Goal: Communication & Community: Share content

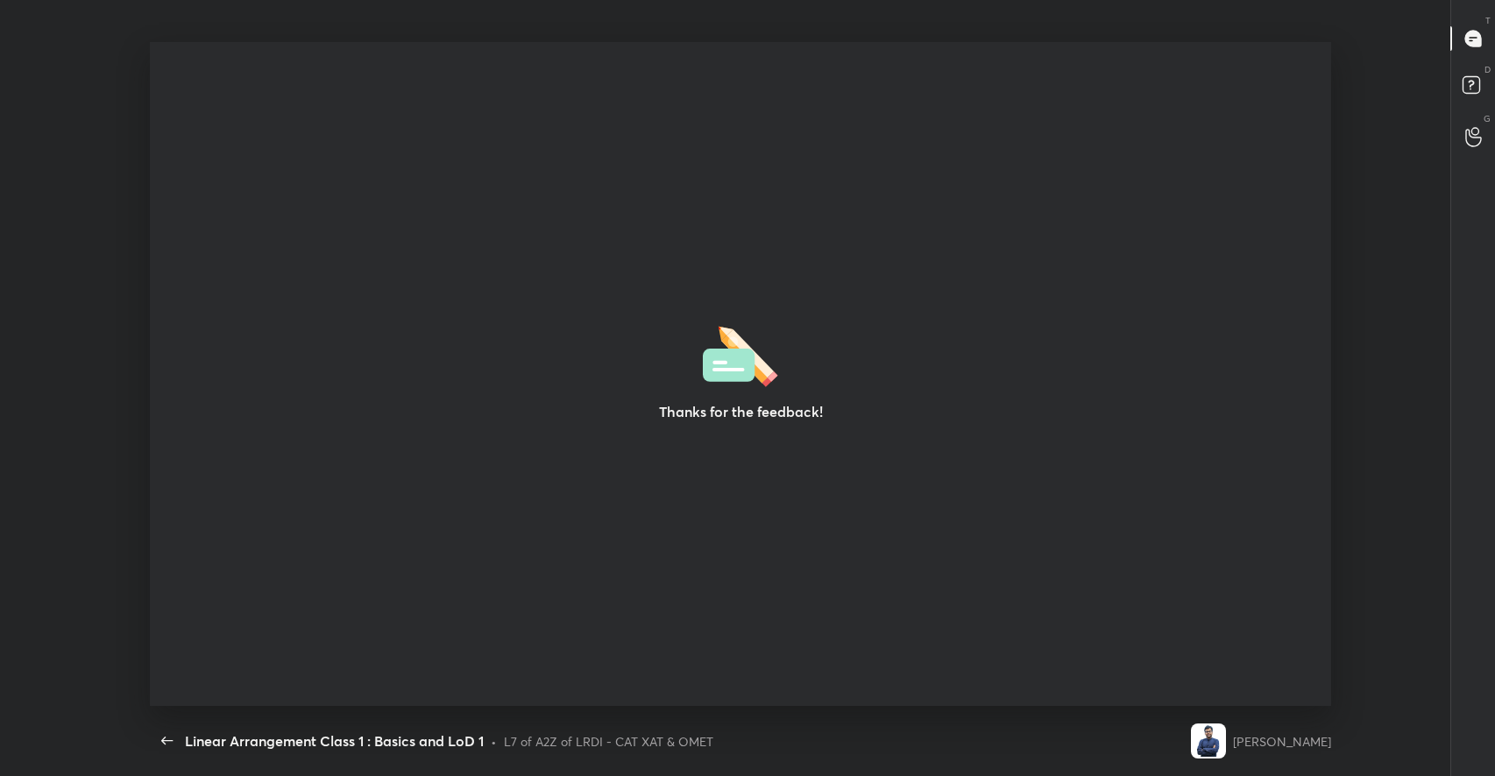
scroll to position [5, 0]
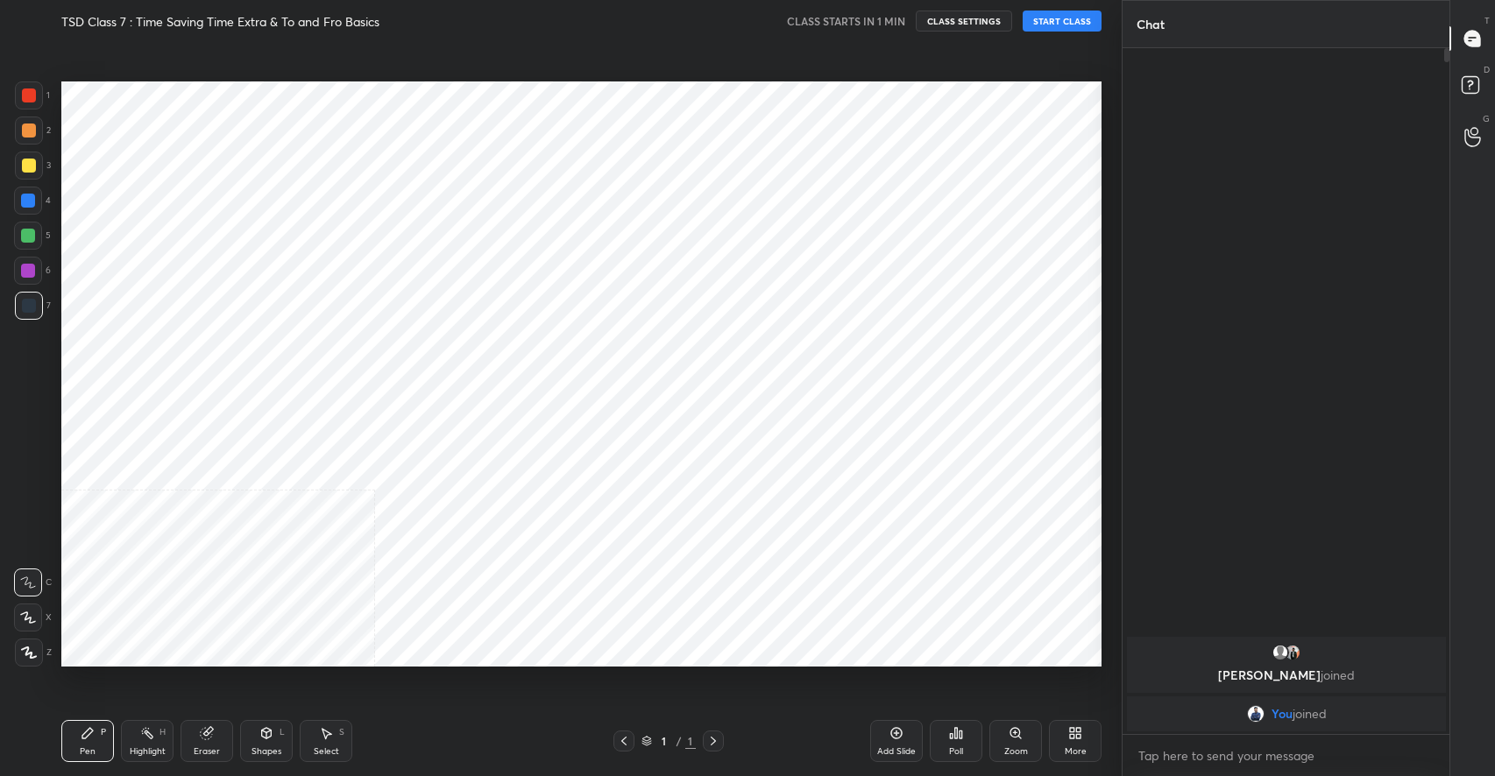
scroll to position [86940, 86554]
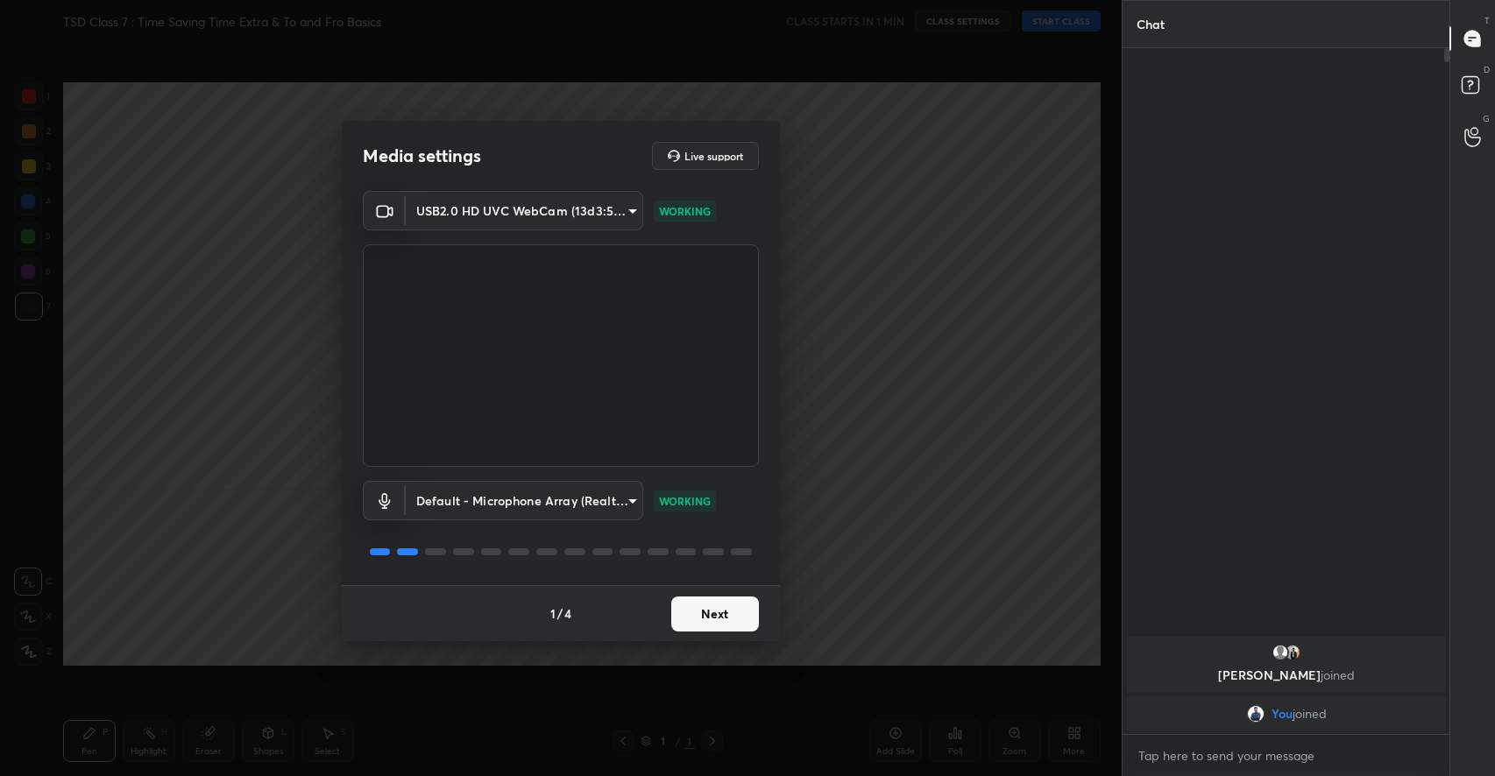
click at [696, 613] on button "Next" at bounding box center [715, 614] width 88 height 35
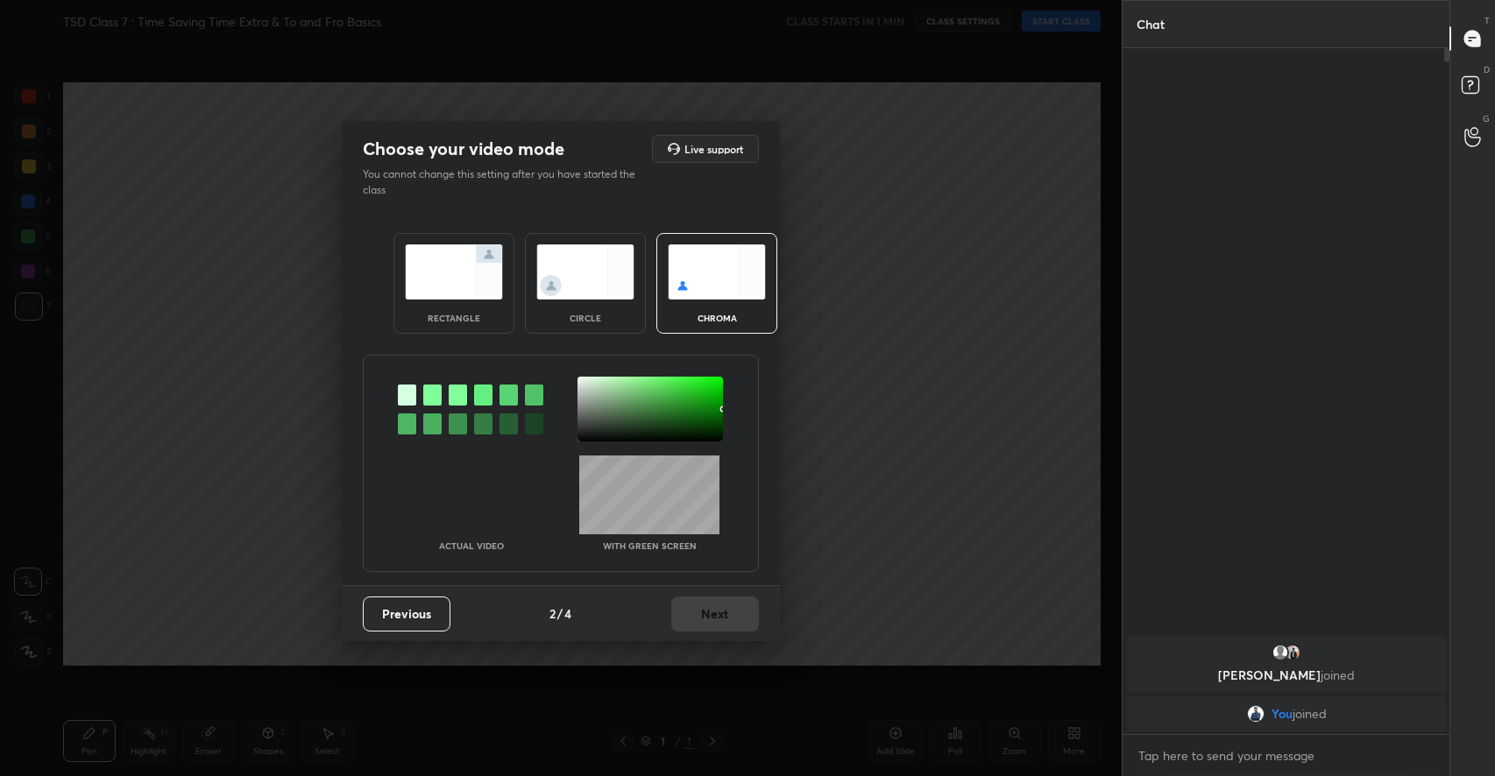
click at [491, 272] on img at bounding box center [454, 271] width 98 height 55
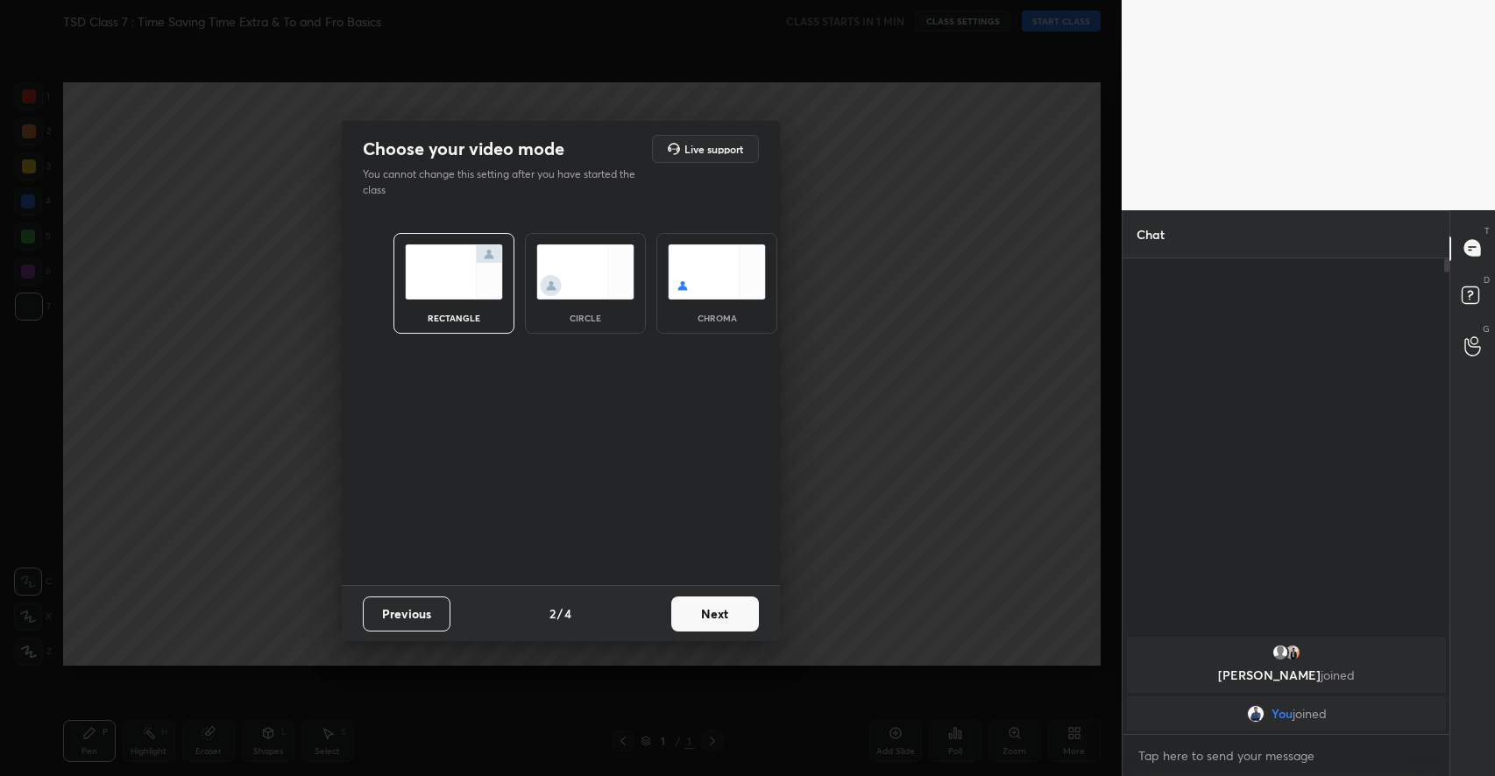
scroll to position [512, 322]
click at [724, 612] on button "Next" at bounding box center [715, 614] width 88 height 35
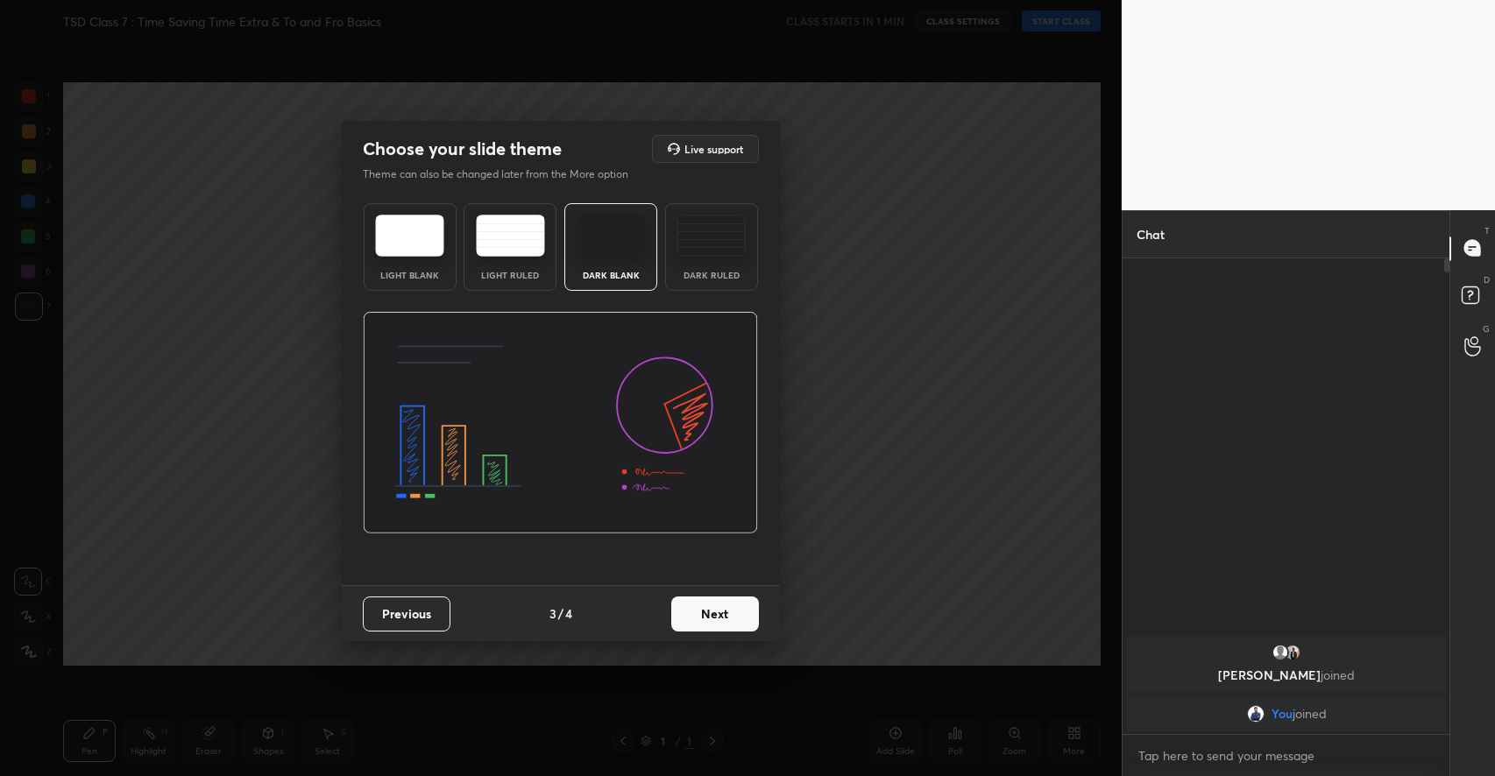
click at [724, 612] on button "Next" at bounding box center [715, 614] width 88 height 35
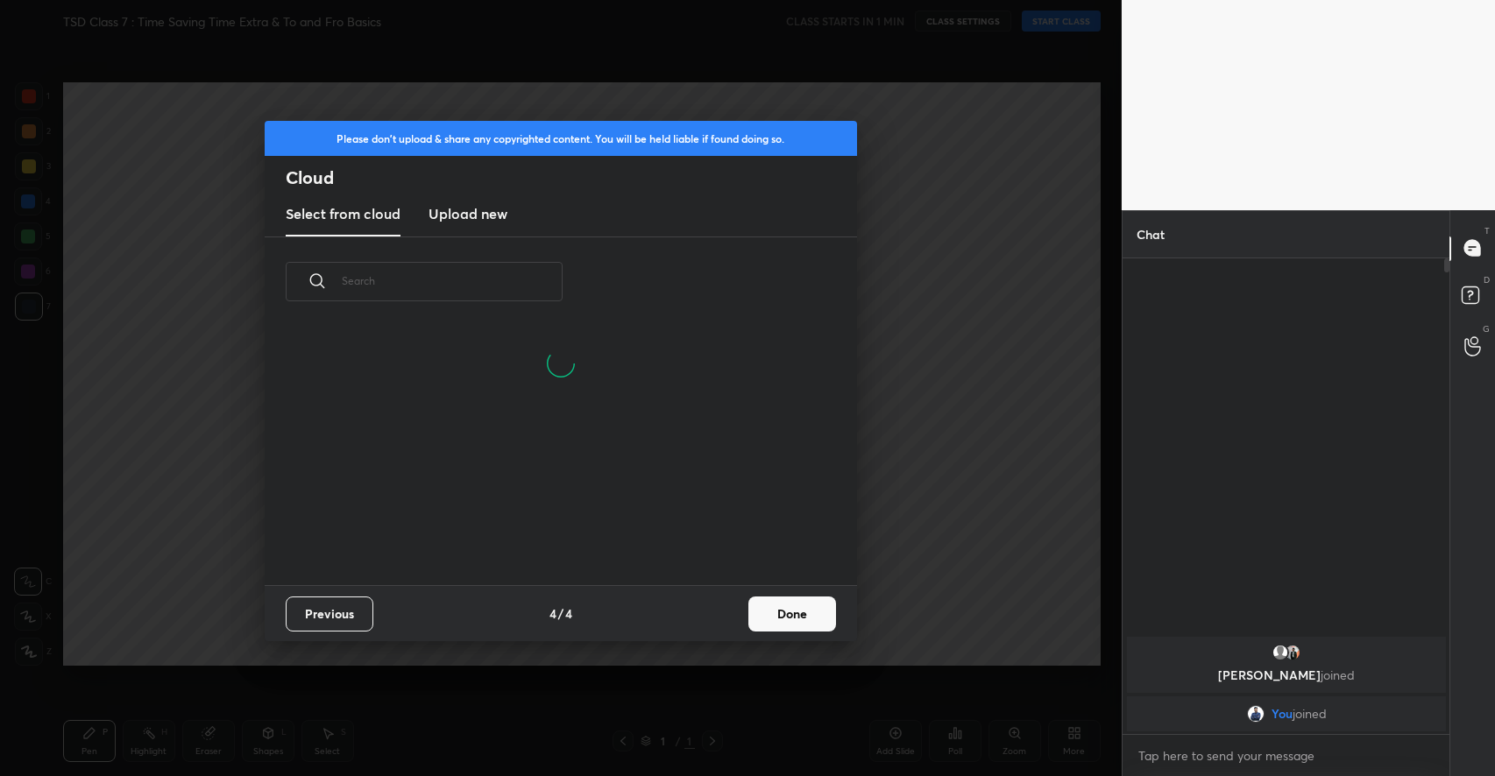
scroll to position [174, 562]
click at [806, 612] on button "Done" at bounding box center [792, 614] width 88 height 35
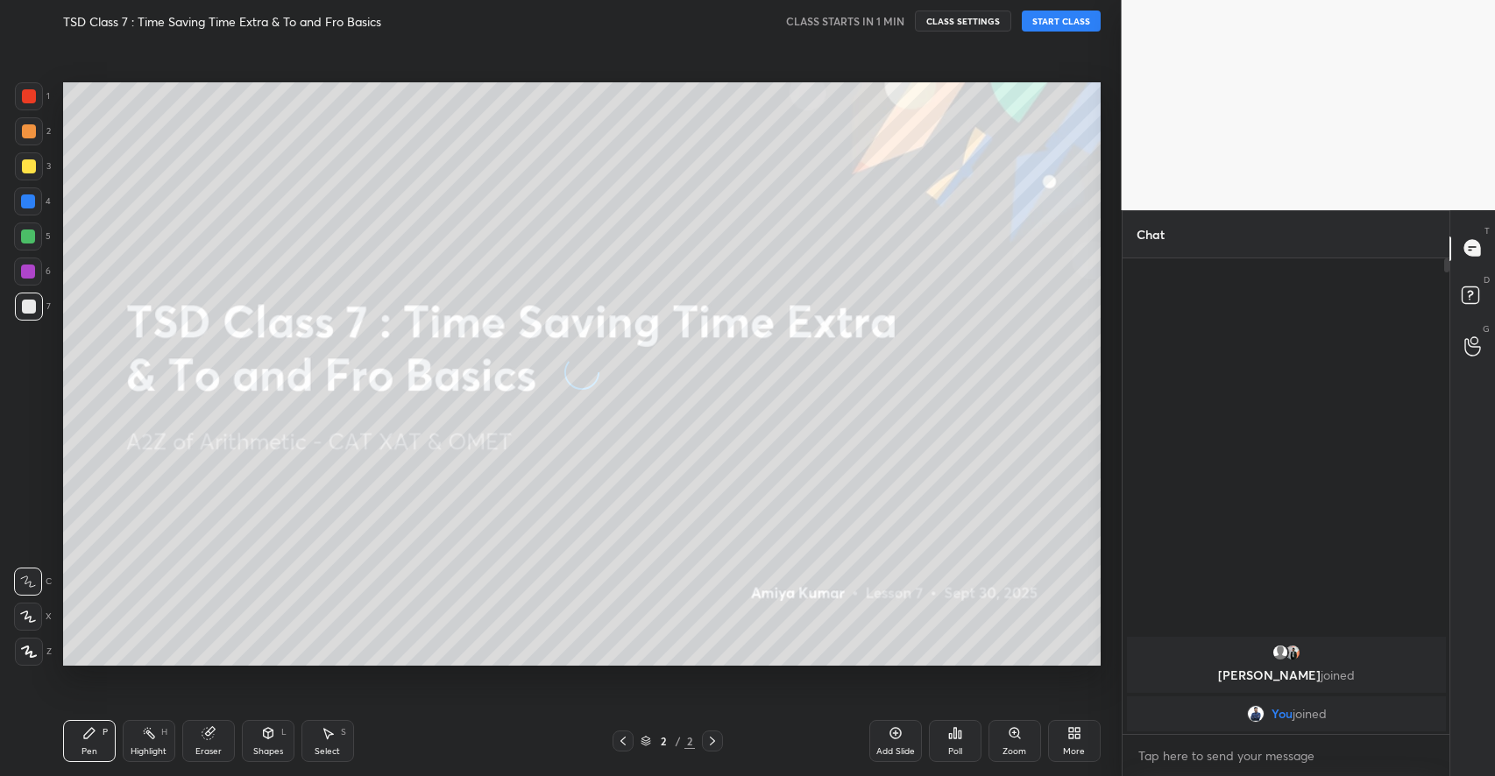
scroll to position [258, 562]
click at [1081, 735] on div "More" at bounding box center [1074, 741] width 53 height 42
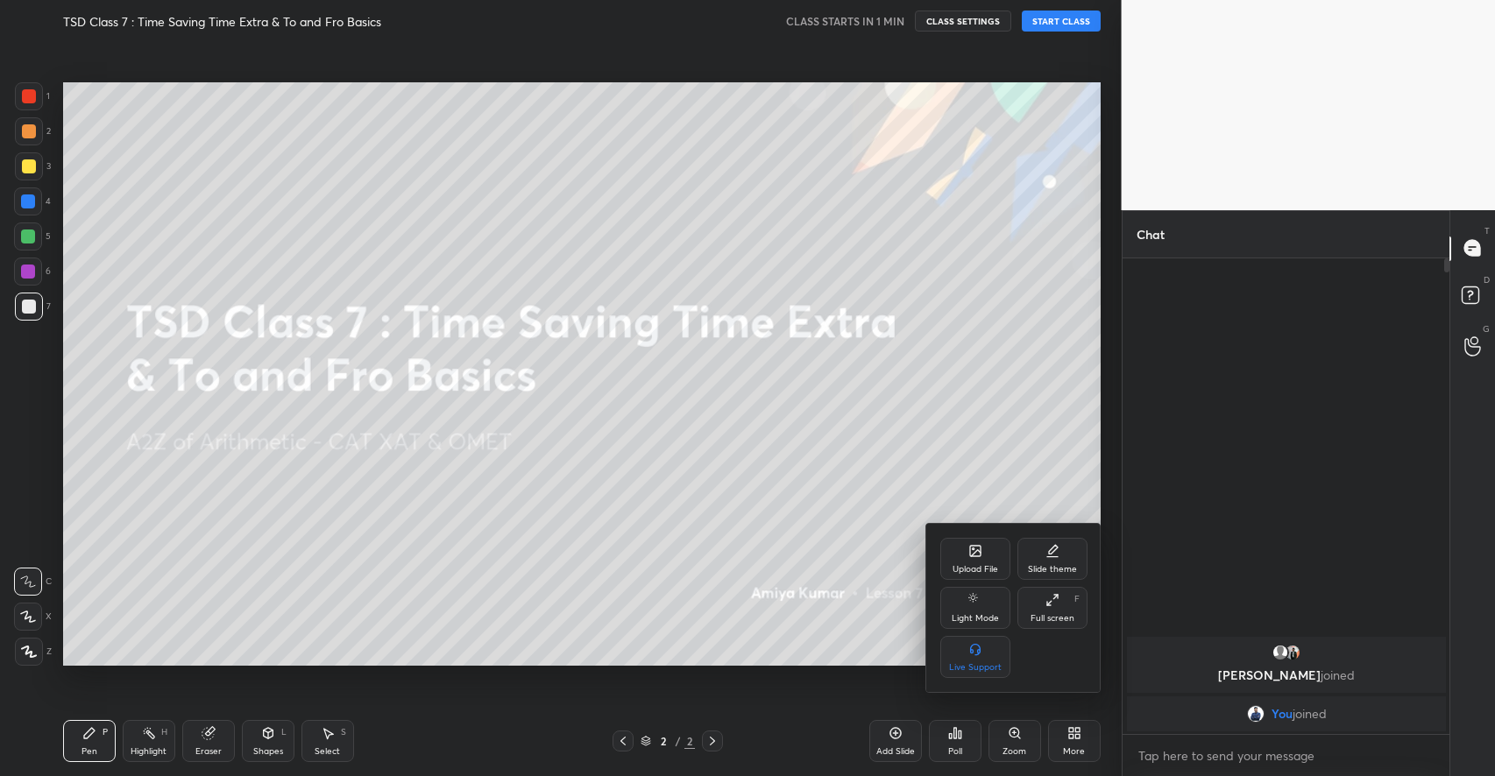
click at [973, 563] on div "Upload File" at bounding box center [975, 559] width 70 height 42
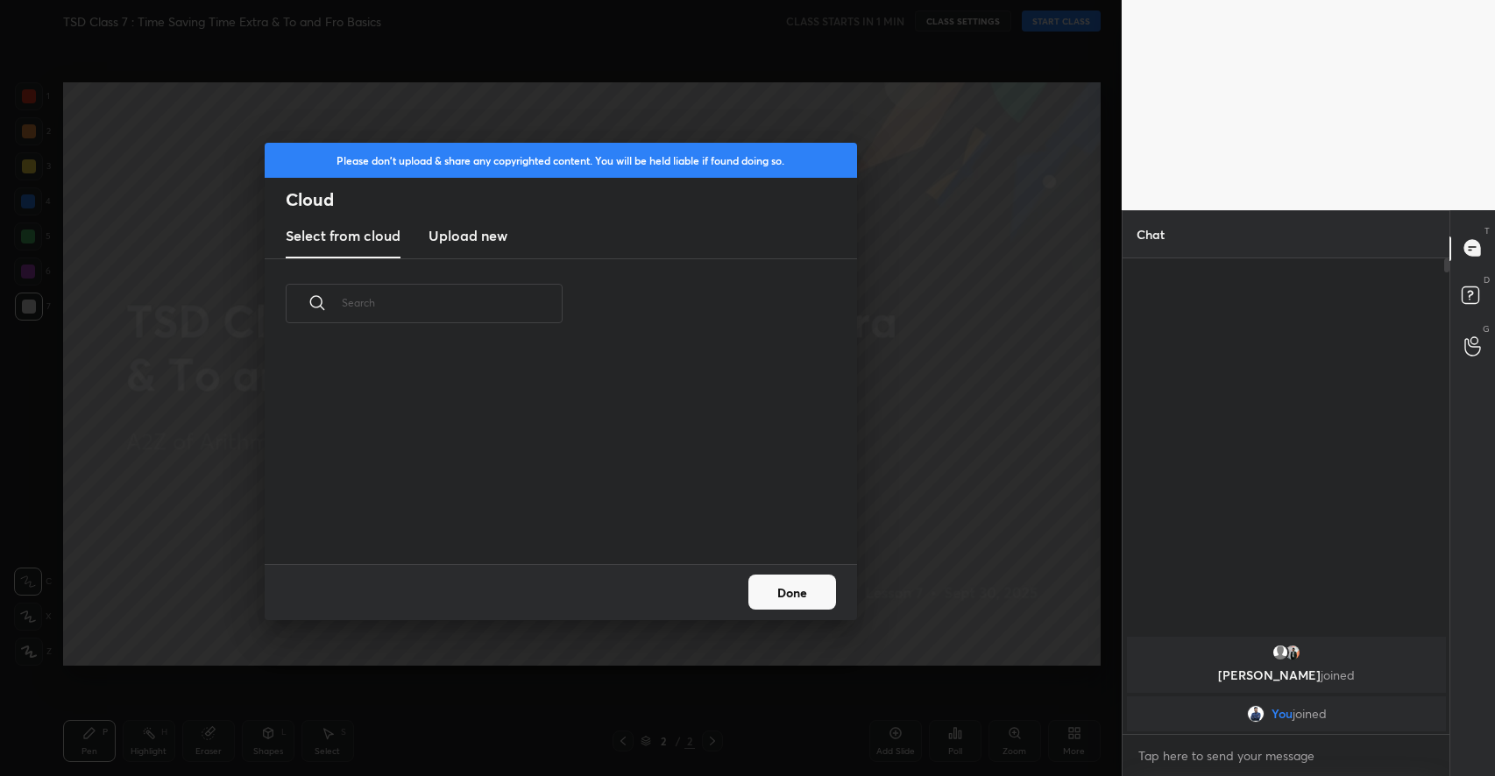
scroll to position [216, 562]
click at [489, 244] on h3 "Upload new" at bounding box center [467, 235] width 79 height 21
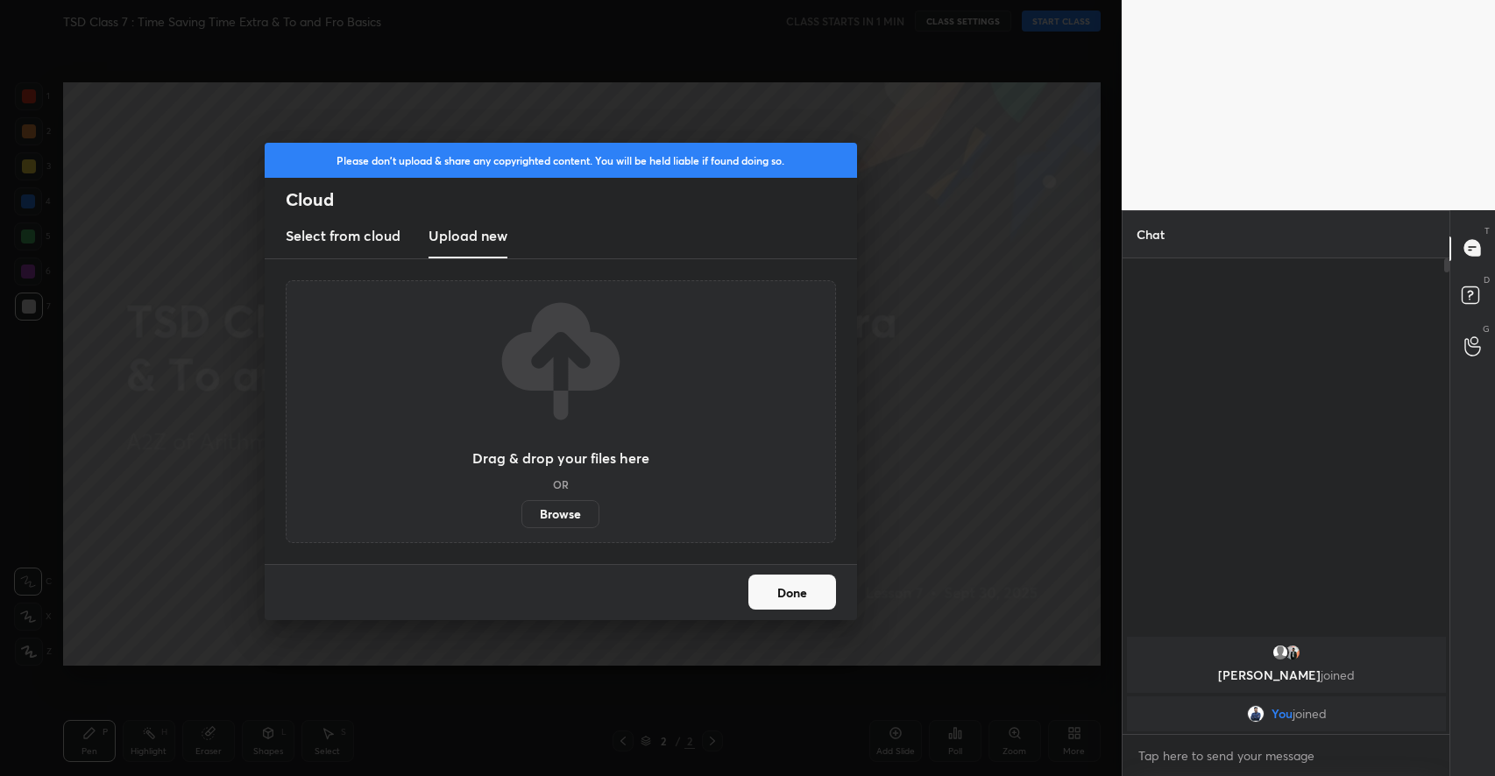
click at [564, 501] on label "Browse" at bounding box center [560, 514] width 78 height 28
click at [521, 501] on input "Browse" at bounding box center [521, 514] width 0 height 28
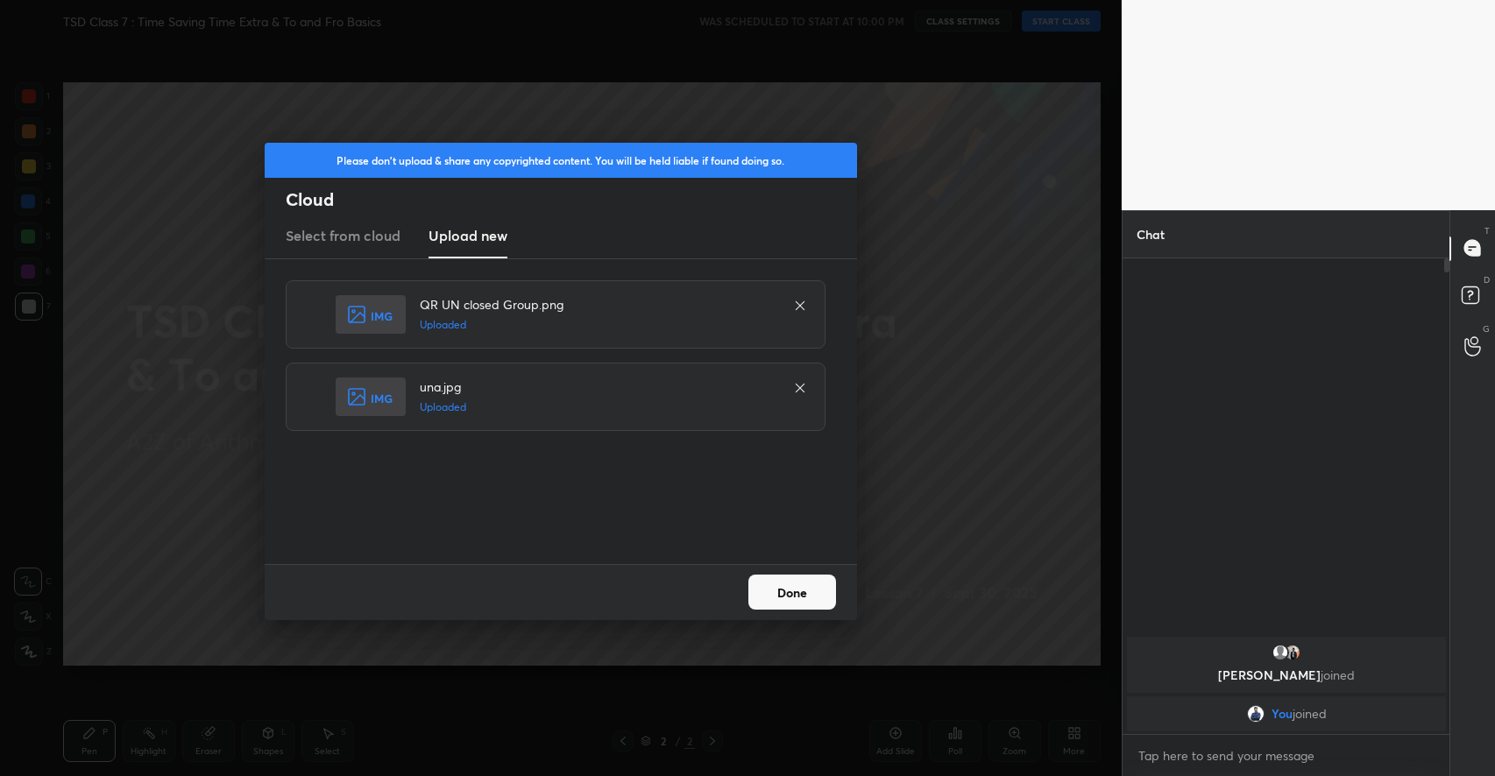
click at [799, 589] on button "Done" at bounding box center [792, 592] width 88 height 35
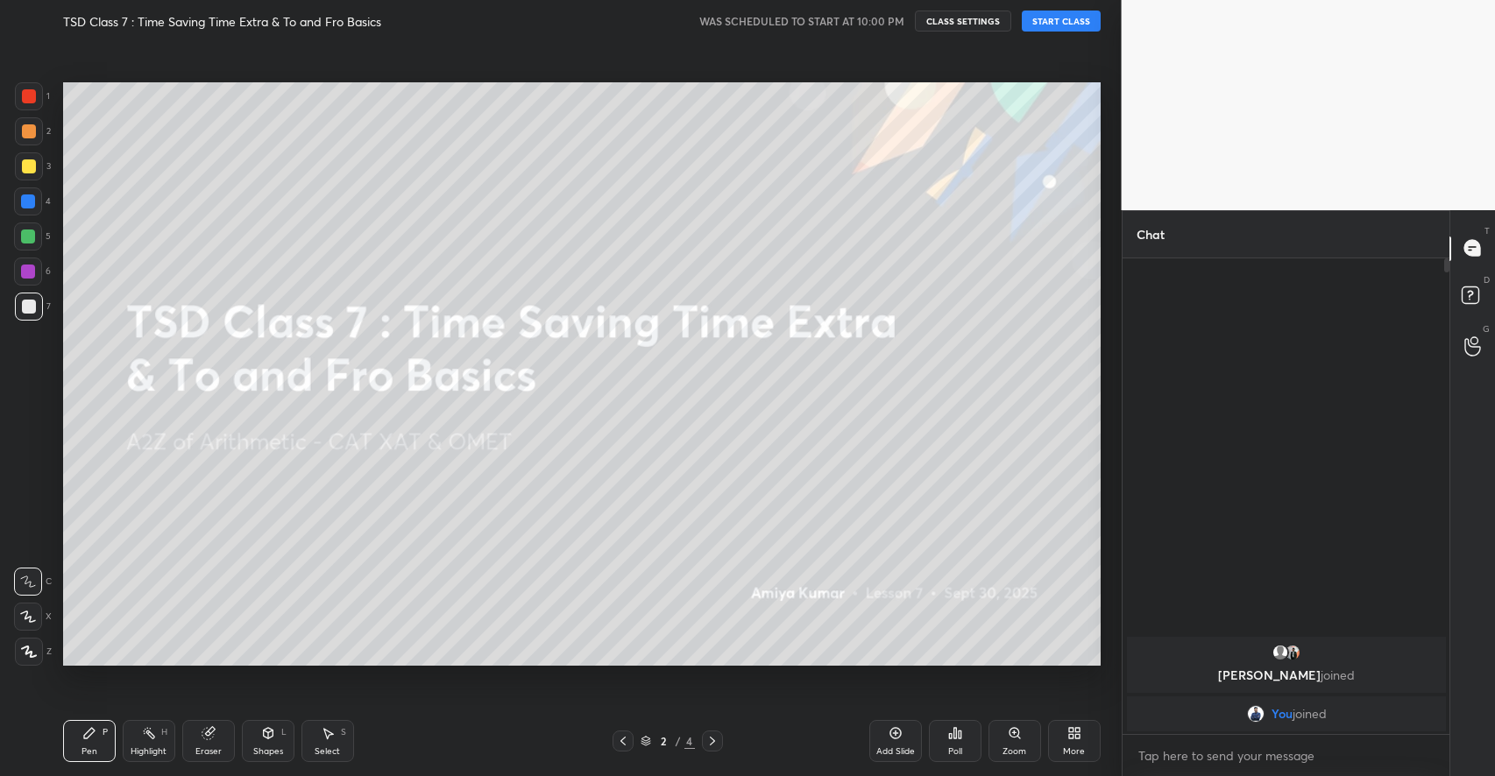
click at [1060, 18] on button "START CLASS" at bounding box center [1060, 21] width 79 height 21
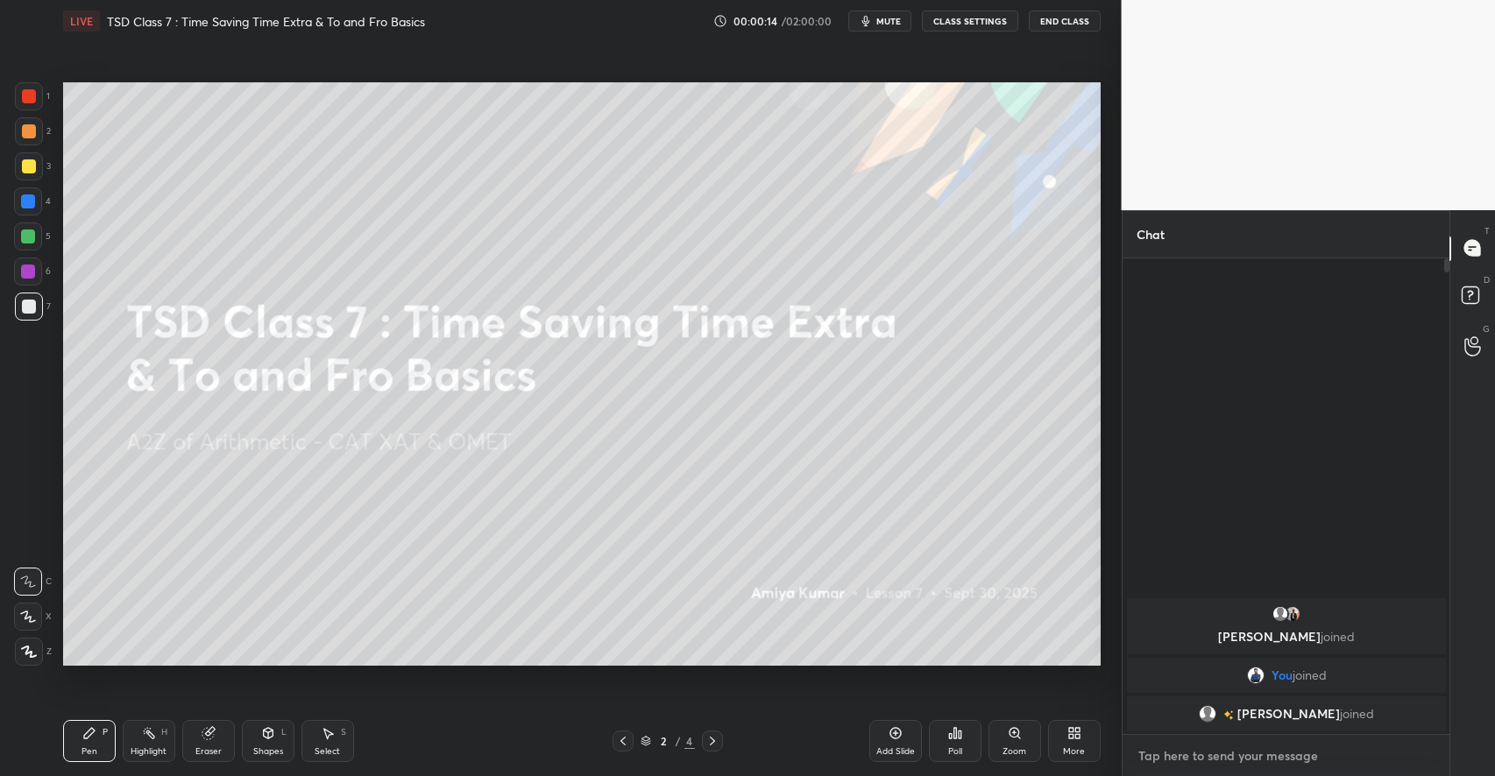
type textarea "x"
click at [1242, 743] on textarea at bounding box center [1286, 756] width 300 height 28
type textarea "C"
type textarea "x"
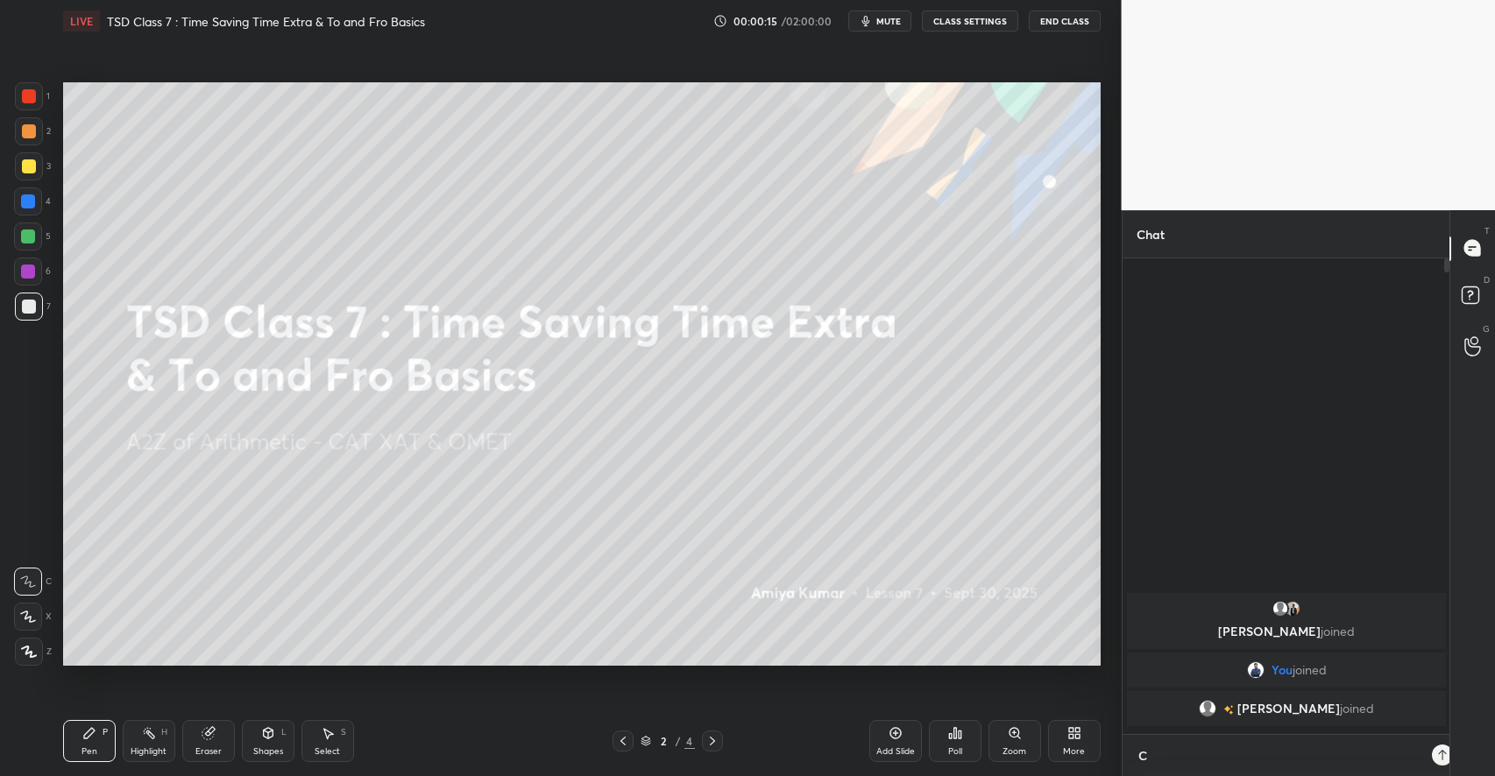
type textarea "Cl"
type textarea "x"
type textarea "Clo"
type textarea "x"
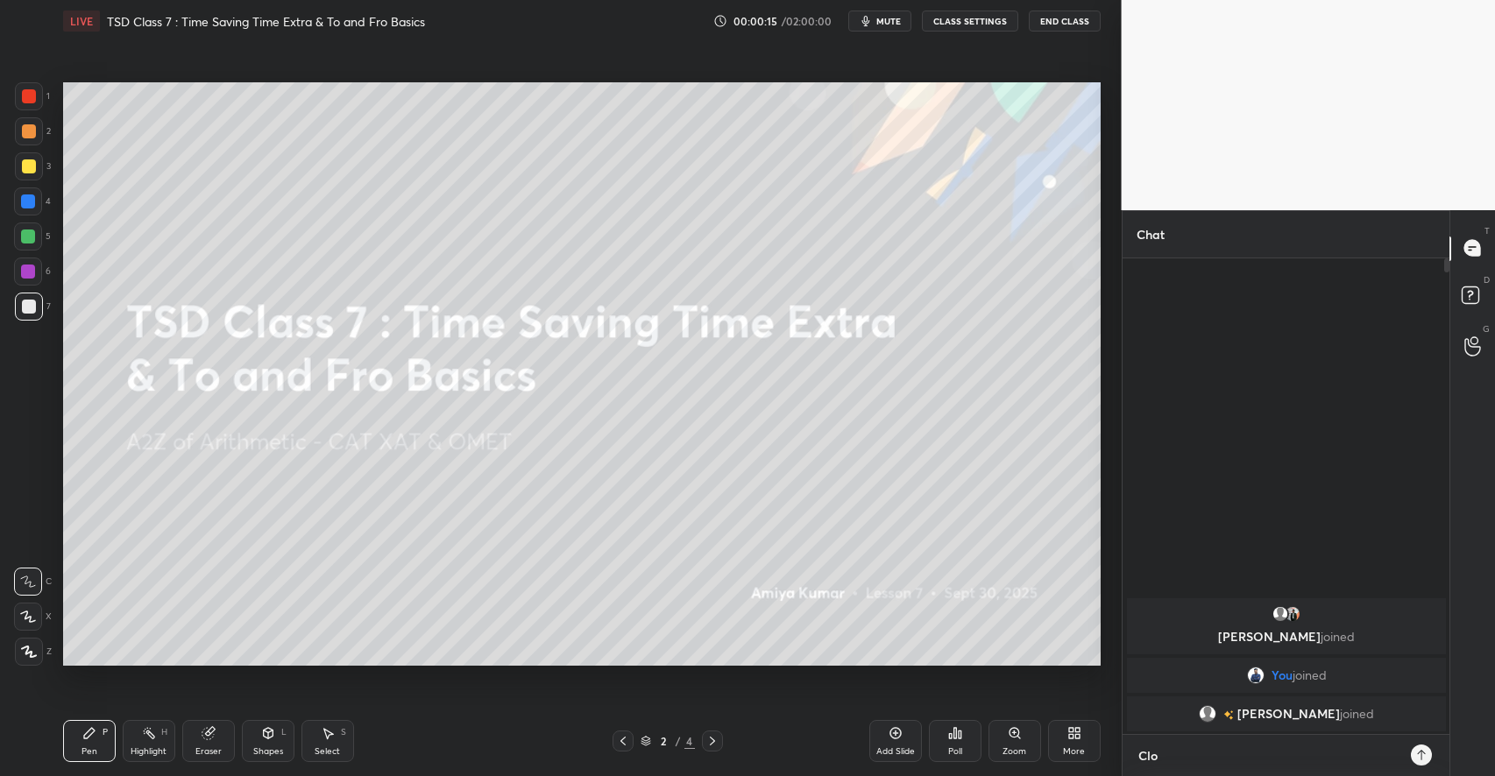
type textarea "Clos"
type textarea "x"
type textarea "Close"
type textarea "x"
type textarea "Close"
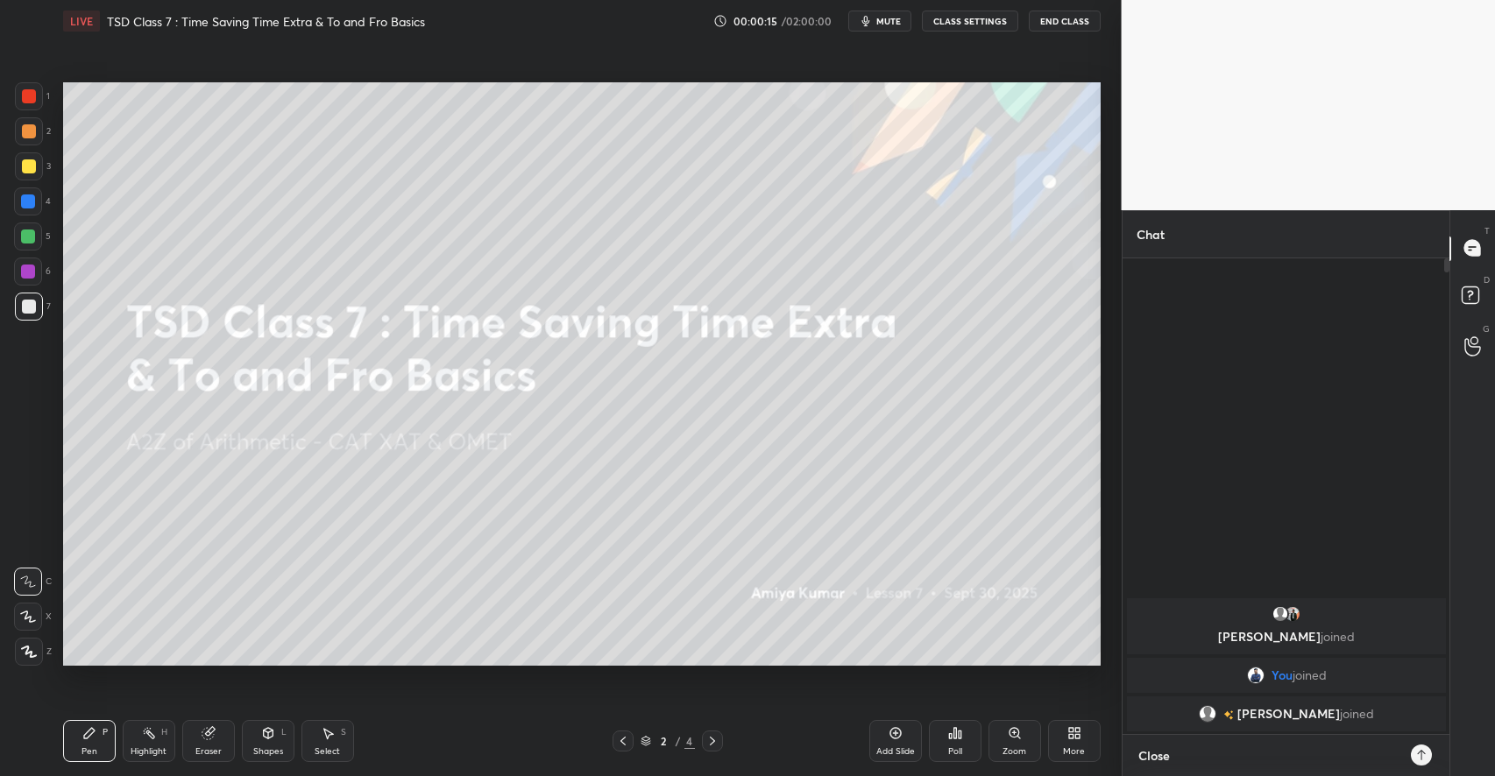
type textarea "x"
type textarea "Close T"
type textarea "x"
type textarea "Close TG"
type textarea "x"
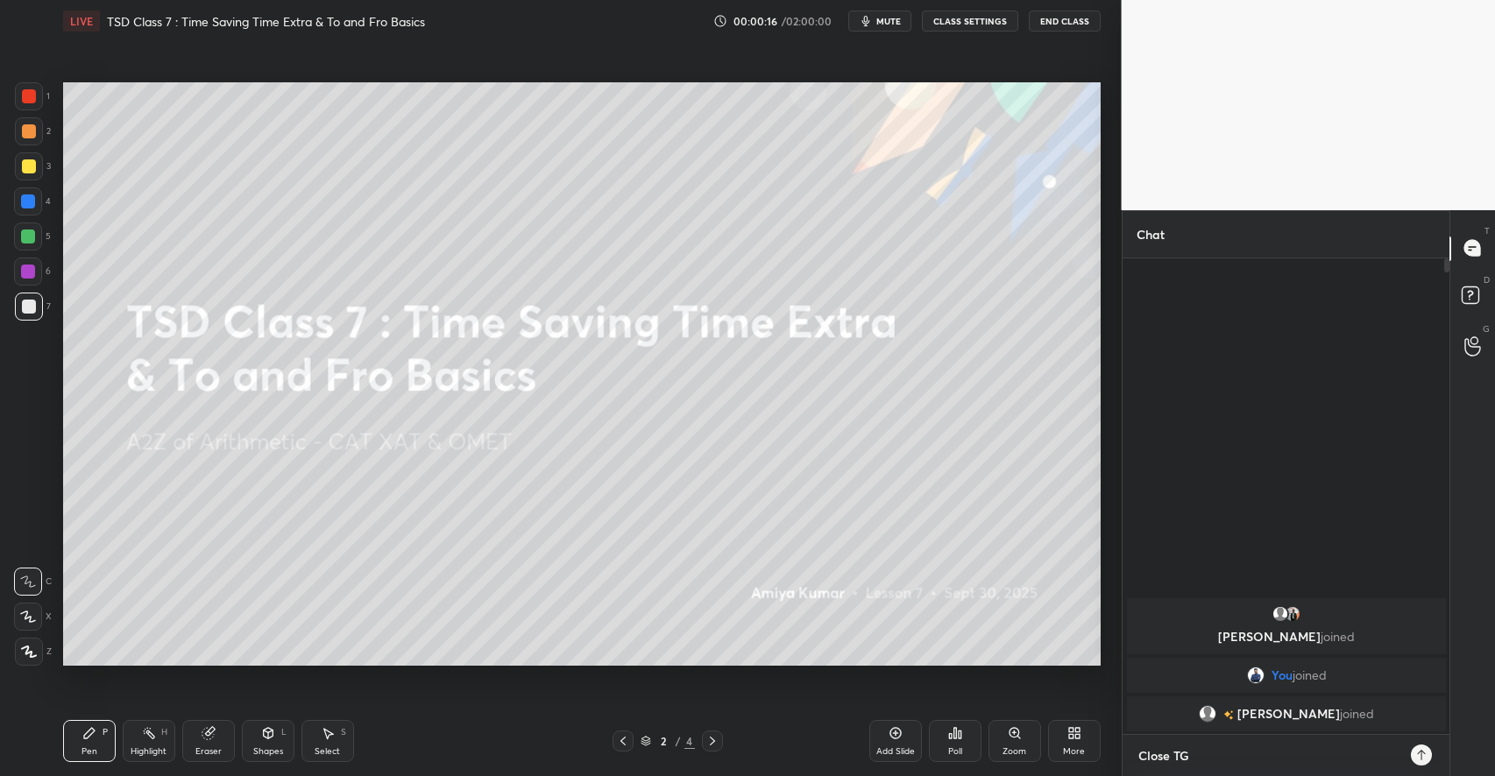
type textarea "Close TG"
type textarea "x"
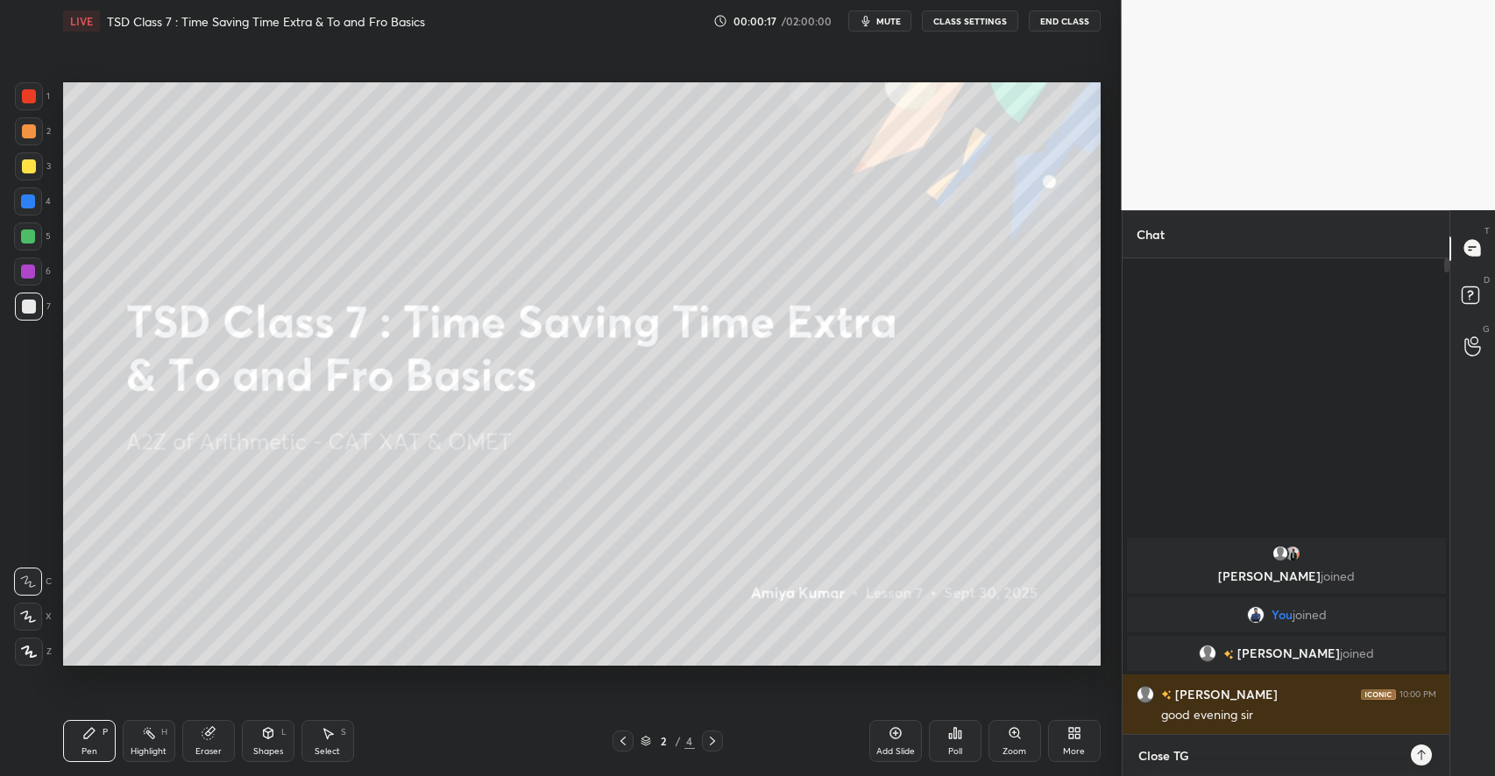
type textarea "Close TG :"
type textarea "x"
type textarea "Close TG :"
type textarea "x"
paste textarea "https://t.me/+9oGeYwHoaJE1NWVl"
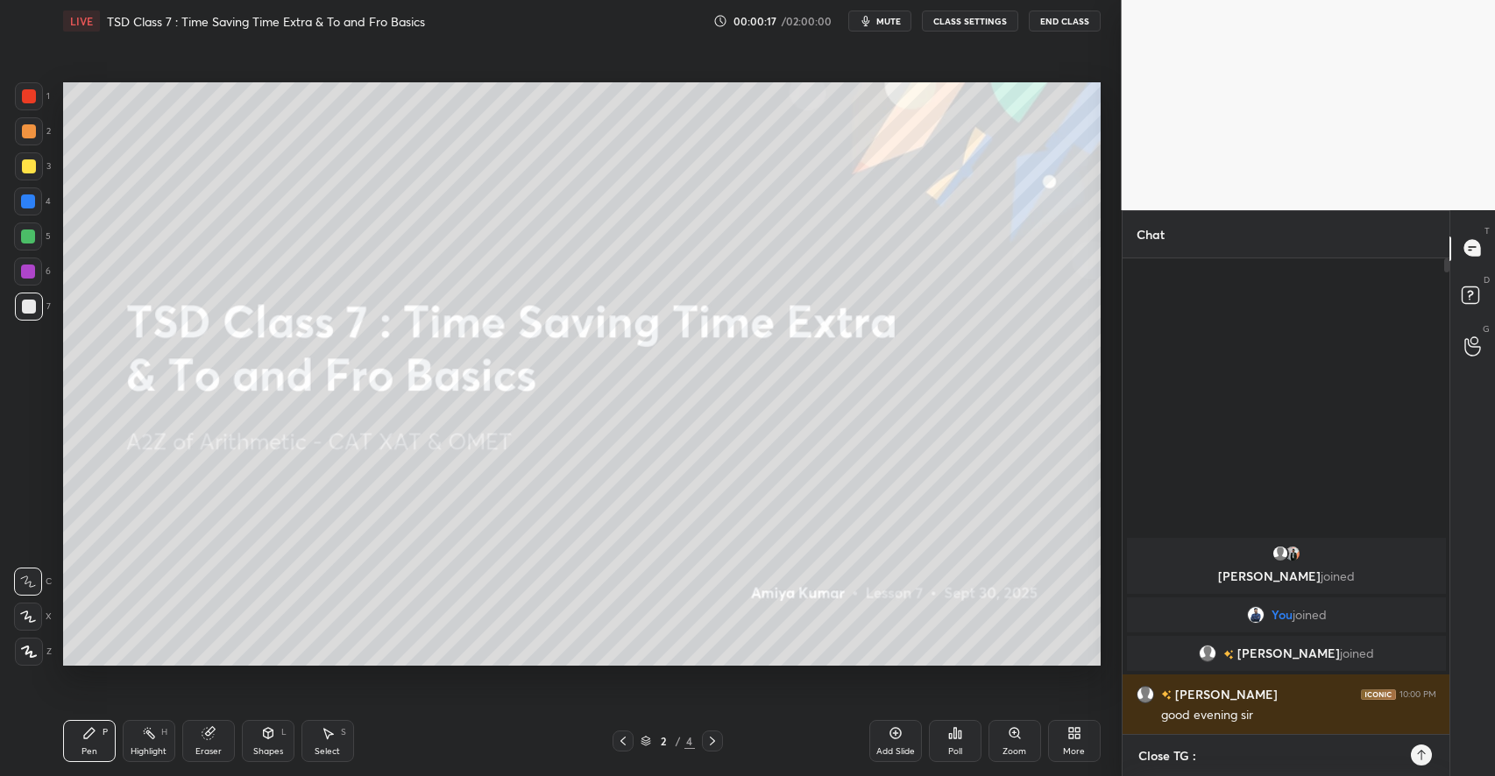
type textarea "Close TG : https://t.me/+9oGeYwHoaJE1NWVl"
type textarea "x"
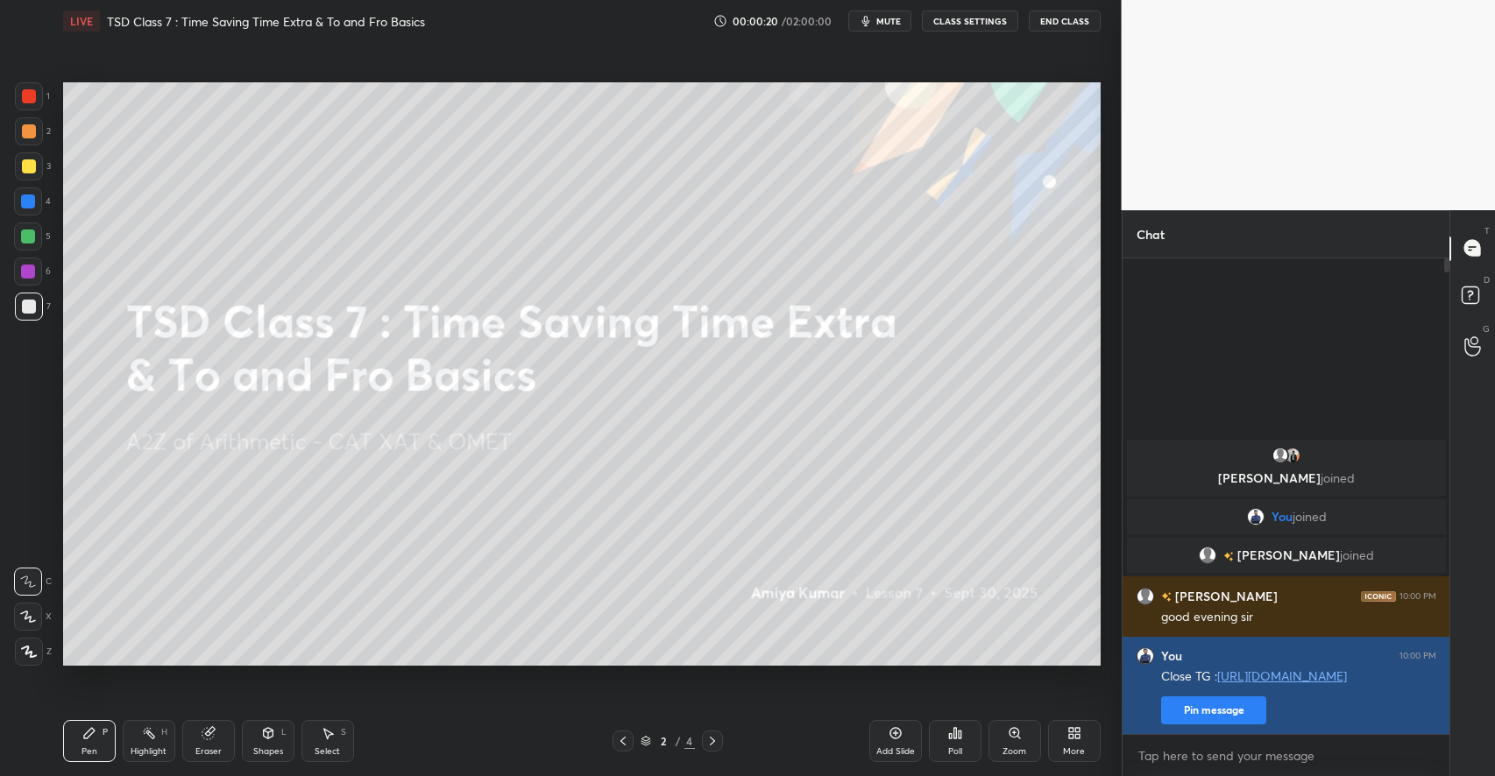
click at [1212, 708] on button "Pin message" at bounding box center [1213, 710] width 105 height 28
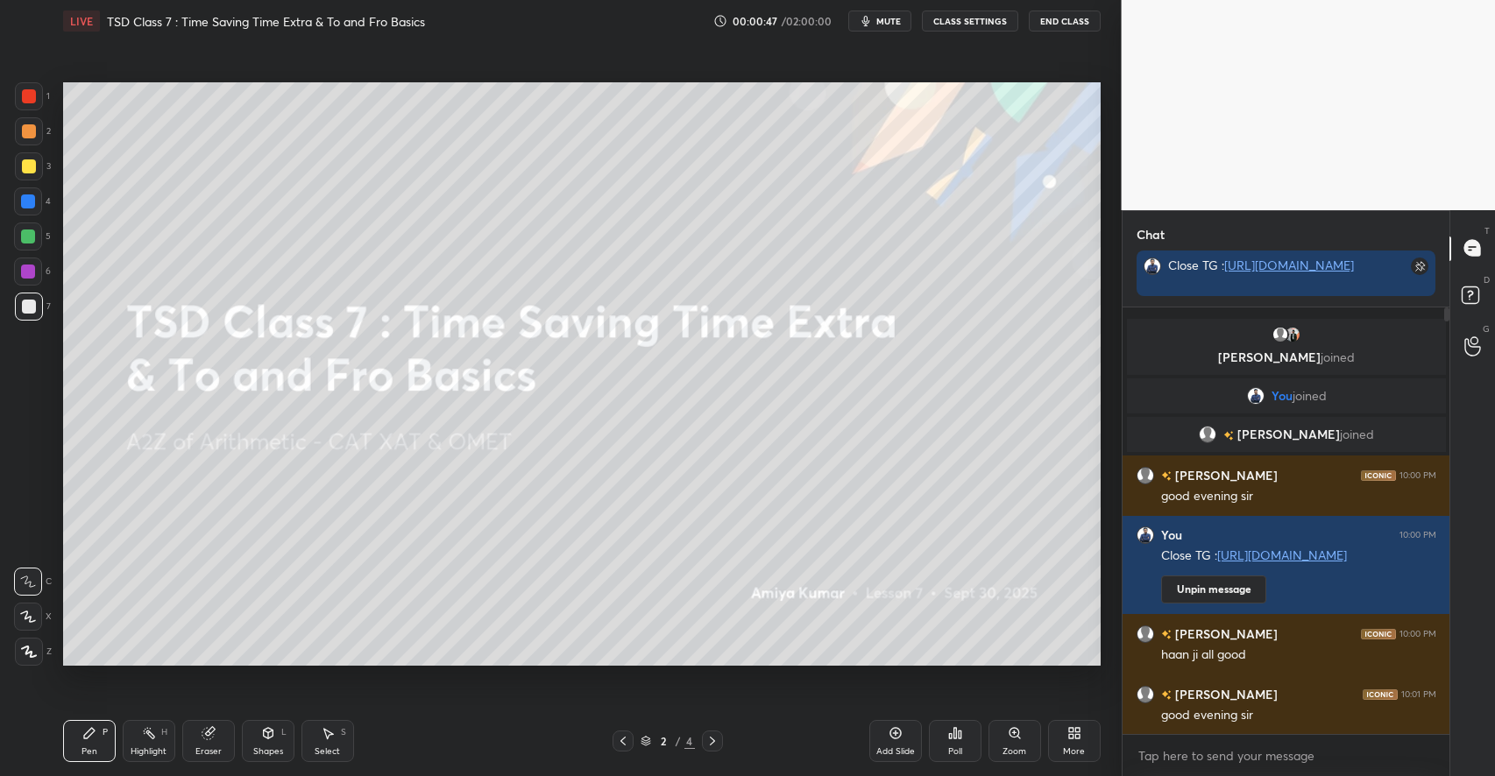
click at [263, 736] on icon at bounding box center [268, 733] width 10 height 11
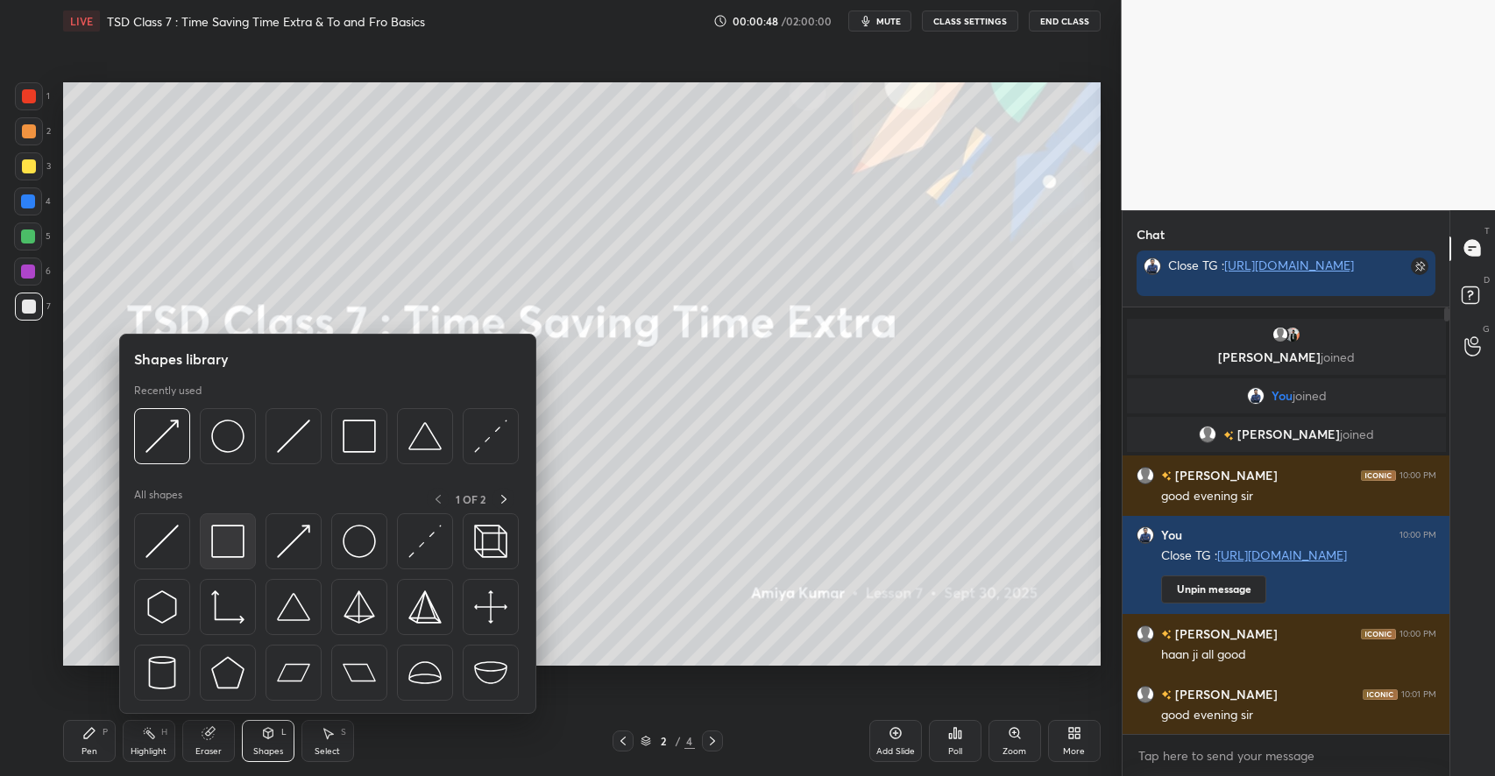
click at [229, 544] on img at bounding box center [227, 541] width 33 height 33
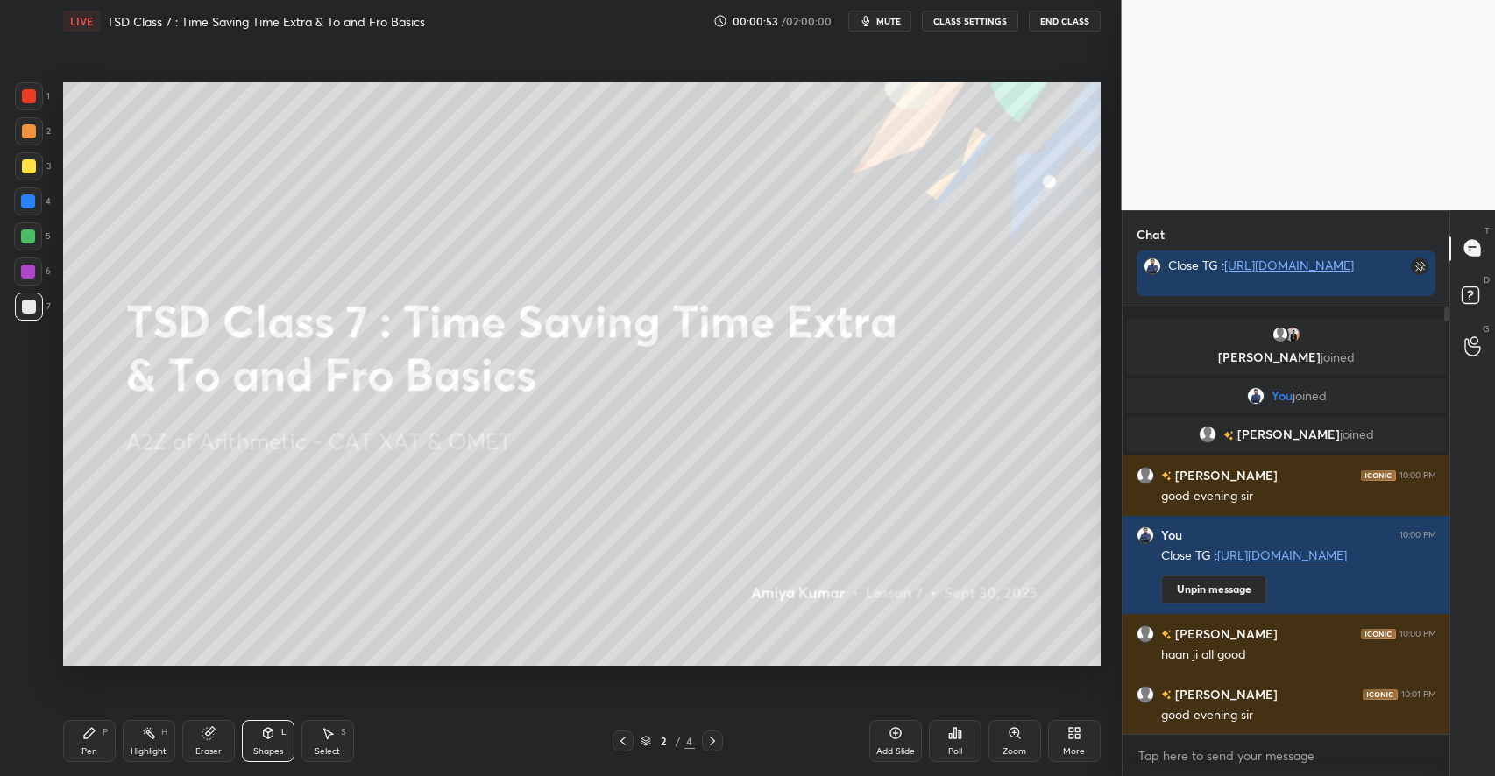
click at [95, 742] on div "Pen P" at bounding box center [89, 741] width 53 height 42
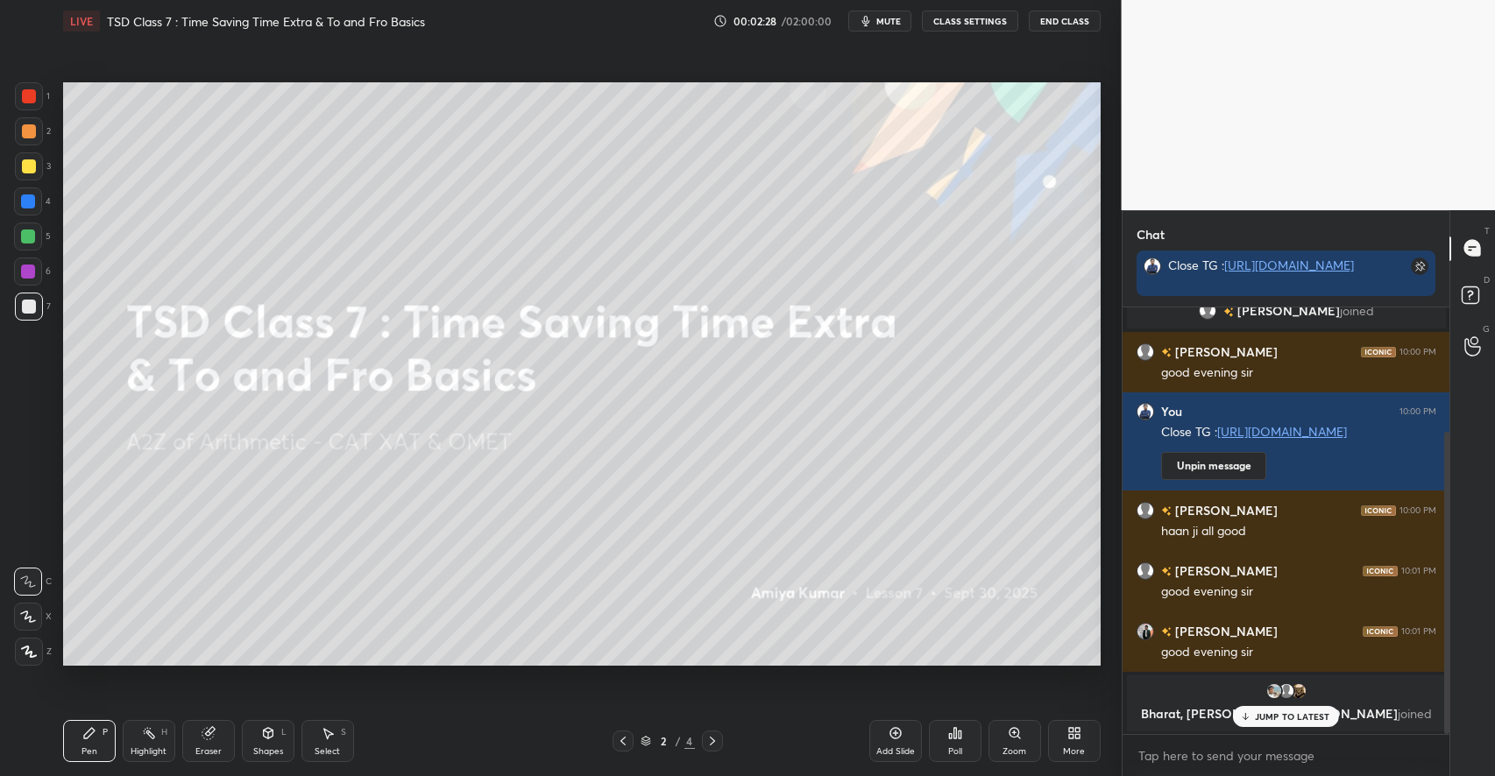
scroll to position [175, 0]
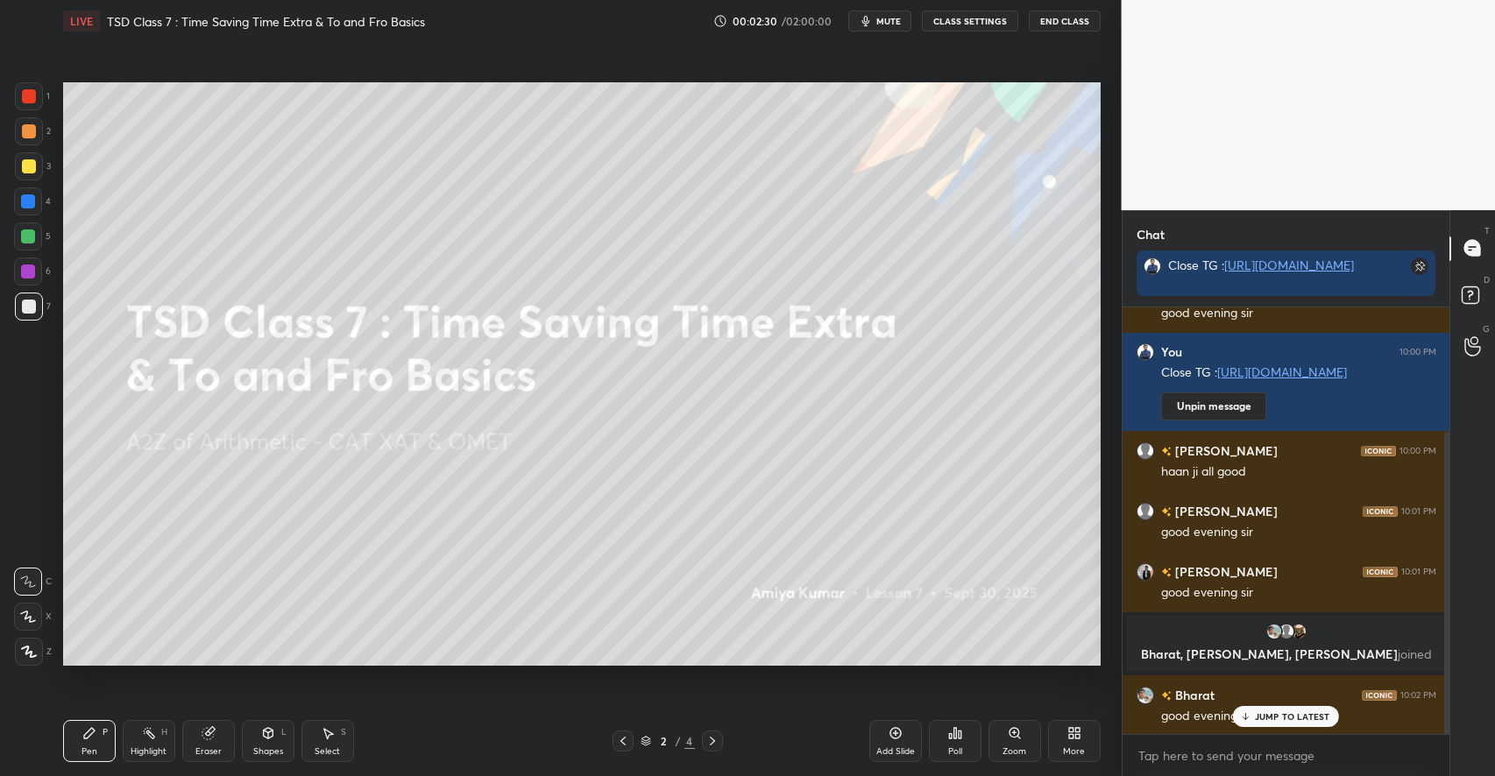
click at [1284, 712] on p "JUMP TO LATEST" at bounding box center [1292, 716] width 75 height 11
click at [263, 742] on div "Shapes L" at bounding box center [268, 741] width 53 height 42
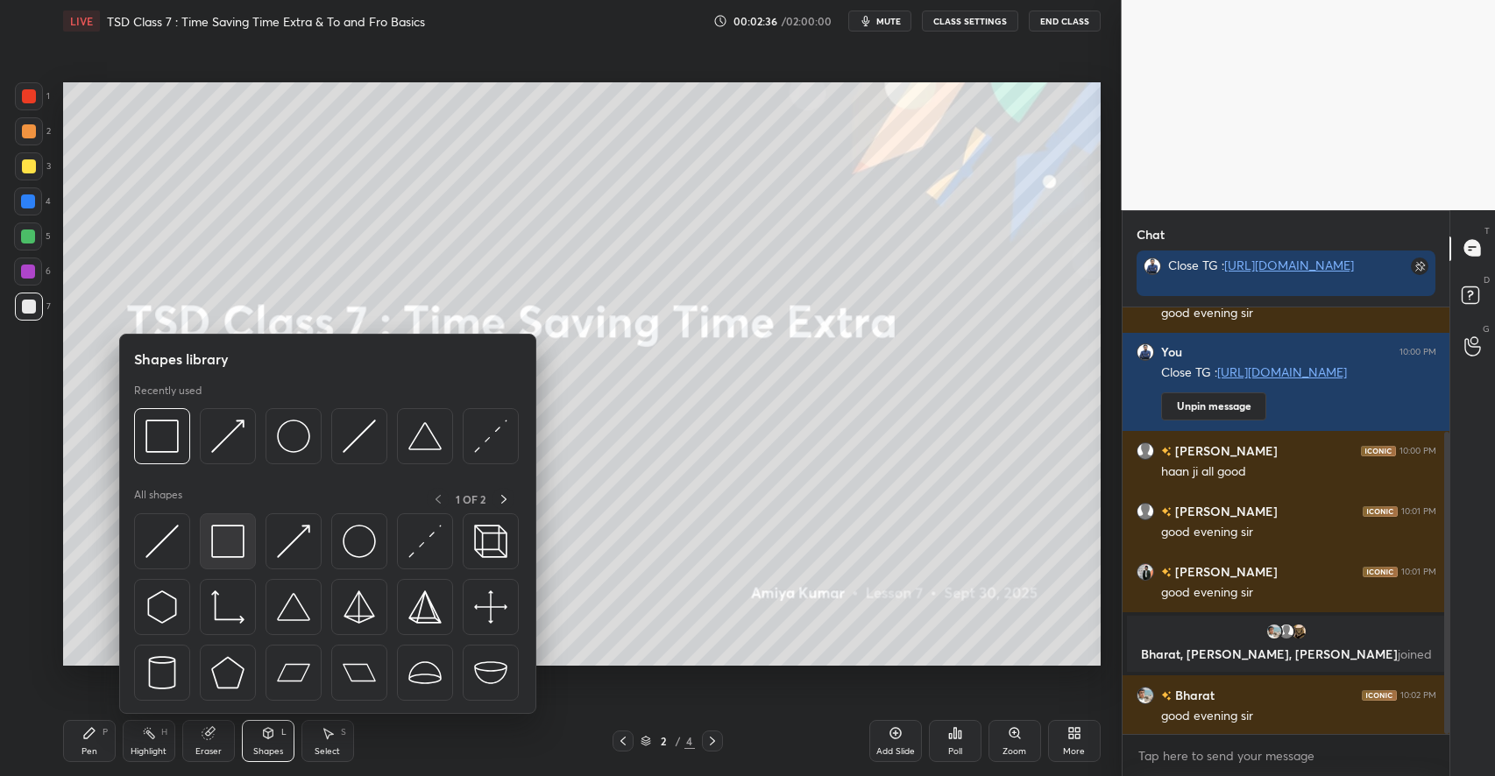
click at [233, 534] on img at bounding box center [227, 541] width 33 height 33
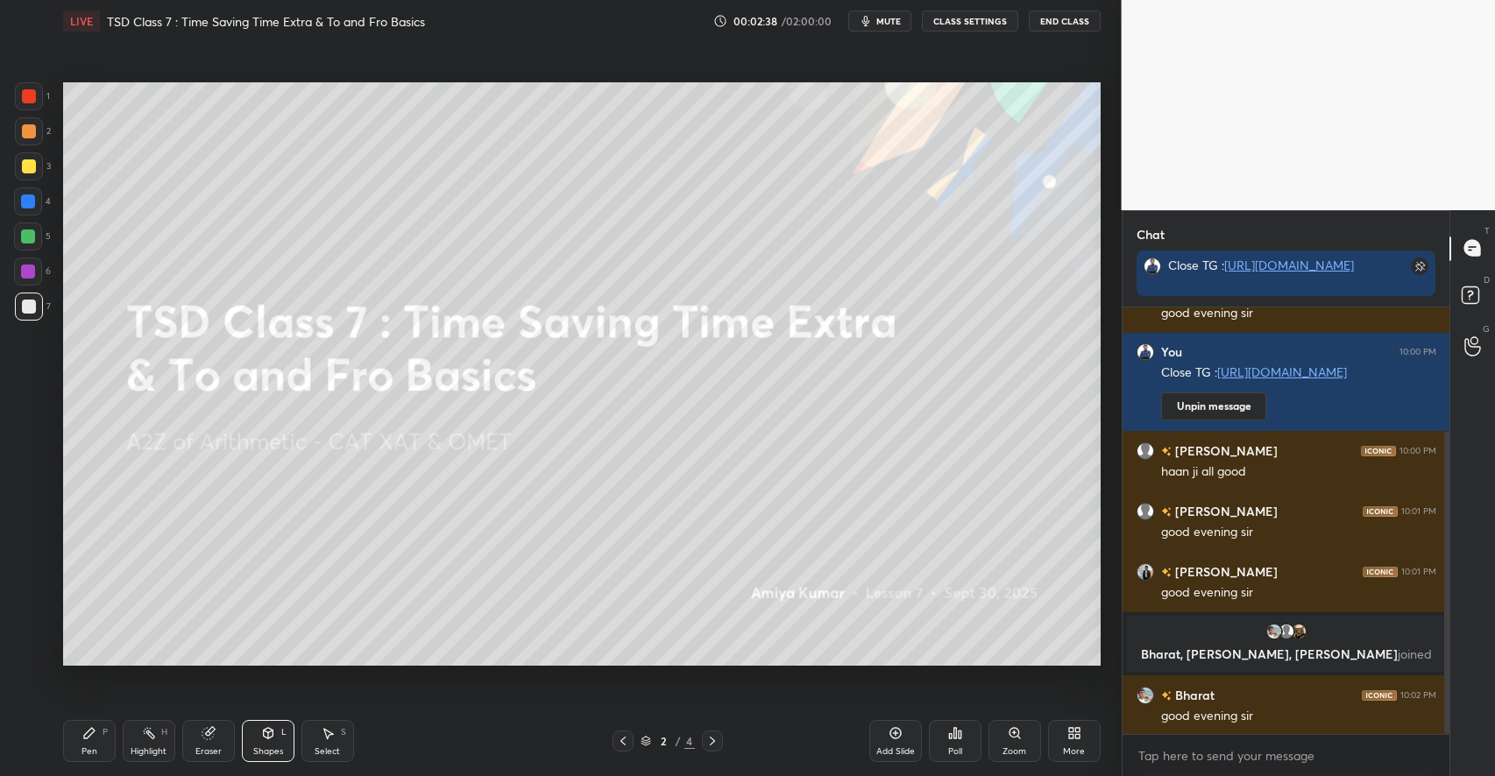
click at [95, 733] on icon at bounding box center [89, 733] width 14 height 14
click at [219, 743] on div "Eraser" at bounding box center [208, 741] width 53 height 42
click at [105, 728] on div "P" at bounding box center [104, 732] width 5 height 9
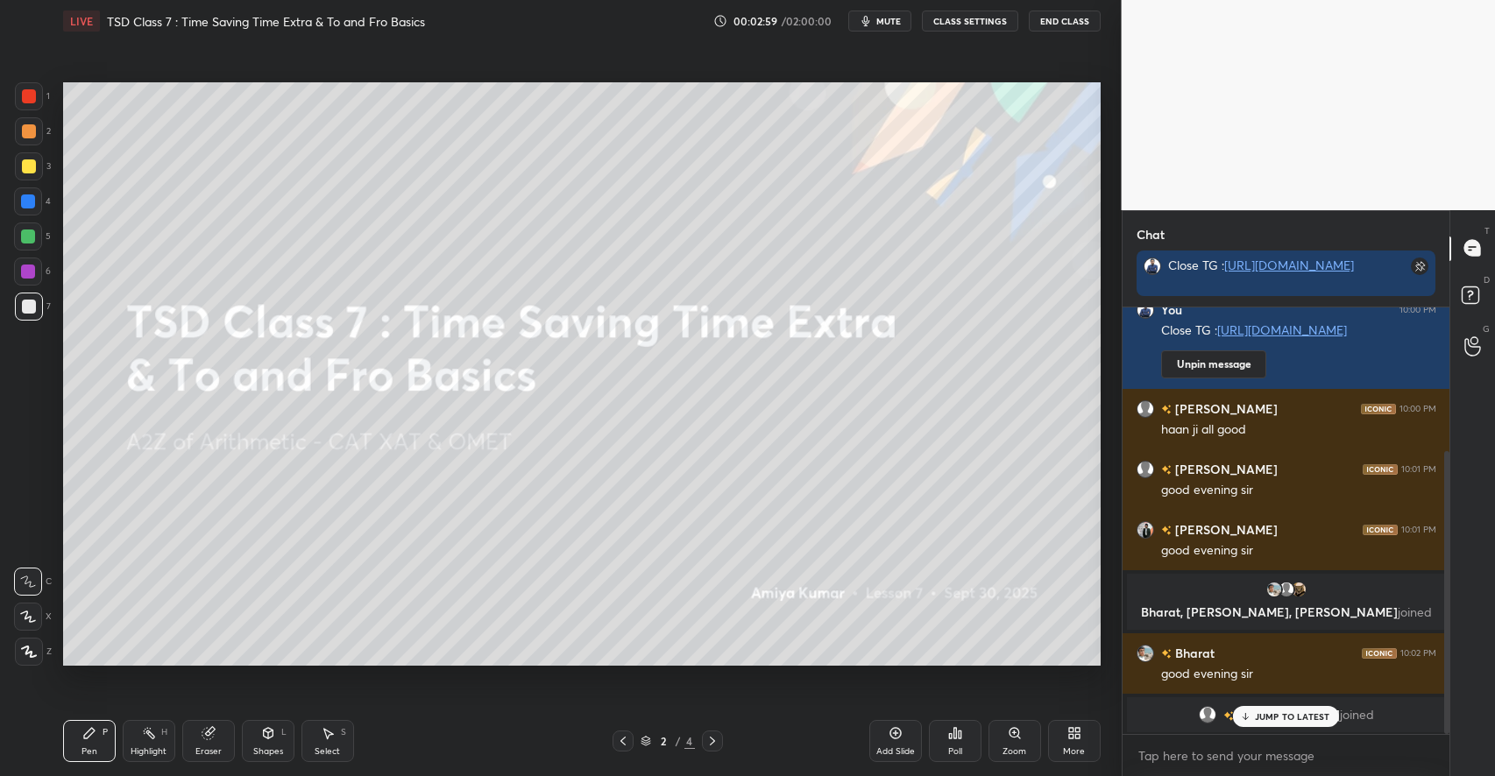
click at [1294, 717] on p "JUMP TO LATEST" at bounding box center [1292, 716] width 75 height 11
click at [708, 739] on icon at bounding box center [712, 741] width 14 height 14
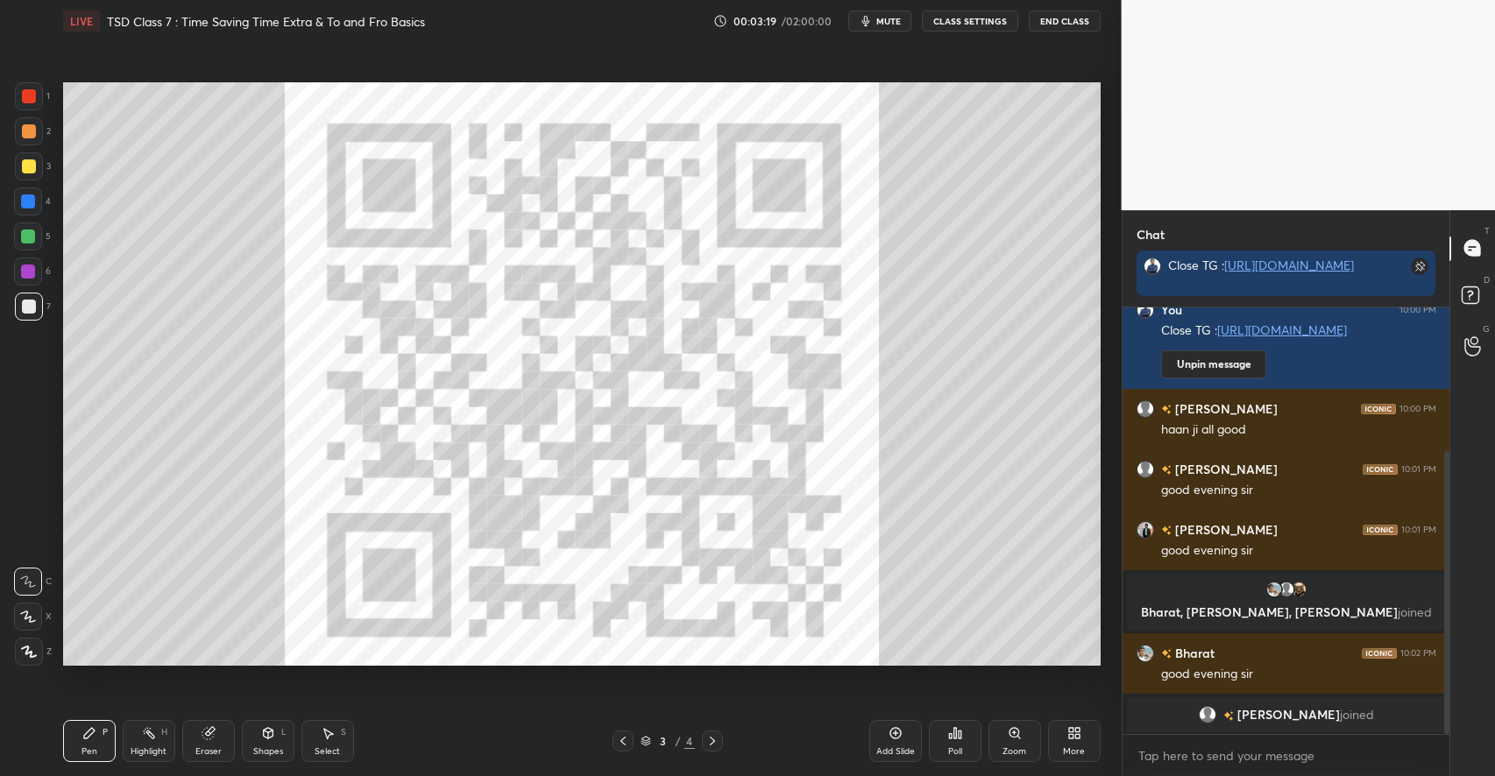
click at [264, 736] on icon at bounding box center [268, 733] width 10 height 11
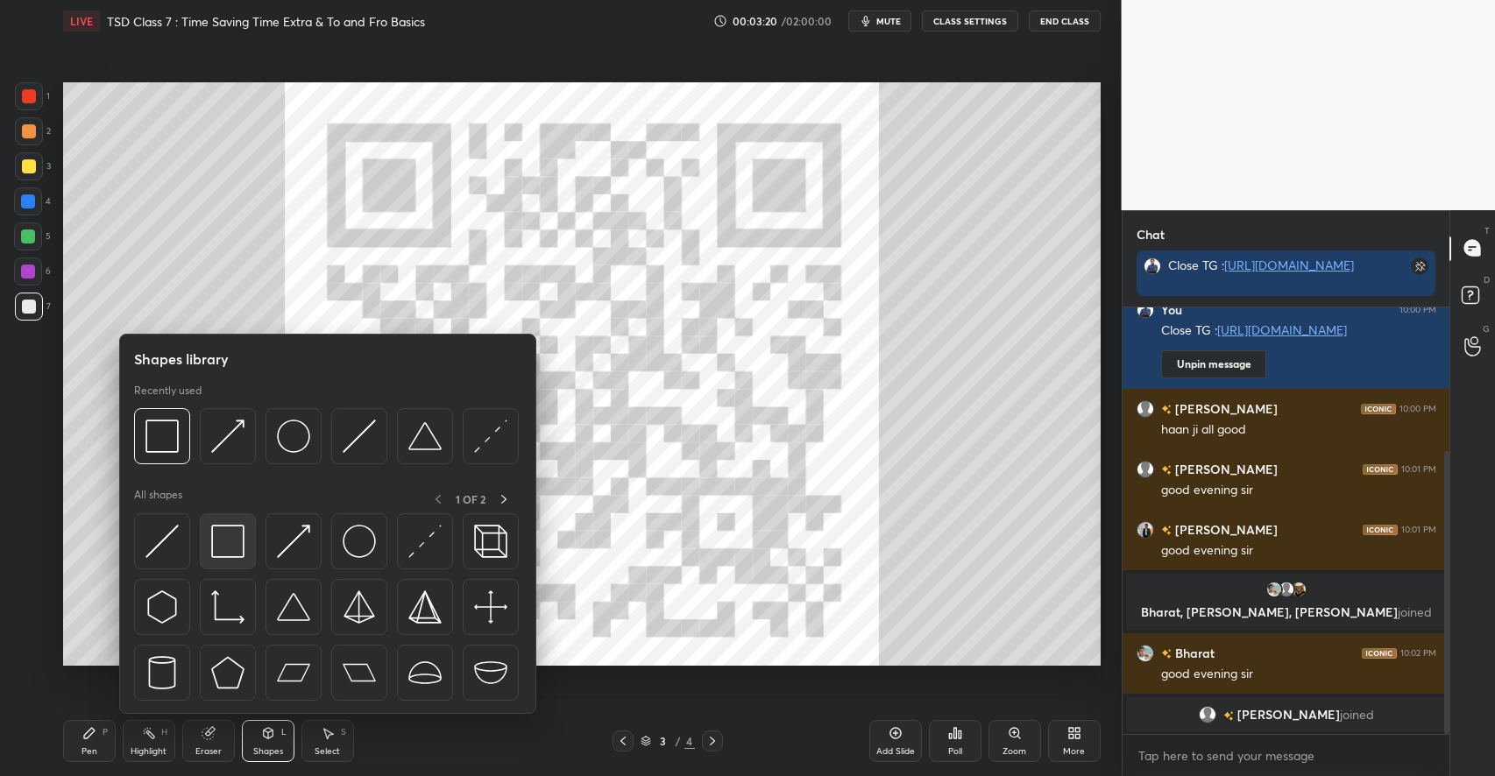
click at [230, 541] on img at bounding box center [227, 541] width 33 height 33
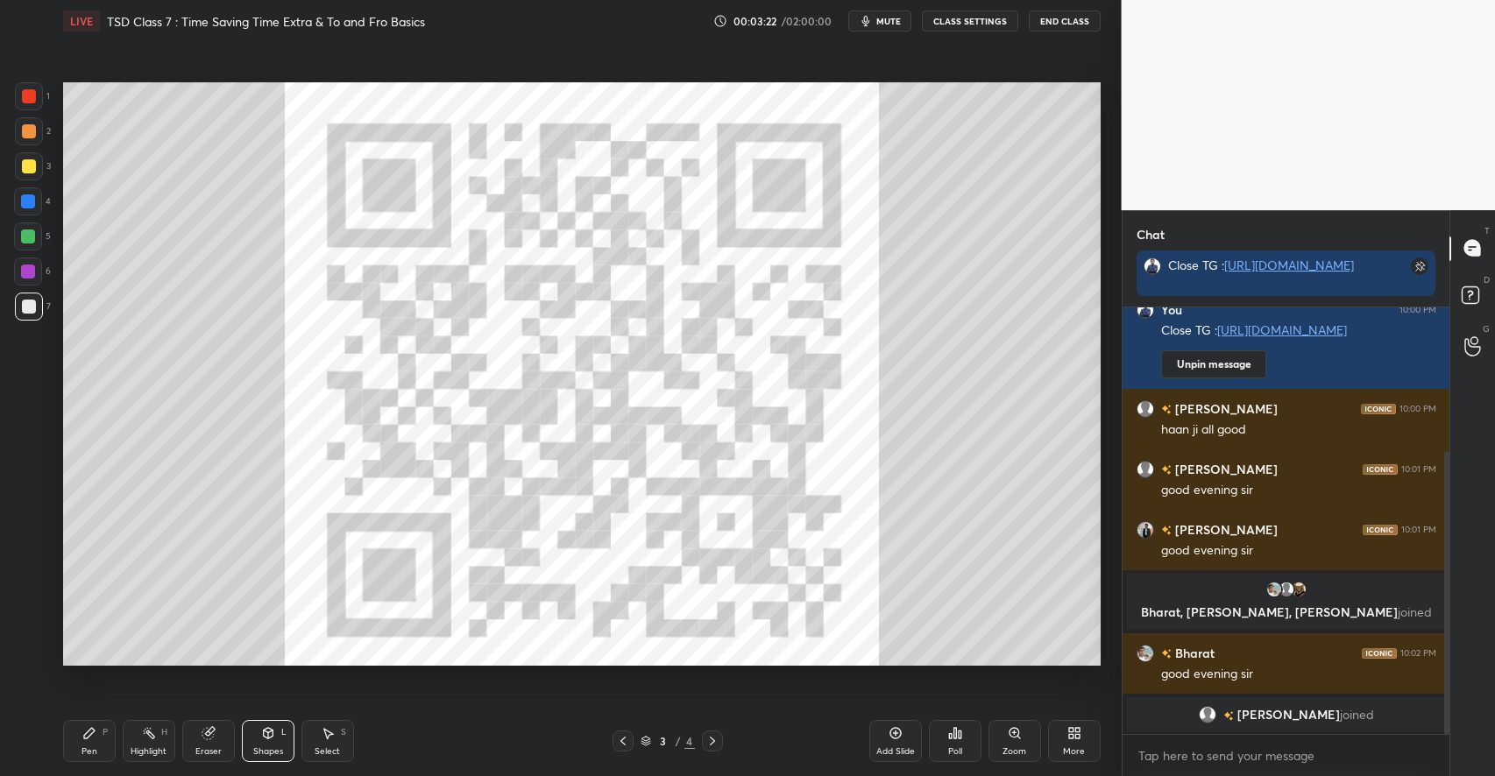
click at [95, 736] on icon at bounding box center [89, 733] width 14 height 14
click at [717, 744] on icon at bounding box center [712, 741] width 14 height 14
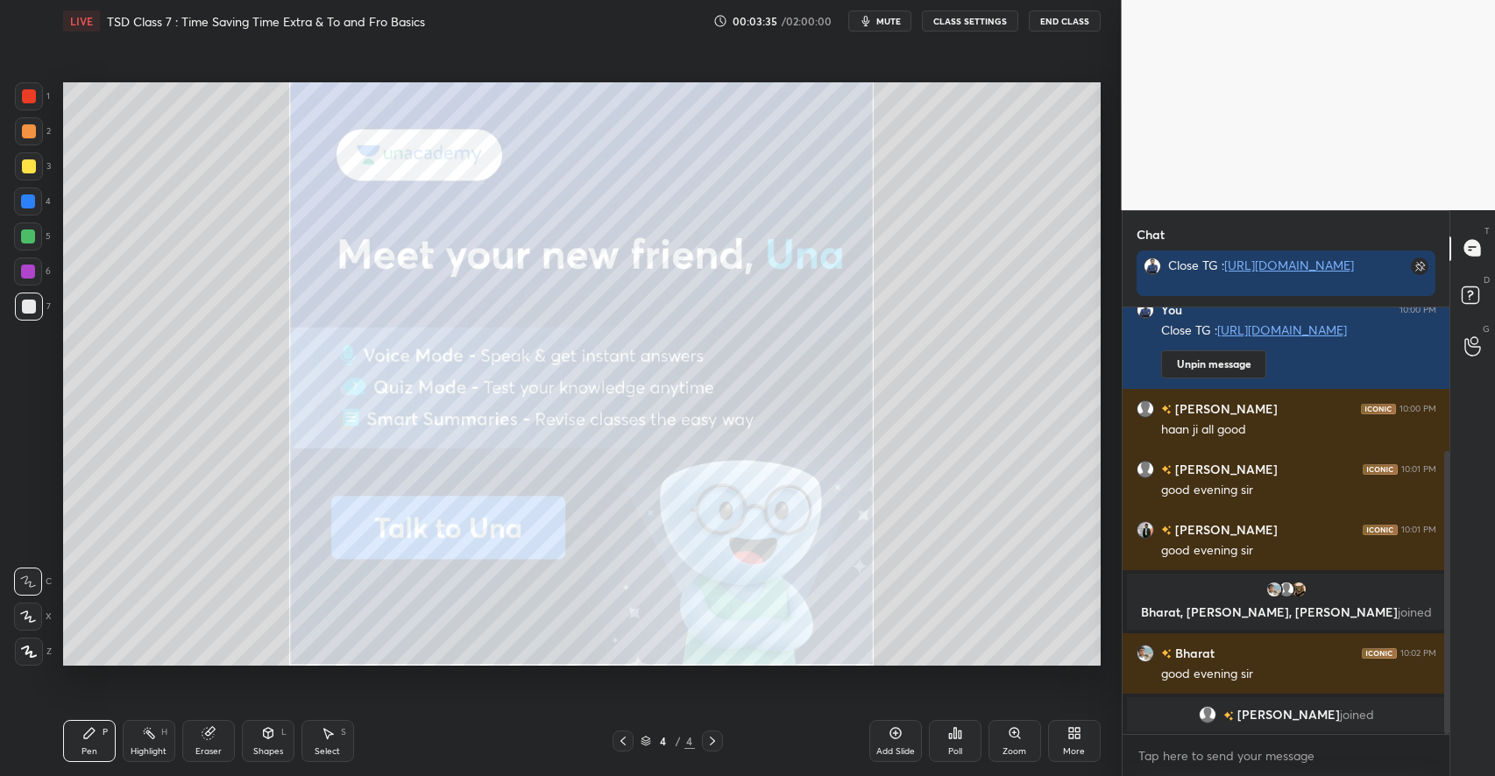
click at [899, 739] on icon at bounding box center [895, 733] width 14 height 14
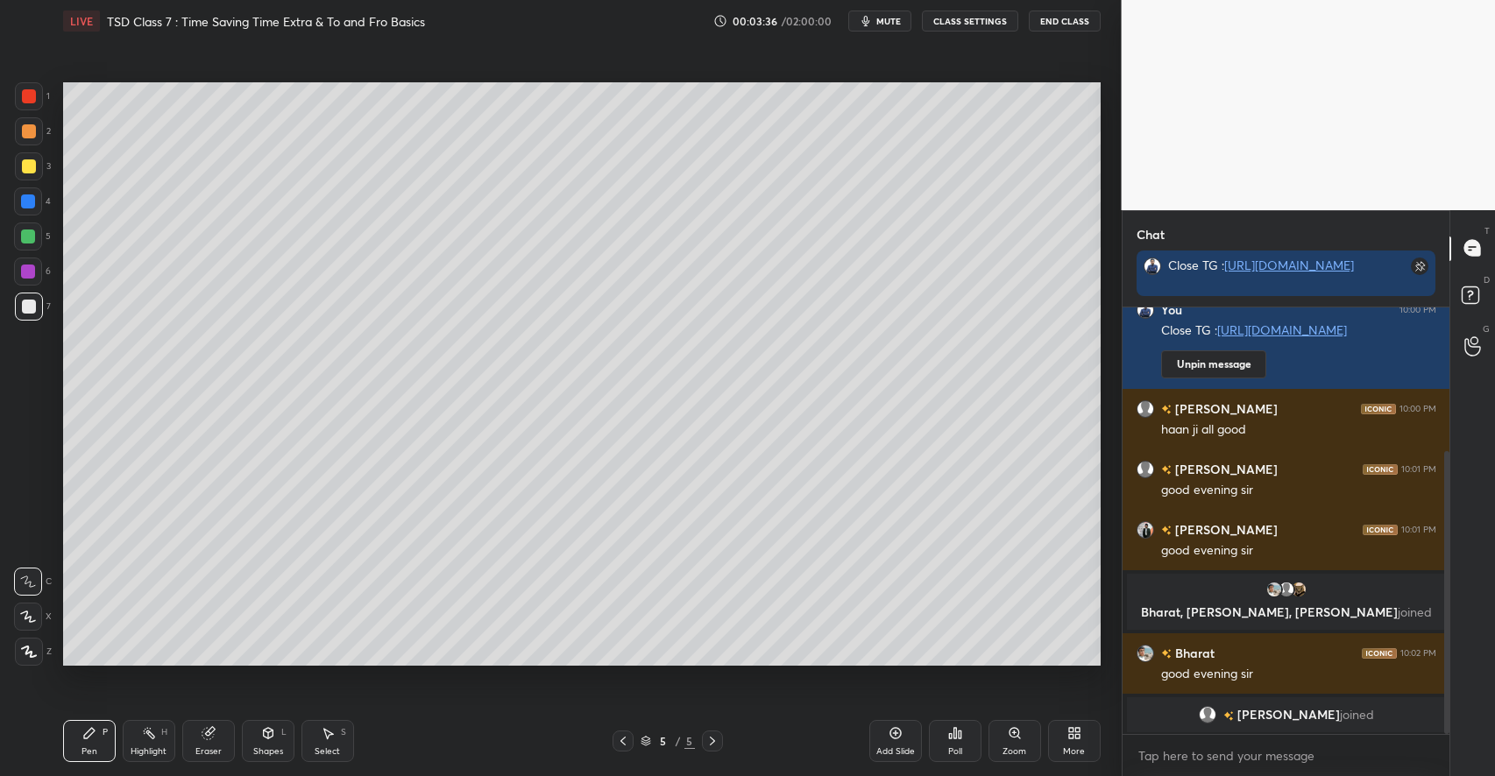
click at [34, 166] on div at bounding box center [29, 166] width 14 height 14
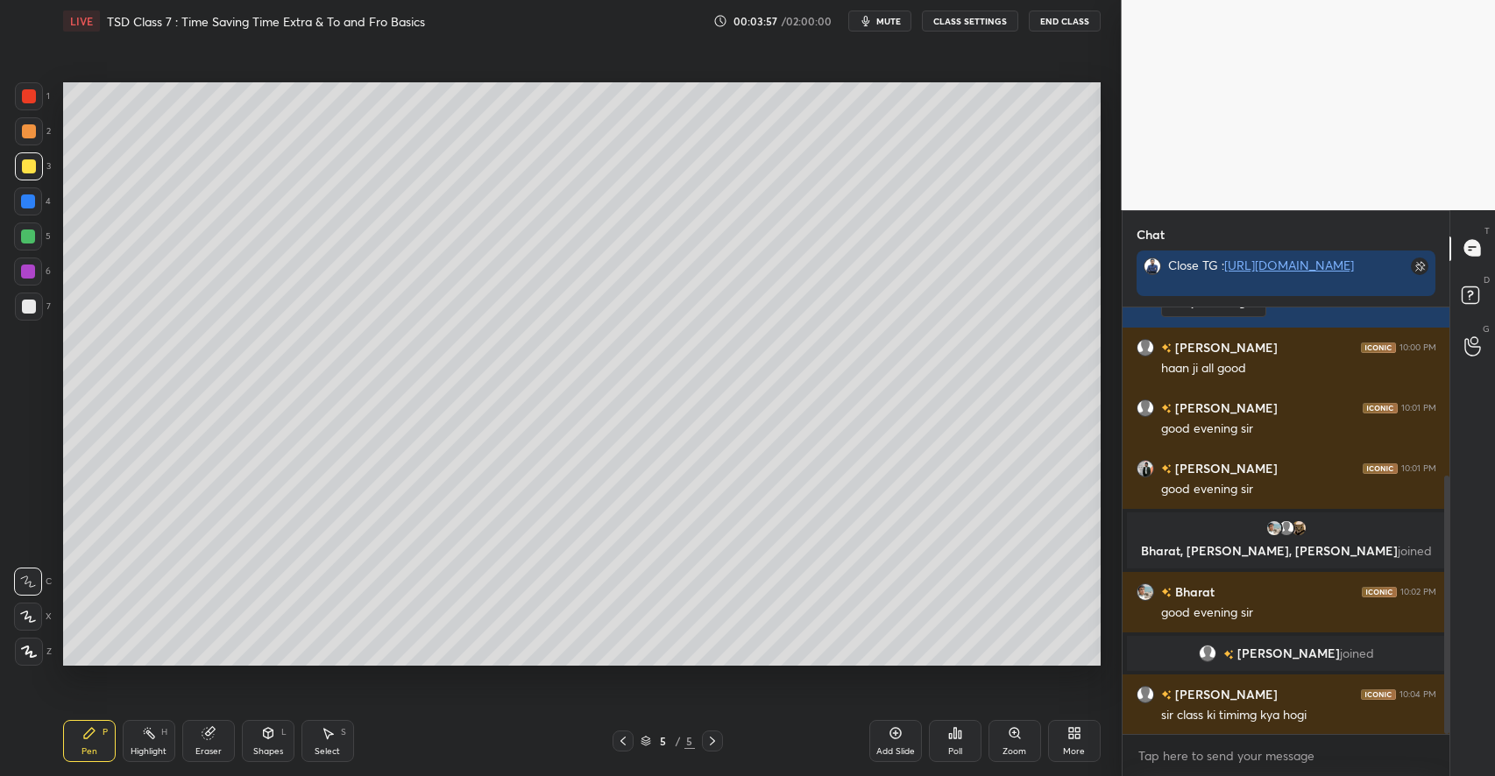
click at [35, 166] on div at bounding box center [29, 166] width 28 height 28
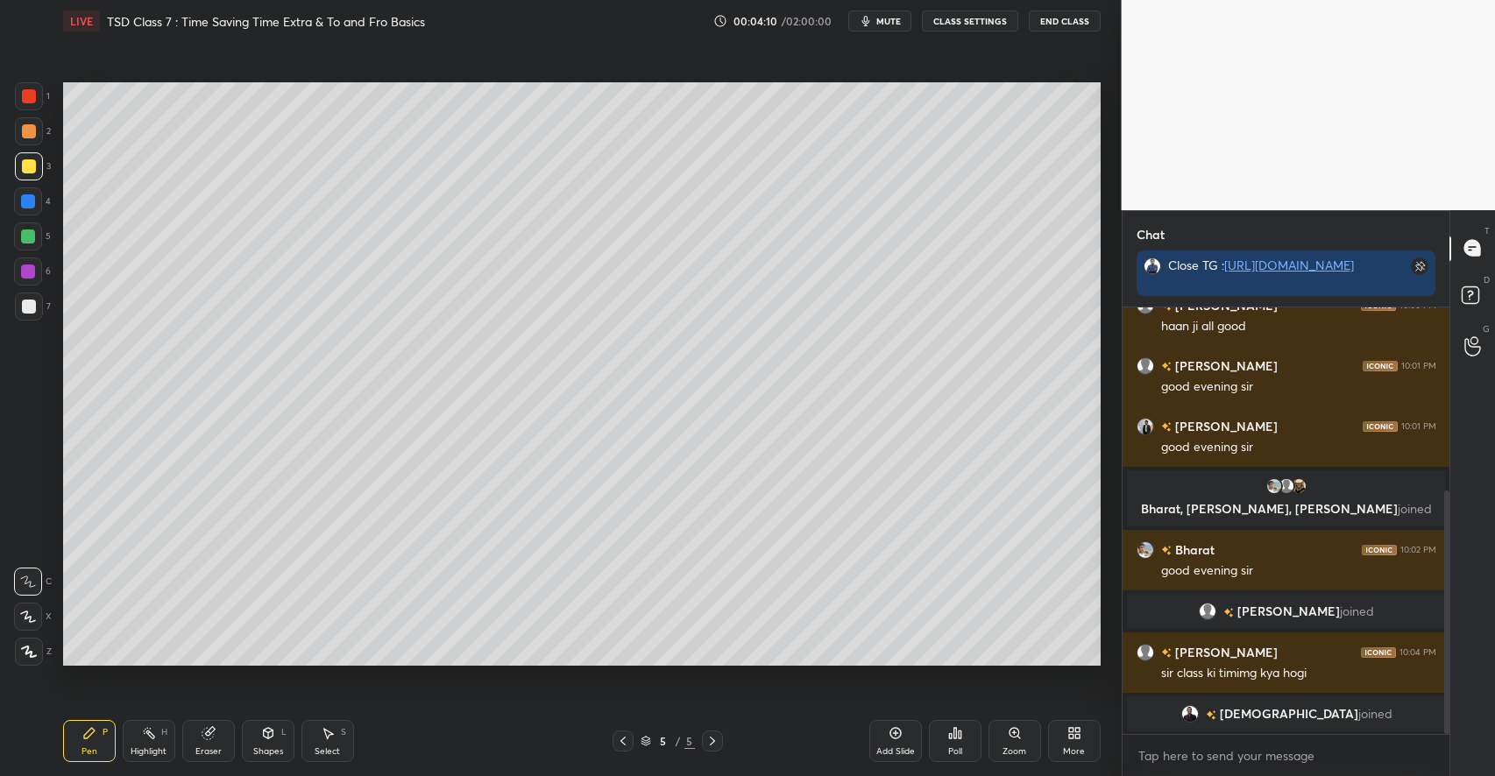
scroll to position [371, 0]
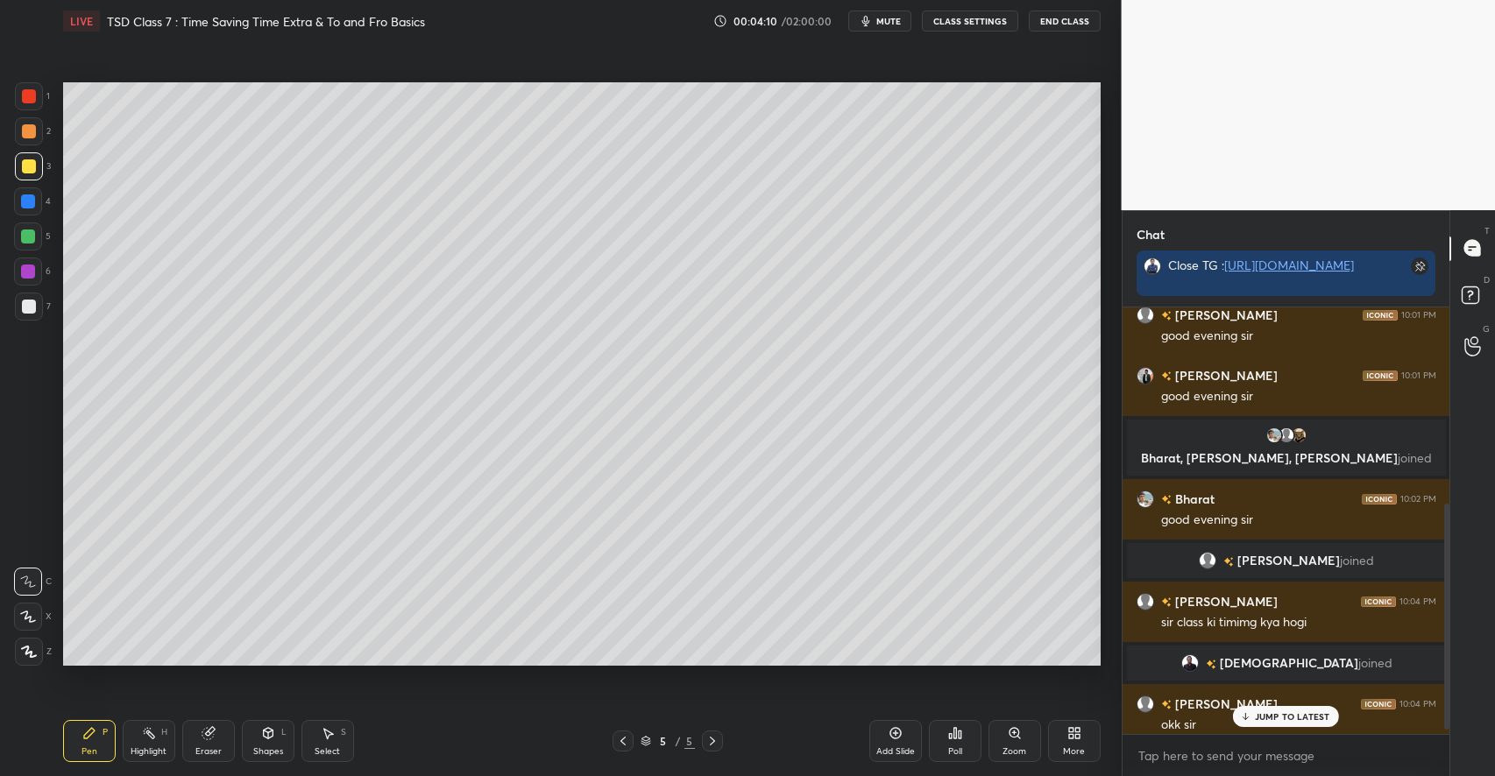
click at [278, 739] on div "Shapes L" at bounding box center [268, 741] width 53 height 42
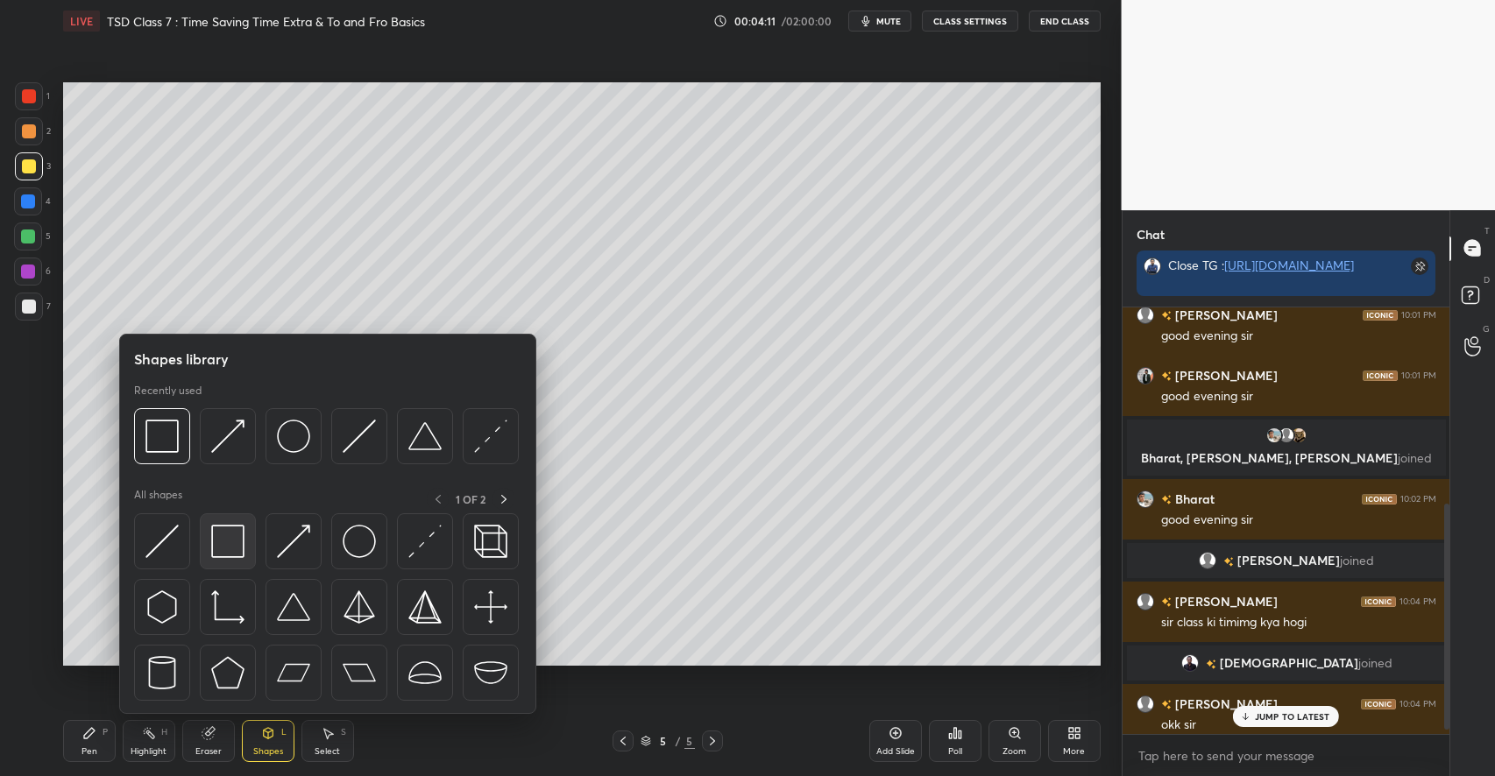
click at [232, 557] on img at bounding box center [227, 541] width 33 height 33
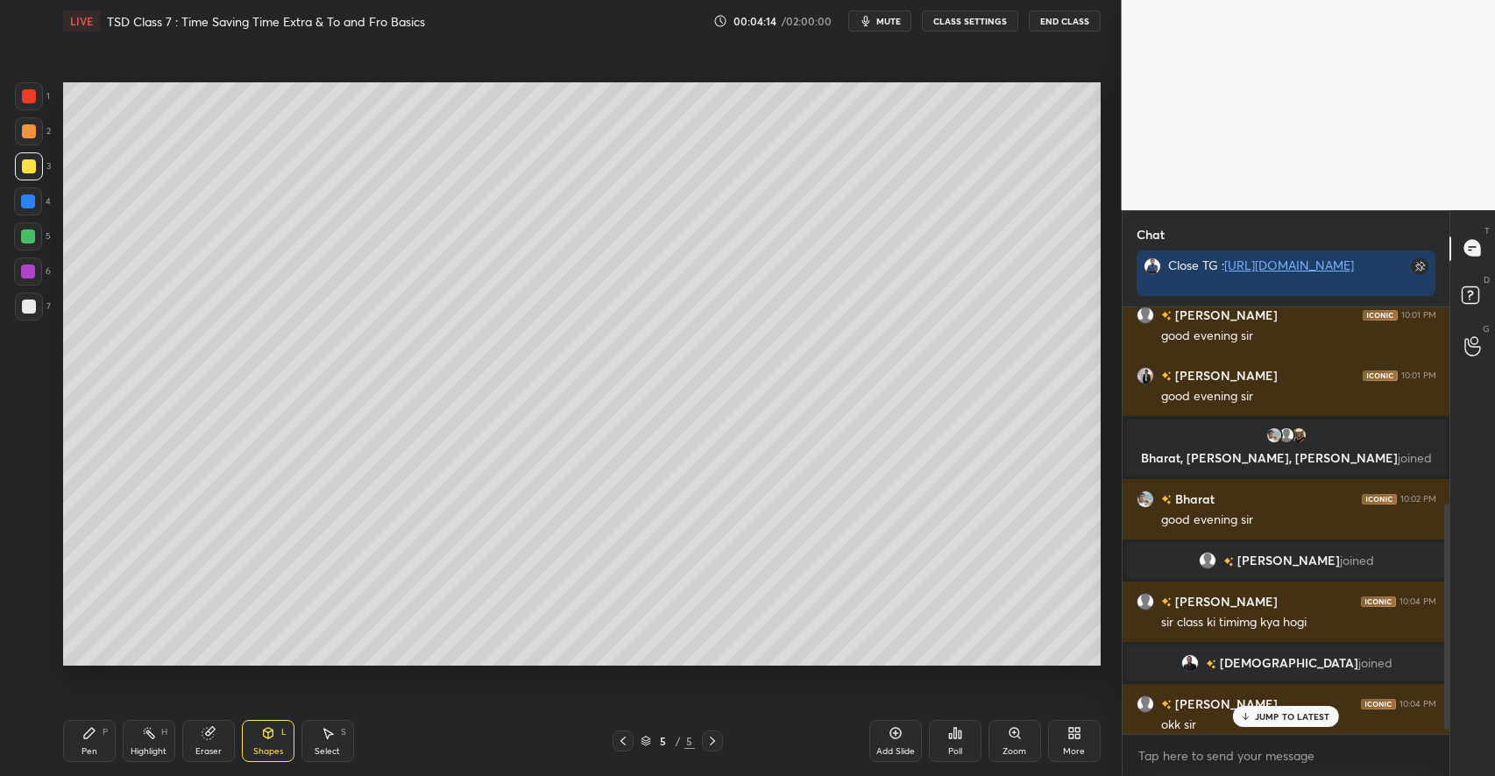
click at [897, 734] on icon at bounding box center [895, 733] width 5 height 5
click at [94, 750] on div "Pen" at bounding box center [89, 751] width 16 height 9
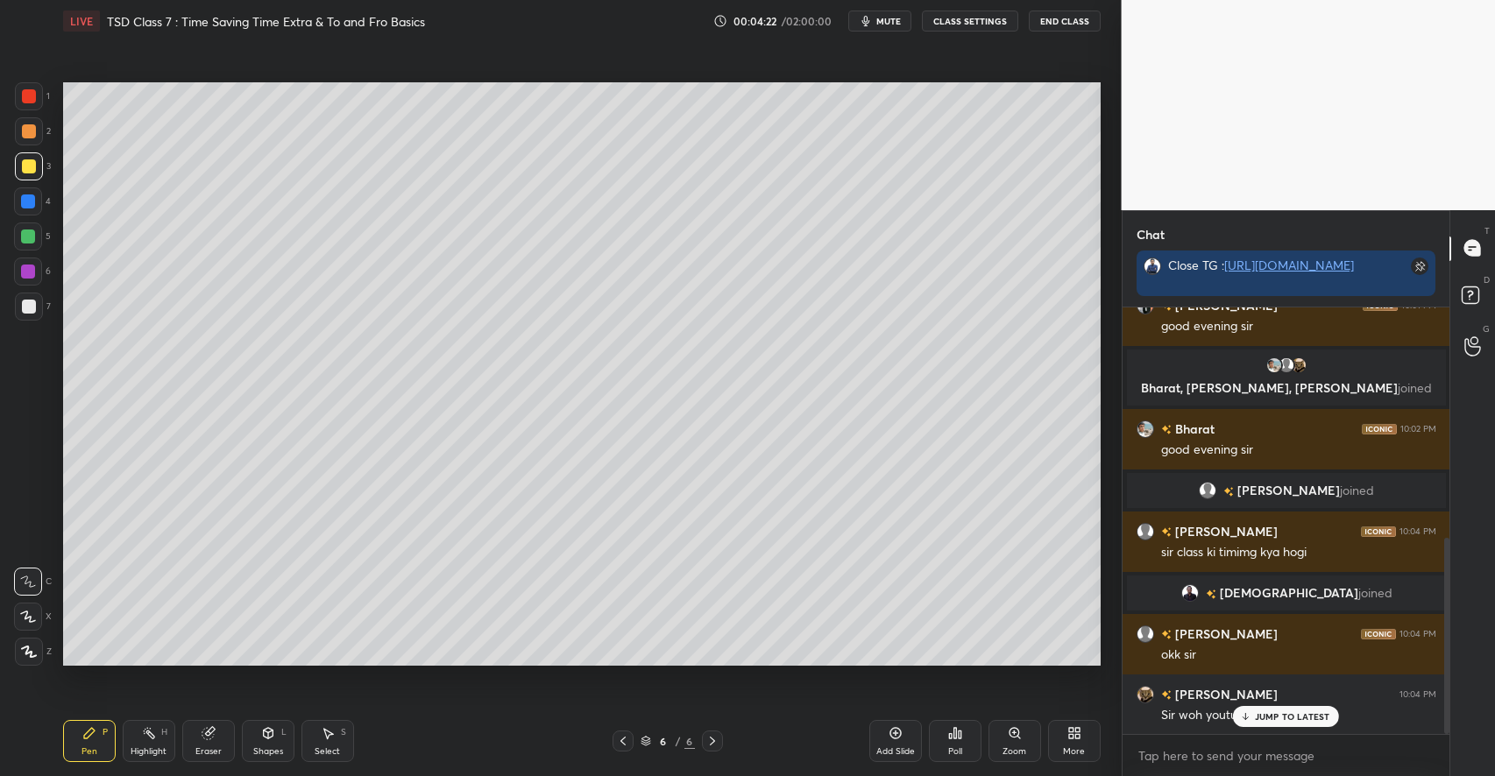
scroll to position [501, 0]
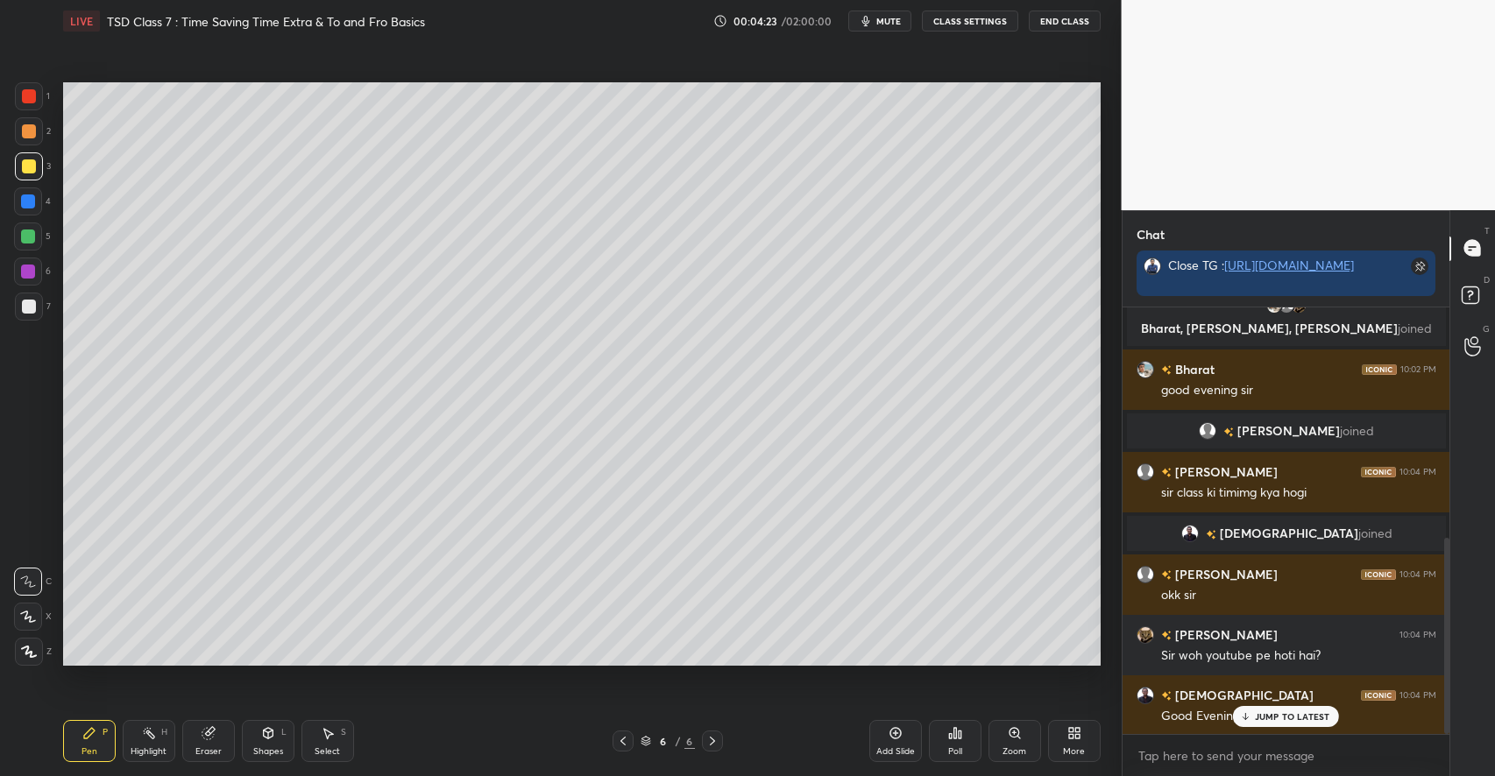
click at [1284, 710] on div "JUMP TO LATEST" at bounding box center [1285, 716] width 105 height 21
click at [26, 238] on div at bounding box center [28, 237] width 14 height 14
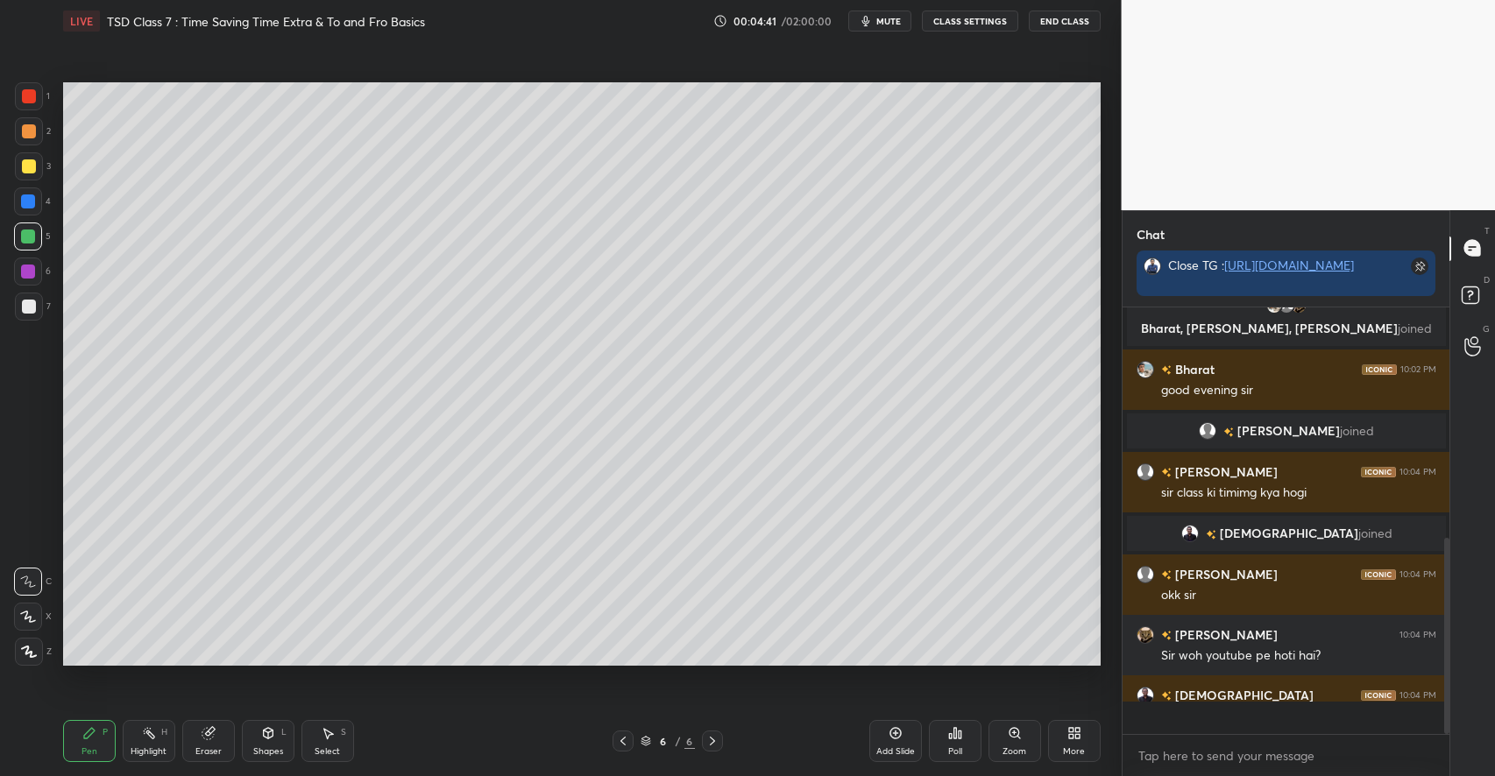
scroll to position [501, 0]
click at [268, 736] on icon at bounding box center [268, 735] width 0 height 6
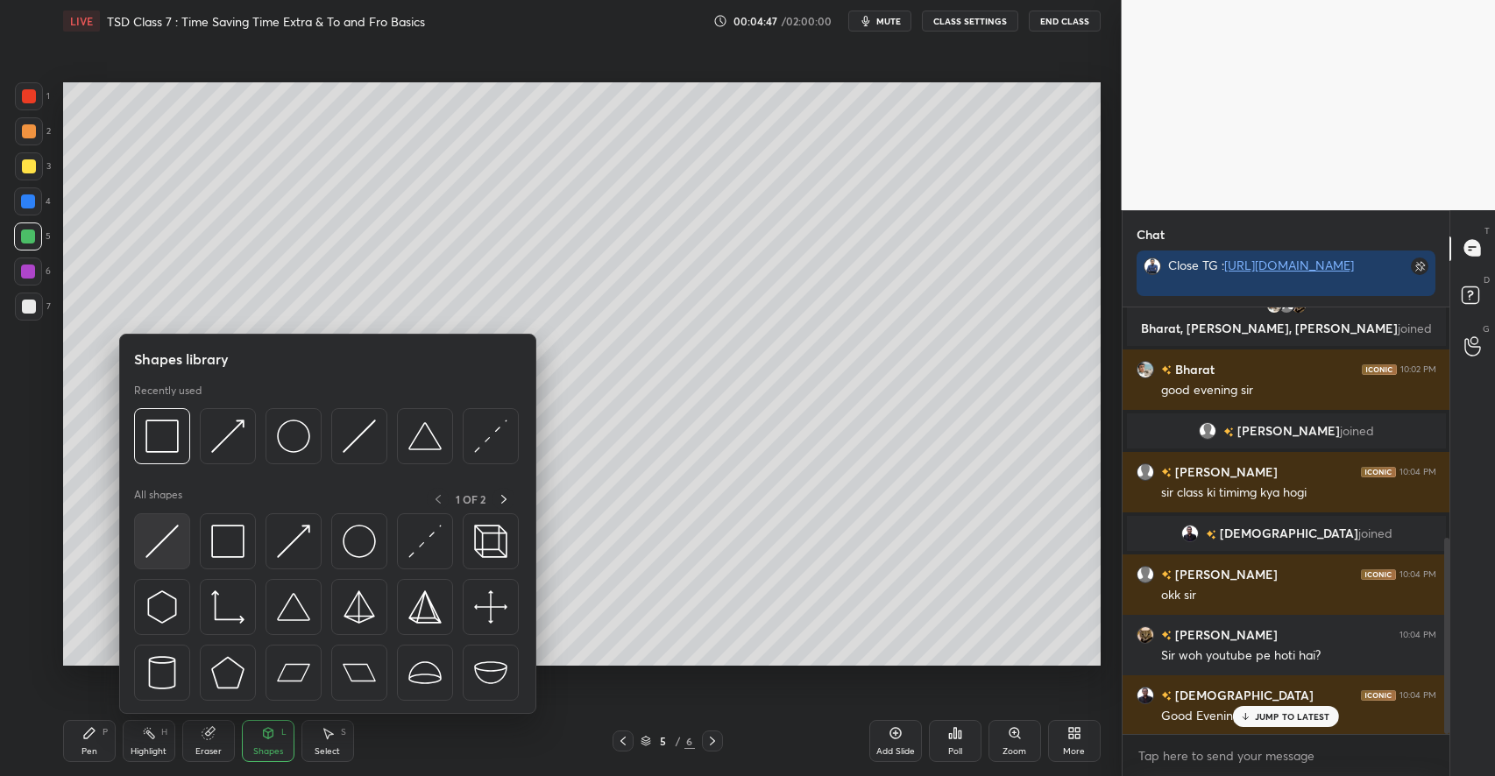
click at [168, 543] on img at bounding box center [161, 541] width 33 height 33
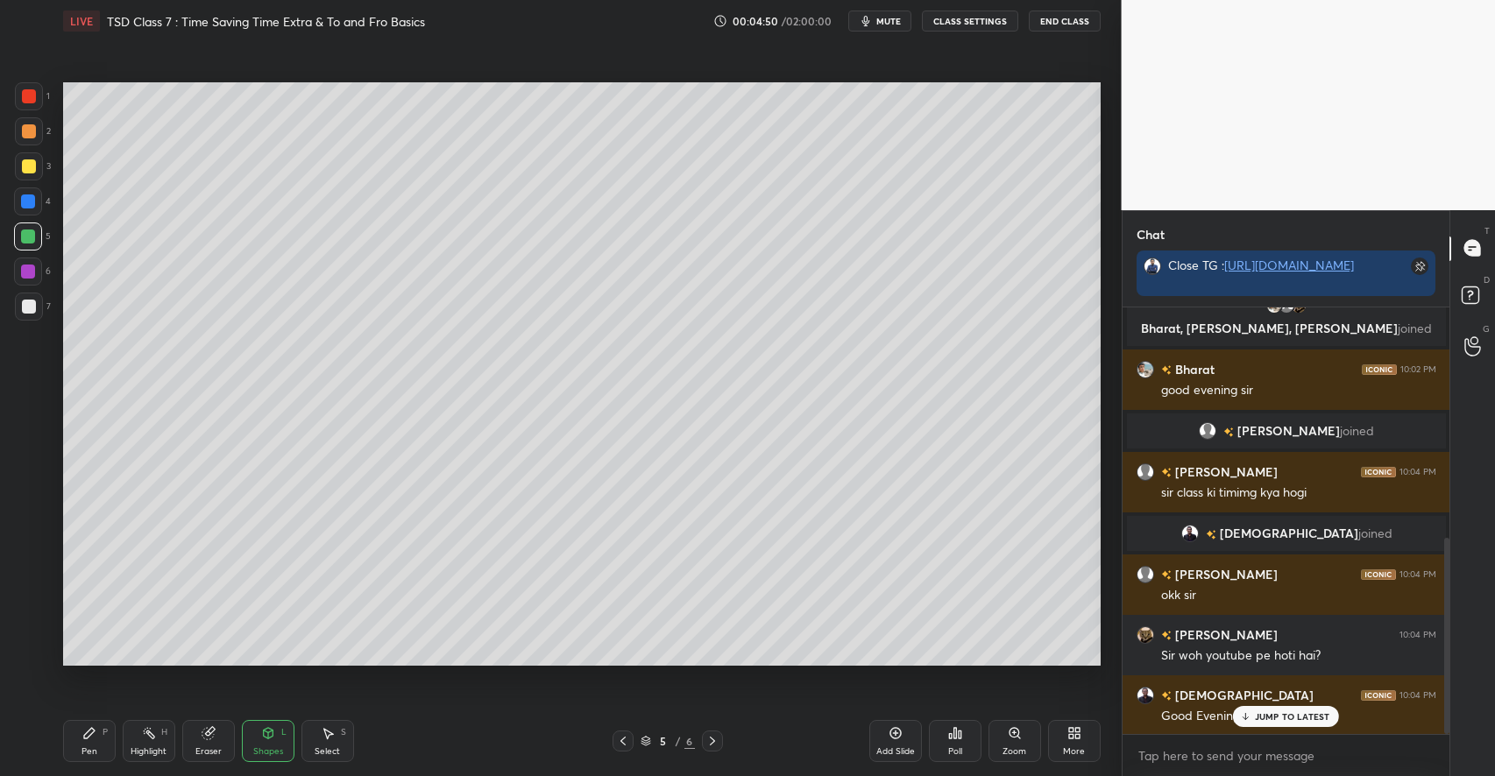
click at [97, 744] on div "Pen P" at bounding box center [89, 741] width 53 height 42
click at [39, 166] on div at bounding box center [29, 166] width 28 height 28
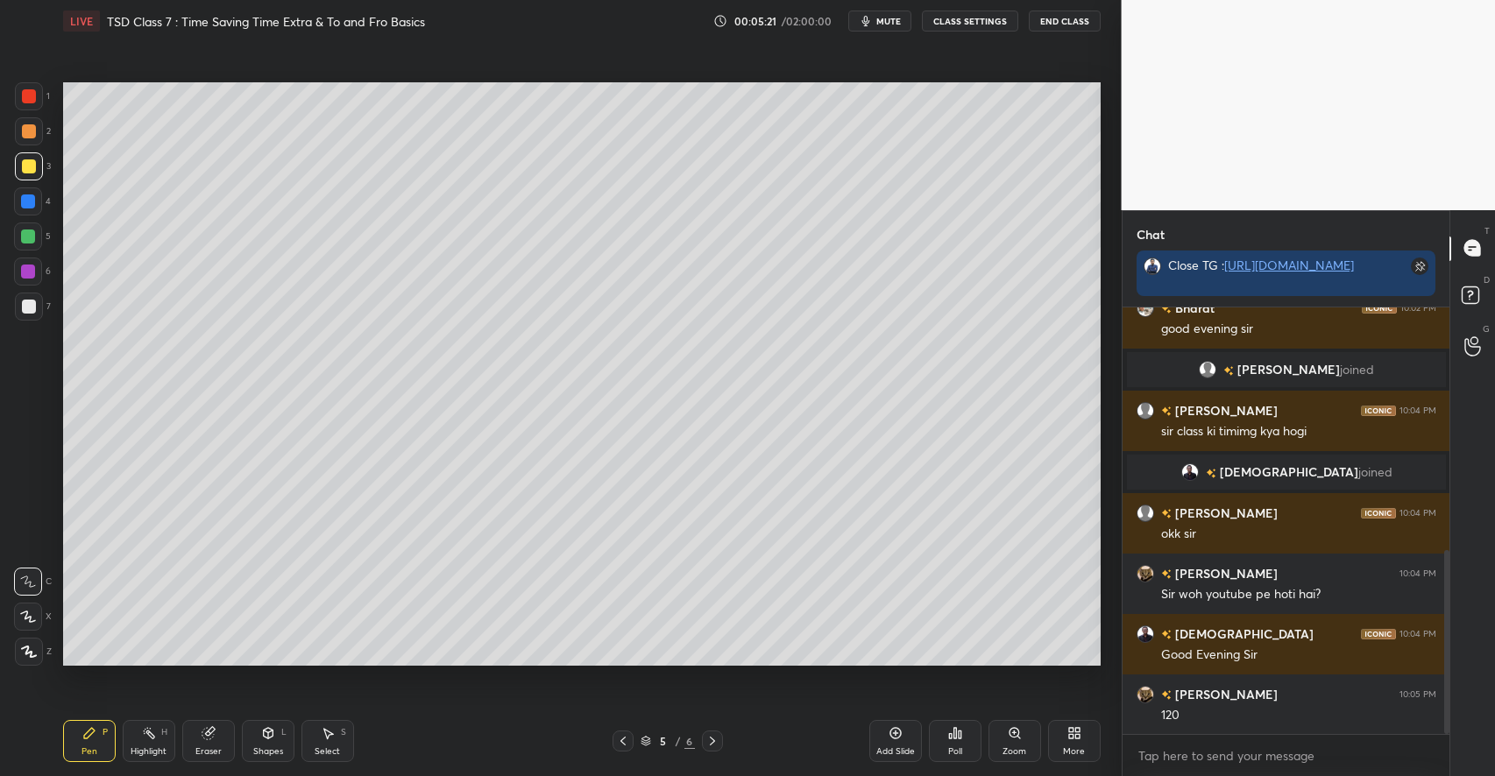
click at [150, 740] on icon at bounding box center [149, 733] width 14 height 14
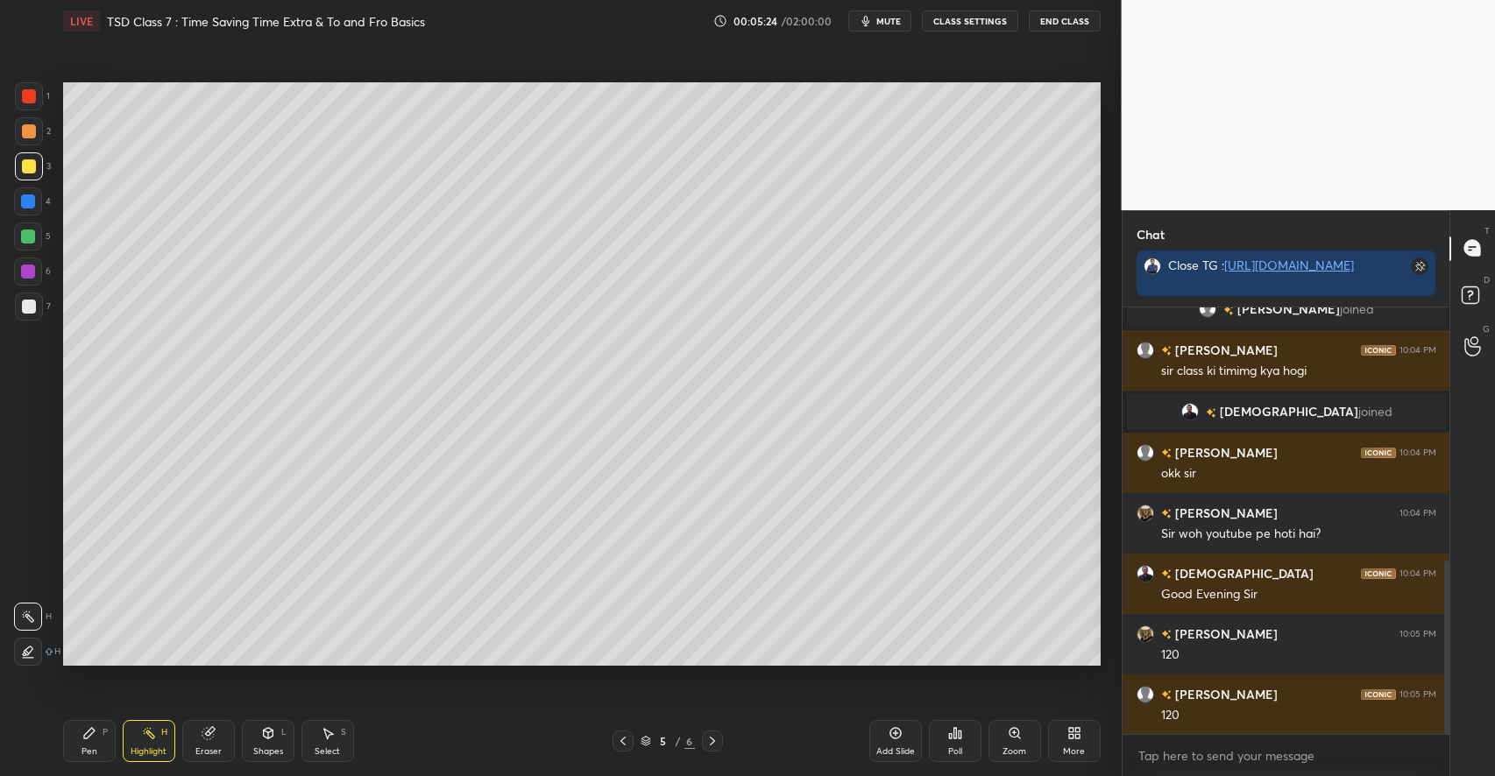
click at [92, 730] on icon at bounding box center [89, 733] width 11 height 11
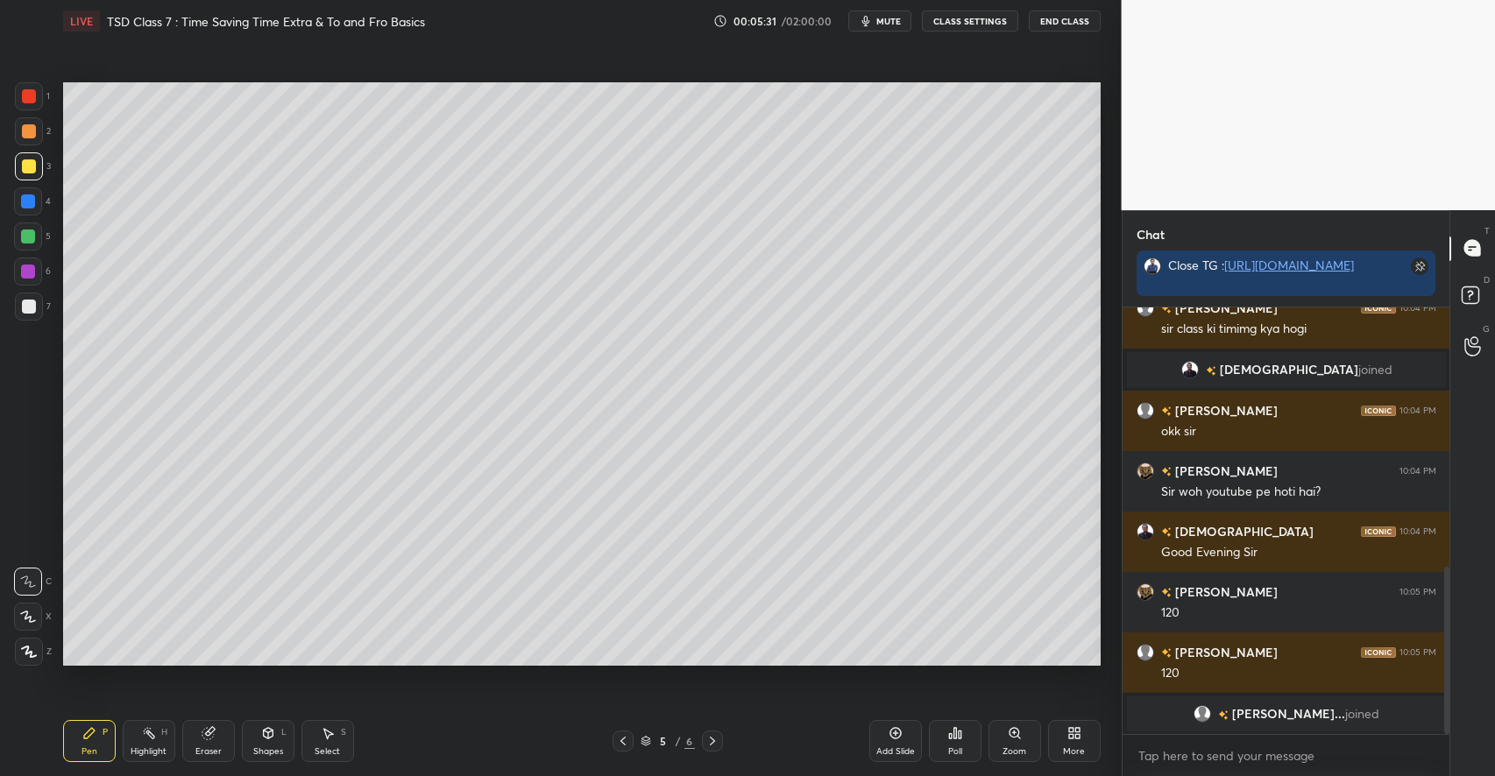
click at [274, 748] on div "Shapes" at bounding box center [268, 751] width 30 height 9
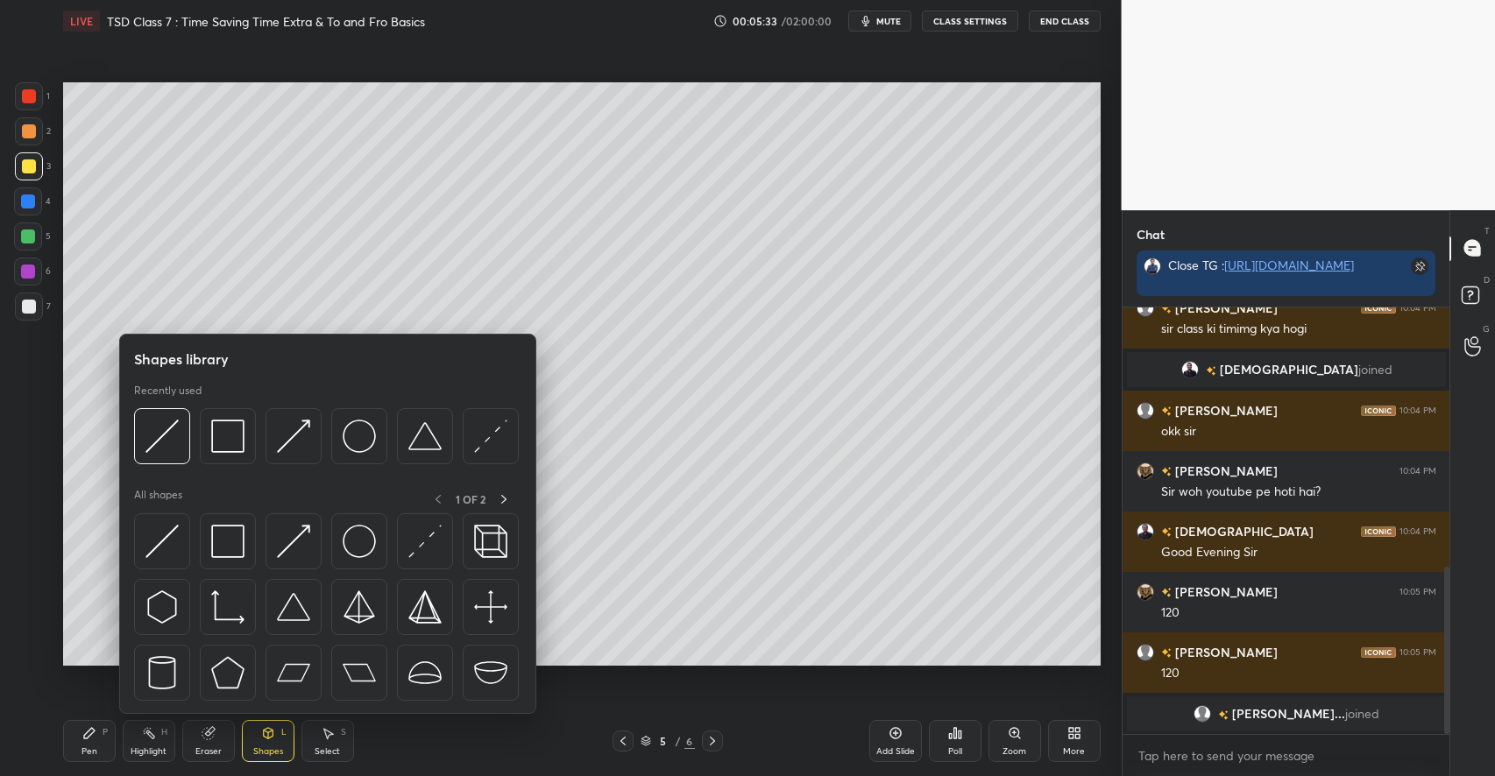
click at [110, 730] on div "Pen P" at bounding box center [89, 741] width 53 height 42
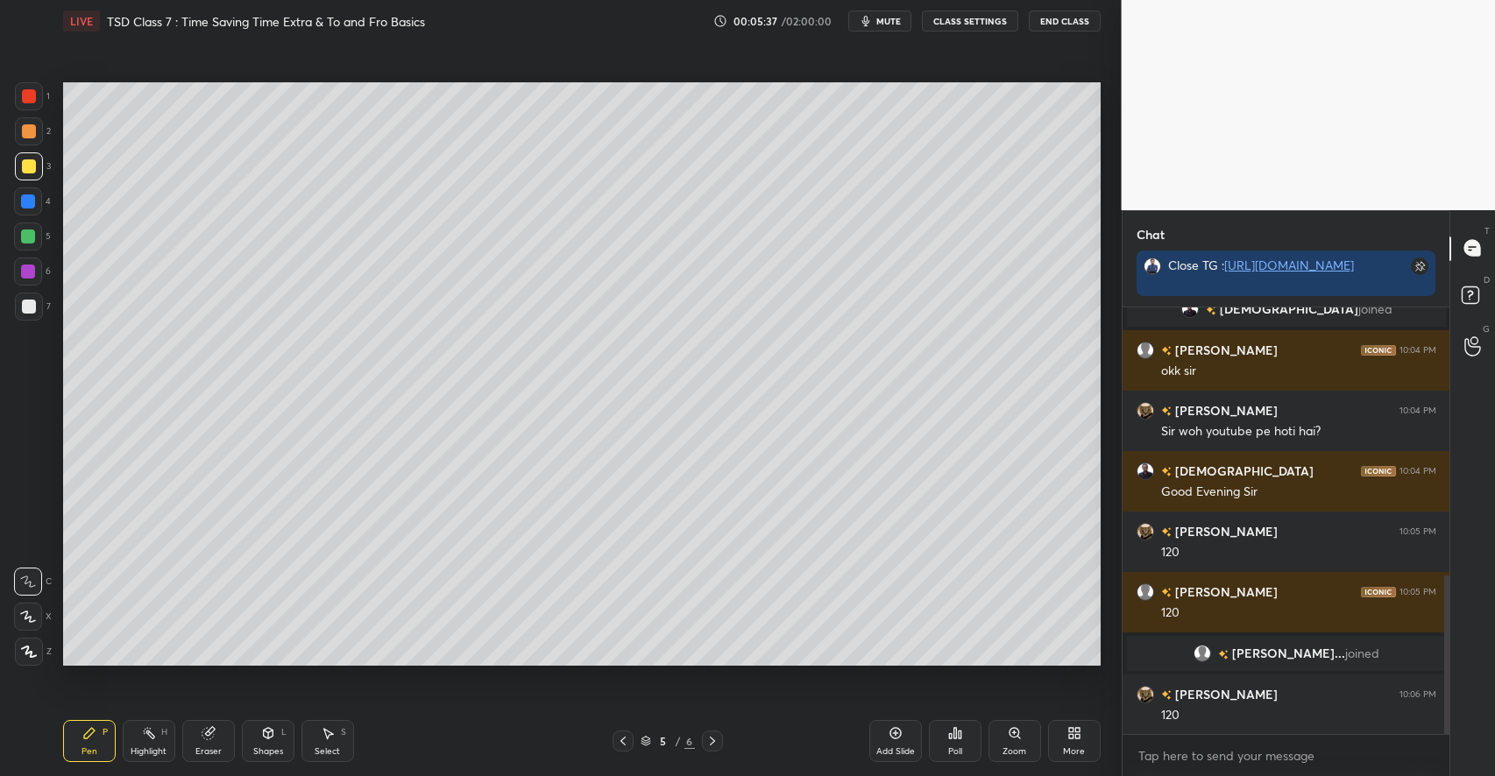
scroll to position [785, 0]
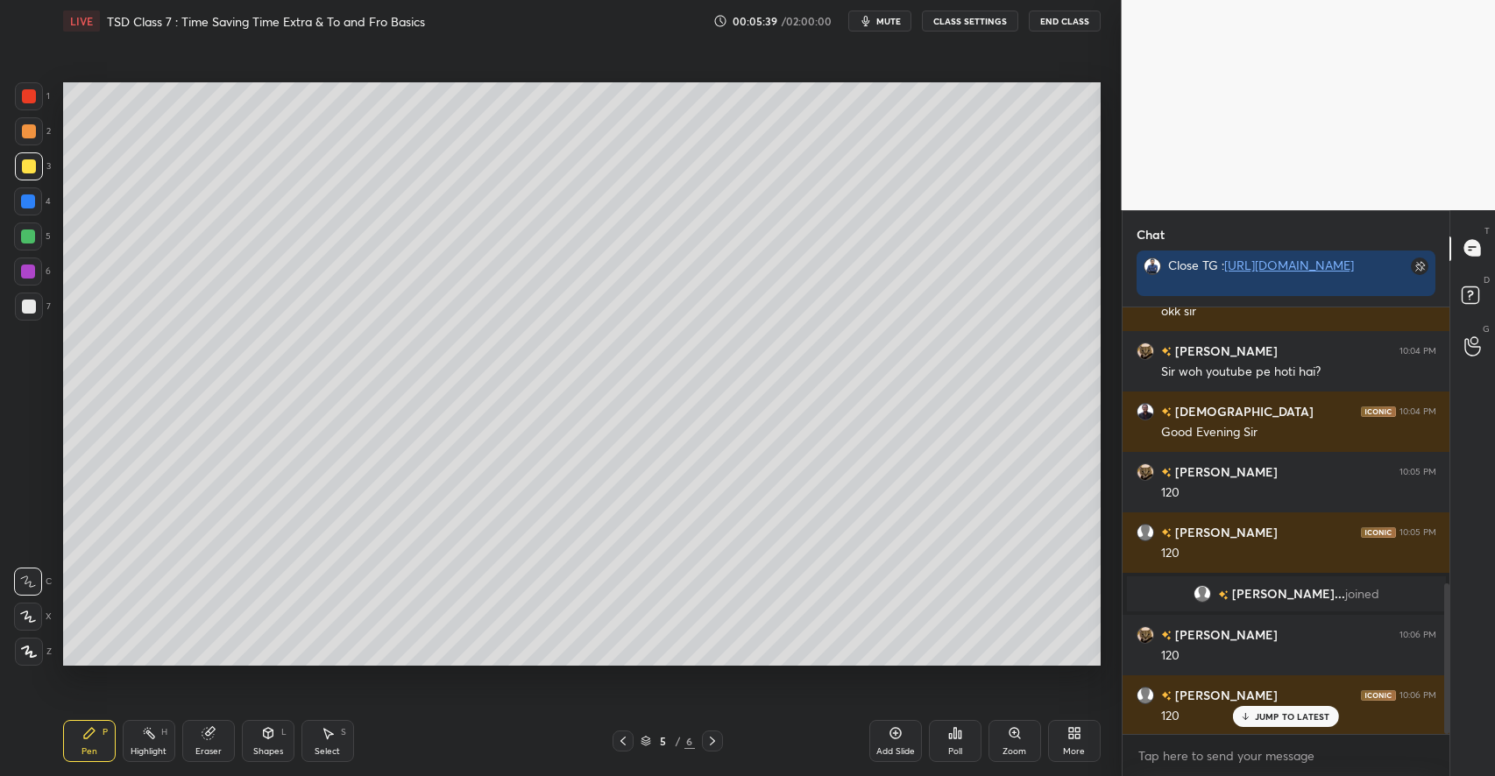
click at [211, 744] on div "Eraser" at bounding box center [208, 741] width 53 height 42
click at [87, 745] on div "Pen P" at bounding box center [89, 741] width 53 height 42
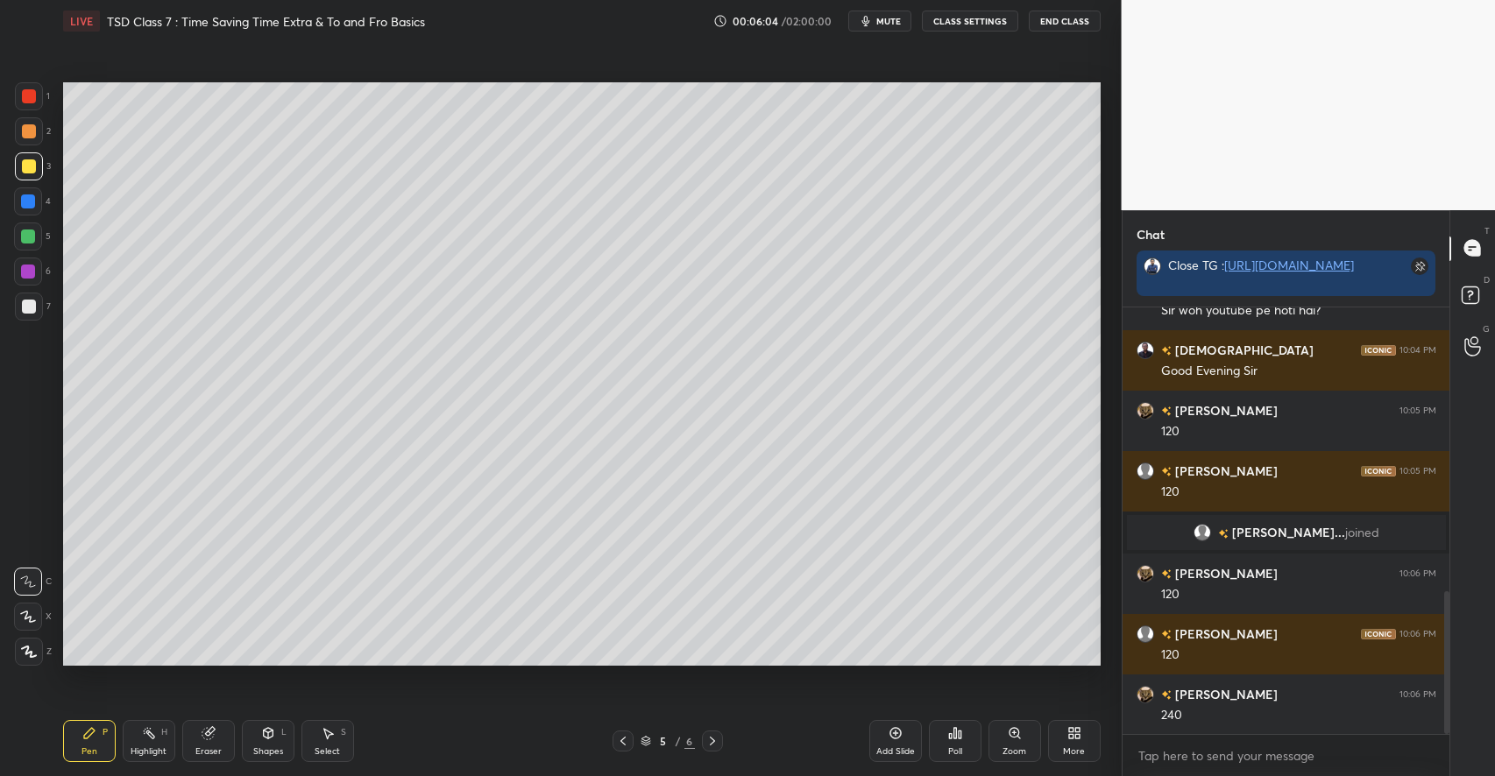
click at [32, 242] on div at bounding box center [28, 237] width 14 height 14
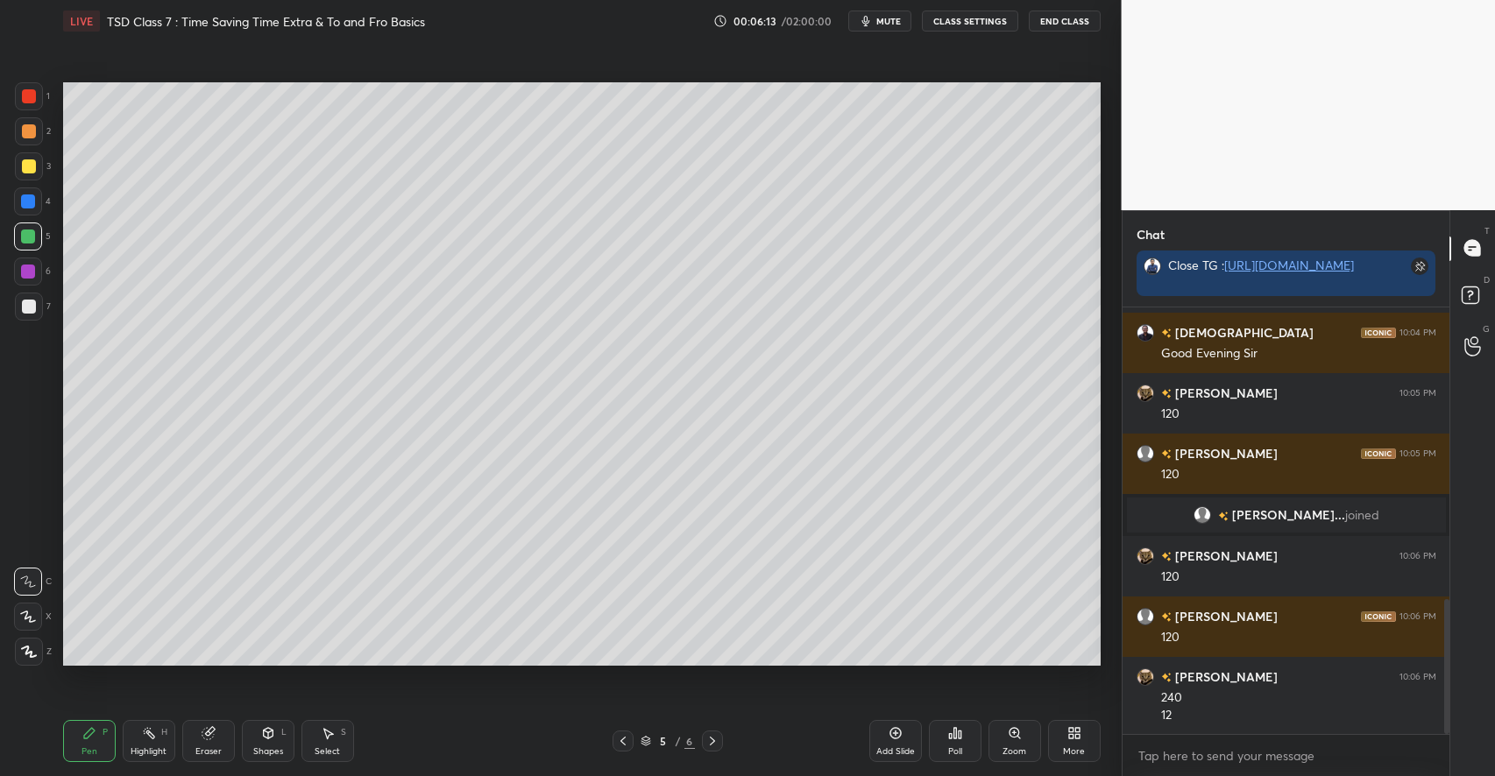
scroll to position [924, 0]
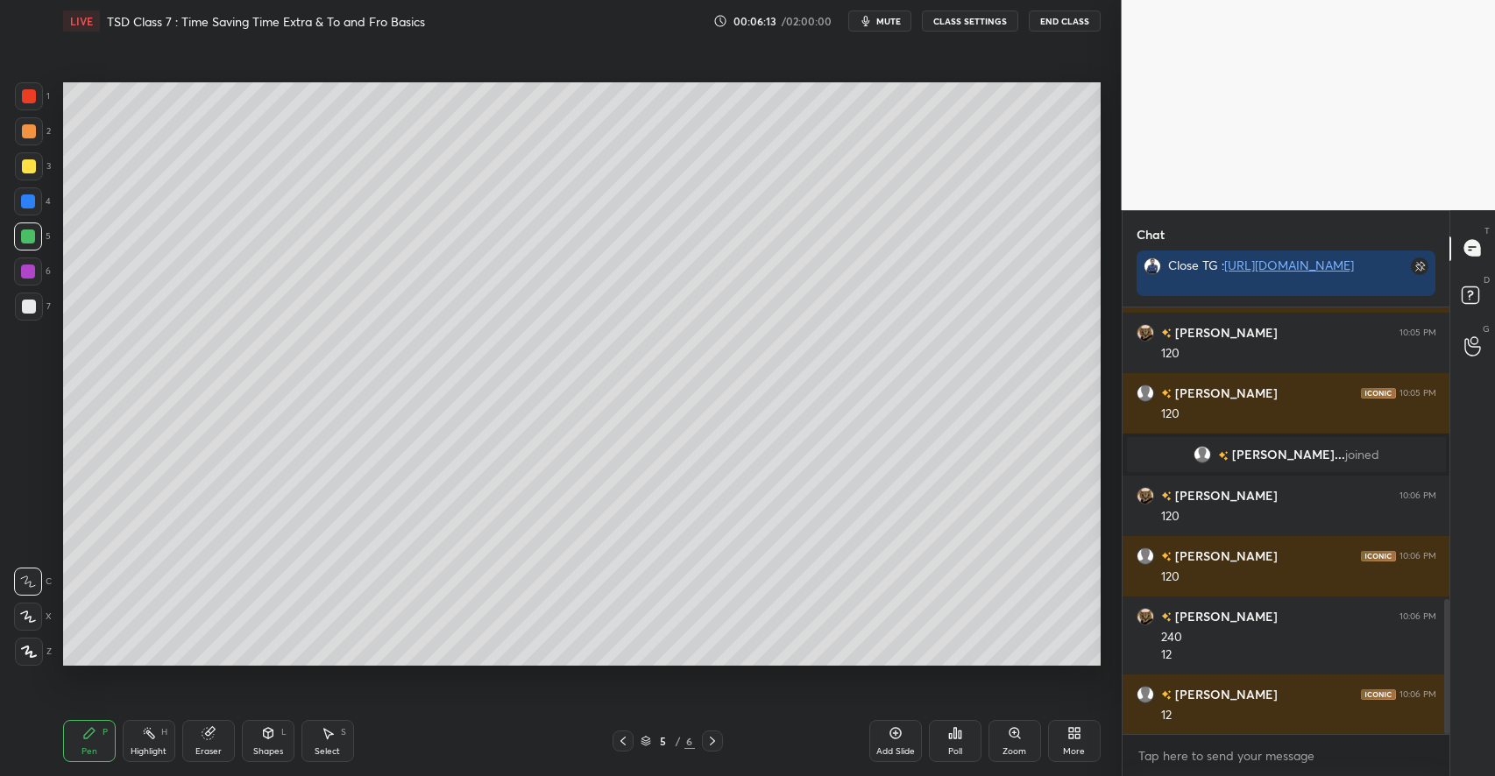
click at [263, 747] on div "Shapes" at bounding box center [268, 751] width 30 height 9
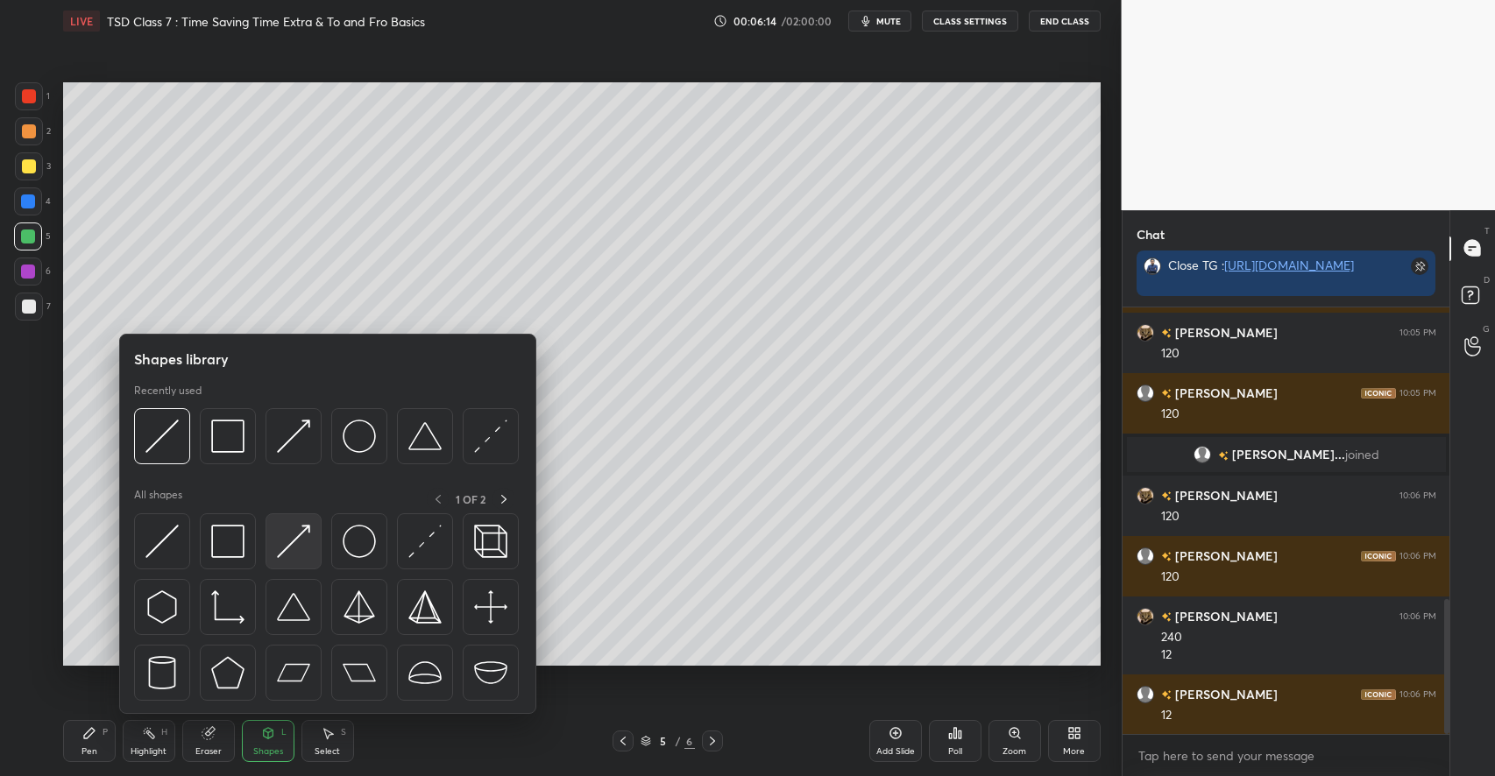
click at [297, 550] on img at bounding box center [293, 541] width 33 height 33
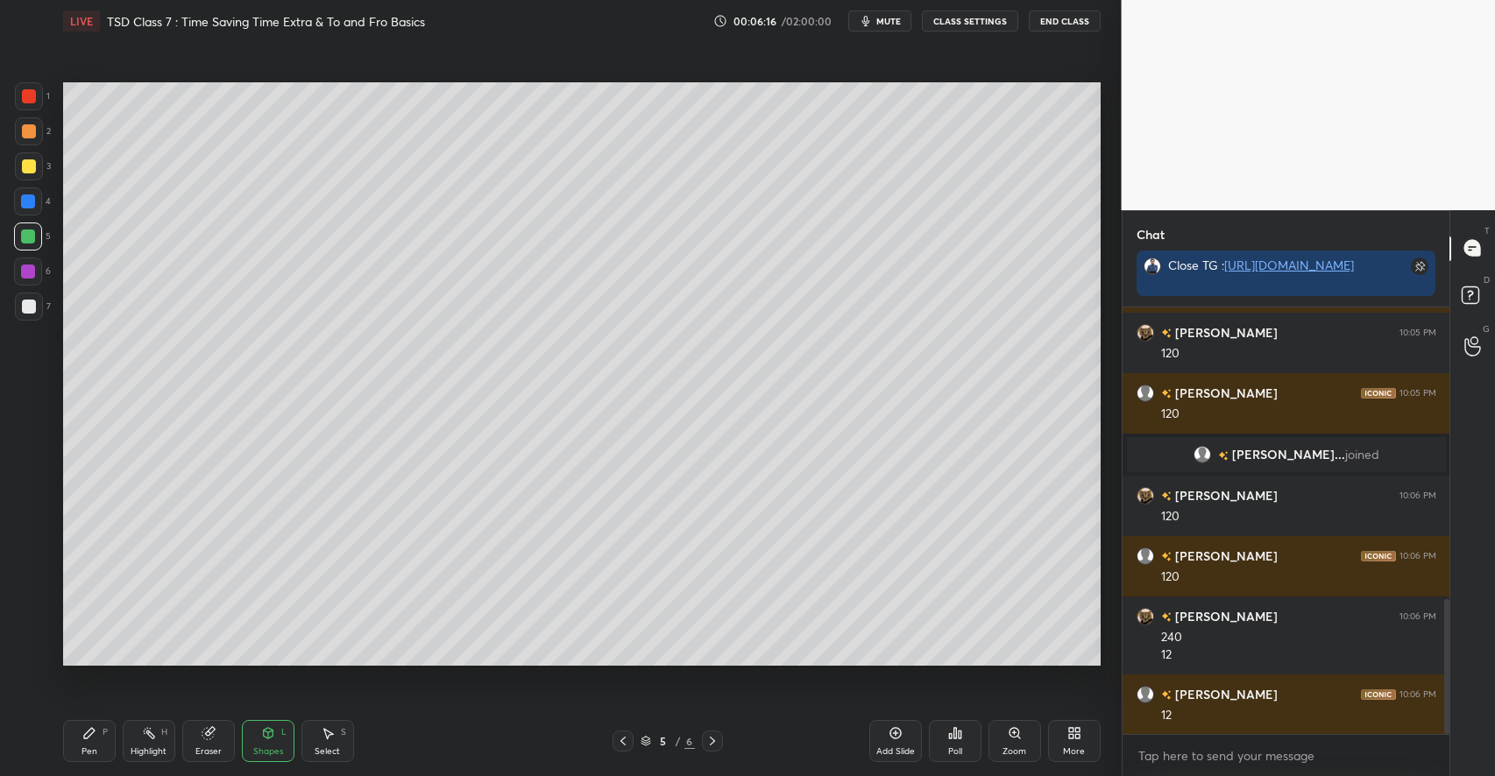
click at [88, 732] on icon at bounding box center [89, 733] width 11 height 11
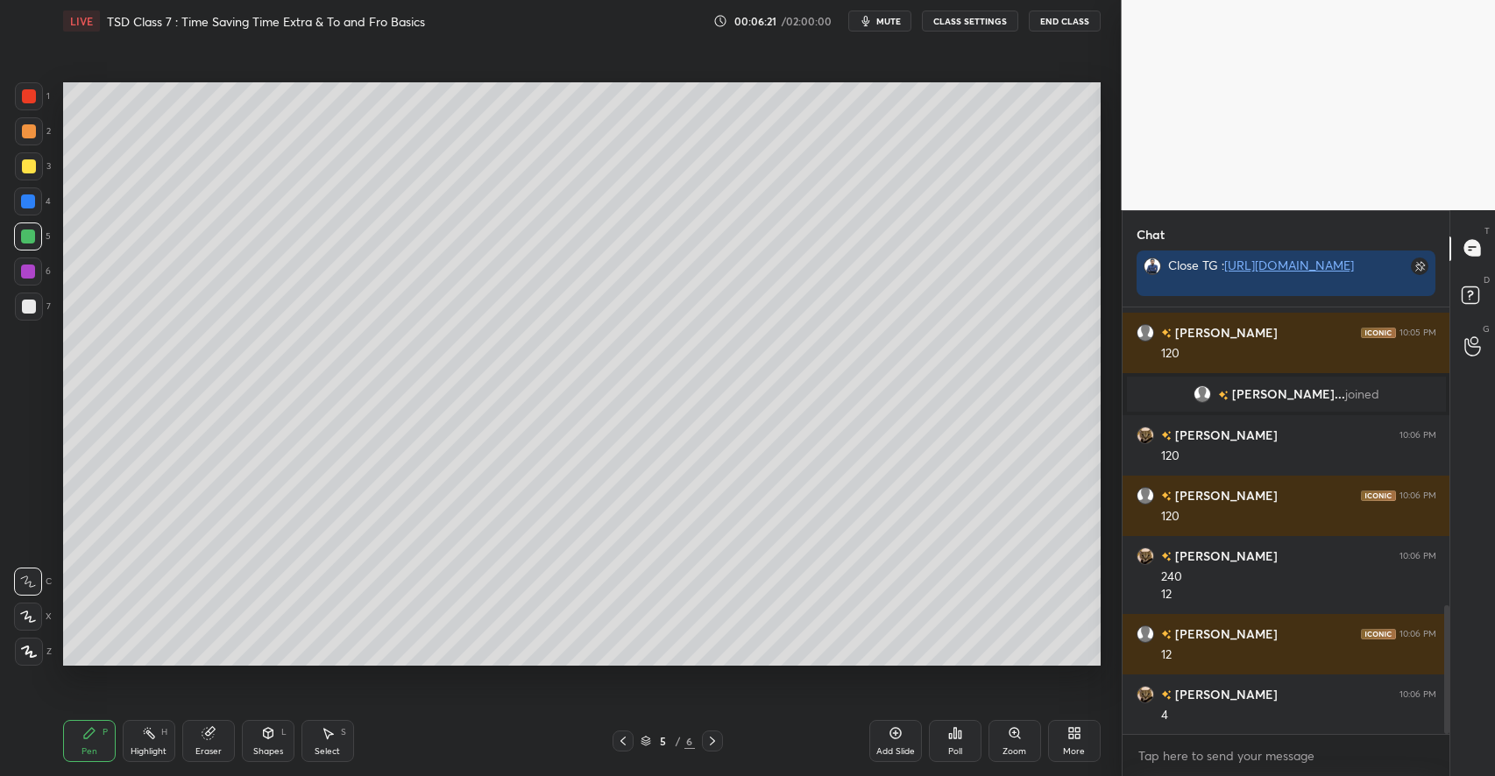
scroll to position [1044, 0]
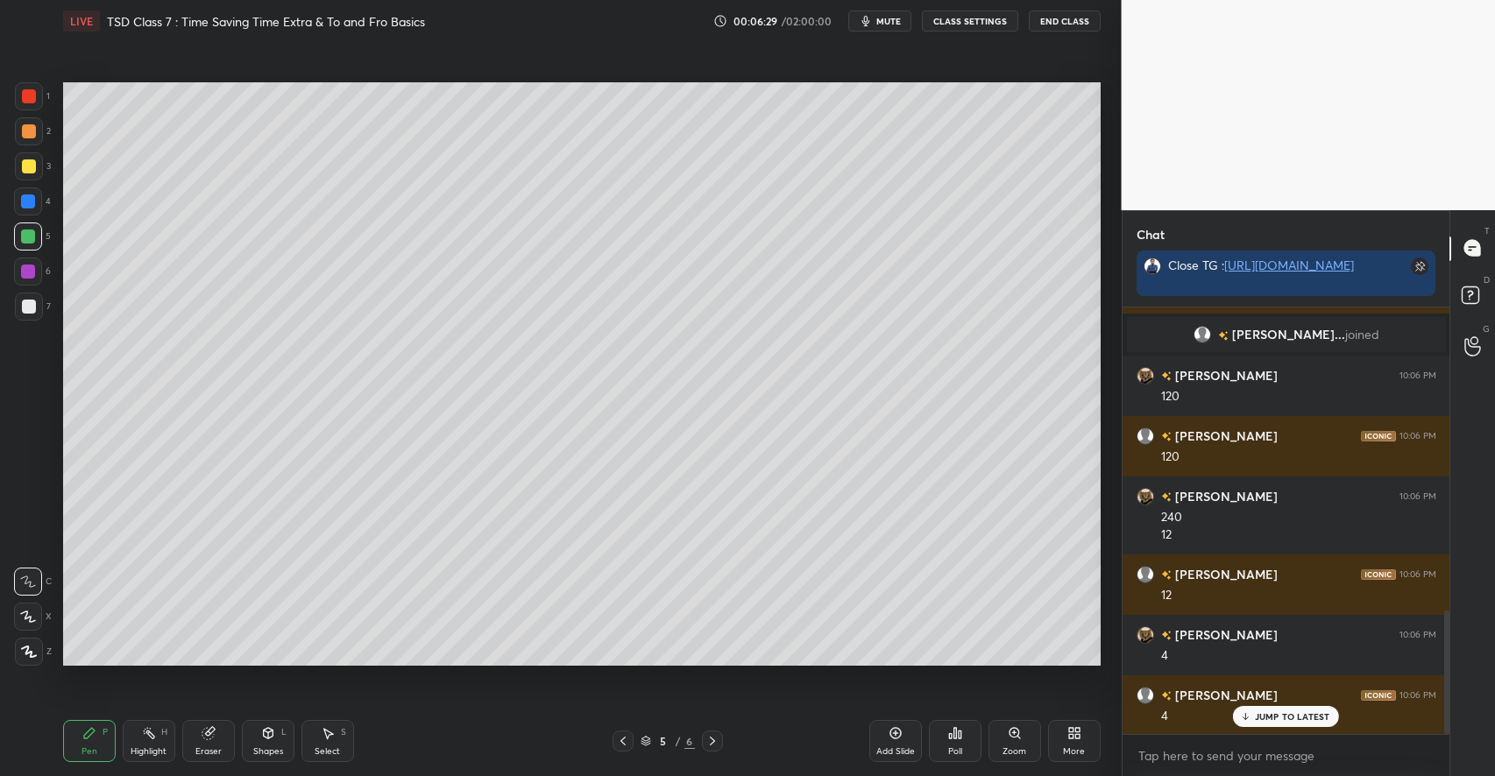
click at [33, 169] on div at bounding box center [29, 166] width 14 height 14
click at [147, 741] on div "Highlight H" at bounding box center [149, 741] width 53 height 42
click at [87, 742] on div "Pen P" at bounding box center [89, 741] width 53 height 42
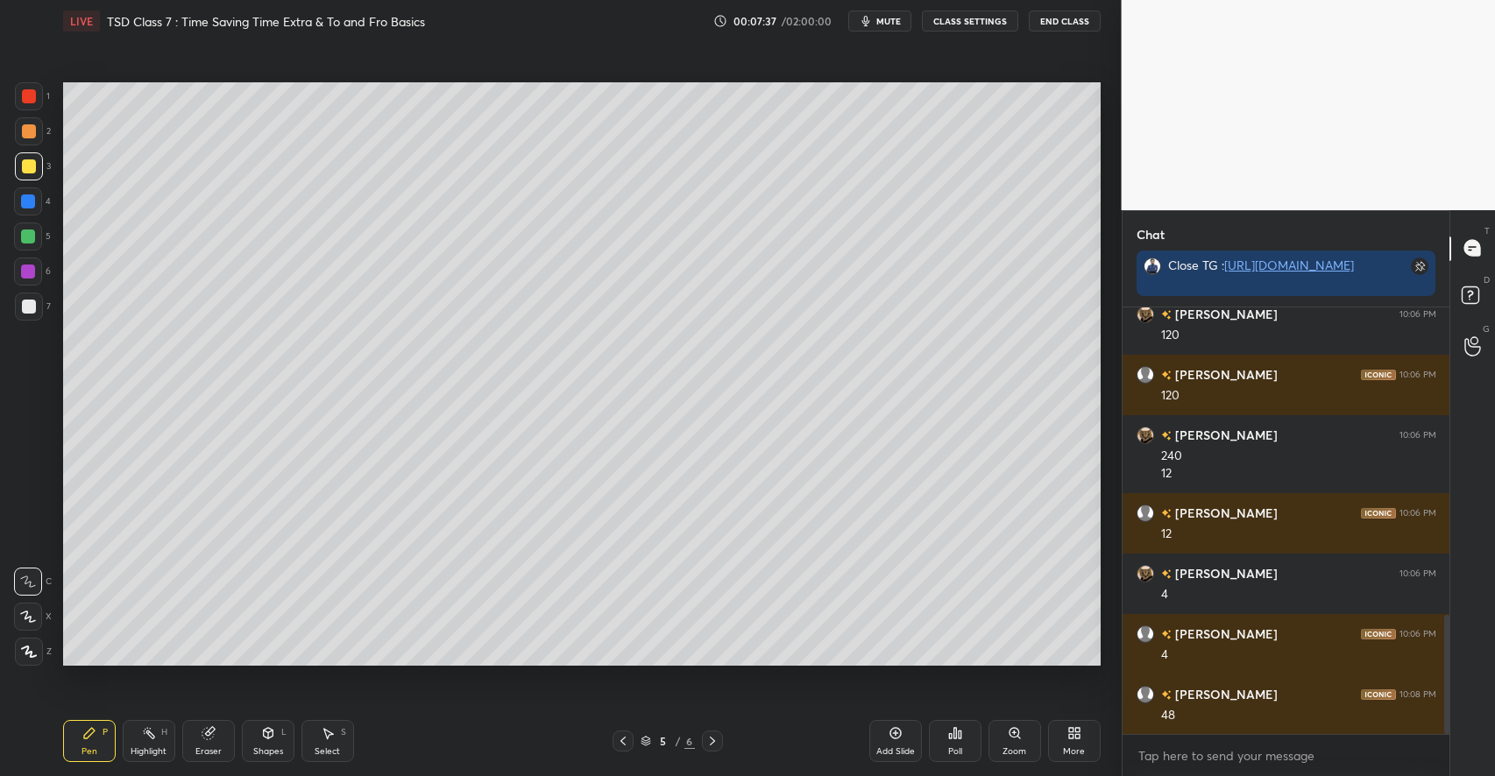
click at [264, 740] on icon at bounding box center [268, 733] width 14 height 14
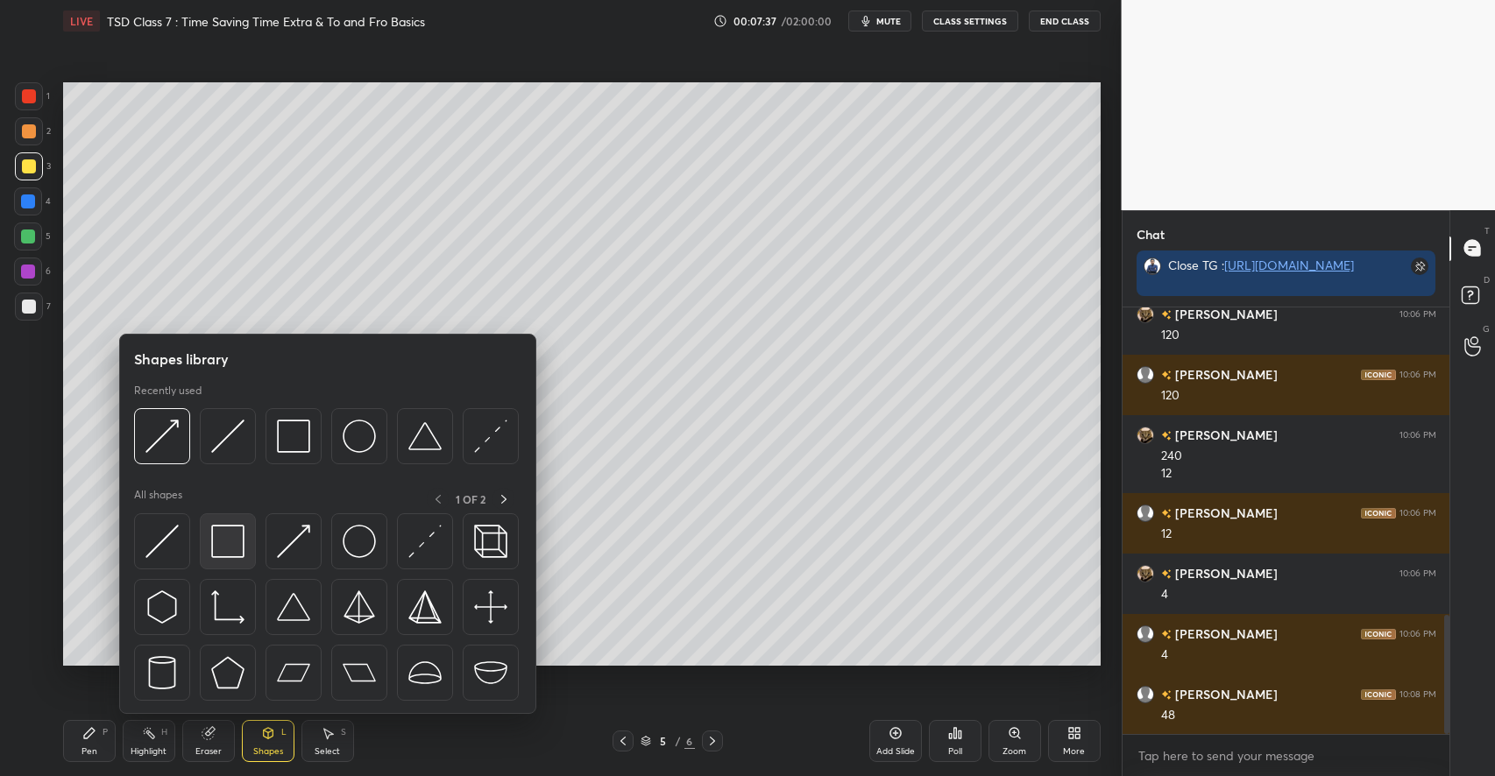
click at [244, 552] on img at bounding box center [227, 541] width 33 height 33
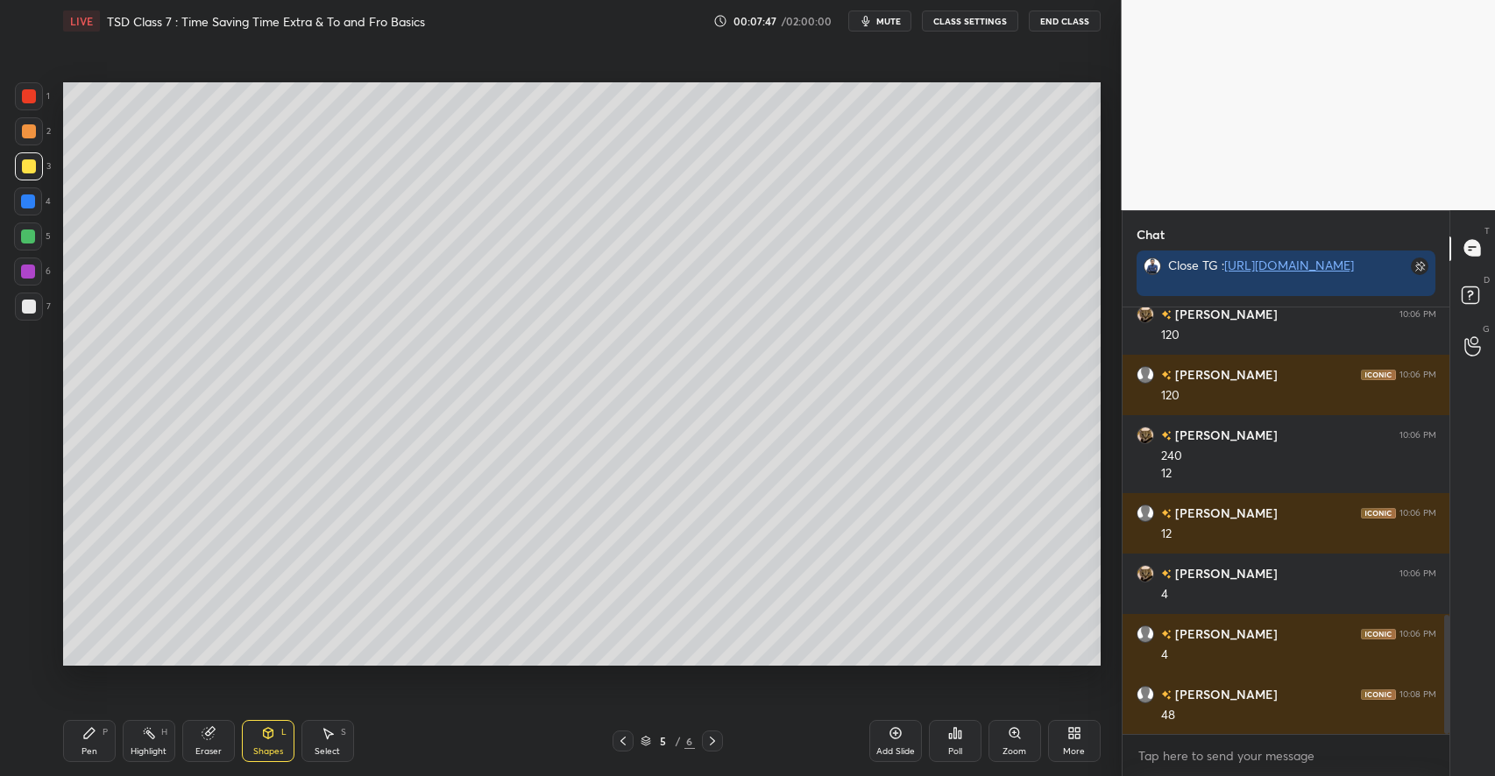
click at [79, 739] on div "Pen P" at bounding box center [89, 741] width 53 height 42
click at [159, 743] on div "Highlight H" at bounding box center [149, 741] width 53 height 42
click at [259, 734] on div "Shapes L" at bounding box center [268, 741] width 53 height 42
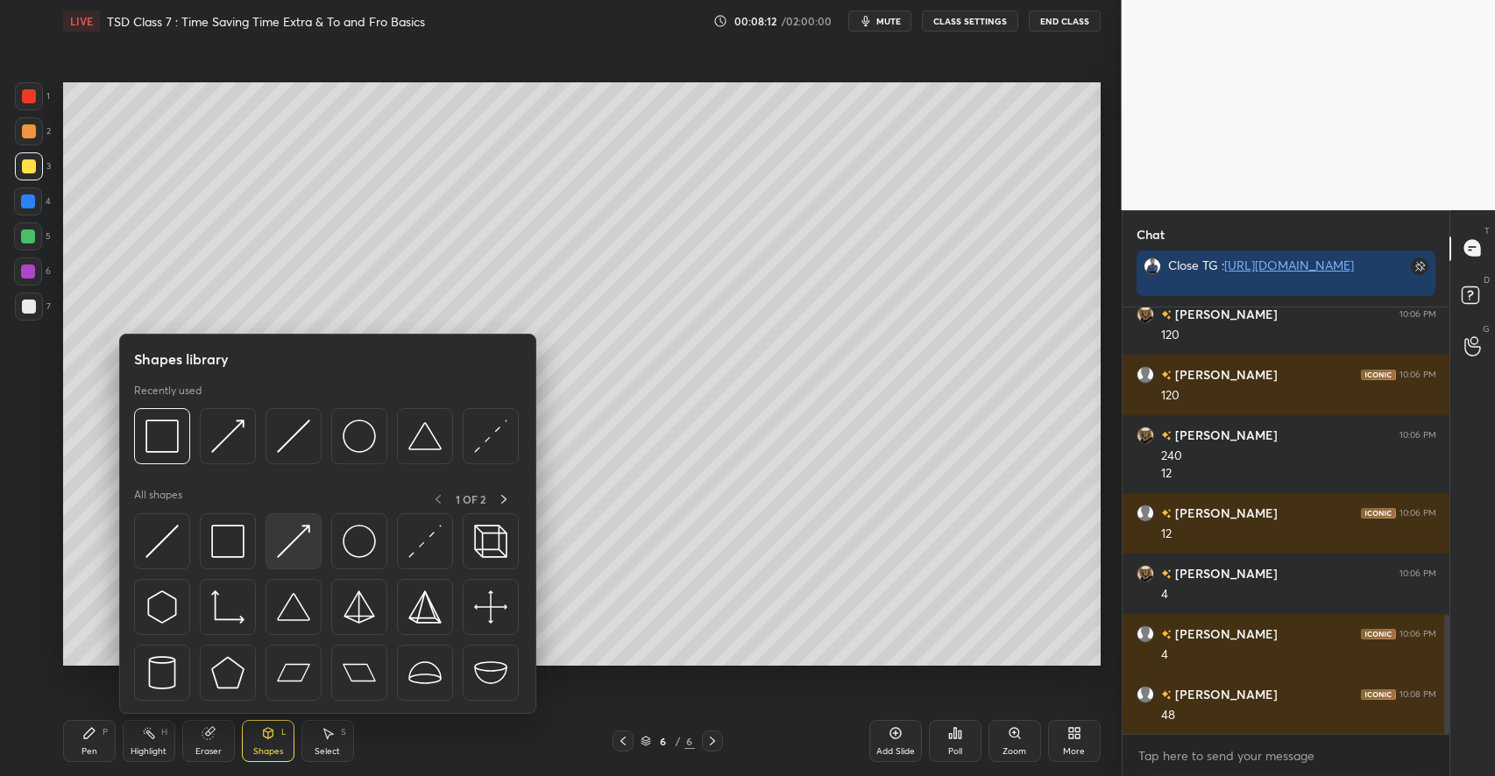
click at [293, 554] on img at bounding box center [293, 541] width 33 height 33
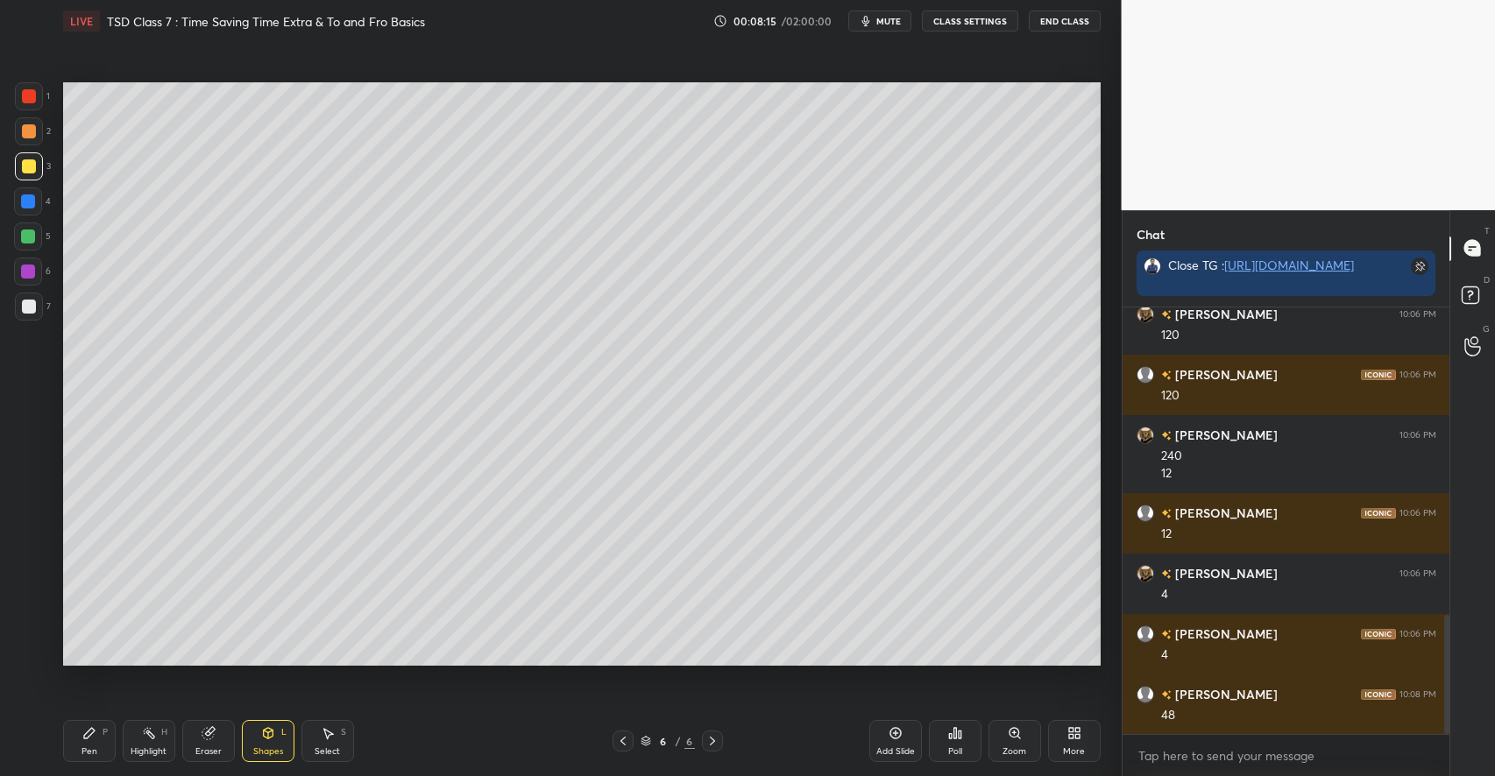
click at [95, 725] on div "Pen P" at bounding box center [89, 741] width 53 height 42
click at [265, 744] on div "Shapes L" at bounding box center [268, 741] width 53 height 42
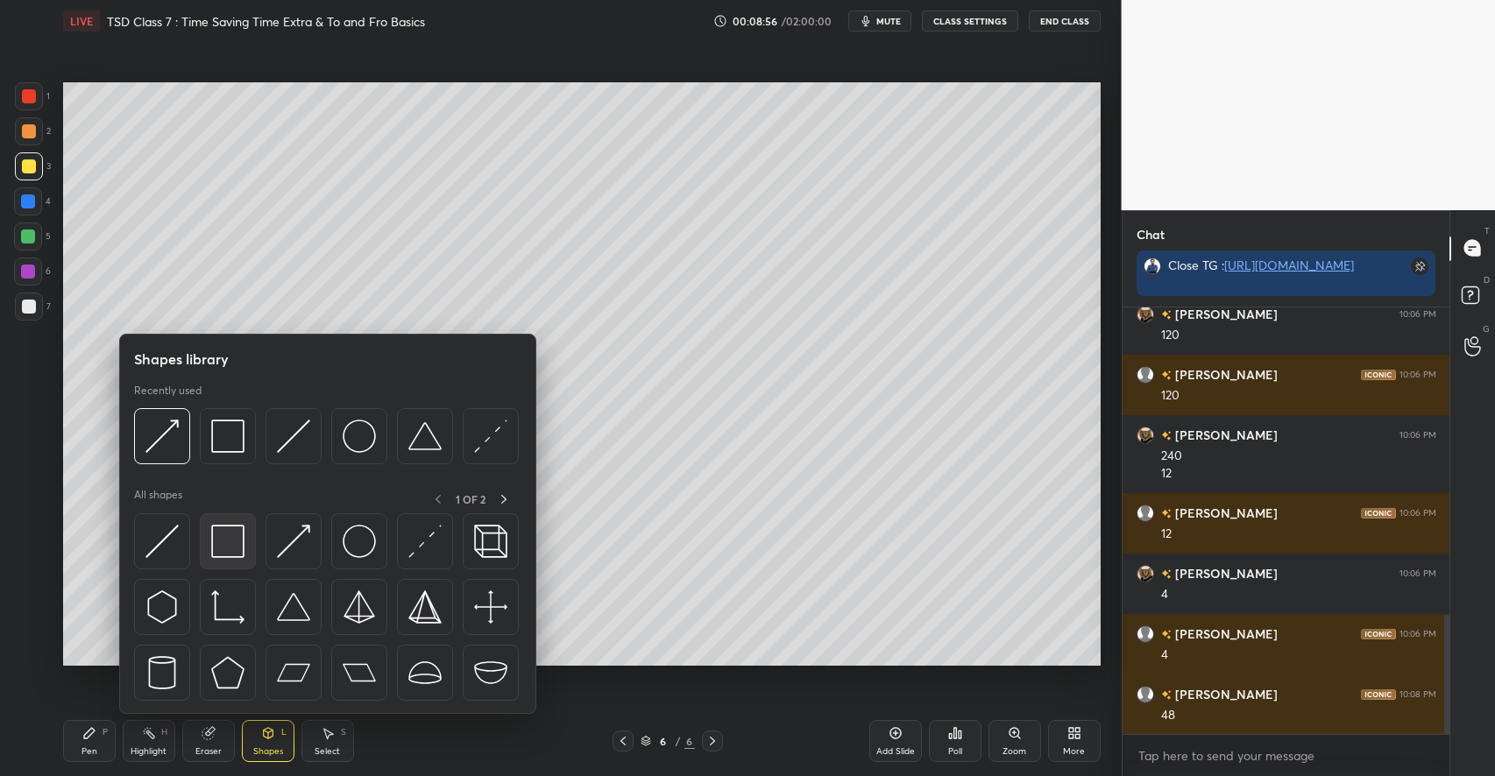
click at [232, 537] on img at bounding box center [227, 541] width 33 height 33
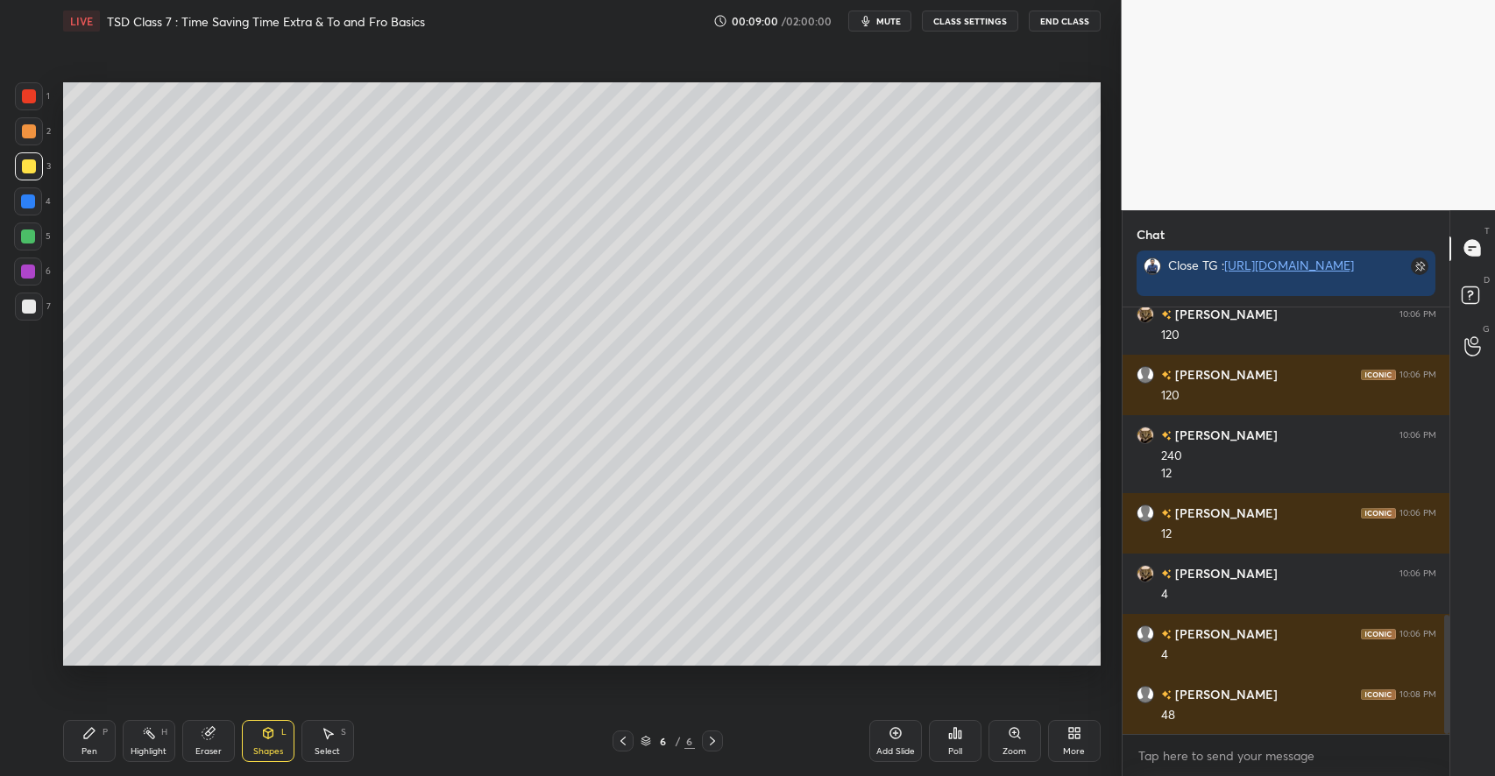
click at [253, 727] on div "Shapes L" at bounding box center [268, 741] width 53 height 42
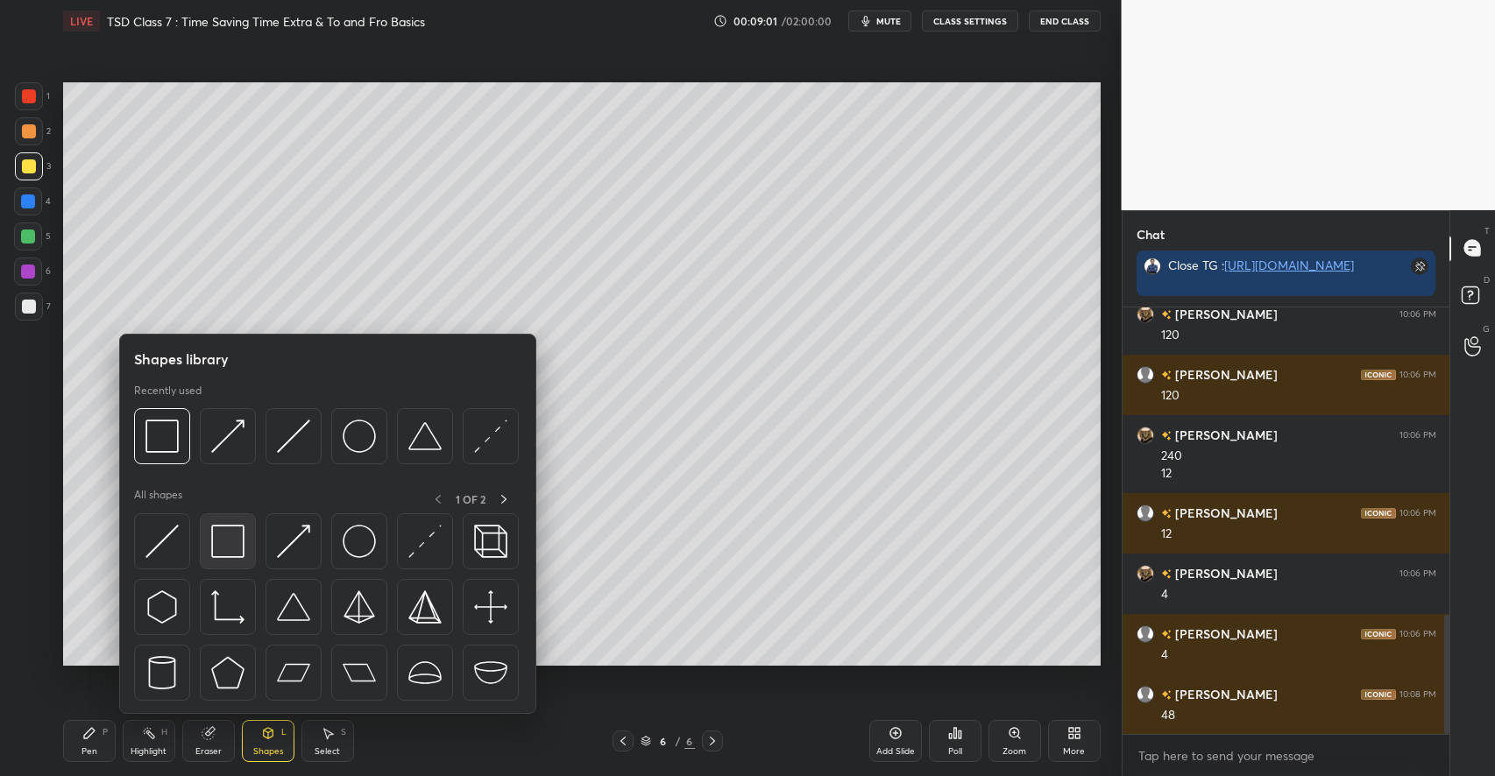
click at [229, 553] on img at bounding box center [227, 541] width 33 height 33
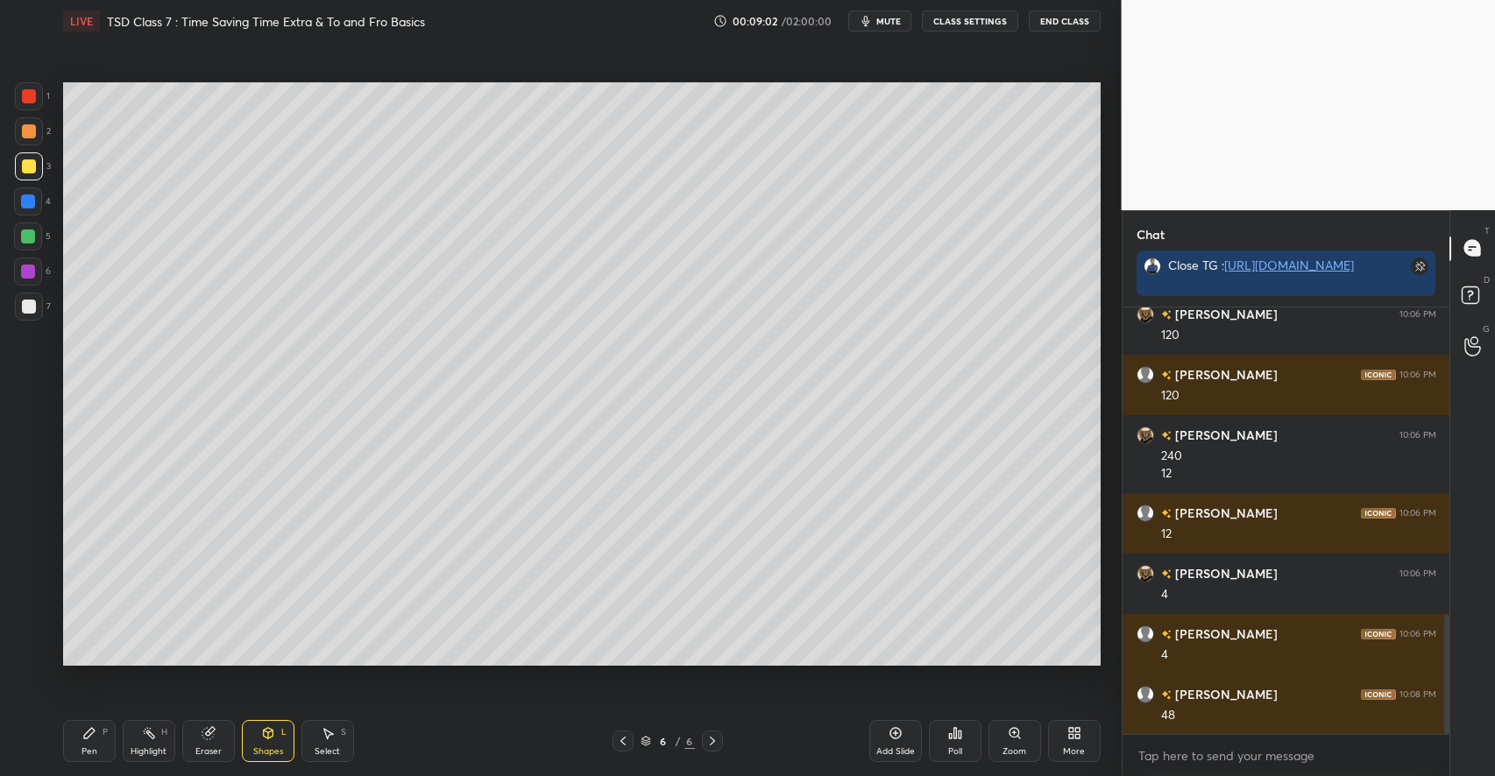
click at [30, 304] on div at bounding box center [29, 307] width 14 height 14
click at [88, 745] on div "Pen P" at bounding box center [89, 741] width 53 height 42
click at [894, 742] on div "Add Slide" at bounding box center [895, 741] width 53 height 42
click at [279, 734] on div "Shapes L" at bounding box center [268, 741] width 53 height 42
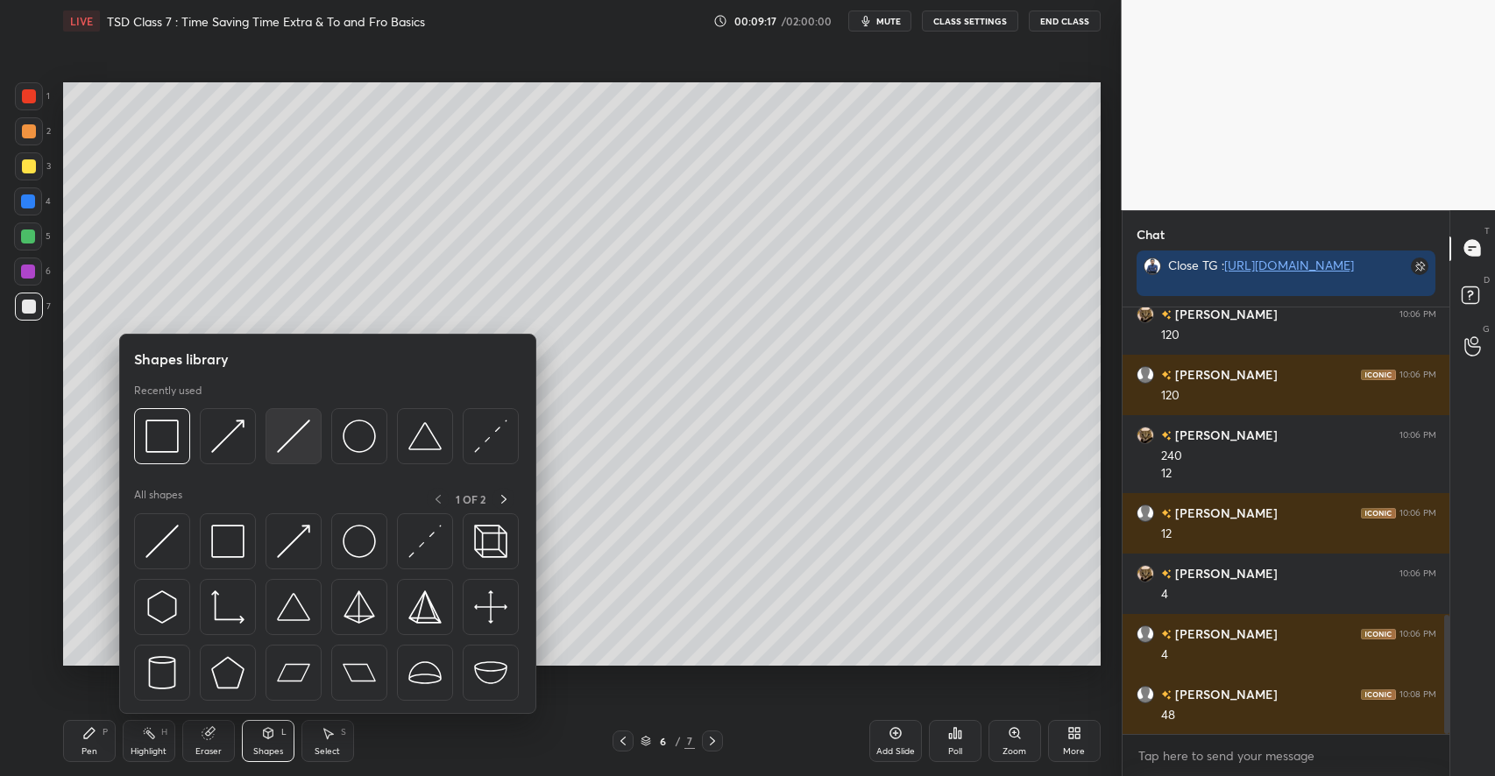
click at [294, 443] on img at bounding box center [293, 436] width 33 height 33
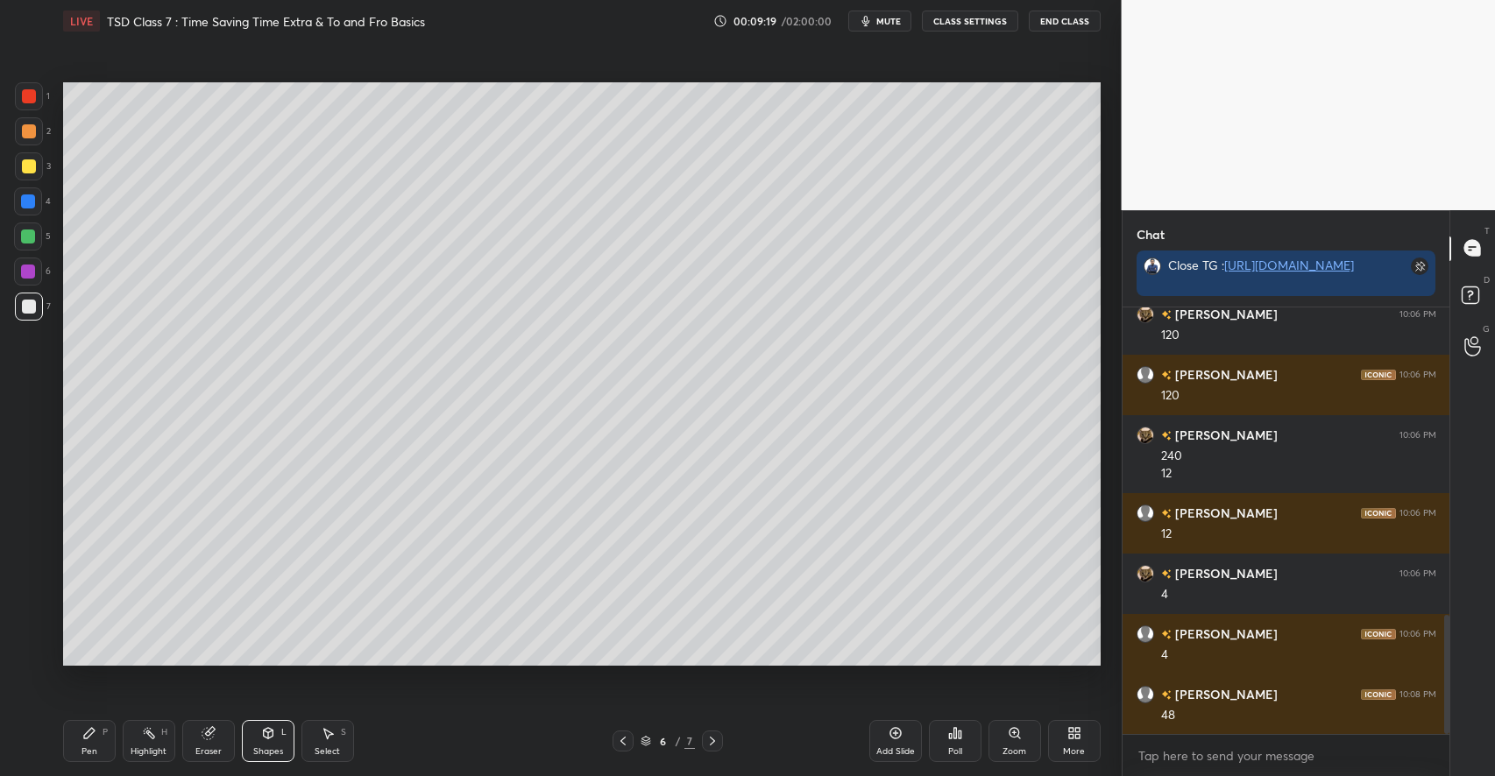
click at [81, 730] on div "Pen P" at bounding box center [89, 741] width 53 height 42
click at [43, 168] on div "3" at bounding box center [33, 166] width 36 height 28
click at [268, 749] on div "Shapes" at bounding box center [268, 751] width 30 height 9
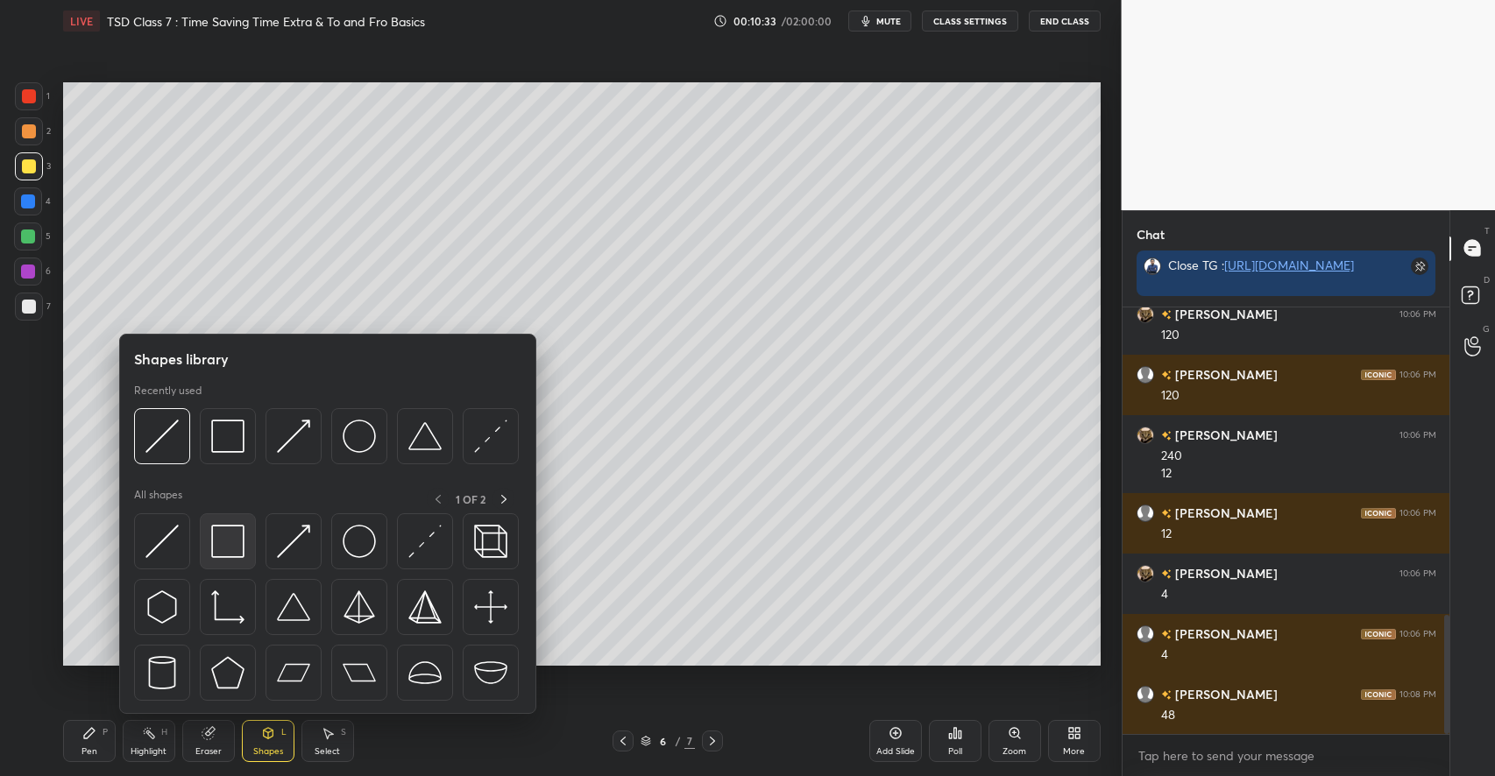
click at [237, 551] on img at bounding box center [227, 541] width 33 height 33
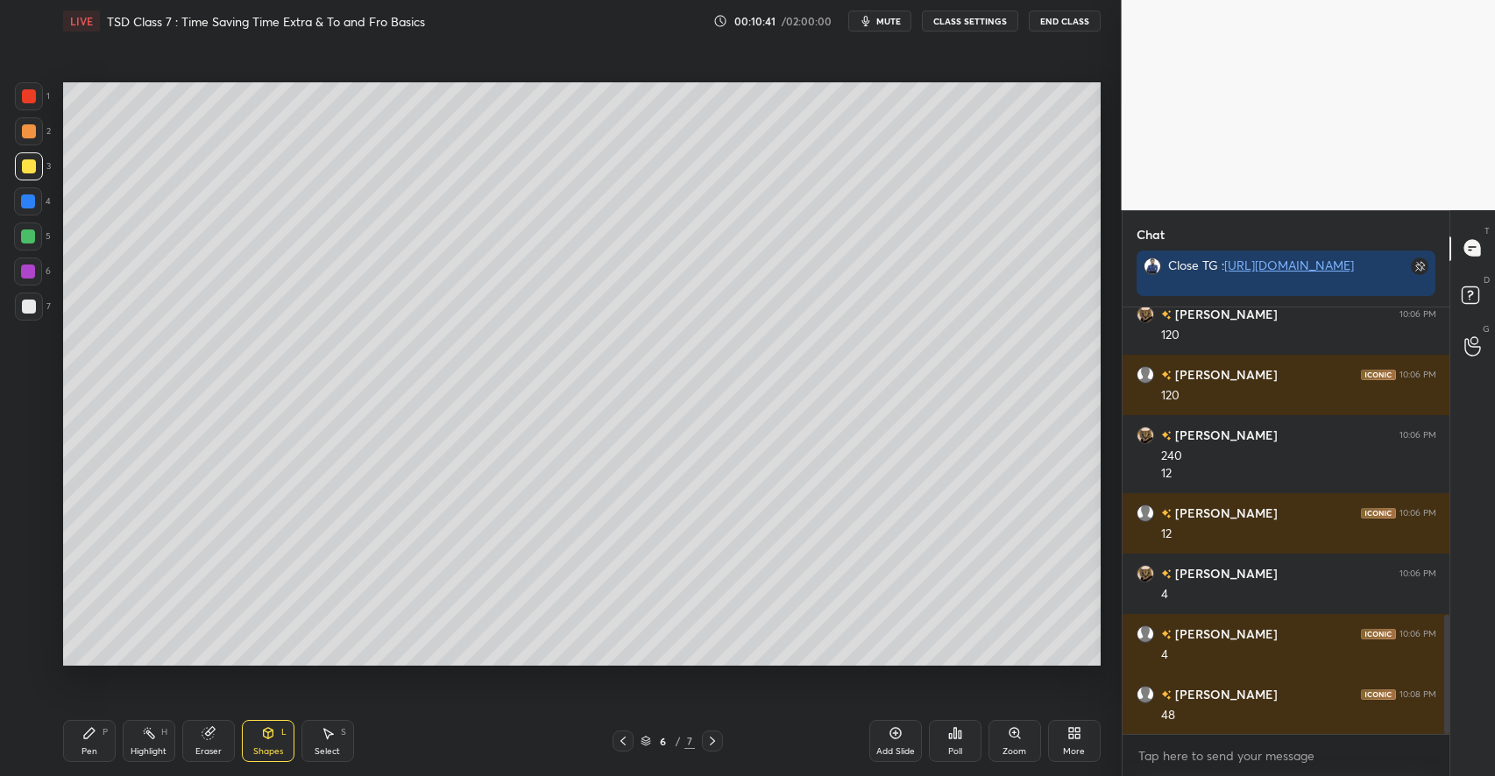
click at [329, 726] on icon at bounding box center [328, 733] width 14 height 14
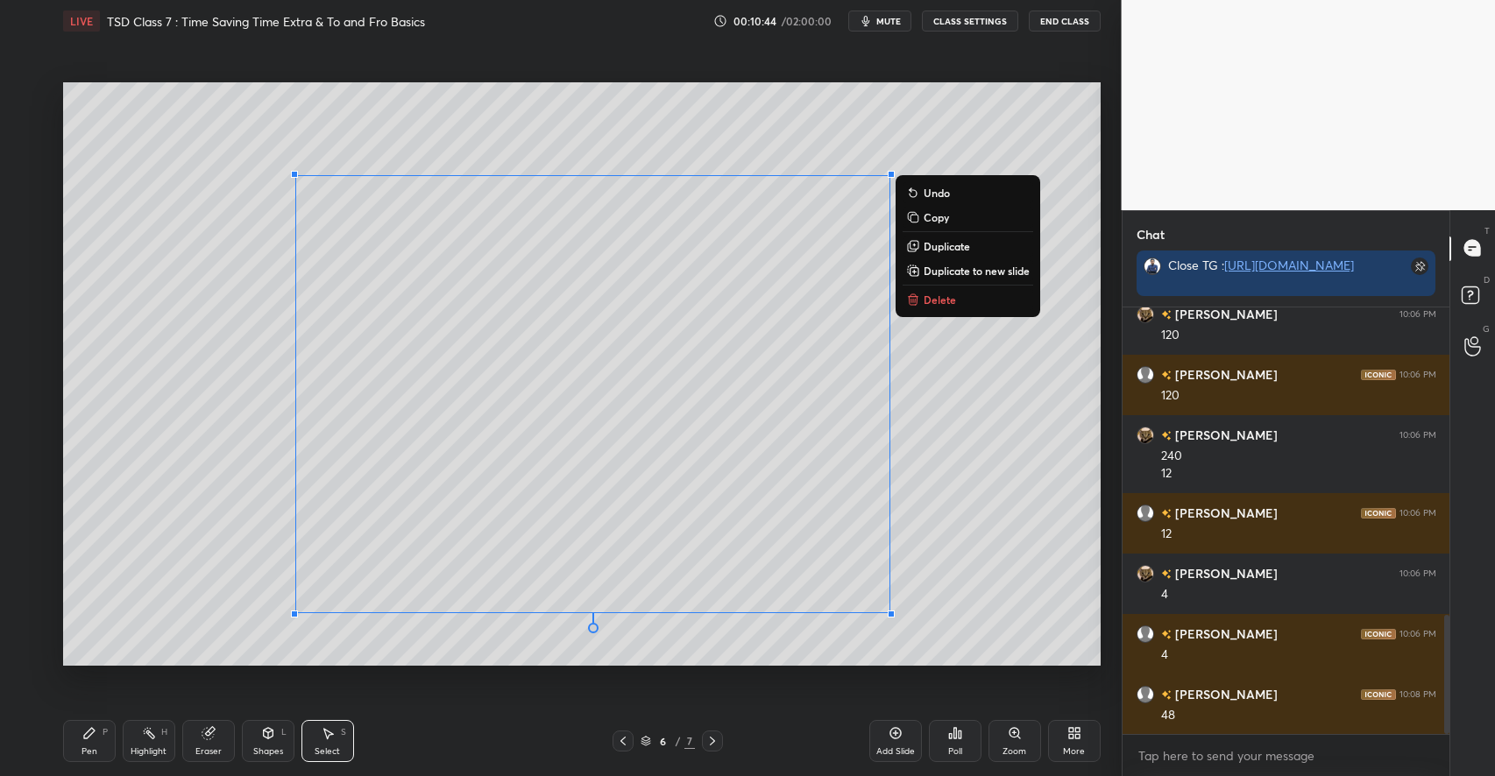
click at [945, 272] on p "Duplicate to new slide" at bounding box center [976, 271] width 106 height 14
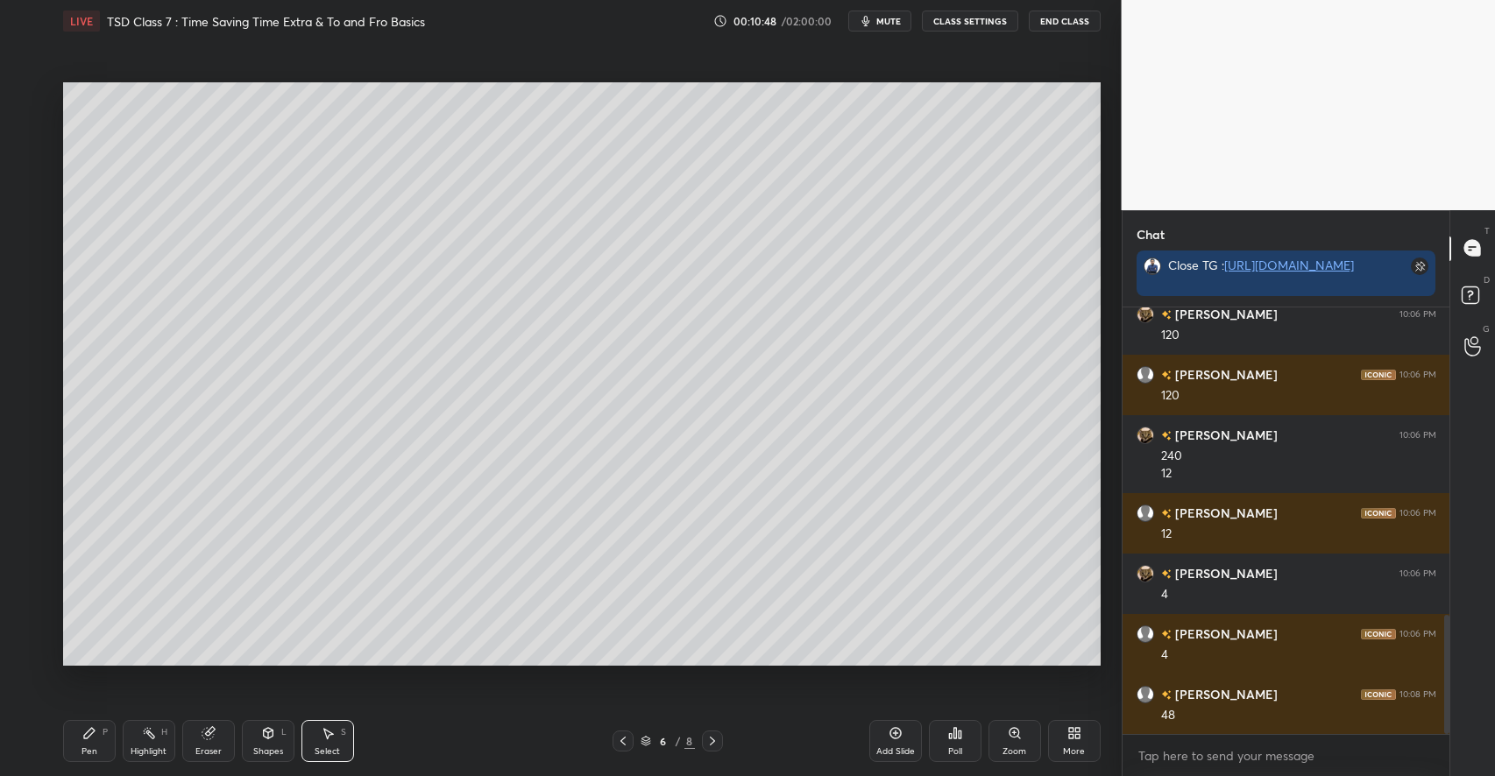
click at [94, 743] on div "Pen P" at bounding box center [89, 741] width 53 height 42
click at [167, 731] on div "Highlight H" at bounding box center [149, 741] width 53 height 42
click at [92, 727] on icon at bounding box center [89, 733] width 14 height 14
click at [258, 742] on div "Shapes L" at bounding box center [268, 741] width 53 height 42
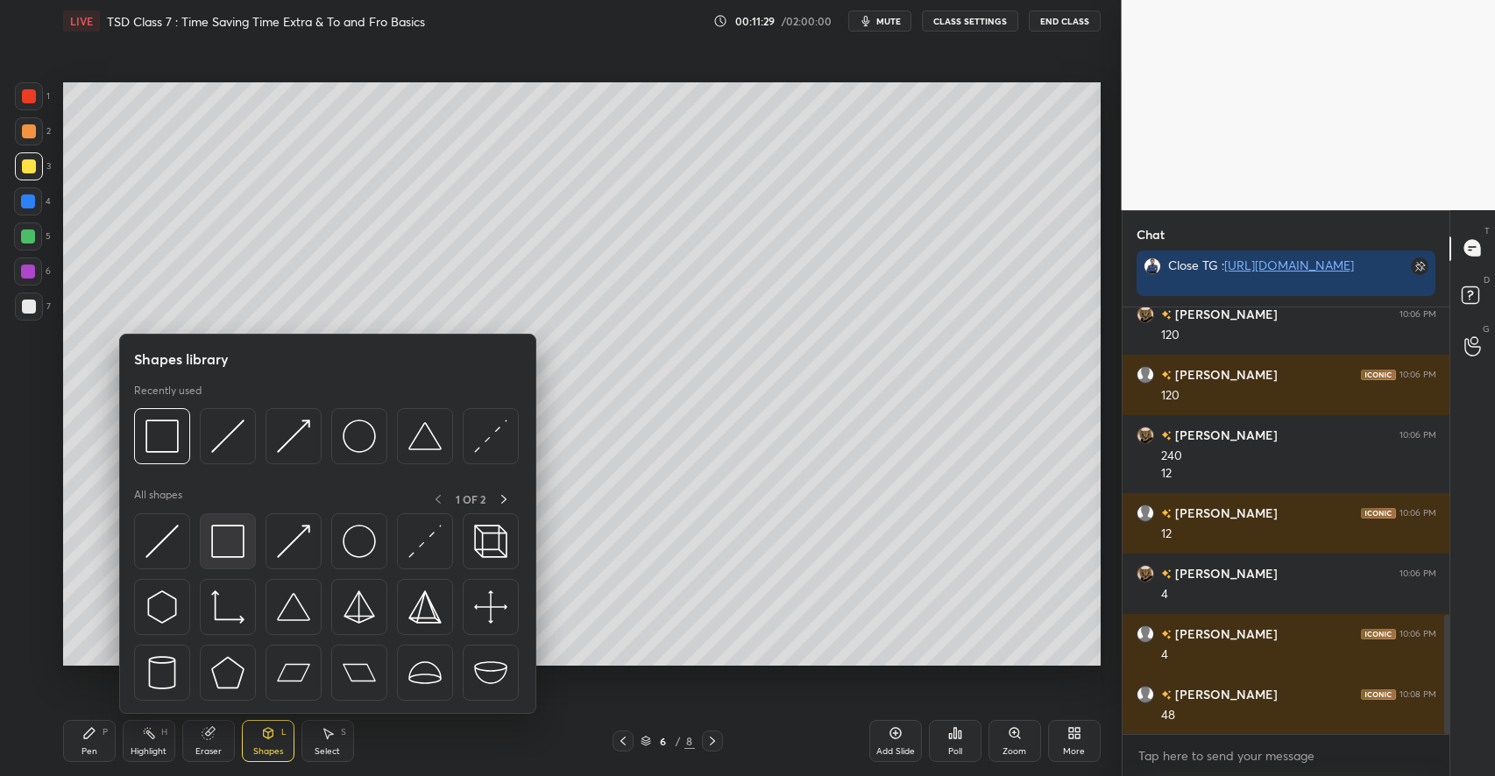
click at [230, 527] on img at bounding box center [227, 541] width 33 height 33
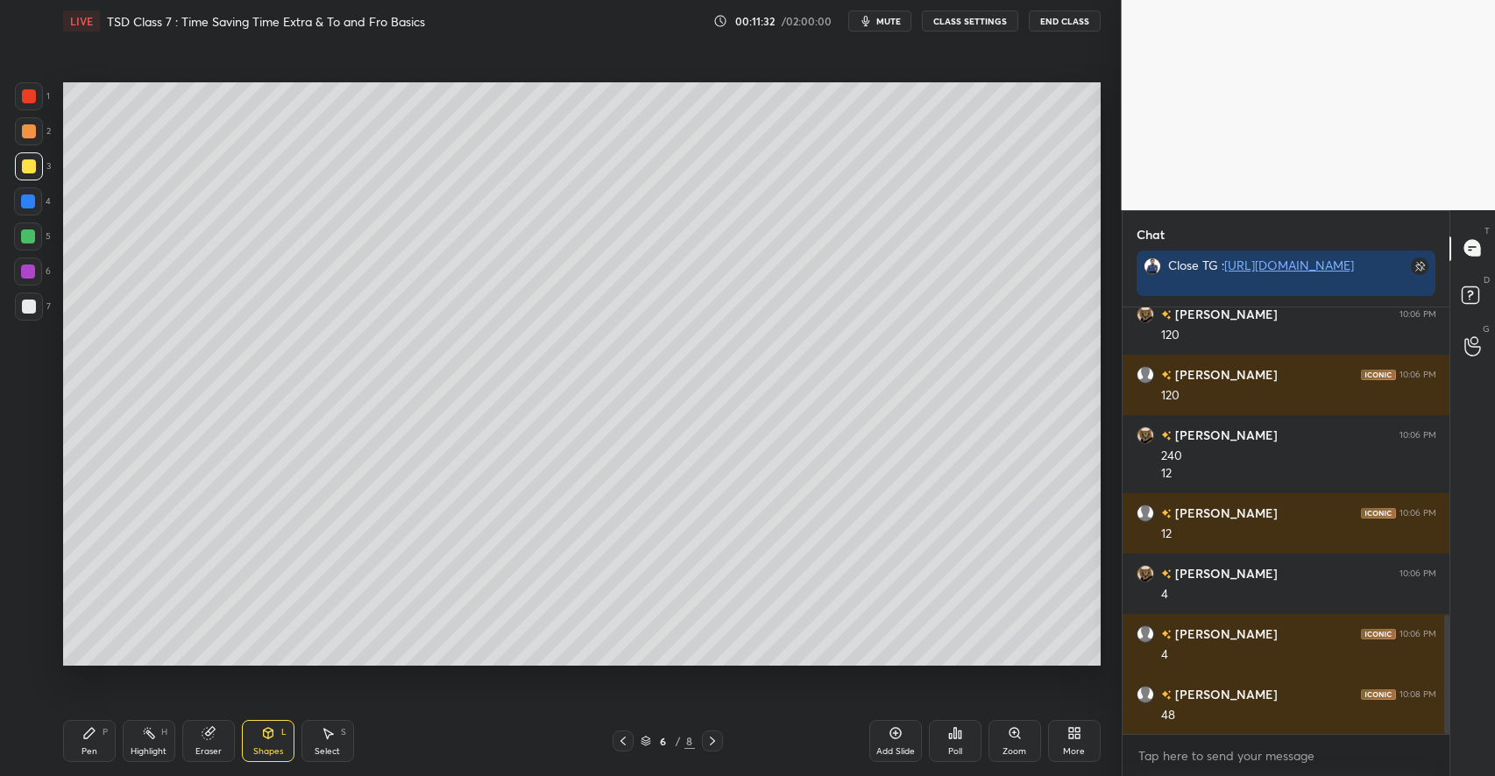
click at [39, 126] on div at bounding box center [29, 131] width 28 height 28
click at [209, 734] on icon at bounding box center [206, 733] width 11 height 11
click at [88, 743] on div "Pen P" at bounding box center [89, 741] width 53 height 42
click at [205, 731] on icon at bounding box center [206, 733] width 11 height 11
click at [91, 736] on icon at bounding box center [89, 733] width 14 height 14
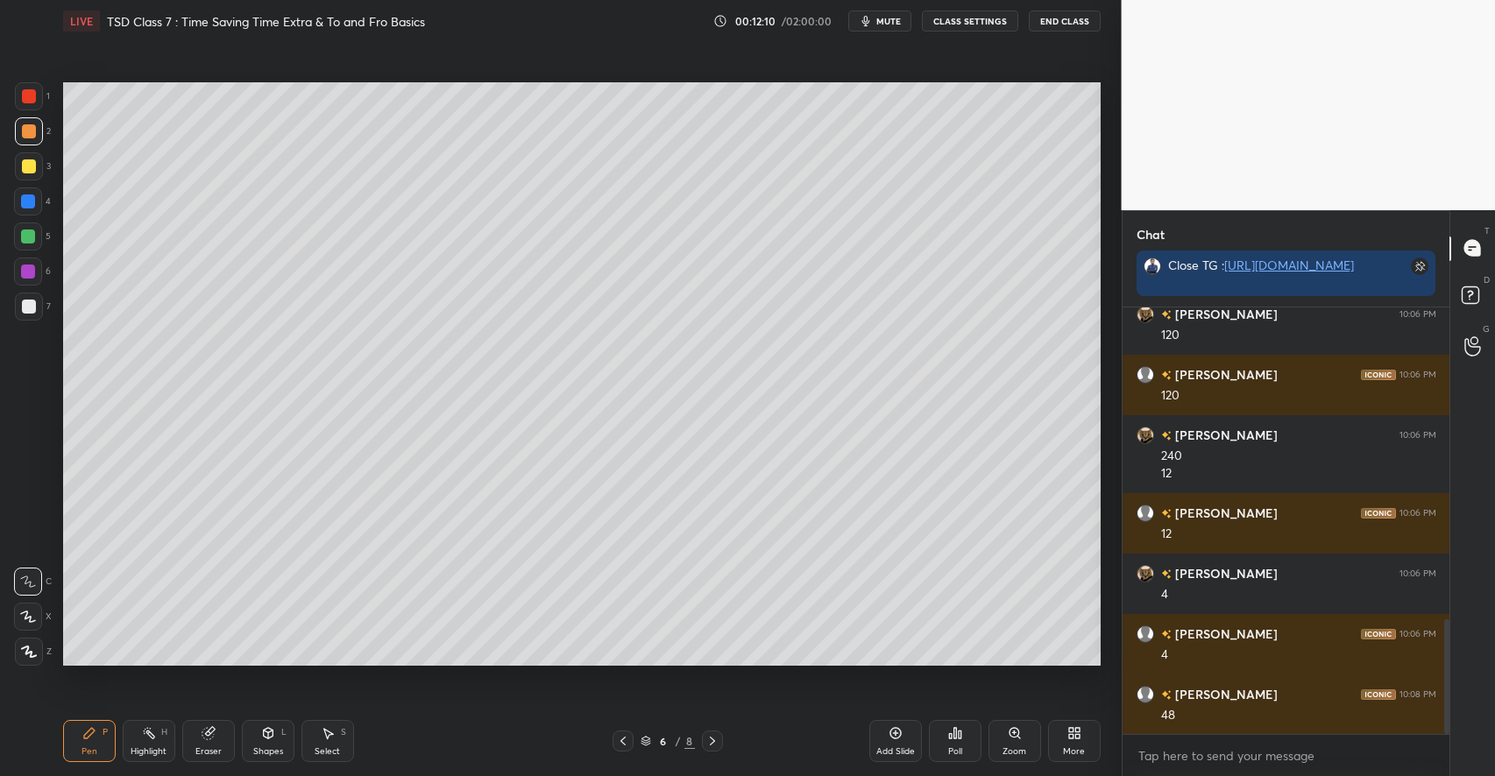
scroll to position [1166, 0]
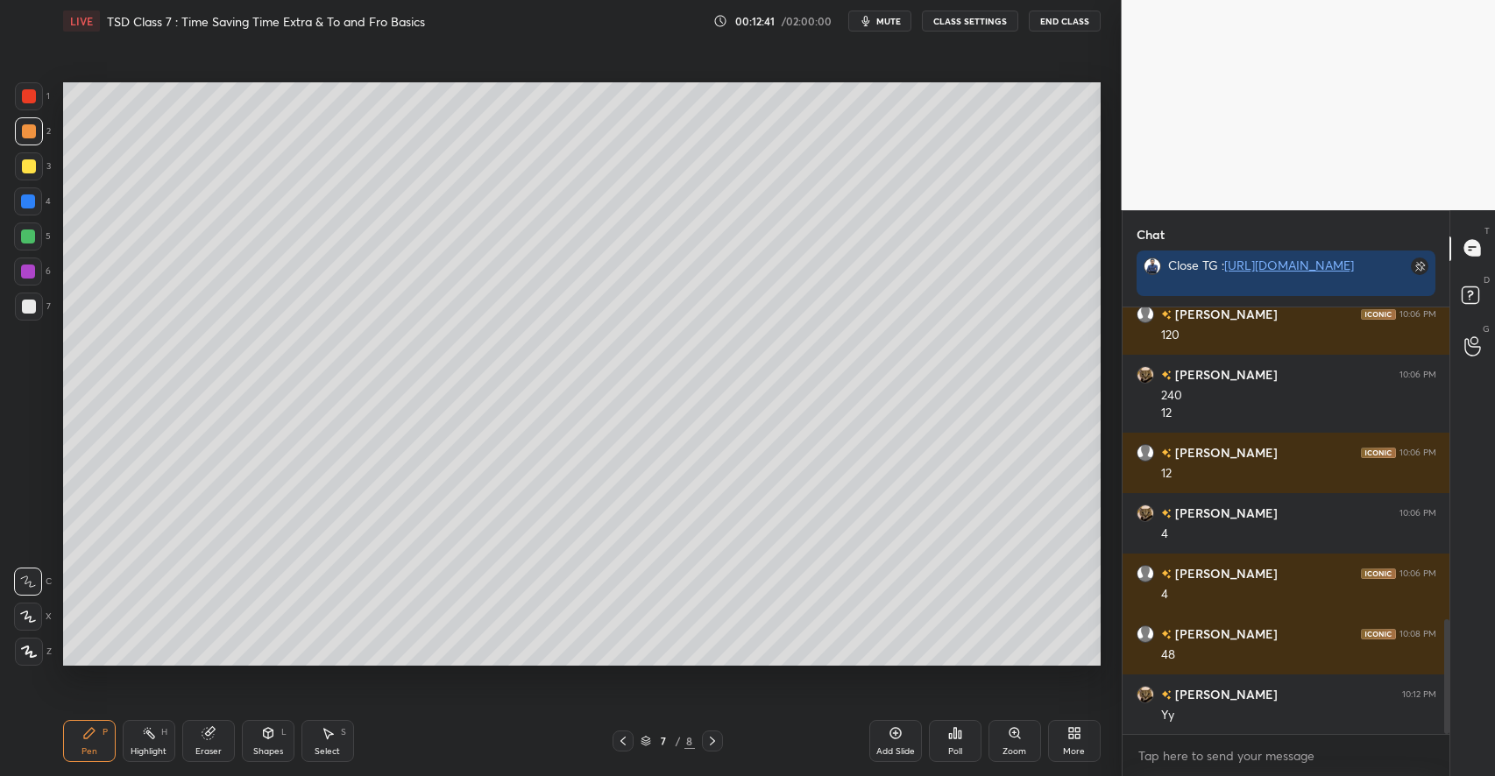
click at [33, 166] on div at bounding box center [29, 166] width 14 height 14
click at [210, 743] on div "Eraser" at bounding box center [208, 741] width 53 height 42
click at [95, 728] on icon at bounding box center [89, 733] width 14 height 14
click at [900, 743] on div "Add Slide" at bounding box center [895, 741] width 53 height 42
click at [265, 734] on icon at bounding box center [268, 733] width 10 height 11
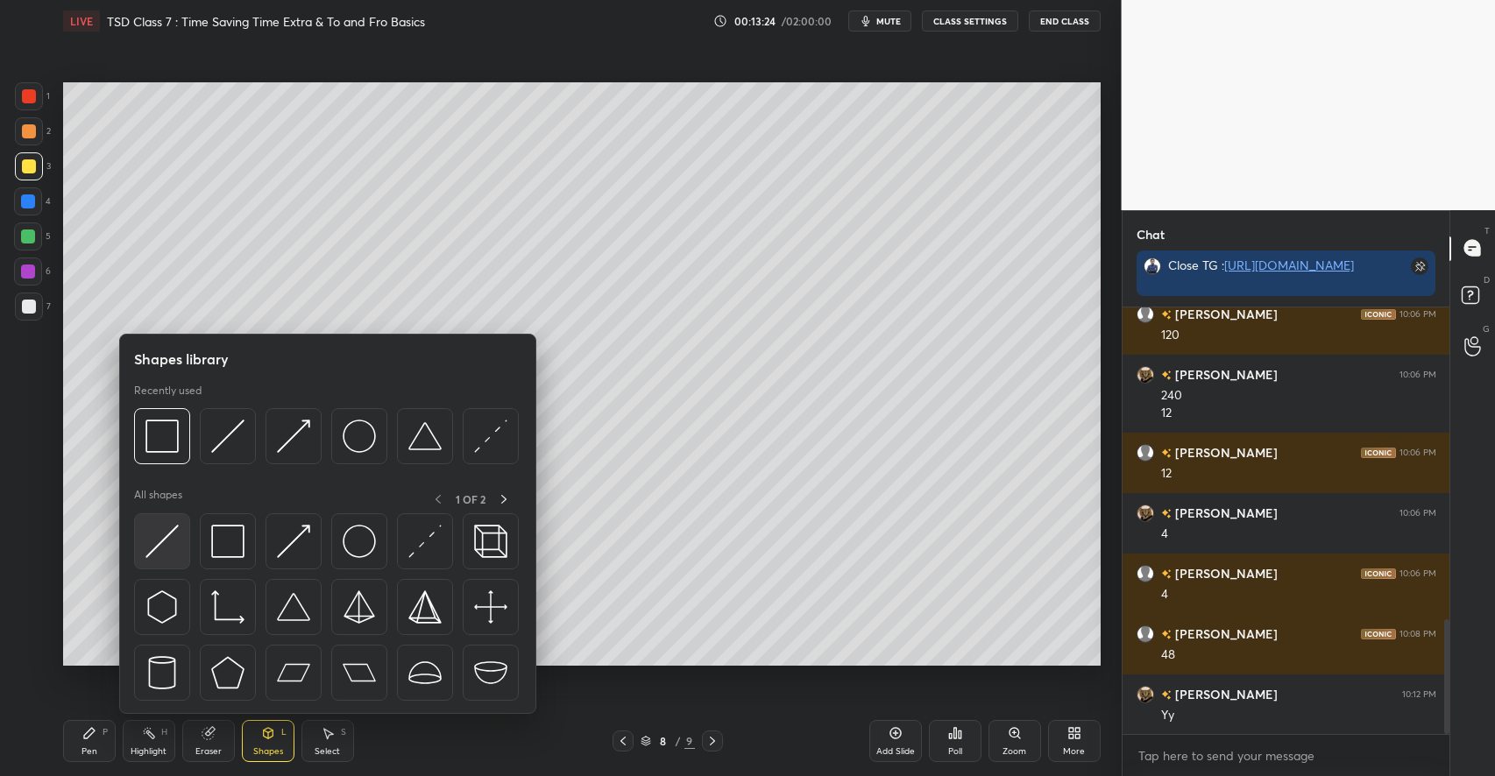
click at [181, 545] on div at bounding box center [162, 541] width 56 height 56
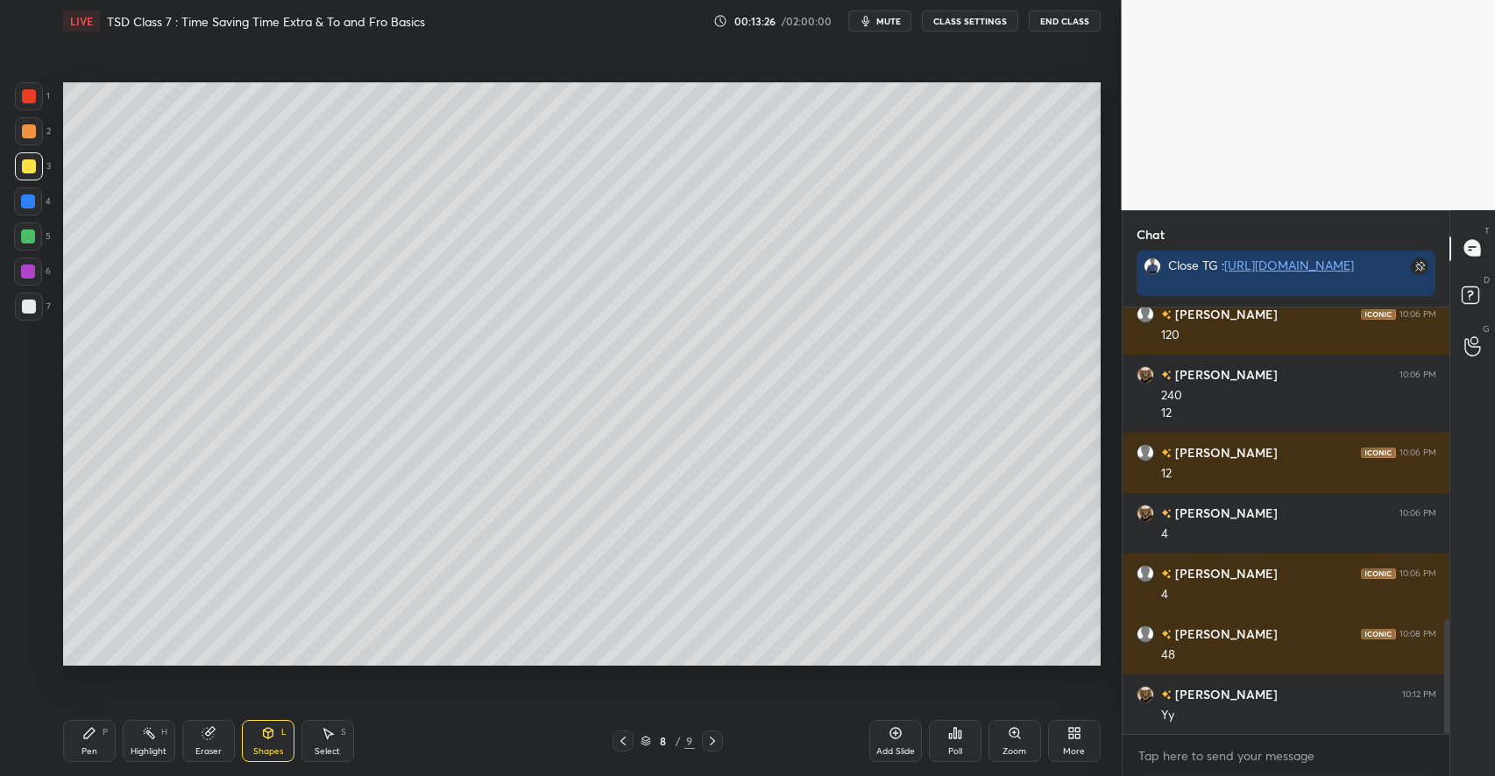
click at [92, 742] on div "Pen P" at bounding box center [89, 741] width 53 height 42
click at [36, 306] on div at bounding box center [29, 307] width 28 height 28
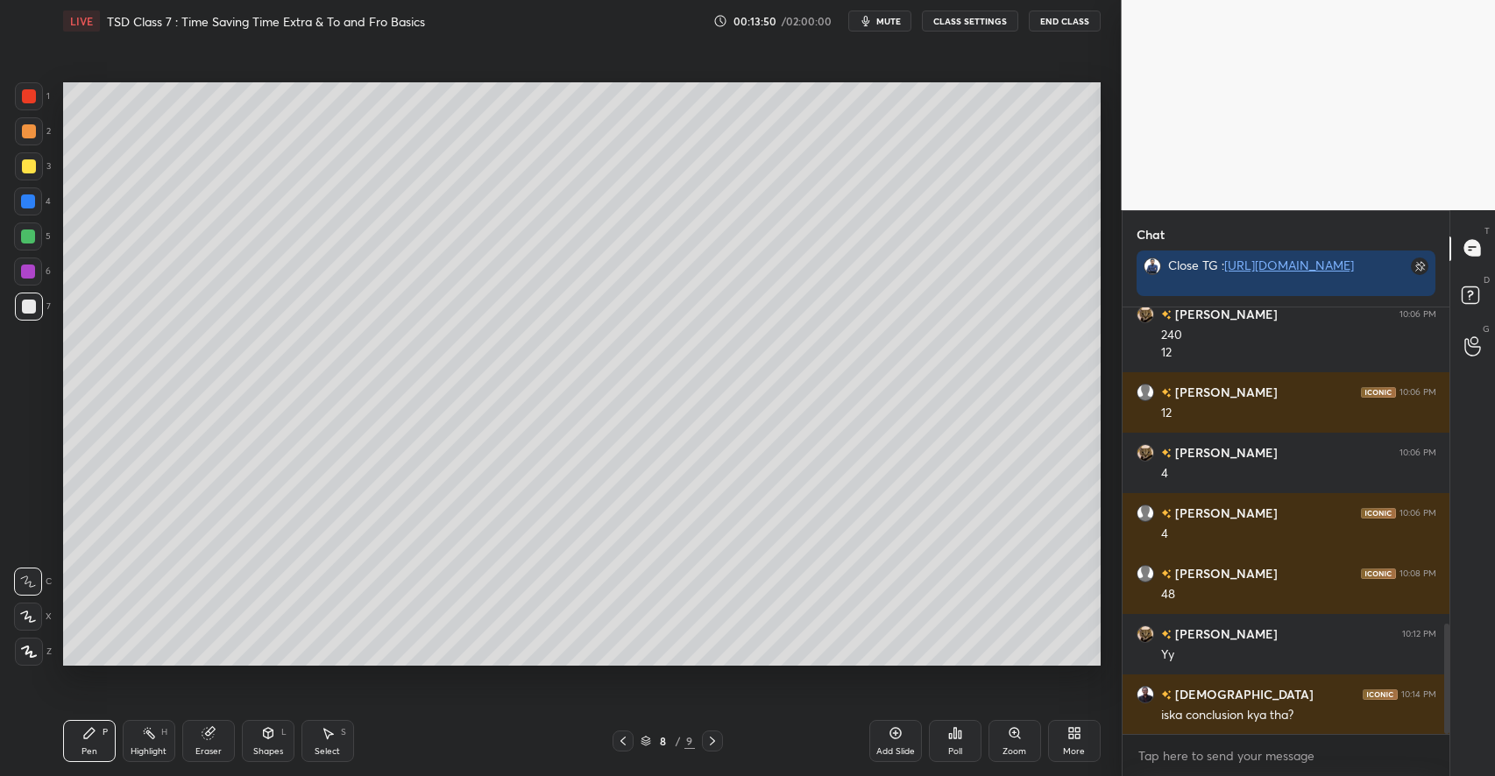
click at [31, 168] on div at bounding box center [29, 166] width 14 height 14
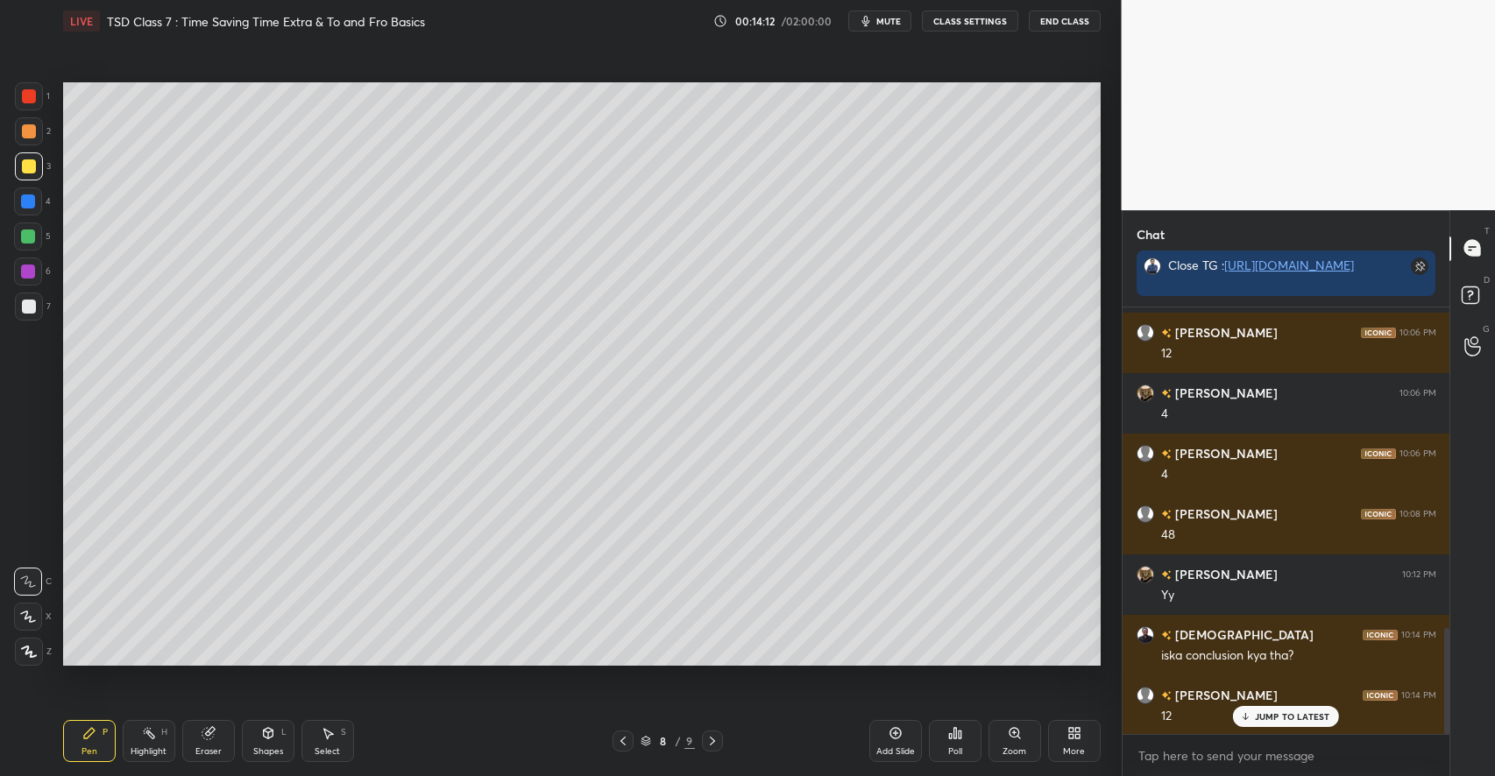
click at [39, 132] on div at bounding box center [29, 131] width 28 height 28
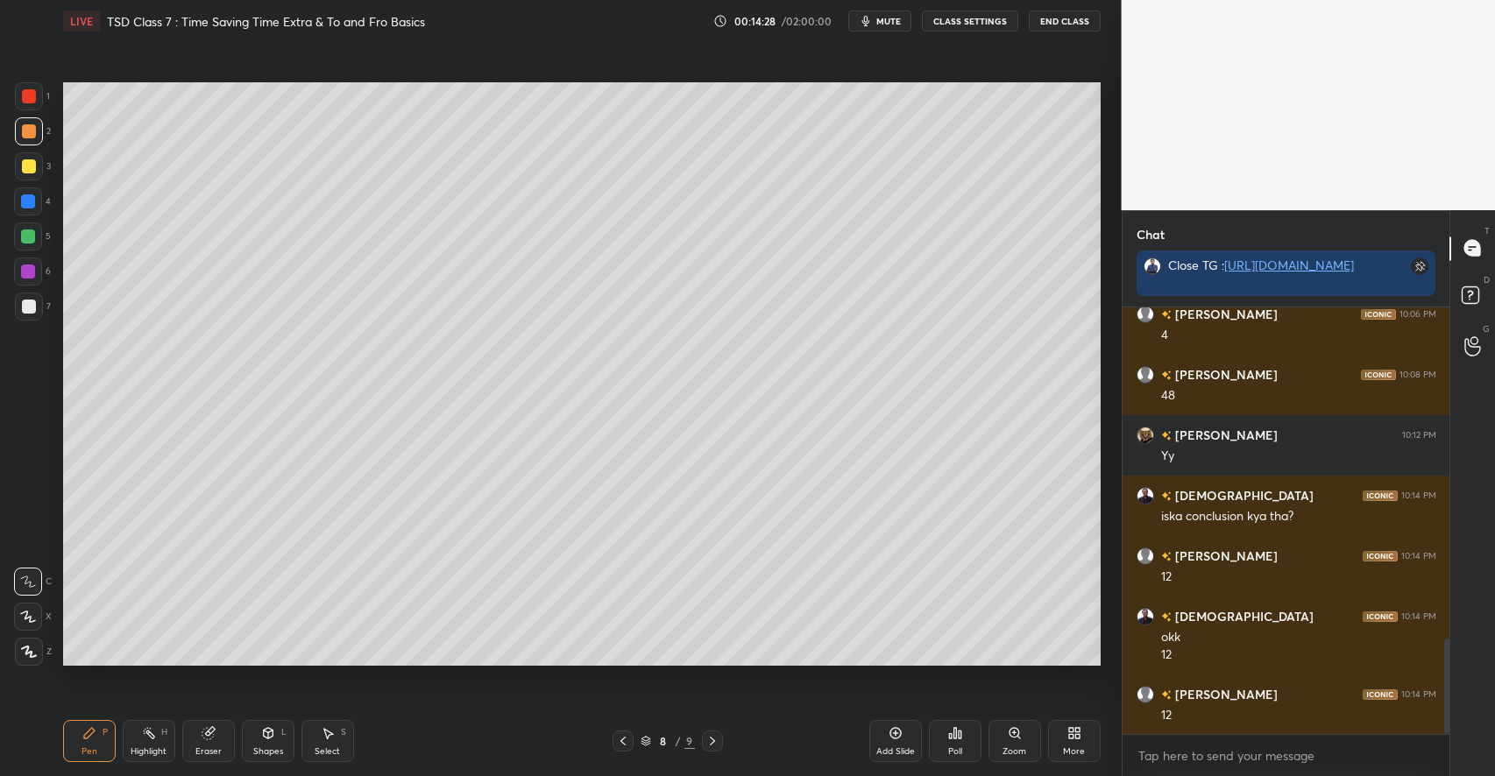
scroll to position [1486, 0]
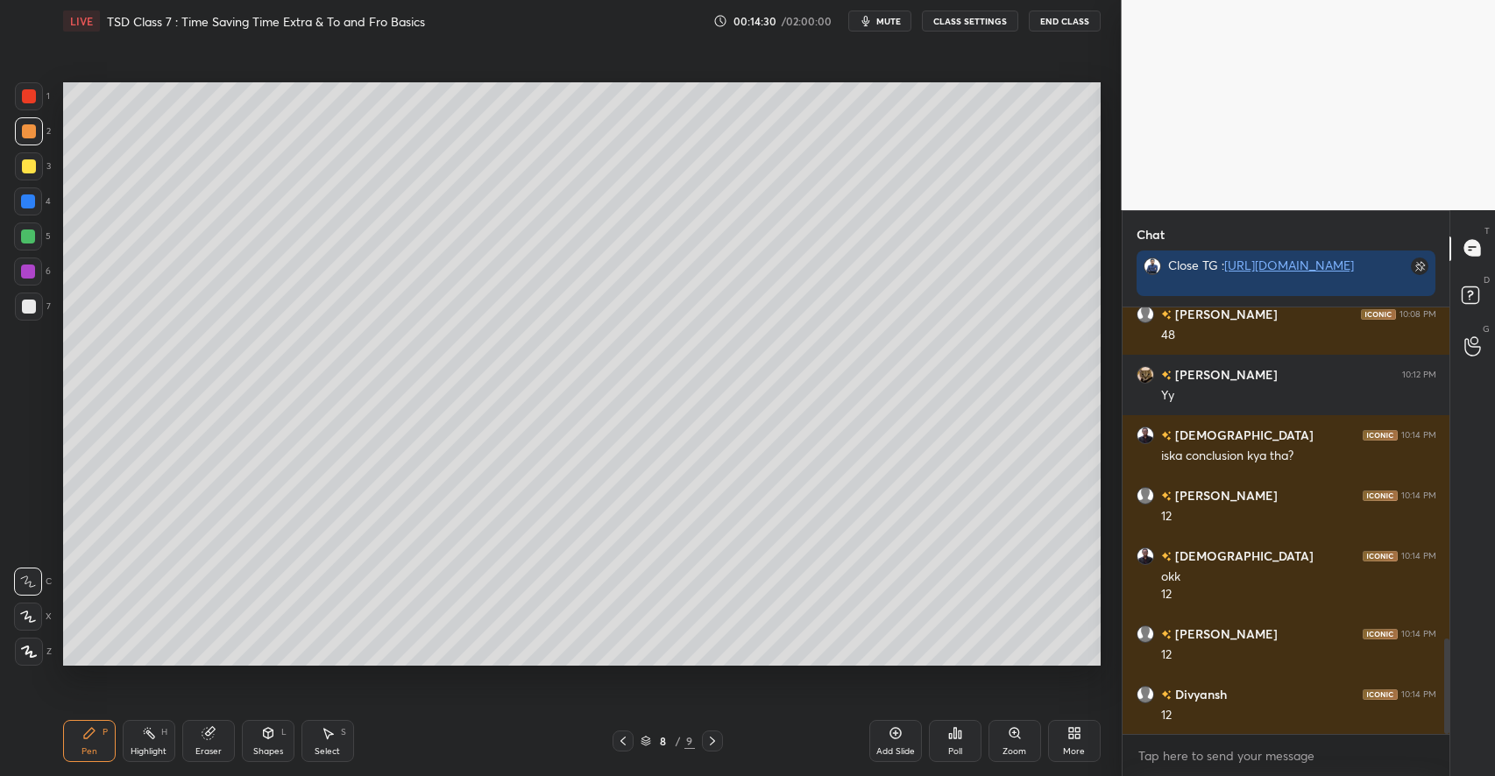
click at [212, 751] on div "Eraser" at bounding box center [208, 751] width 26 height 9
click at [97, 736] on div "Pen P" at bounding box center [89, 741] width 53 height 42
click at [885, 734] on div "Add Slide" at bounding box center [895, 741] width 53 height 42
click at [269, 739] on icon at bounding box center [268, 733] width 14 height 14
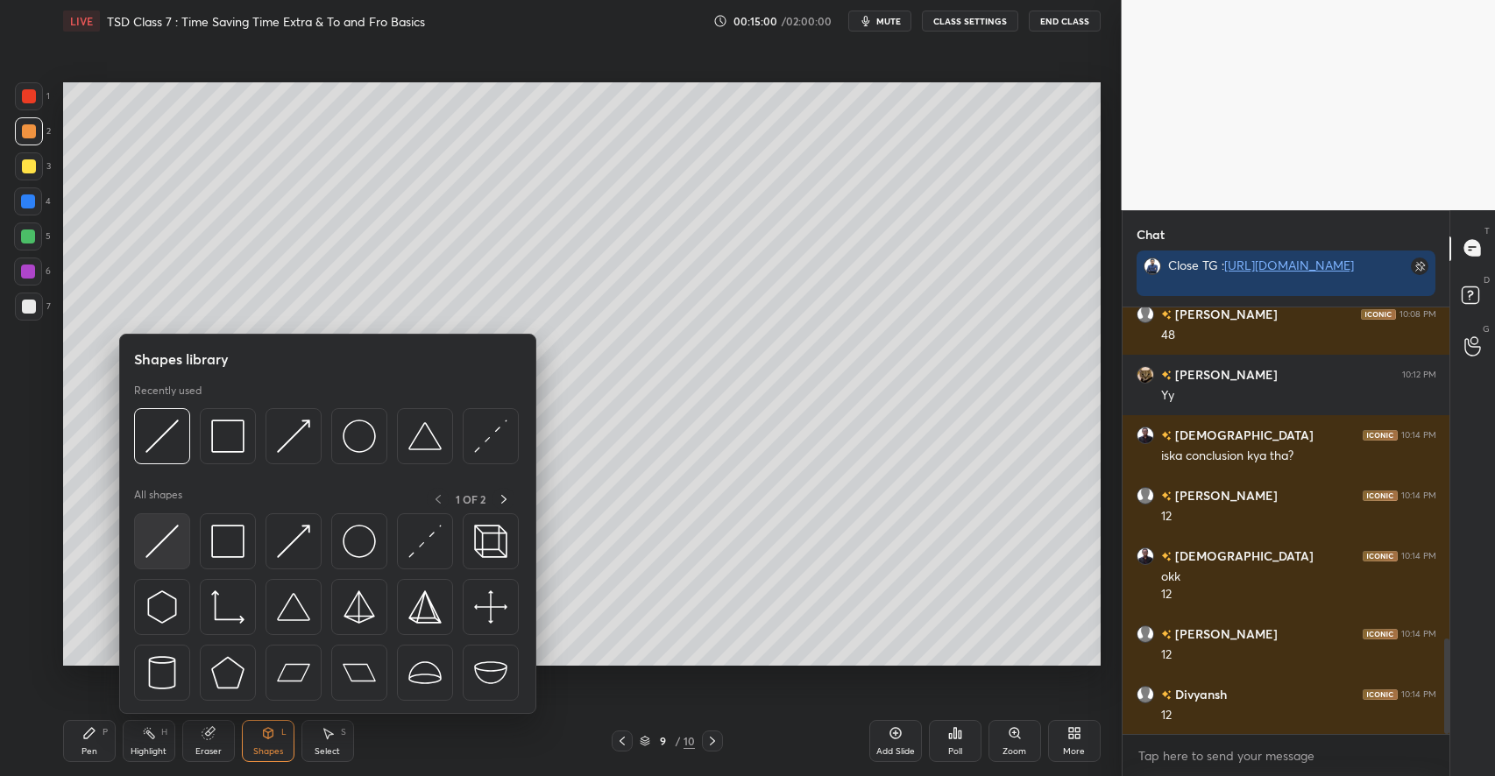
click at [162, 551] on img at bounding box center [161, 541] width 33 height 33
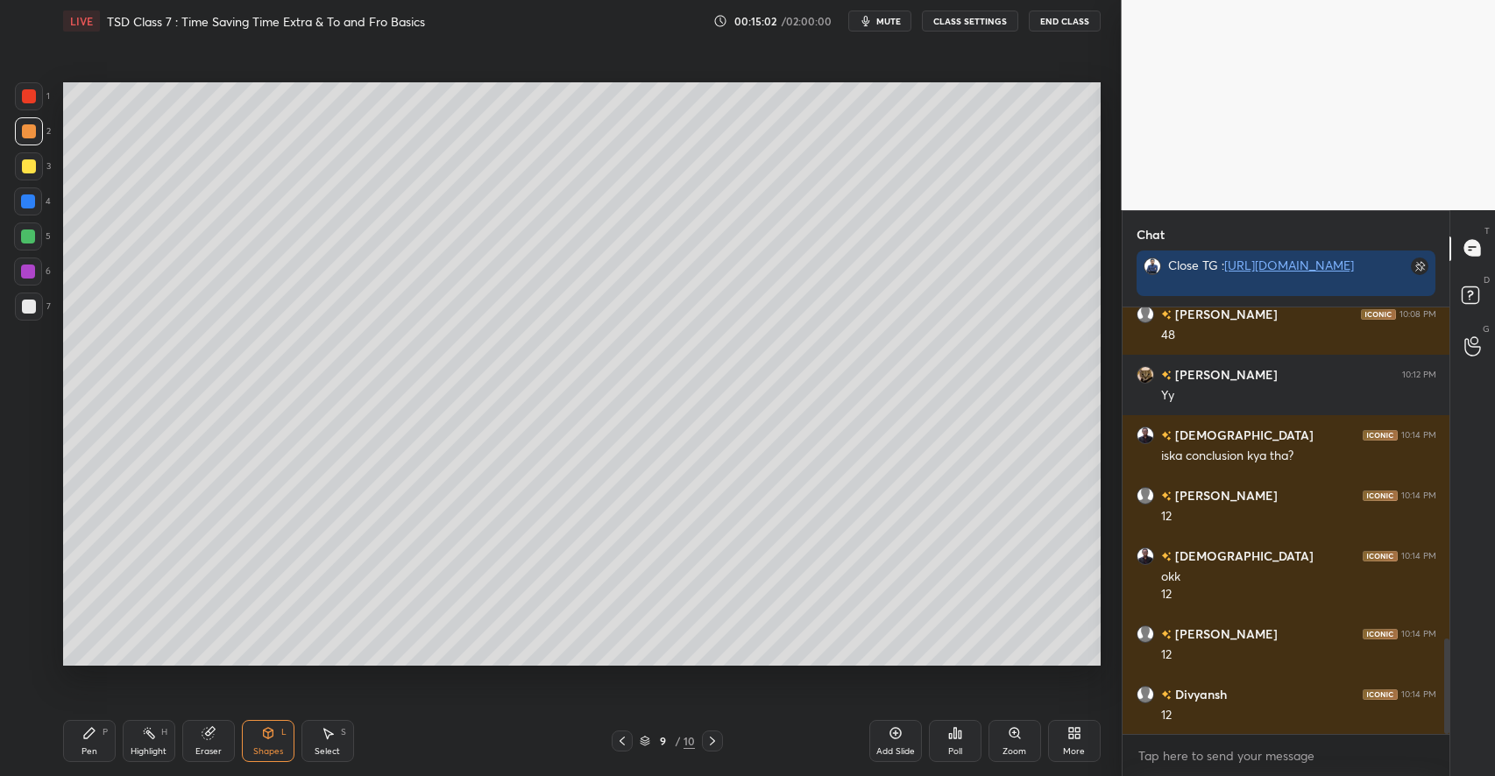
click at [97, 729] on div "Pen P" at bounding box center [89, 741] width 53 height 42
click at [29, 173] on div at bounding box center [29, 166] width 14 height 14
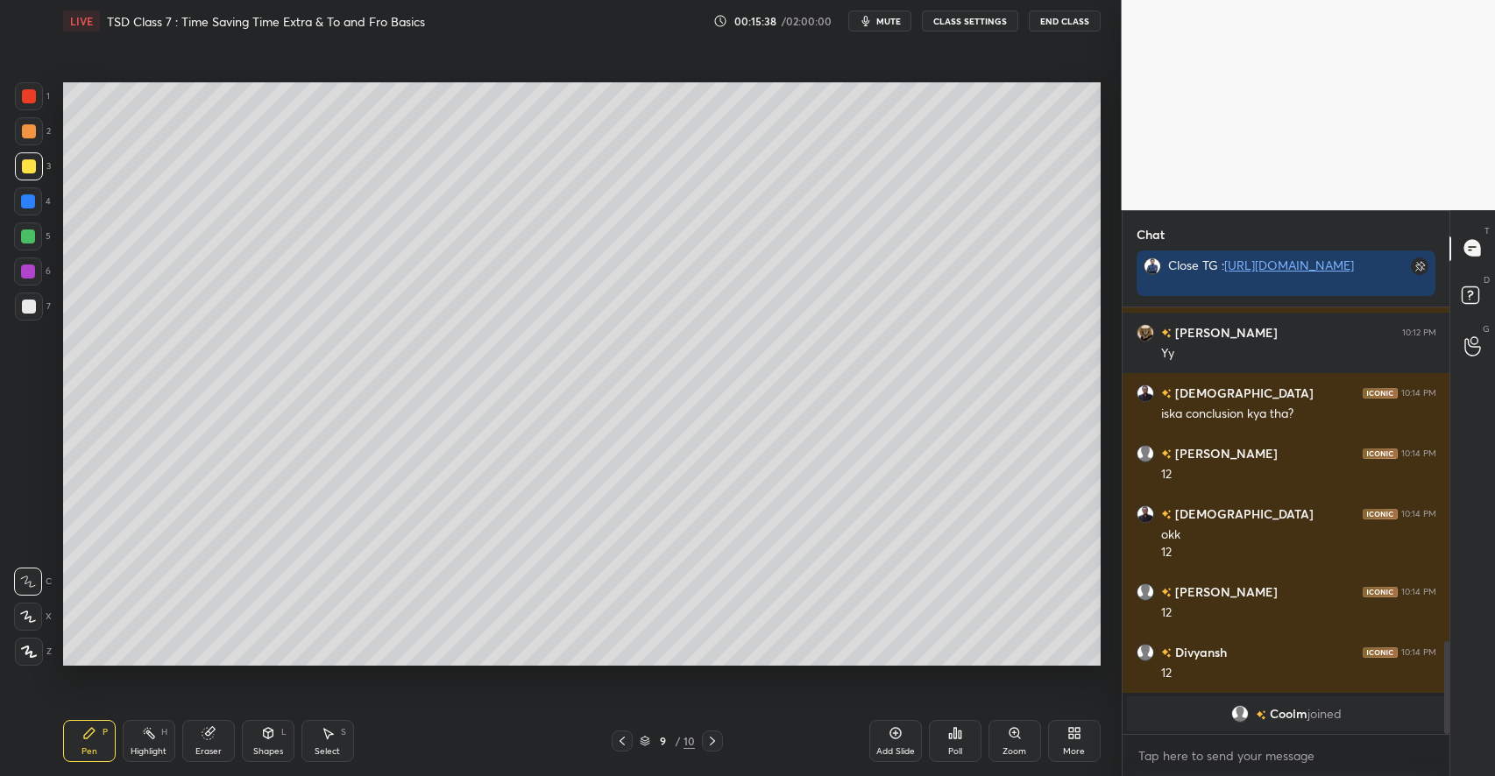
click at [159, 740] on div "Highlight H" at bounding box center [149, 741] width 53 height 42
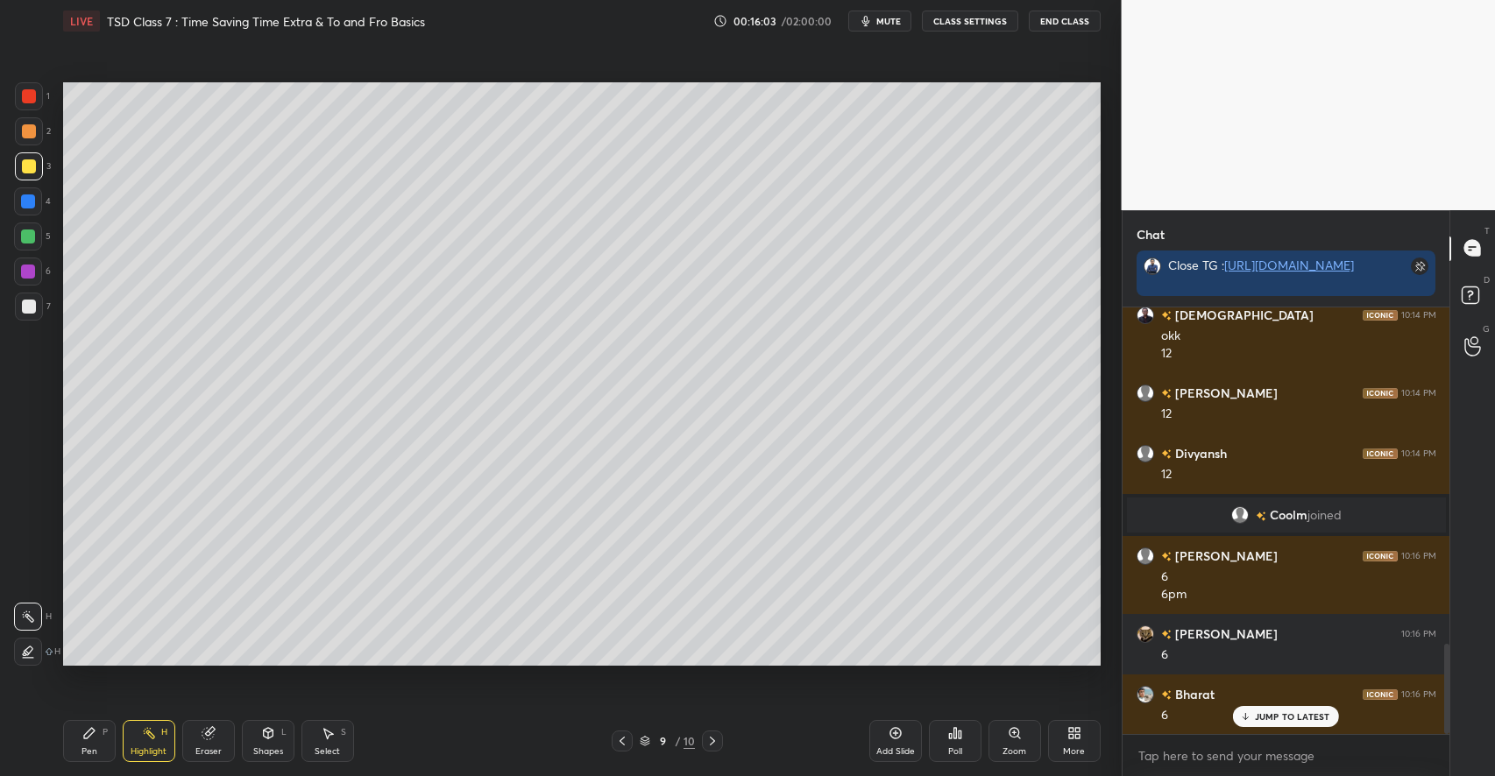
scroll to position [1591, 0]
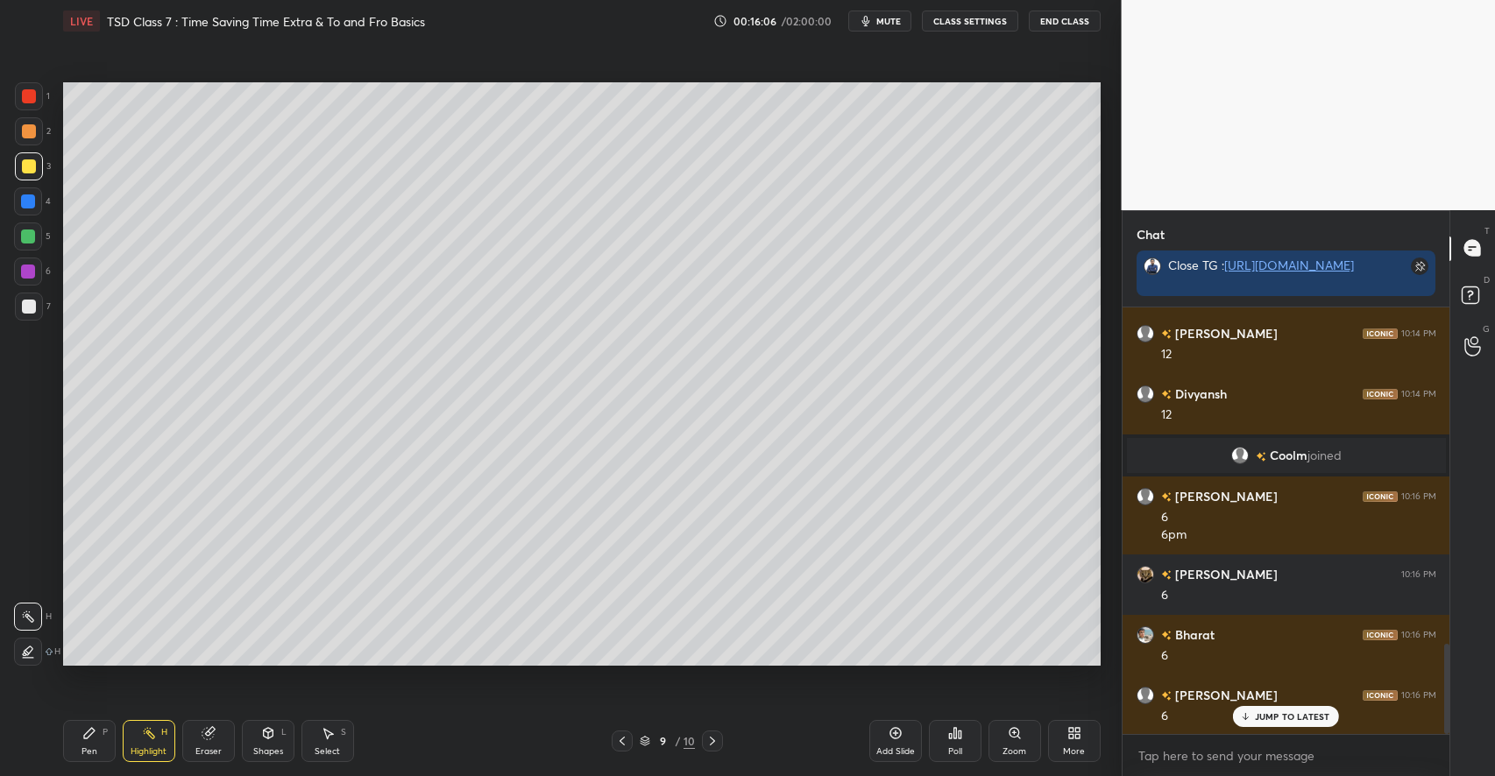
click at [35, 98] on div at bounding box center [29, 96] width 14 height 14
click at [92, 725] on div "Pen P" at bounding box center [89, 741] width 53 height 42
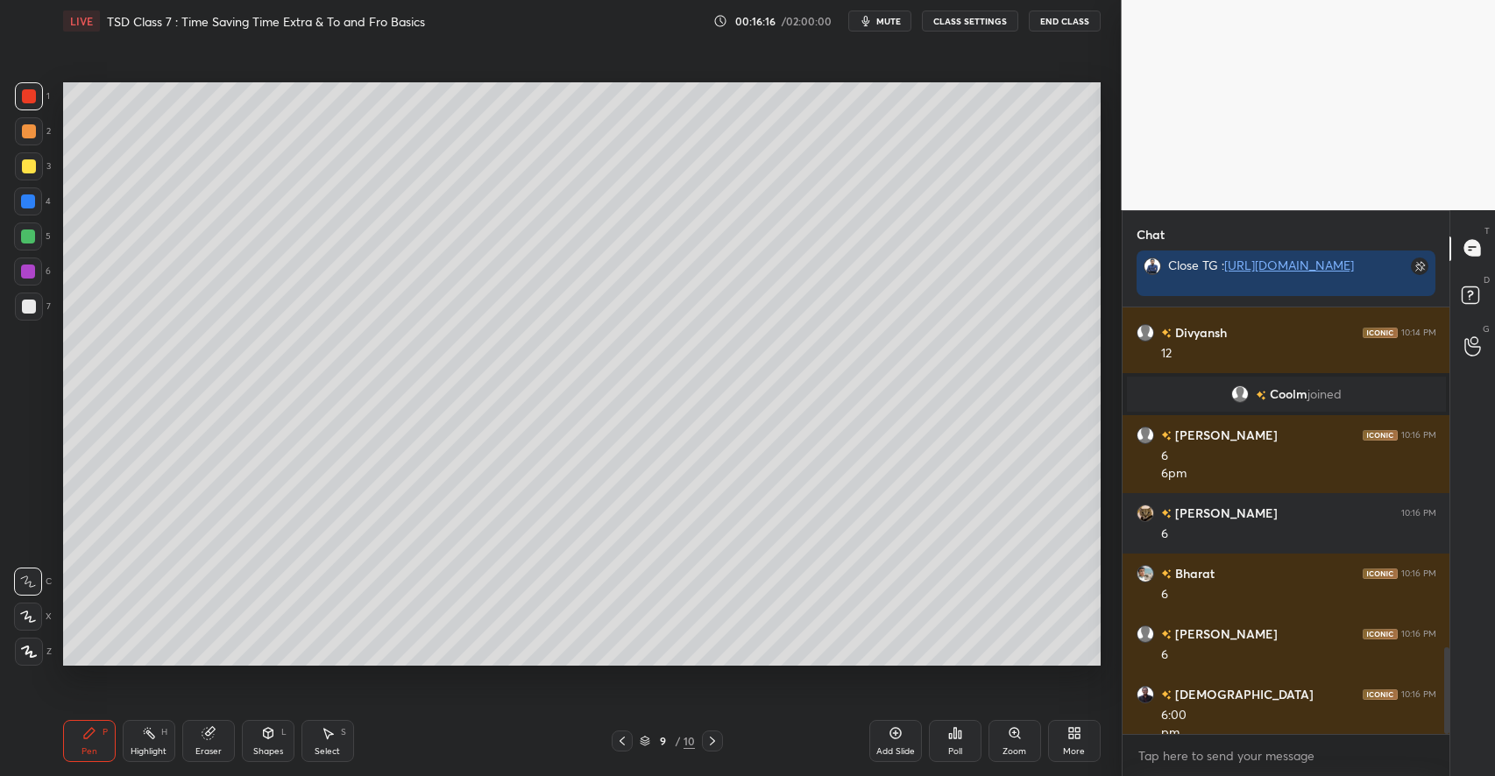
scroll to position [1670, 0]
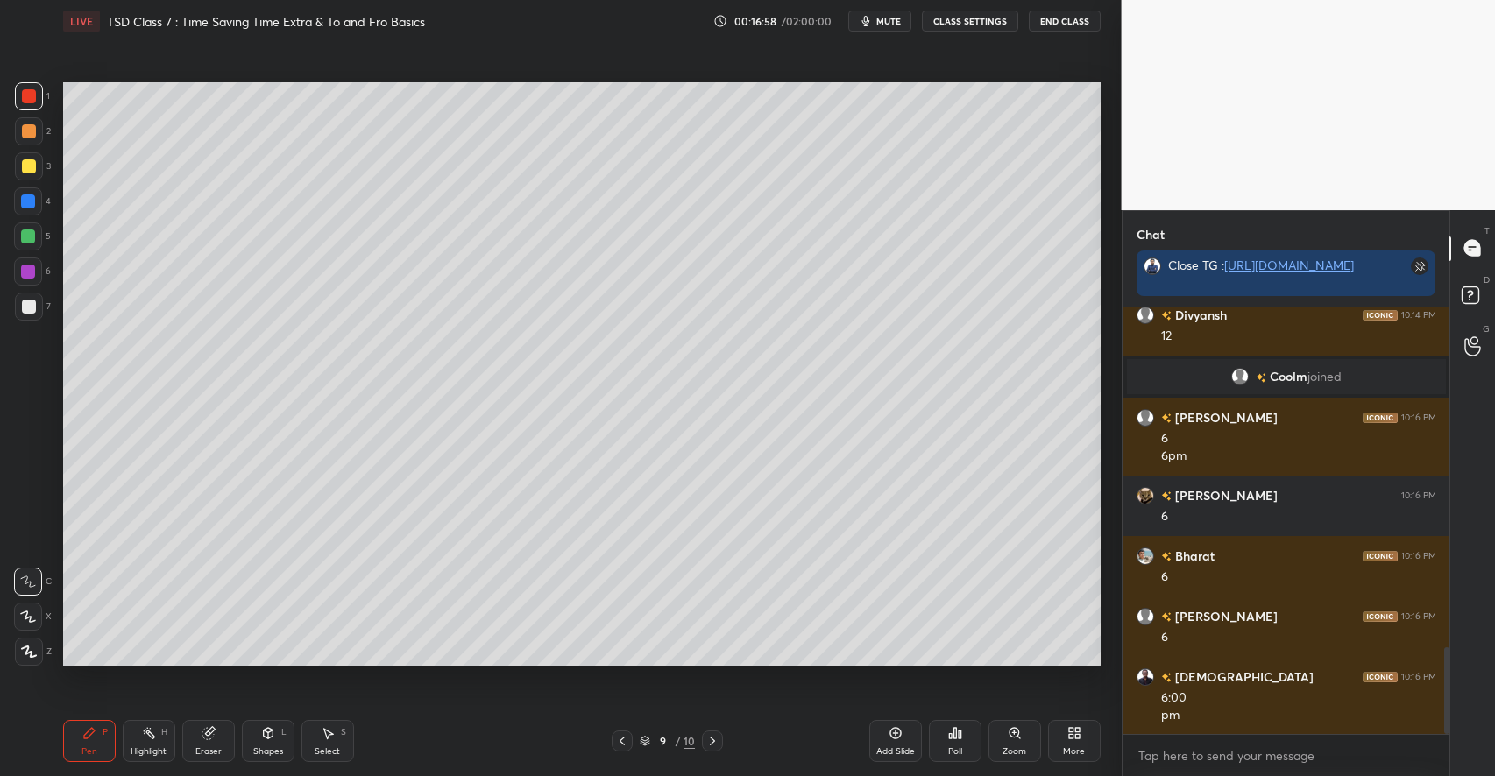
click at [883, 747] on div "Add Slide" at bounding box center [895, 751] width 39 height 9
click at [269, 732] on icon at bounding box center [268, 732] width 10 height 3
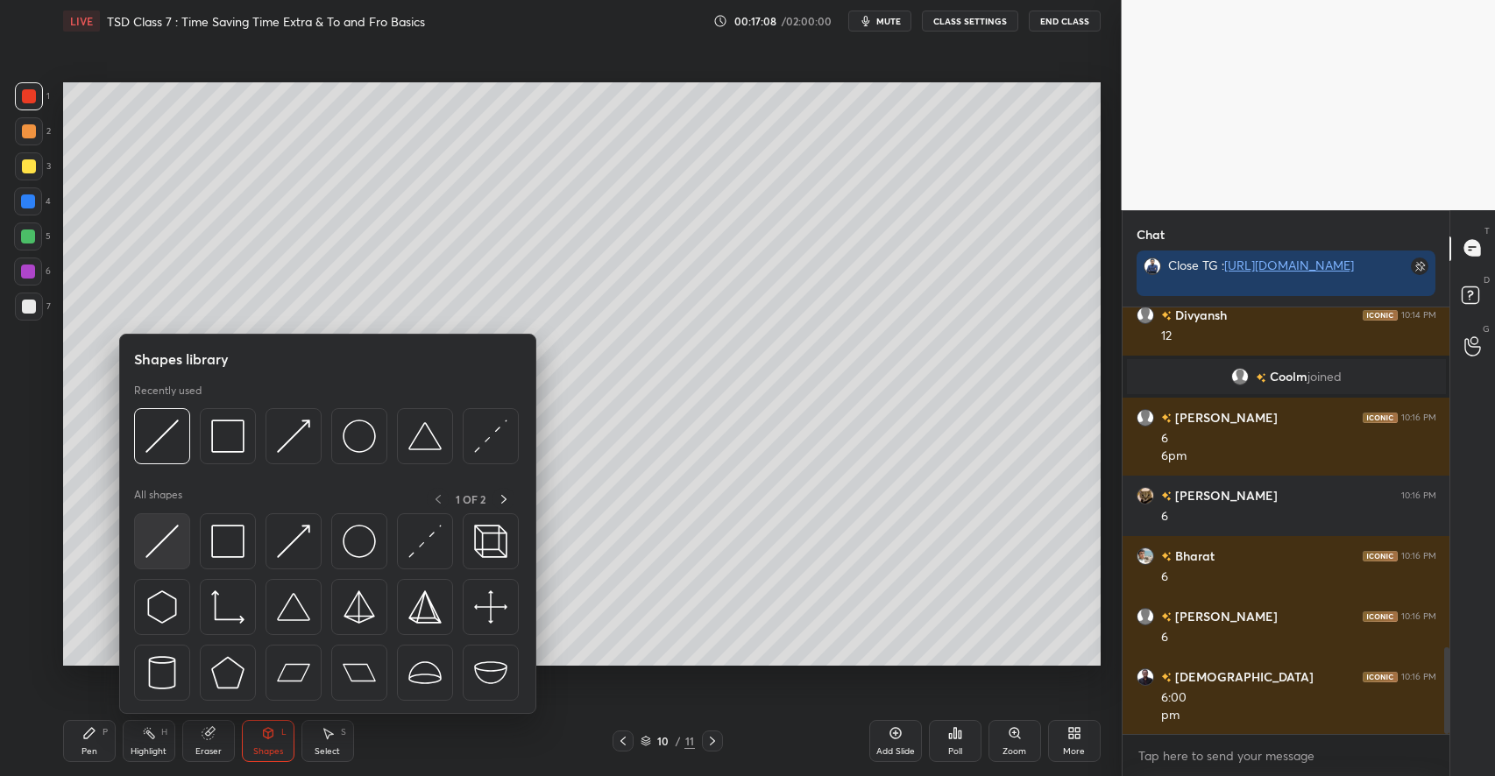
click at [159, 541] on img at bounding box center [161, 541] width 33 height 33
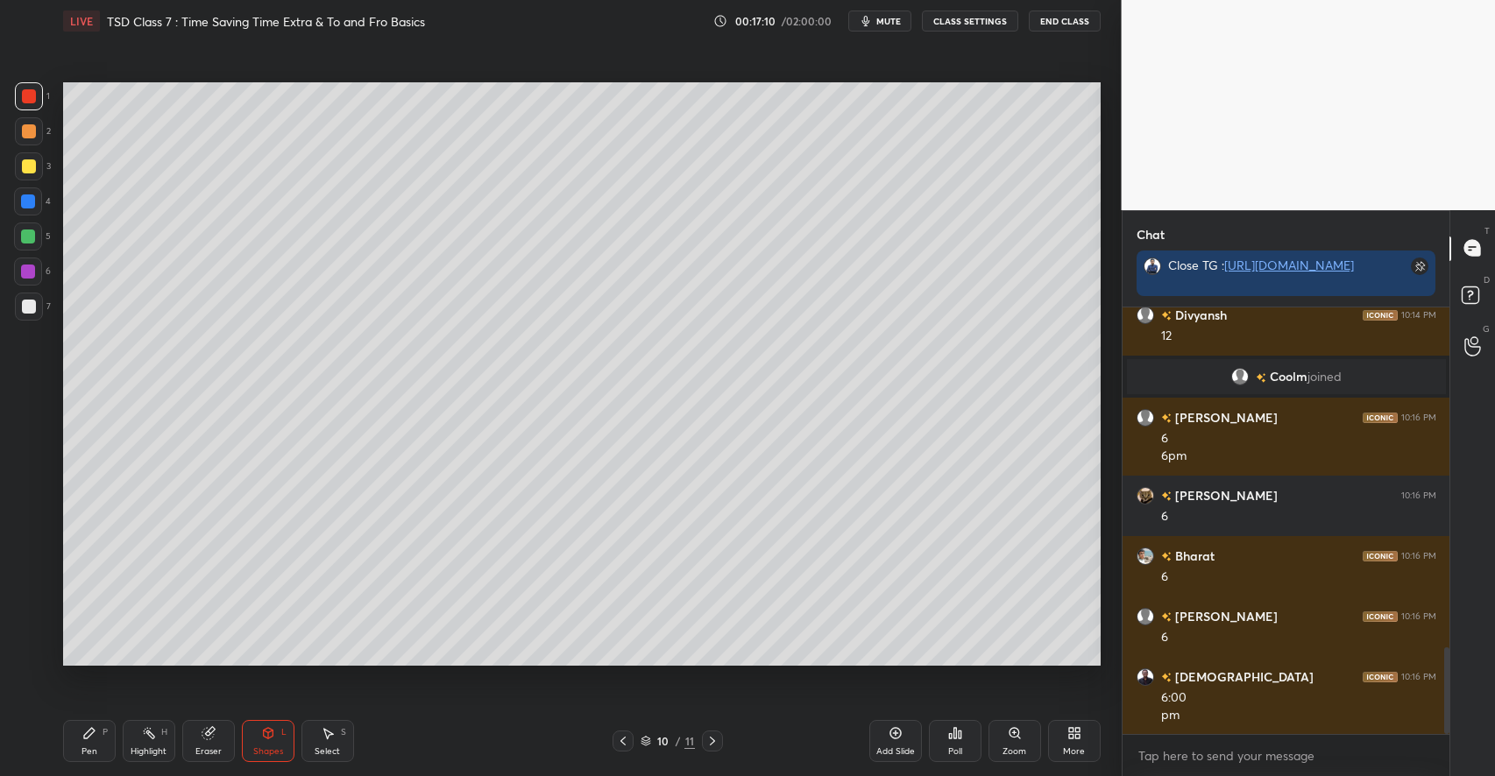
click at [85, 756] on div "Pen" at bounding box center [89, 751] width 16 height 9
click at [37, 166] on div at bounding box center [29, 166] width 28 height 28
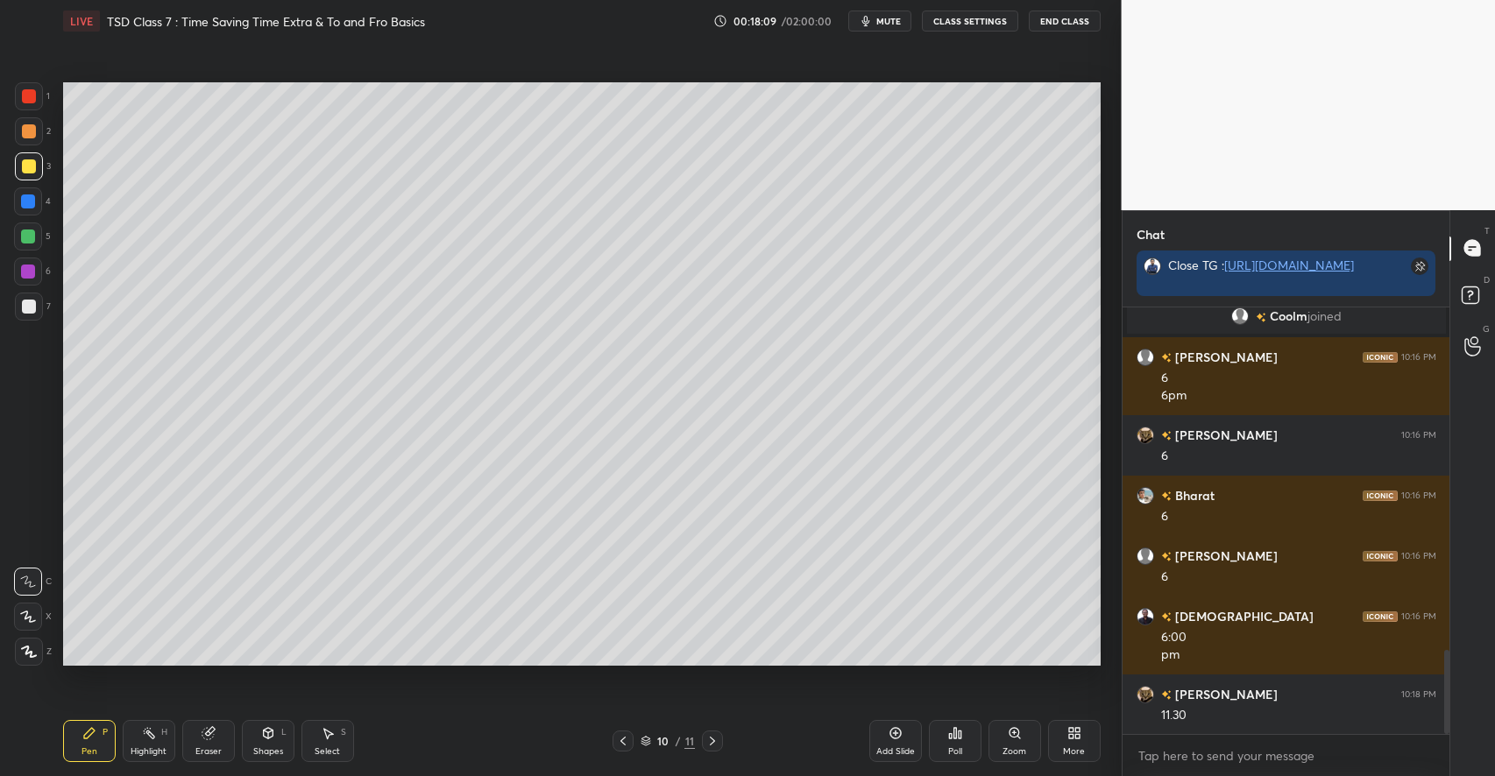
click at [32, 130] on div at bounding box center [29, 131] width 14 height 14
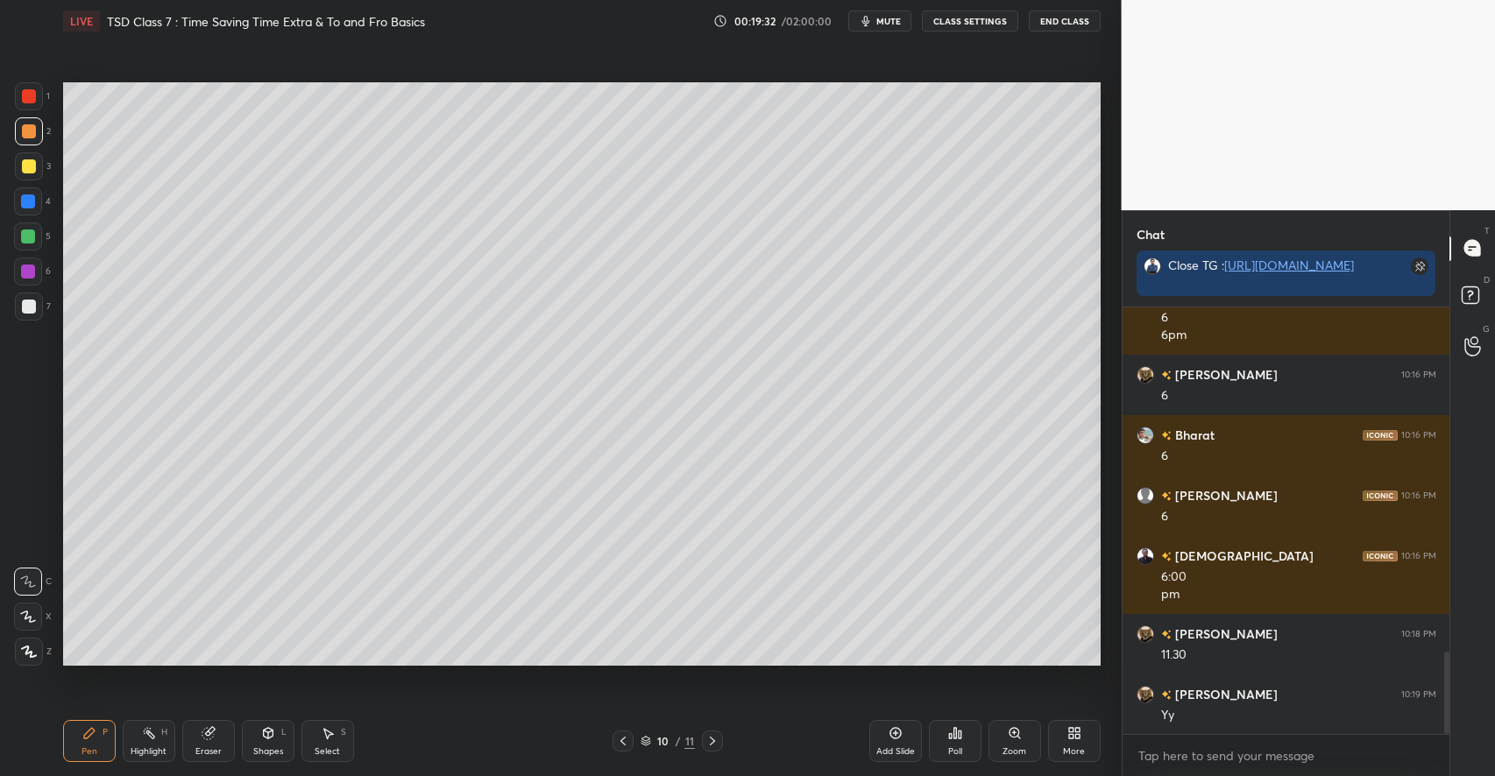
click at [273, 738] on icon at bounding box center [268, 733] width 14 height 14
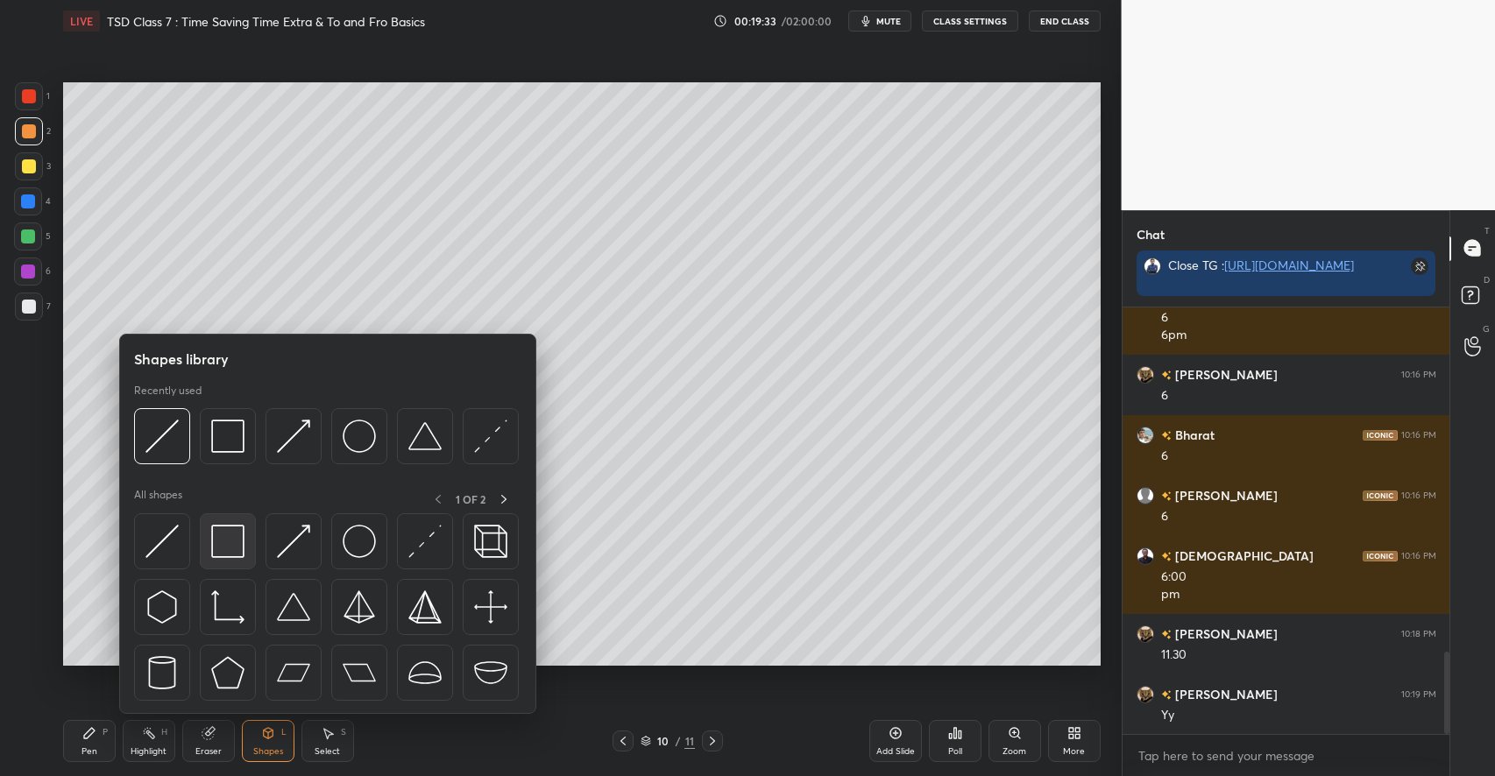
click at [245, 544] on div at bounding box center [228, 541] width 56 height 56
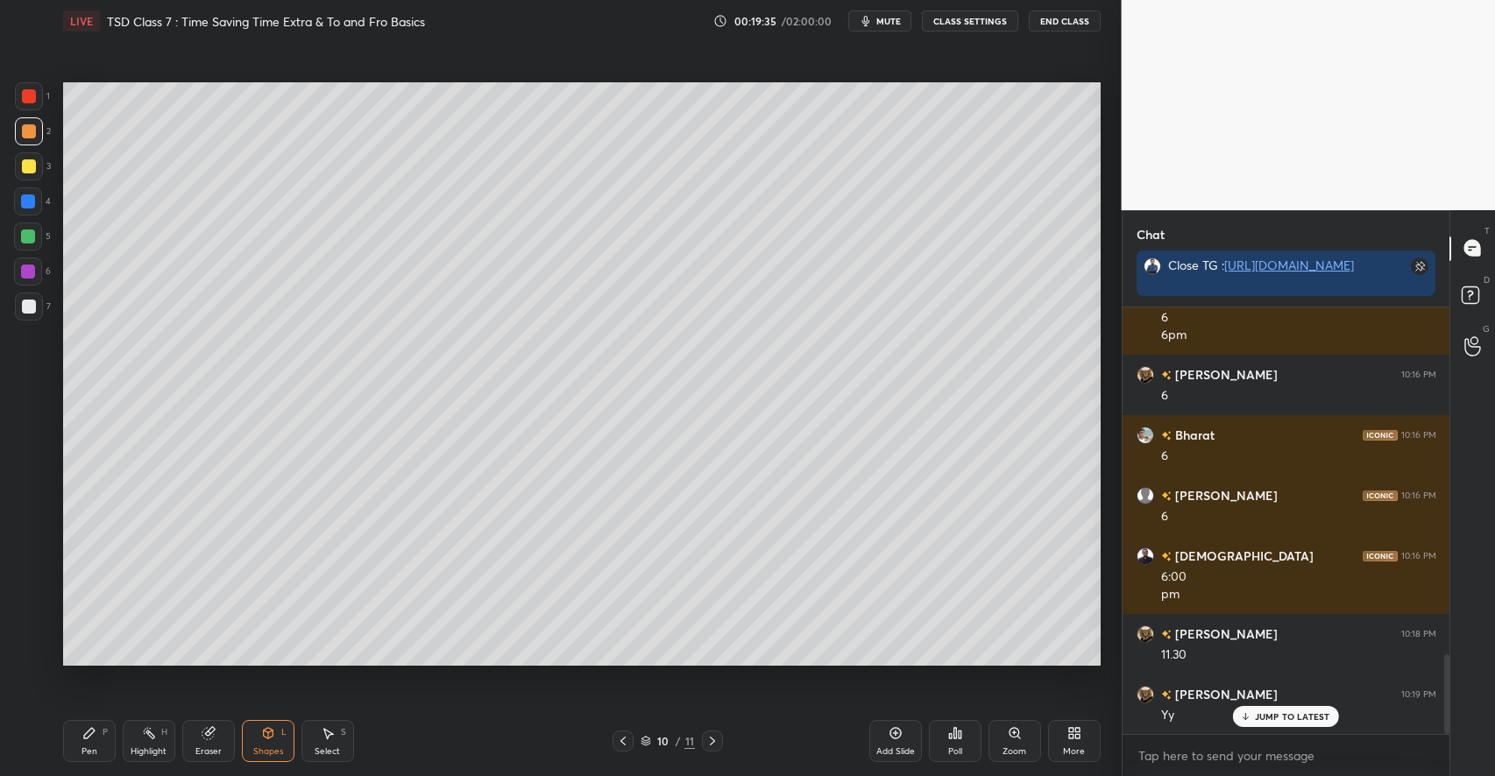
scroll to position [1850, 0]
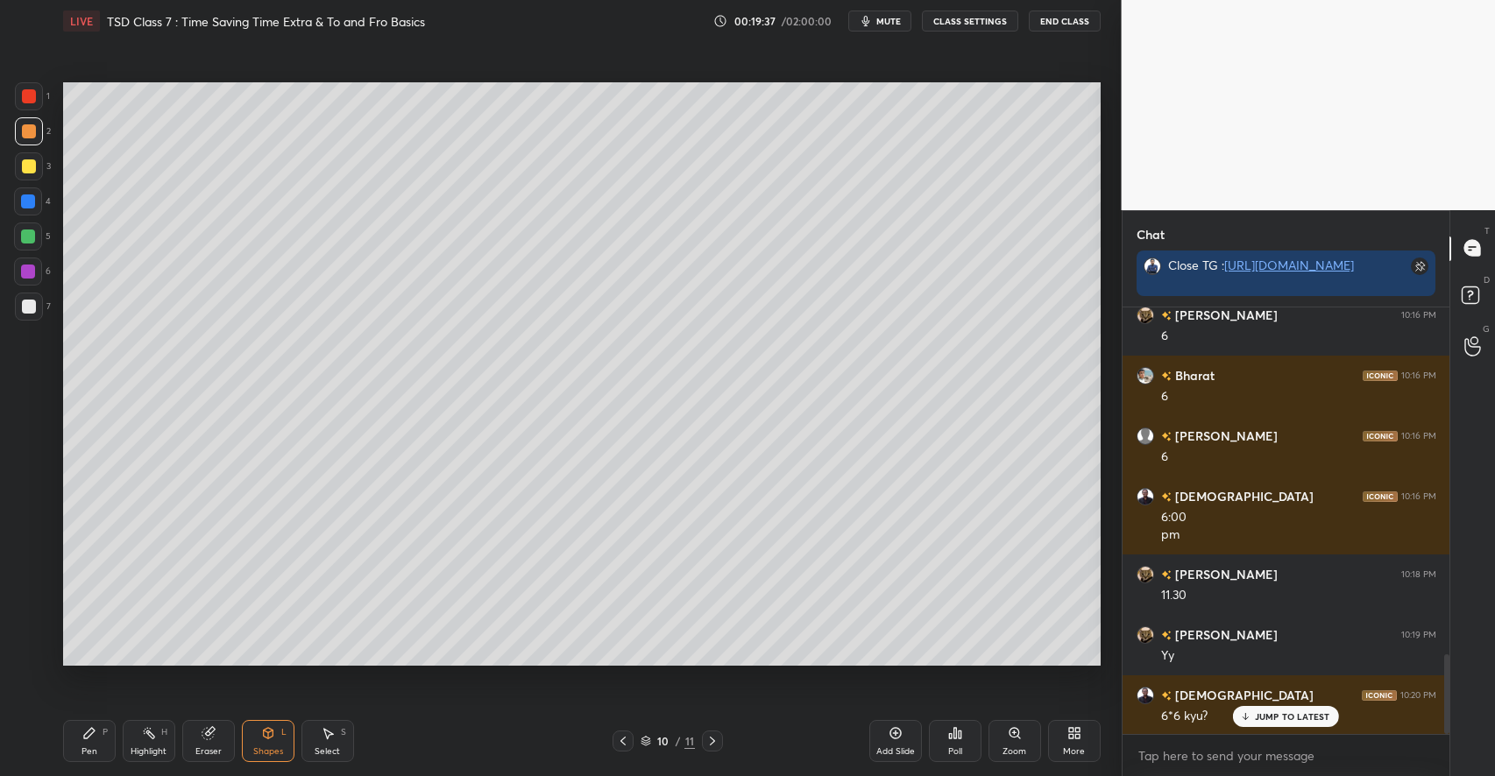
click at [151, 736] on rect at bounding box center [149, 735] width 9 height 9
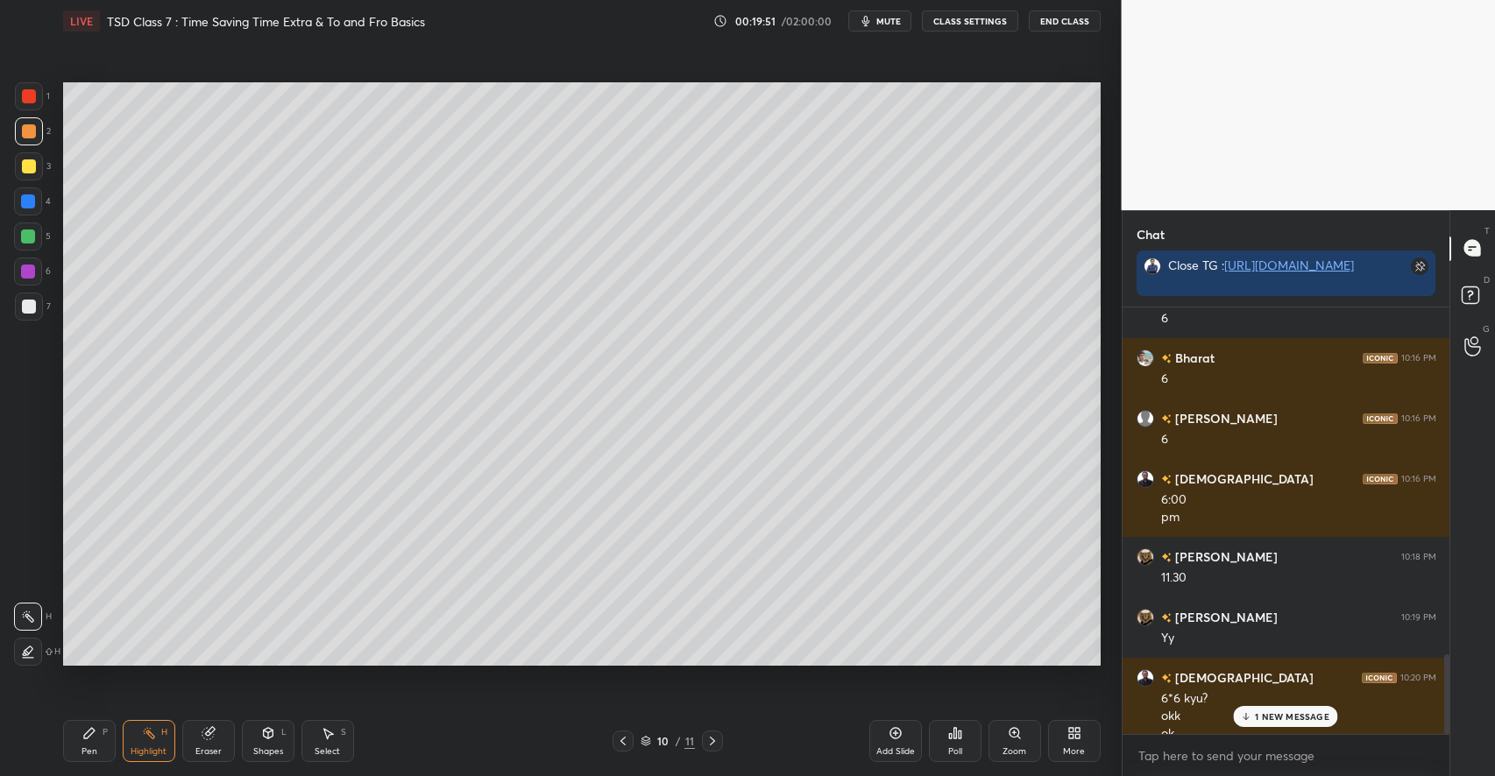
scroll to position [1885, 0]
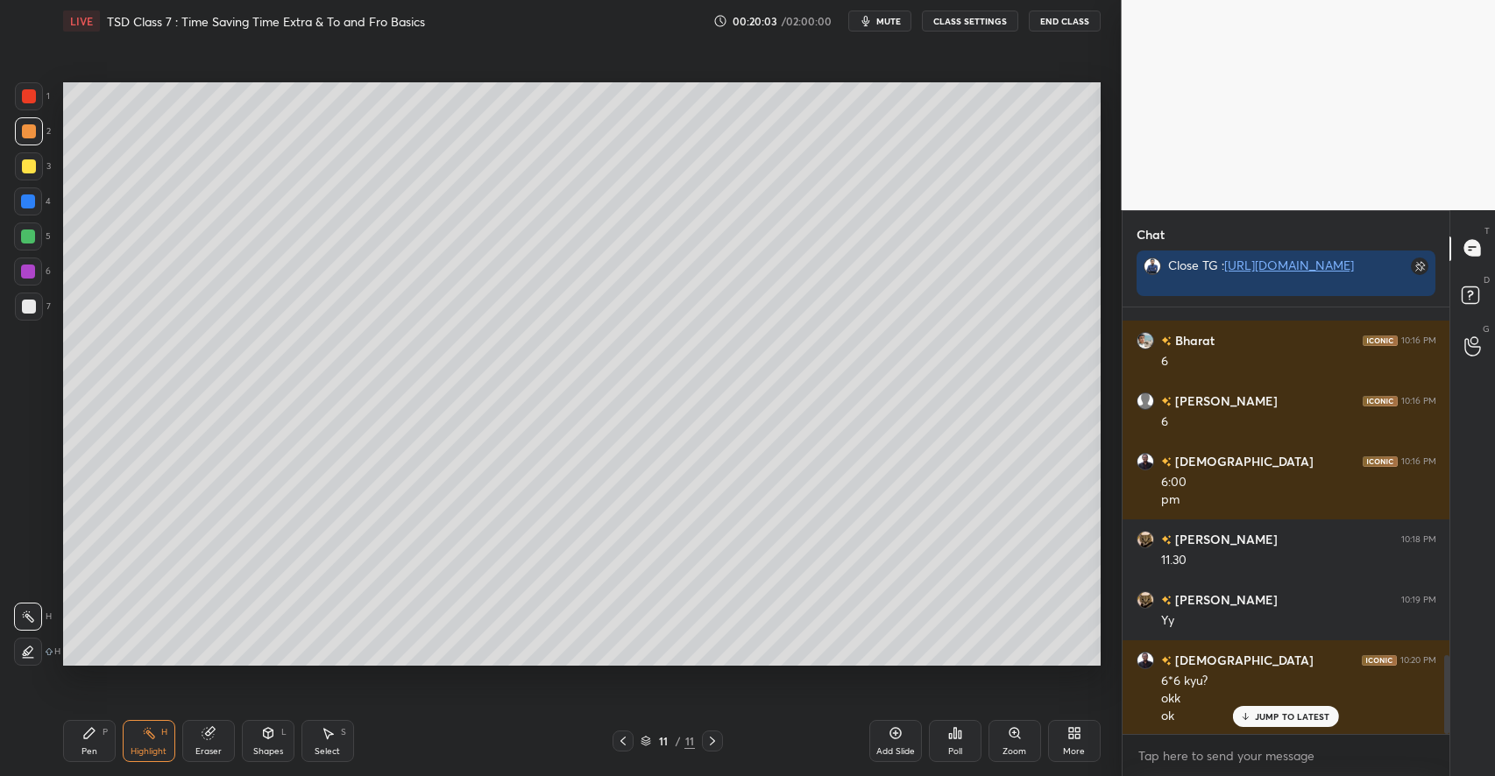
click at [112, 733] on div "Pen P" at bounding box center [89, 741] width 53 height 42
click at [272, 735] on icon at bounding box center [268, 733] width 10 height 11
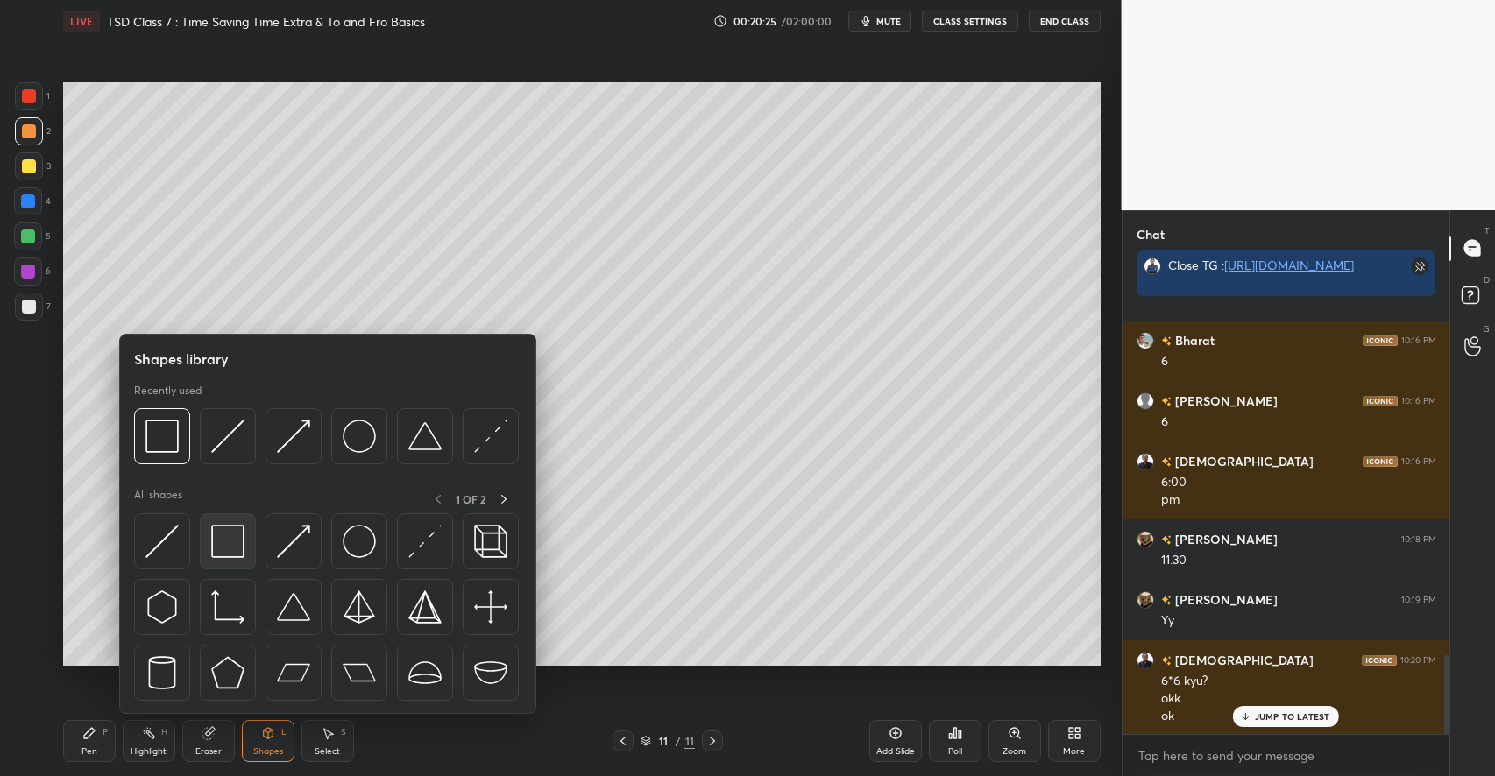
click at [225, 548] on img at bounding box center [227, 541] width 33 height 33
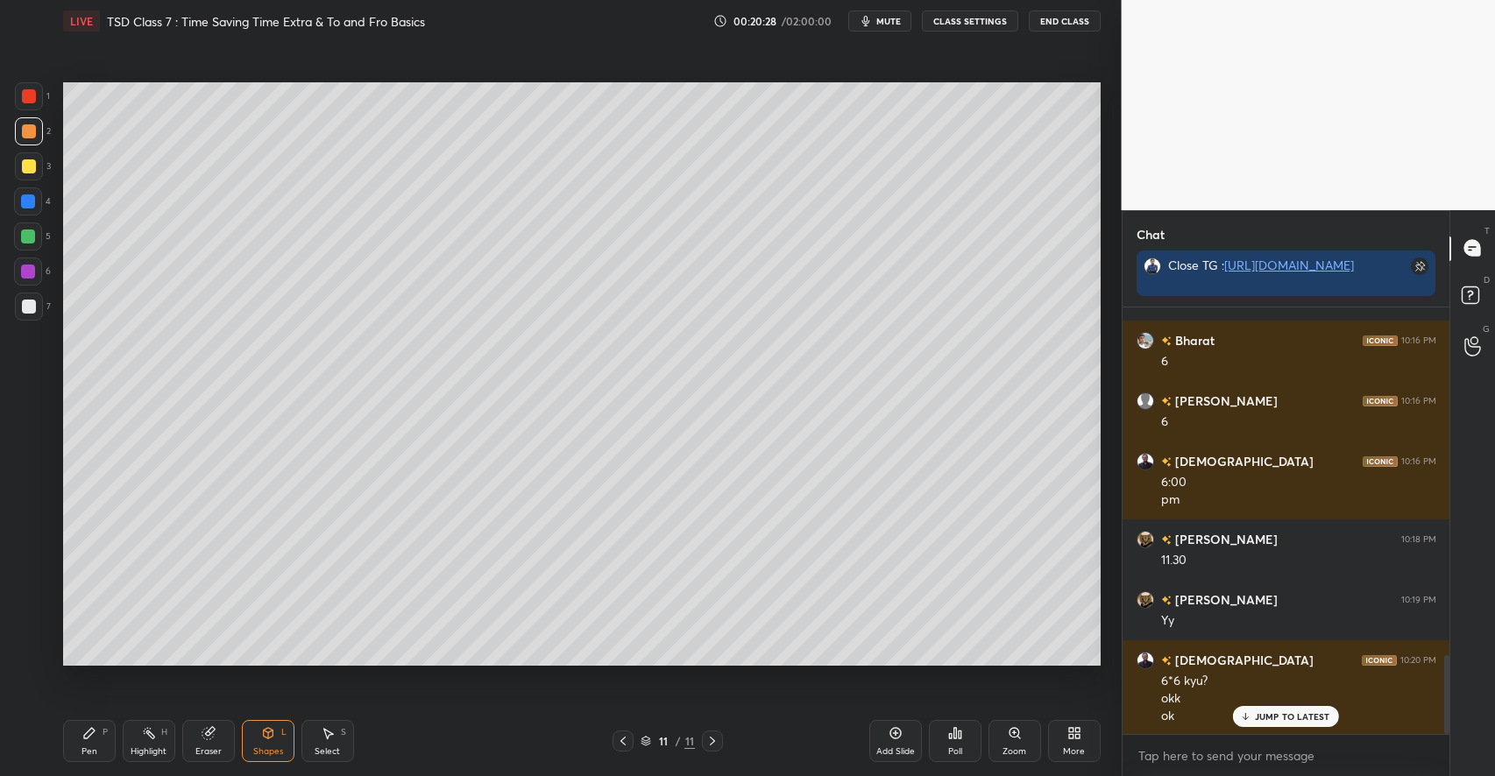
click at [91, 739] on icon at bounding box center [89, 733] width 14 height 14
click at [162, 739] on div "Highlight H" at bounding box center [149, 741] width 53 height 42
click at [106, 754] on div "Pen P" at bounding box center [89, 741] width 53 height 42
click at [887, 724] on div "Add Slide" at bounding box center [895, 741] width 53 height 42
click at [266, 736] on icon at bounding box center [268, 733] width 10 height 11
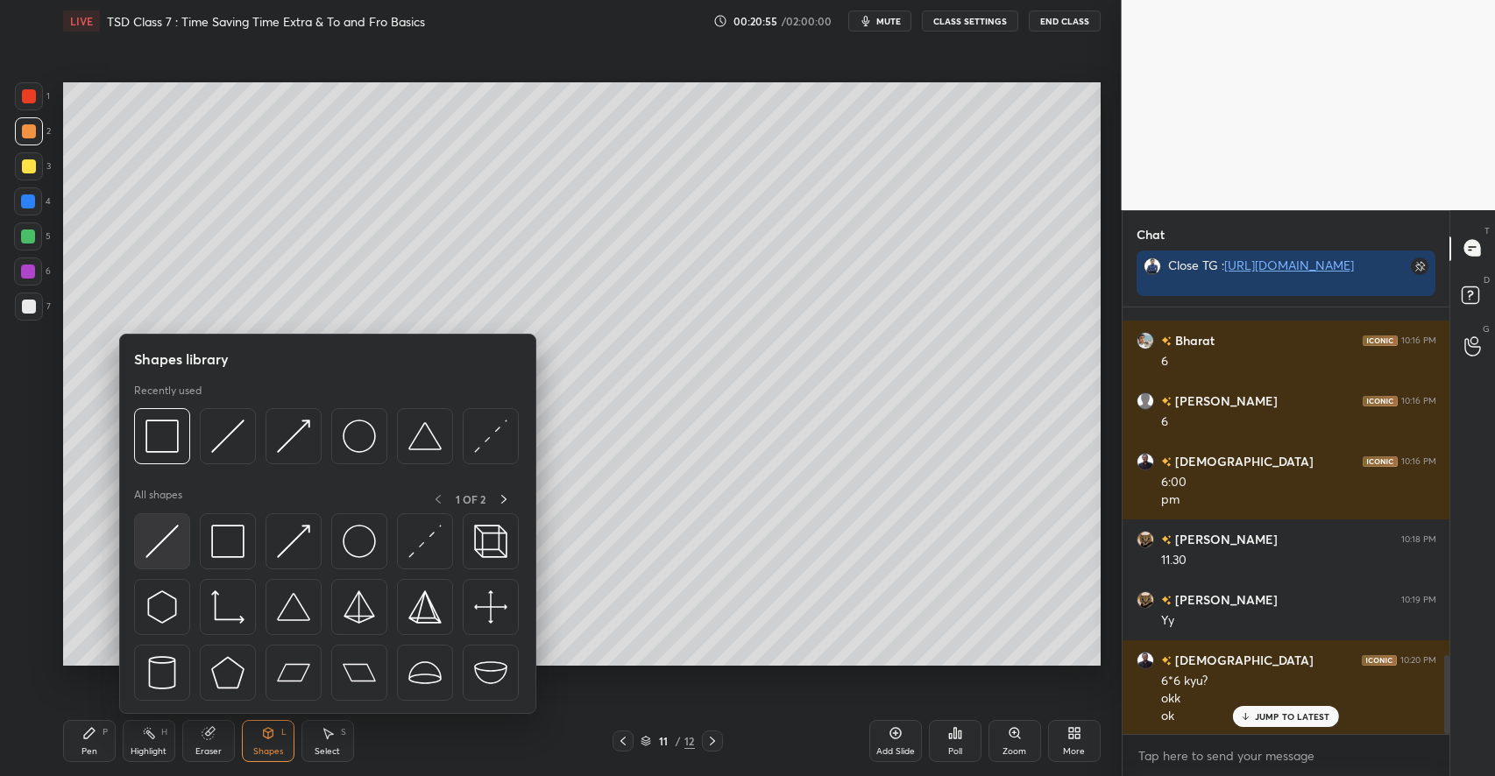
click at [166, 538] on img at bounding box center [161, 541] width 33 height 33
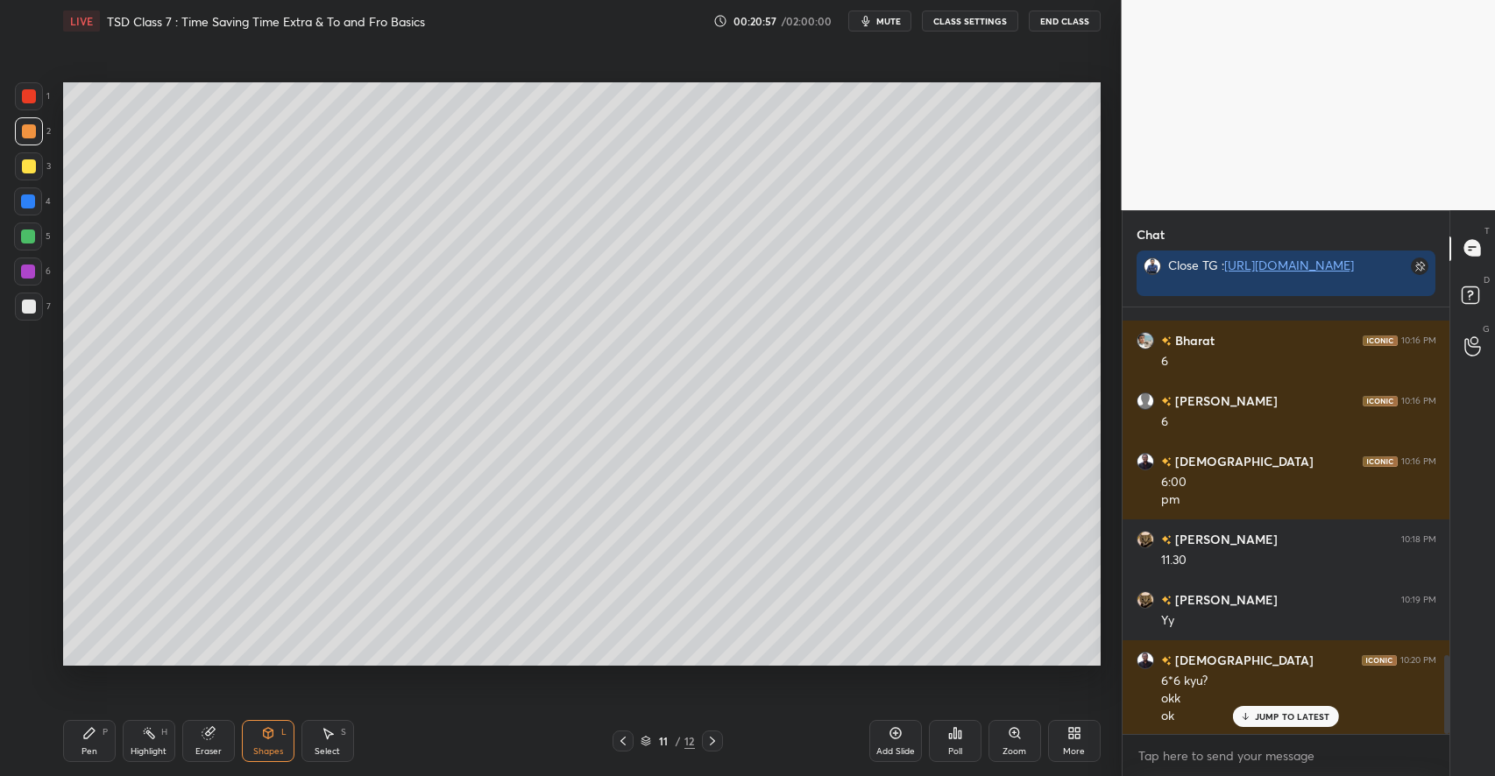
click at [95, 734] on icon at bounding box center [89, 733] width 14 height 14
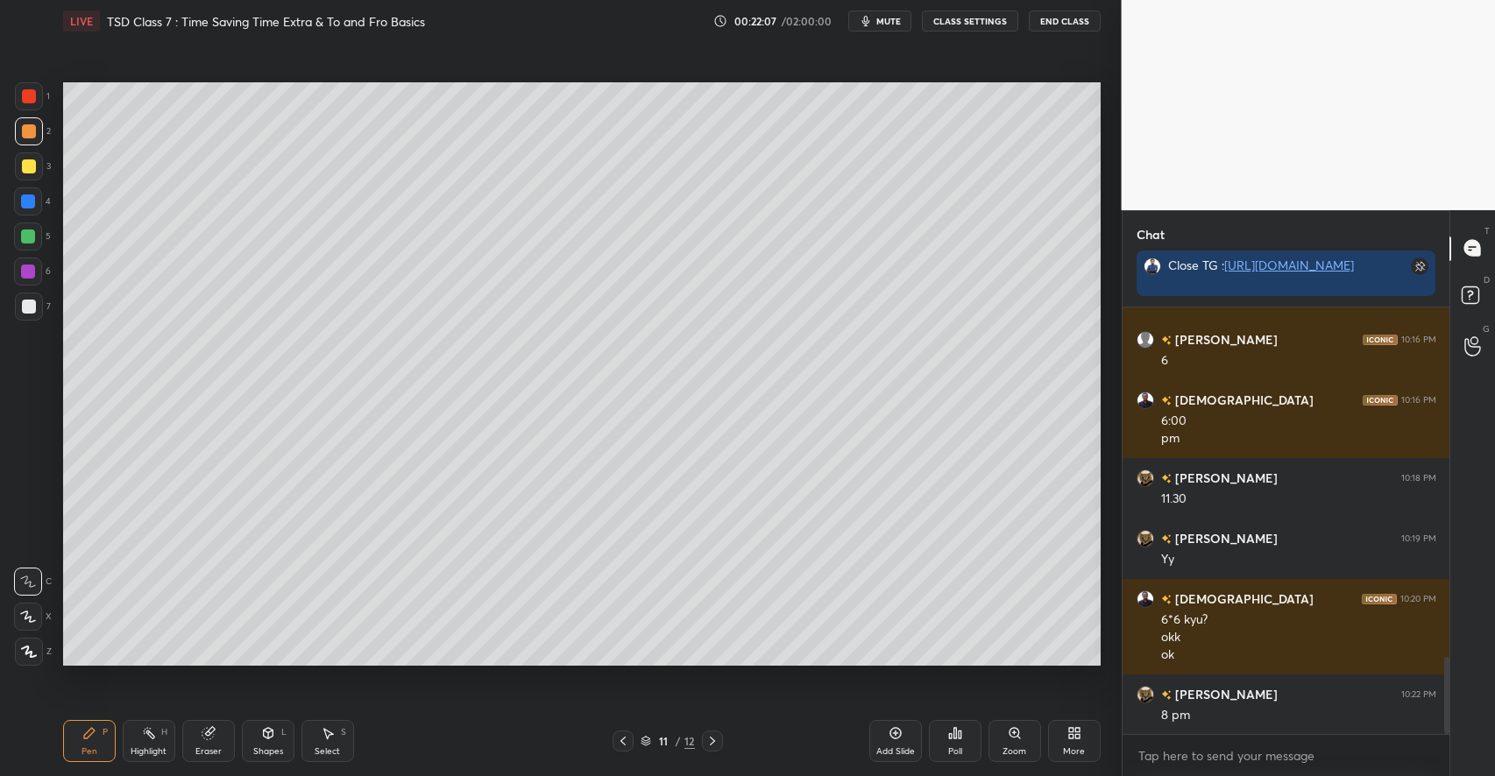
click at [33, 165] on div at bounding box center [29, 166] width 14 height 14
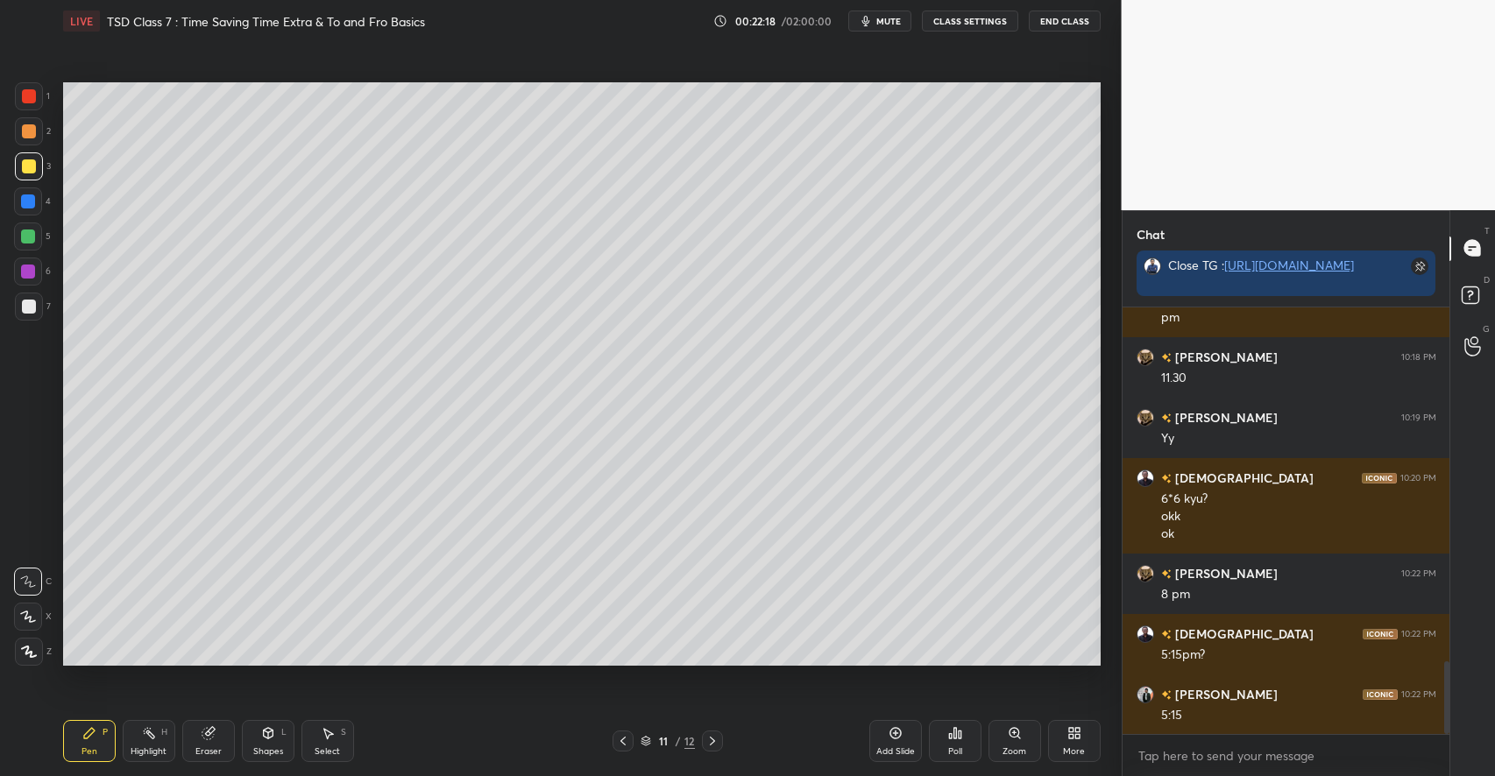
scroll to position [2127, 0]
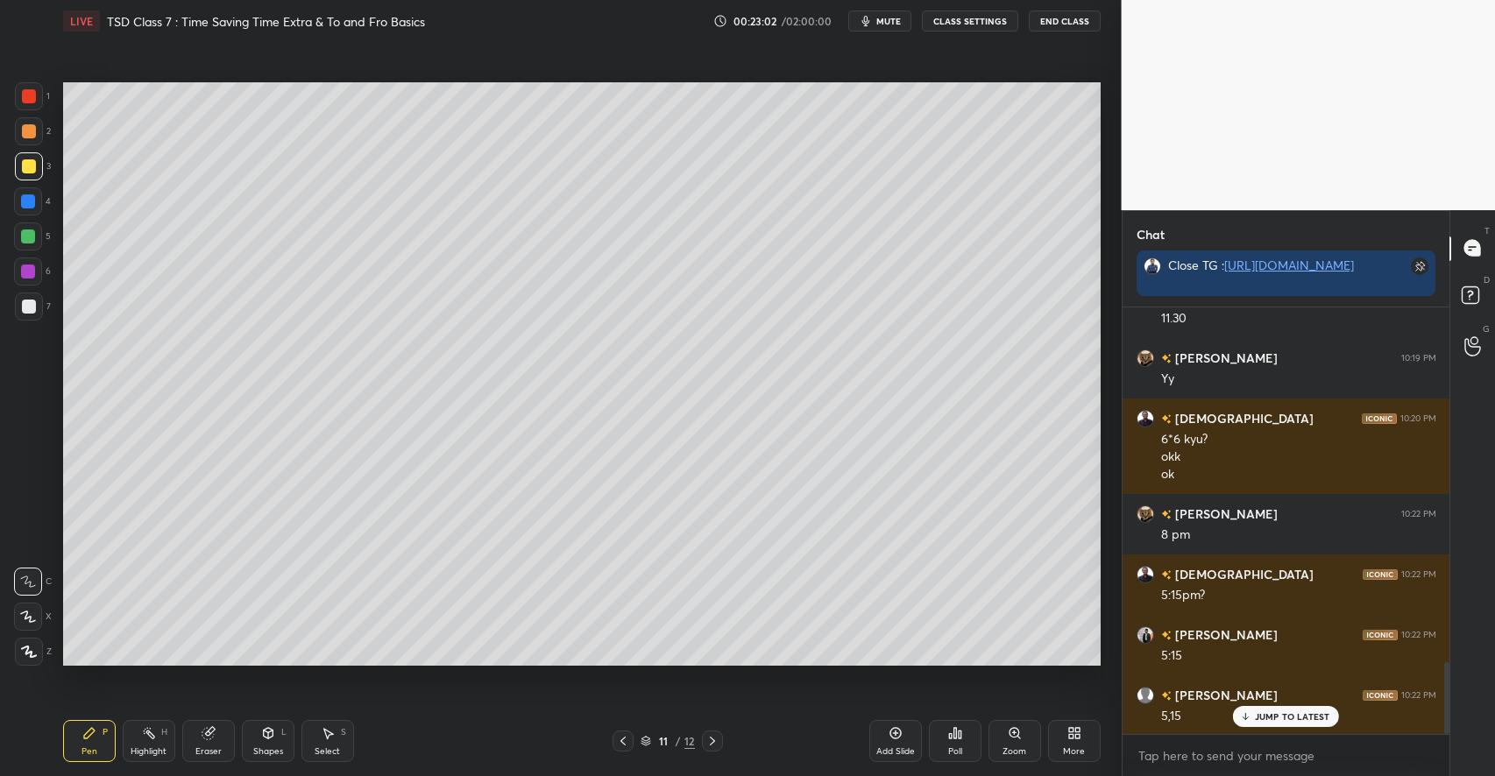
click at [28, 308] on div at bounding box center [29, 307] width 14 height 14
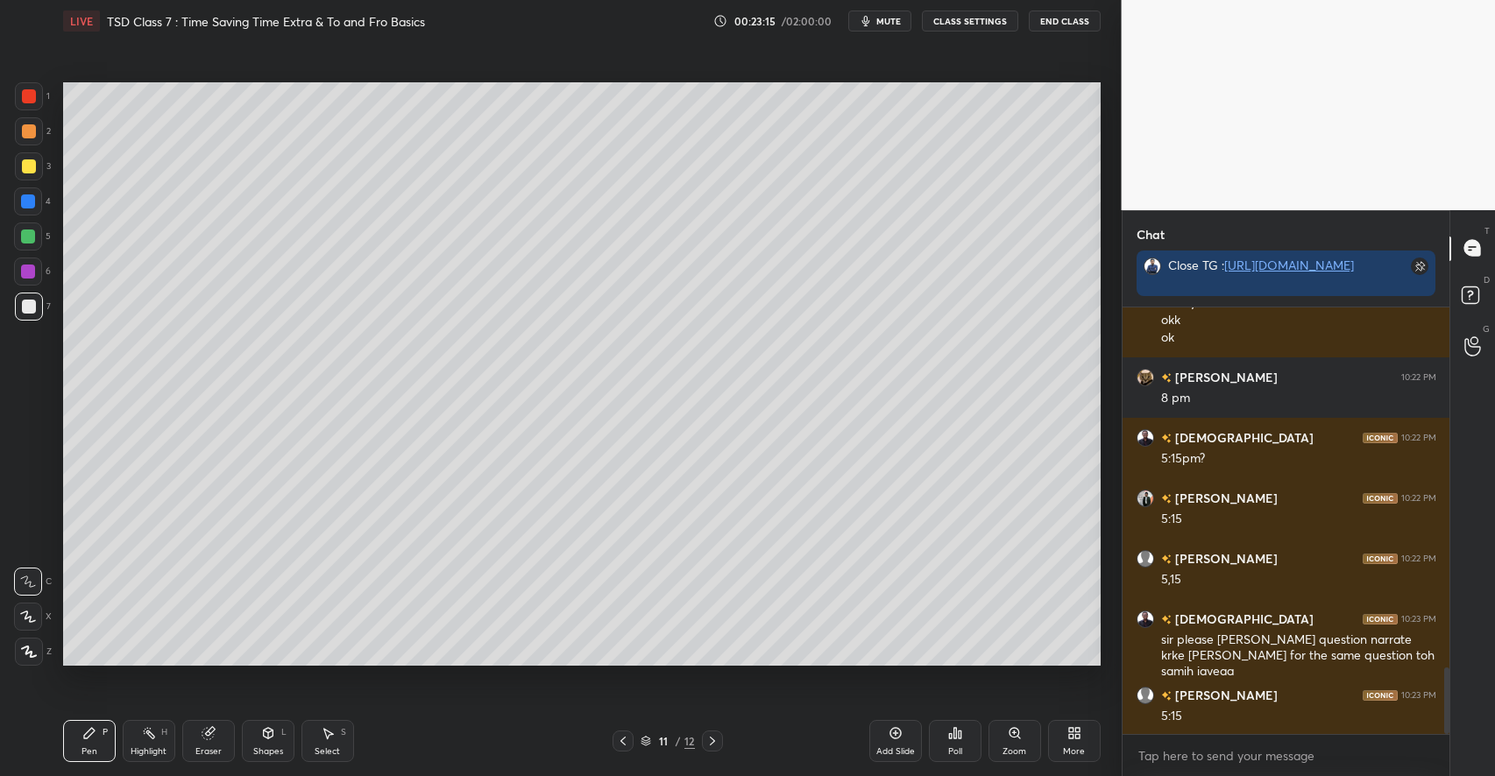
scroll to position [2325, 0]
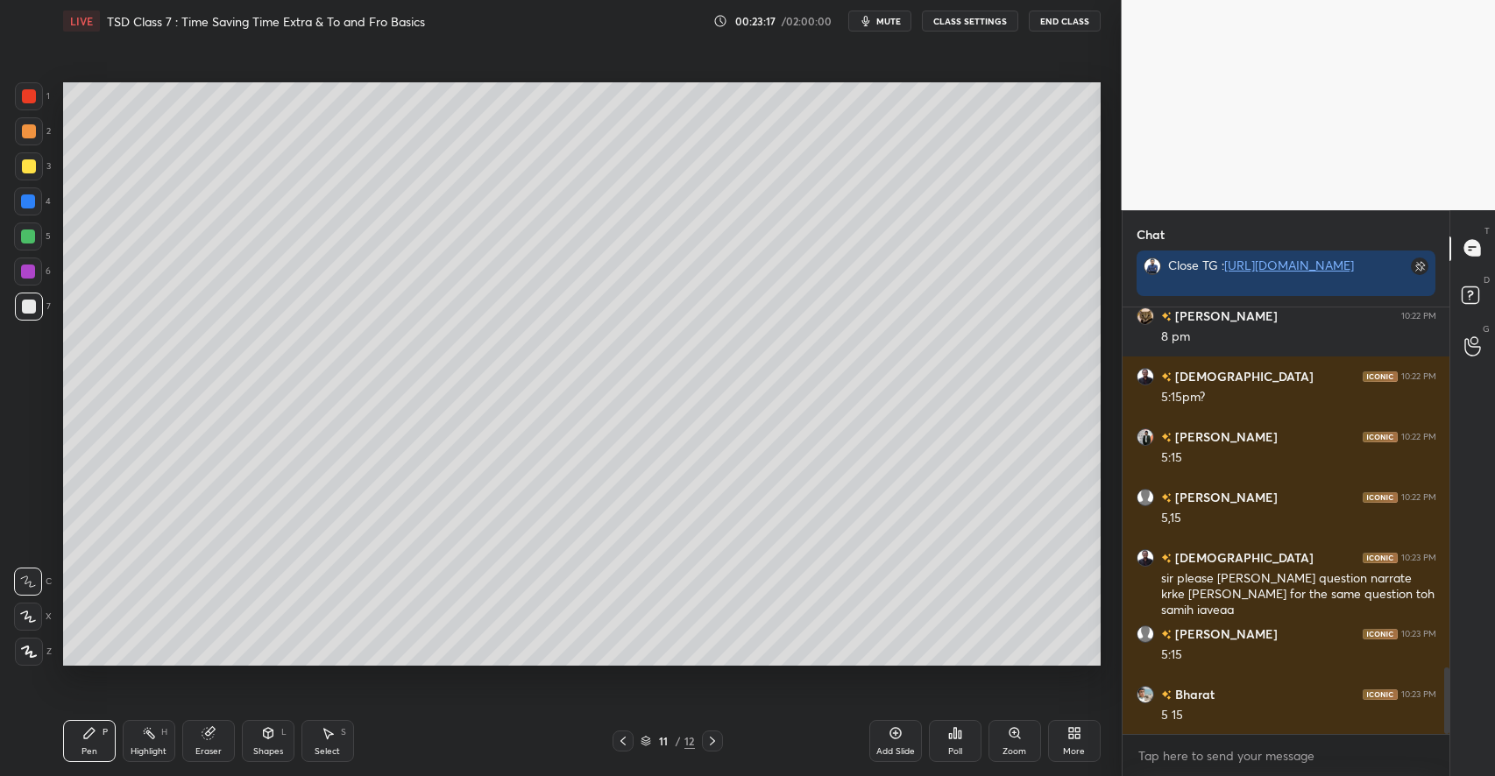
click at [151, 728] on icon at bounding box center [149, 733] width 14 height 14
click at [91, 732] on icon at bounding box center [89, 733] width 11 height 11
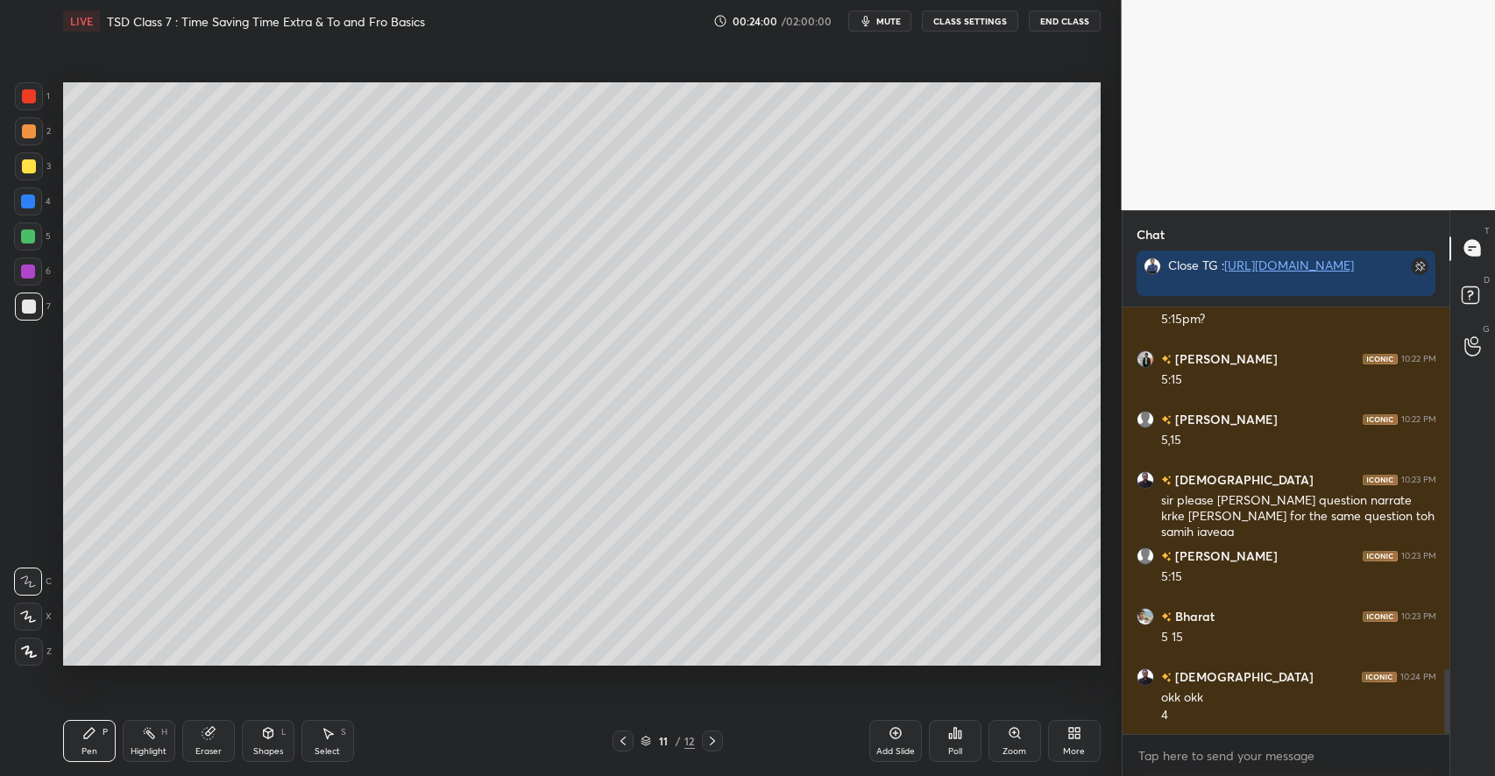
scroll to position [2463, 0]
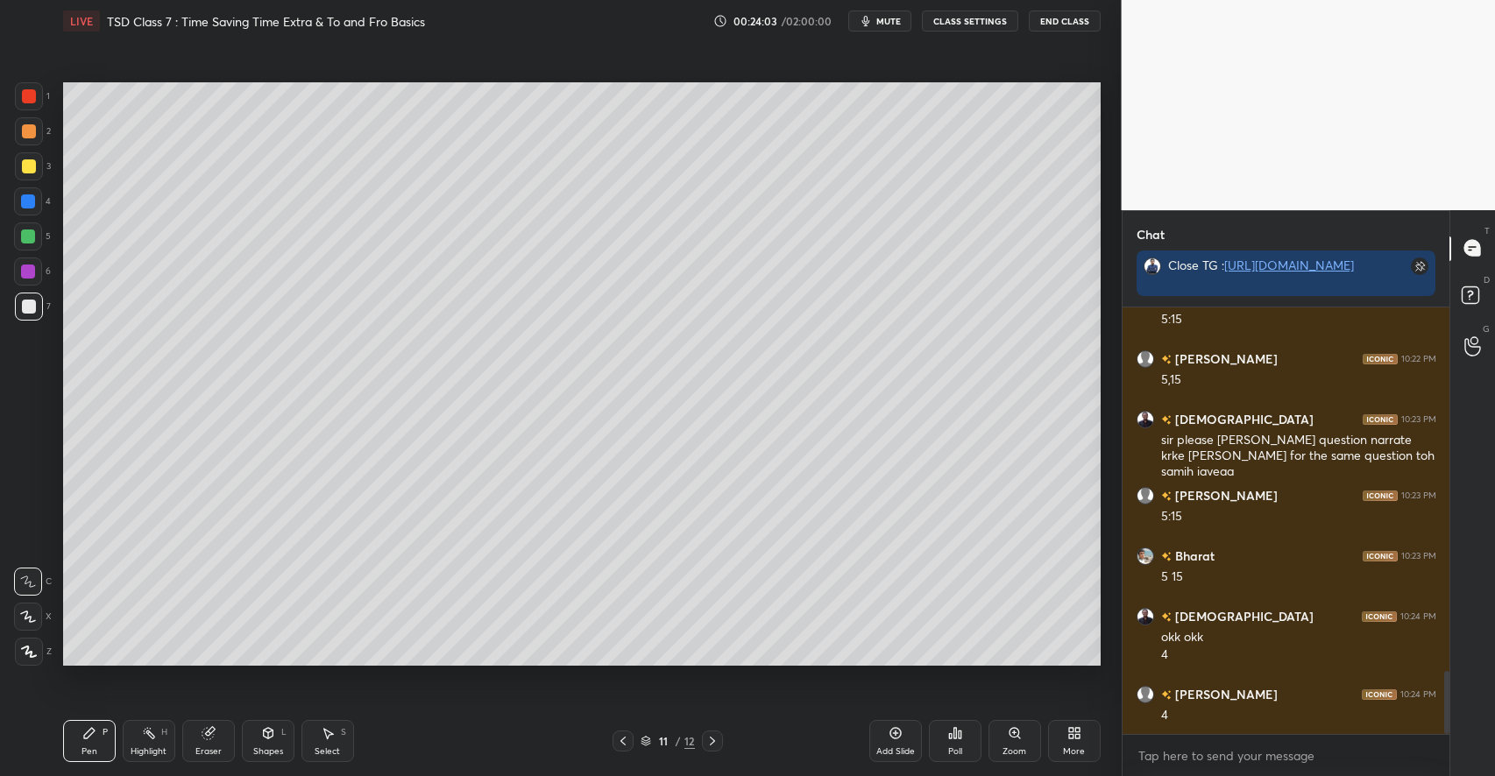
click at [200, 739] on div "Eraser" at bounding box center [208, 741] width 53 height 42
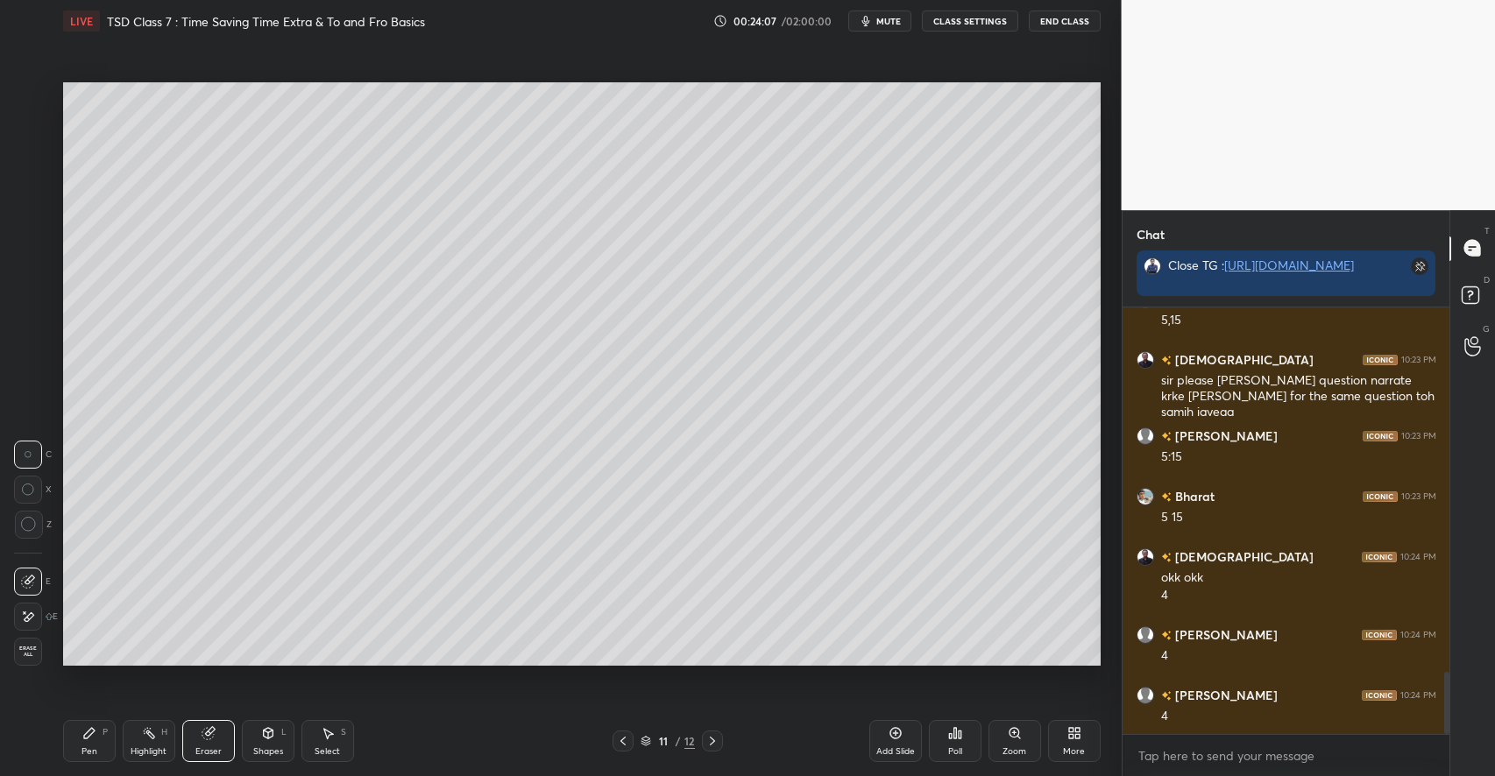
click at [86, 740] on icon at bounding box center [89, 733] width 14 height 14
click at [208, 736] on icon at bounding box center [206, 733] width 11 height 11
click at [88, 743] on div "Pen P" at bounding box center [89, 741] width 53 height 42
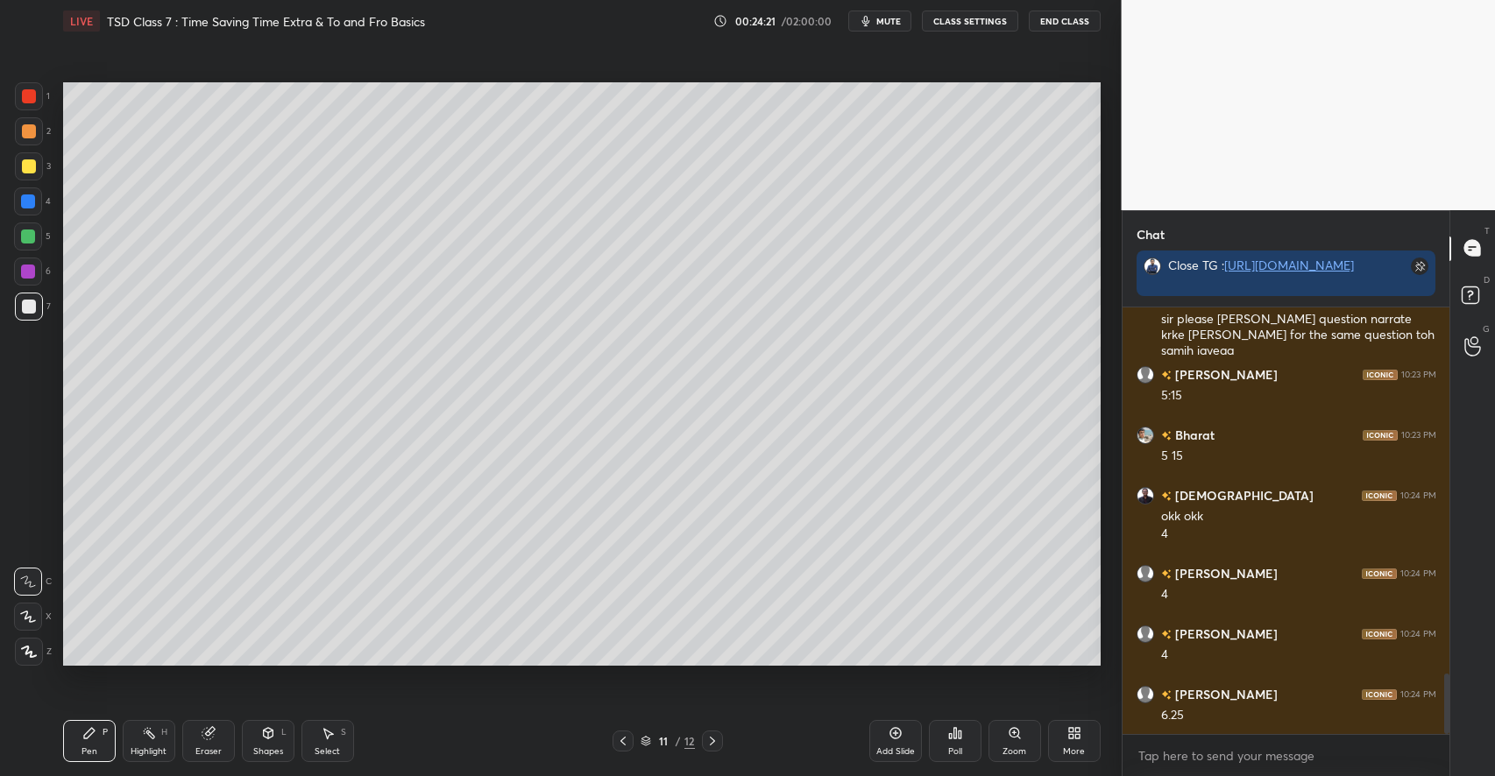
scroll to position [2602, 0]
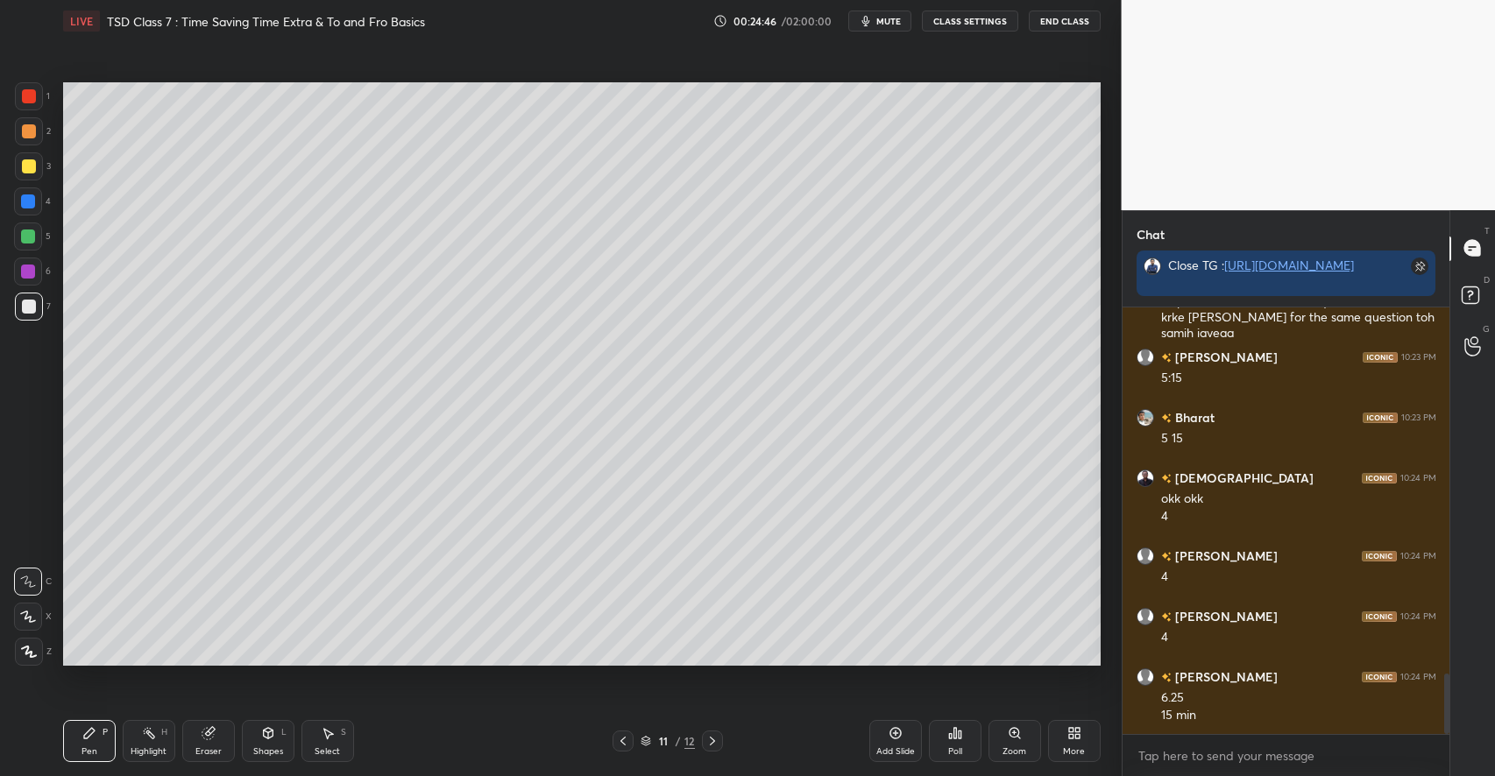
click at [901, 739] on icon at bounding box center [895, 733] width 14 height 14
click at [271, 732] on icon at bounding box center [268, 733] width 10 height 11
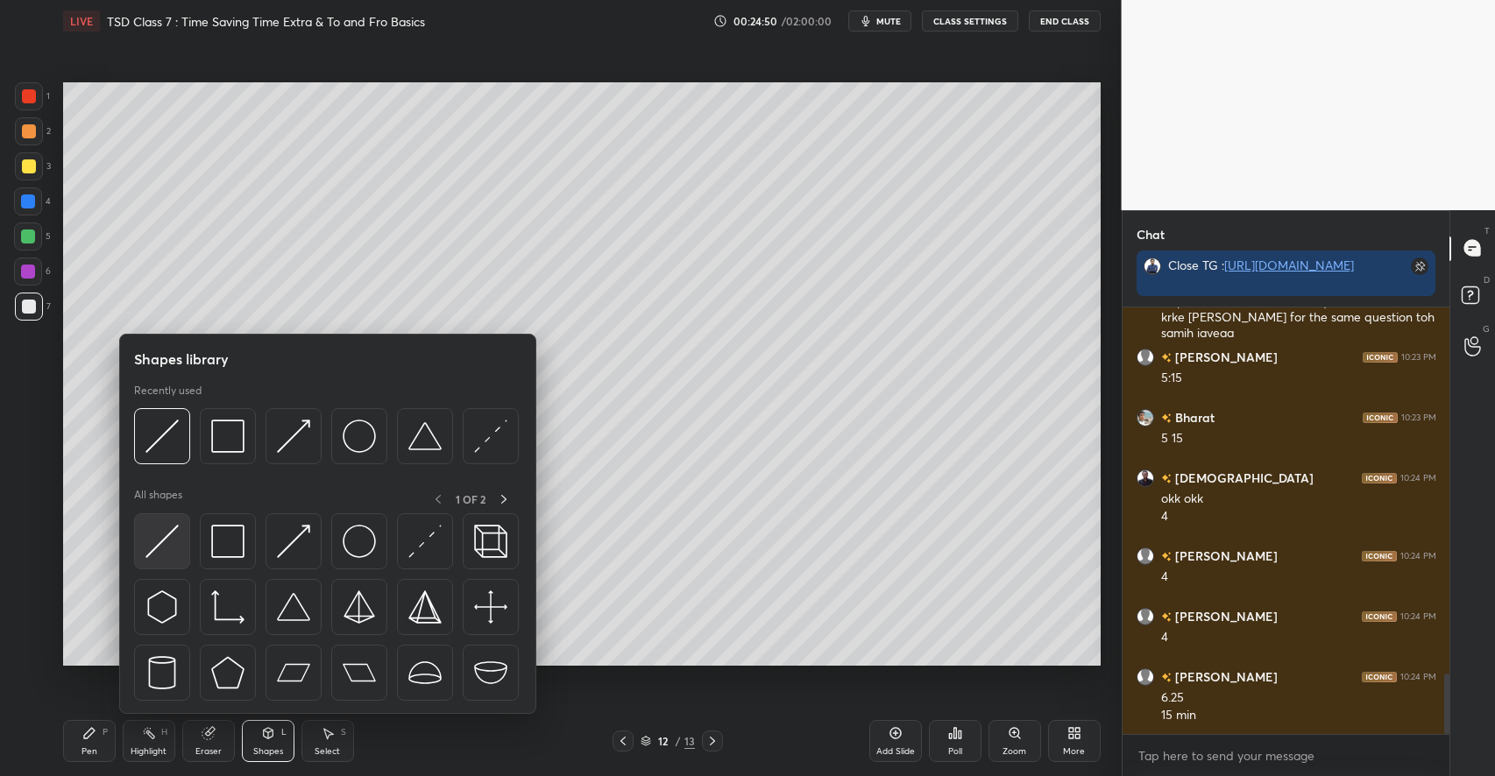
click at [163, 552] on img at bounding box center [161, 541] width 33 height 33
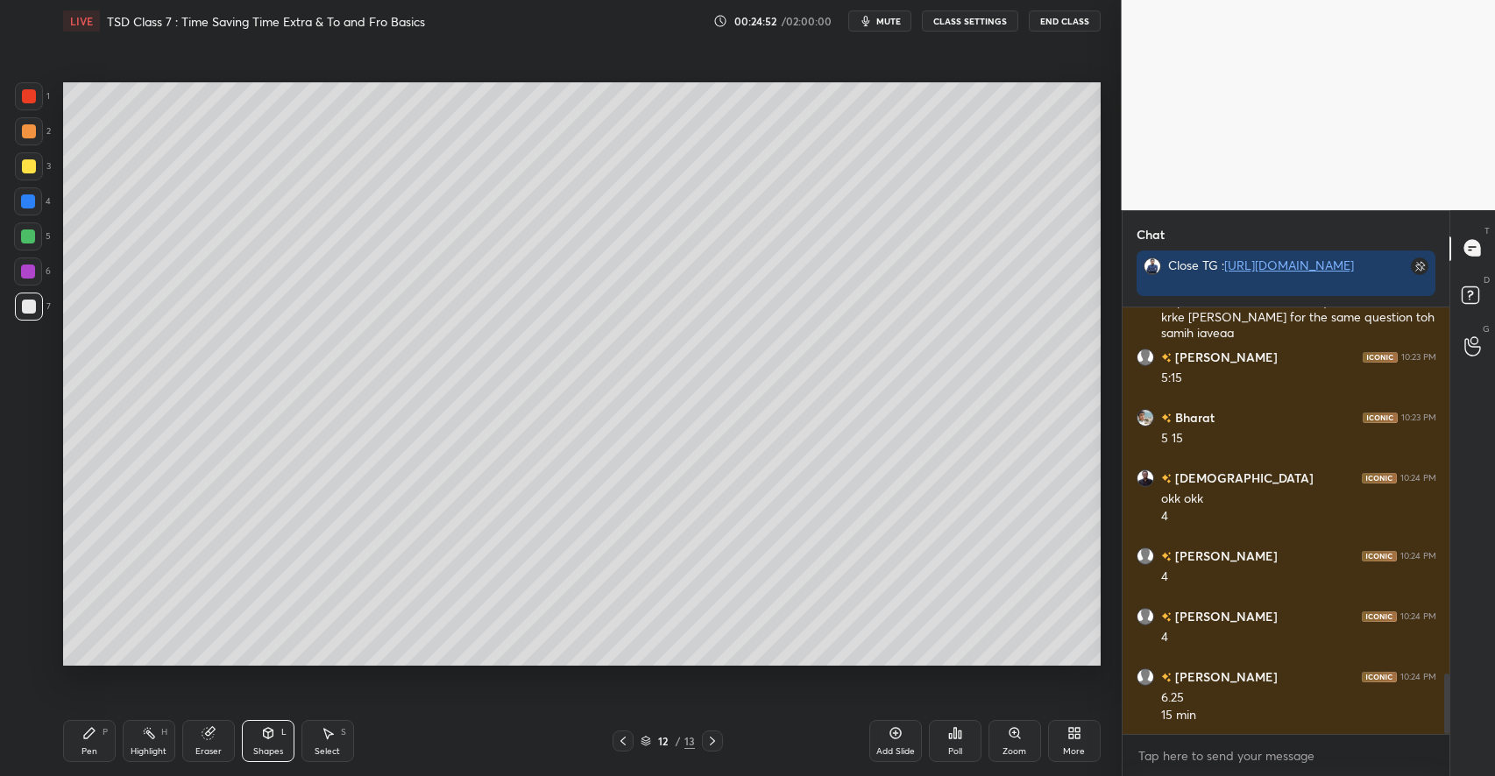
click at [95, 745] on div "Pen P" at bounding box center [89, 741] width 53 height 42
click at [39, 165] on div at bounding box center [29, 166] width 28 height 28
click at [260, 748] on div "Shapes" at bounding box center [268, 751] width 30 height 9
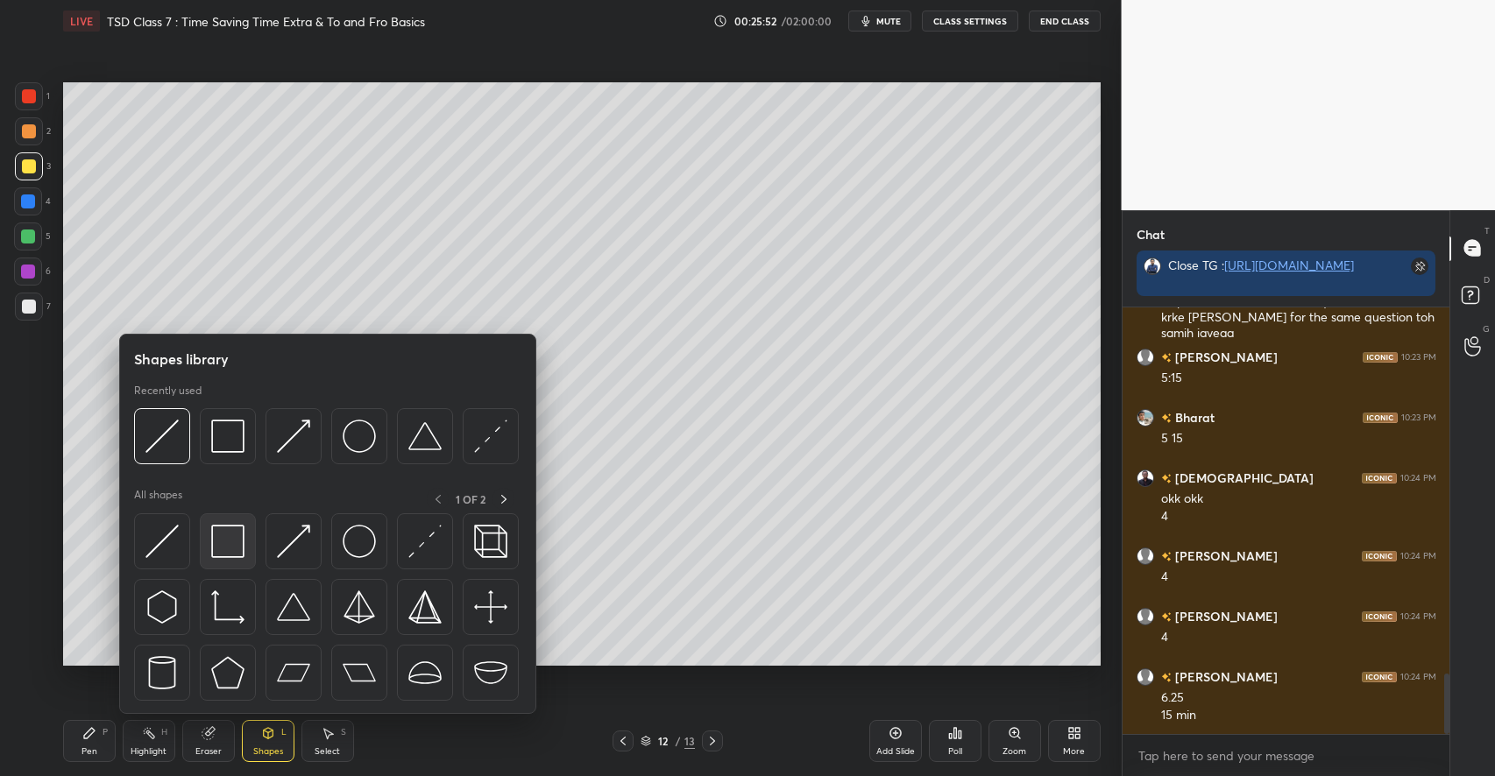
click at [218, 542] on img at bounding box center [227, 541] width 33 height 33
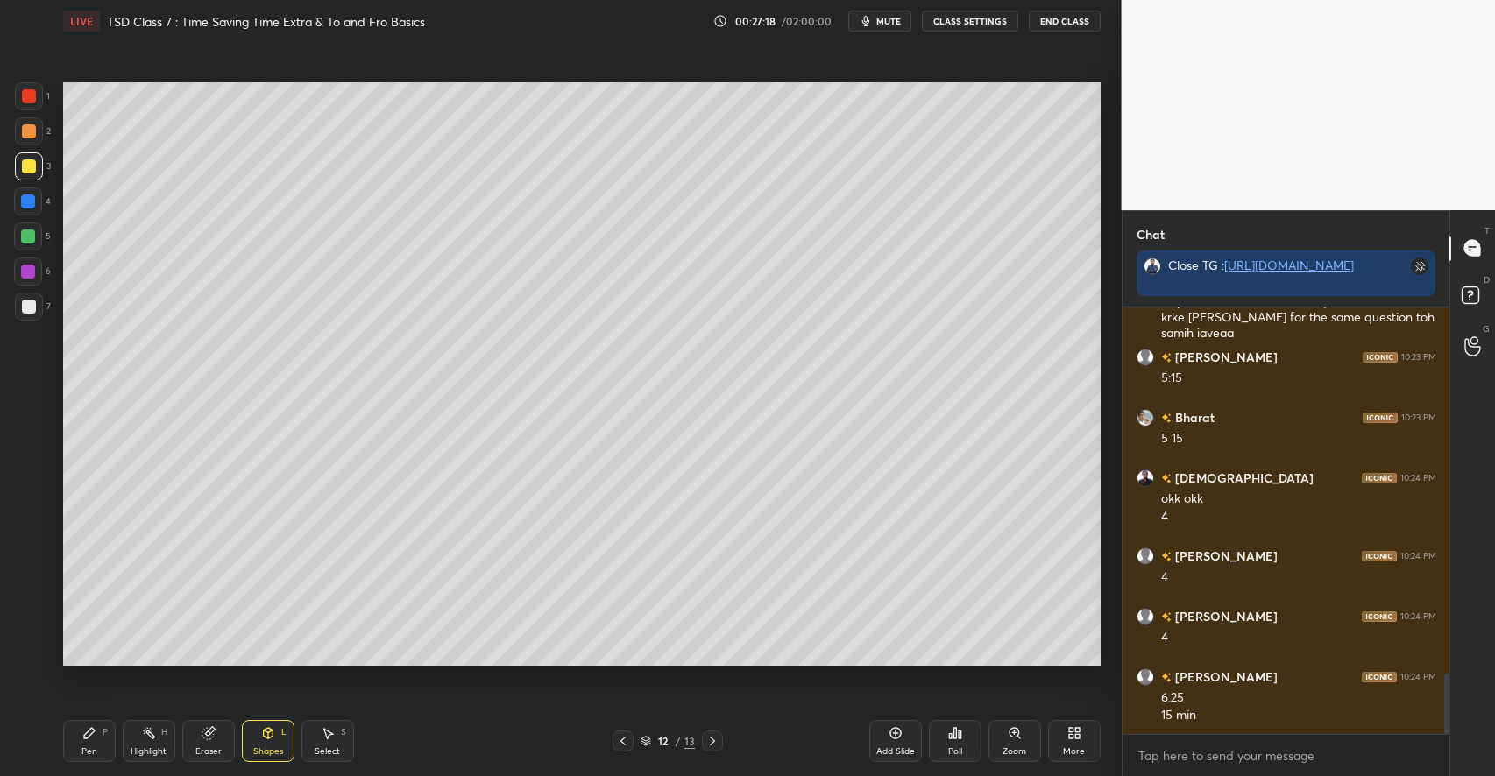
click at [34, 238] on div at bounding box center [28, 237] width 14 height 14
click at [98, 736] on div "Pen P" at bounding box center [89, 741] width 53 height 42
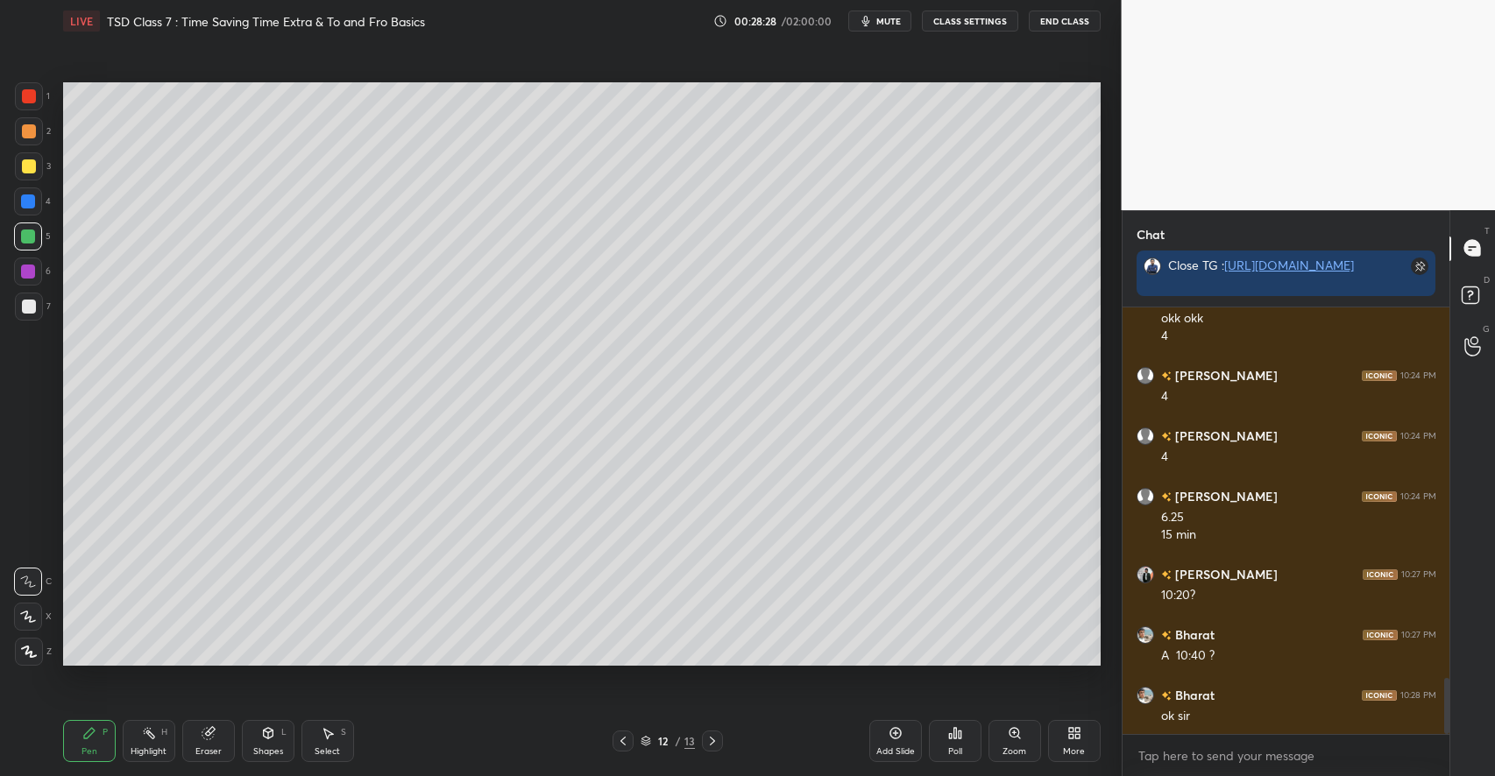
scroll to position [2844, 0]
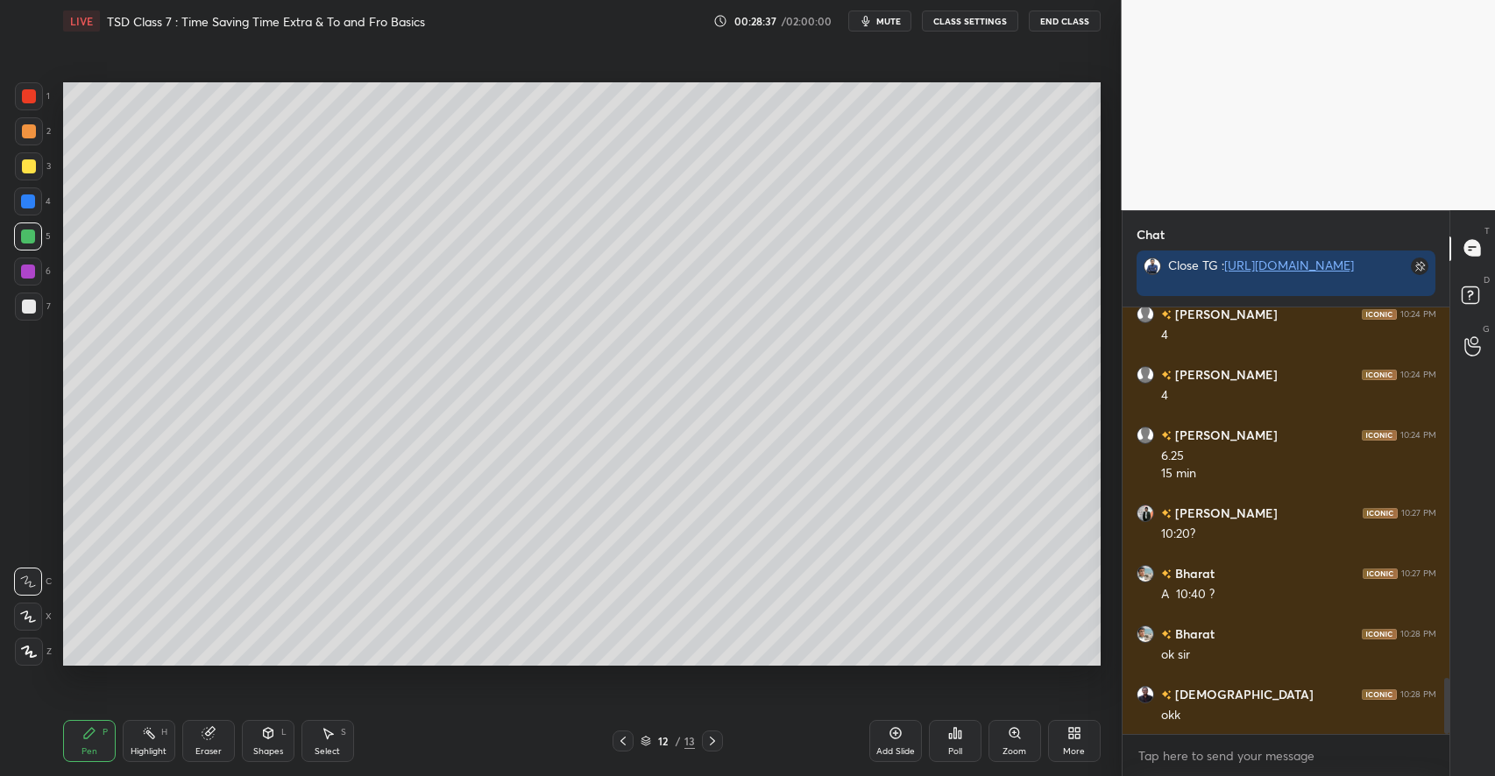
click at [894, 739] on icon at bounding box center [895, 733] width 14 height 14
click at [268, 738] on icon at bounding box center [268, 735] width 0 height 6
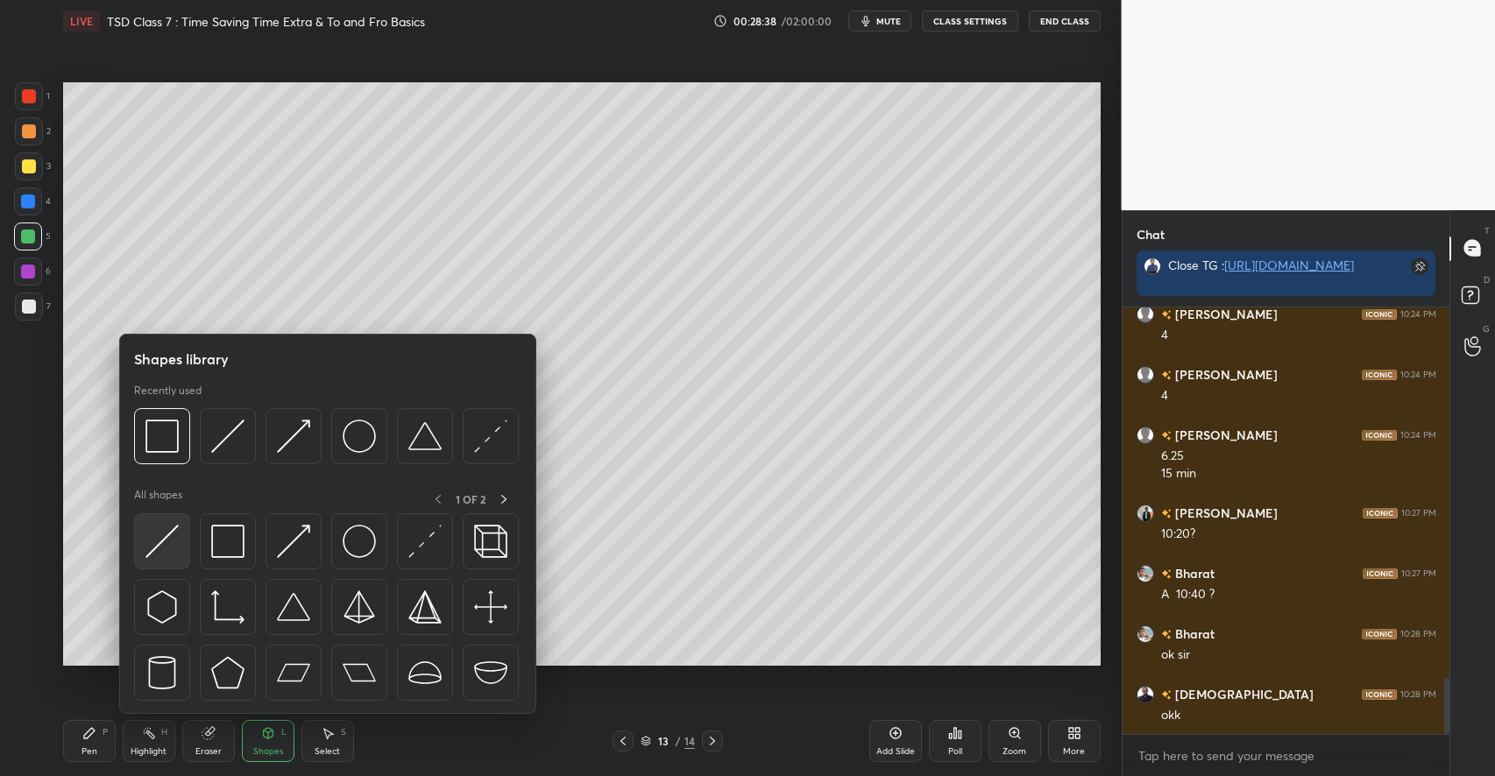
click at [173, 537] on img at bounding box center [161, 541] width 33 height 33
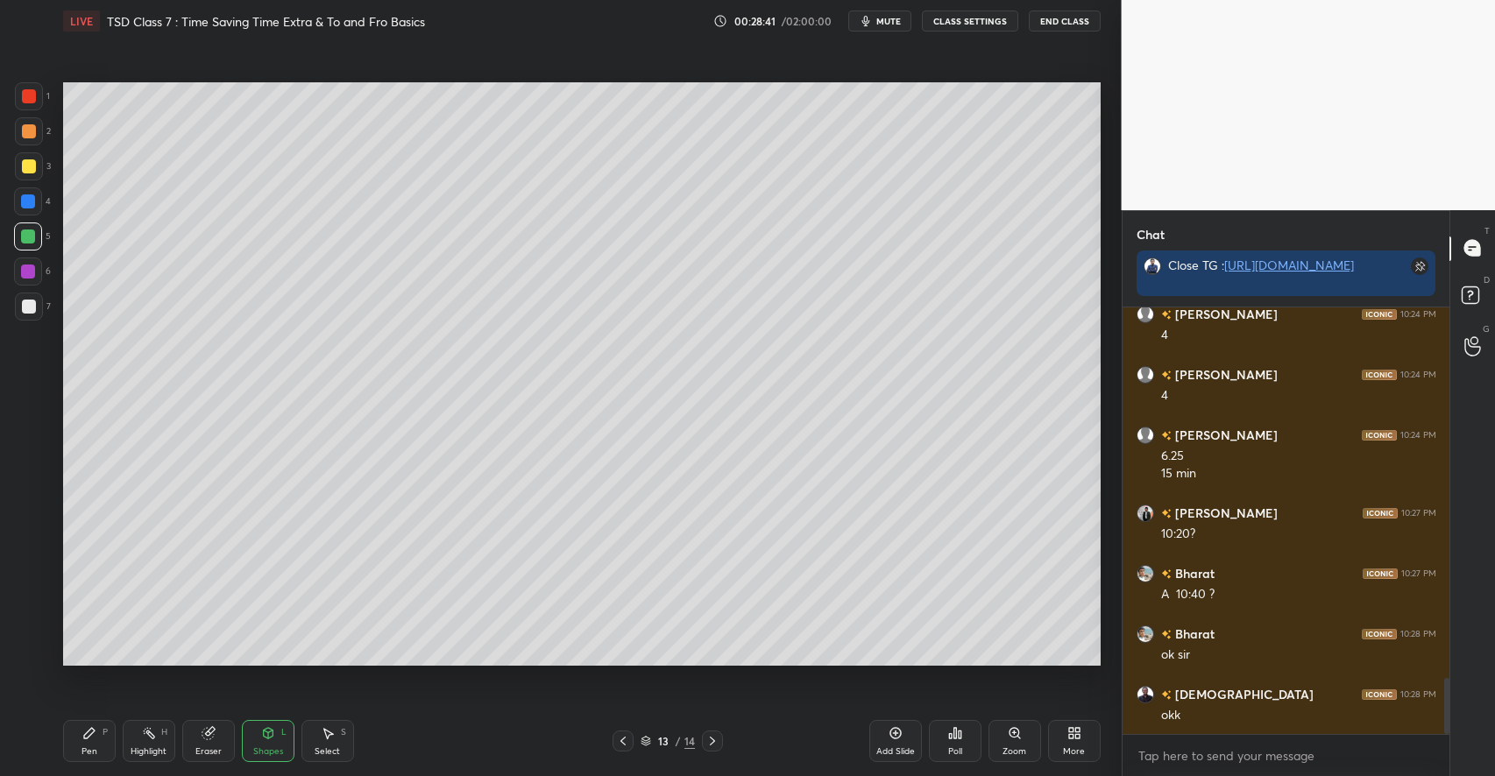
click at [264, 734] on icon at bounding box center [268, 733] width 10 height 11
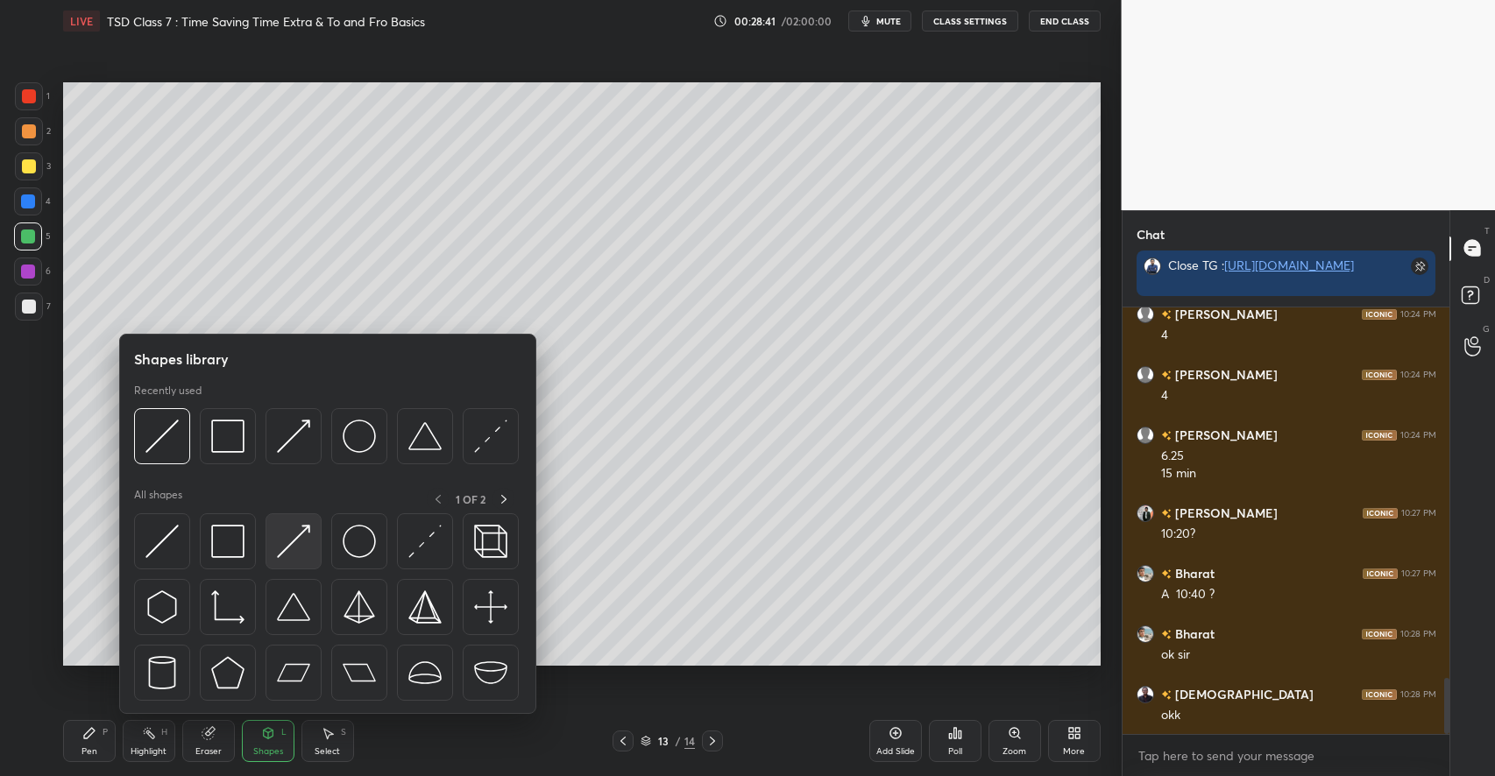
click at [291, 540] on img at bounding box center [293, 541] width 33 height 33
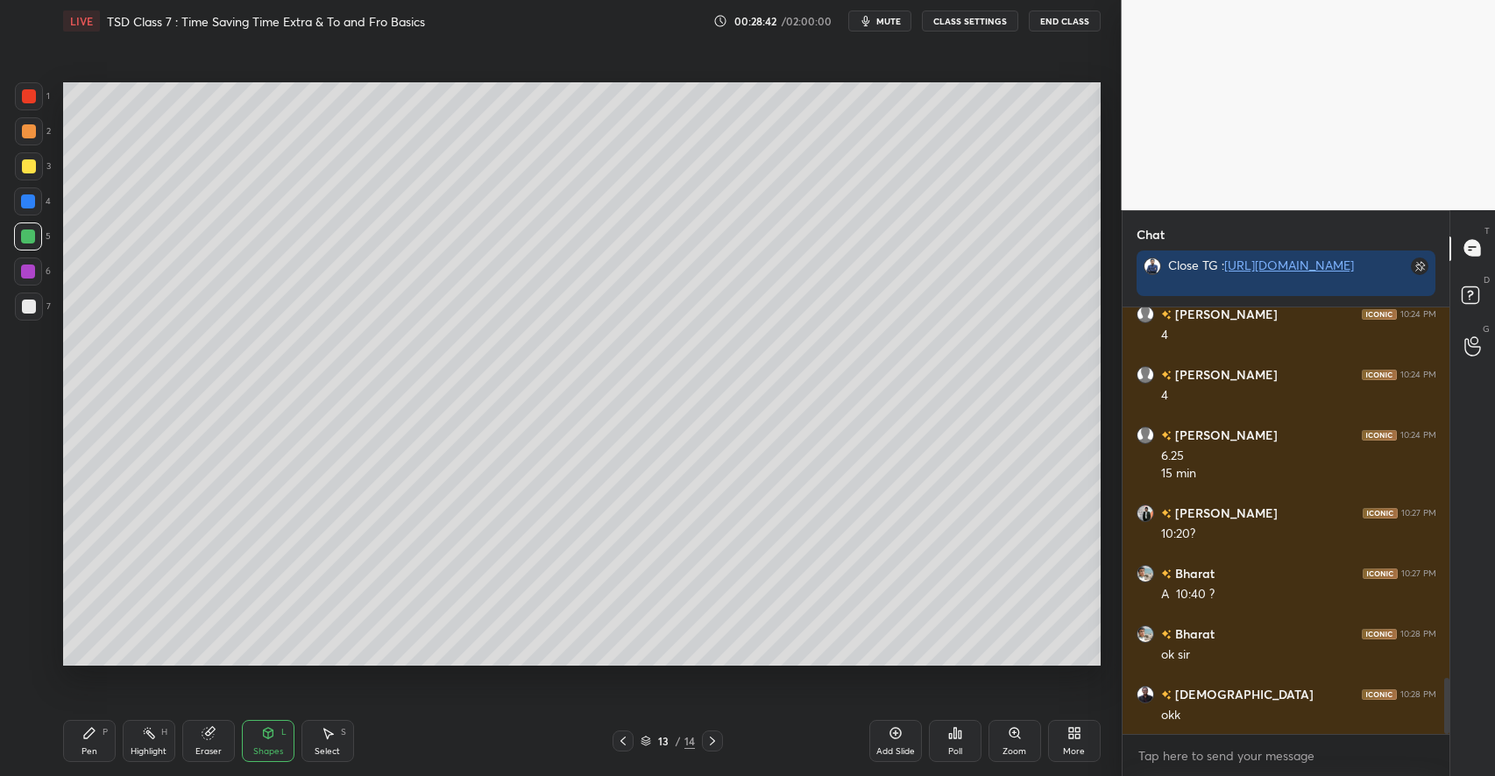
click at [29, 304] on div at bounding box center [29, 307] width 14 height 14
click at [91, 735] on icon at bounding box center [89, 733] width 11 height 11
click at [32, 164] on div at bounding box center [29, 166] width 14 height 14
click at [330, 741] on div "Select S" at bounding box center [327, 741] width 53 height 42
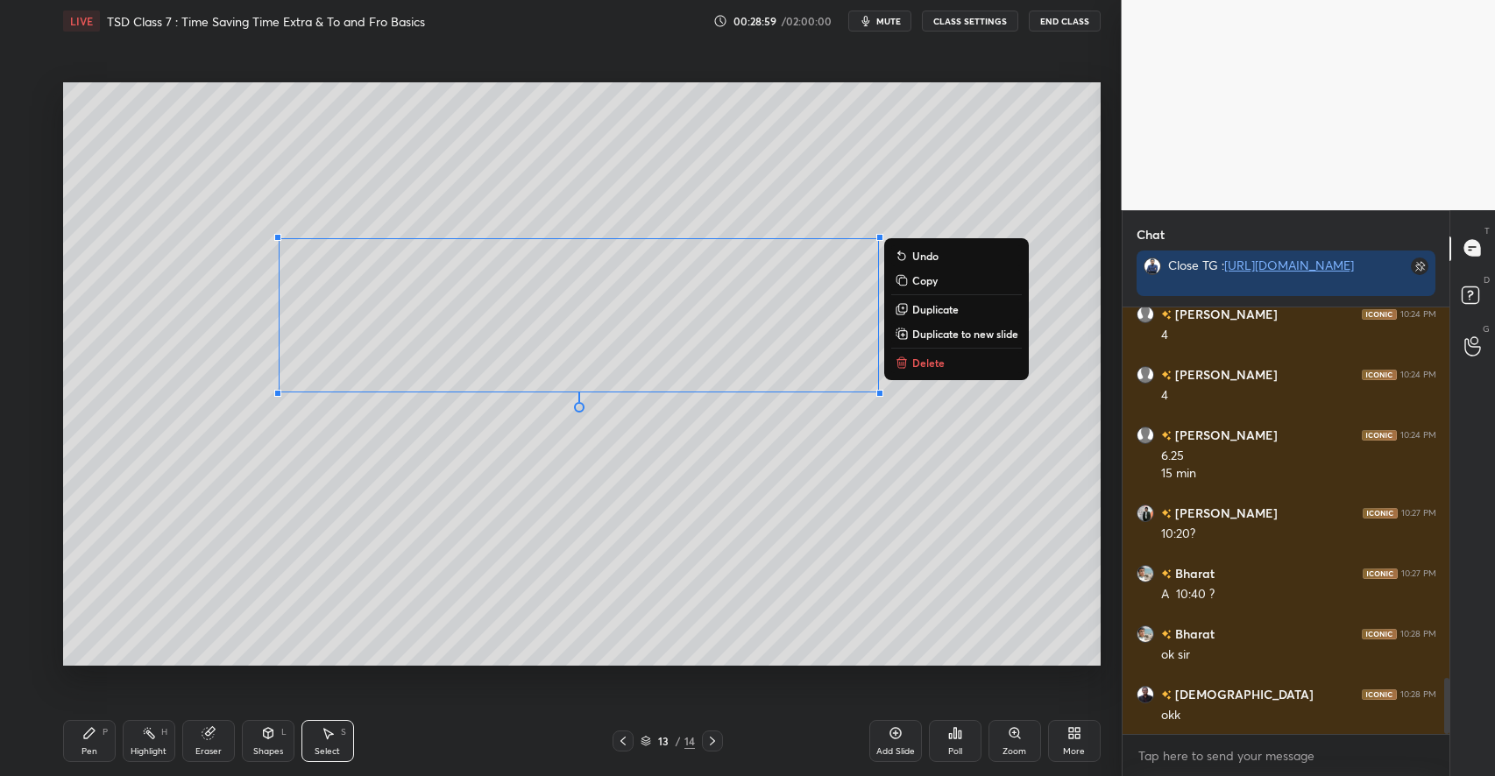
click at [646, 545] on div "0 ° Undo Copy Duplicate Duplicate to new slide Delete" at bounding box center [581, 373] width 1037 height 583
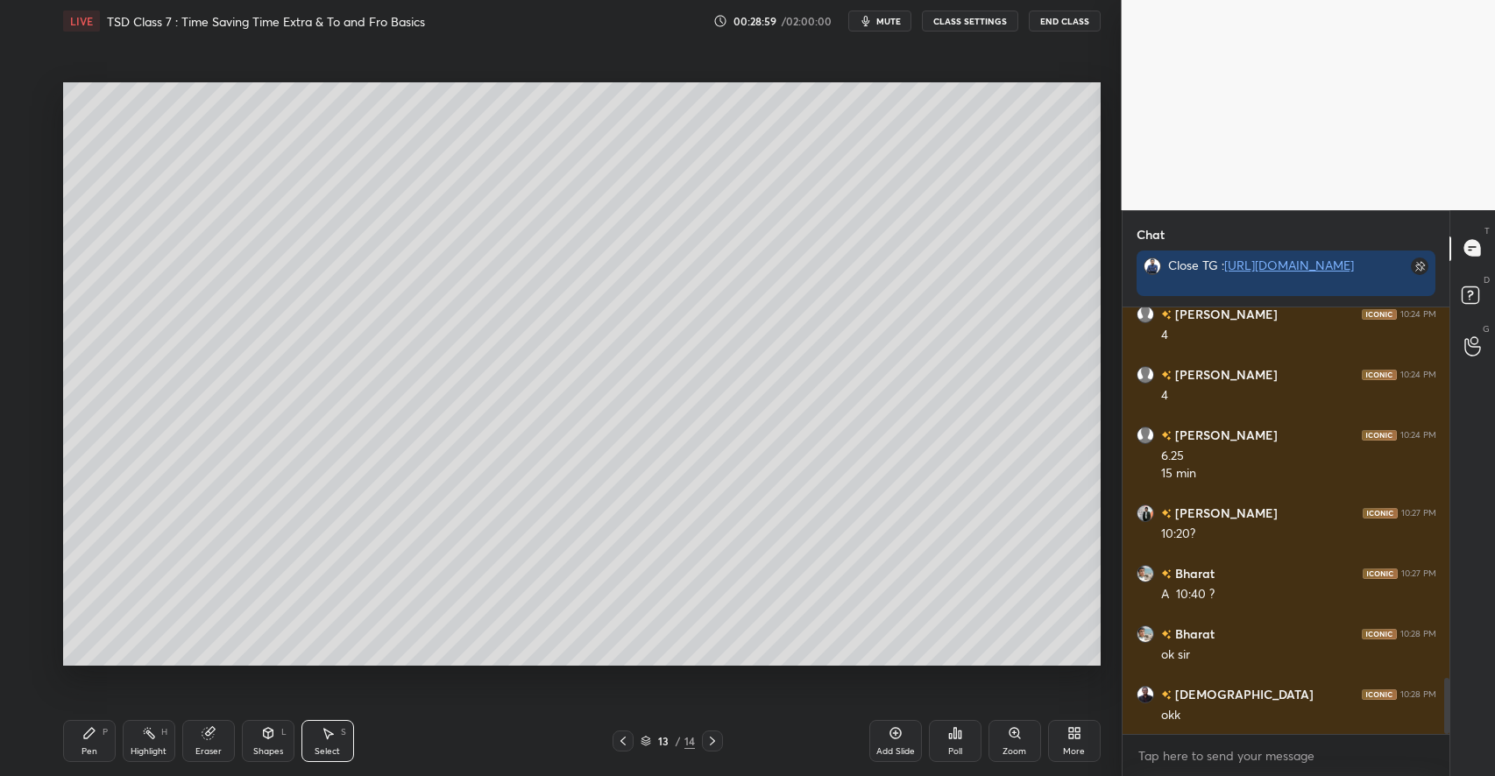
click at [102, 727] on div "Pen P" at bounding box center [89, 741] width 53 height 42
click at [336, 735] on div "Select S" at bounding box center [327, 741] width 53 height 42
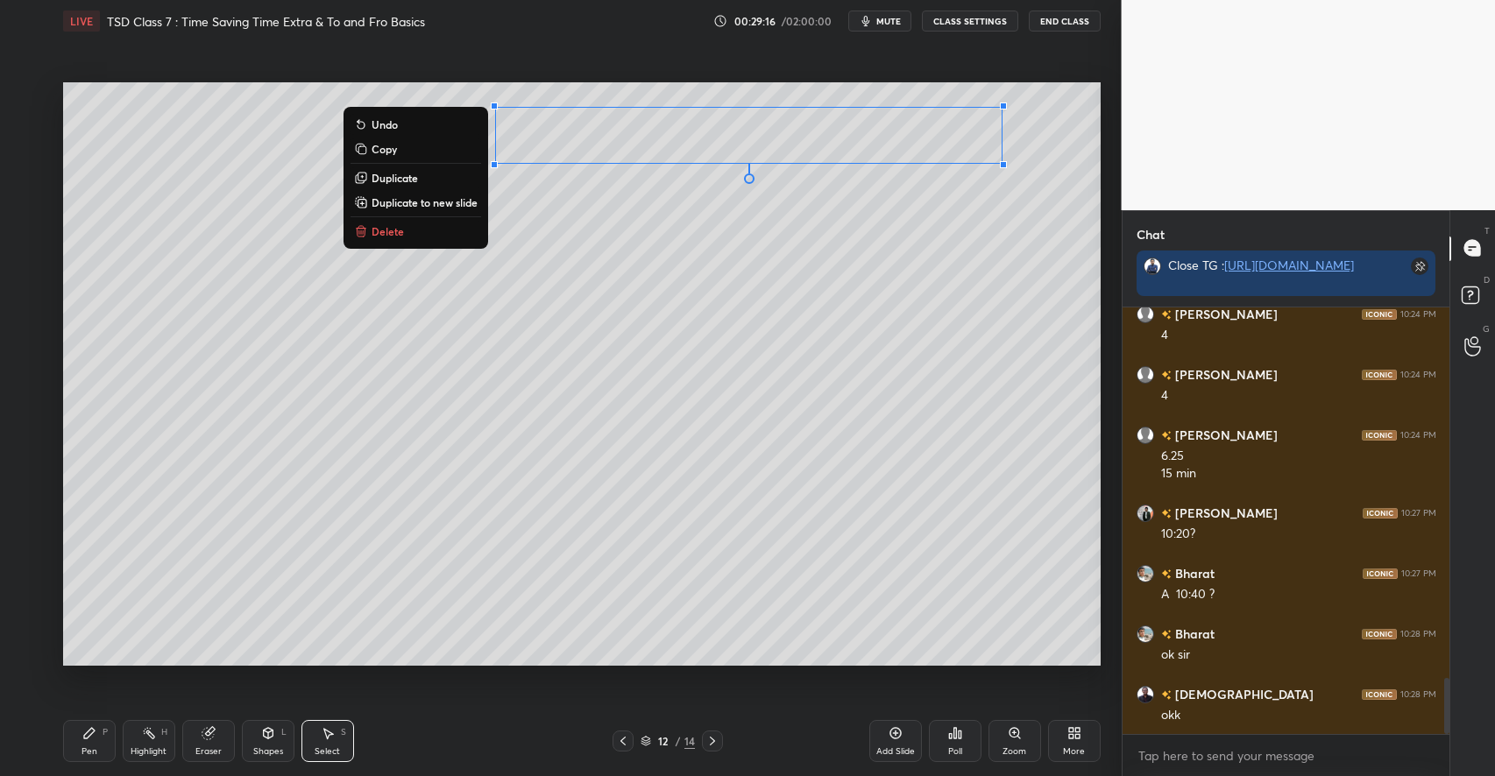
click at [395, 152] on button "Copy" at bounding box center [415, 148] width 131 height 21
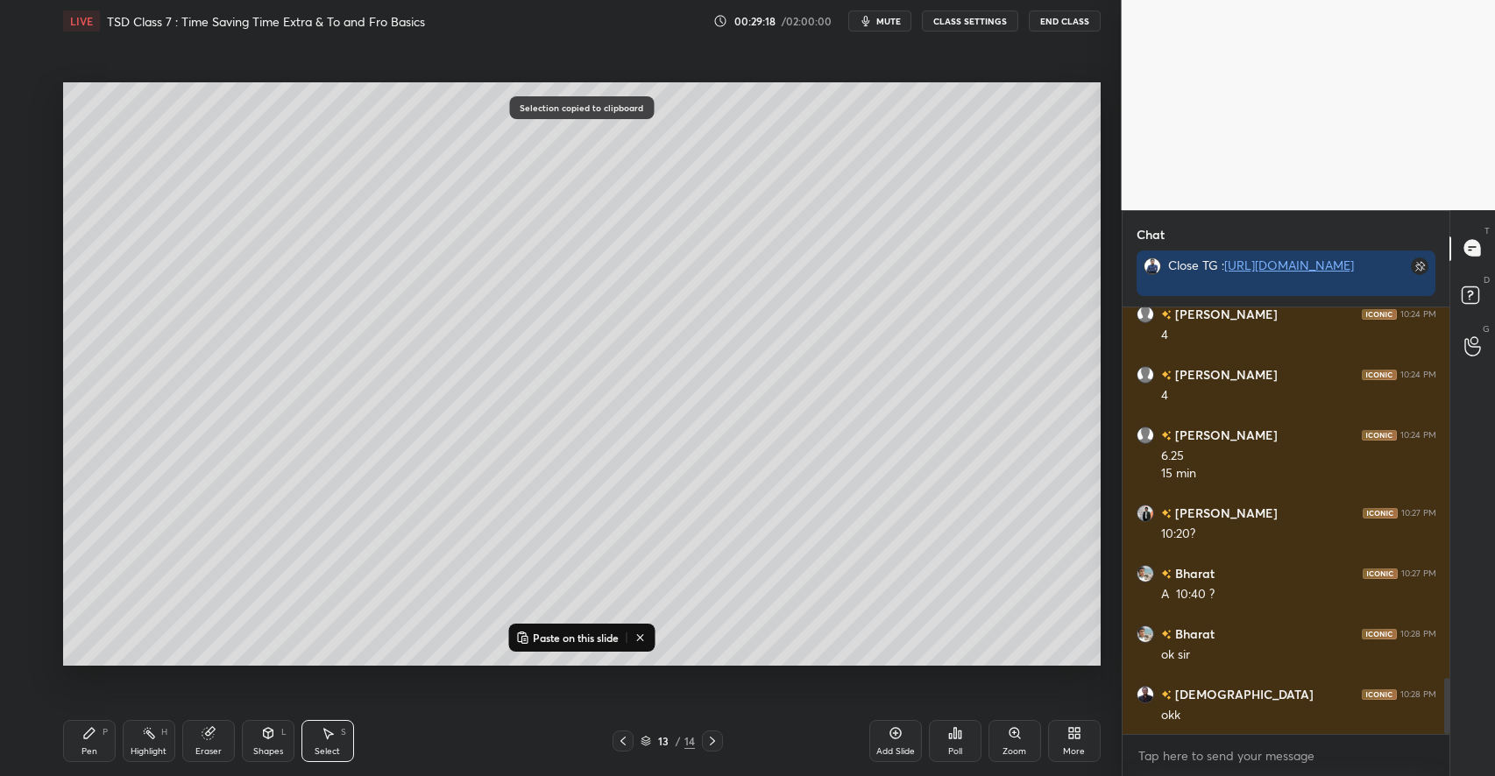
click at [581, 634] on p "Paste on this slide" at bounding box center [576, 638] width 86 height 14
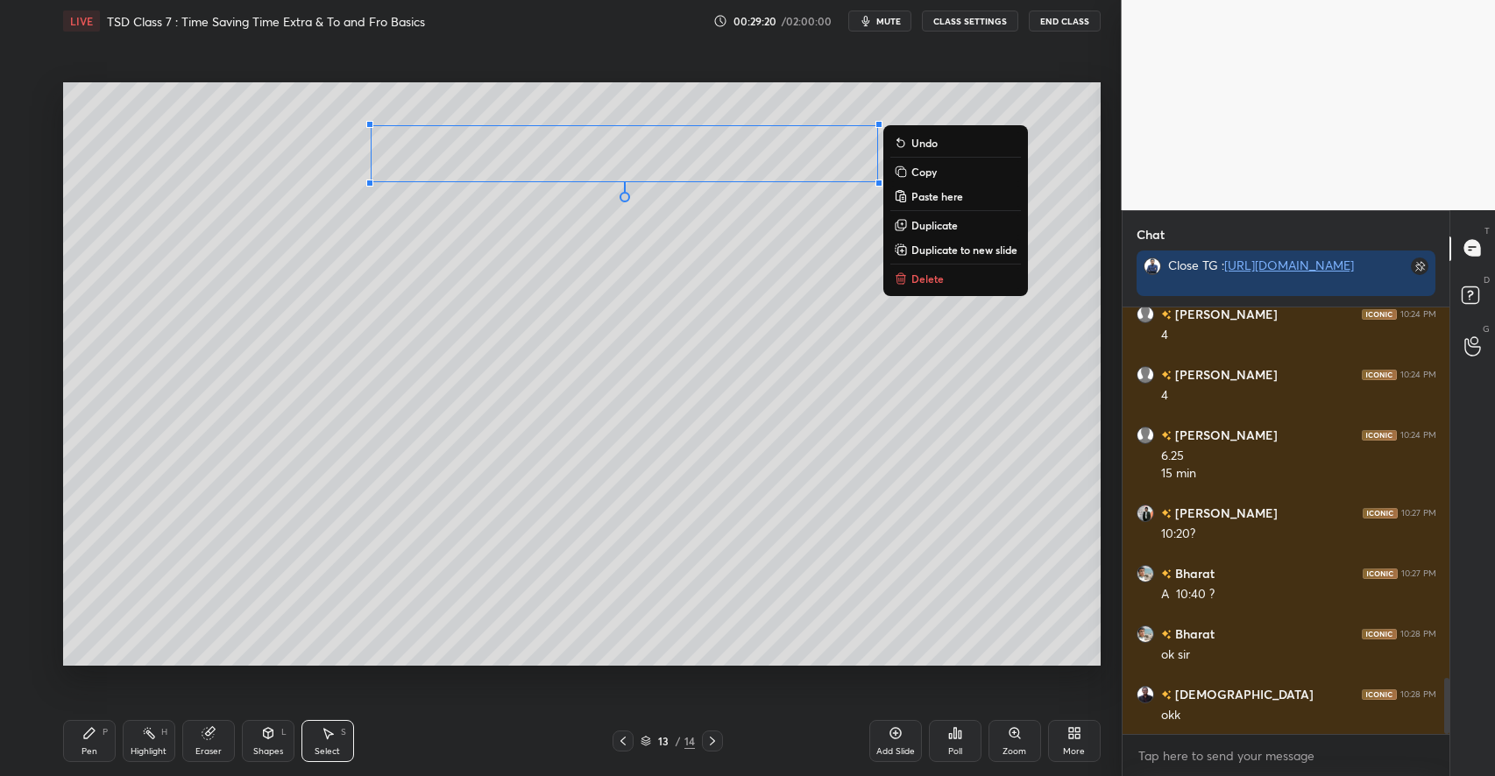
click at [686, 547] on div "0 ° Undo Copy Paste here Duplicate Duplicate to new slide Delete" at bounding box center [581, 373] width 1037 height 583
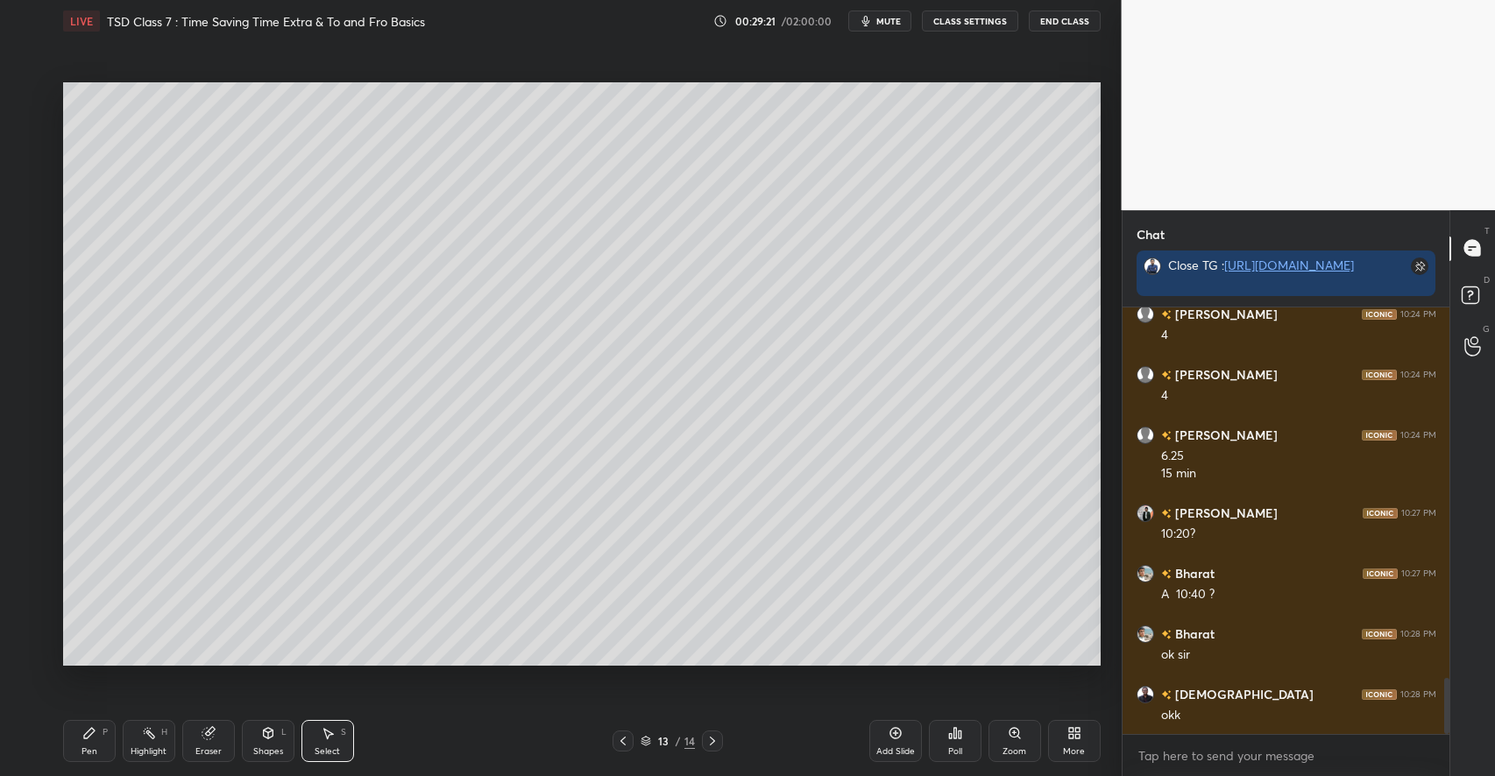
click at [83, 740] on icon at bounding box center [89, 733] width 14 height 14
click at [28, 170] on div at bounding box center [29, 166] width 14 height 14
click at [31, 133] on div at bounding box center [29, 131] width 14 height 14
click at [30, 168] on div at bounding box center [29, 166] width 14 height 14
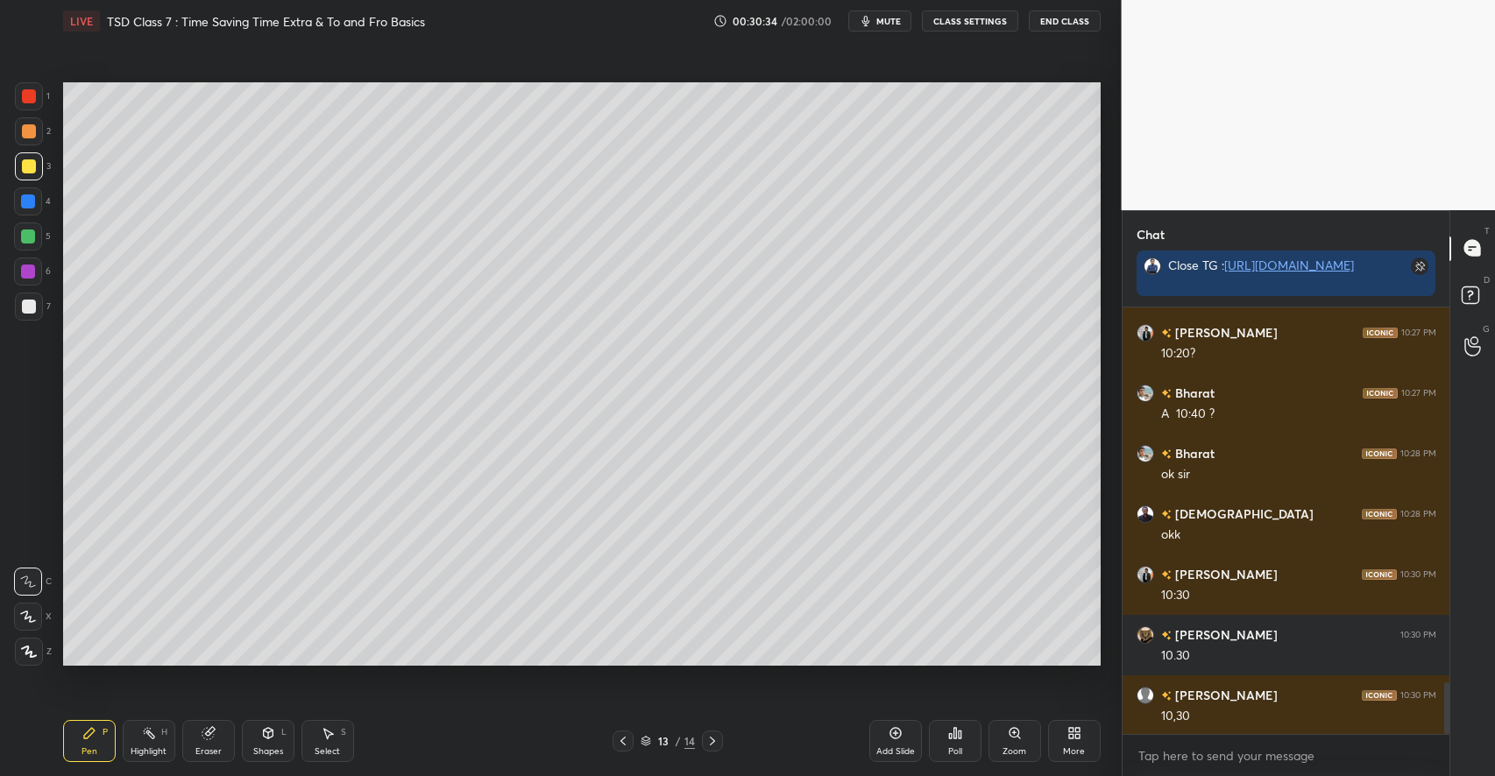
scroll to position [3085, 0]
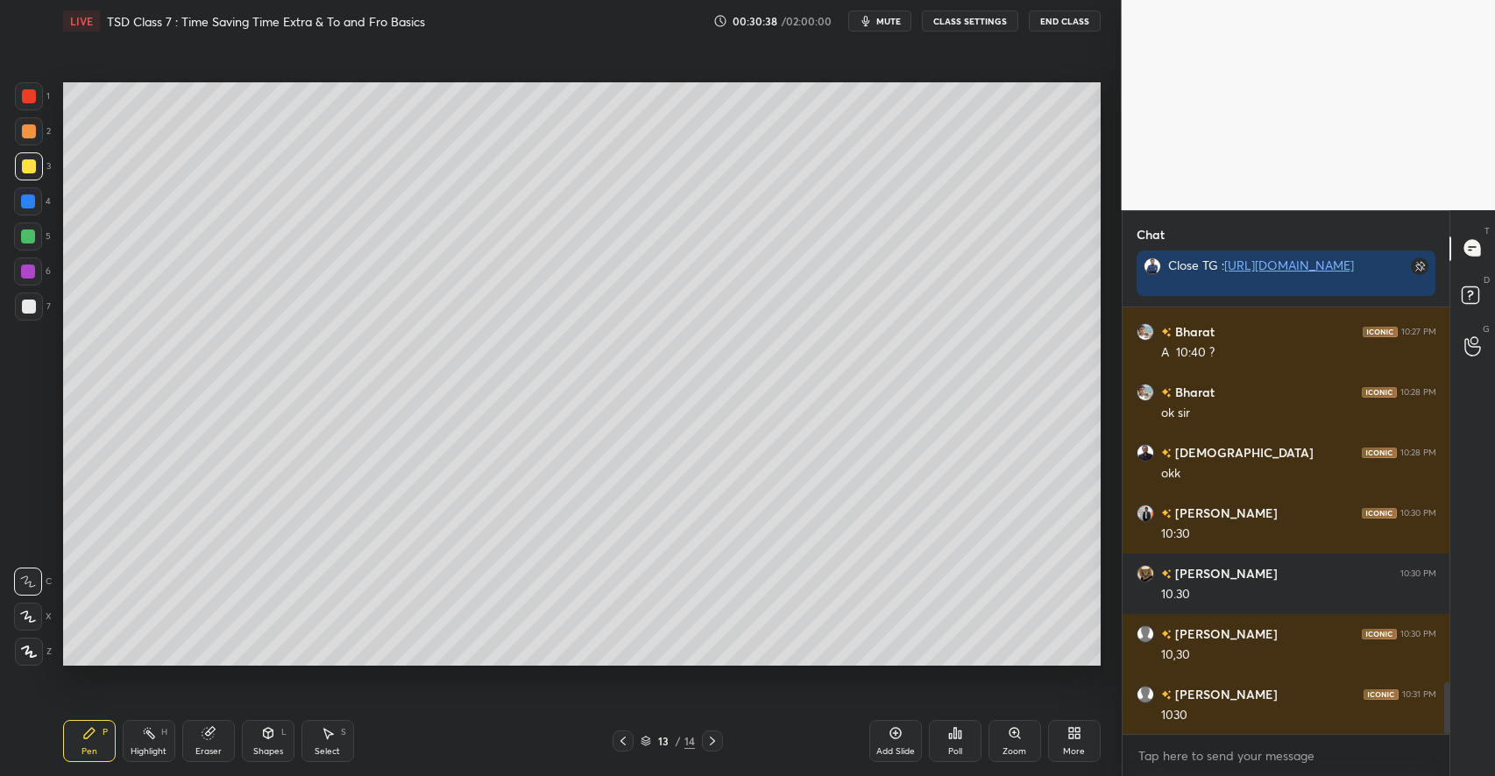
click at [32, 131] on div at bounding box center [29, 131] width 14 height 14
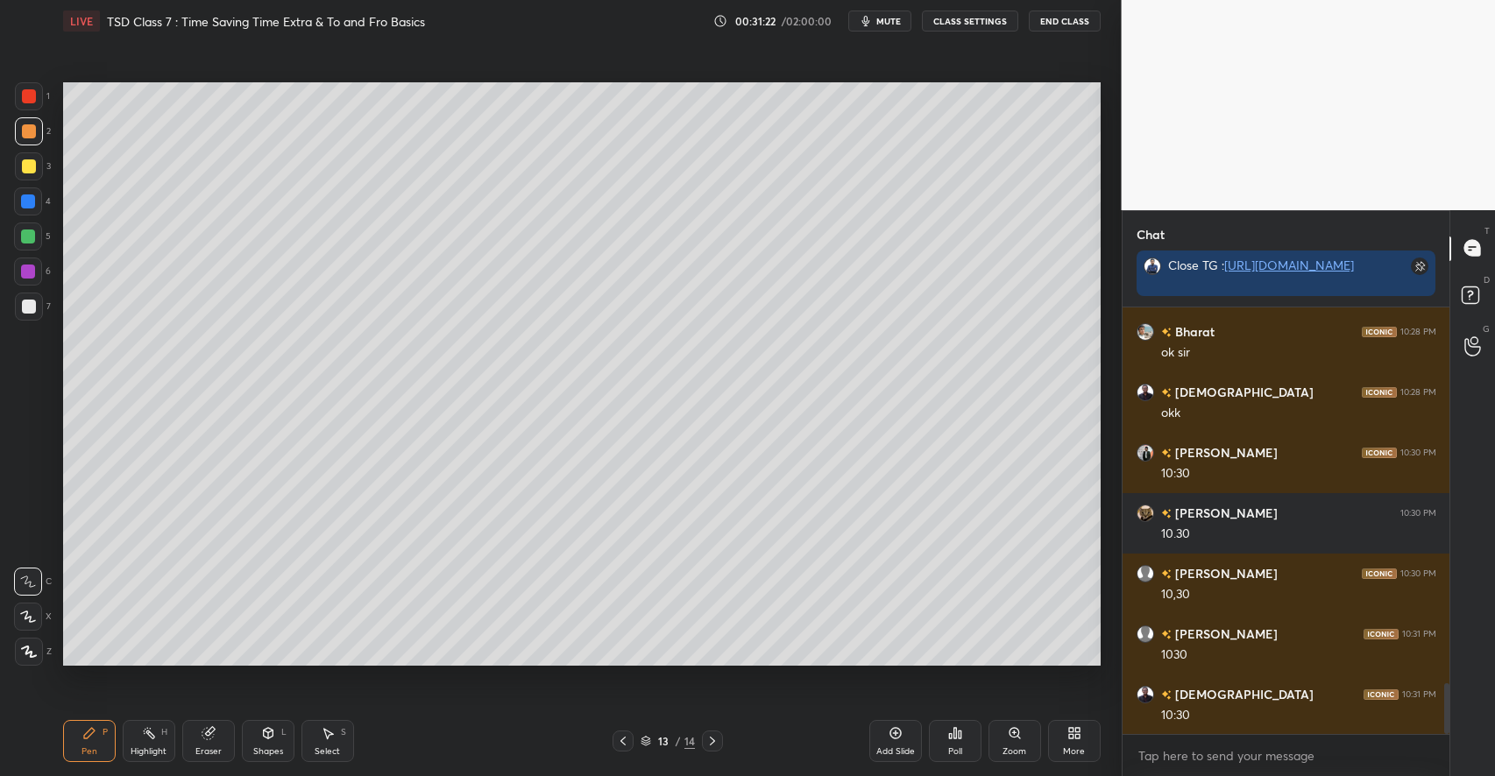
click at [32, 167] on div at bounding box center [29, 166] width 14 height 14
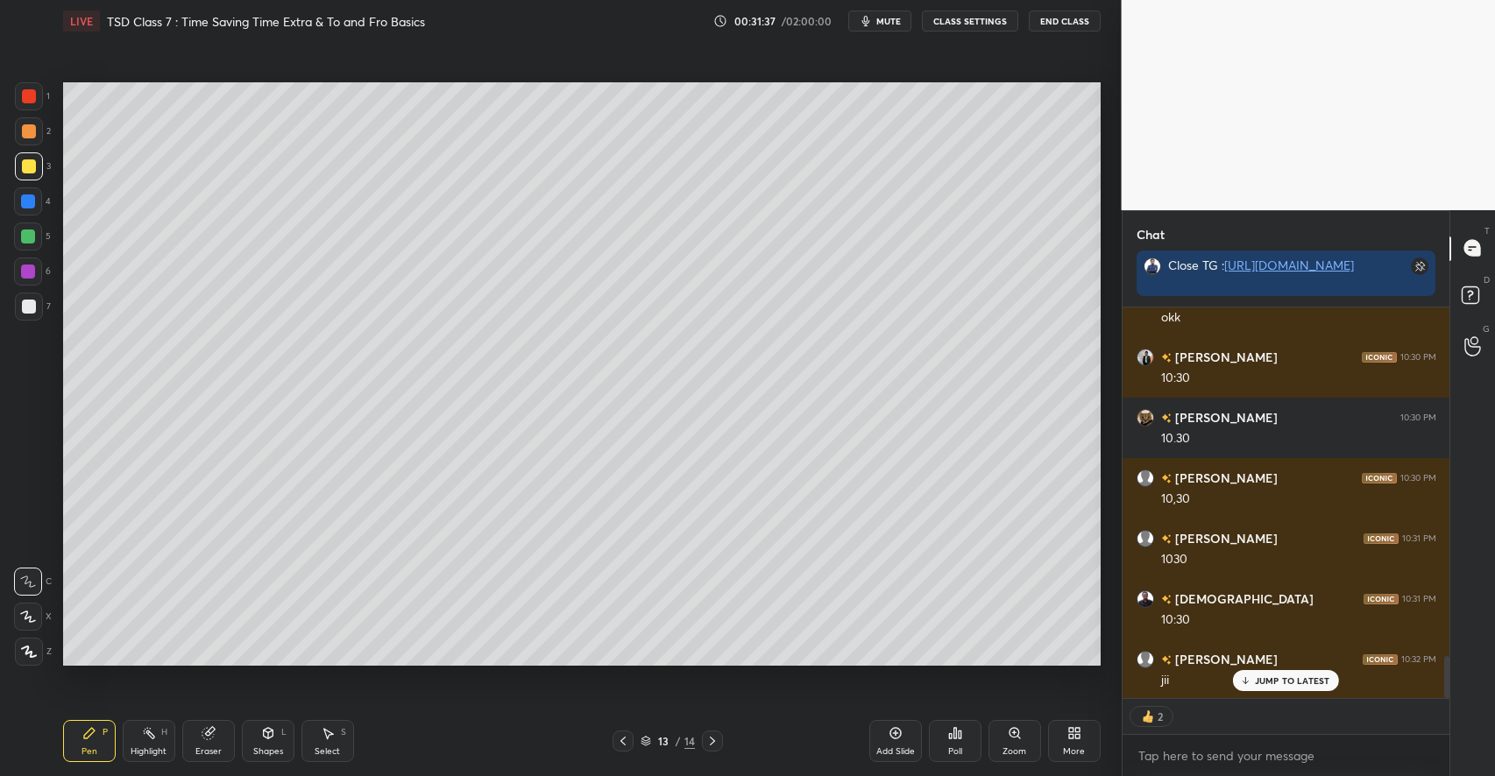
scroll to position [3302, 0]
click at [883, 740] on div "Add Slide" at bounding box center [895, 741] width 53 height 42
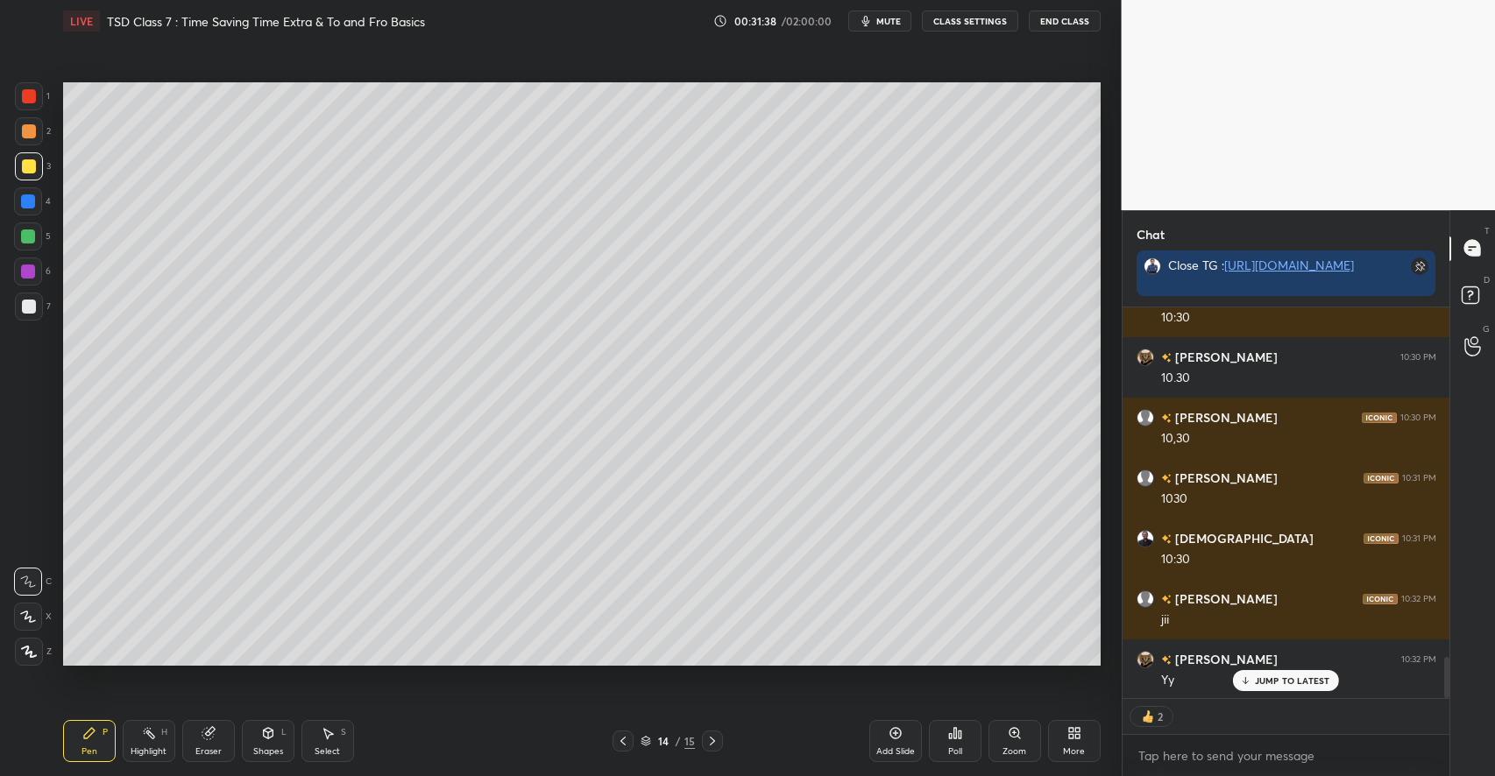
click at [265, 743] on div "Shapes L" at bounding box center [268, 741] width 53 height 42
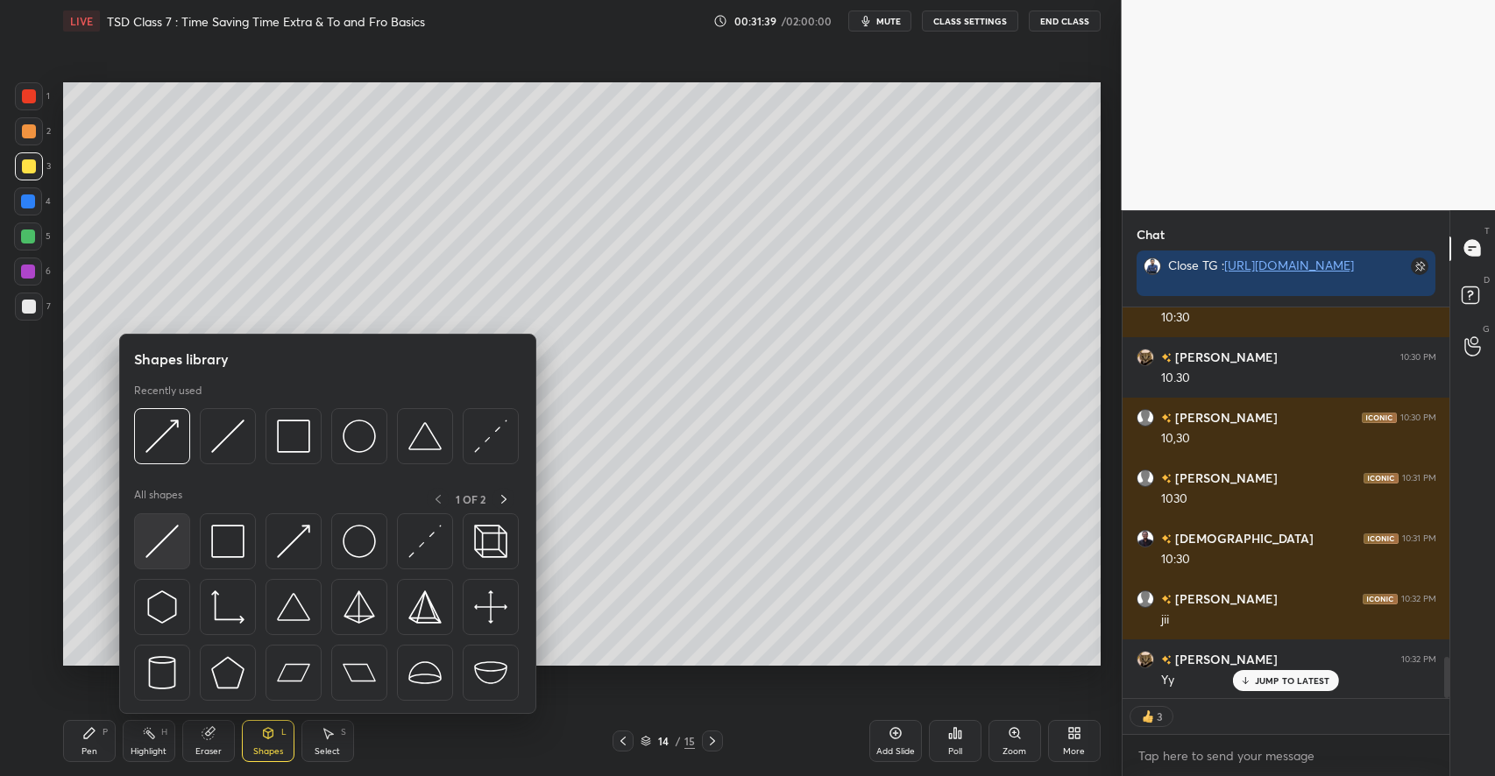
click at [167, 540] on img at bounding box center [161, 541] width 33 height 33
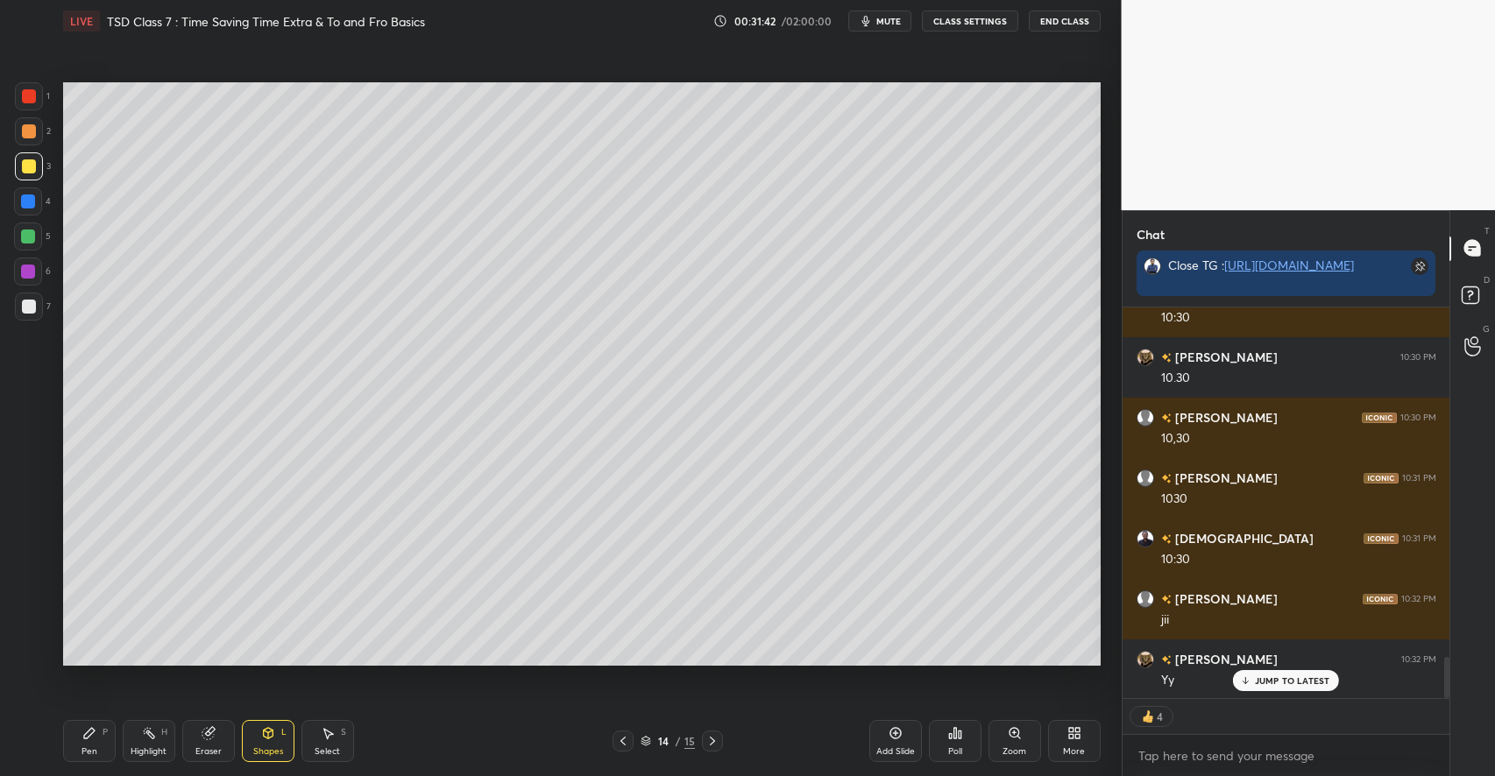
click at [85, 743] on div "Pen P" at bounding box center [89, 741] width 53 height 42
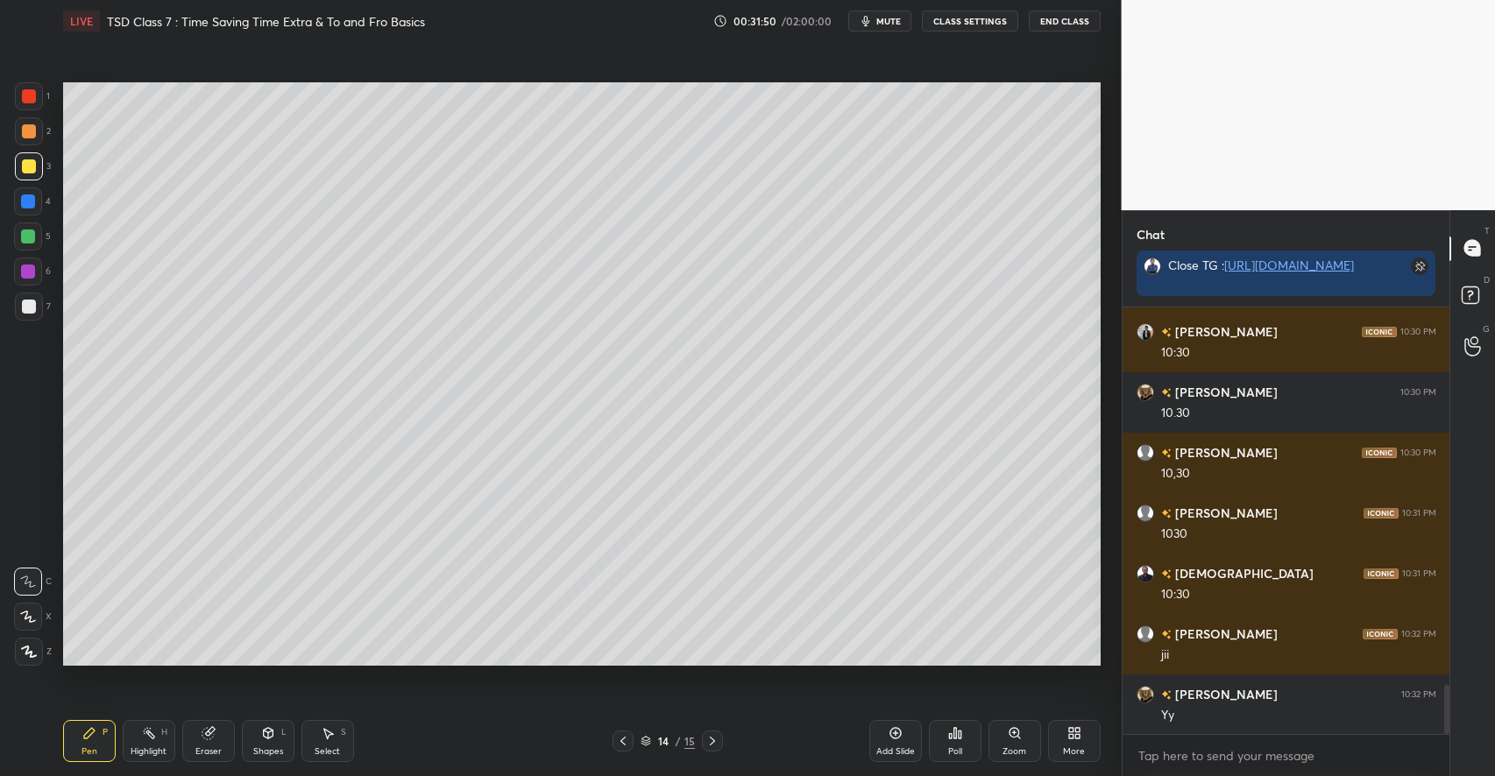
scroll to position [3266, 0]
click at [39, 132] on div at bounding box center [29, 131] width 28 height 28
click at [263, 741] on div "Shapes L" at bounding box center [268, 741] width 53 height 42
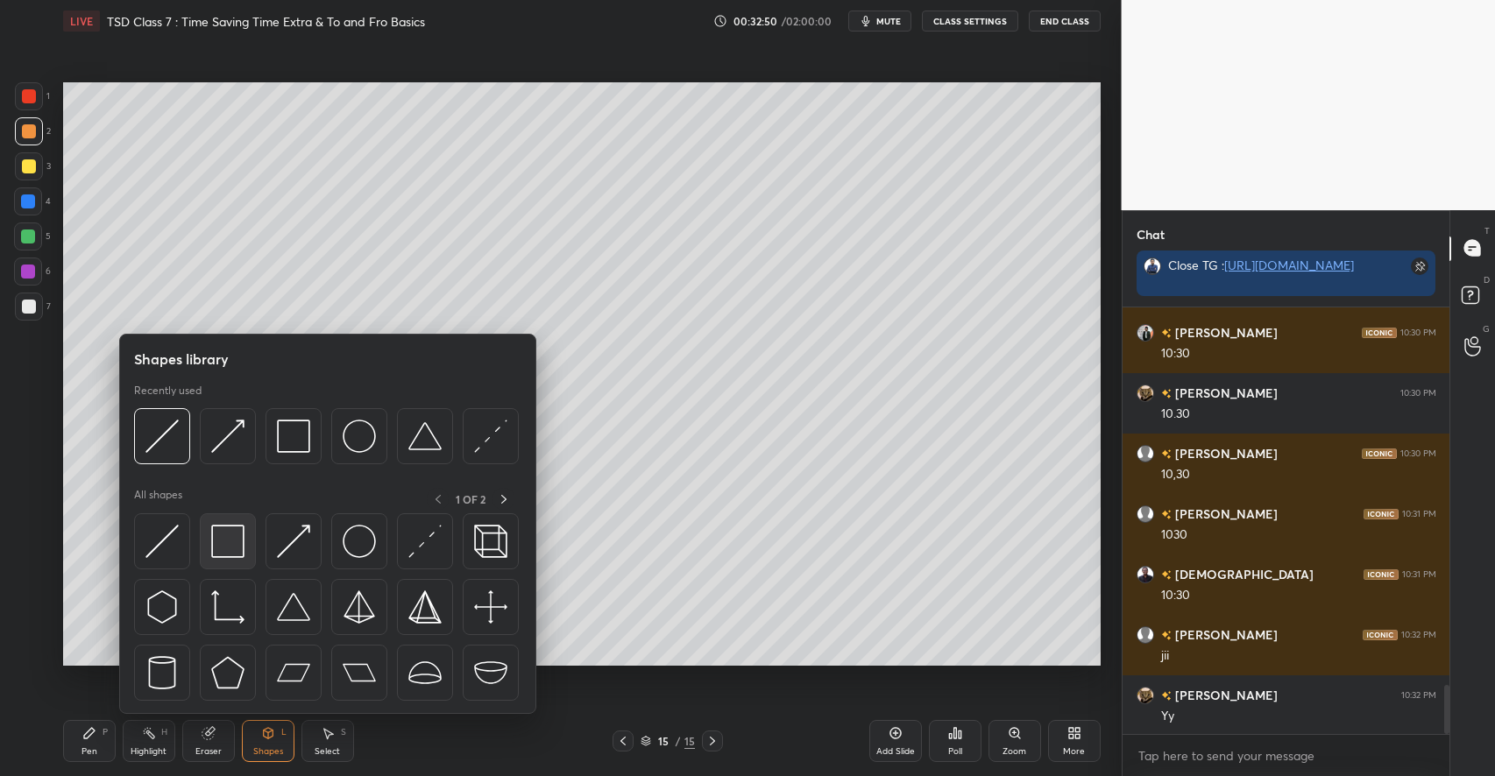
click at [230, 548] on img at bounding box center [227, 541] width 33 height 33
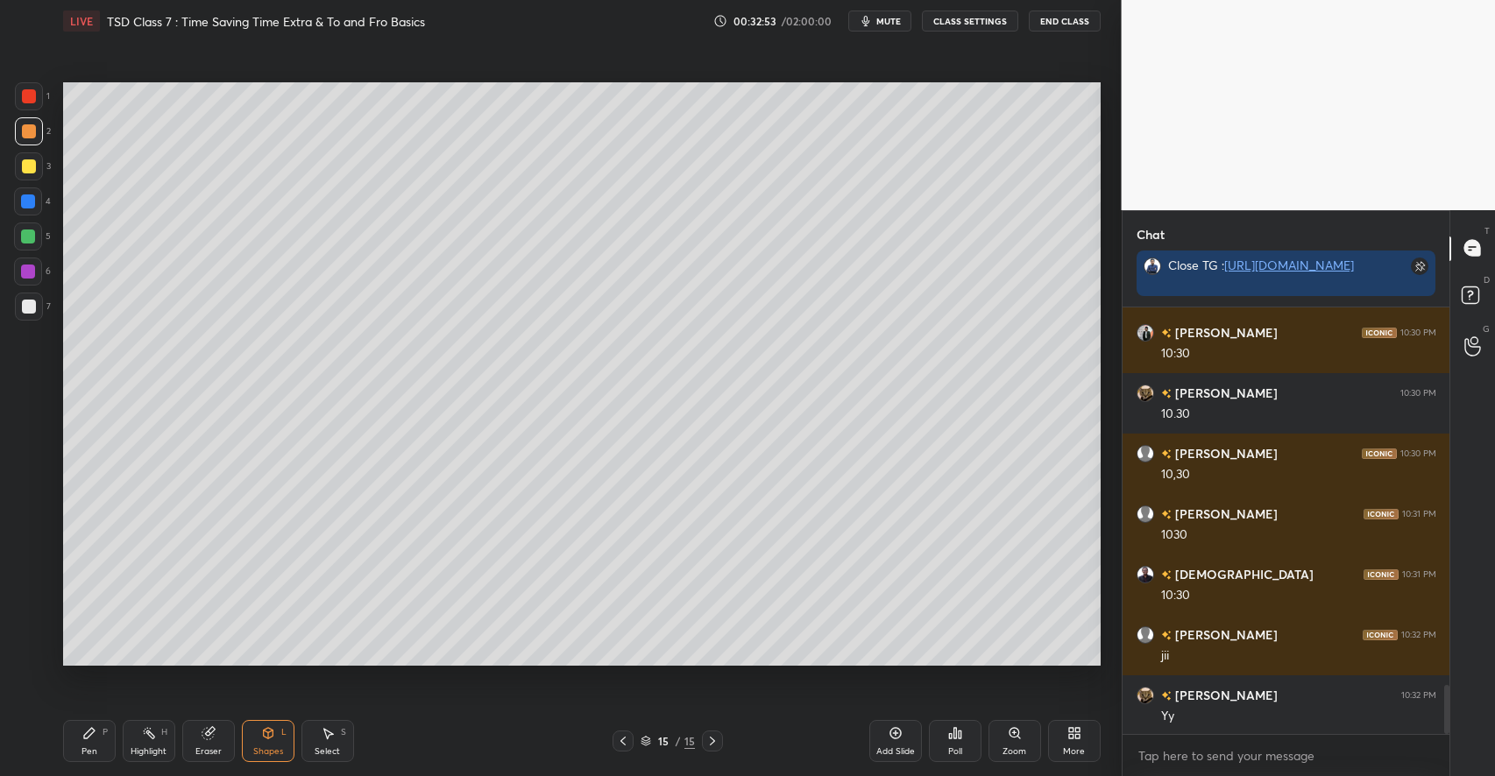
click at [98, 729] on div "Pen P" at bounding box center [89, 741] width 53 height 42
click at [215, 739] on icon at bounding box center [208, 733] width 14 height 14
click at [84, 740] on div "Pen P" at bounding box center [89, 741] width 53 height 42
click at [32, 165] on div at bounding box center [29, 166] width 14 height 14
click at [25, 240] on div at bounding box center [28, 237] width 14 height 14
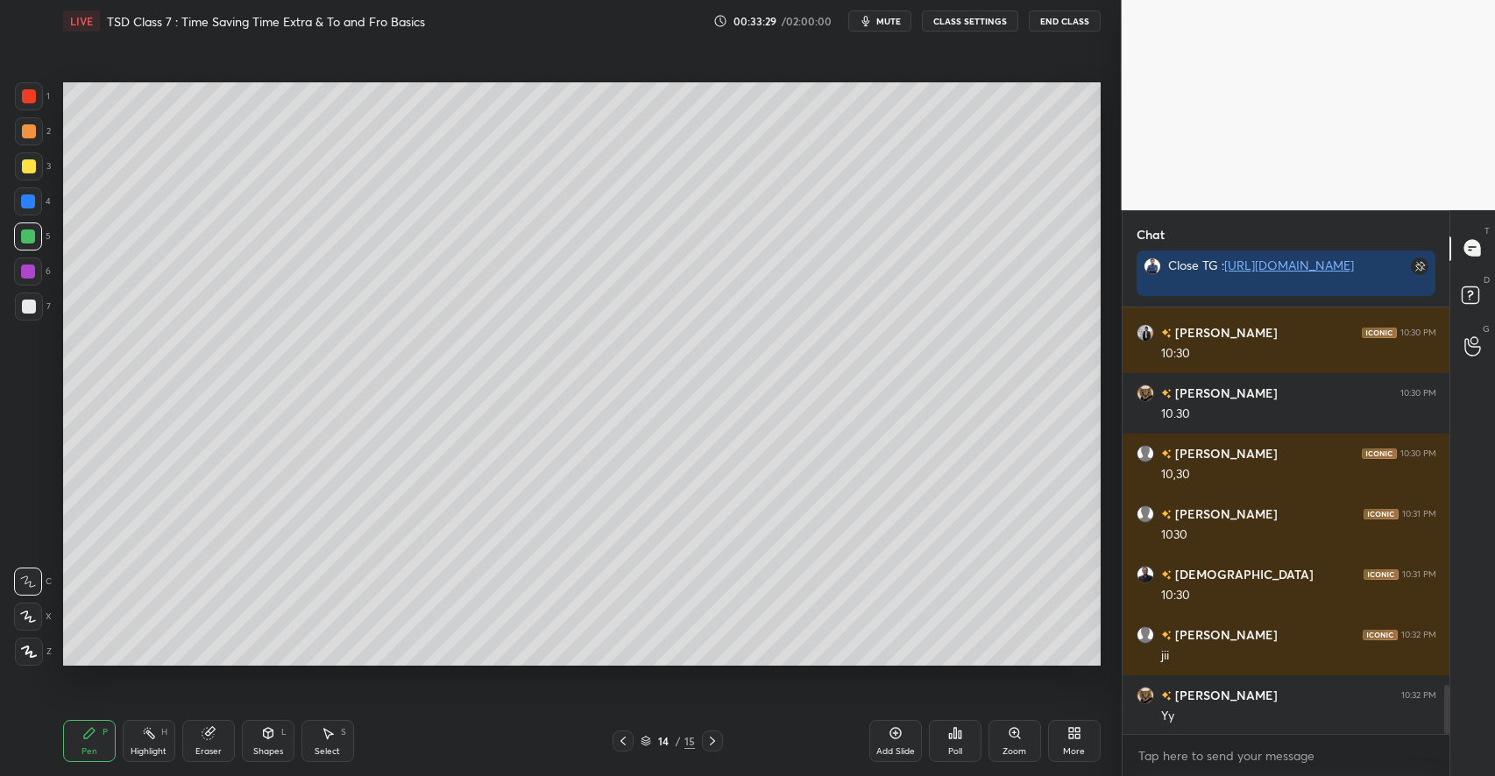
click at [156, 742] on div "Highlight H" at bounding box center [149, 741] width 53 height 42
click at [85, 732] on icon at bounding box center [89, 733] width 14 height 14
click at [147, 737] on icon at bounding box center [149, 733] width 14 height 14
click at [94, 740] on icon at bounding box center [89, 733] width 14 height 14
click at [152, 743] on div "Highlight H" at bounding box center [149, 741] width 53 height 42
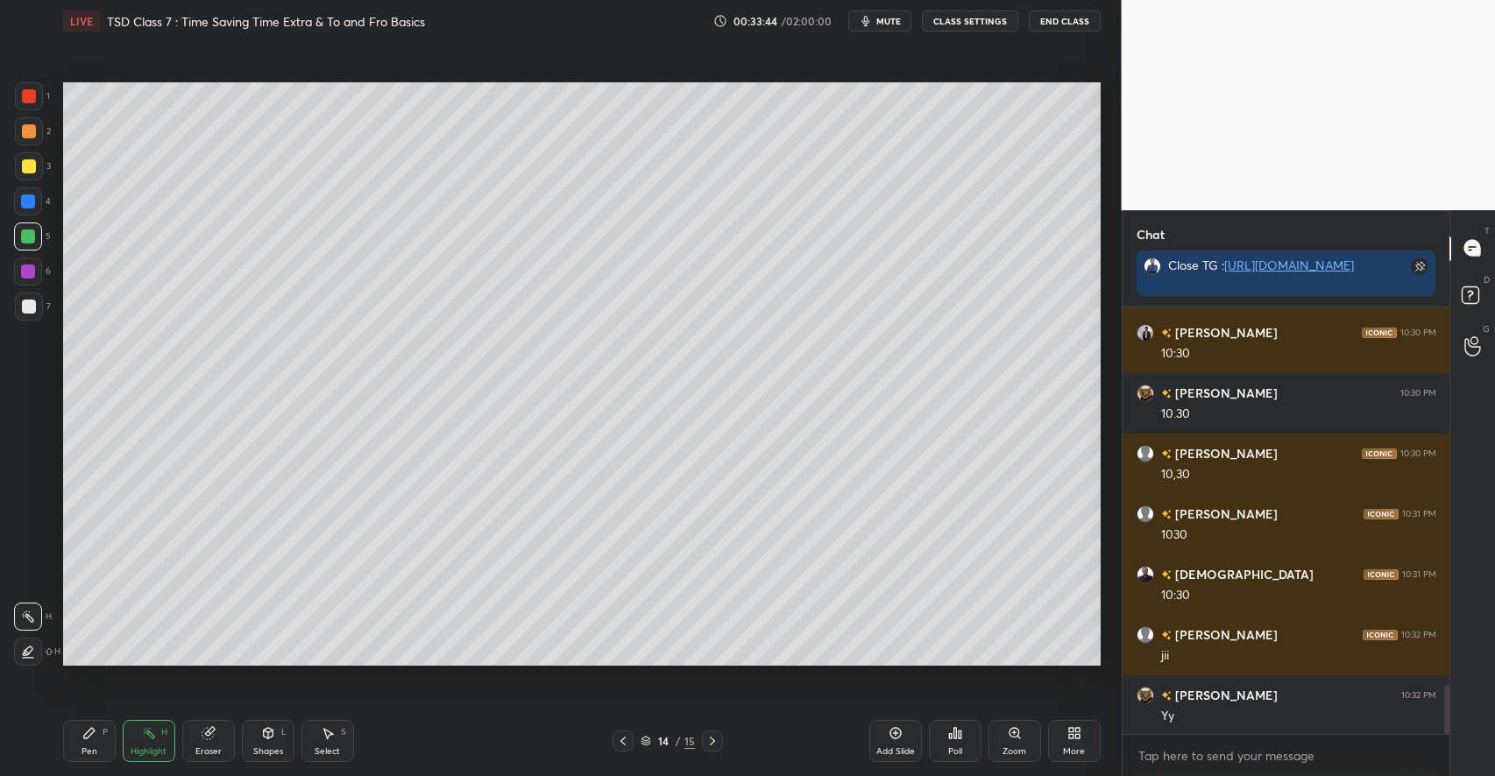
scroll to position [3327, 0]
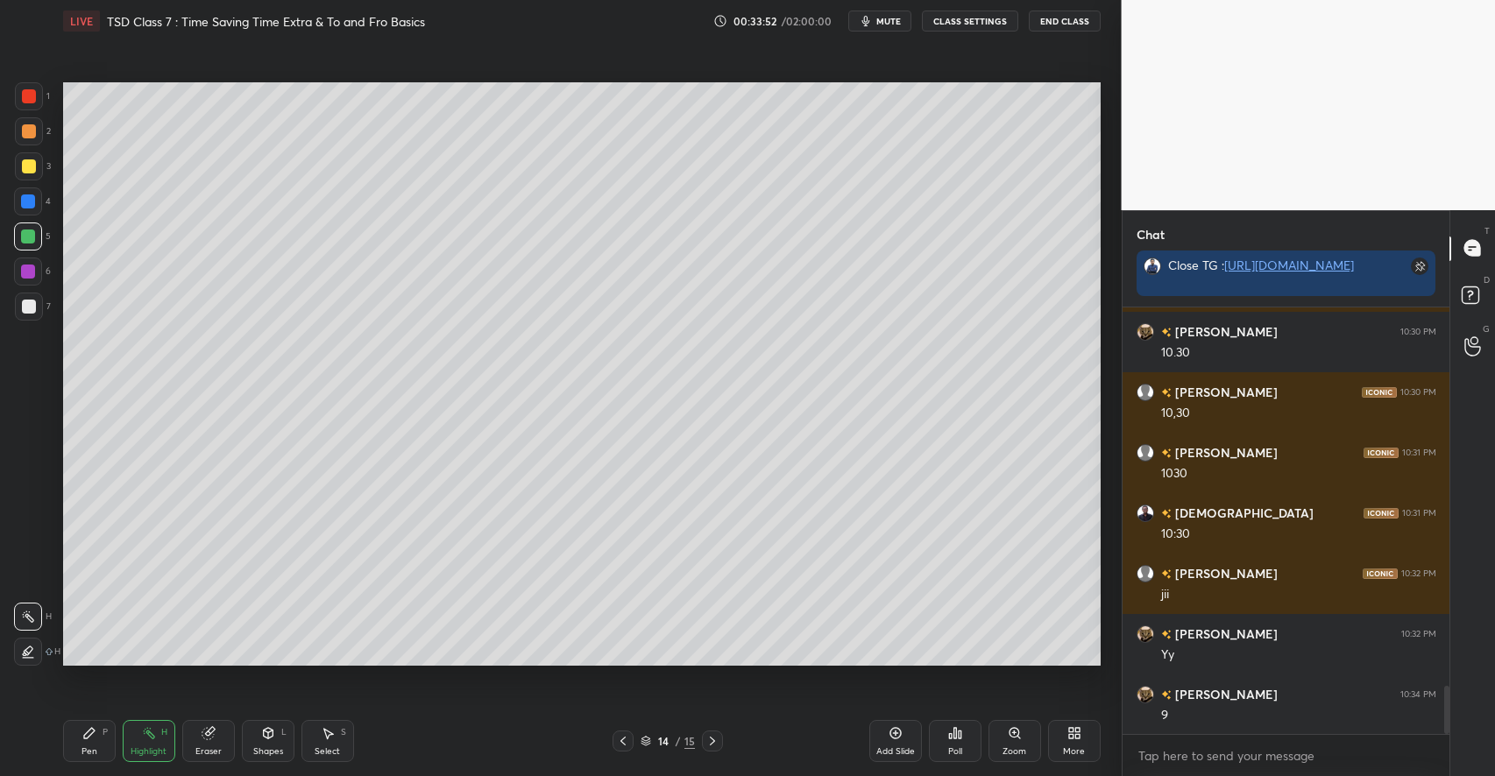
click at [38, 167] on div at bounding box center [29, 166] width 28 height 28
click at [103, 751] on div "Pen P" at bounding box center [89, 741] width 53 height 42
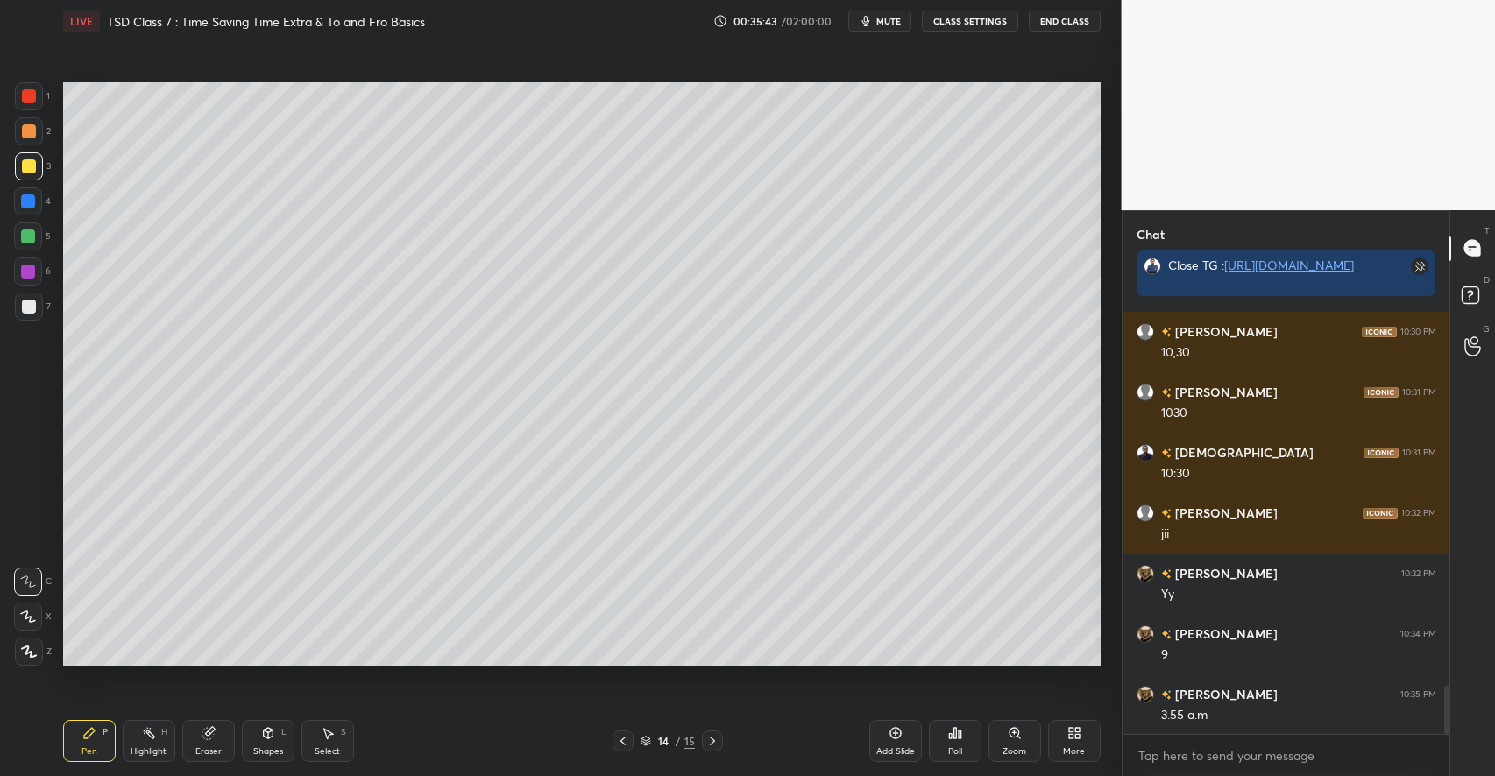
click at [27, 137] on div at bounding box center [29, 131] width 14 height 14
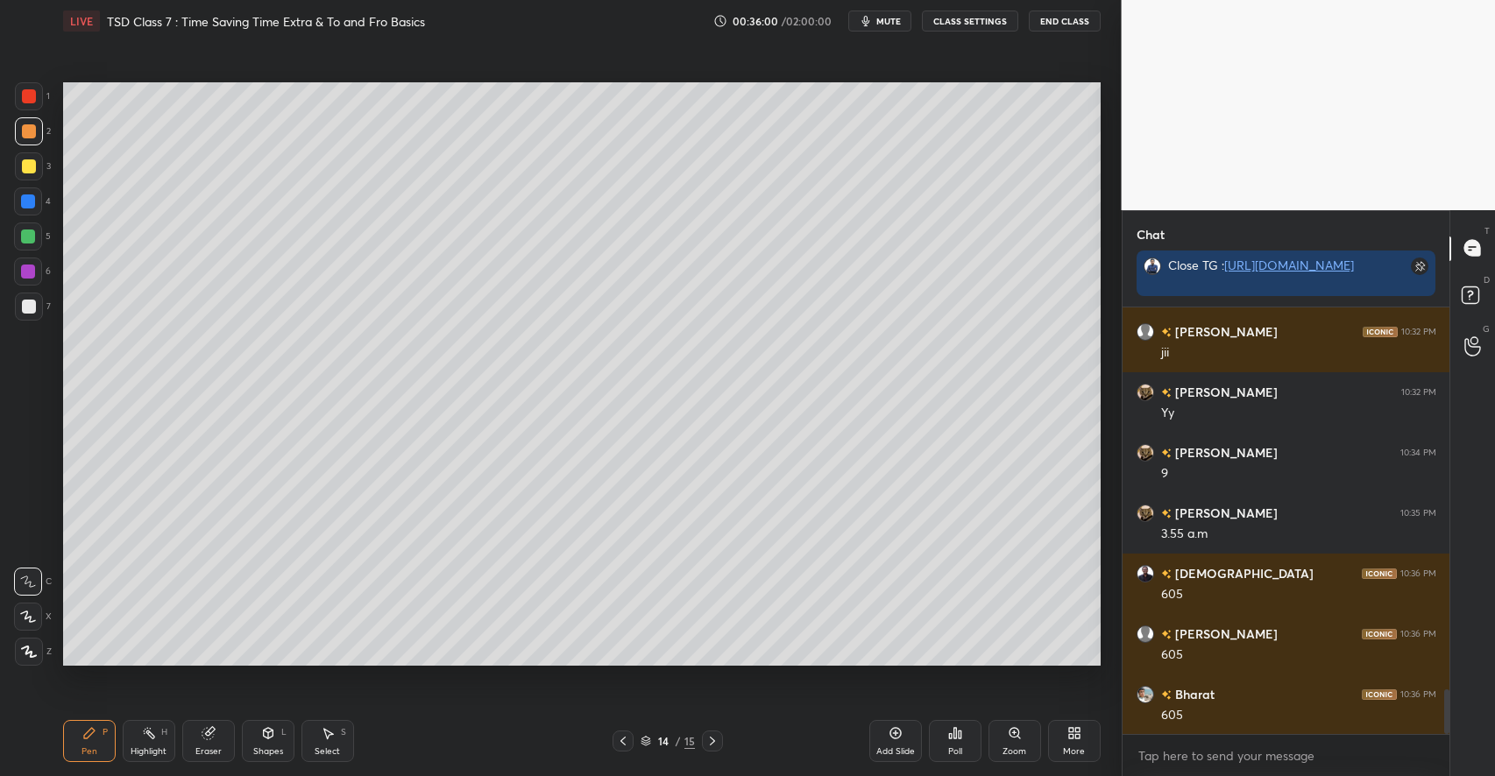
scroll to position [3629, 0]
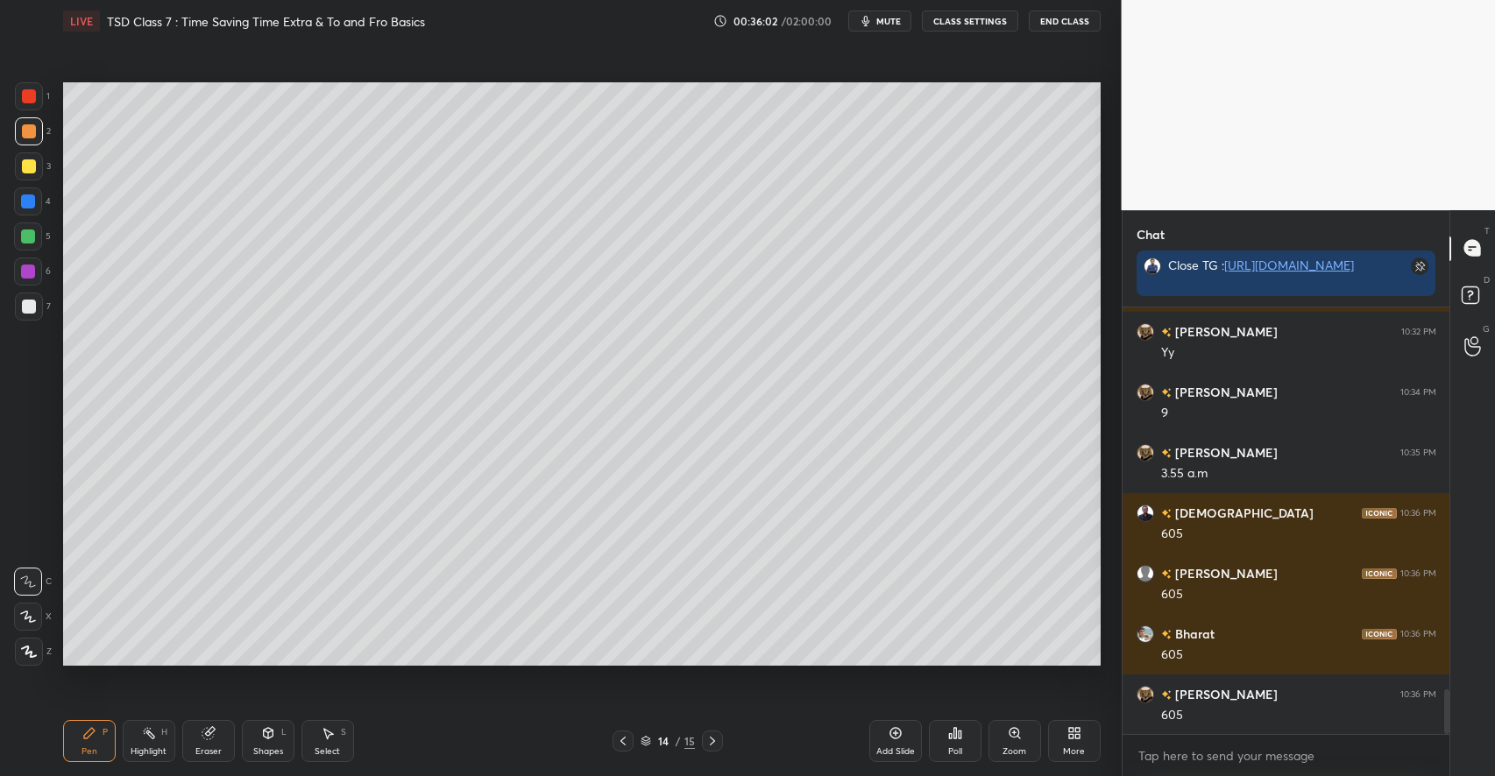
click at [224, 738] on div "Eraser" at bounding box center [208, 741] width 53 height 42
click at [110, 730] on div "Pen P" at bounding box center [89, 741] width 53 height 42
click at [339, 734] on div "Select S" at bounding box center [327, 741] width 53 height 42
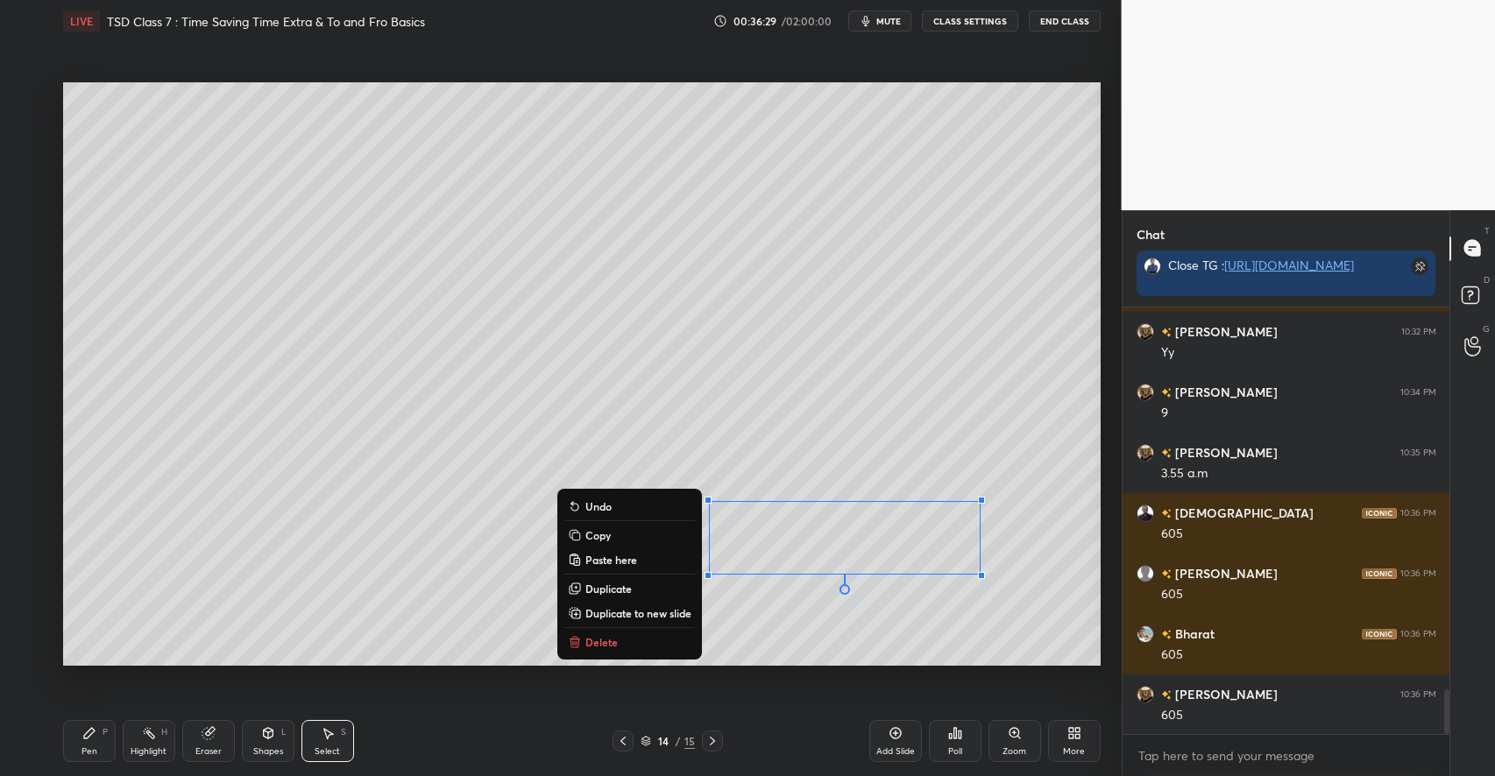
click at [596, 648] on p "Delete" at bounding box center [601, 642] width 32 height 14
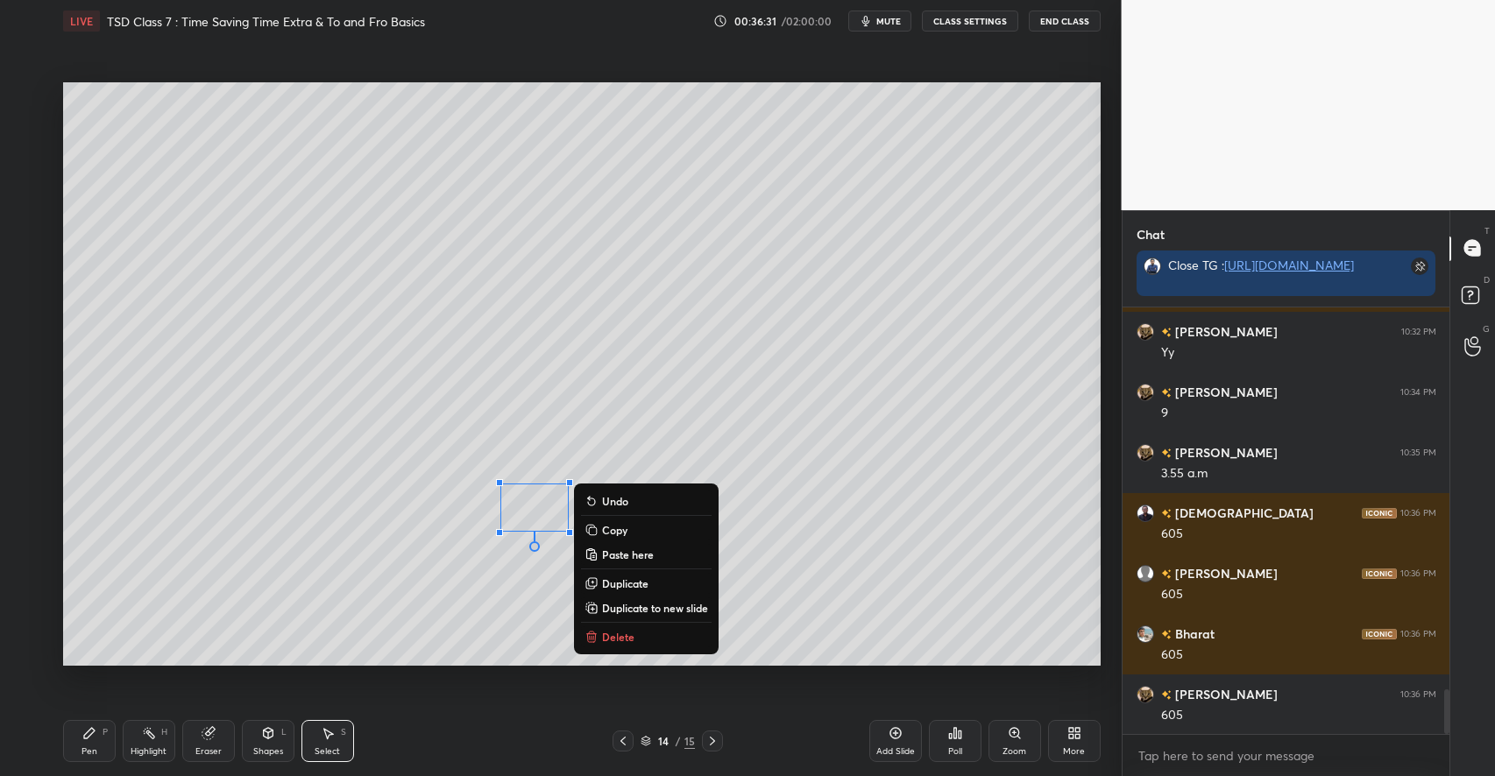
click at [503, 627] on div "0 ° Undo Copy Paste here Duplicate Duplicate to new slide Delete" at bounding box center [581, 373] width 1037 height 583
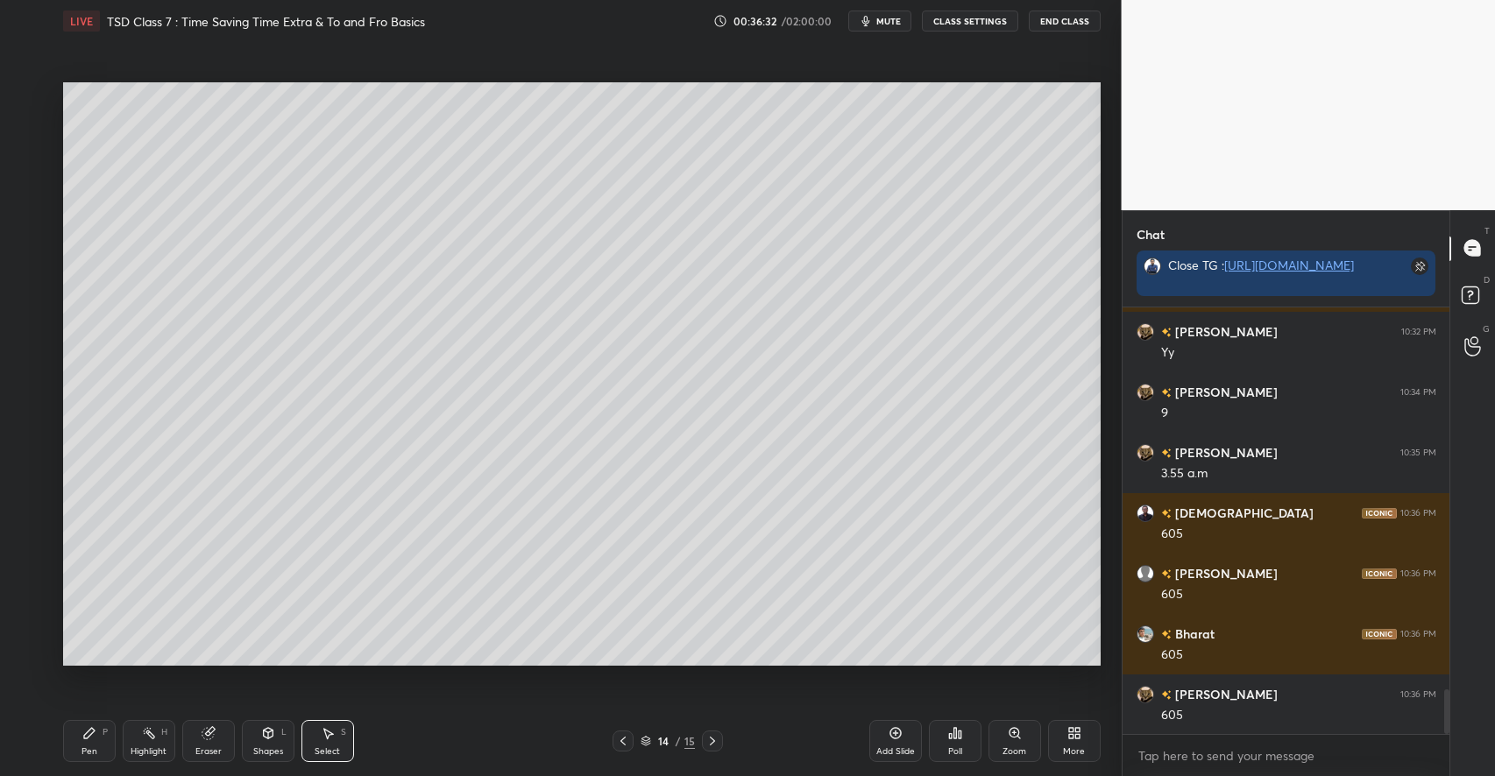
click at [105, 732] on div "P" at bounding box center [104, 732] width 5 height 9
click at [198, 738] on div "Eraser" at bounding box center [208, 741] width 53 height 42
click at [99, 739] on div "Pen P" at bounding box center [89, 741] width 53 height 42
click at [34, 166] on div at bounding box center [29, 166] width 14 height 14
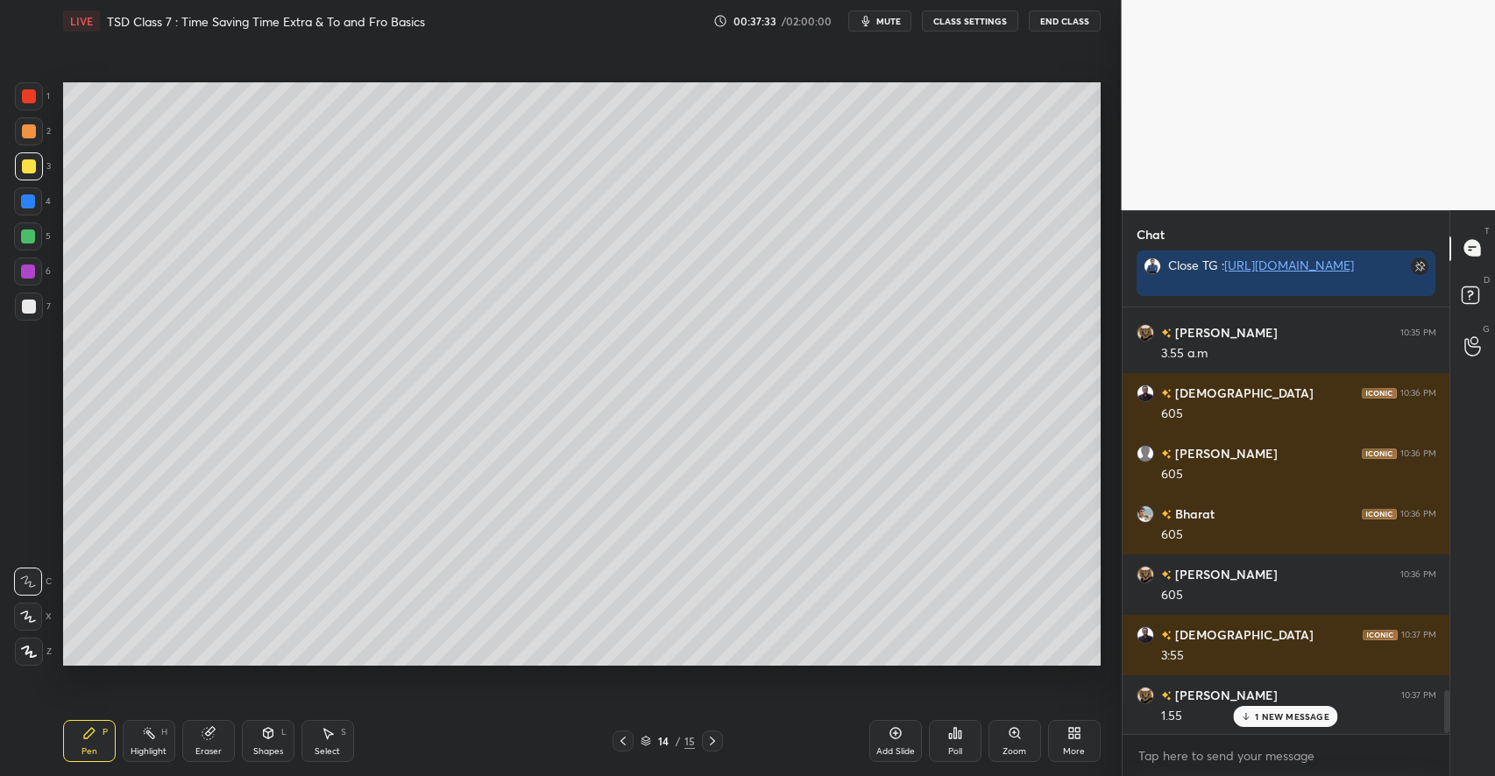
scroll to position [3811, 0]
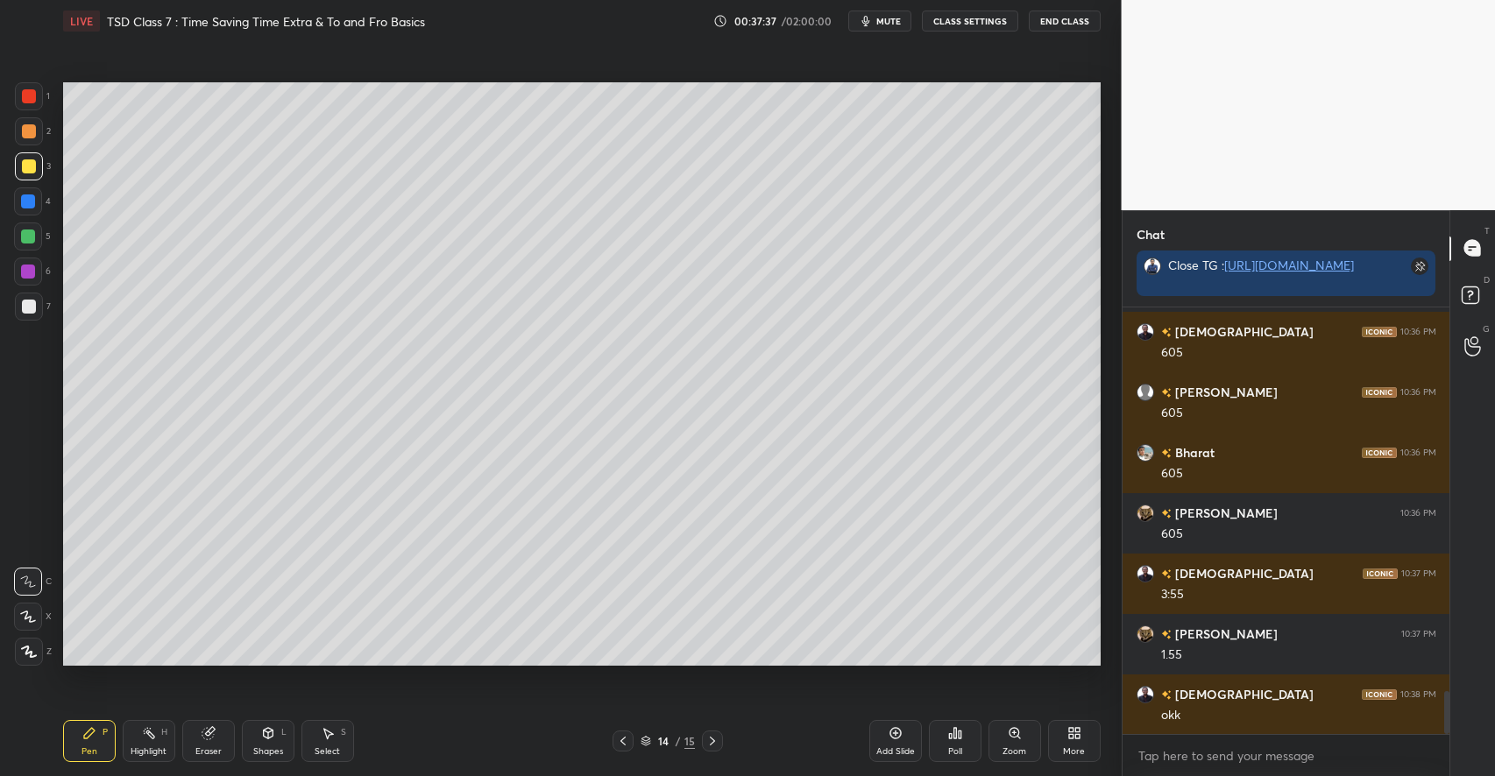
click at [894, 751] on div "Add Slide" at bounding box center [895, 751] width 39 height 9
click at [274, 739] on icon at bounding box center [268, 733] width 14 height 14
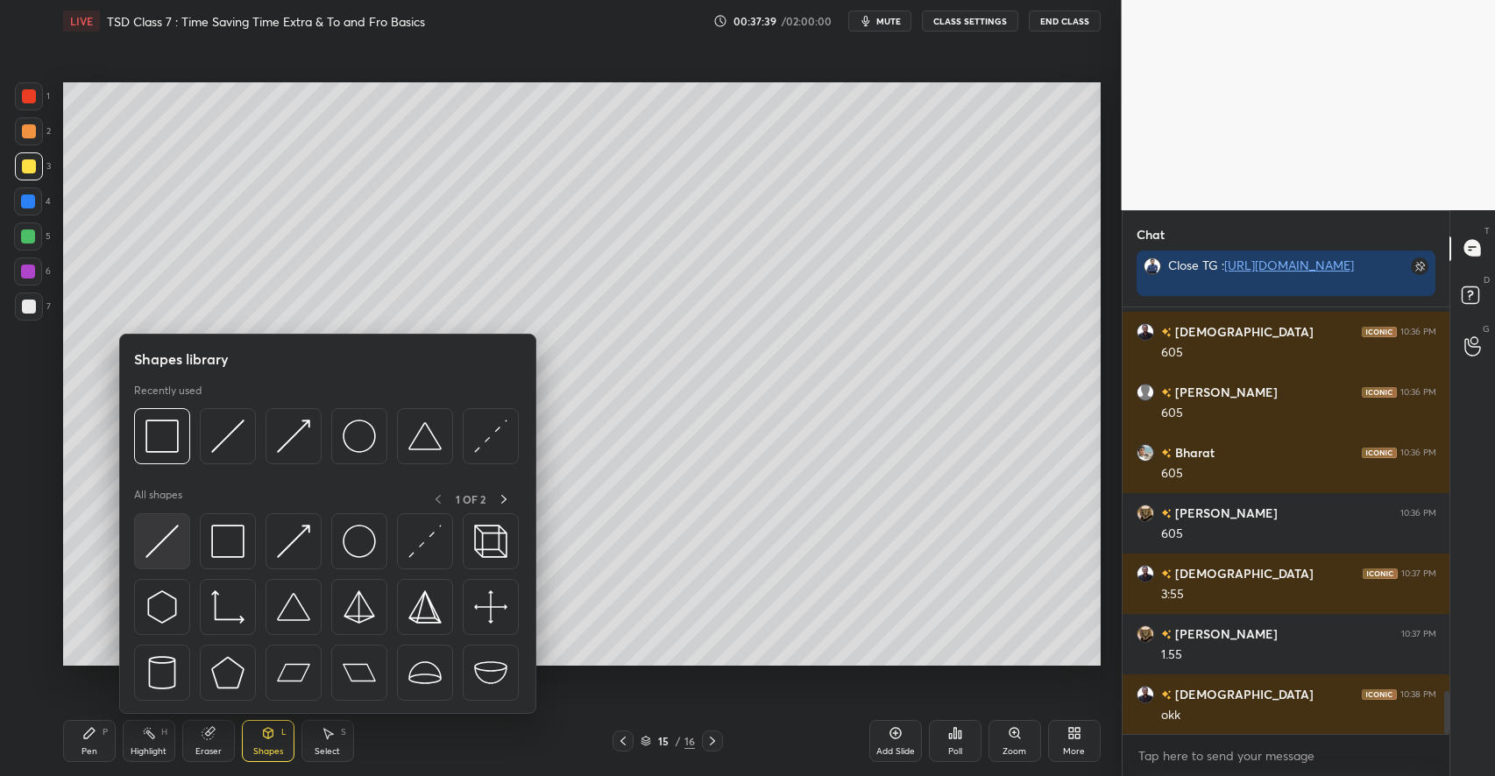
click at [164, 550] on img at bounding box center [161, 541] width 33 height 33
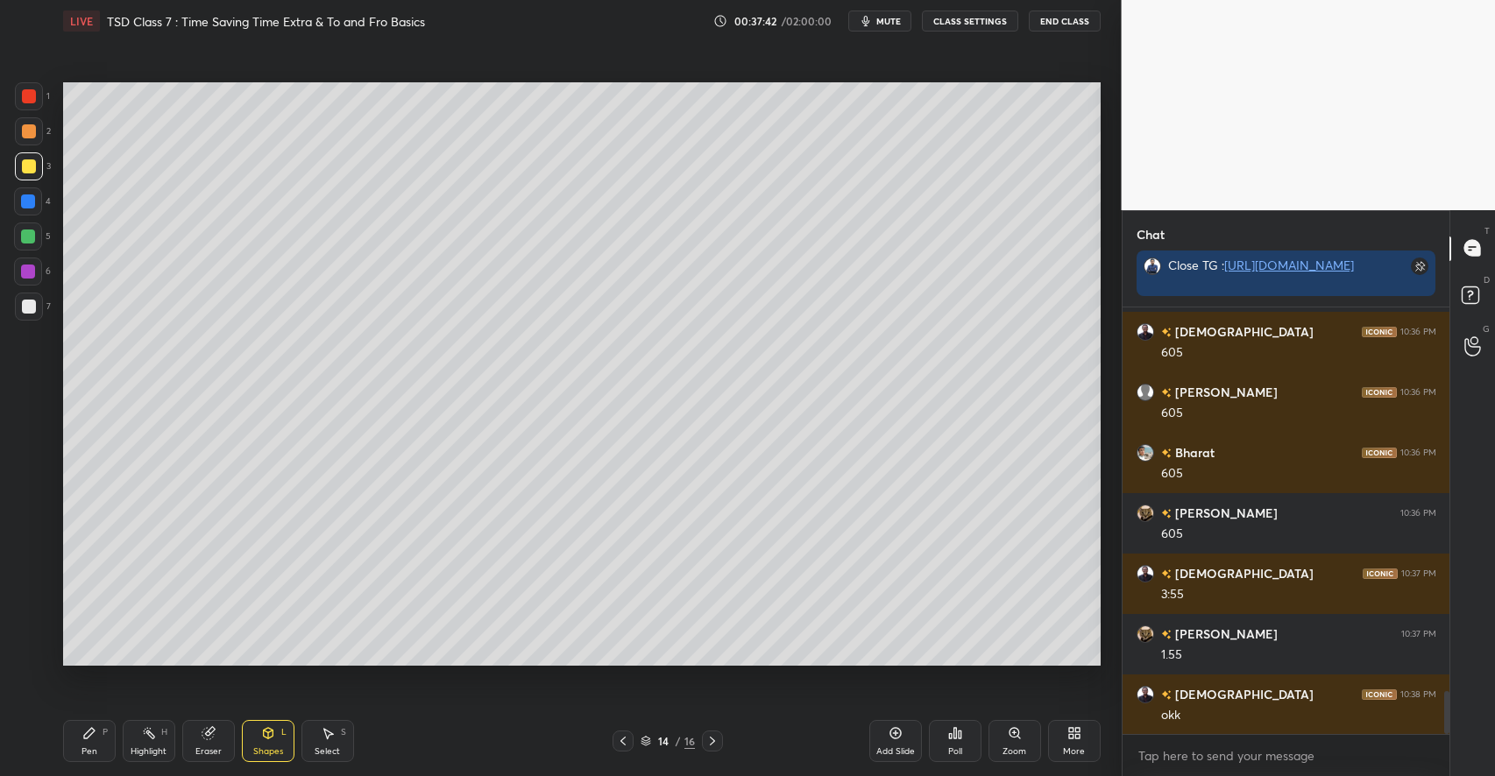
click at [315, 743] on div "Select S" at bounding box center [327, 741] width 53 height 42
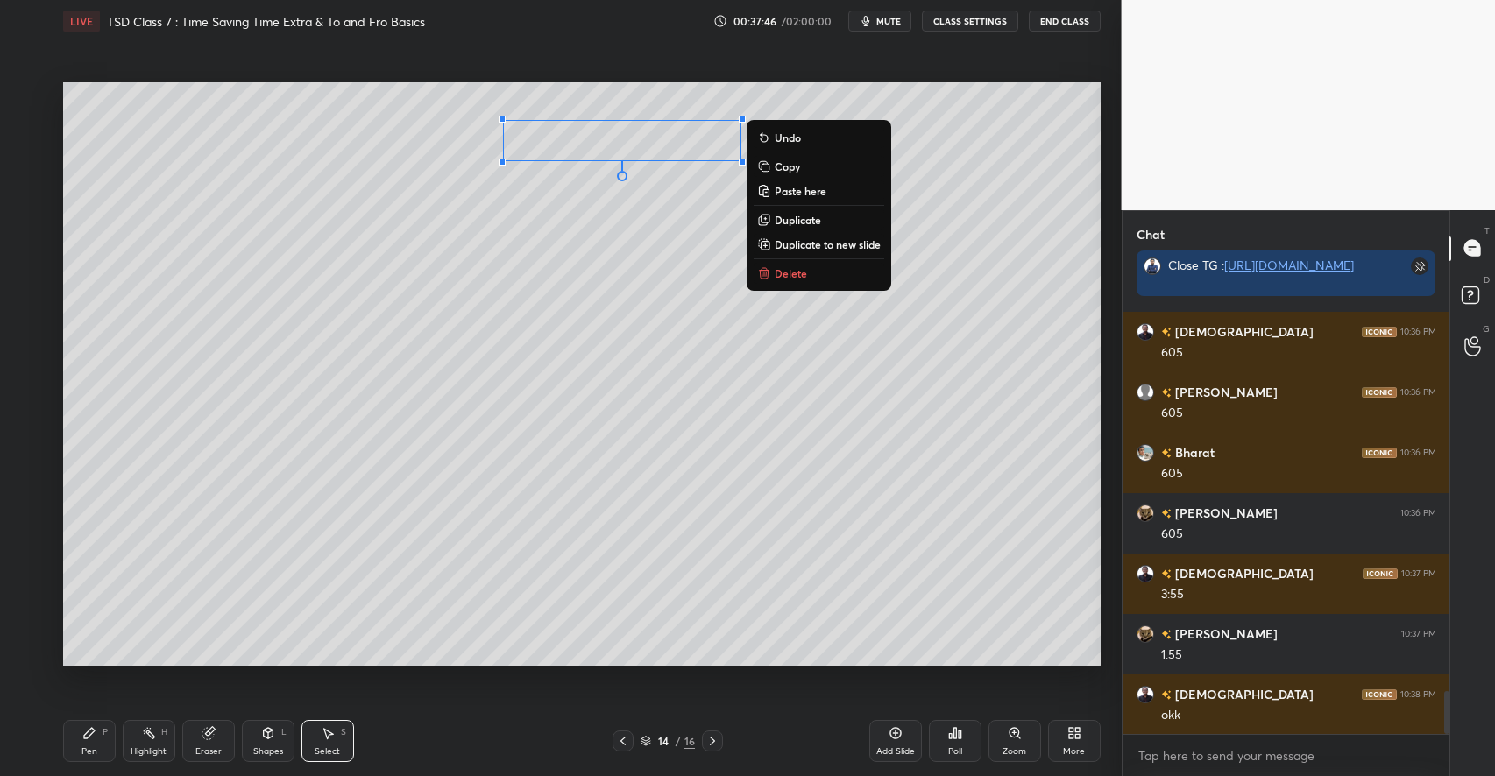
click at [788, 170] on p "Copy" at bounding box center [786, 166] width 25 height 14
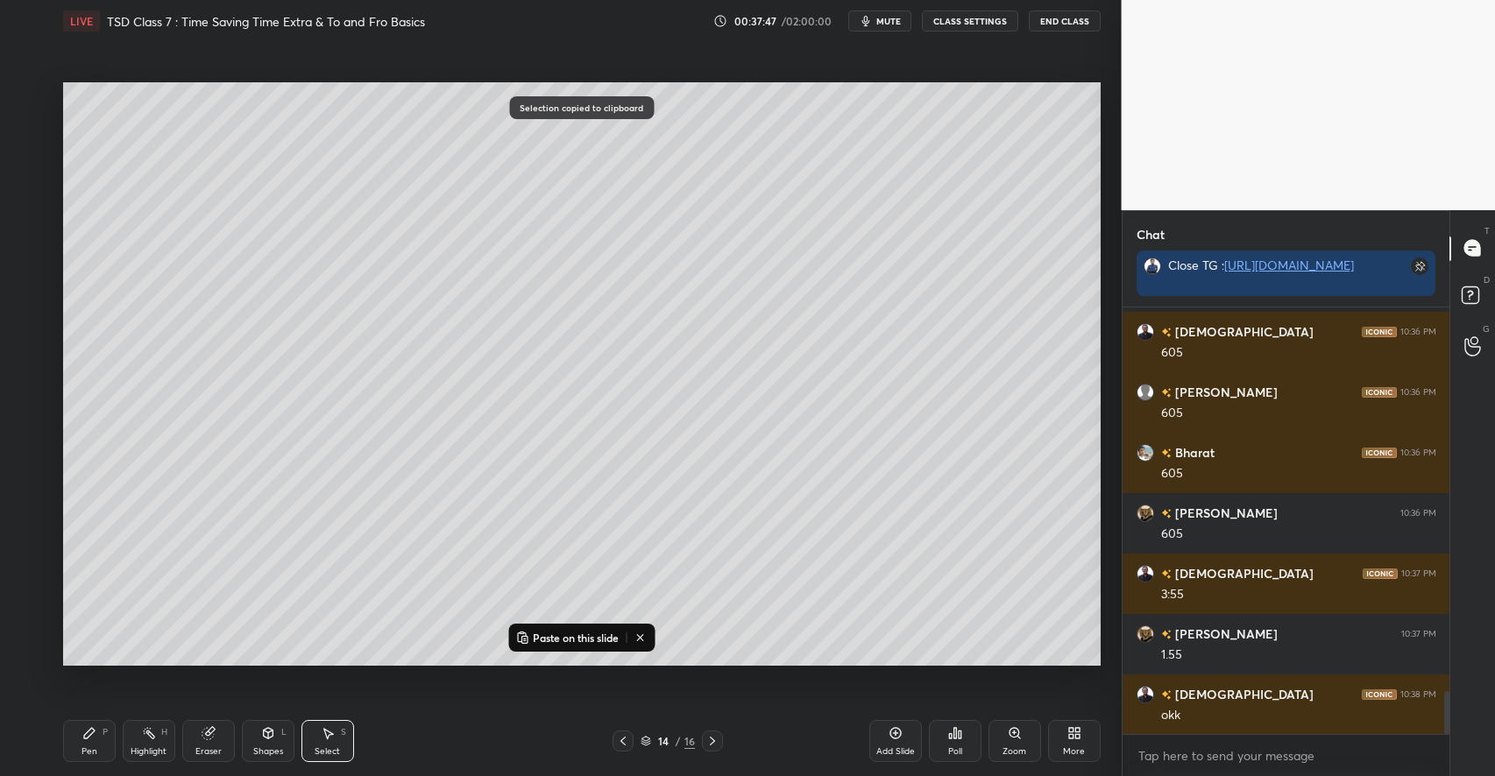
click at [706, 742] on icon at bounding box center [712, 741] width 14 height 14
click at [567, 640] on p "Paste on this slide" at bounding box center [576, 638] width 86 height 14
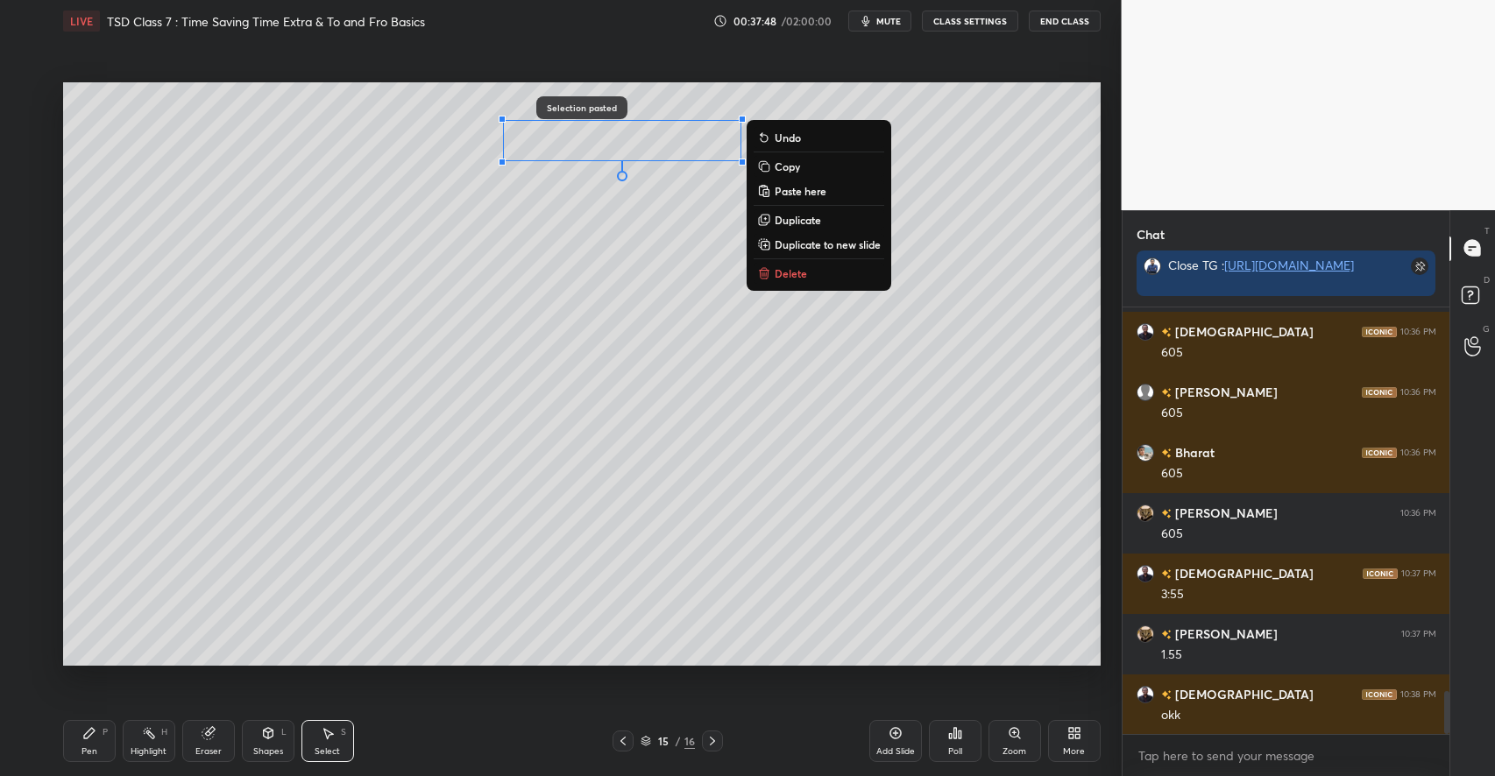
click at [525, 550] on div "0 ° Undo Copy Paste here Duplicate Duplicate to new slide Delete" at bounding box center [581, 373] width 1037 height 583
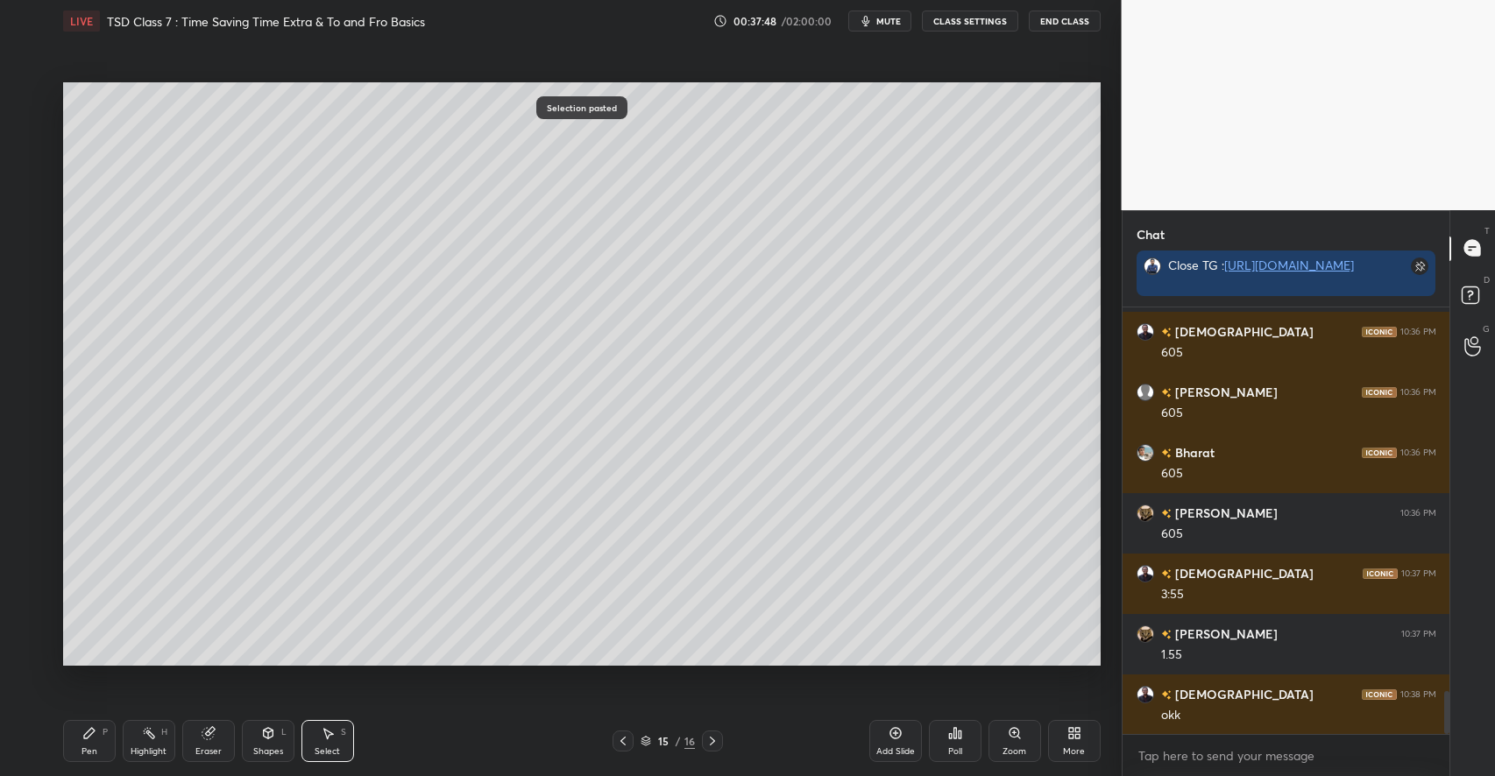
click at [203, 742] on div "Eraser" at bounding box center [208, 741] width 53 height 42
click at [108, 746] on div "Pen P" at bounding box center [89, 741] width 53 height 42
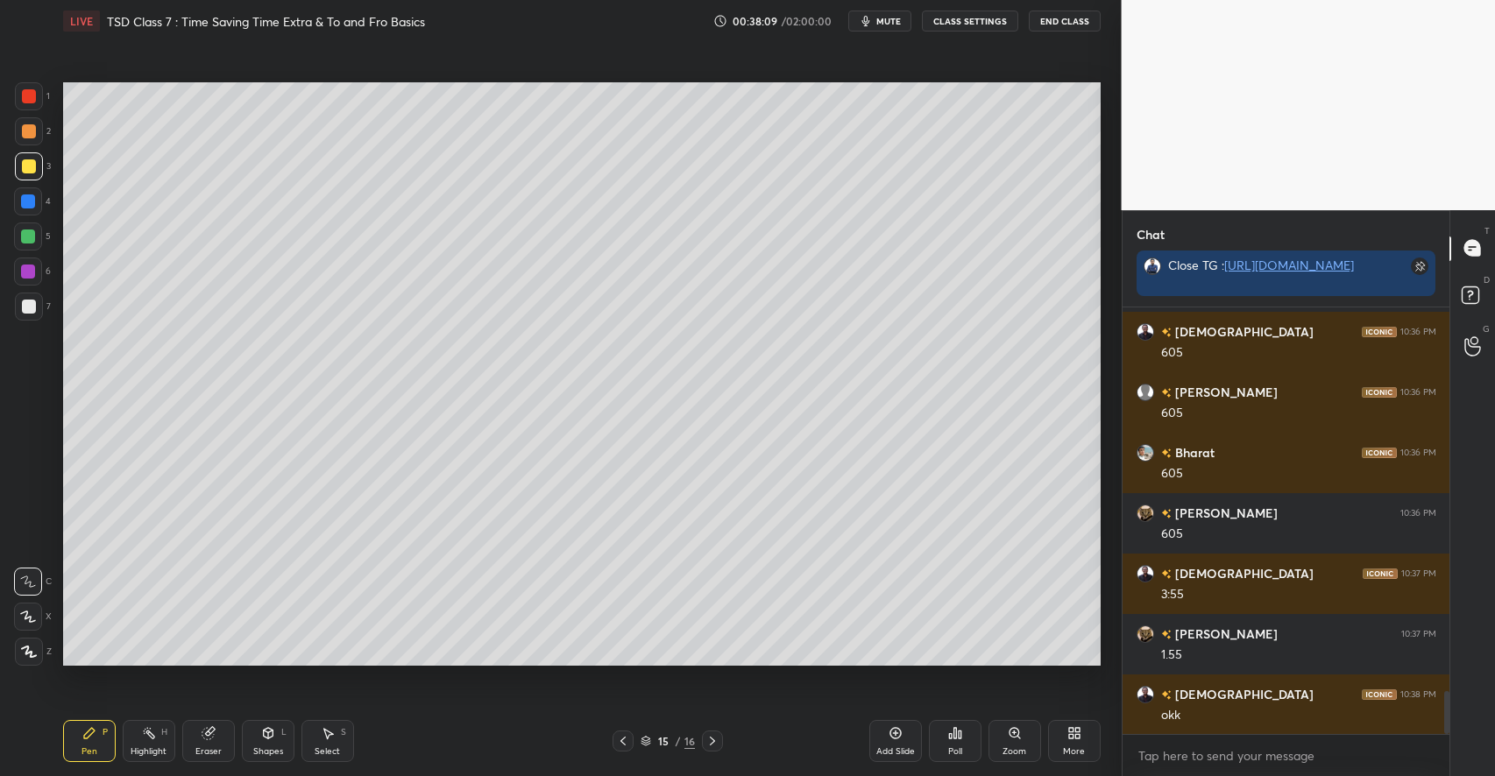
click at [36, 136] on div at bounding box center [29, 131] width 28 height 28
click at [336, 737] on div "Select S" at bounding box center [327, 741] width 53 height 42
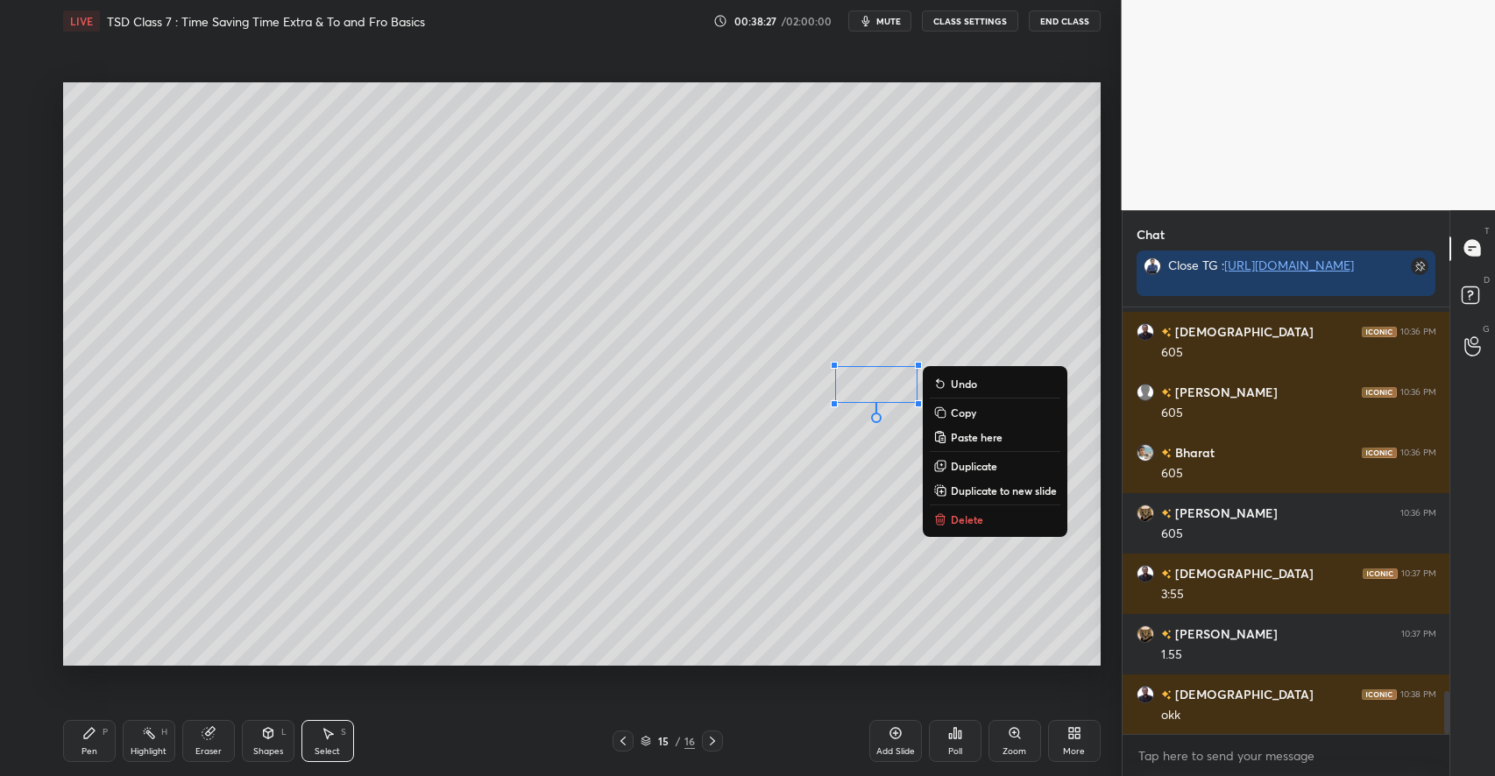
click at [597, 527] on div "0 ° Undo Copy Paste here Duplicate Duplicate to new slide Delete" at bounding box center [581, 373] width 1037 height 583
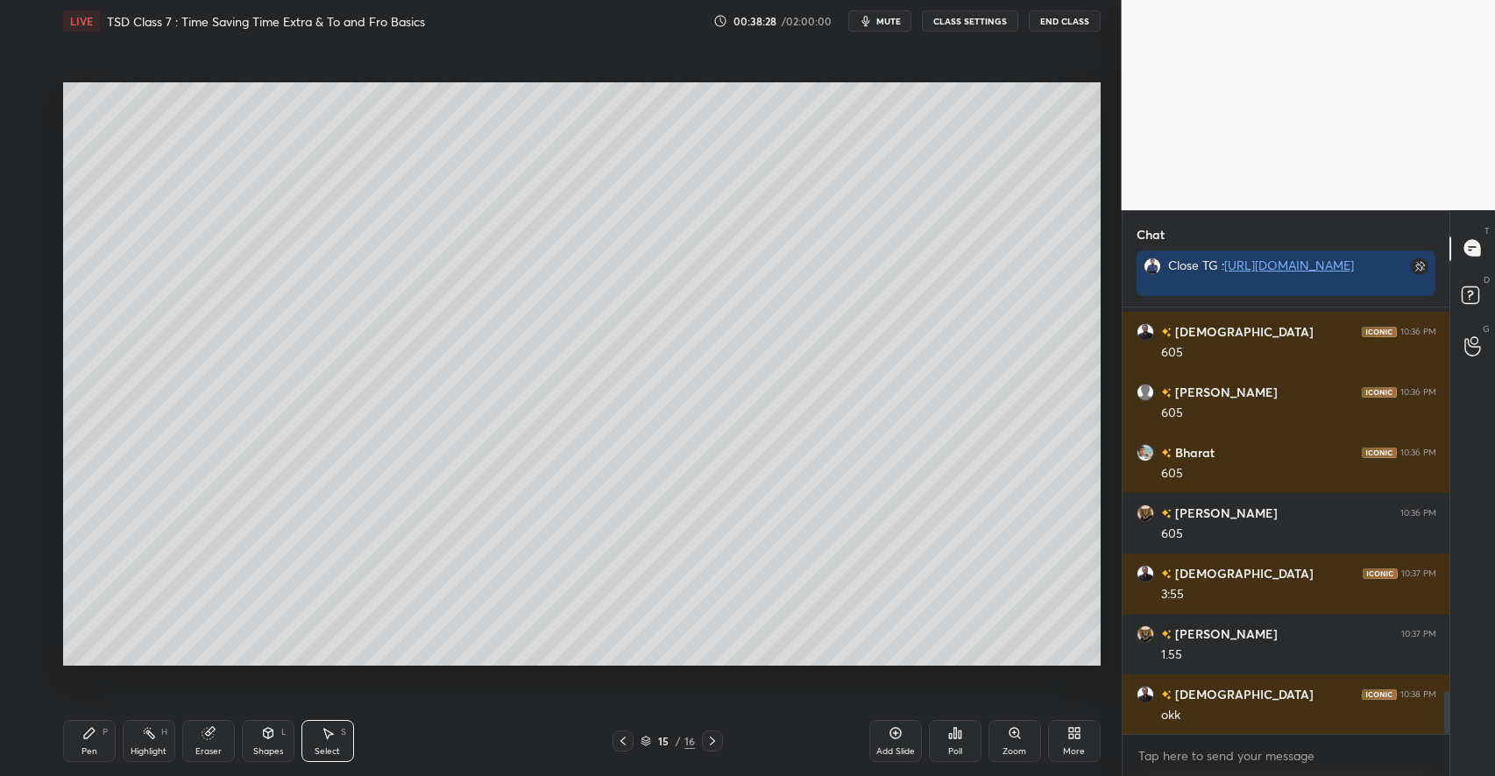
click at [100, 743] on div "Pen P" at bounding box center [89, 741] width 53 height 42
click at [31, 242] on div at bounding box center [28, 237] width 14 height 14
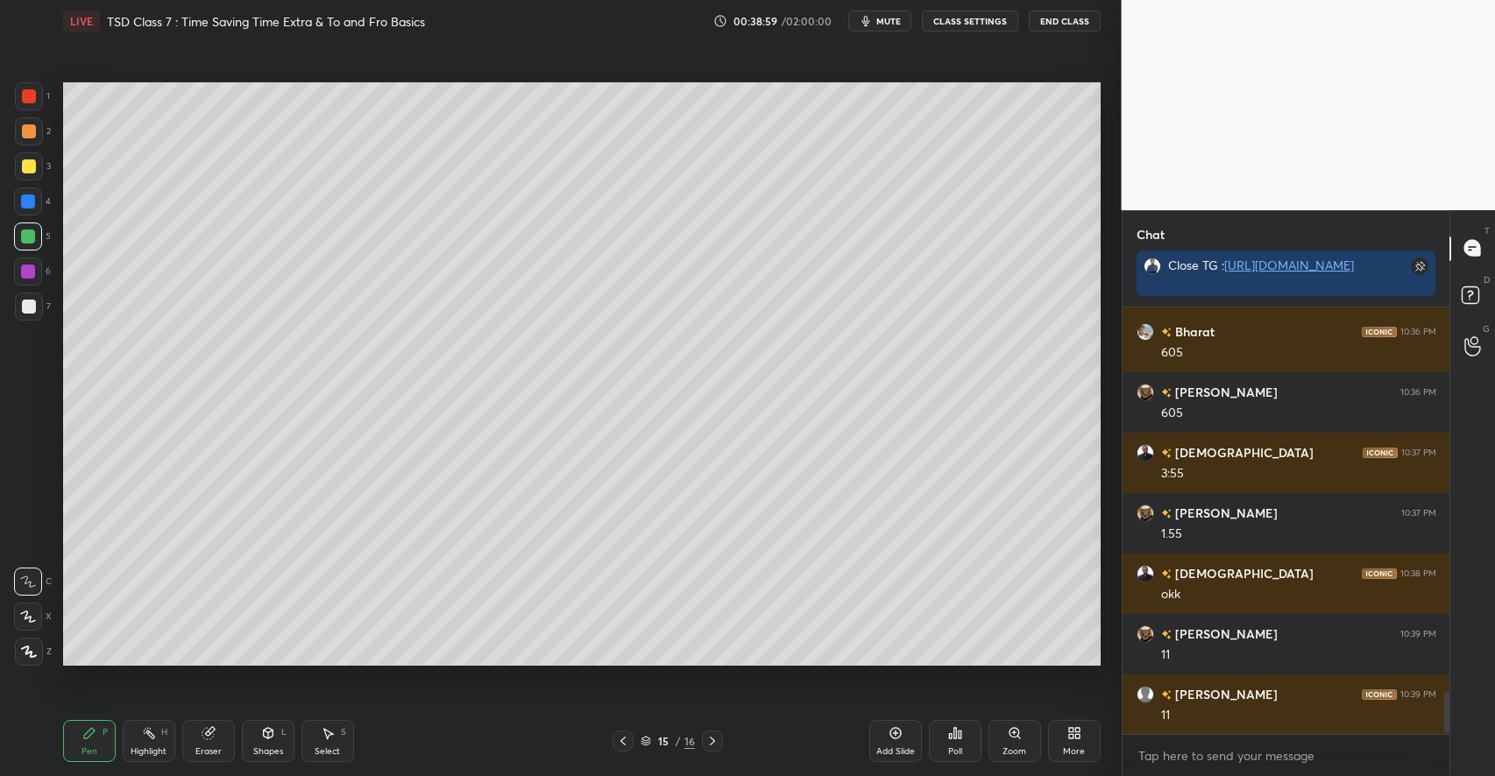
scroll to position [3991, 0]
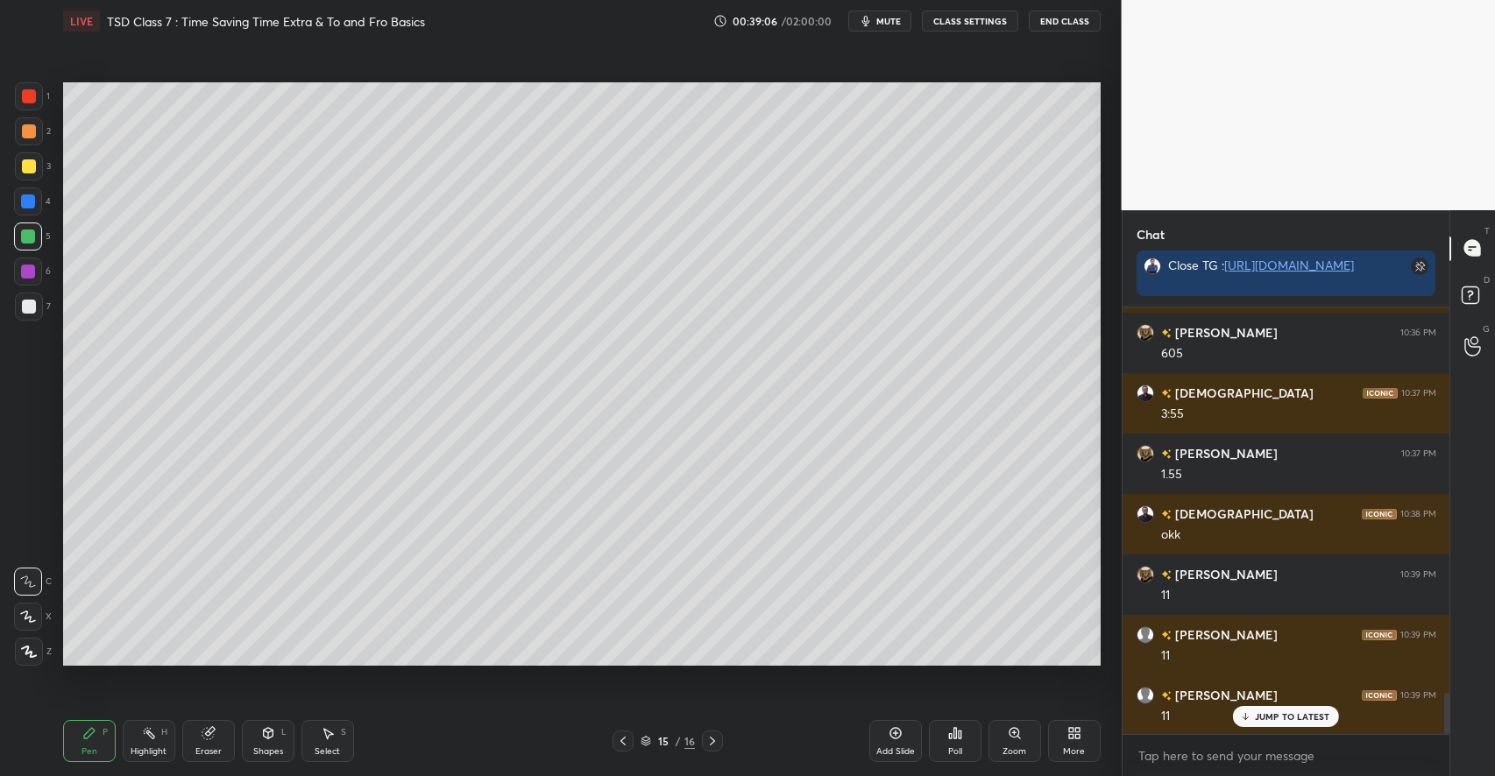
click at [34, 167] on div at bounding box center [29, 166] width 14 height 14
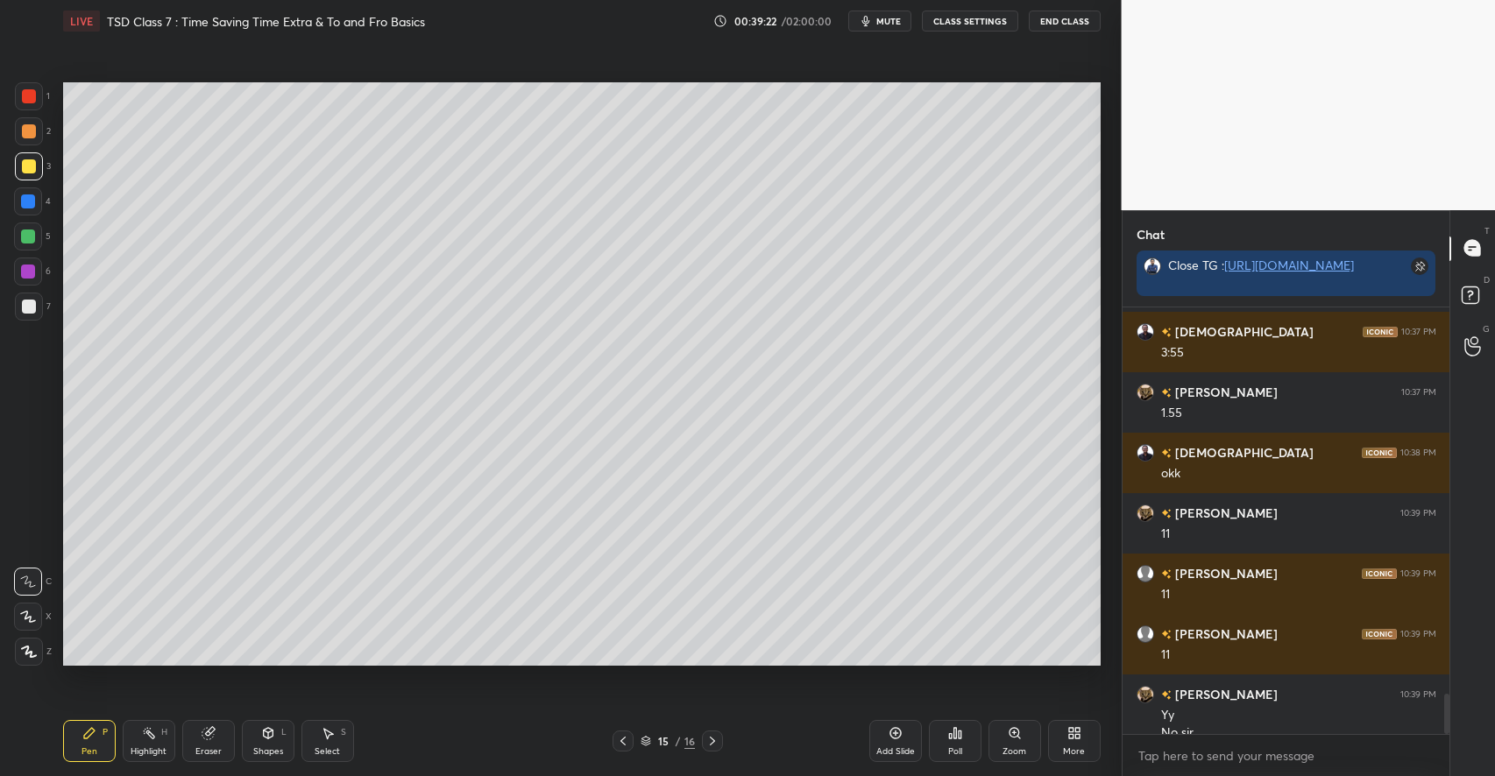
scroll to position [4070, 0]
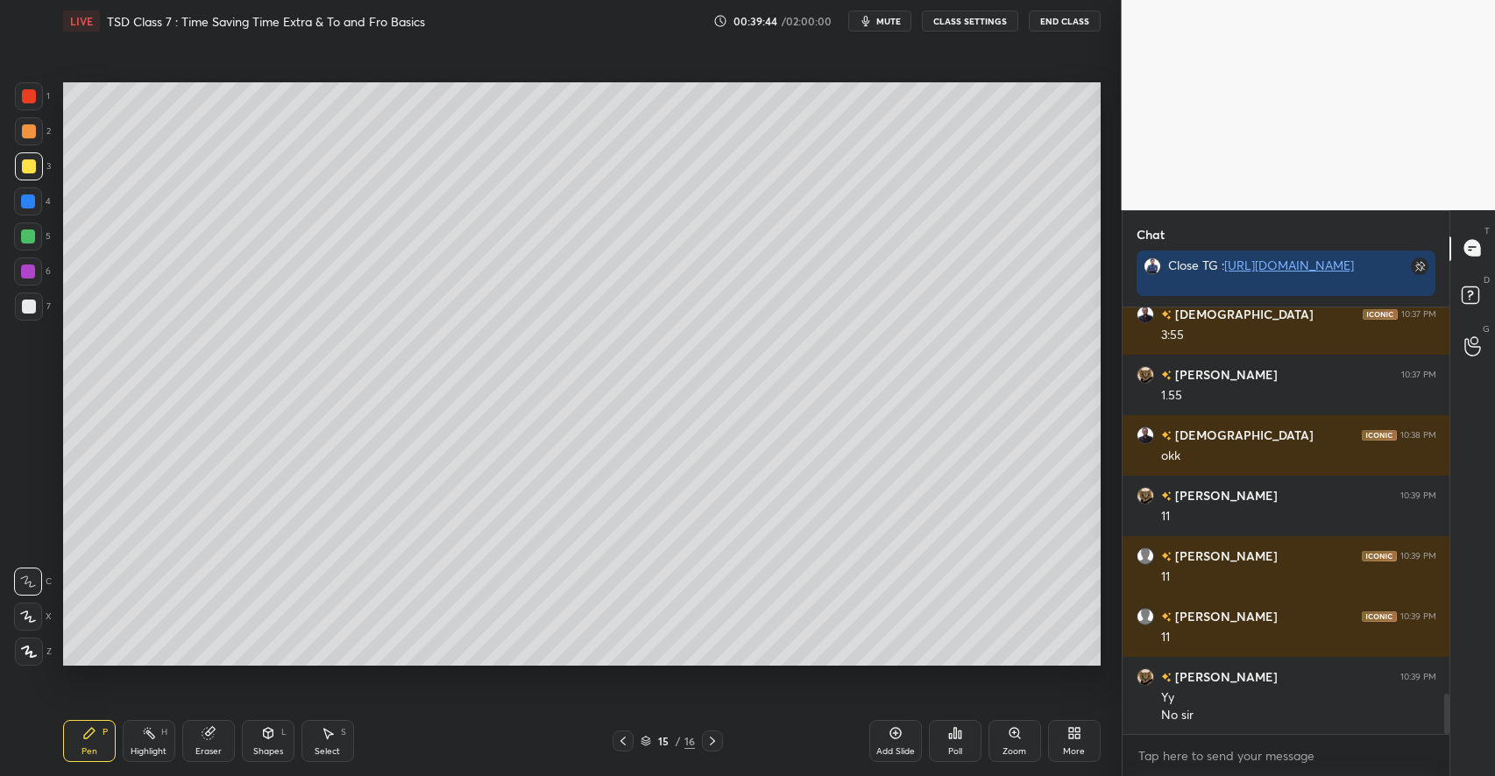
click at [880, 732] on div "Add Slide" at bounding box center [895, 741] width 53 height 42
click at [264, 743] on div "Shapes L" at bounding box center [268, 741] width 53 height 42
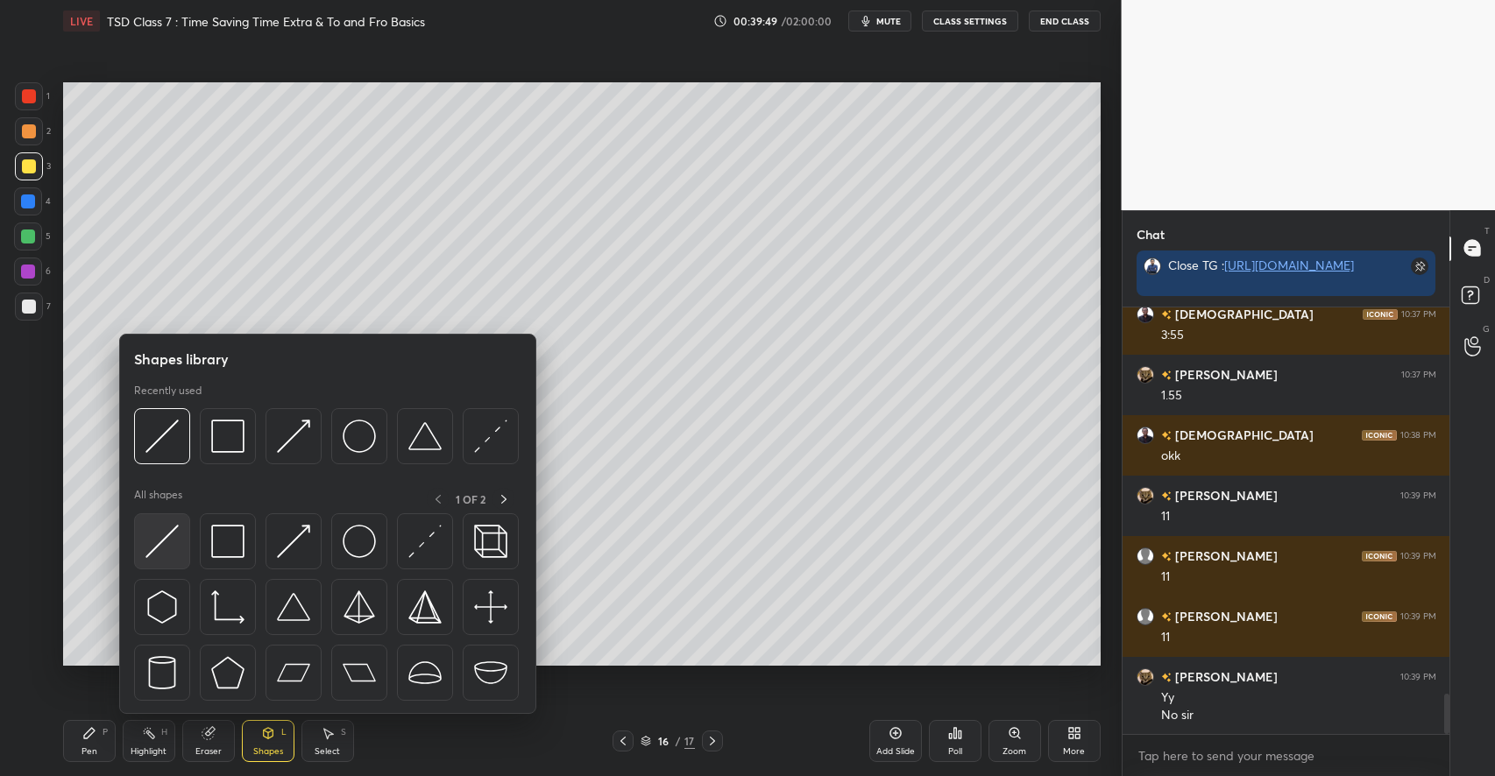
click at [172, 530] on img at bounding box center [161, 541] width 33 height 33
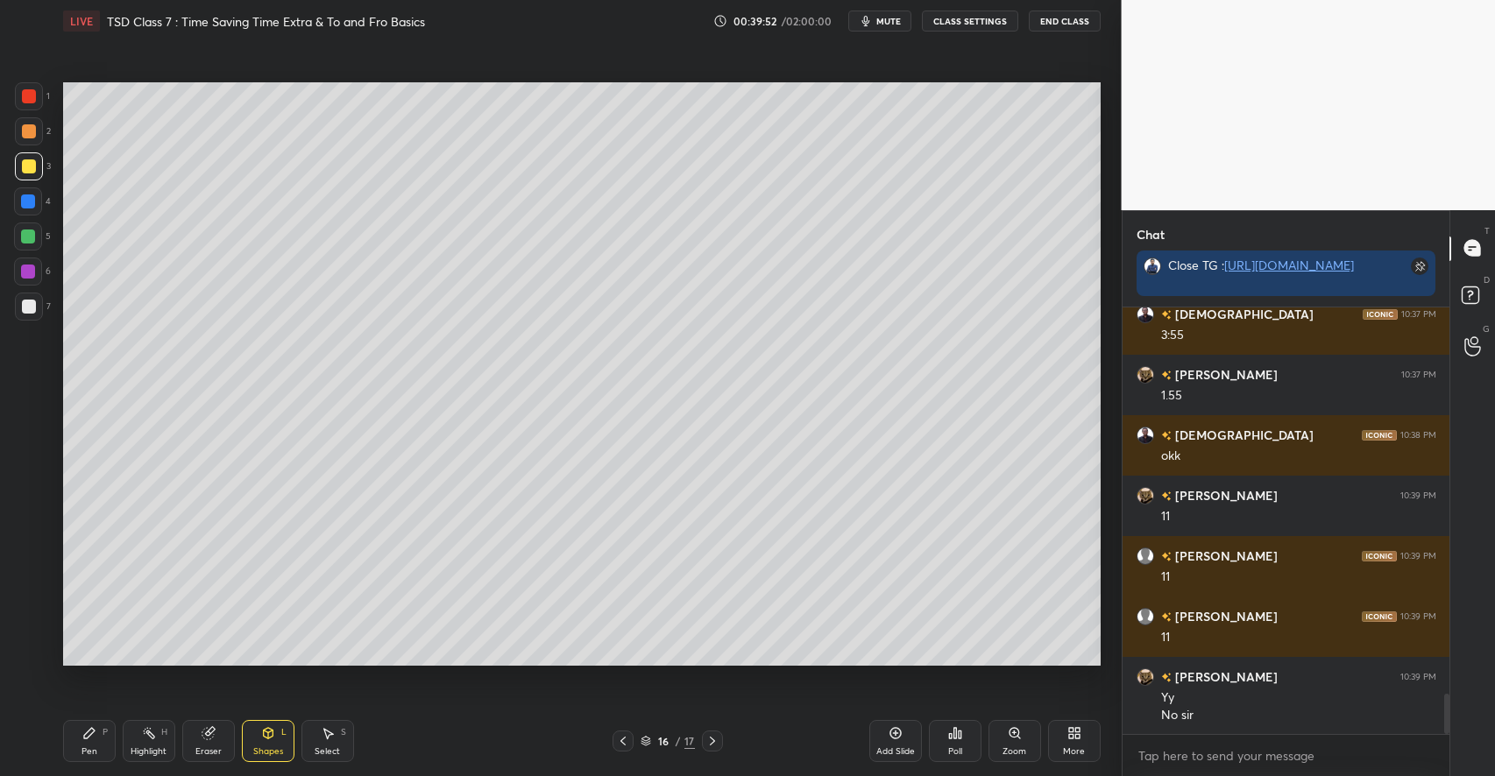
click at [89, 724] on div "Pen P" at bounding box center [89, 741] width 53 height 42
click at [31, 231] on div at bounding box center [28, 237] width 14 height 14
click at [274, 747] on div "Shapes" at bounding box center [268, 751] width 30 height 9
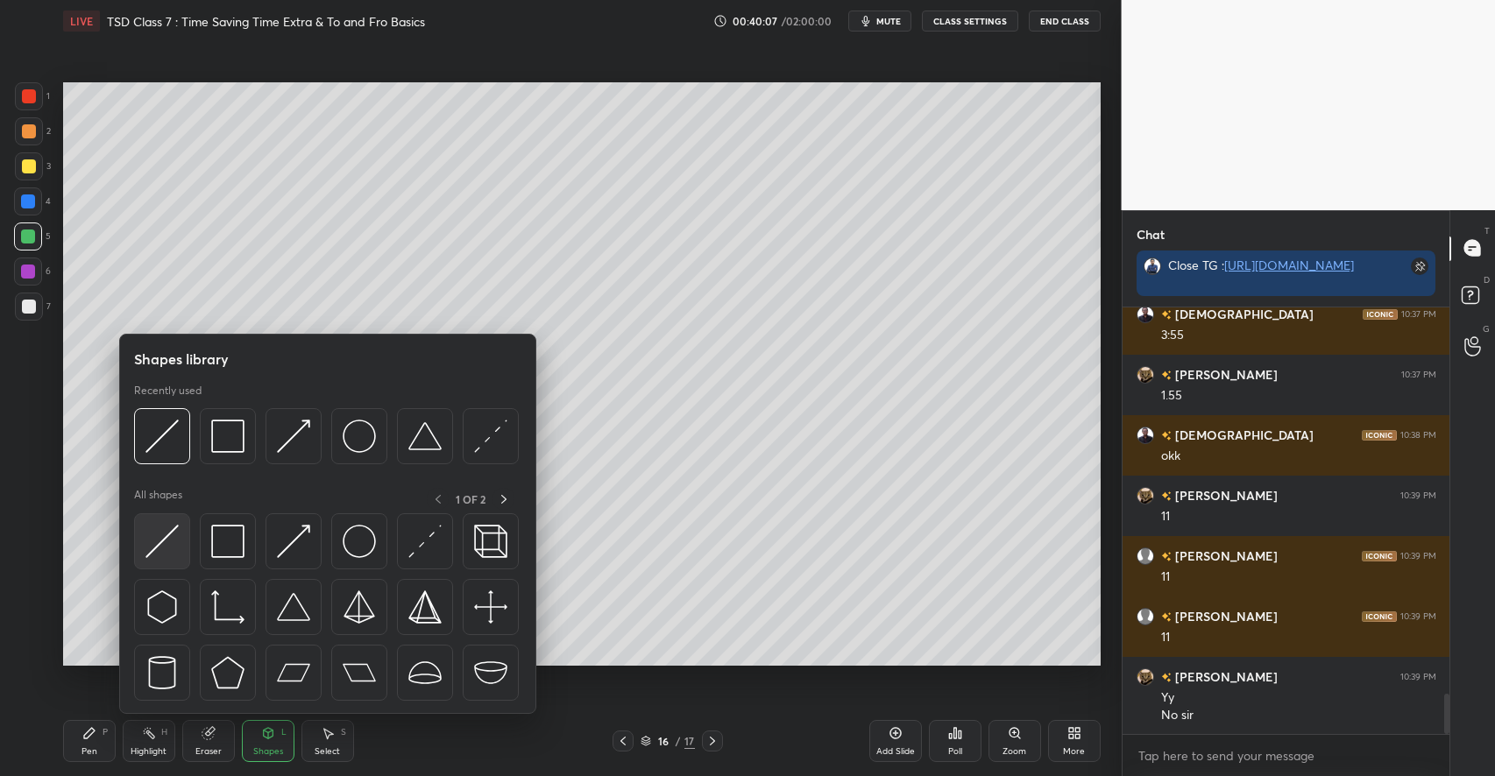
click at [167, 546] on img at bounding box center [161, 541] width 33 height 33
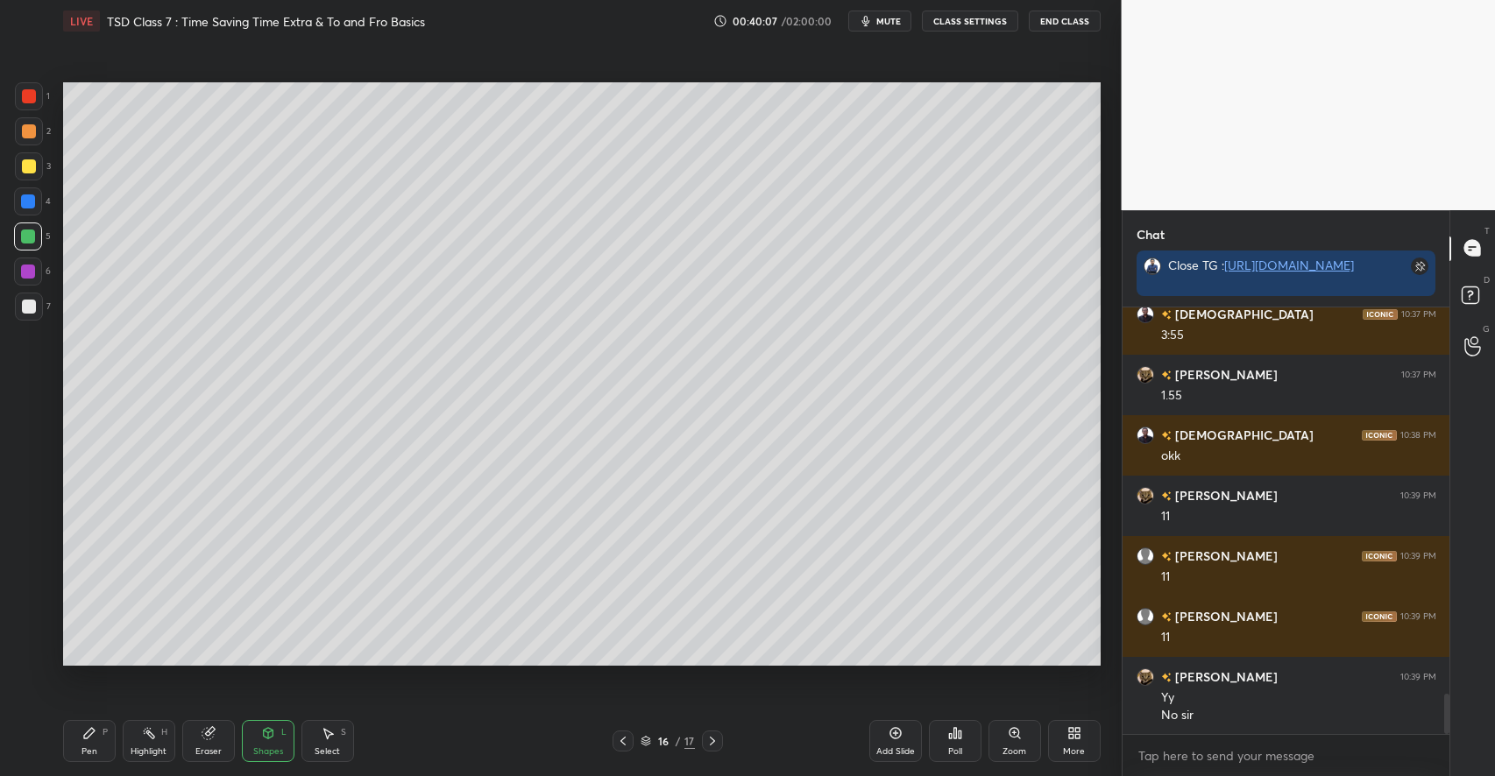
click at [260, 736] on div "Shapes L" at bounding box center [268, 741] width 53 height 42
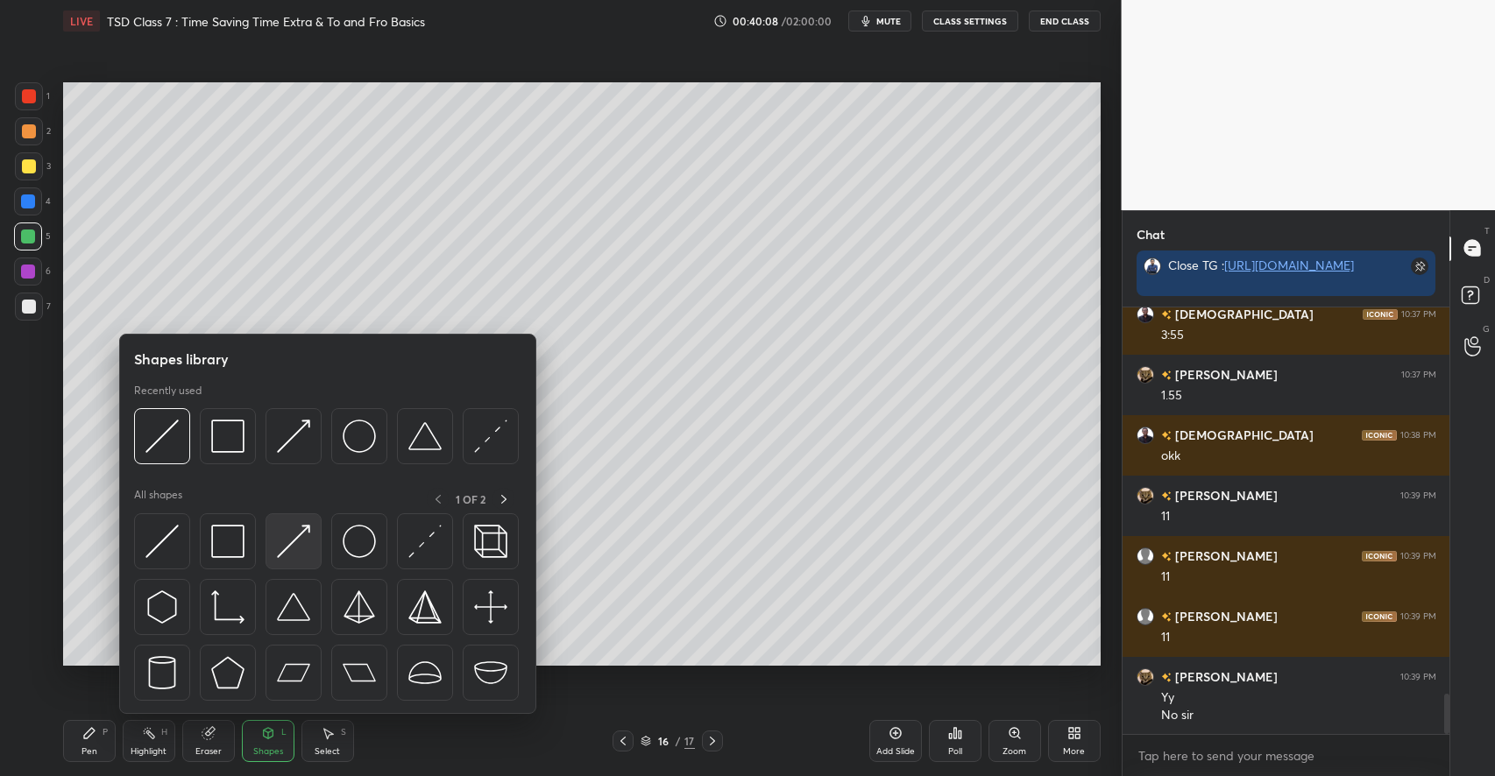
click at [277, 548] on img at bounding box center [293, 541] width 33 height 33
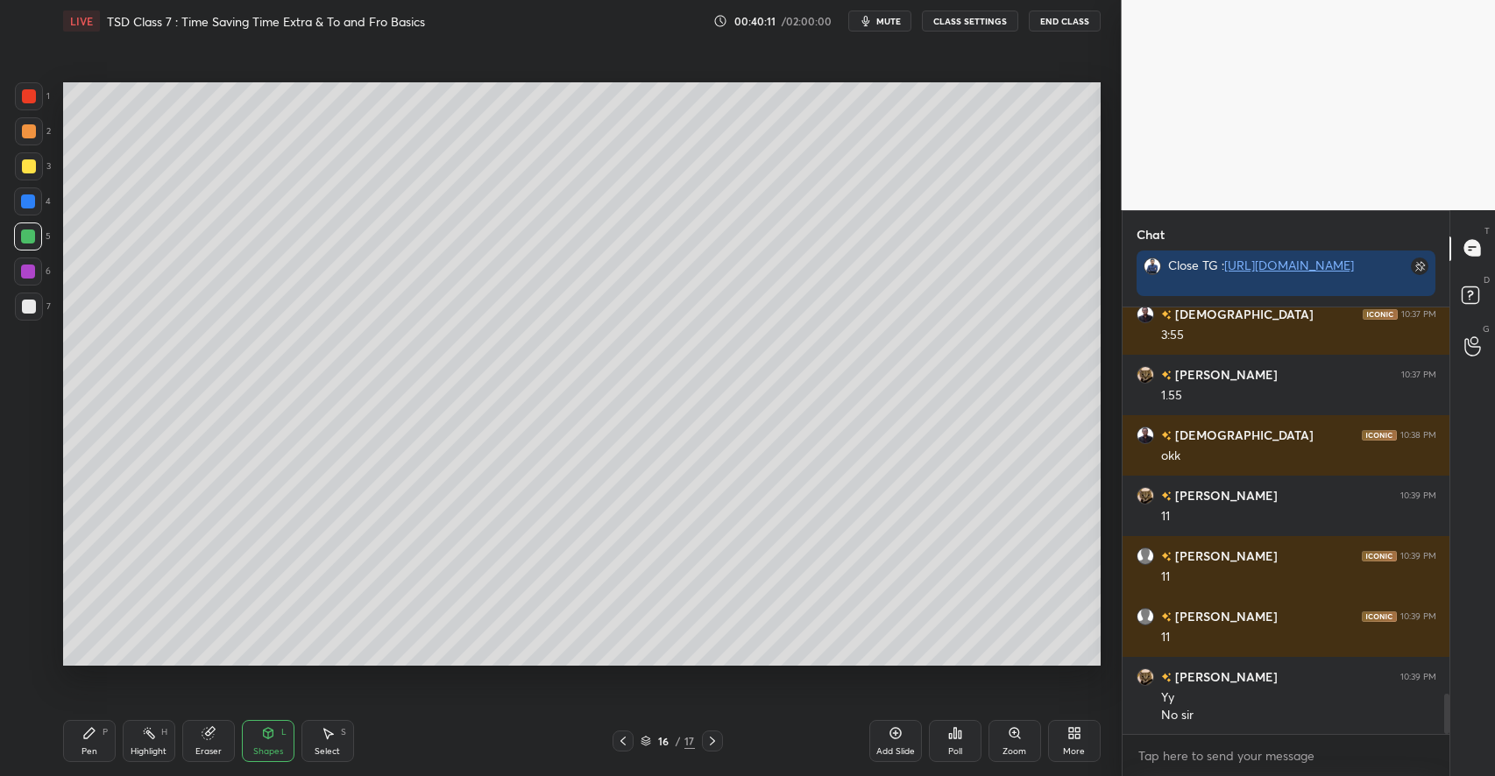
click at [83, 742] on div "Pen P" at bounding box center [89, 741] width 53 height 42
click at [263, 743] on div "Shapes L" at bounding box center [268, 741] width 53 height 42
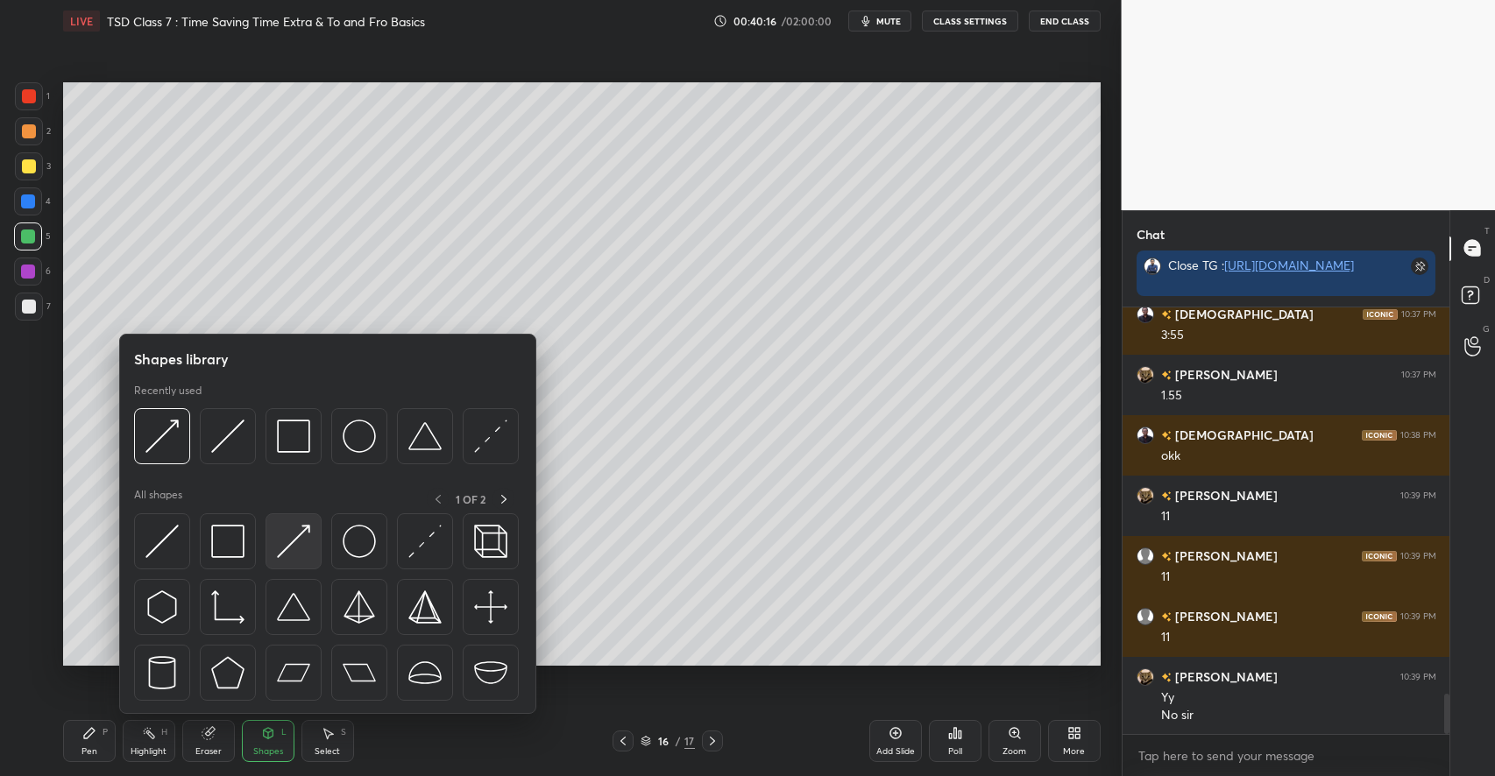
click at [288, 547] on img at bounding box center [293, 541] width 33 height 33
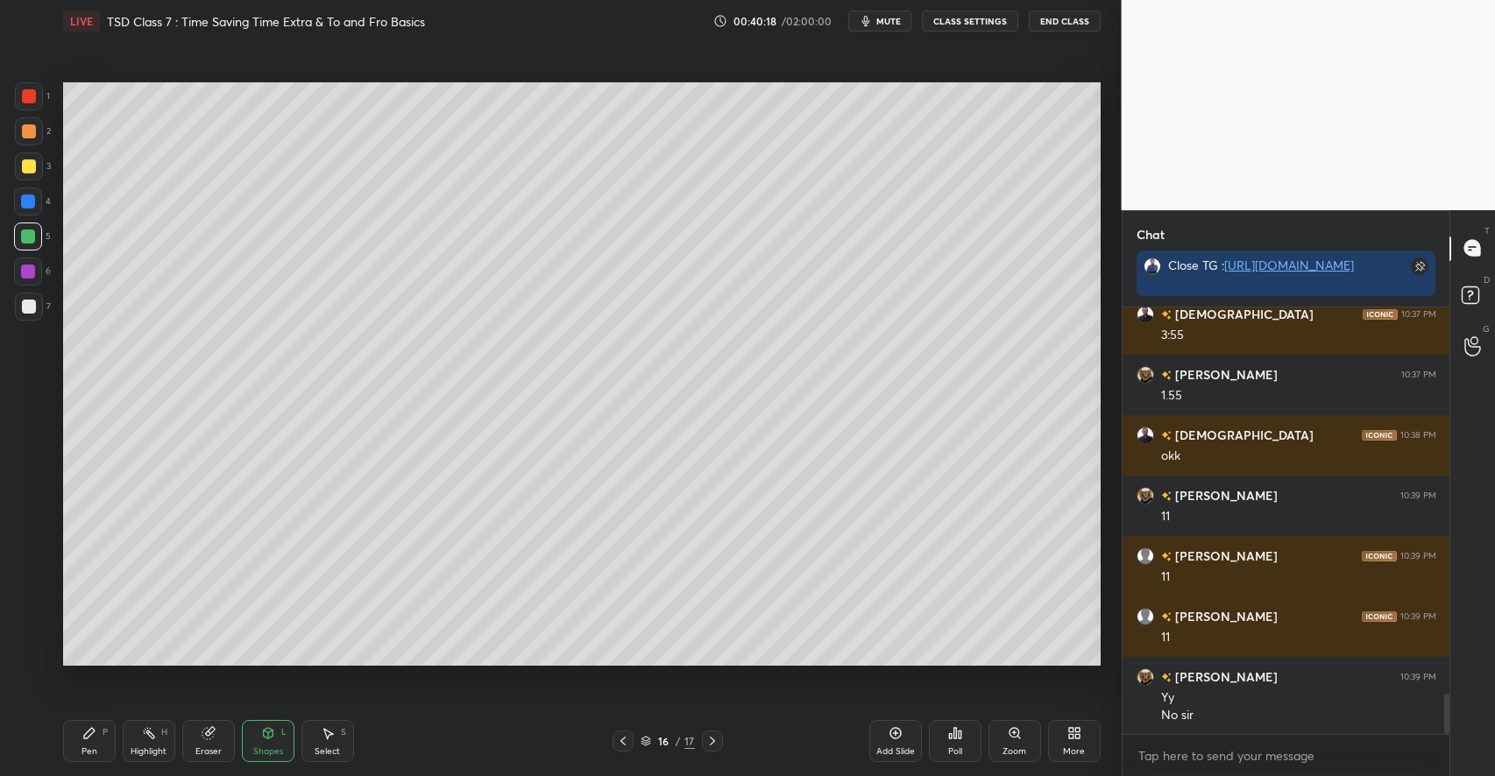
click at [106, 737] on div "P" at bounding box center [104, 732] width 5 height 9
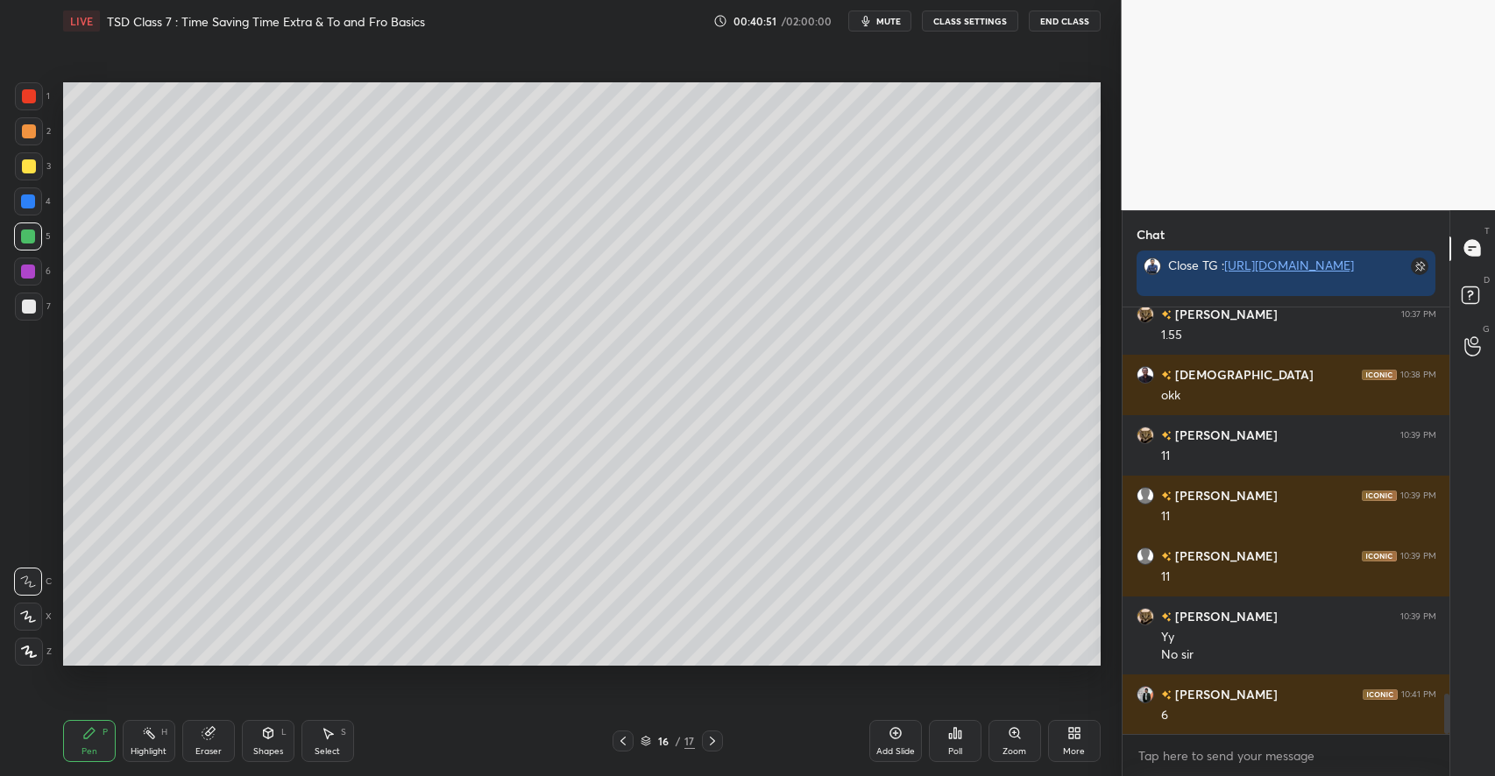
scroll to position [4191, 0]
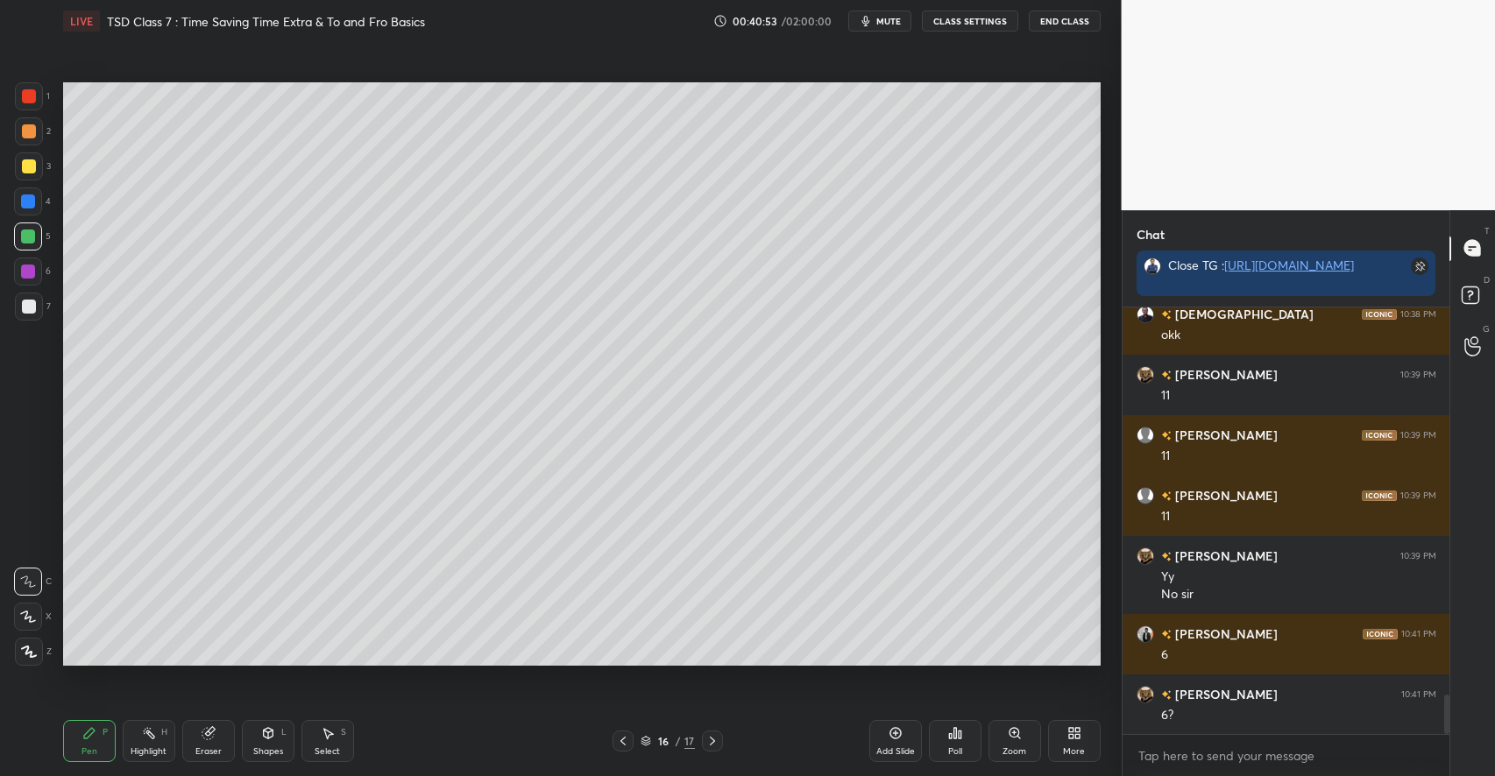
click at [33, 171] on div at bounding box center [29, 166] width 14 height 14
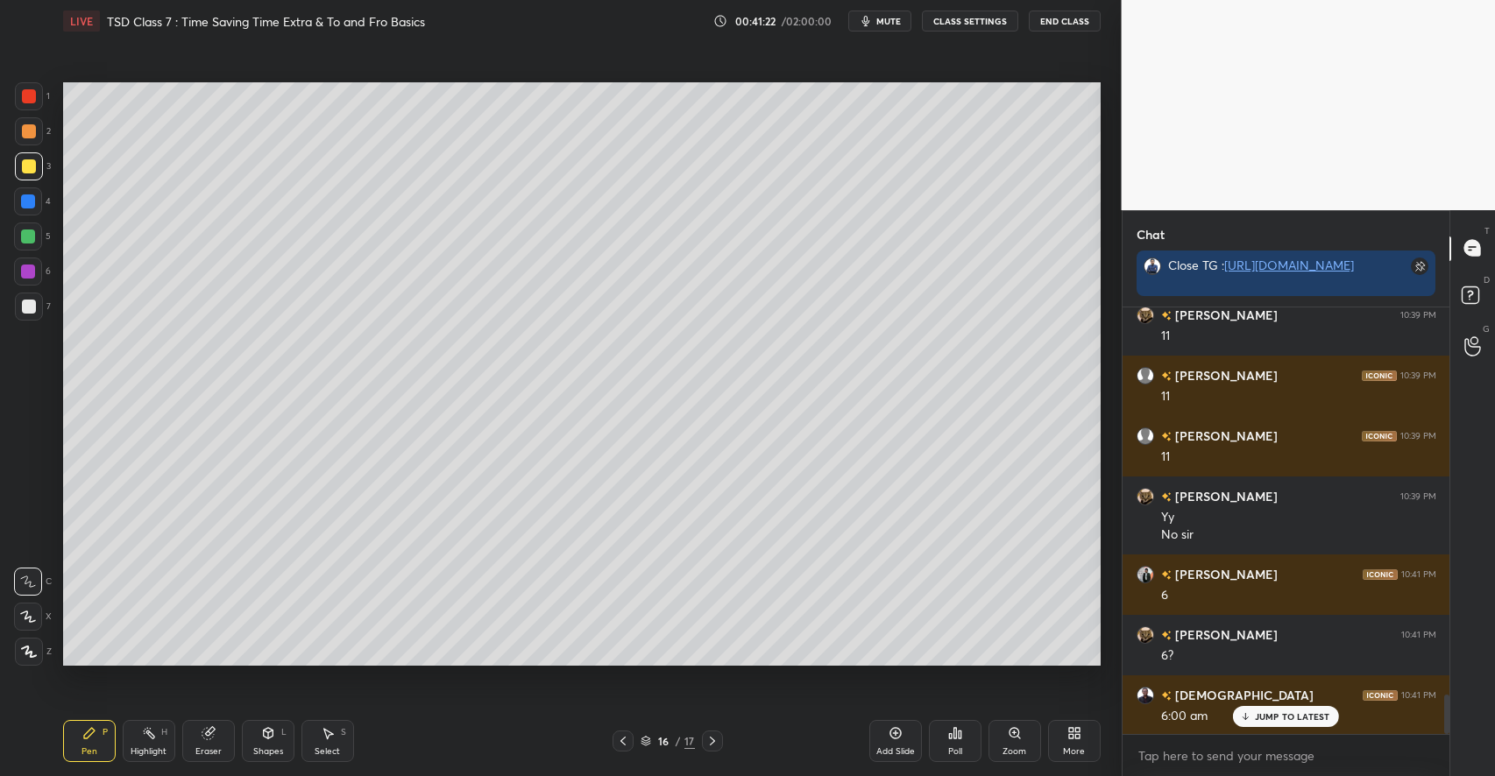
click at [35, 131] on div at bounding box center [29, 131] width 14 height 14
click at [256, 732] on div "Shapes L" at bounding box center [268, 741] width 53 height 42
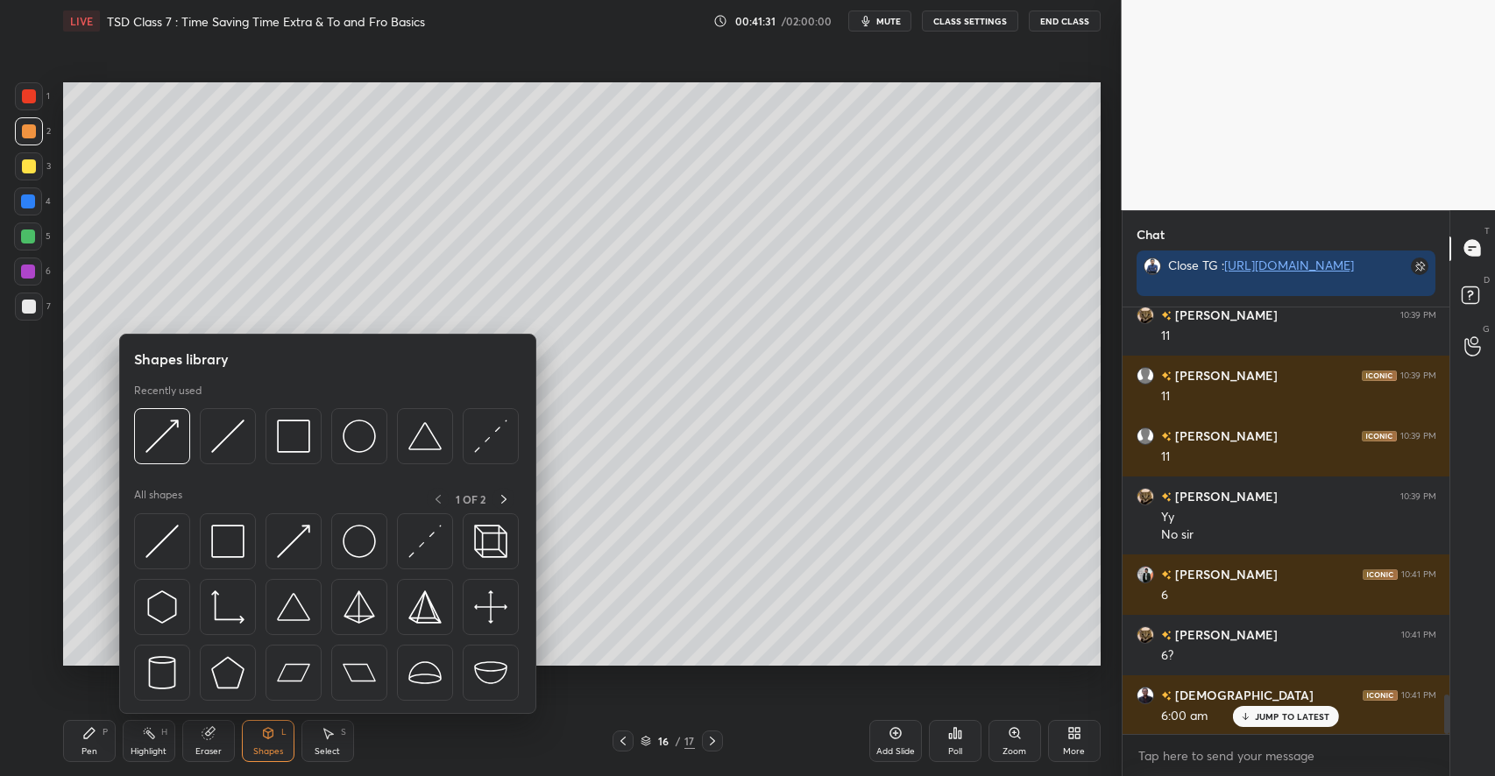
click at [202, 738] on icon at bounding box center [208, 733] width 14 height 14
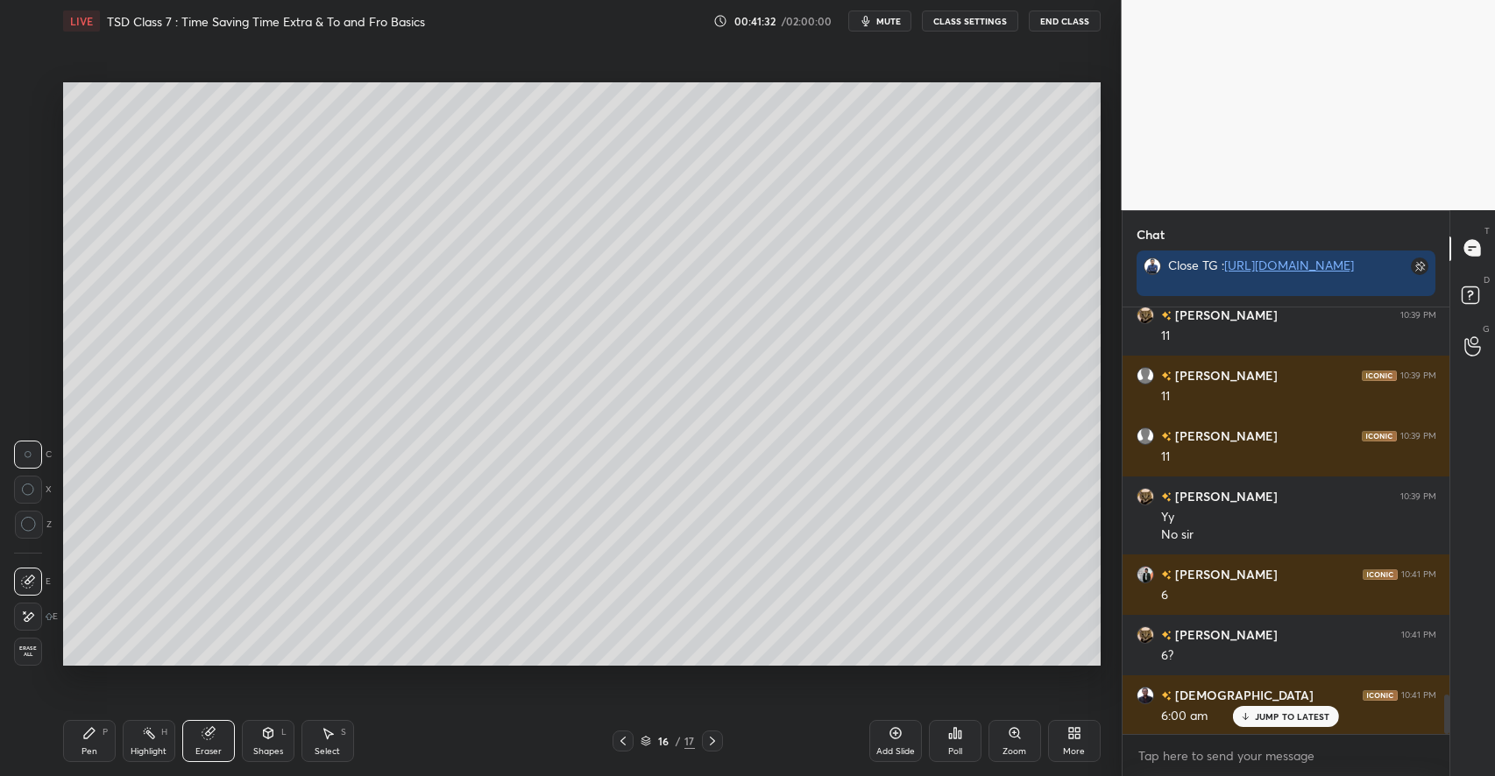
click at [131, 740] on div "Highlight H" at bounding box center [149, 741] width 53 height 42
click at [105, 732] on div "P" at bounding box center [104, 732] width 5 height 9
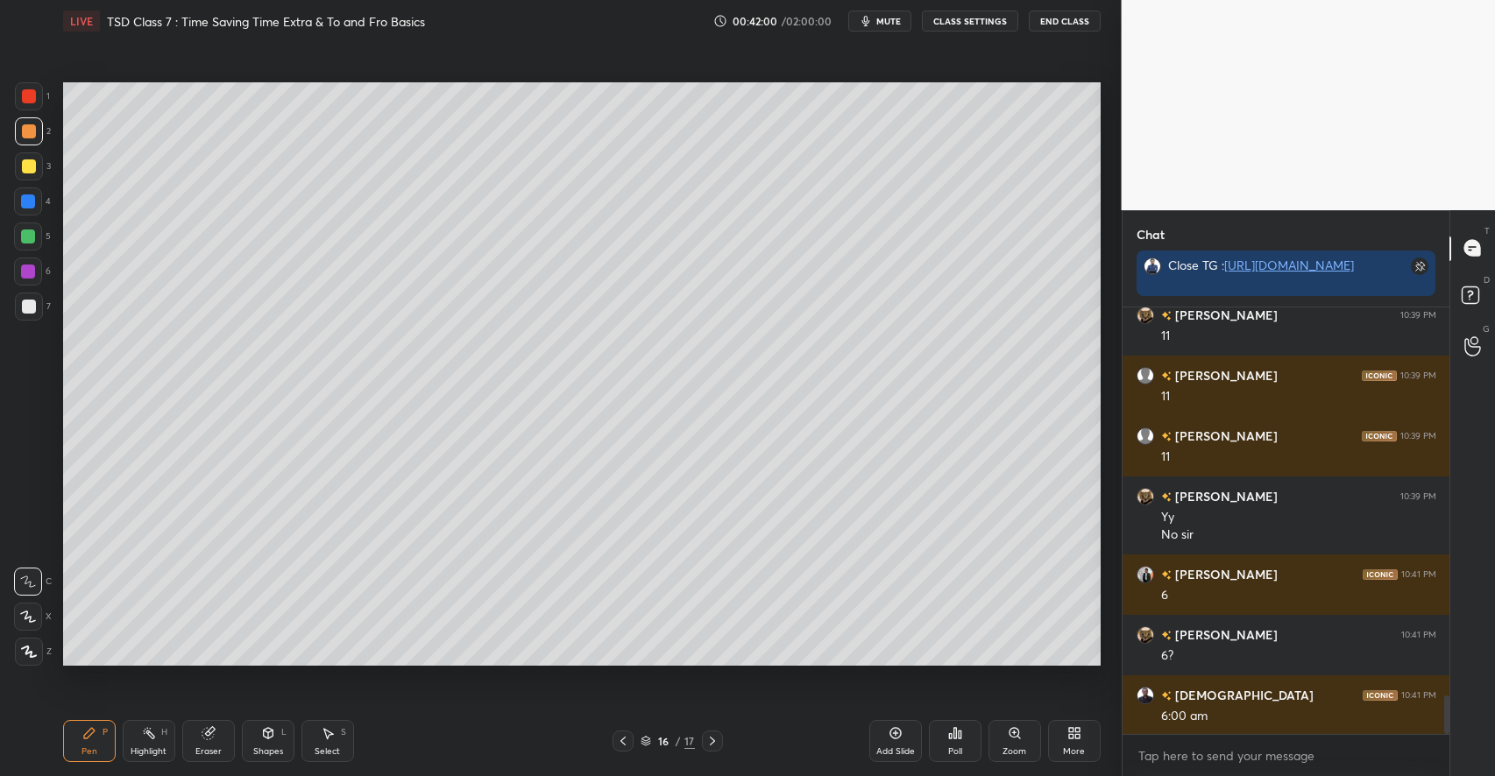
scroll to position [4312, 0]
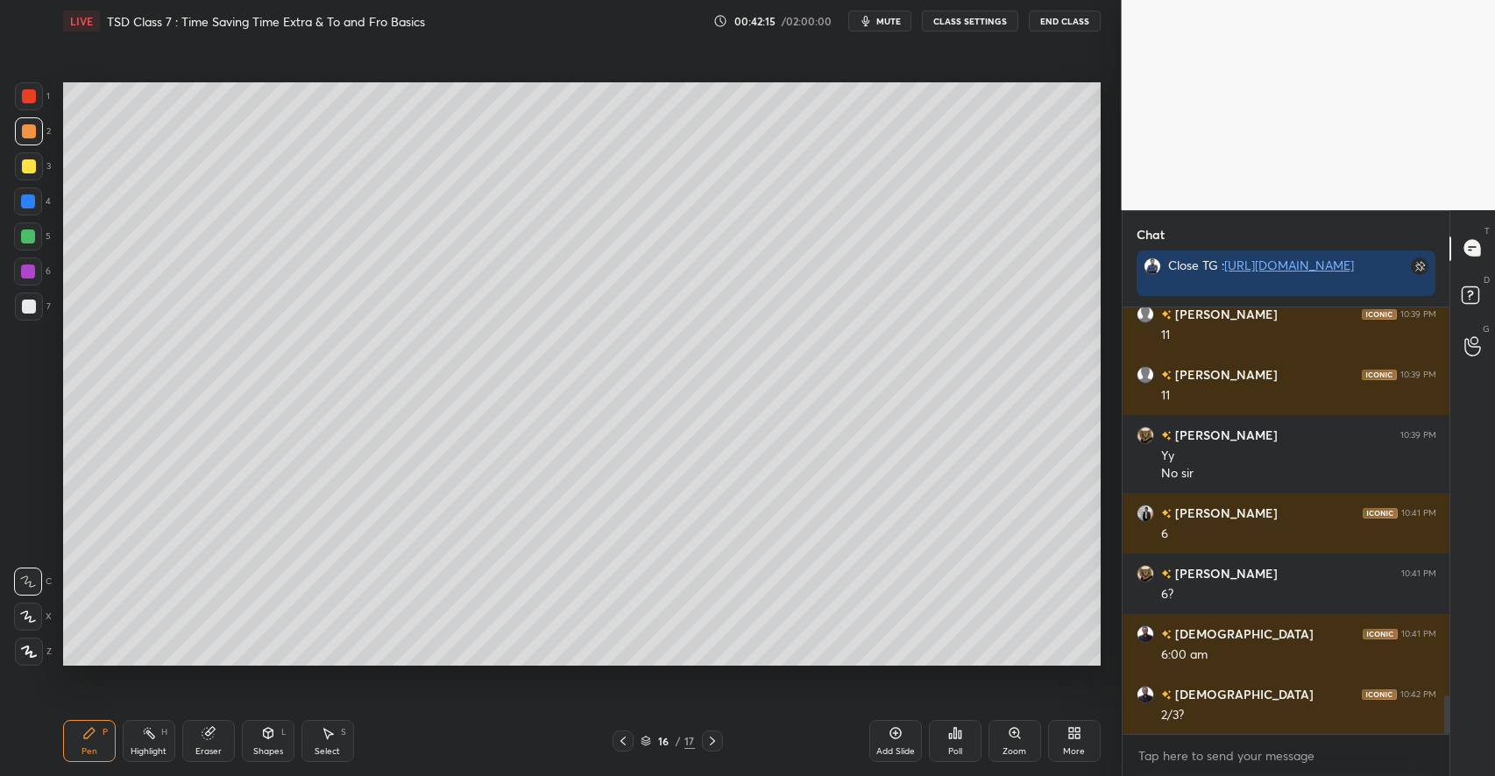
click at [164, 728] on div "H" at bounding box center [164, 732] width 6 height 9
click at [108, 732] on div "Pen P" at bounding box center [89, 741] width 53 height 42
click at [269, 734] on icon at bounding box center [268, 733] width 10 height 11
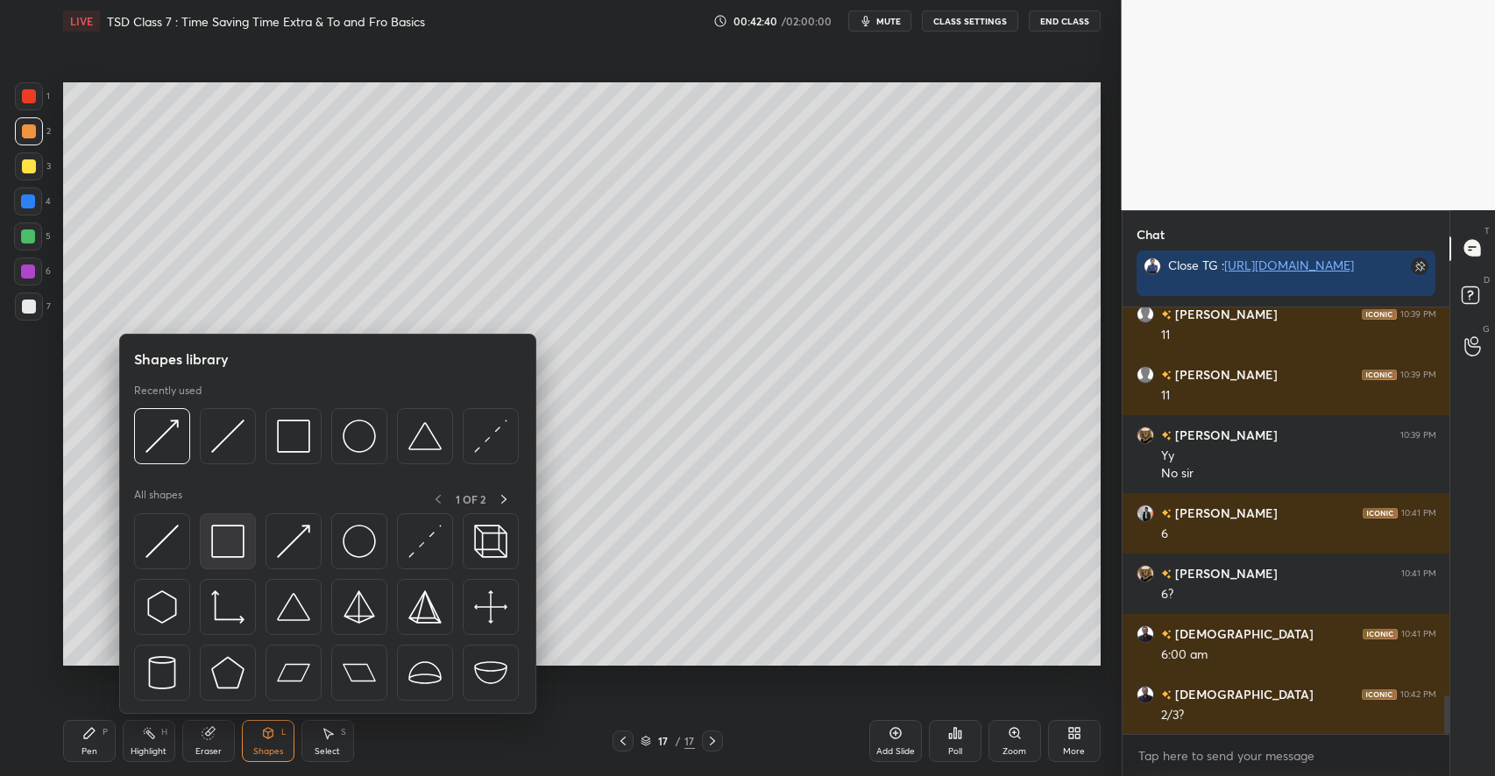
click at [230, 548] on img at bounding box center [227, 541] width 33 height 33
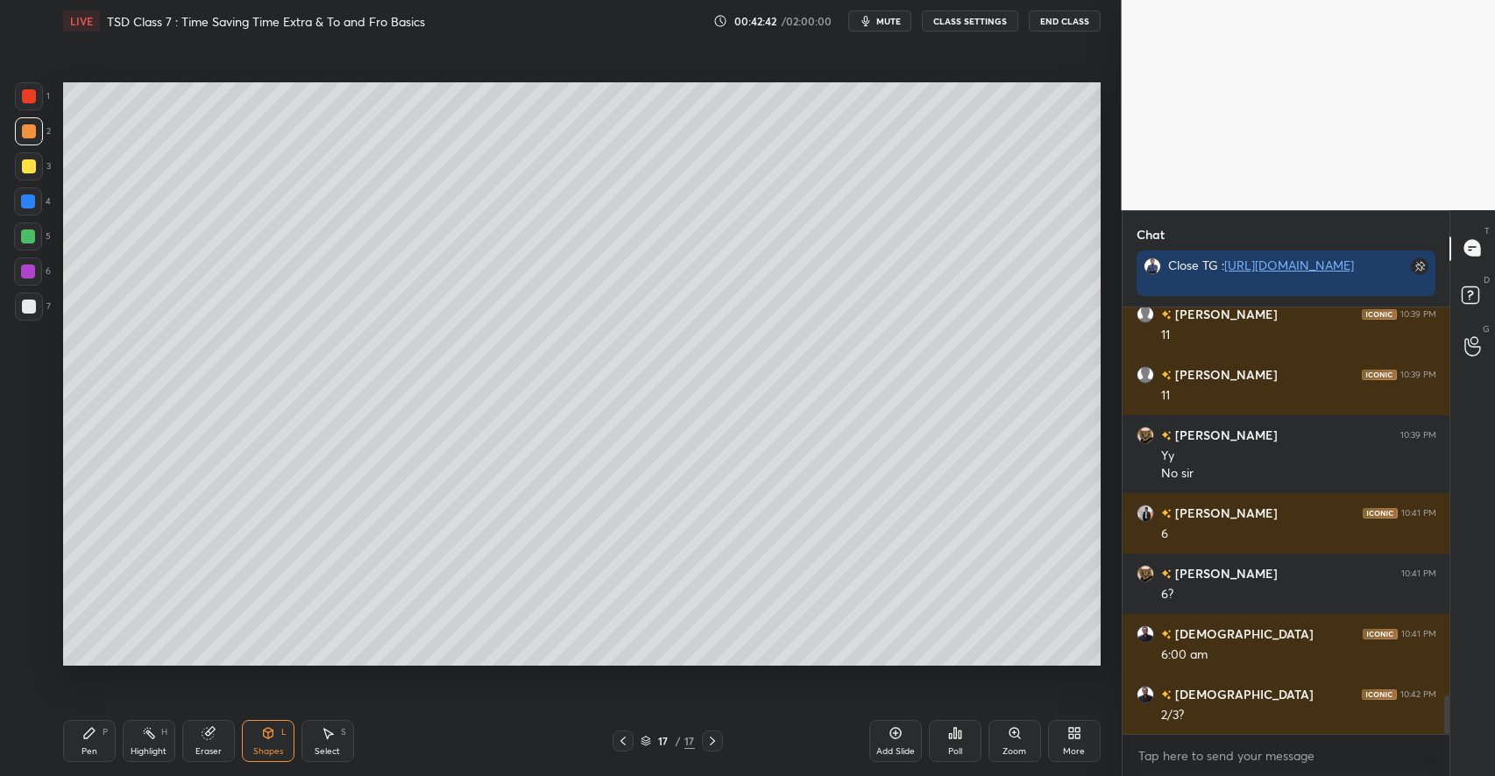
click at [79, 745] on div "Pen P" at bounding box center [89, 741] width 53 height 42
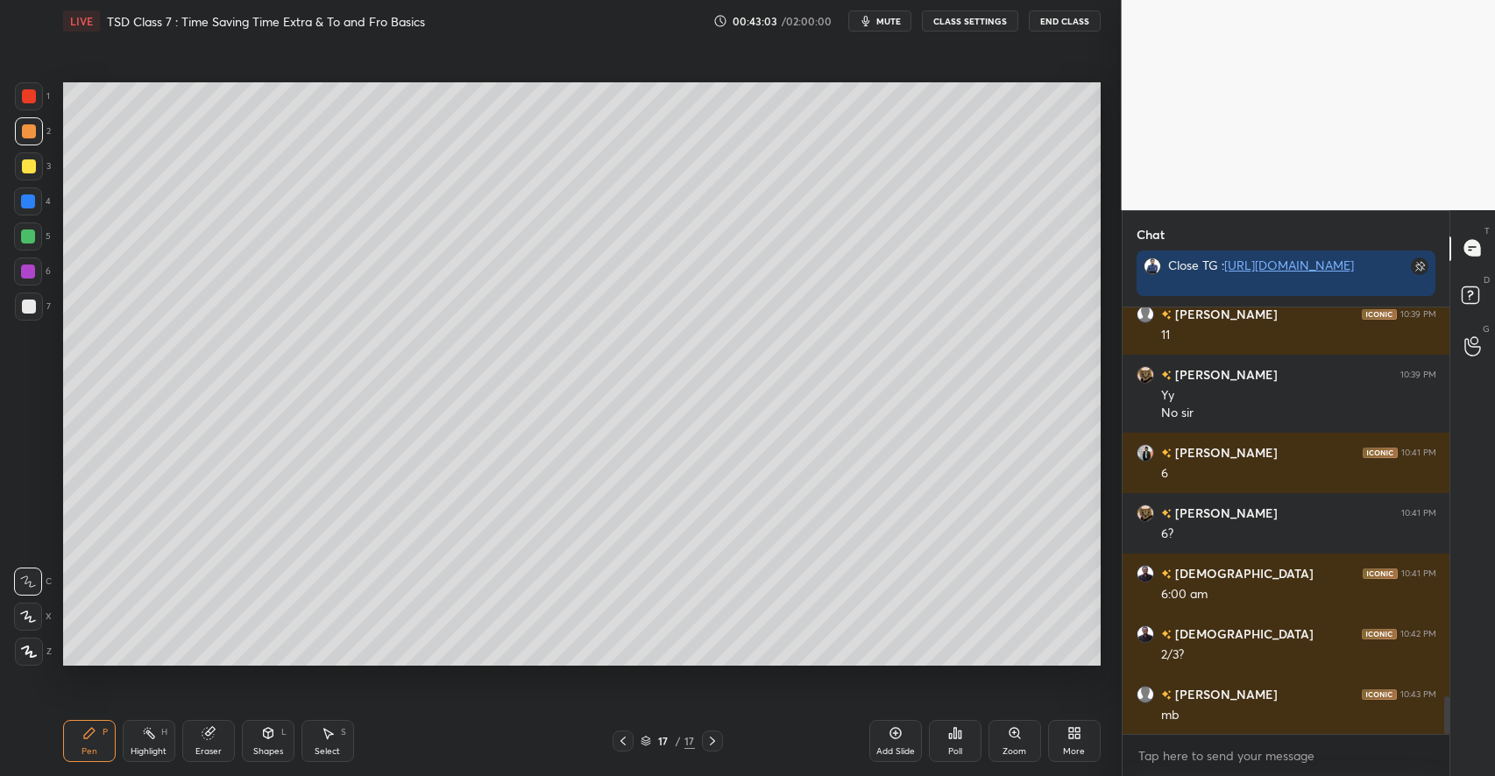
click at [158, 736] on div "Highlight H" at bounding box center [149, 741] width 53 height 42
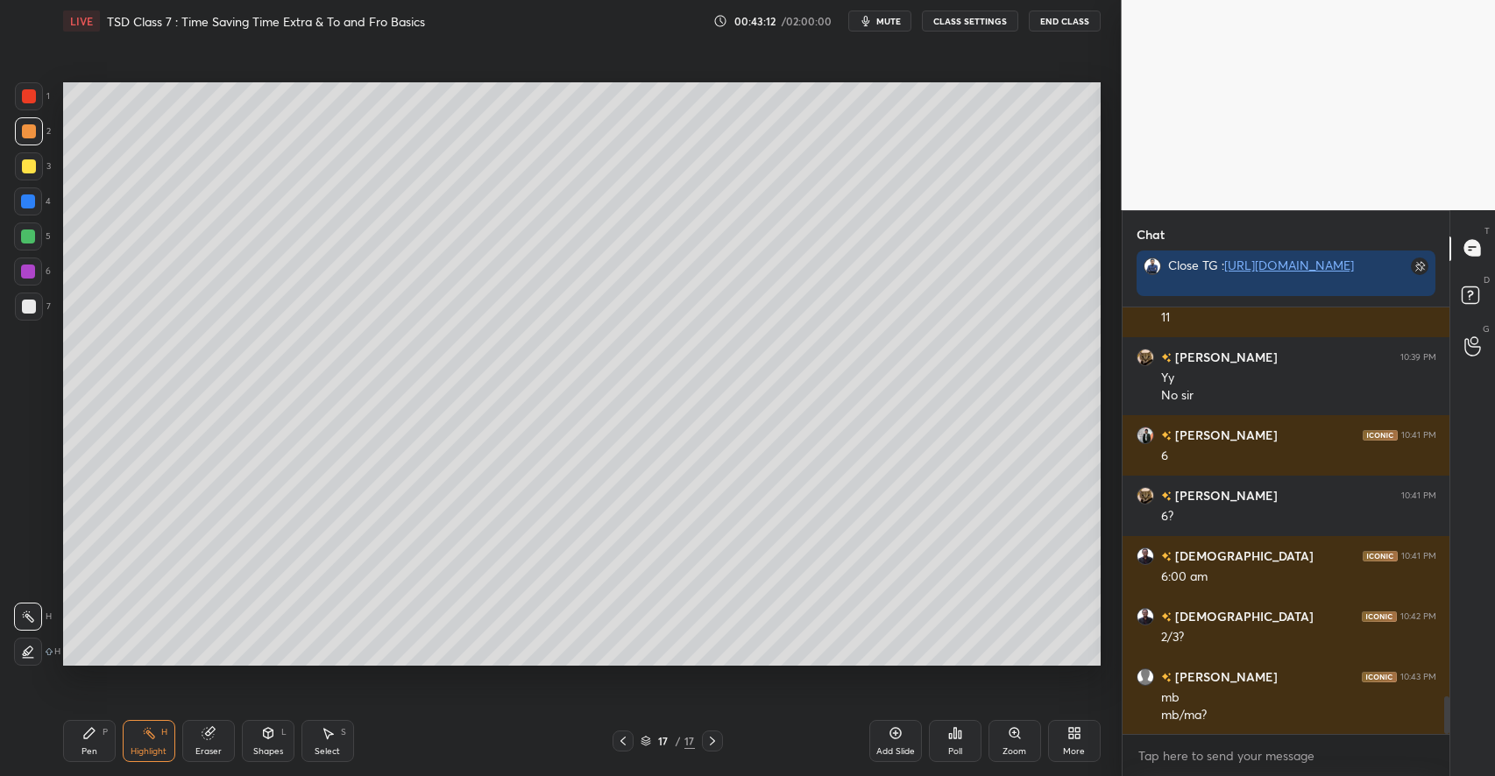
click at [106, 743] on div "Pen P" at bounding box center [89, 741] width 53 height 42
click at [279, 729] on div "Shapes L" at bounding box center [268, 741] width 53 height 42
click at [30, 301] on div at bounding box center [29, 307] width 14 height 14
click at [268, 746] on div "Shapes L" at bounding box center [268, 741] width 53 height 42
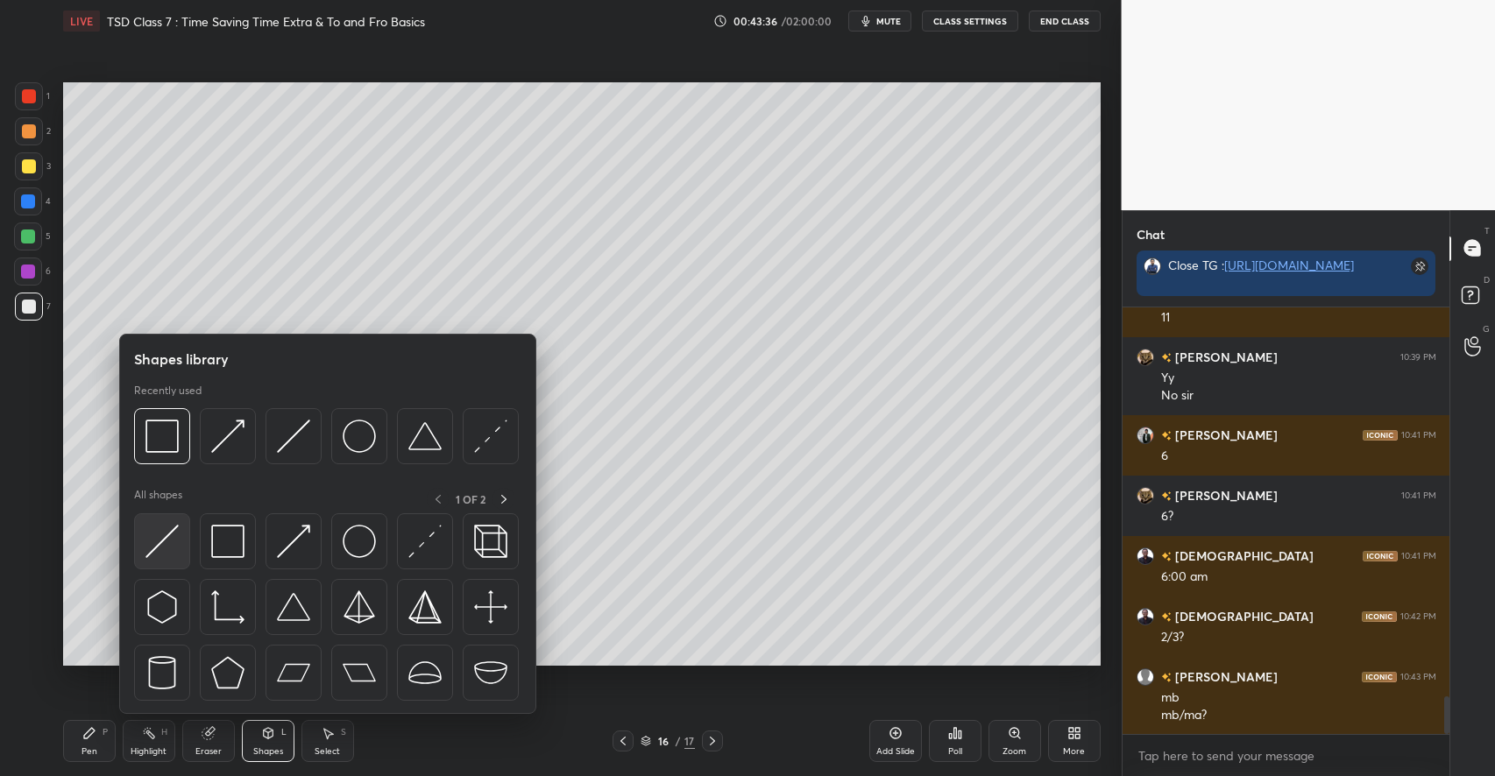
click at [159, 548] on img at bounding box center [161, 541] width 33 height 33
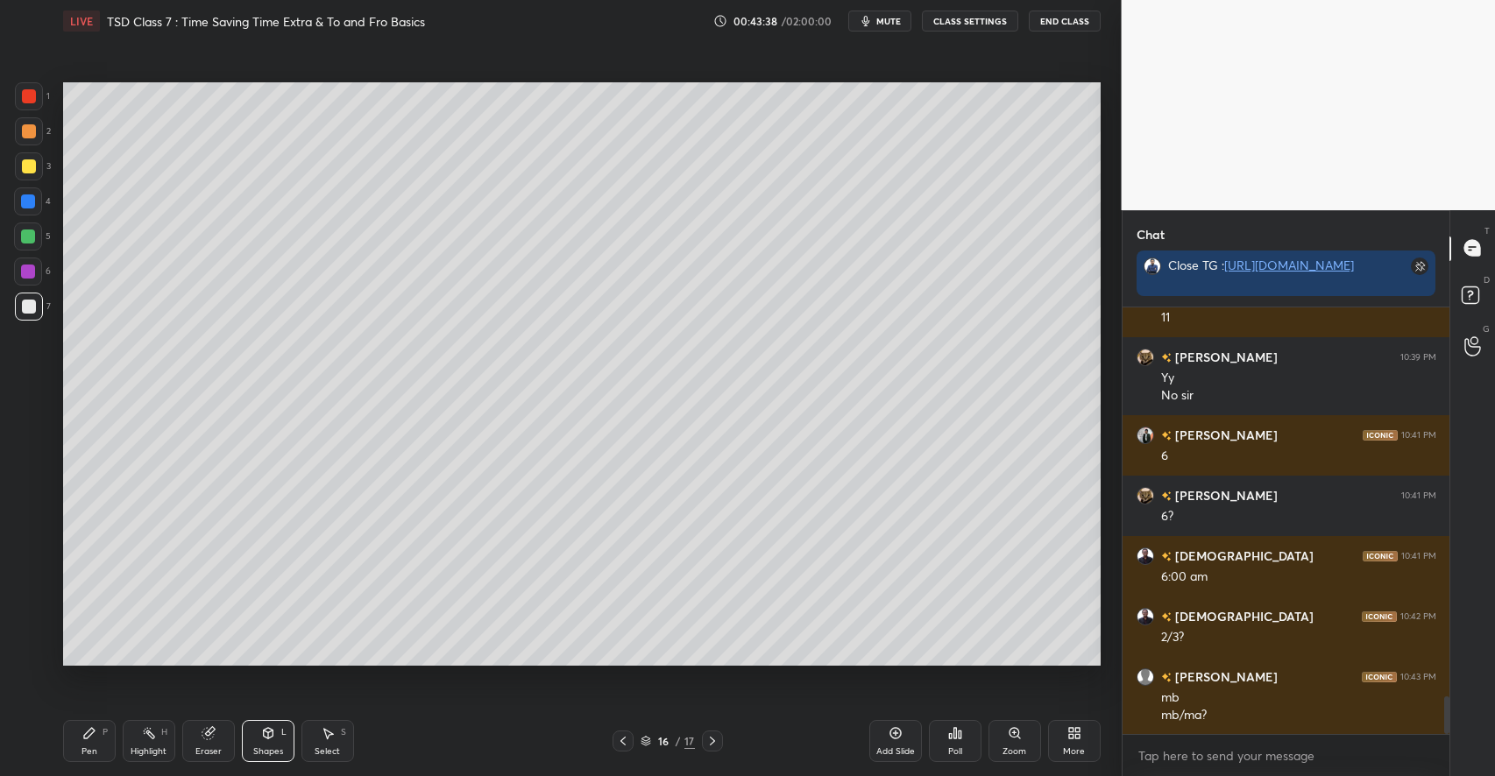
click at [90, 734] on icon at bounding box center [89, 733] width 11 height 11
click at [32, 174] on div at bounding box center [29, 166] width 28 height 28
click at [277, 741] on div "Shapes L" at bounding box center [268, 741] width 53 height 42
click at [222, 739] on div "Eraser" at bounding box center [208, 741] width 53 height 42
click at [97, 742] on div "Pen P" at bounding box center [89, 741] width 53 height 42
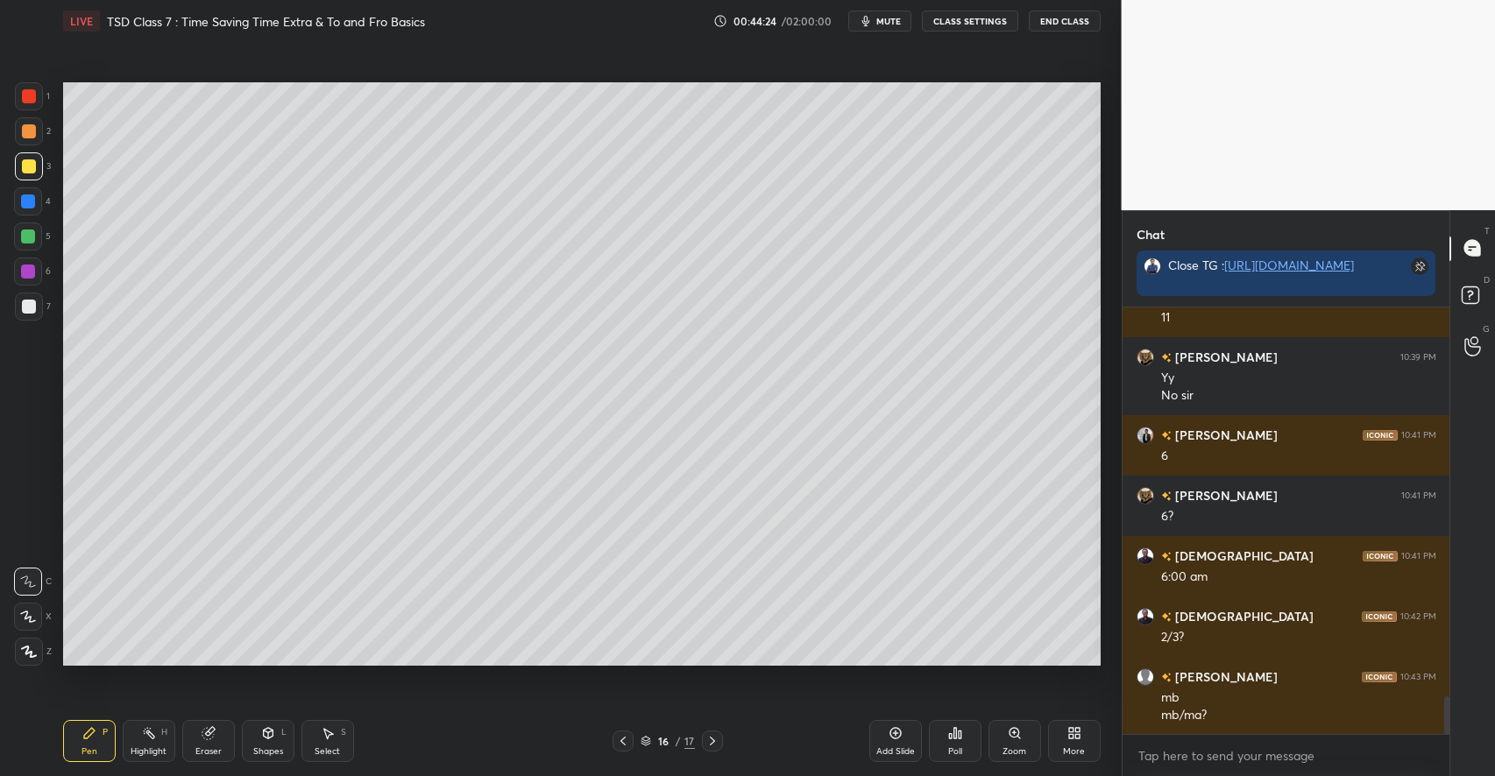
click at [28, 231] on div at bounding box center [28, 237] width 14 height 14
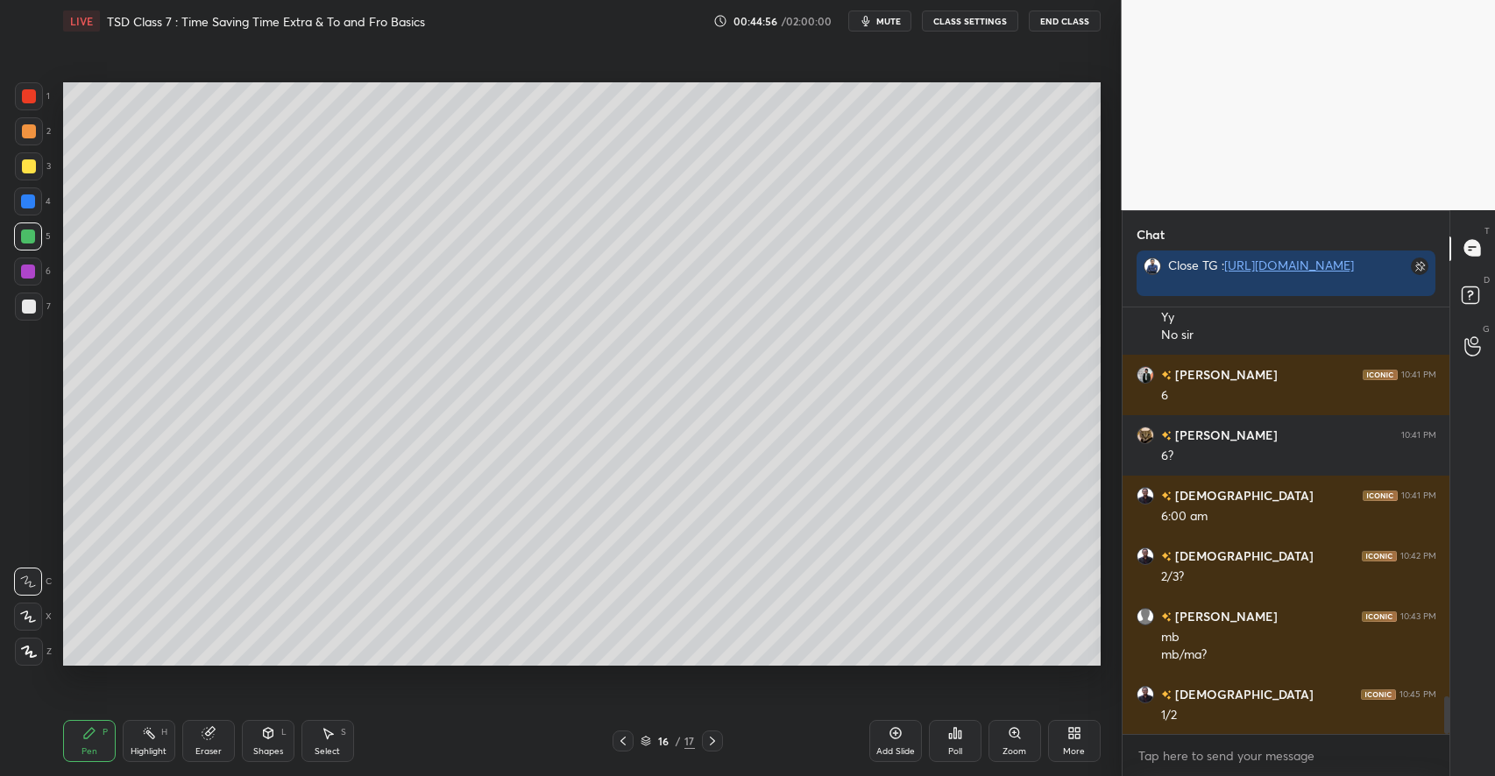
click at [33, 307] on div at bounding box center [29, 307] width 14 height 14
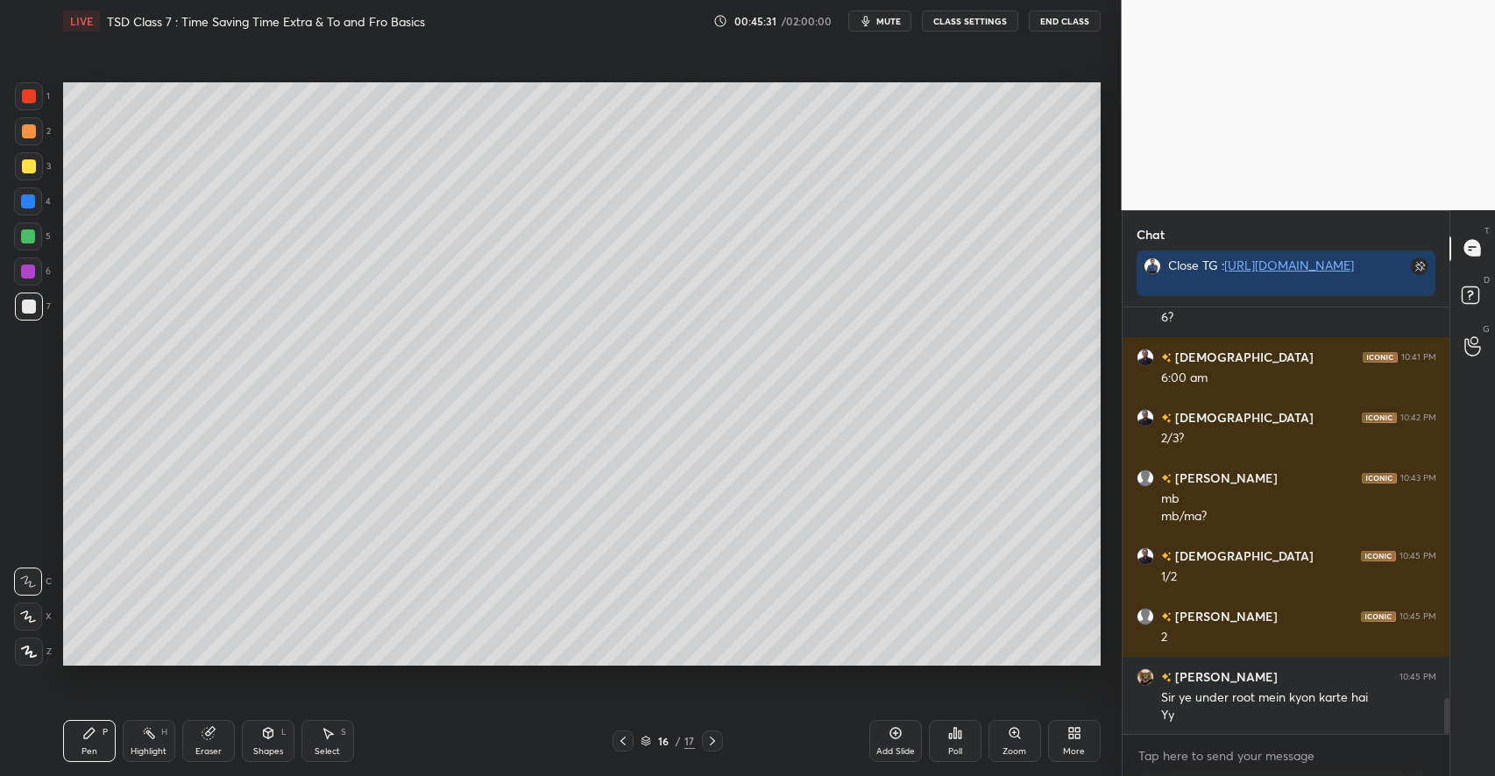
scroll to position [4649, 0]
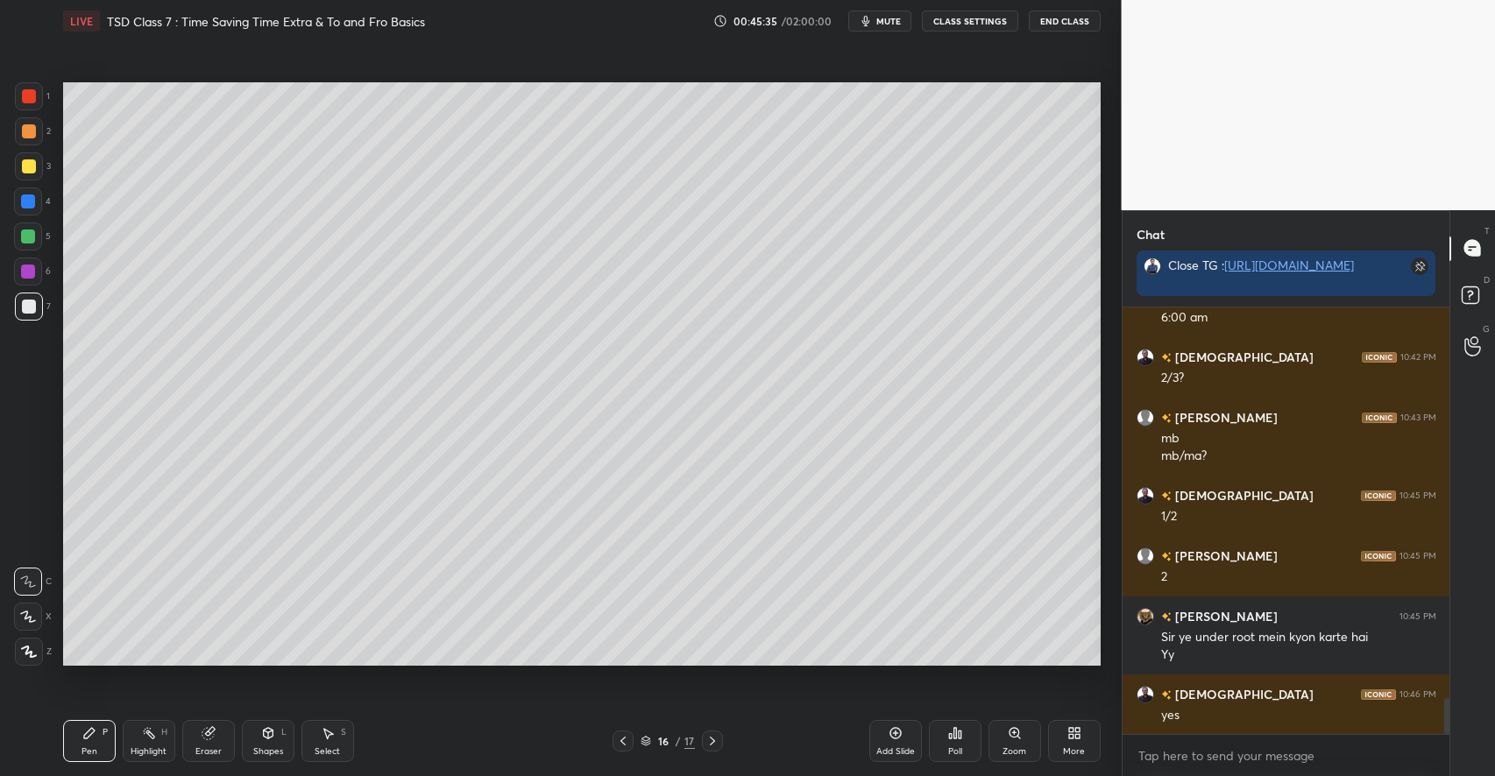
click at [893, 739] on icon at bounding box center [894, 733] width 11 height 11
click at [262, 732] on icon at bounding box center [268, 733] width 14 height 14
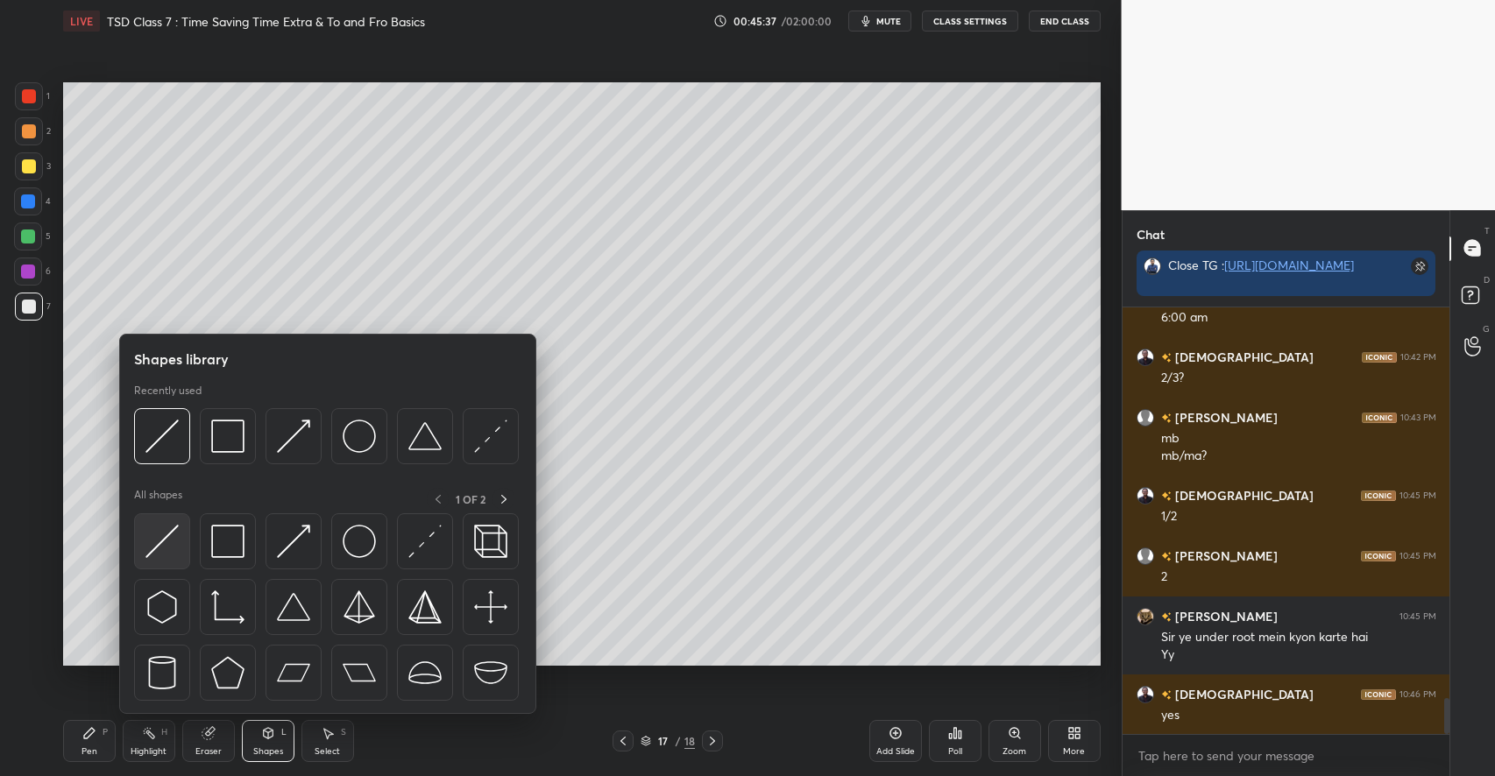
click at [172, 545] on img at bounding box center [161, 541] width 33 height 33
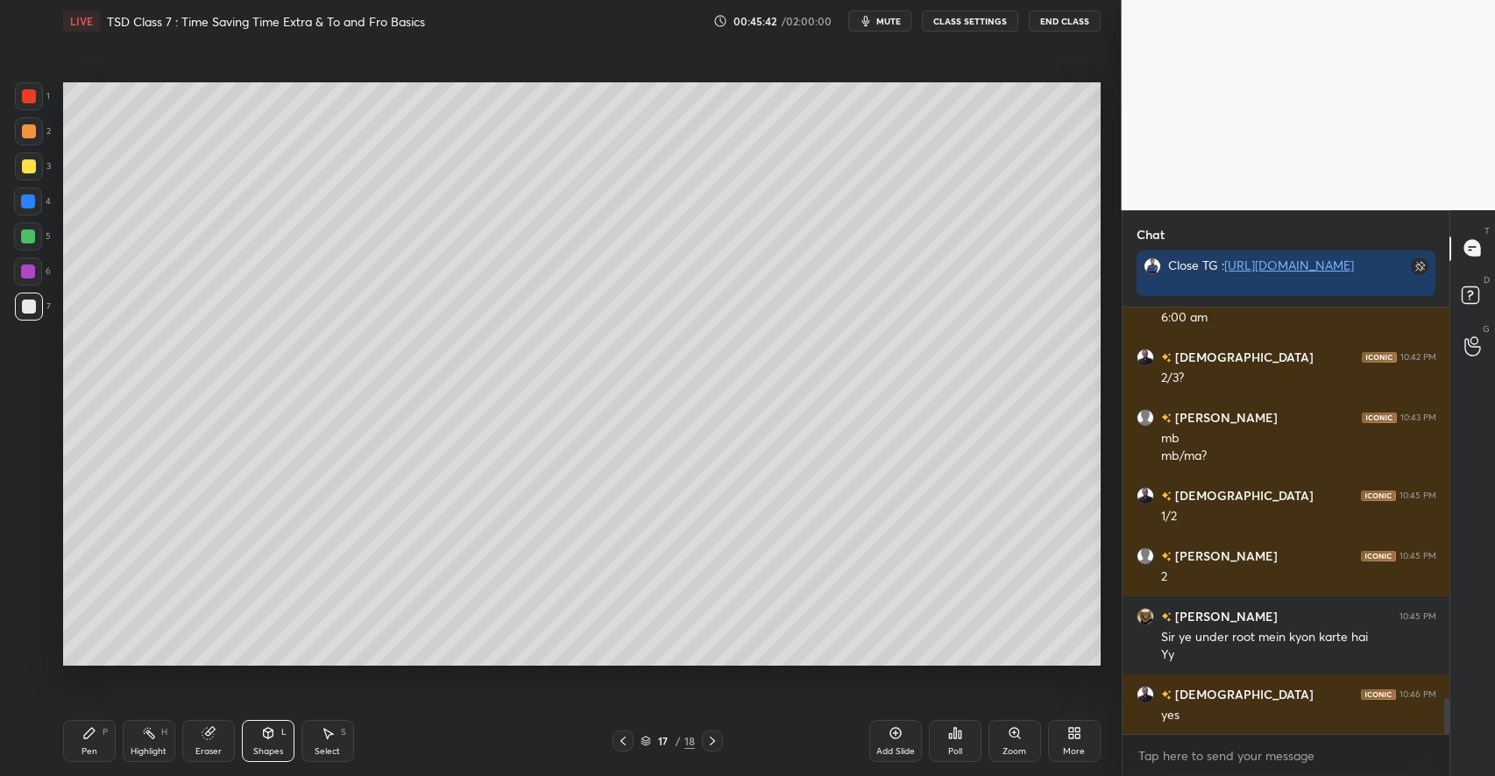
click at [107, 736] on div "P" at bounding box center [104, 732] width 5 height 9
click at [28, 173] on div at bounding box center [29, 166] width 14 height 14
click at [32, 231] on div at bounding box center [28, 237] width 14 height 14
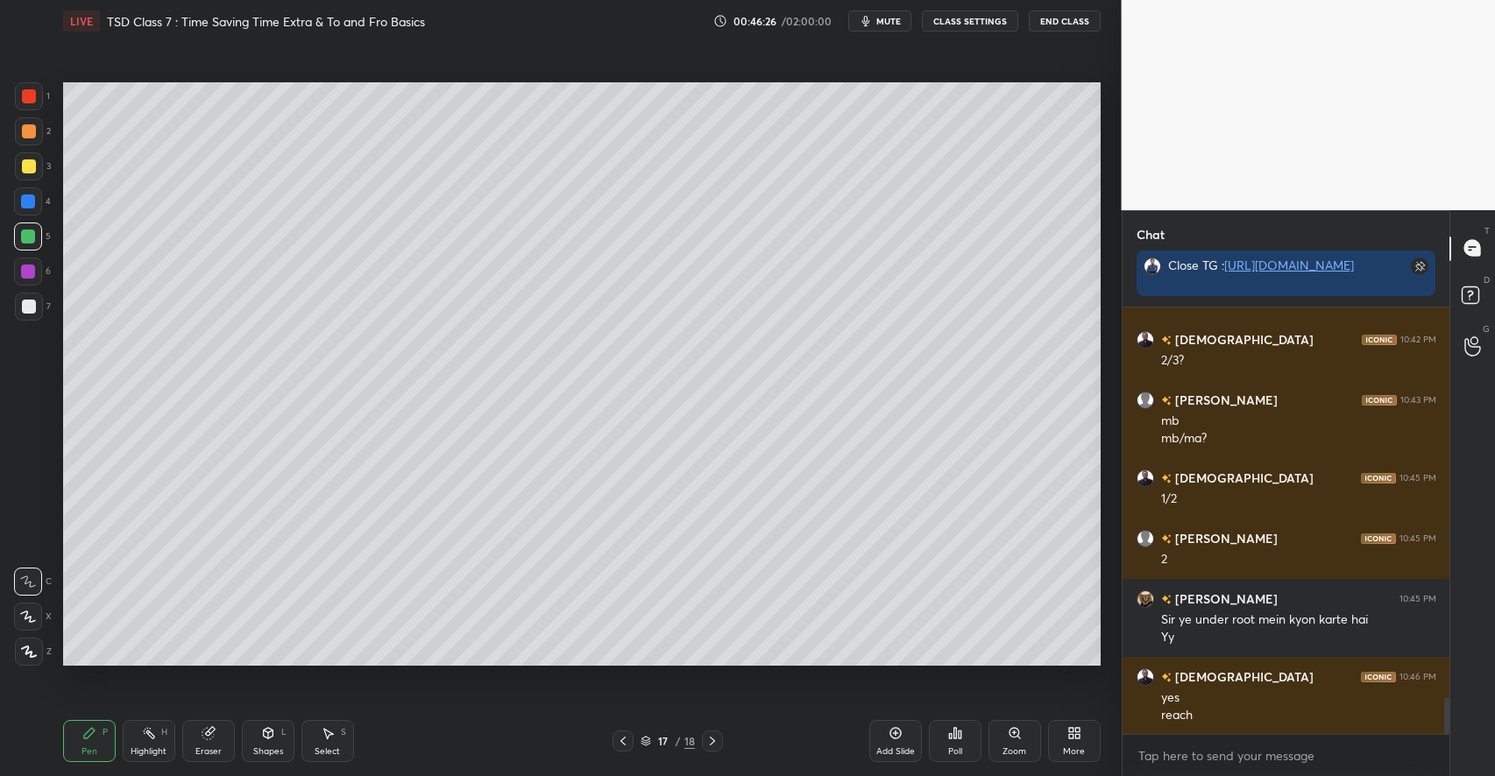
click at [32, 165] on div at bounding box center [29, 166] width 14 height 14
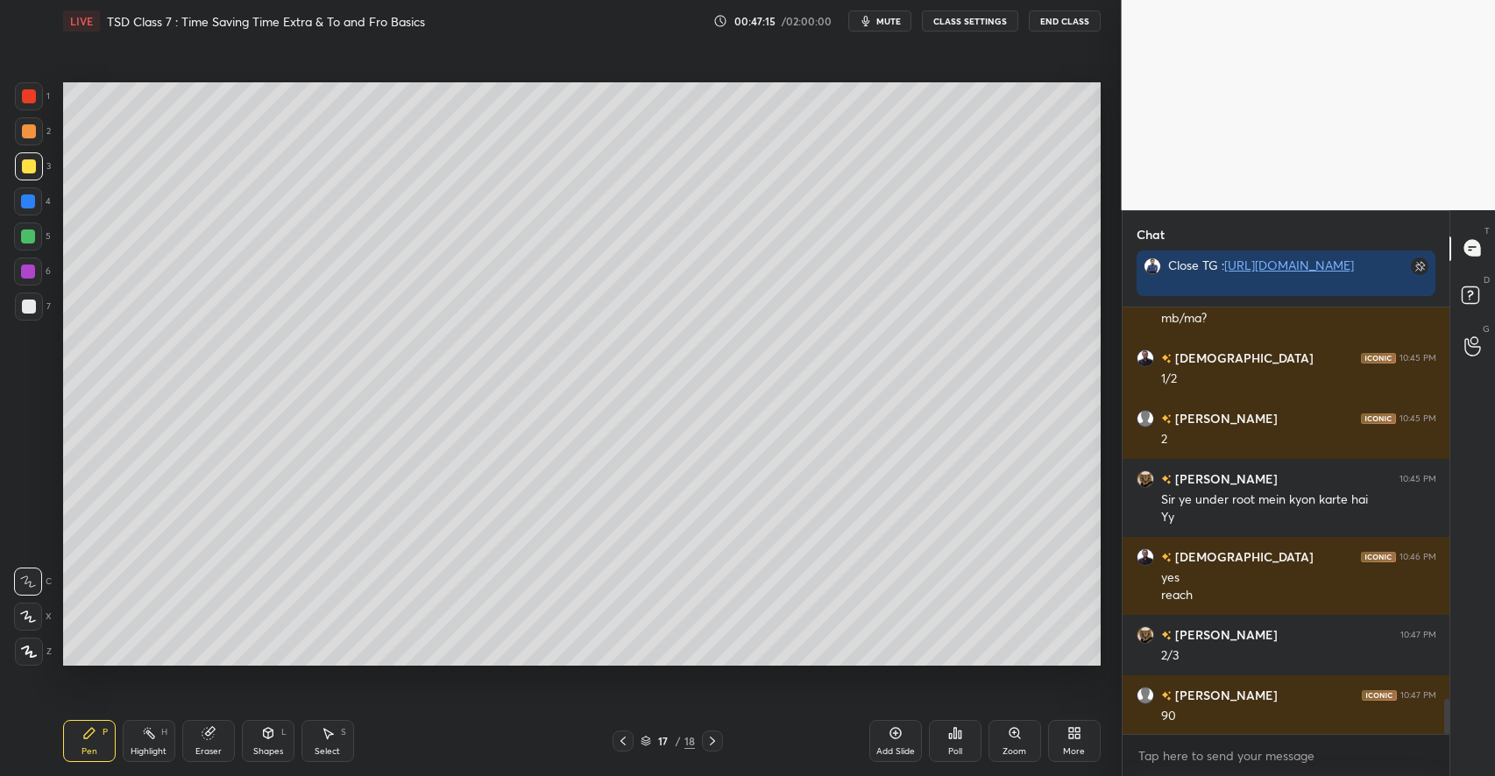
scroll to position [4848, 0]
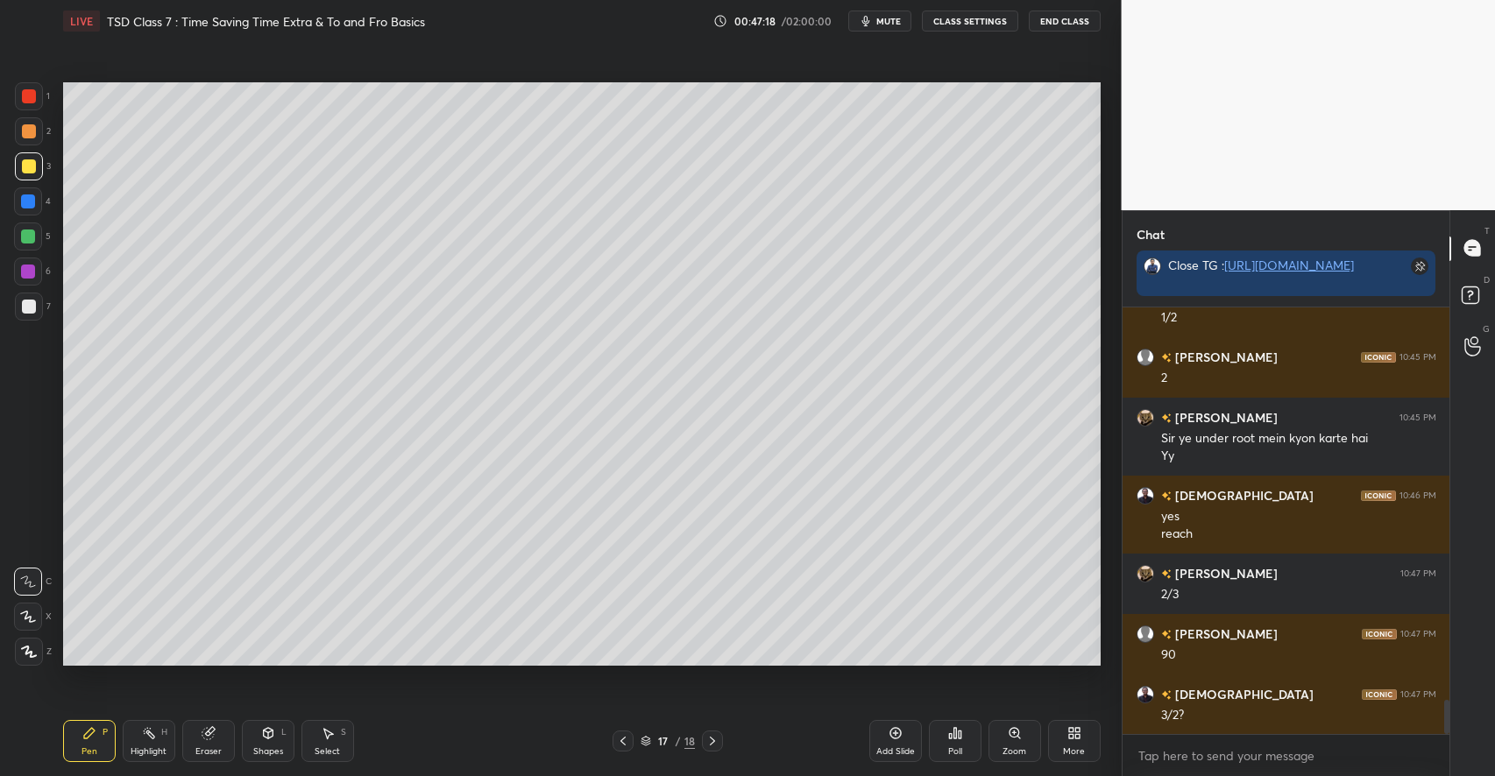
click at [153, 738] on rect at bounding box center [149, 735] width 9 height 9
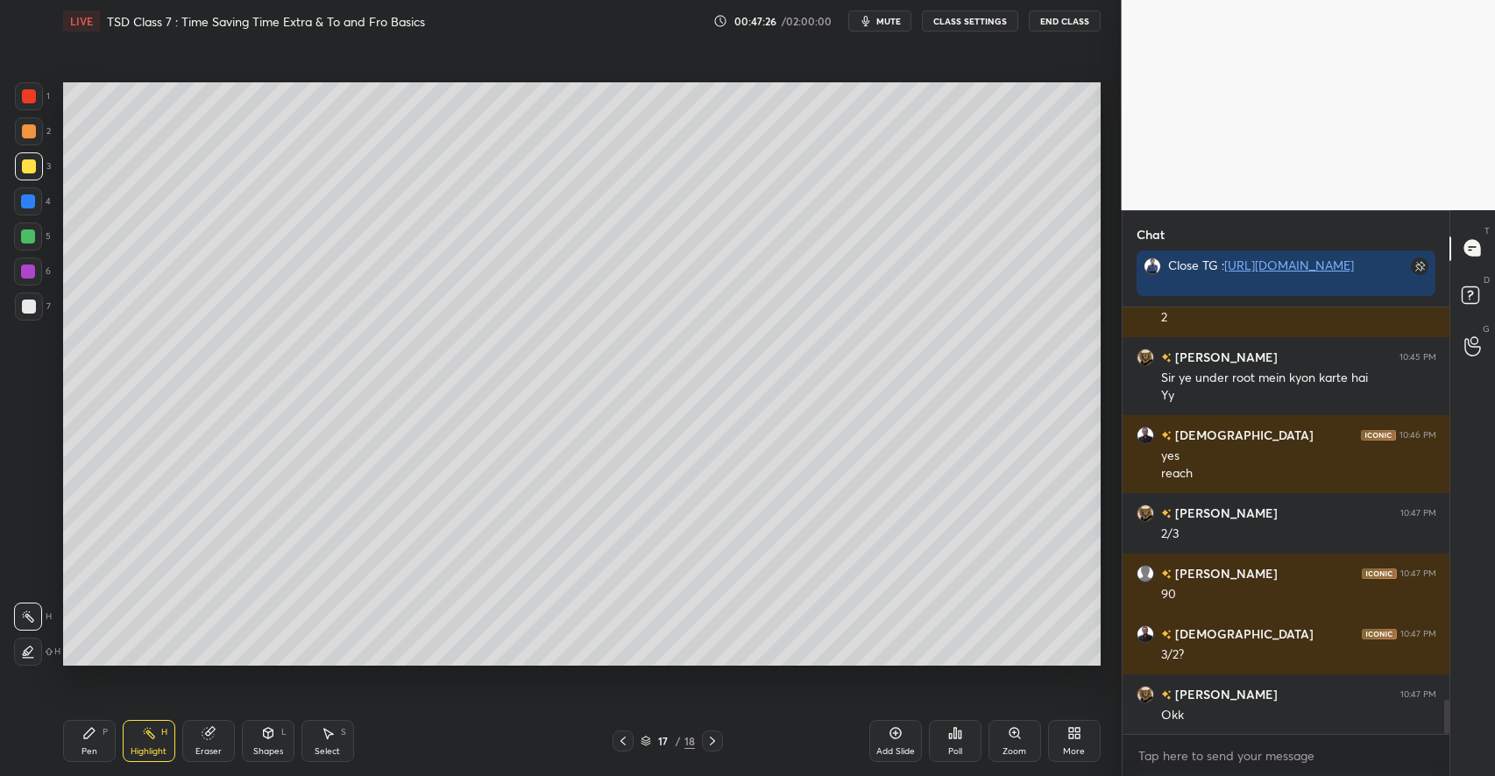
click at [81, 743] on div "Pen P" at bounding box center [89, 741] width 53 height 42
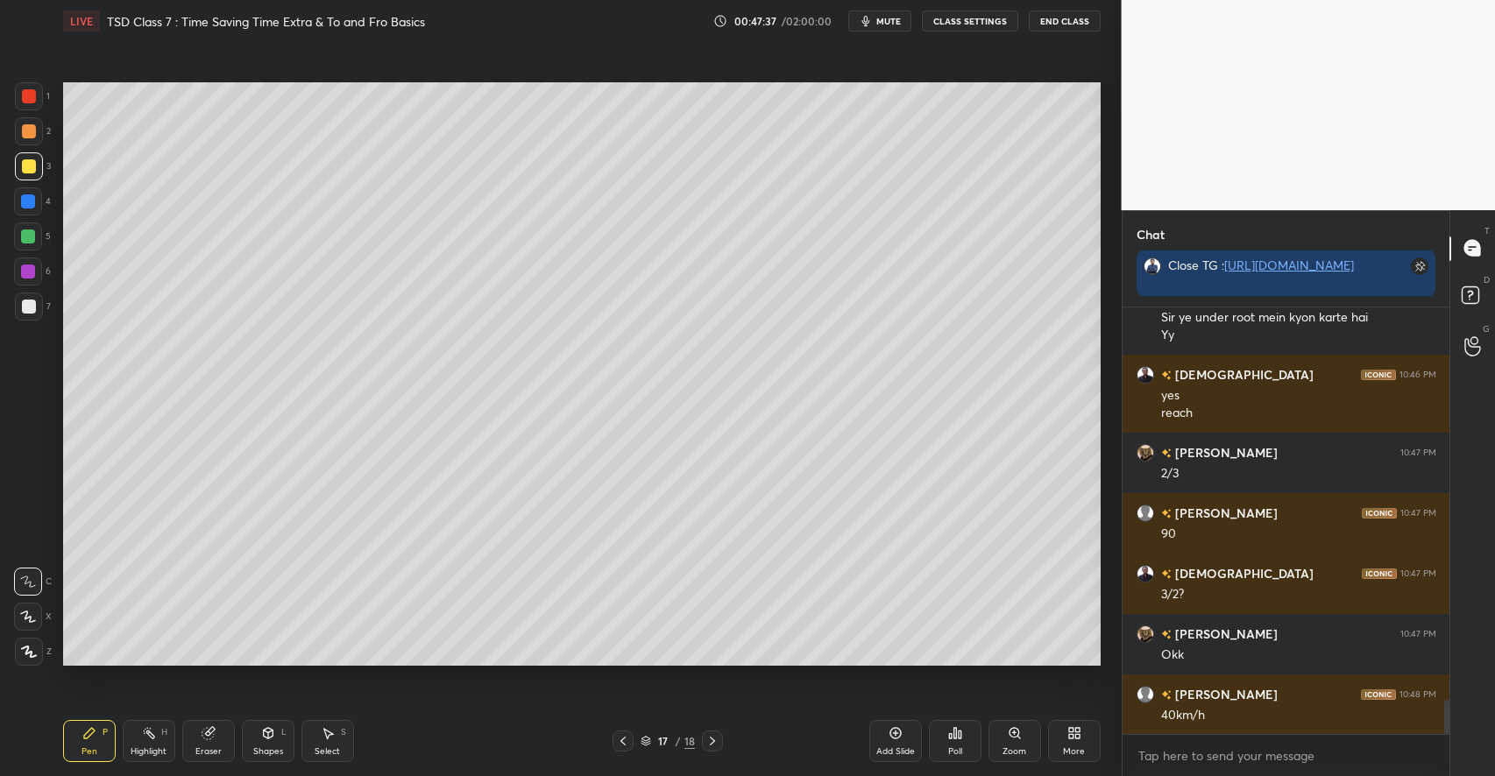
click at [28, 237] on div at bounding box center [28, 237] width 14 height 14
click at [32, 167] on div at bounding box center [29, 166] width 14 height 14
click at [264, 746] on div "Shapes L" at bounding box center [268, 741] width 53 height 42
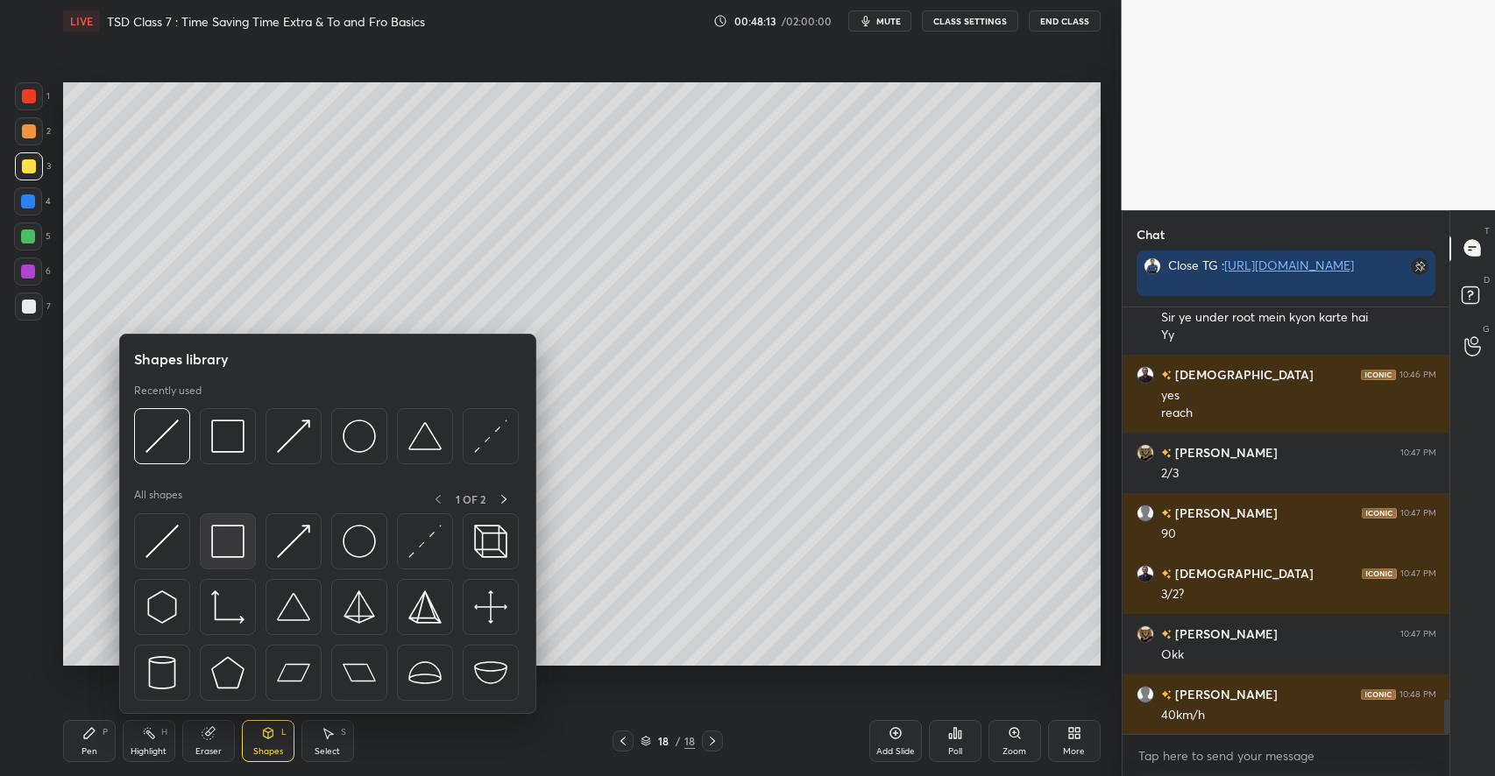
click at [235, 553] on img at bounding box center [227, 541] width 33 height 33
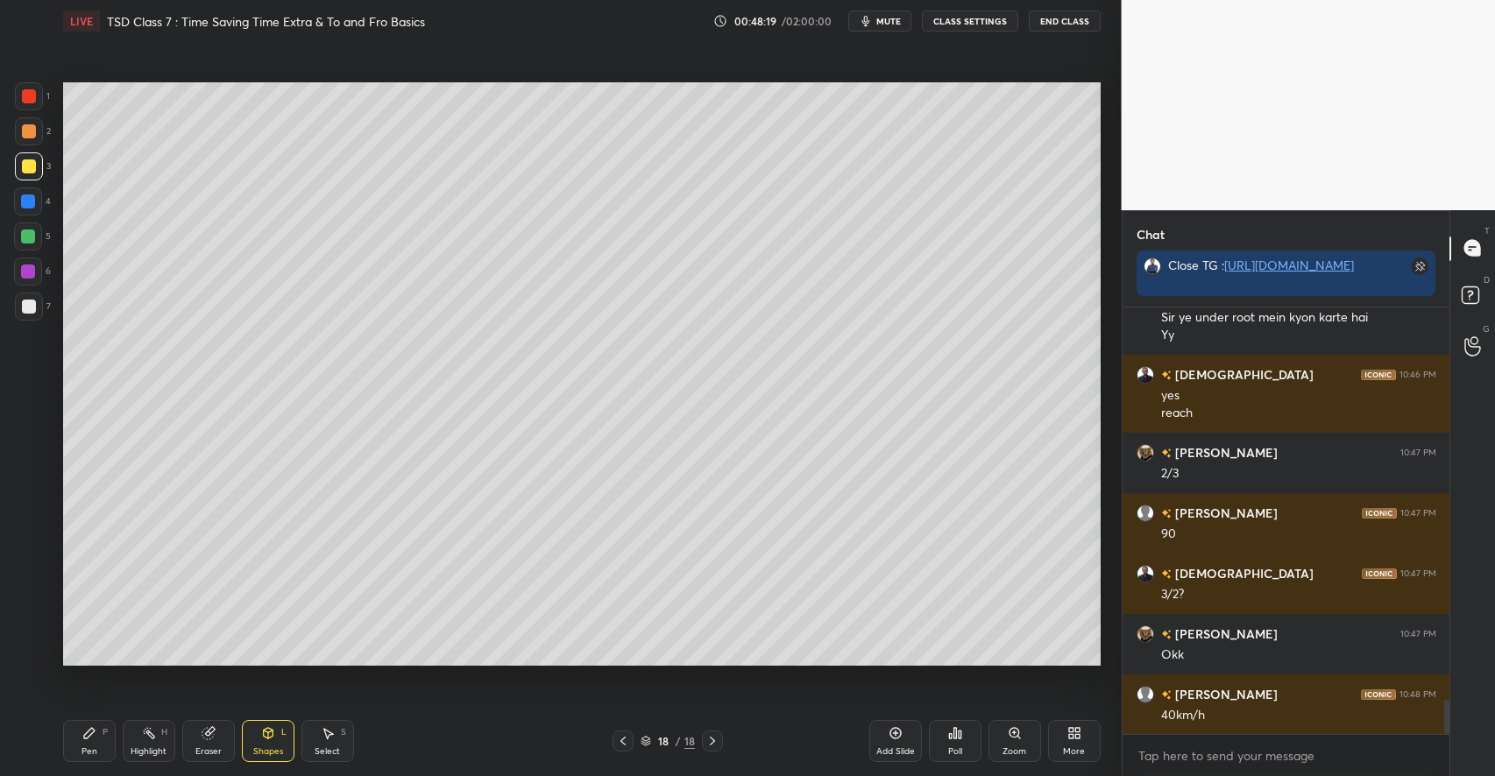
click at [77, 731] on div "Pen P" at bounding box center [89, 741] width 53 height 42
click at [887, 743] on div "Add Slide" at bounding box center [895, 741] width 53 height 42
click at [266, 737] on icon at bounding box center [268, 733] width 10 height 11
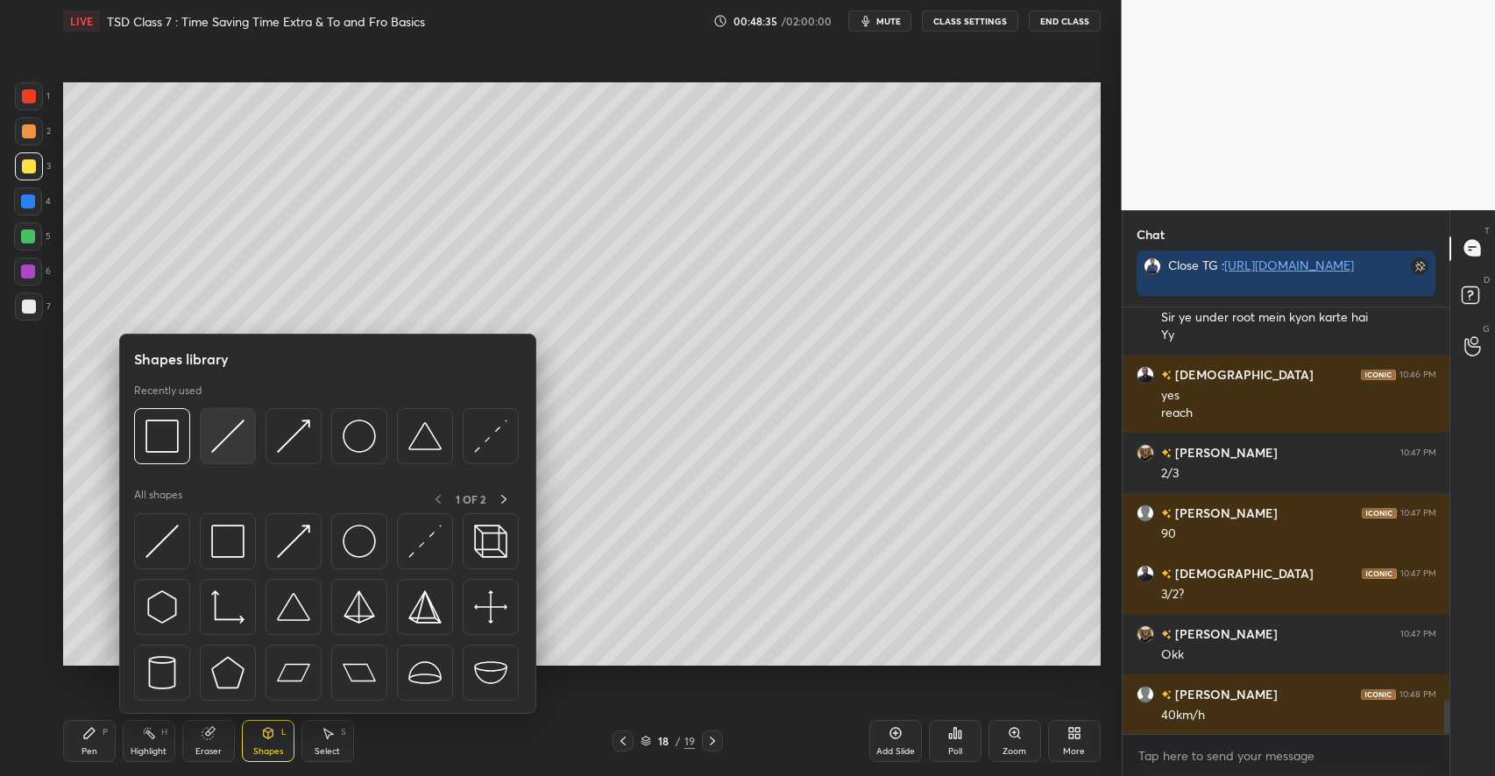
click at [221, 442] on img at bounding box center [227, 436] width 33 height 33
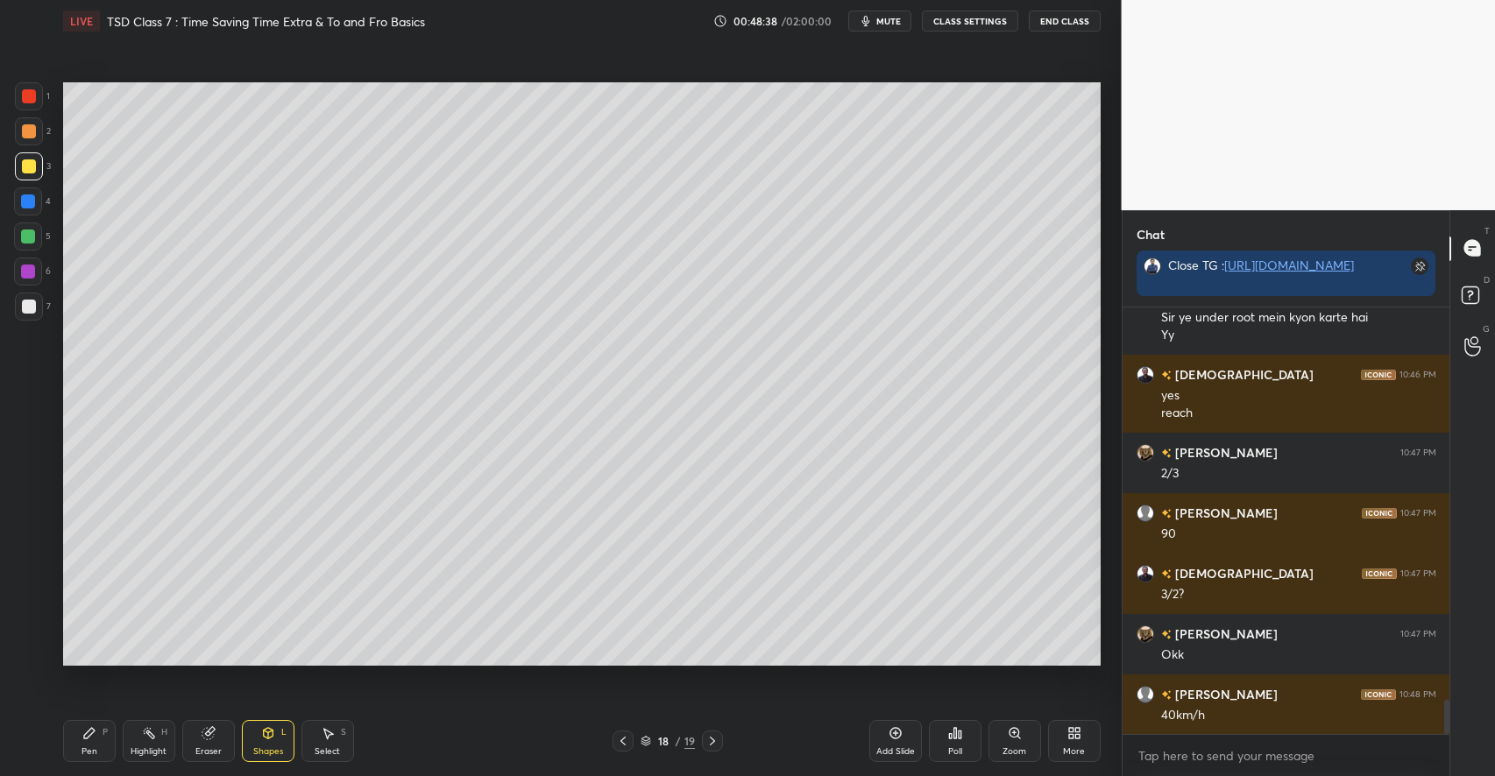
click at [92, 734] on icon at bounding box center [89, 733] width 14 height 14
click at [265, 739] on icon at bounding box center [268, 733] width 14 height 14
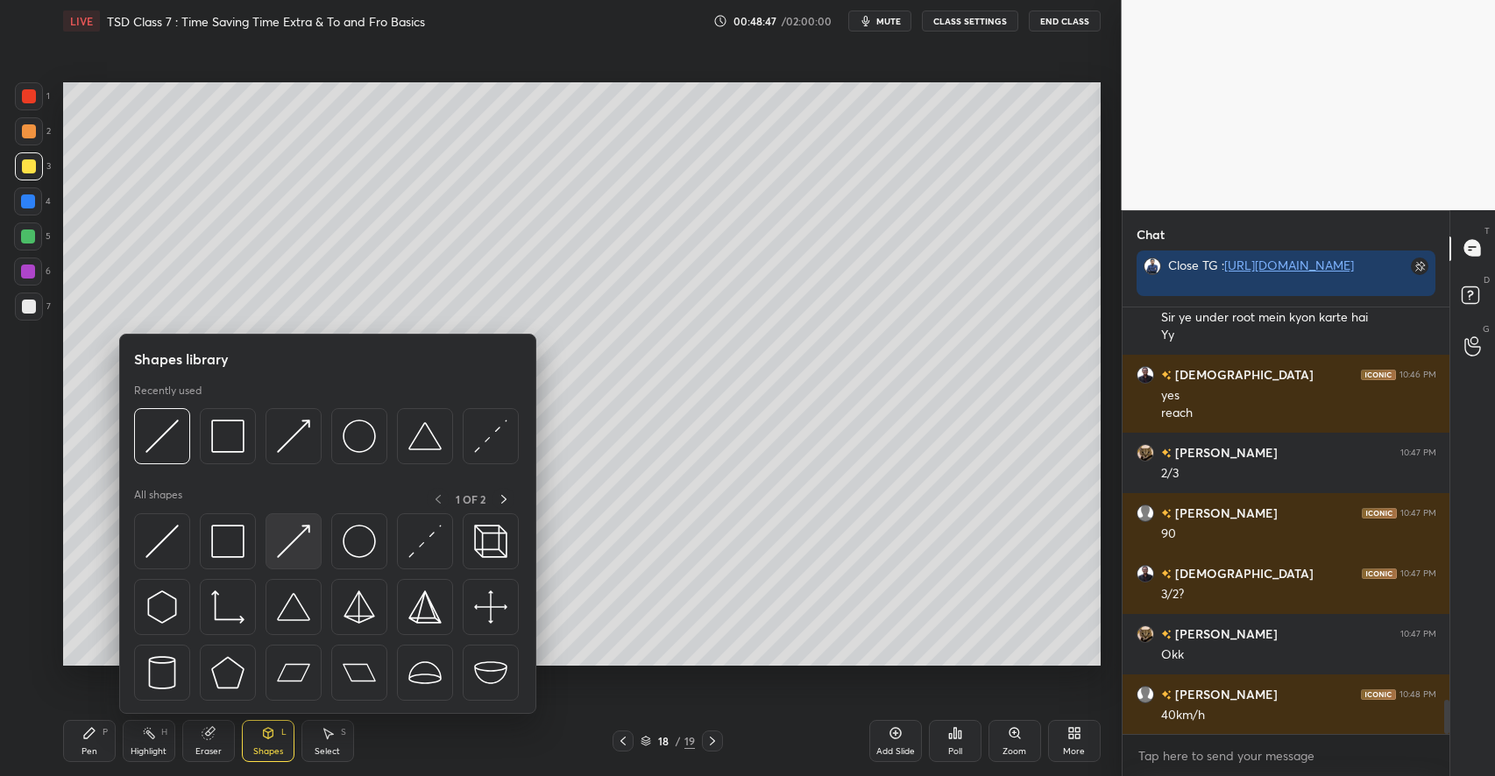
click at [286, 544] on img at bounding box center [293, 541] width 33 height 33
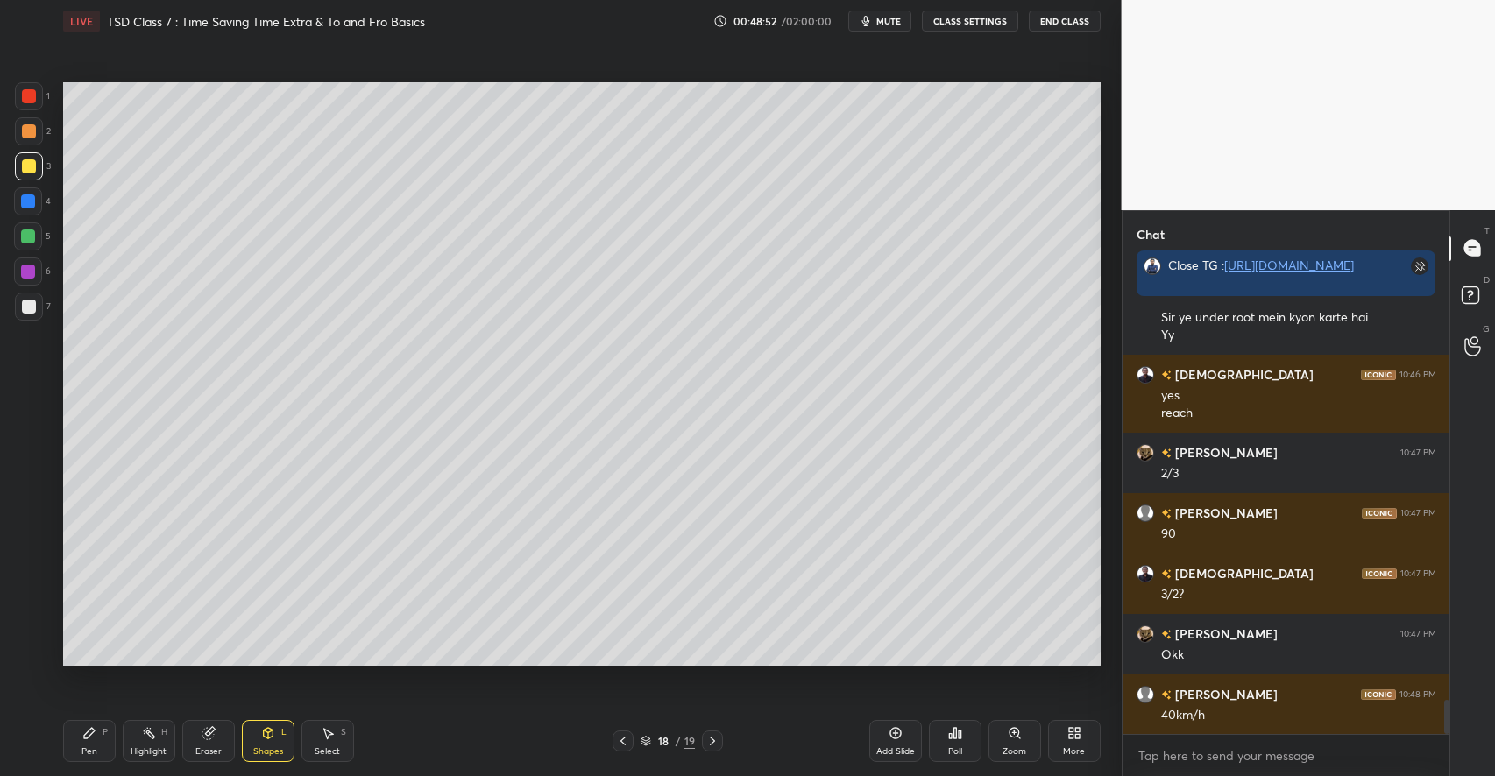
click at [91, 725] on div "Pen P" at bounding box center [89, 741] width 53 height 42
click at [269, 736] on icon at bounding box center [268, 733] width 10 height 11
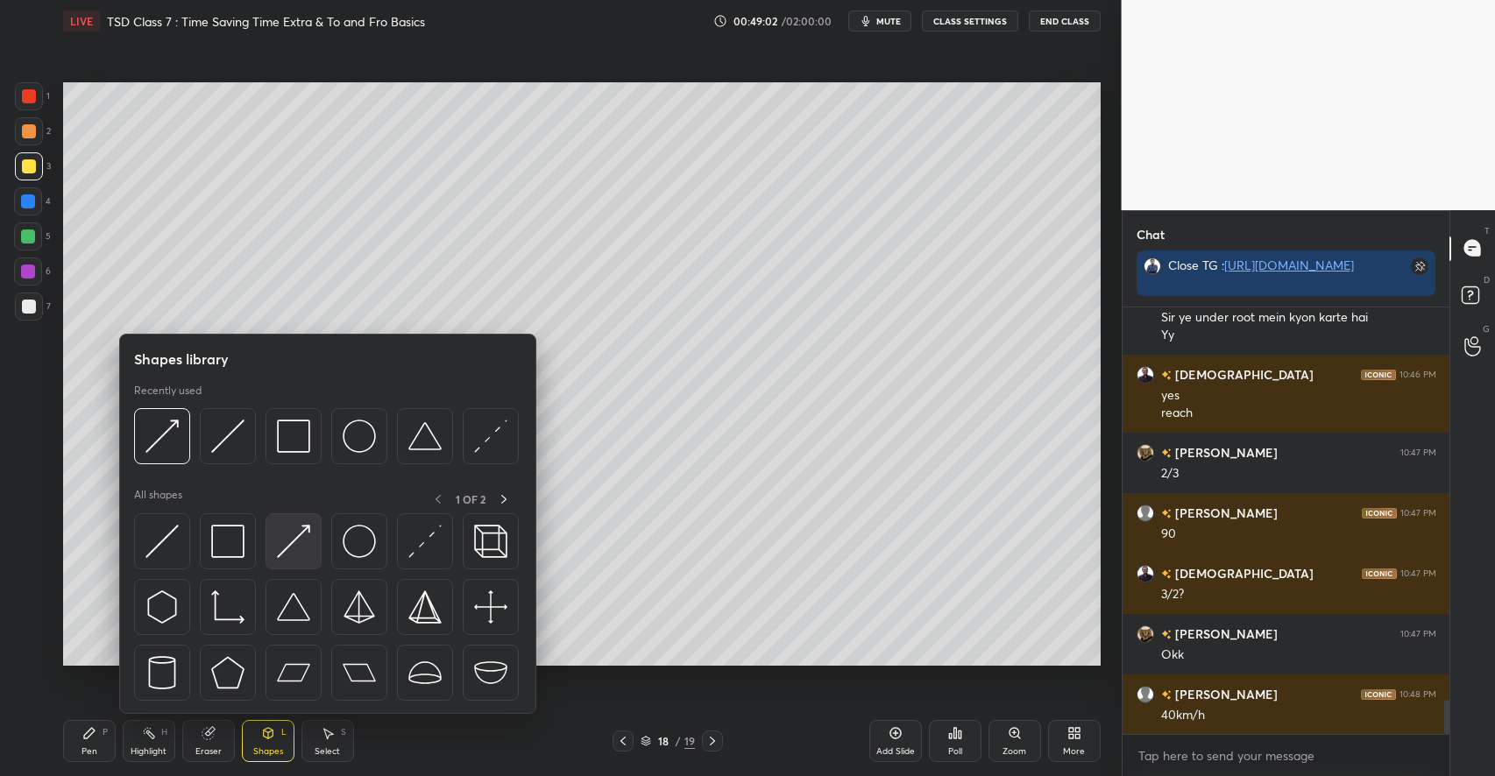
click at [291, 527] on img at bounding box center [293, 541] width 33 height 33
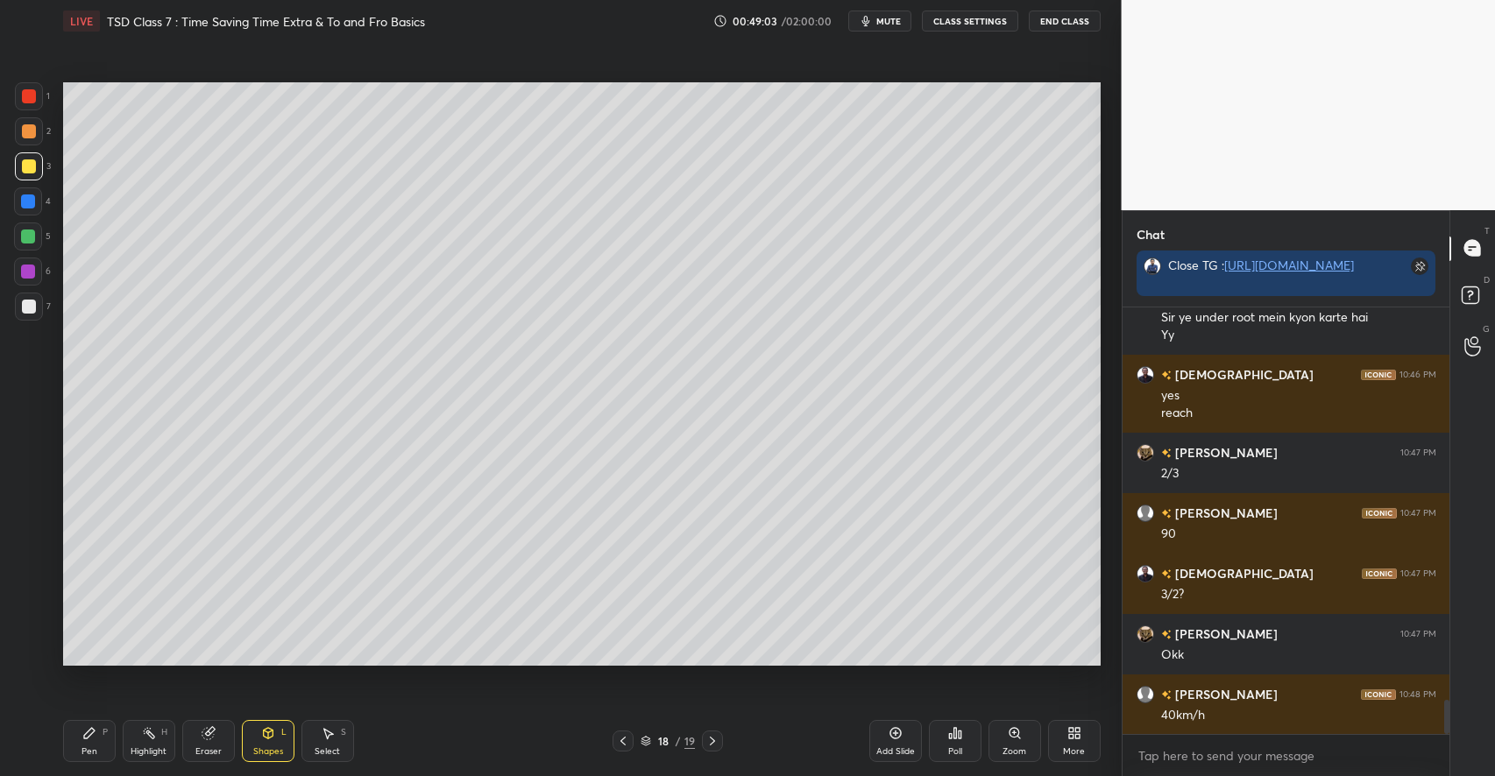
click at [35, 231] on div at bounding box center [28, 237] width 28 height 28
click at [95, 735] on icon at bounding box center [89, 733] width 14 height 14
click at [34, 166] on div at bounding box center [29, 166] width 14 height 14
click at [43, 234] on div "5" at bounding box center [32, 237] width 37 height 28
click at [218, 747] on div "Eraser" at bounding box center [208, 751] width 26 height 9
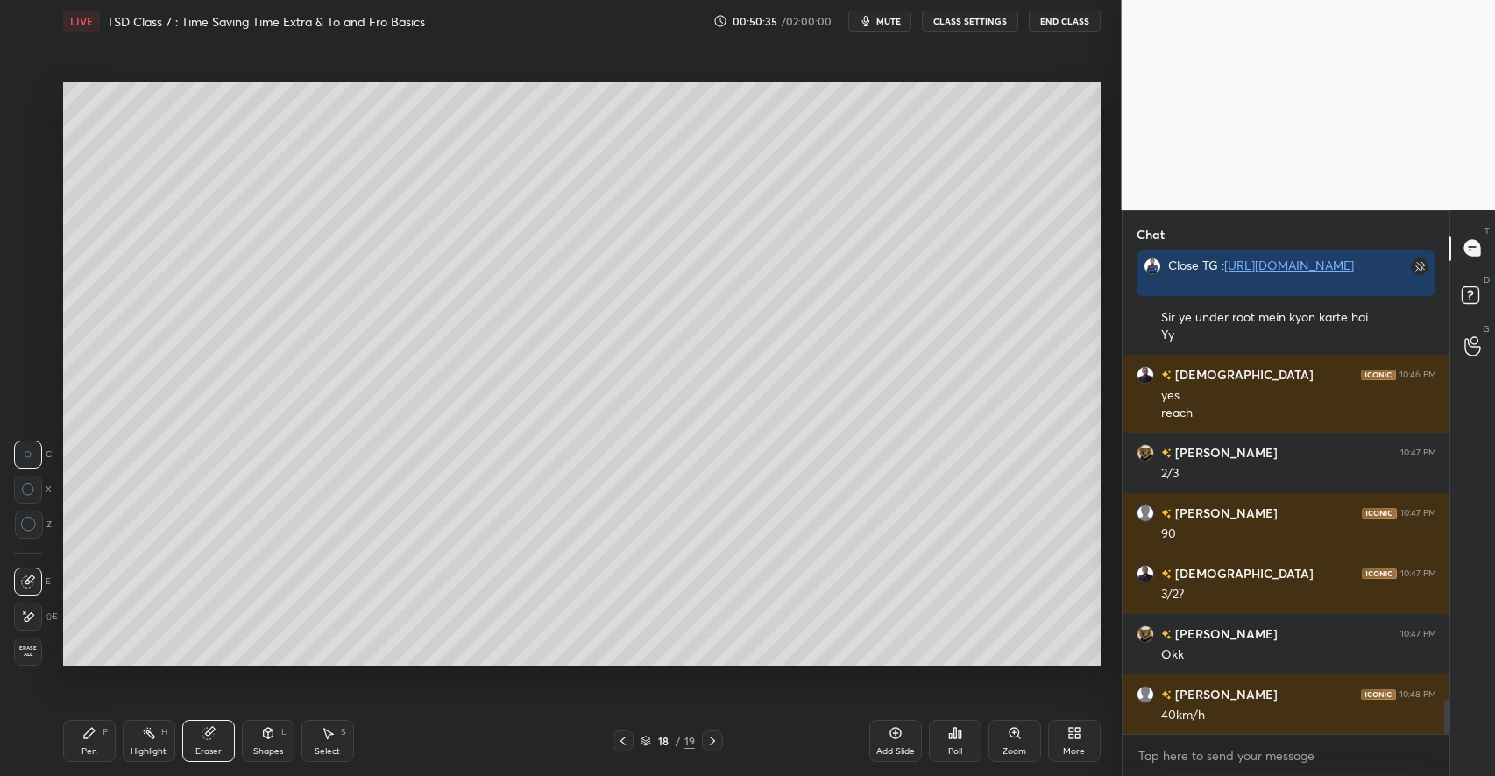
click at [104, 746] on div "Pen P" at bounding box center [89, 741] width 53 height 42
click at [32, 169] on div at bounding box center [29, 166] width 14 height 14
click at [335, 738] on div "Select S" at bounding box center [327, 741] width 53 height 42
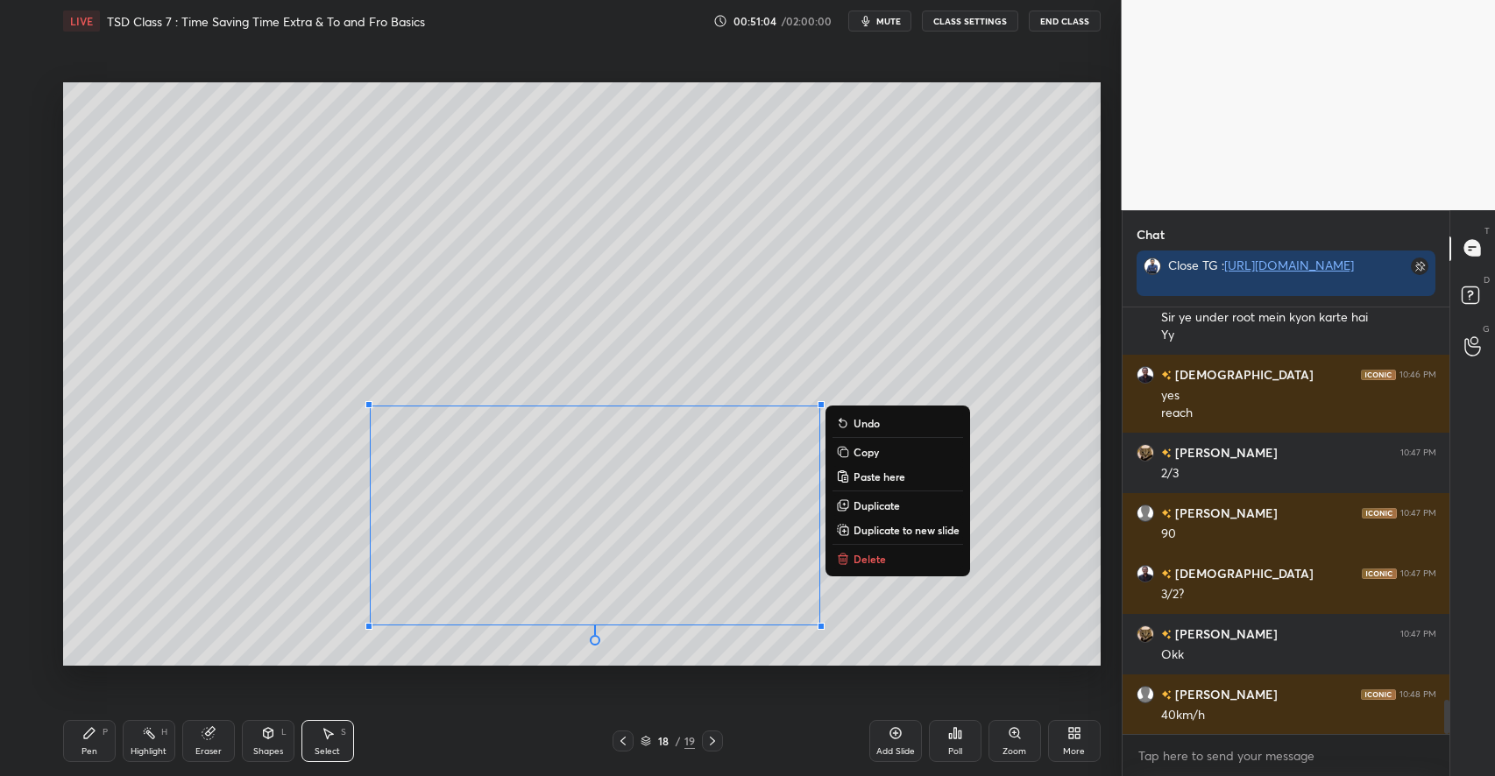
click at [874, 559] on p "Delete" at bounding box center [869, 559] width 32 height 14
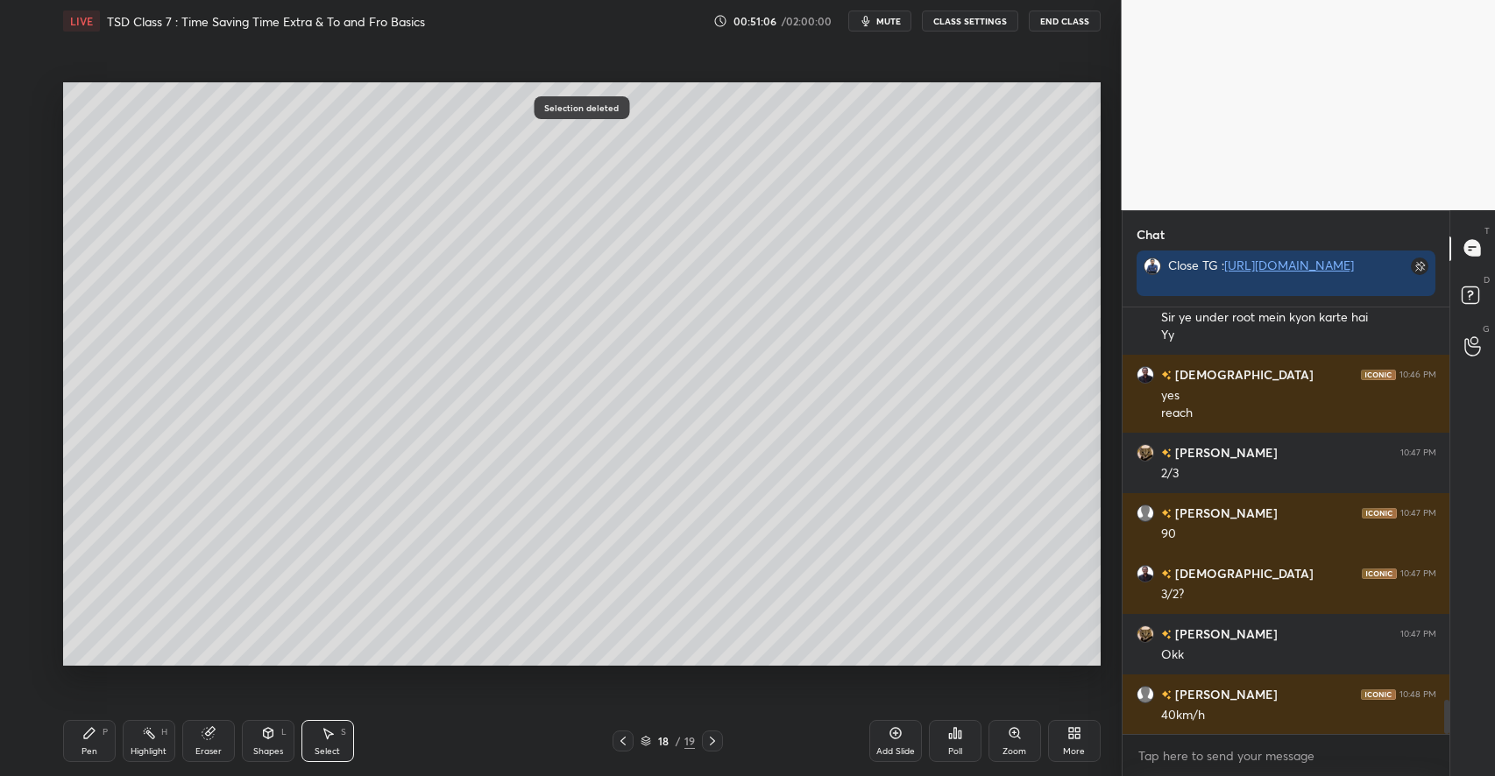
click at [95, 735] on icon at bounding box center [89, 733] width 14 height 14
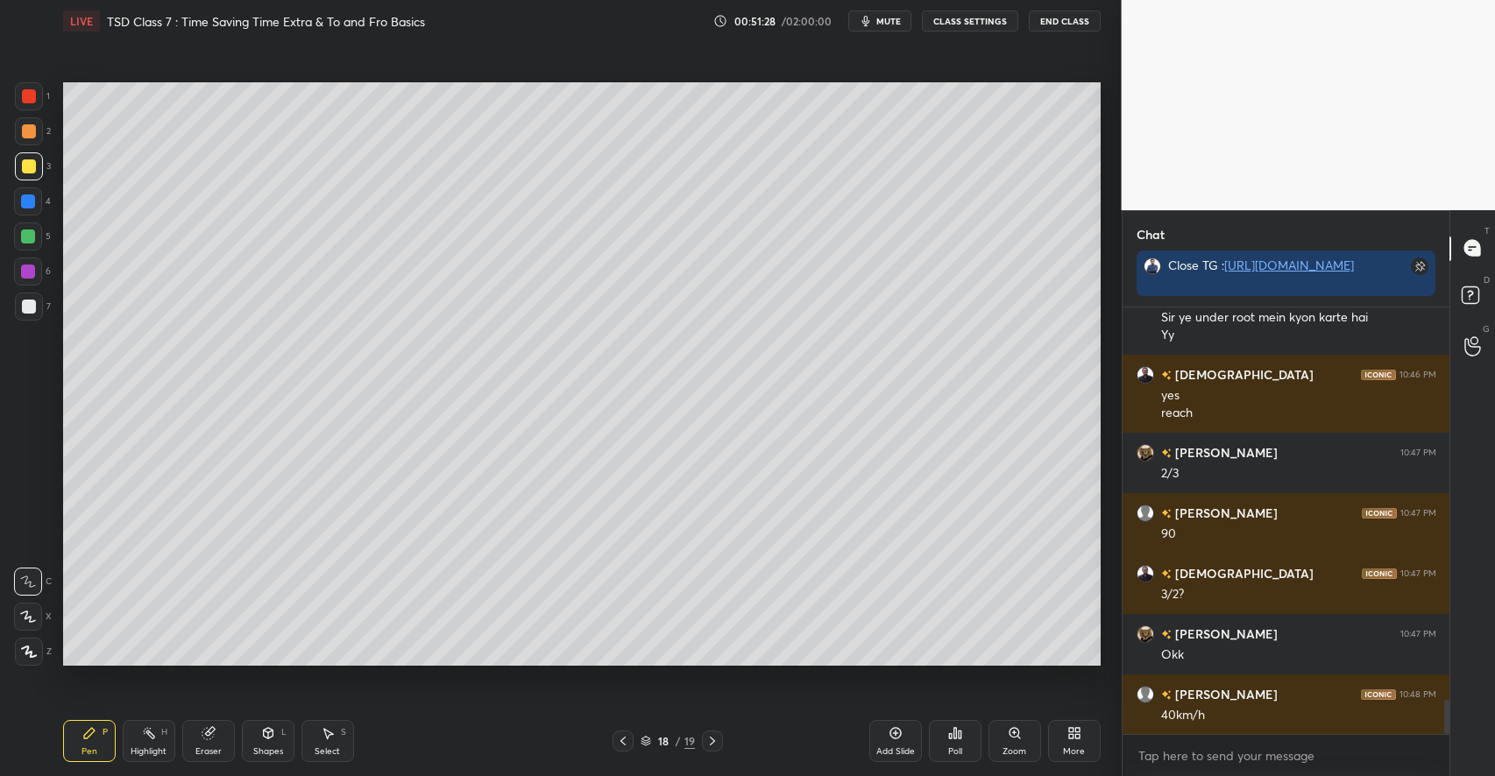
click at [269, 739] on icon at bounding box center [268, 733] width 10 height 11
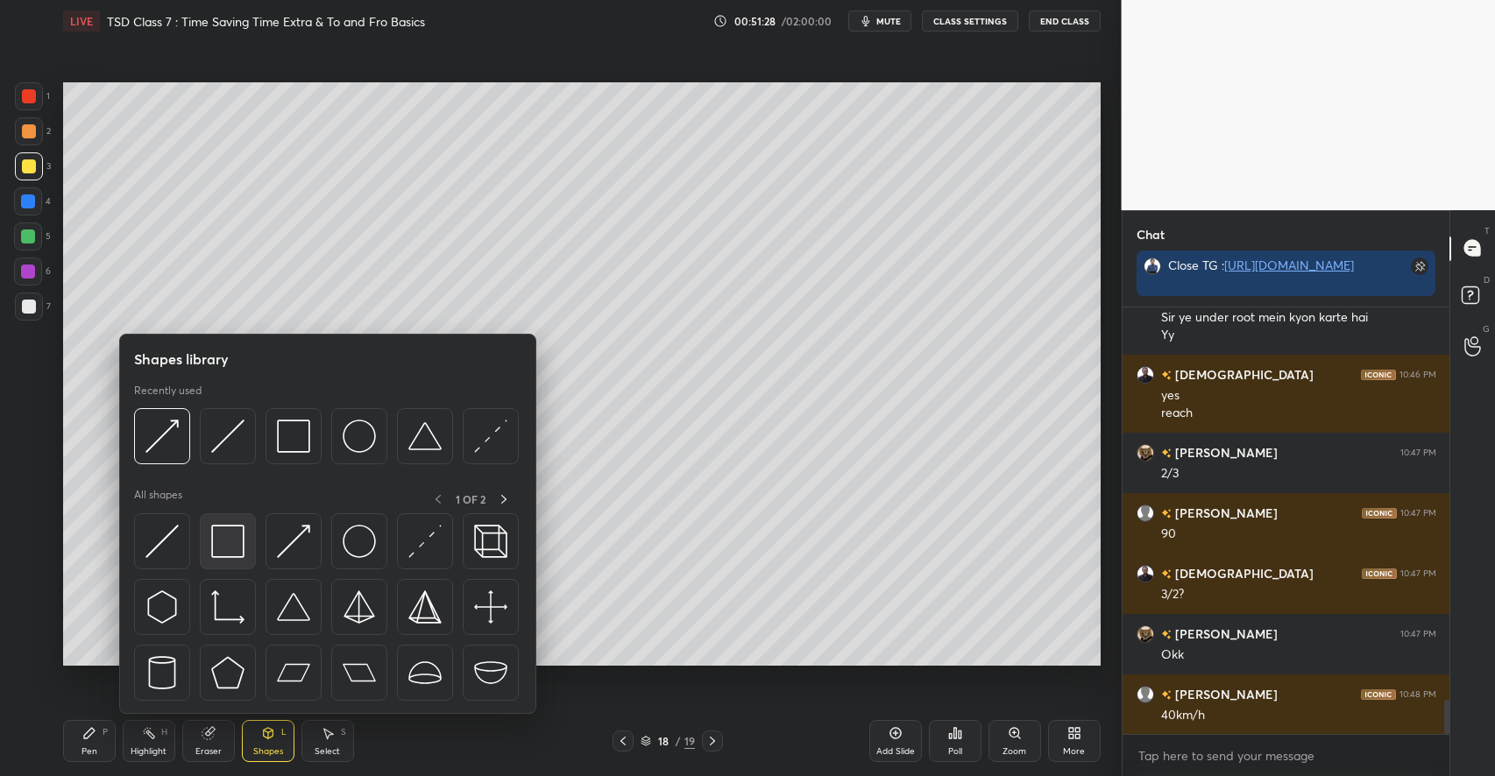
click at [224, 540] on img at bounding box center [227, 541] width 33 height 33
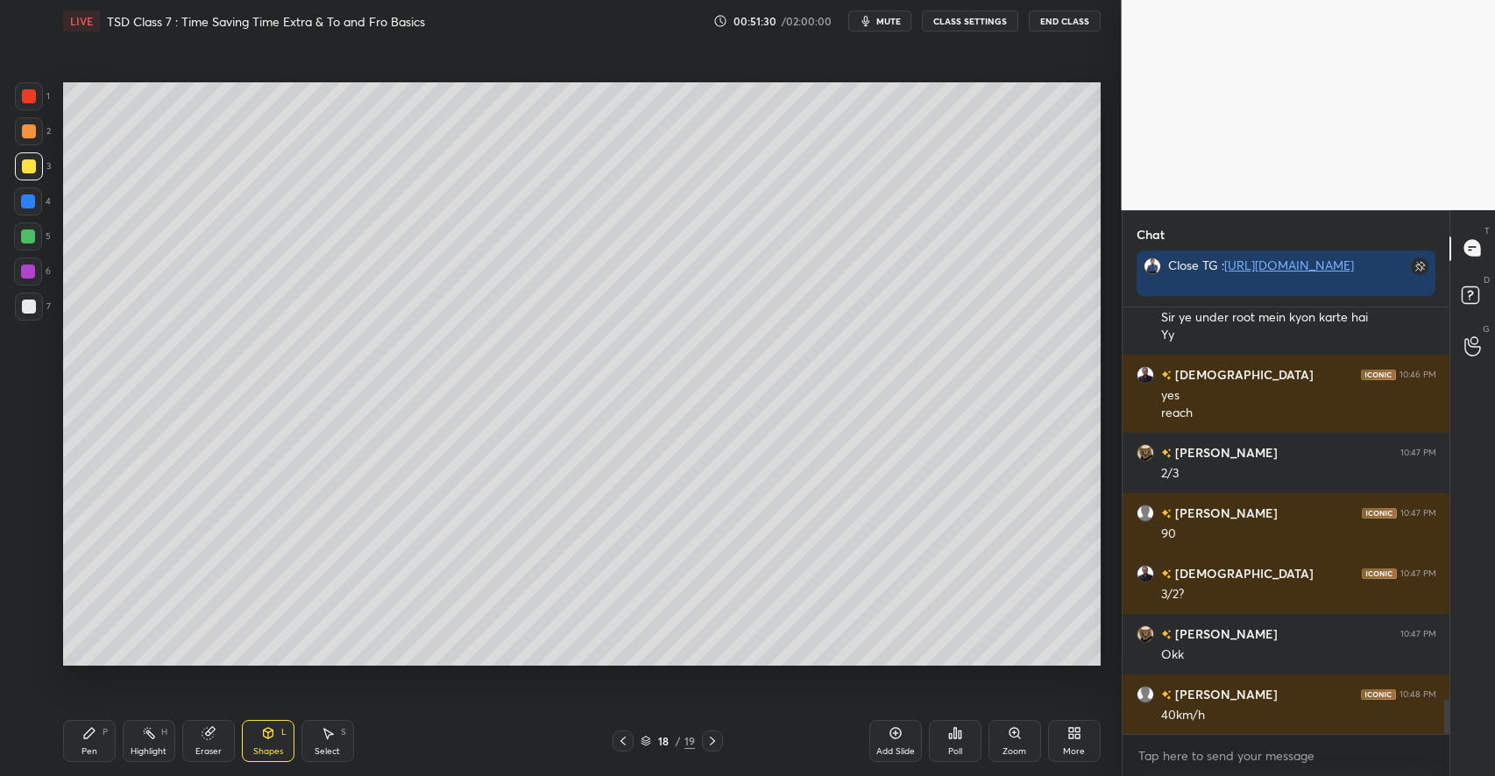
click at [100, 726] on div "Pen P" at bounding box center [89, 741] width 53 height 42
click at [207, 733] on icon at bounding box center [206, 733] width 11 height 11
click at [89, 739] on icon at bounding box center [89, 733] width 14 height 14
click at [32, 235] on div at bounding box center [28, 237] width 14 height 14
click at [215, 737] on icon at bounding box center [208, 733] width 14 height 14
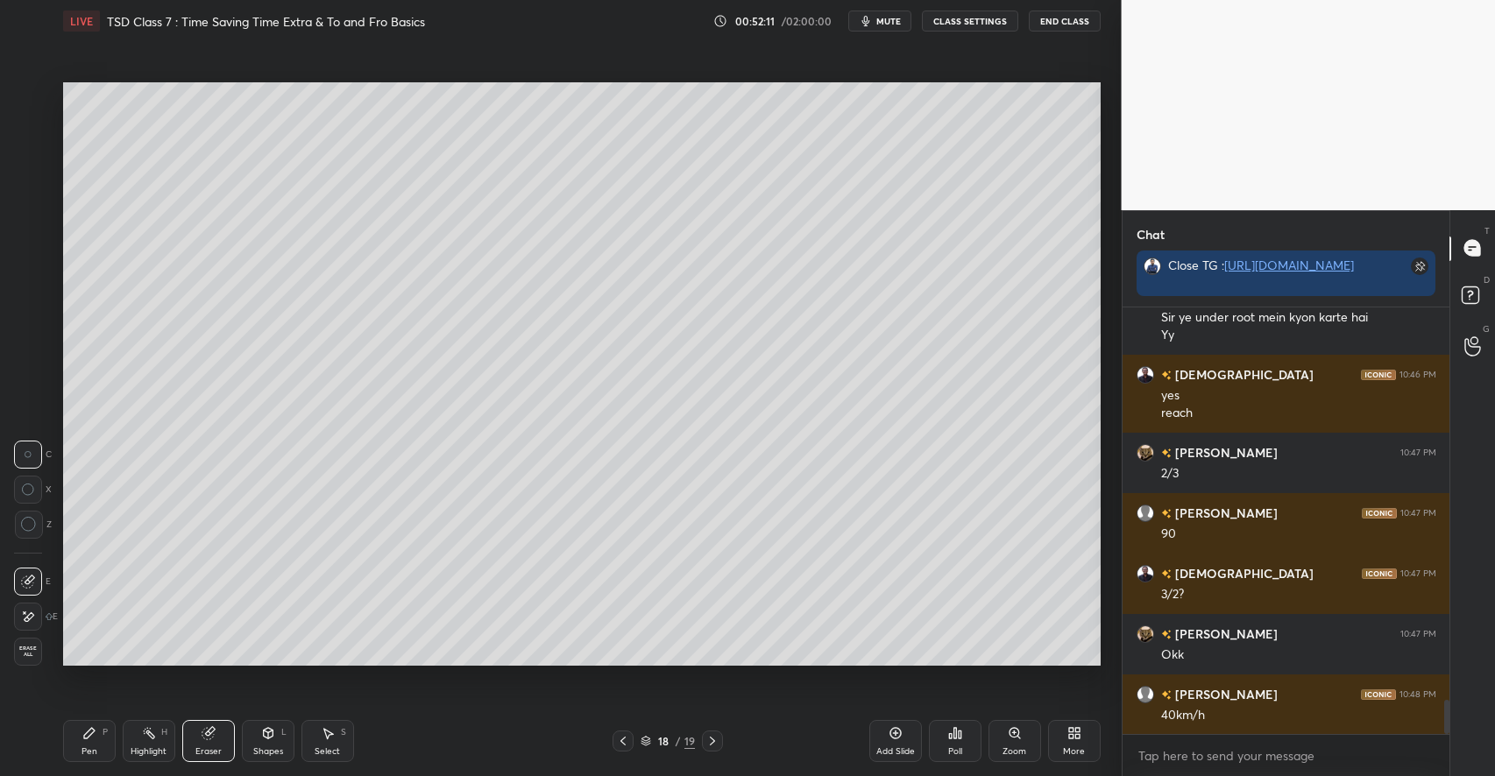
click at [94, 745] on div "Pen P" at bounding box center [89, 741] width 53 height 42
click at [32, 171] on div at bounding box center [29, 166] width 14 height 14
click at [148, 747] on div "Highlight" at bounding box center [149, 751] width 36 height 9
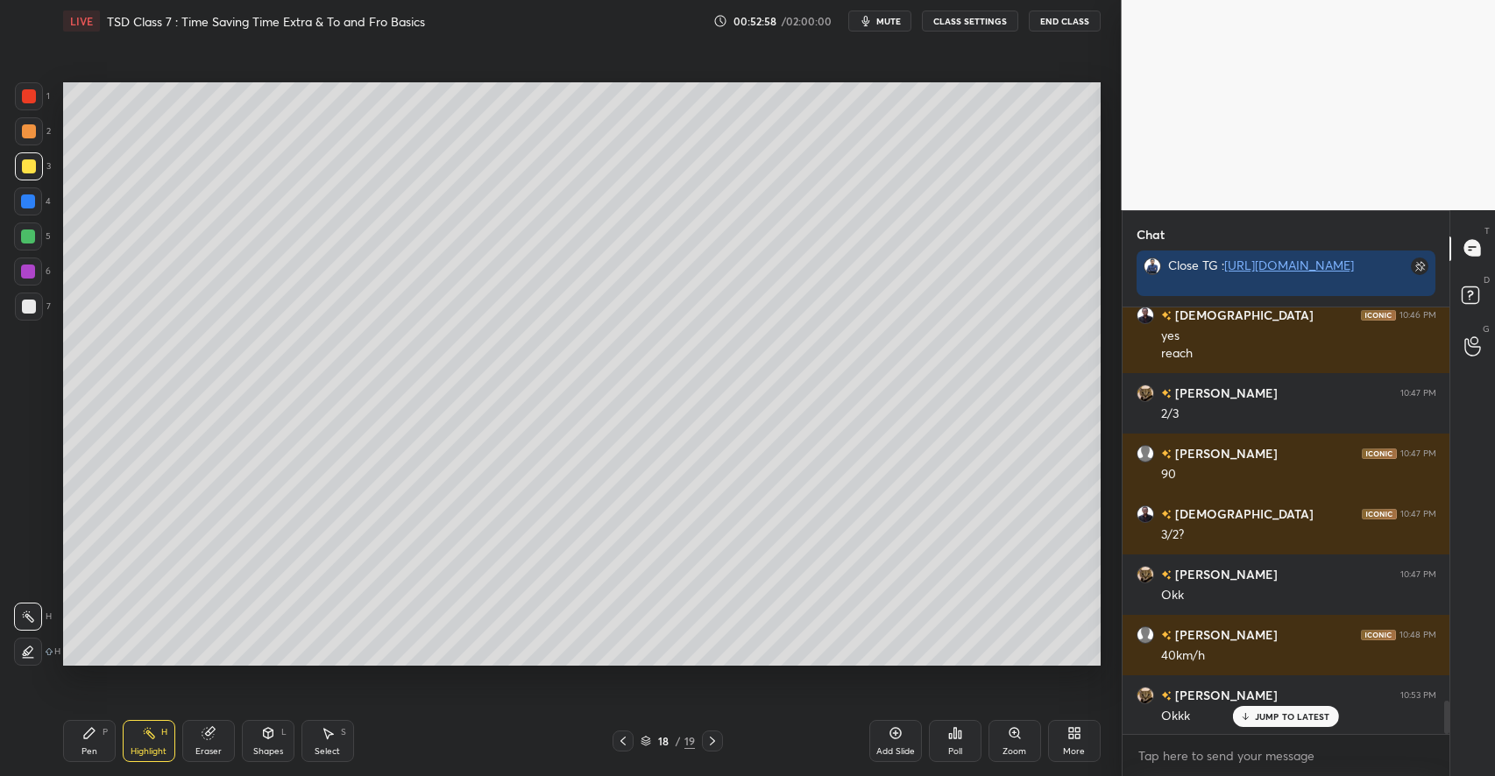
click at [898, 742] on div "Add Slide" at bounding box center [895, 741] width 53 height 42
click at [261, 733] on icon at bounding box center [268, 733] width 14 height 14
click at [82, 726] on icon at bounding box center [89, 733] width 14 height 14
click at [270, 750] on div "Shapes" at bounding box center [268, 751] width 30 height 9
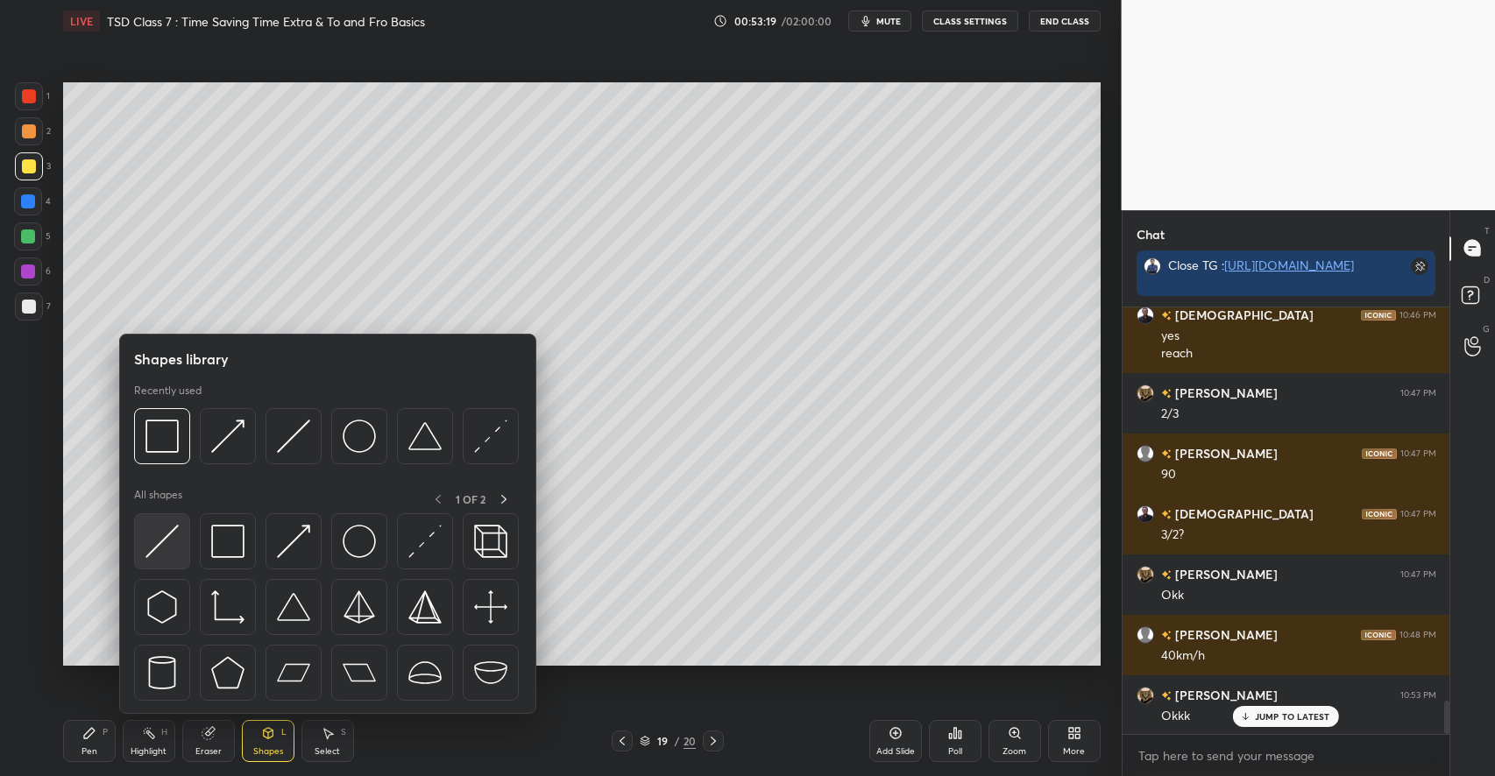
click at [169, 543] on img at bounding box center [161, 541] width 33 height 33
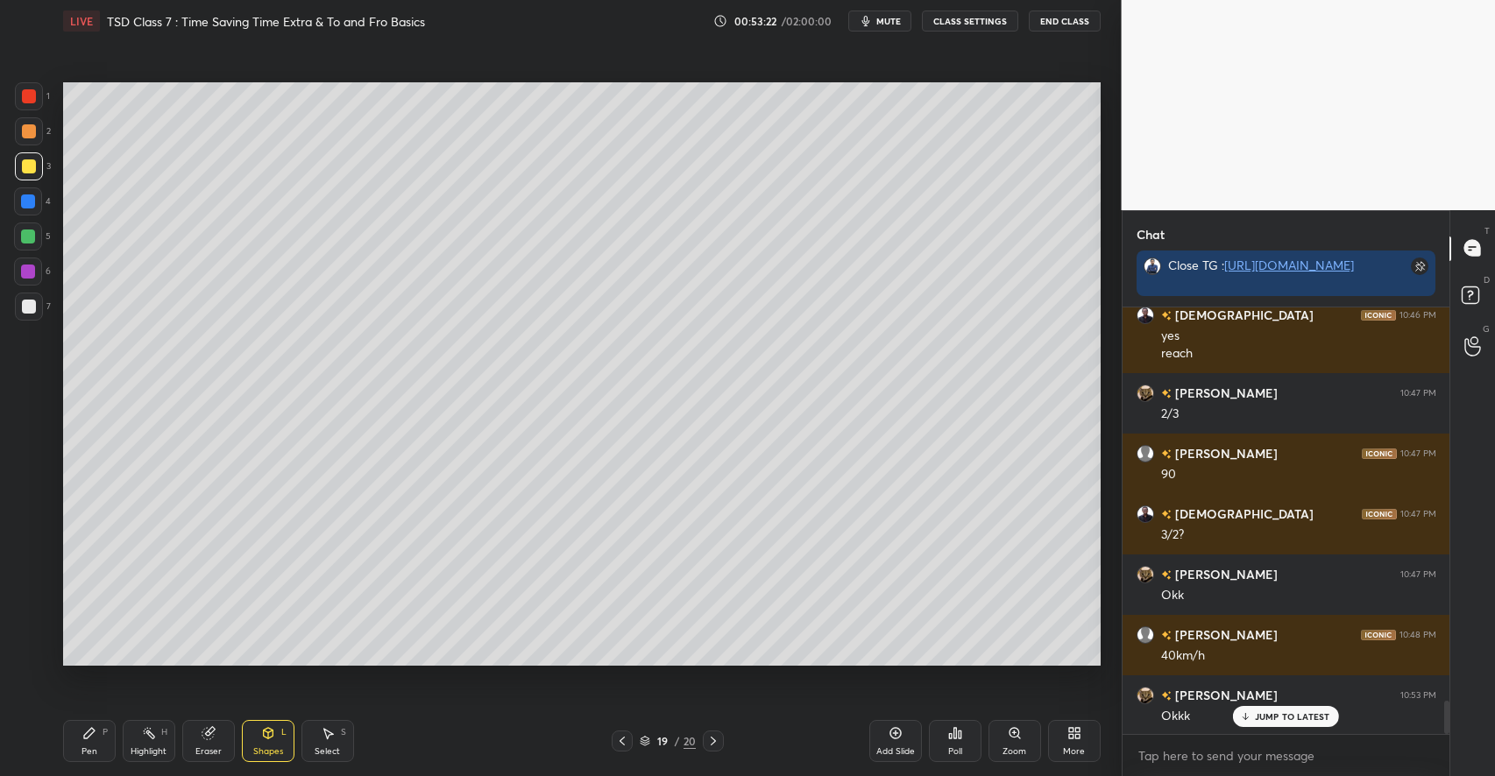
click at [97, 747] on div "Pen P" at bounding box center [89, 741] width 53 height 42
click at [25, 238] on div at bounding box center [28, 237] width 14 height 14
click at [266, 726] on icon at bounding box center [268, 733] width 14 height 14
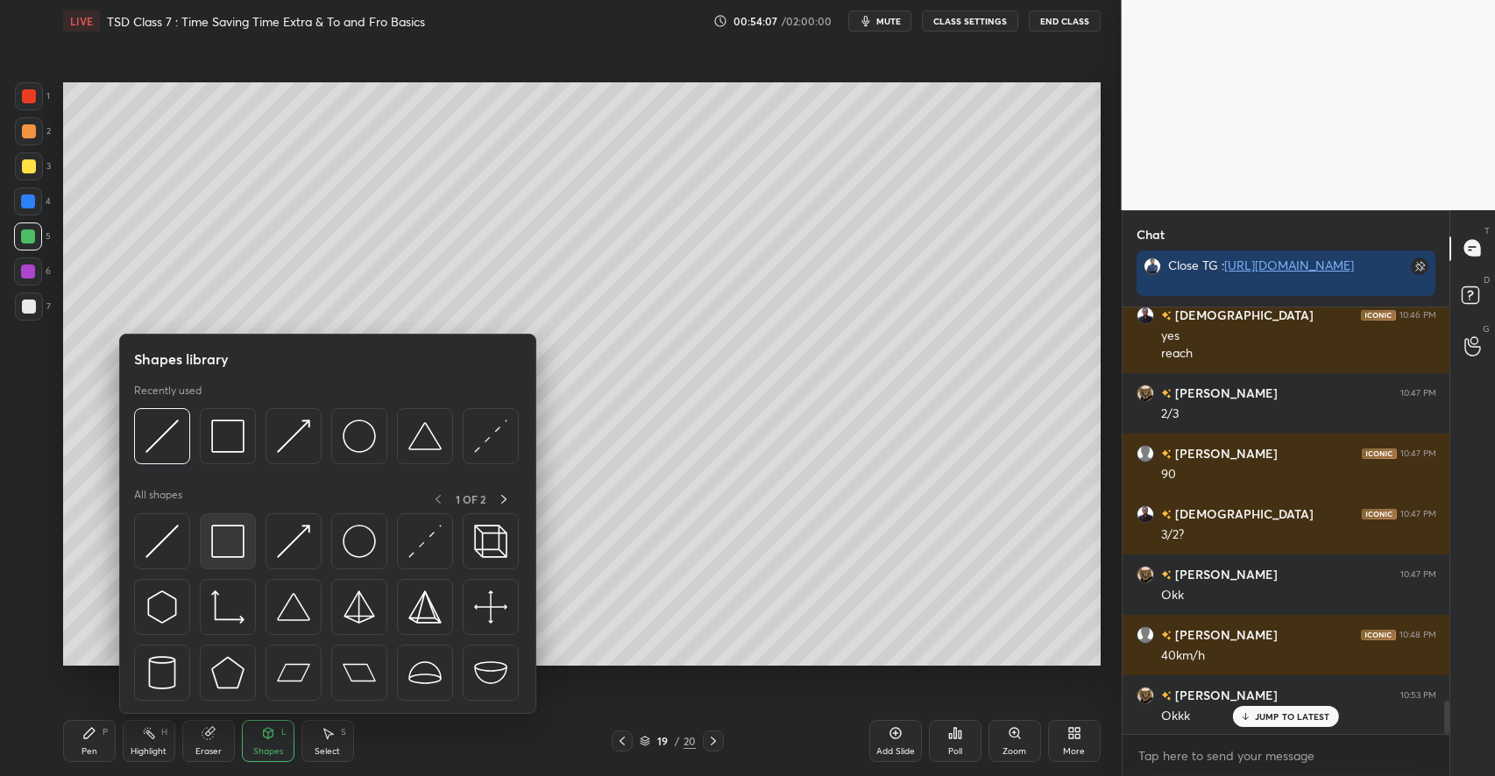
click at [235, 541] on img at bounding box center [227, 541] width 33 height 33
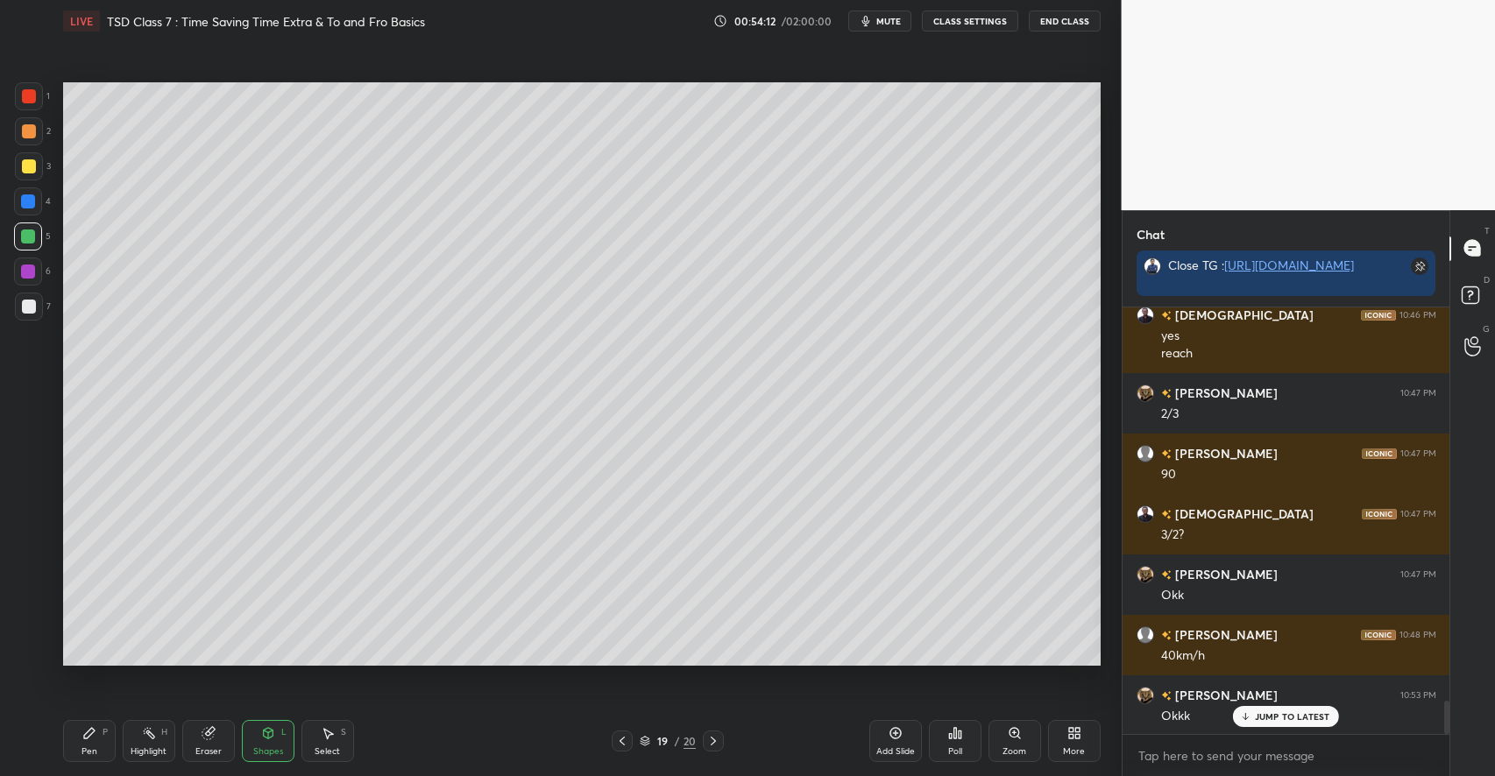
click at [85, 737] on icon at bounding box center [89, 733] width 11 height 11
click at [38, 305] on div at bounding box center [29, 307] width 28 height 28
click at [206, 742] on div "Eraser" at bounding box center [208, 741] width 53 height 42
click at [337, 729] on div "Select S" at bounding box center [327, 741] width 53 height 42
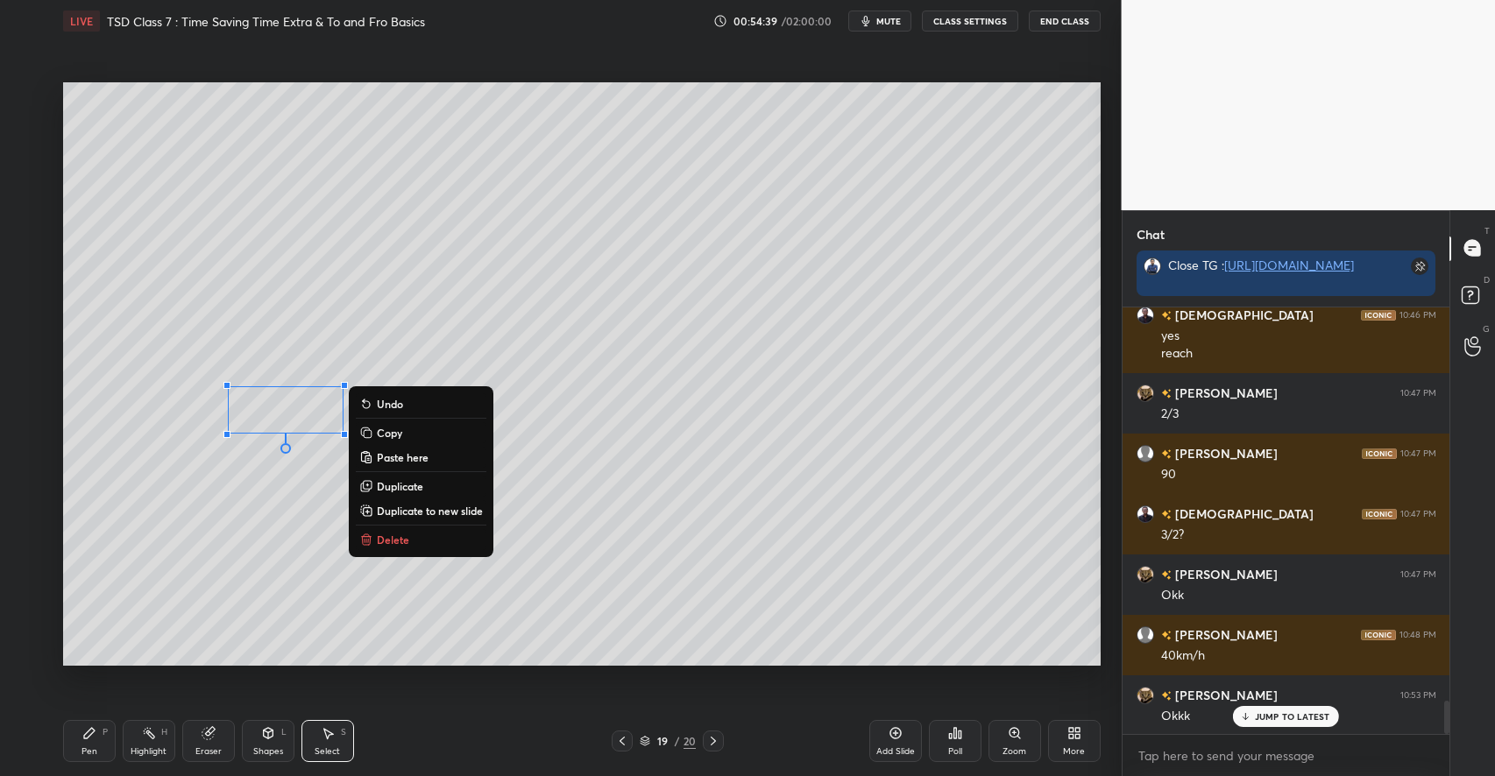
click at [395, 536] on p "Delete" at bounding box center [393, 540] width 32 height 14
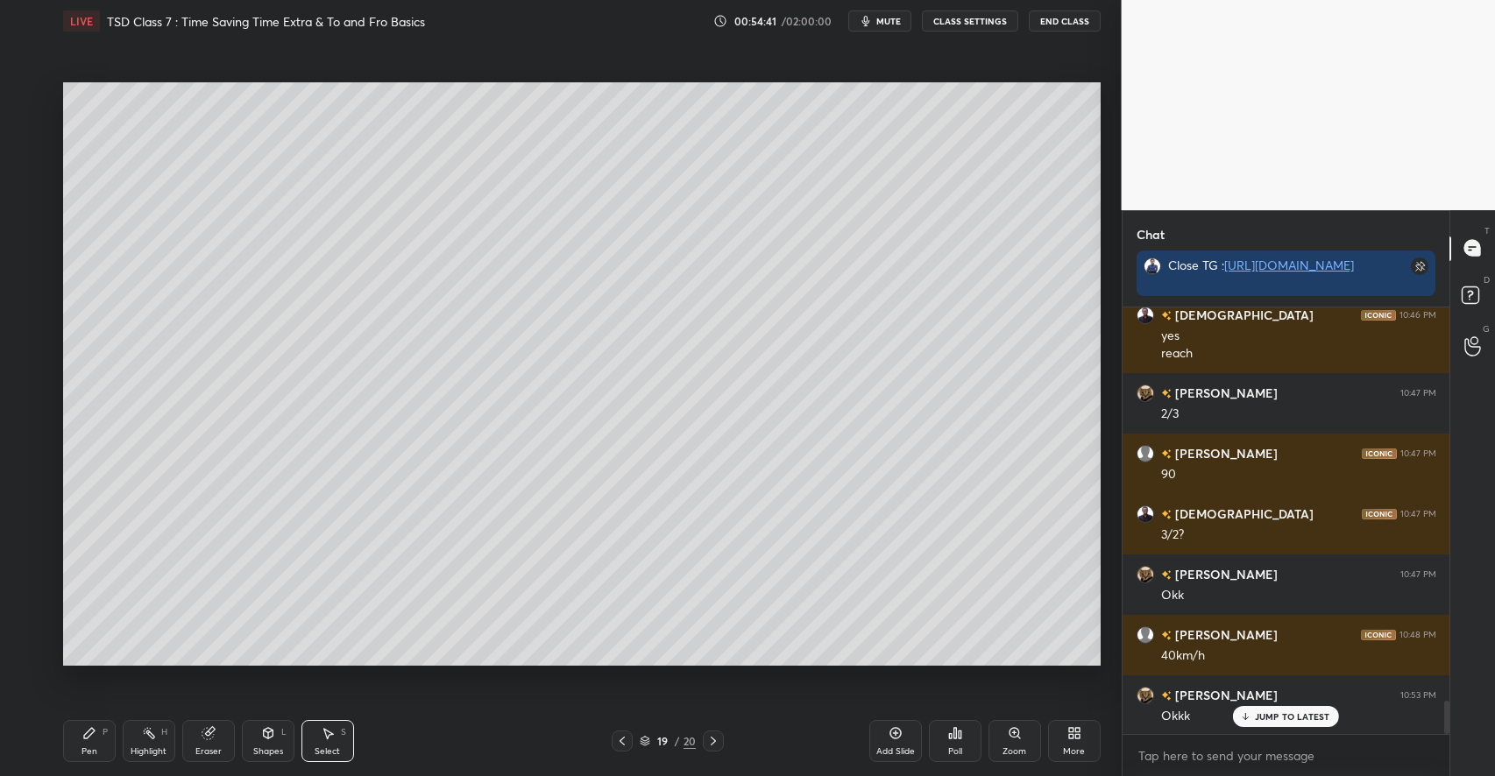
click at [92, 743] on div "Pen P" at bounding box center [89, 741] width 53 height 42
click at [152, 745] on div "Highlight H" at bounding box center [149, 741] width 53 height 42
click at [93, 737] on icon at bounding box center [89, 733] width 14 height 14
click at [343, 736] on div "S" at bounding box center [343, 732] width 5 height 9
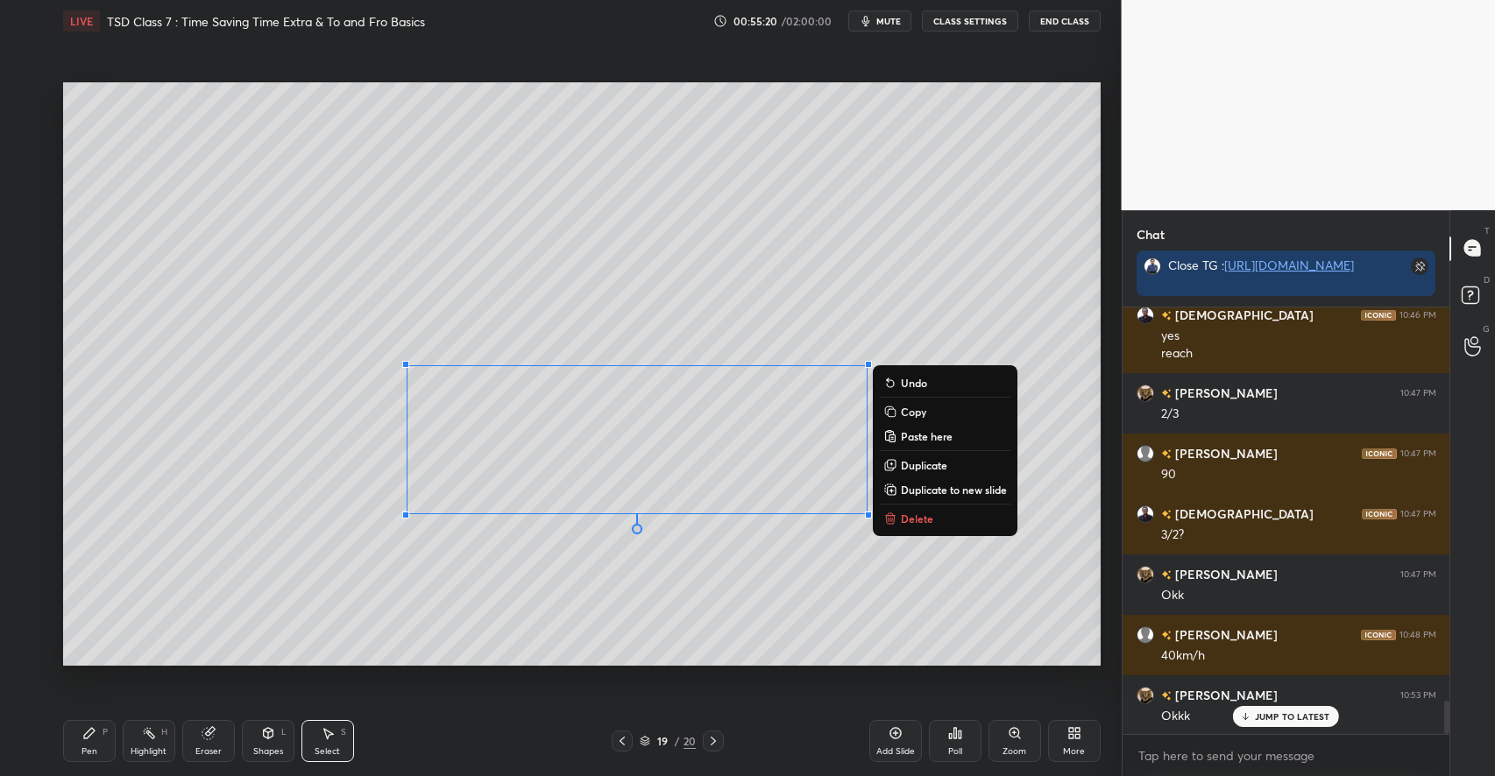
click at [912, 519] on p "Delete" at bounding box center [917, 519] width 32 height 14
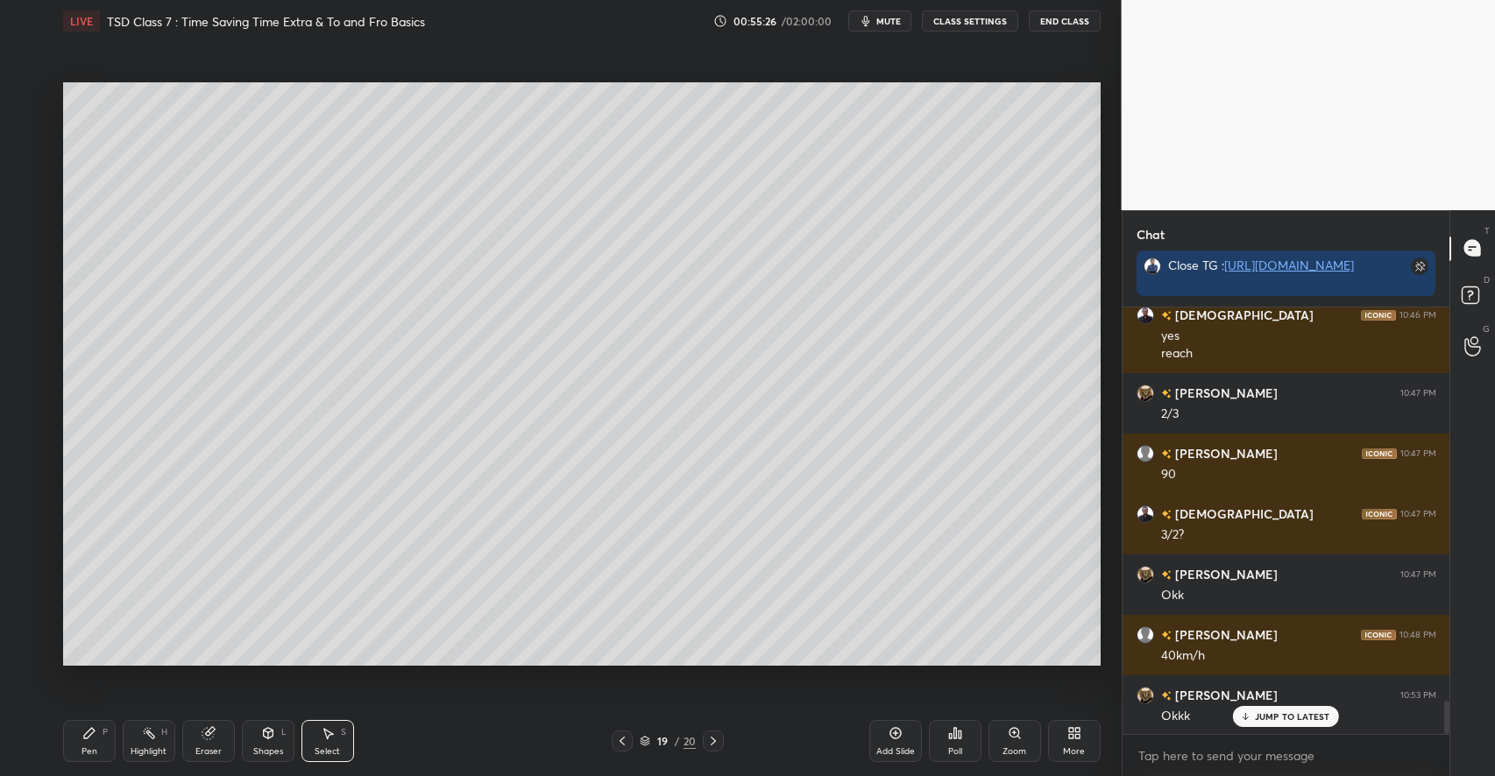
click at [890, 744] on div "Add Slide" at bounding box center [895, 741] width 53 height 42
click at [268, 741] on div "Shapes L" at bounding box center [268, 741] width 53 height 42
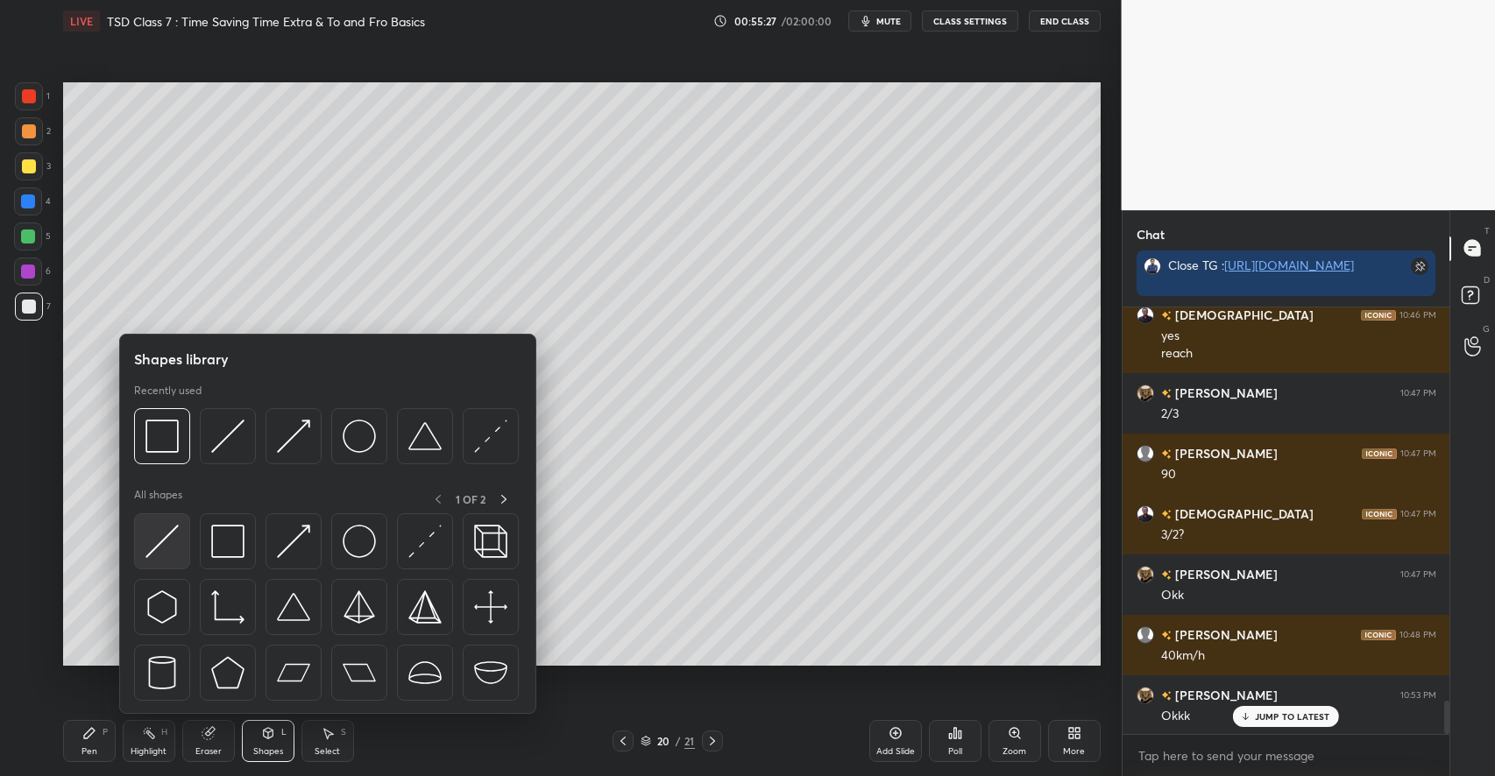
click at [174, 548] on img at bounding box center [161, 541] width 33 height 33
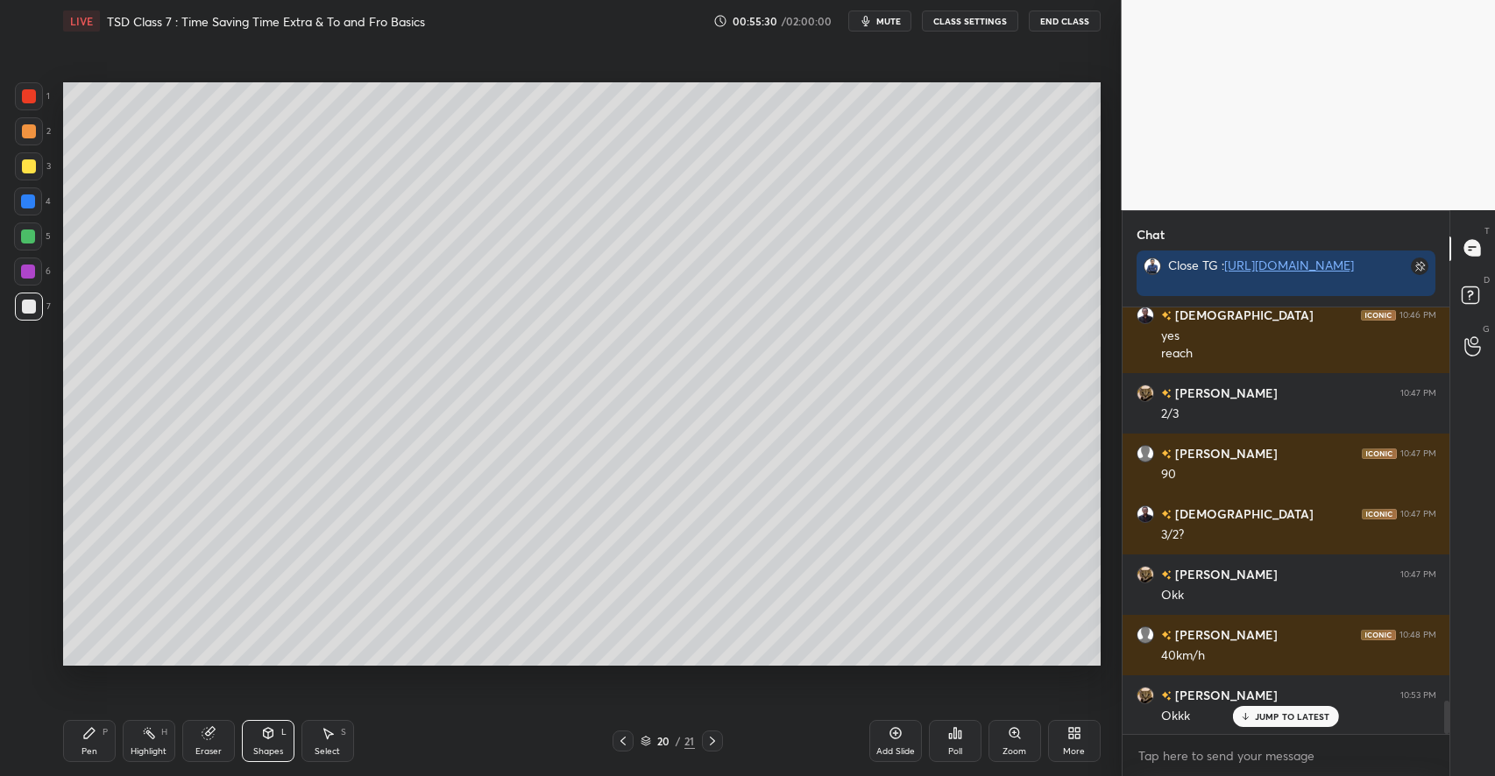
click at [95, 723] on div "Pen P" at bounding box center [89, 741] width 53 height 42
click at [33, 172] on div at bounding box center [29, 166] width 14 height 14
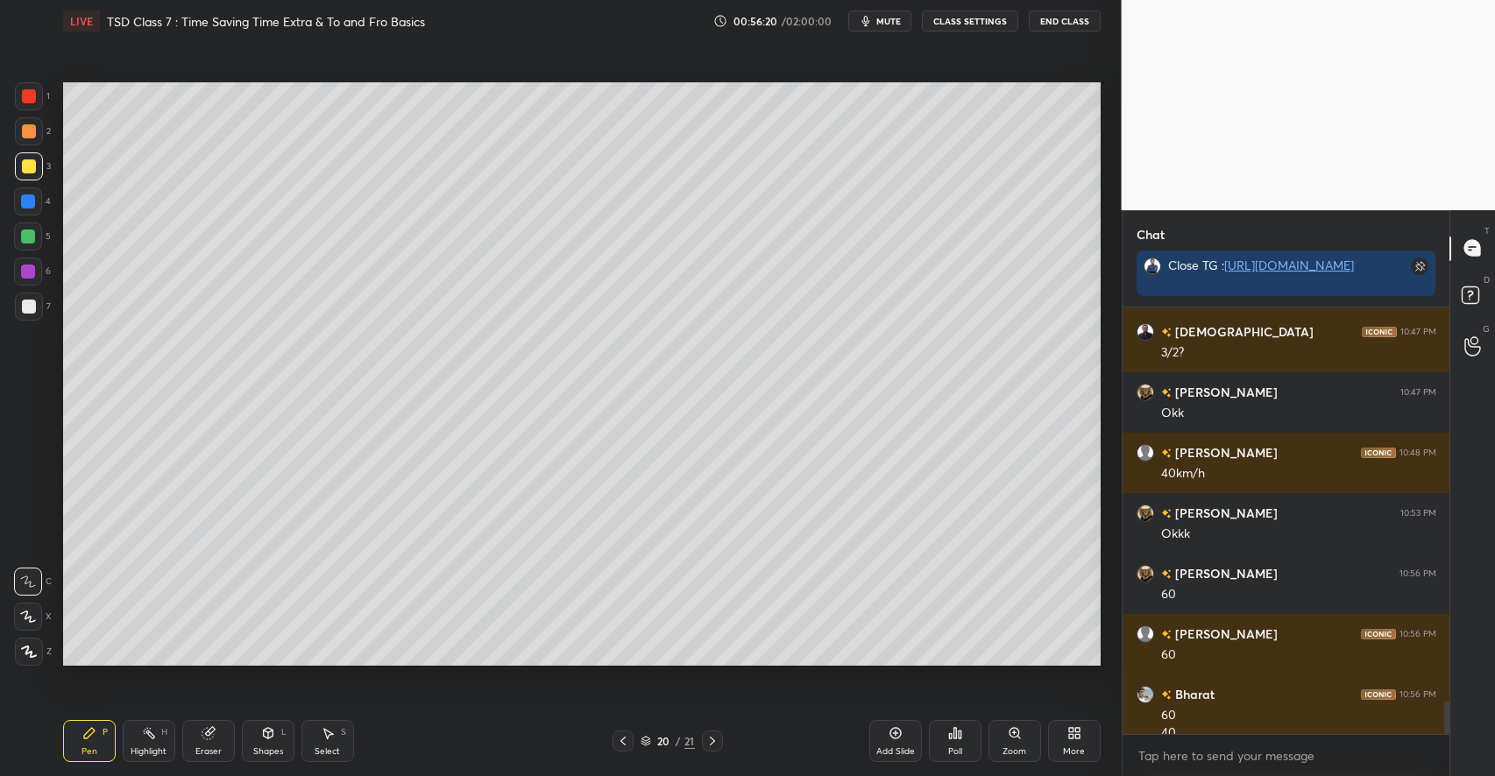
scroll to position [5228, 0]
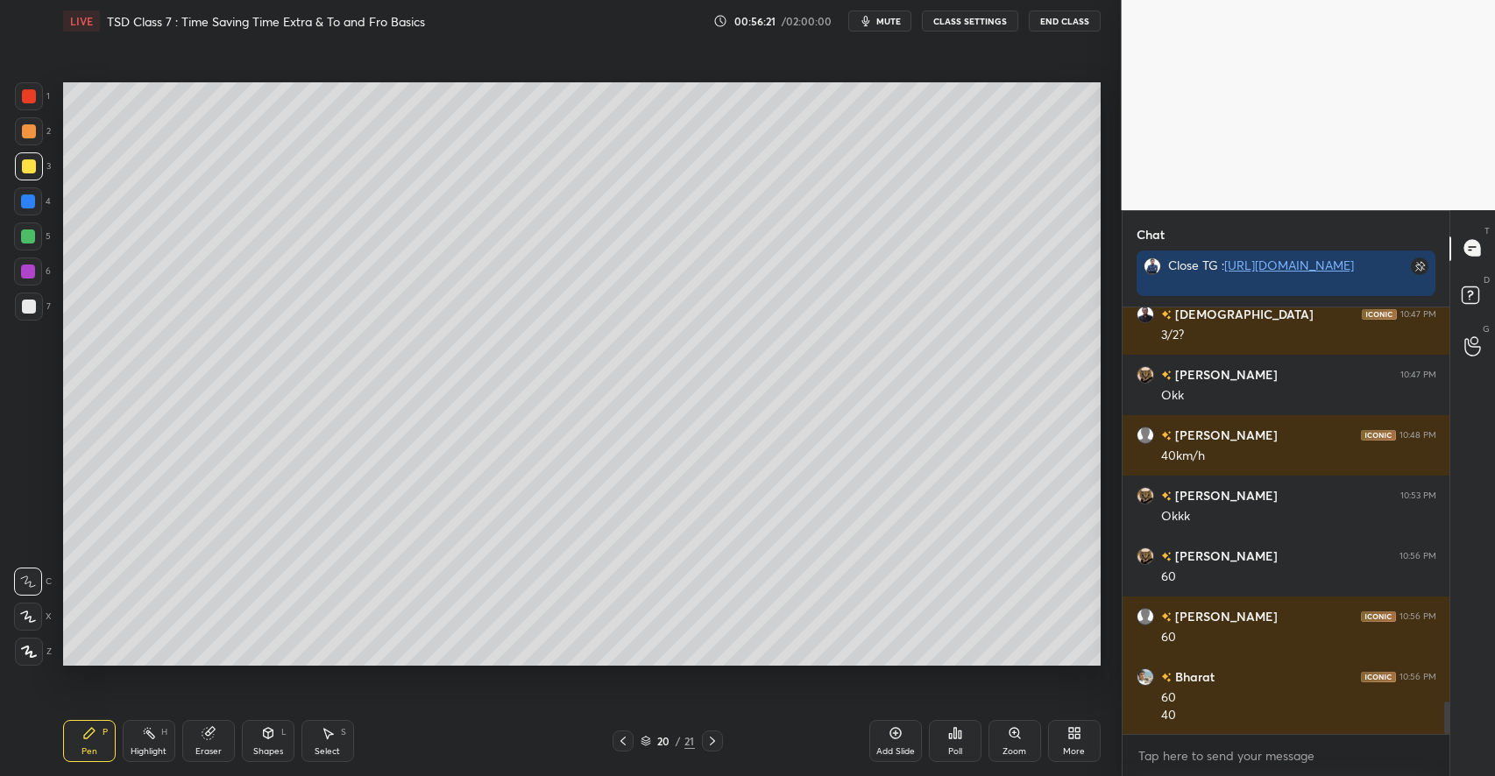
click at [345, 725] on div "Select S" at bounding box center [327, 741] width 53 height 42
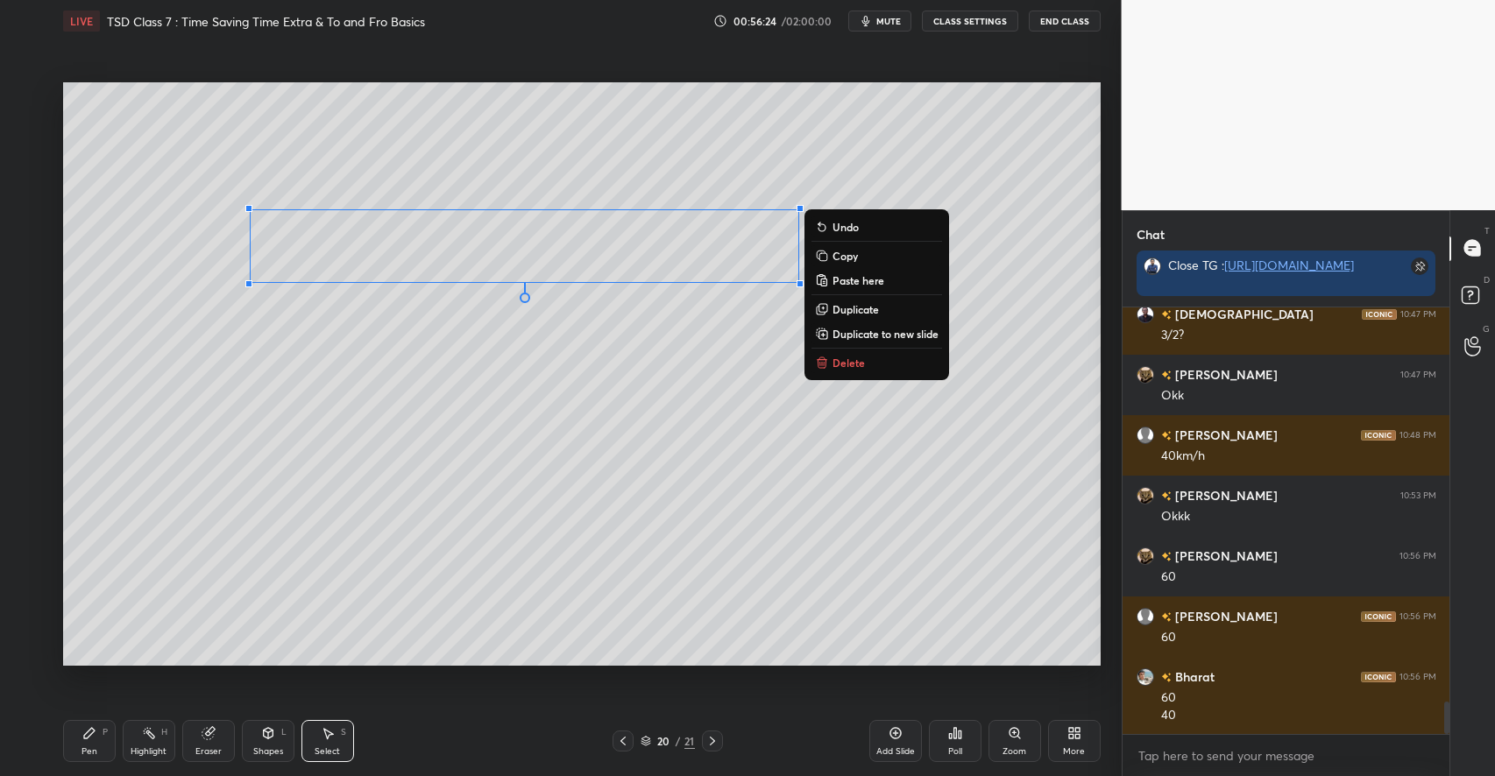
click at [828, 367] on icon at bounding box center [822, 363] width 14 height 14
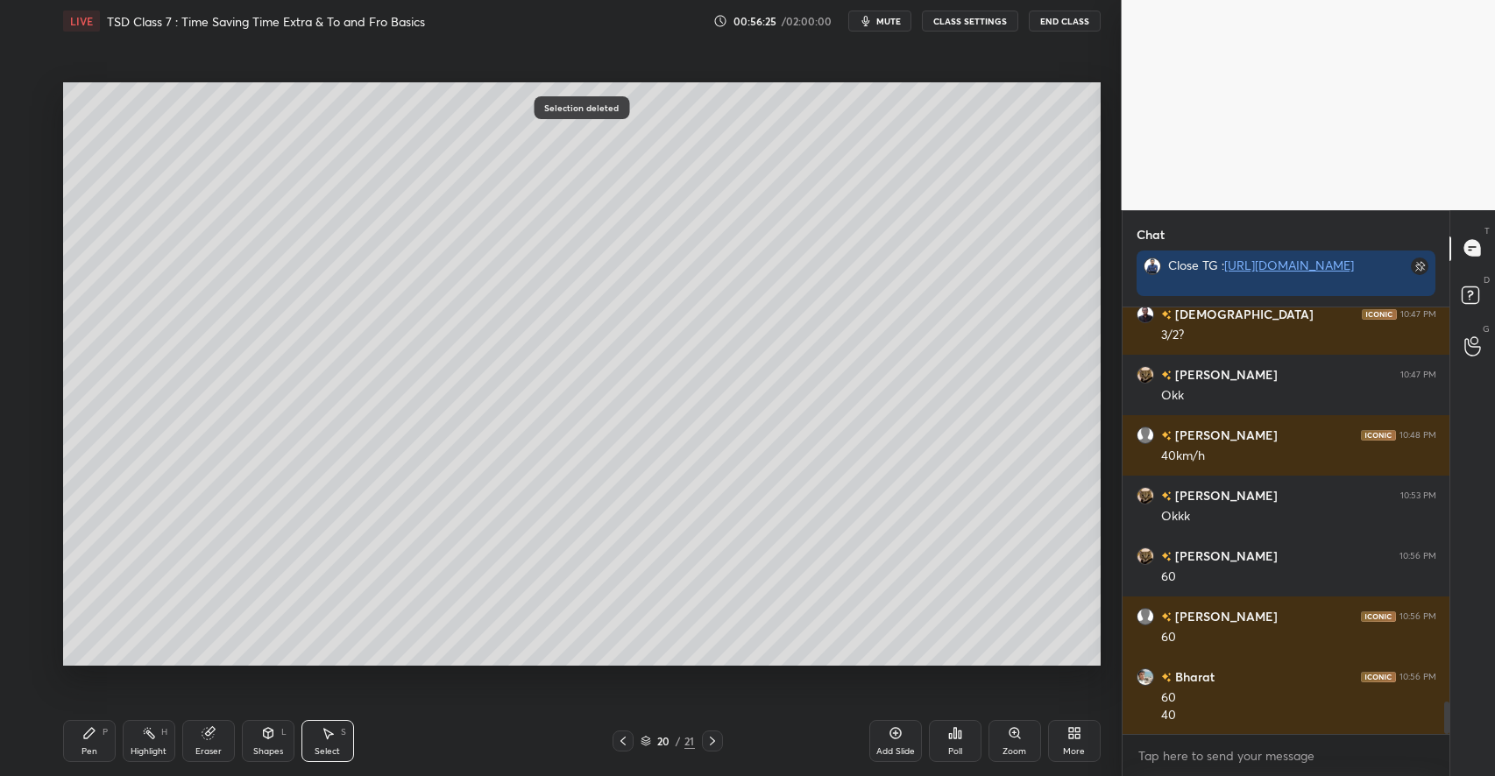
click at [102, 725] on div "Pen P" at bounding box center [89, 741] width 53 height 42
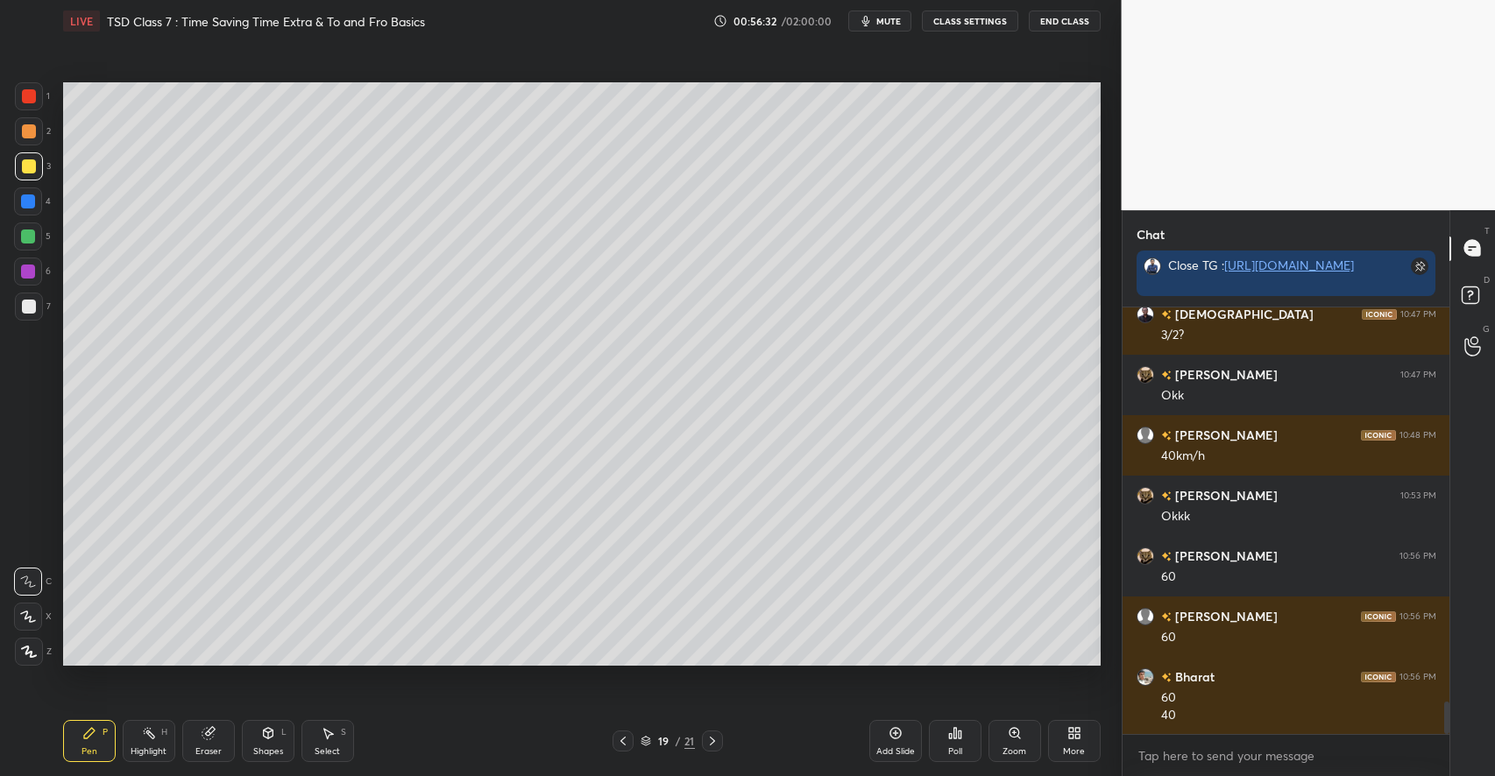
click at [330, 737] on icon at bounding box center [328, 733] width 14 height 14
click at [102, 727] on div "Pen P" at bounding box center [89, 741] width 53 height 42
click at [329, 739] on icon at bounding box center [328, 733] width 14 height 14
click at [256, 747] on div "Shapes" at bounding box center [268, 751] width 30 height 9
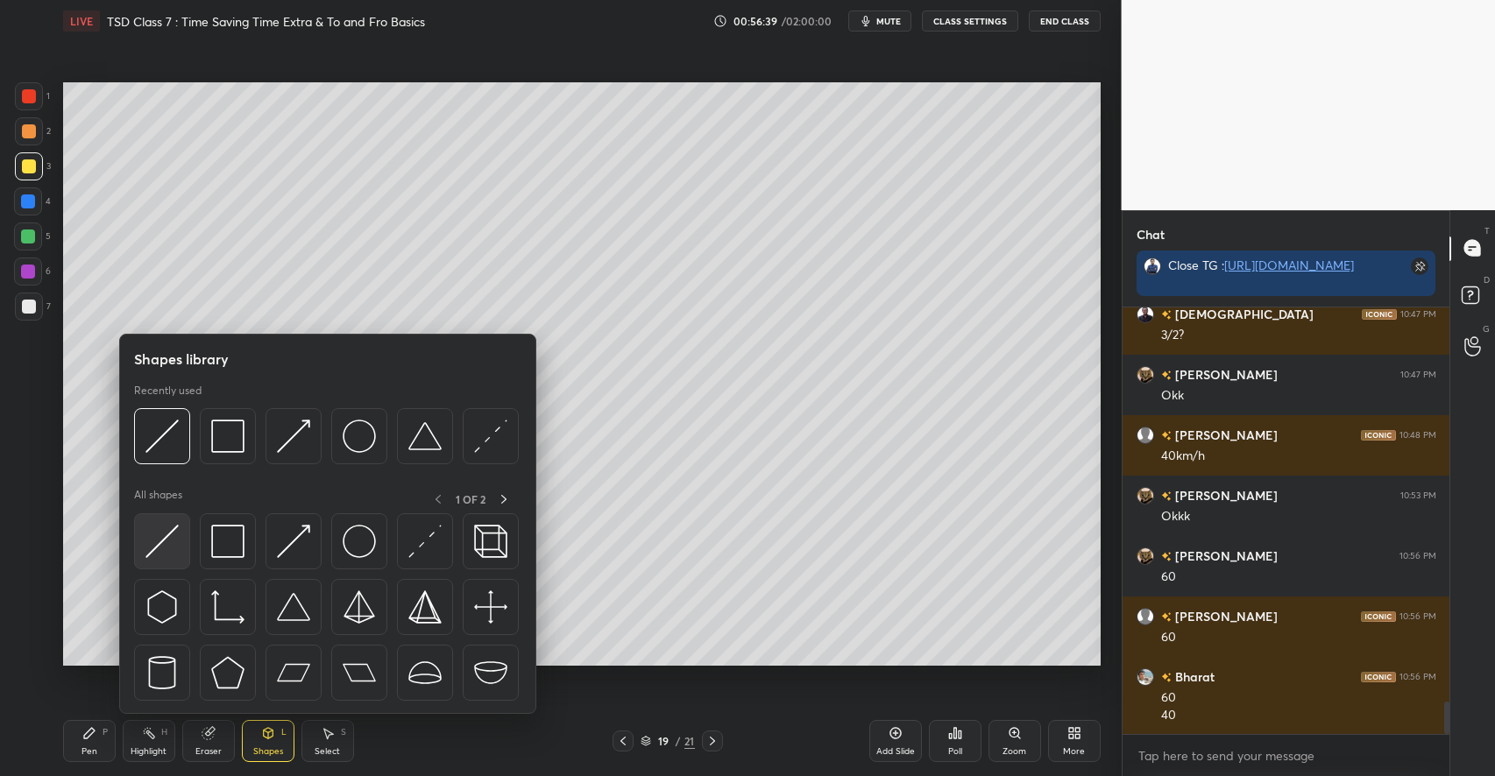
click at [173, 555] on img at bounding box center [161, 541] width 33 height 33
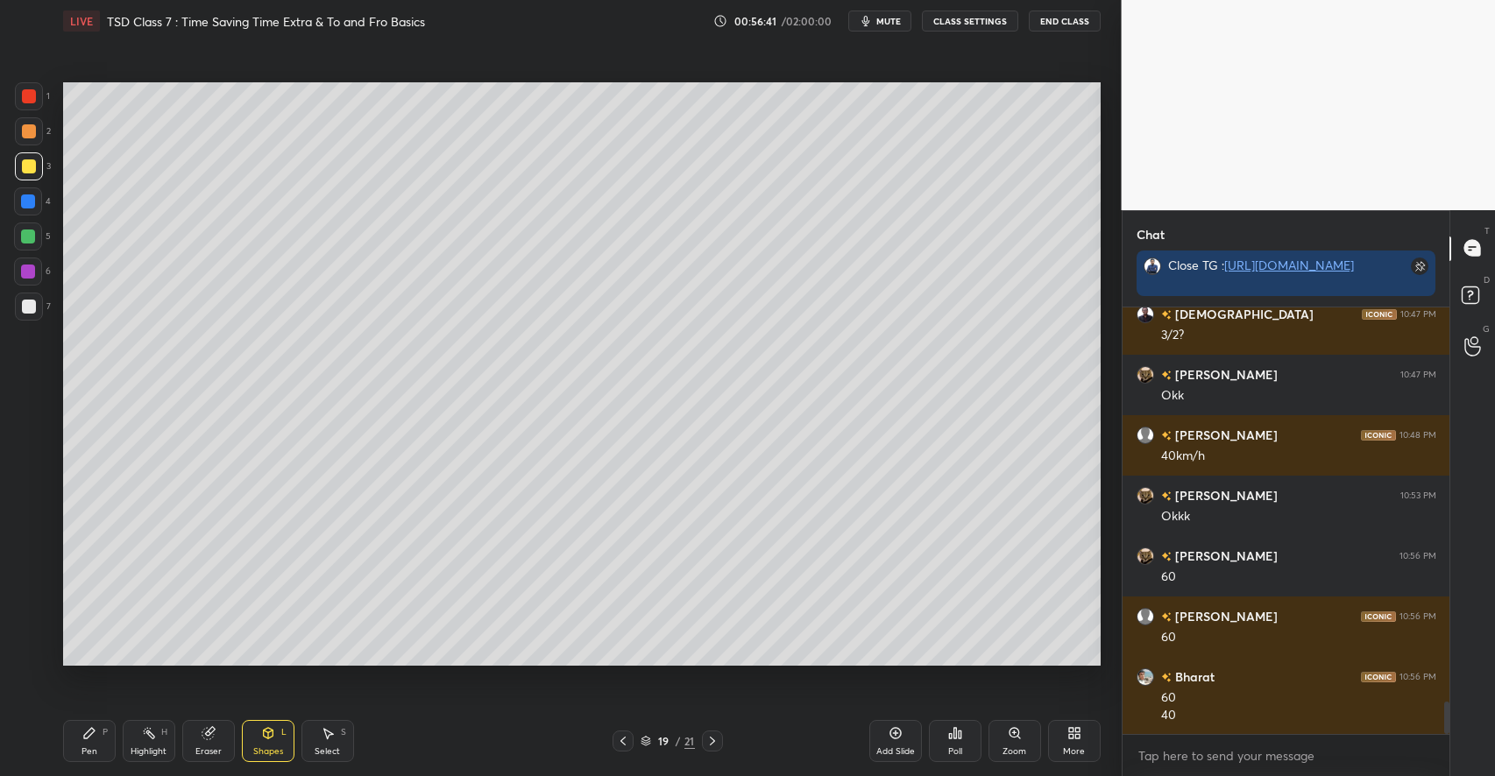
click at [84, 729] on icon at bounding box center [89, 733] width 14 height 14
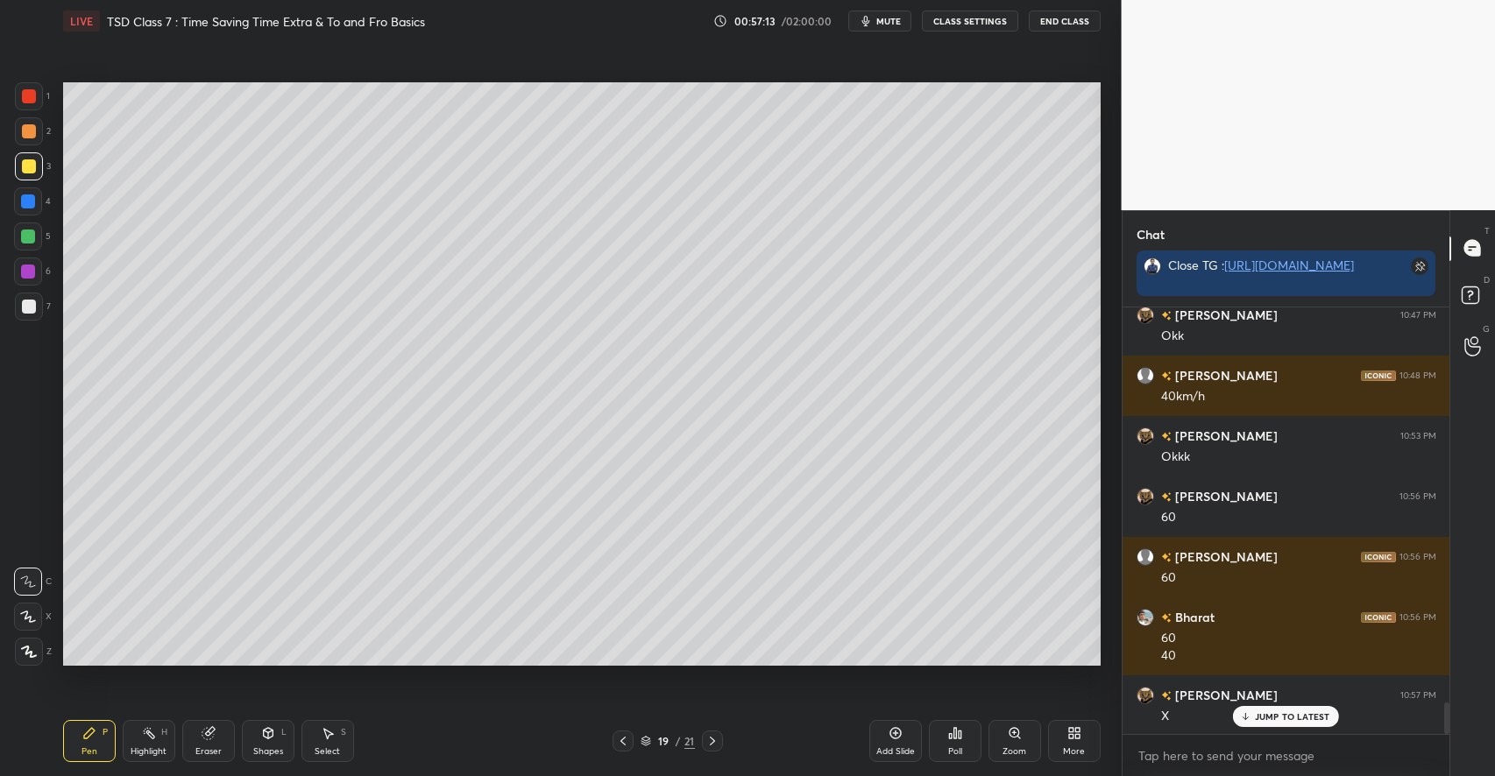
click at [221, 727] on div "Eraser" at bounding box center [208, 741] width 53 height 42
click at [117, 729] on div "Pen P Highlight H Eraser Shapes L Select S" at bounding box center [264, 741] width 403 height 42
click at [89, 733] on icon at bounding box center [89, 733] width 11 height 11
click at [261, 745] on div "Shapes L" at bounding box center [268, 741] width 53 height 42
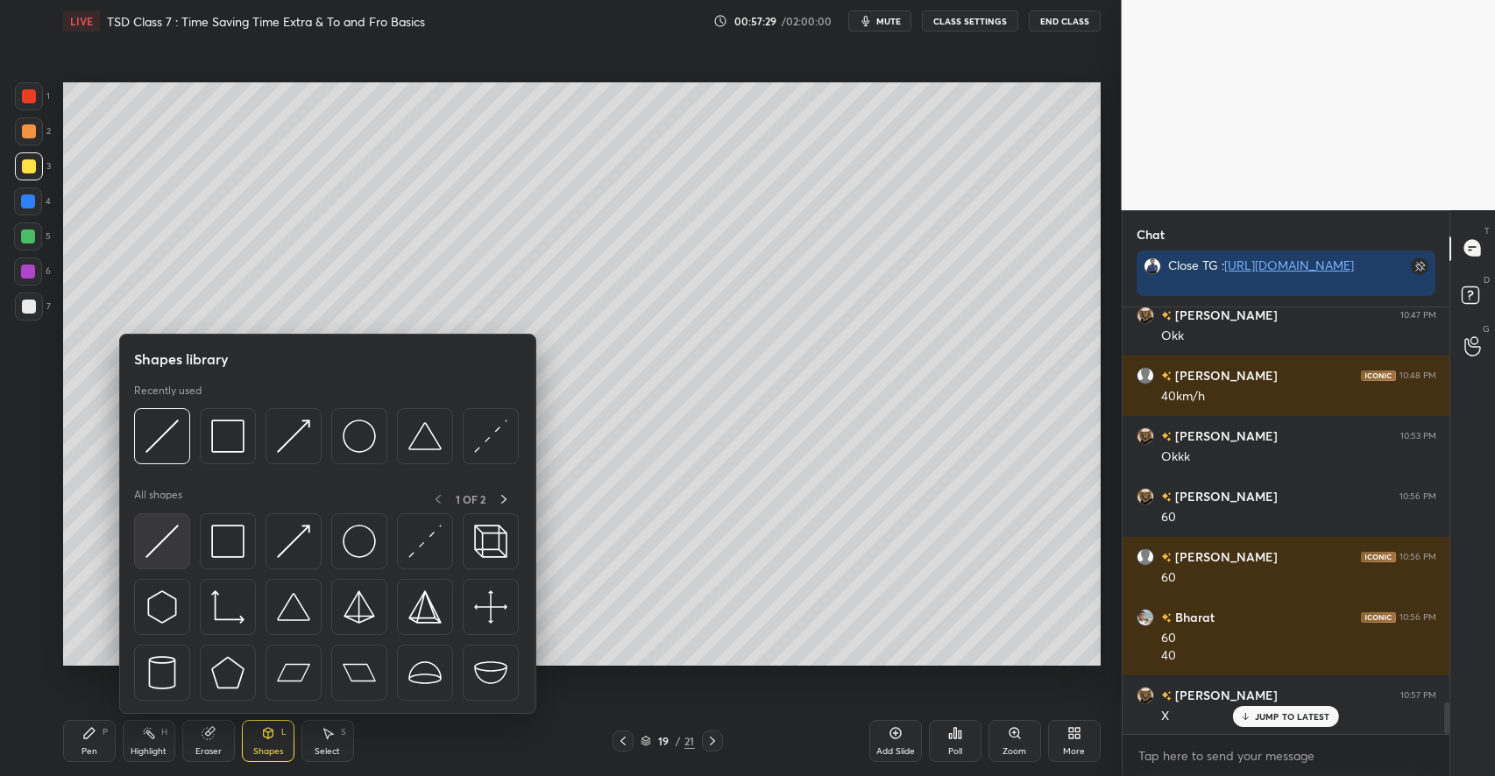
click at [166, 544] on img at bounding box center [161, 541] width 33 height 33
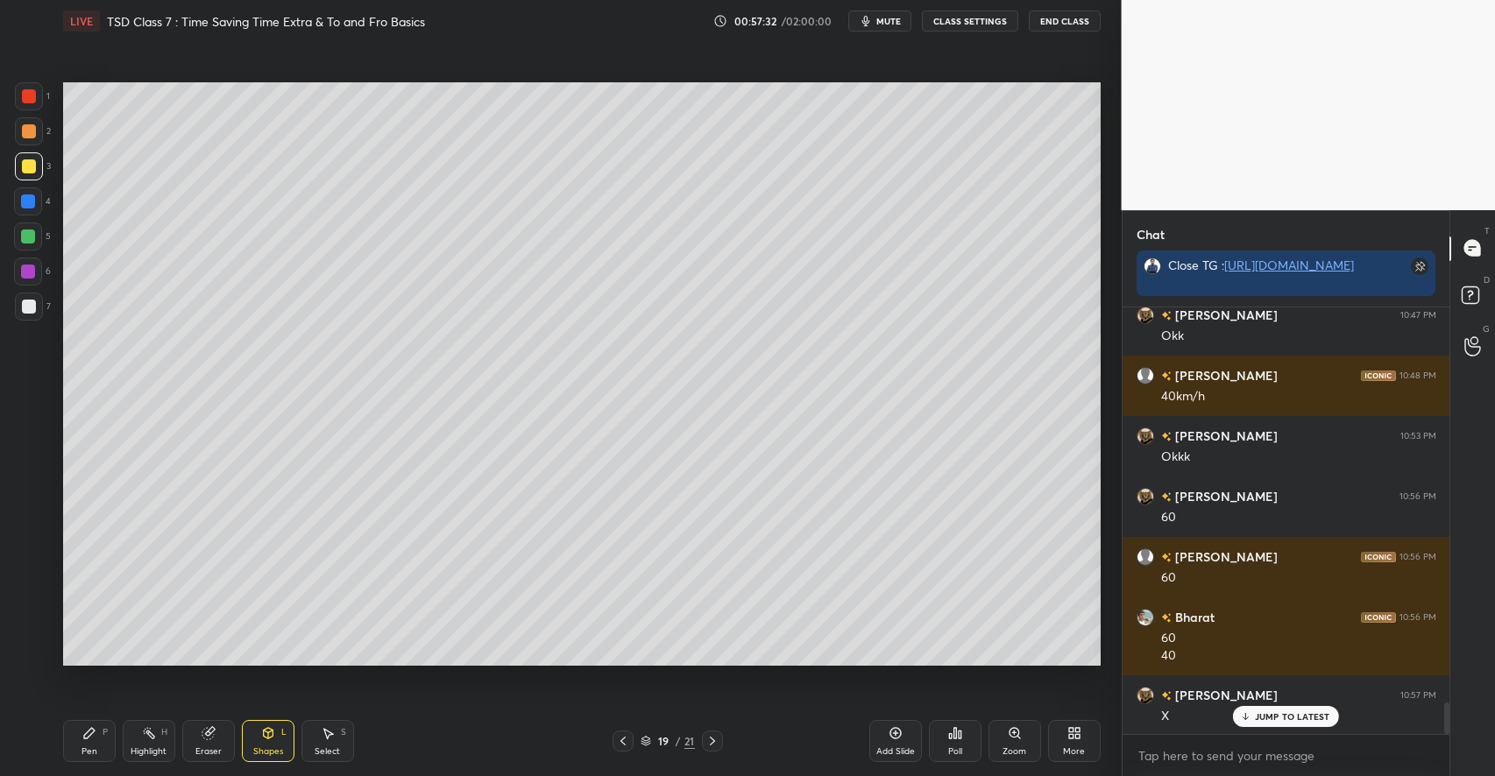
click at [78, 741] on div "Pen P" at bounding box center [89, 741] width 53 height 42
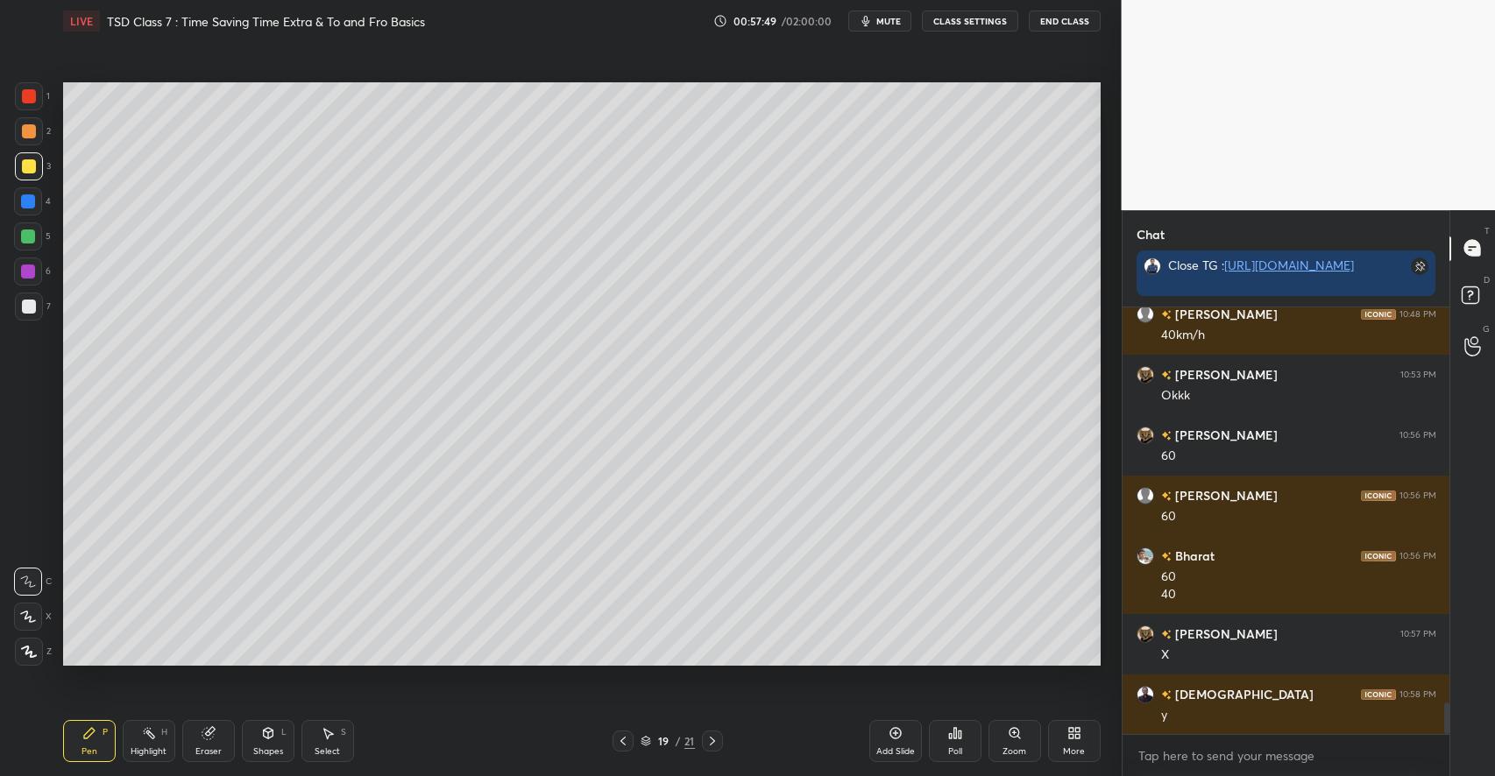
click at [207, 734] on icon at bounding box center [206, 733] width 11 height 11
click at [87, 732] on icon at bounding box center [89, 733] width 14 height 14
click at [35, 237] on div at bounding box center [28, 237] width 14 height 14
click at [331, 734] on icon at bounding box center [328, 734] width 10 height 11
click at [65, 534] on div "0 ° Undo Copy Paste here Duplicate Duplicate to new slide Delete" at bounding box center [581, 373] width 1037 height 583
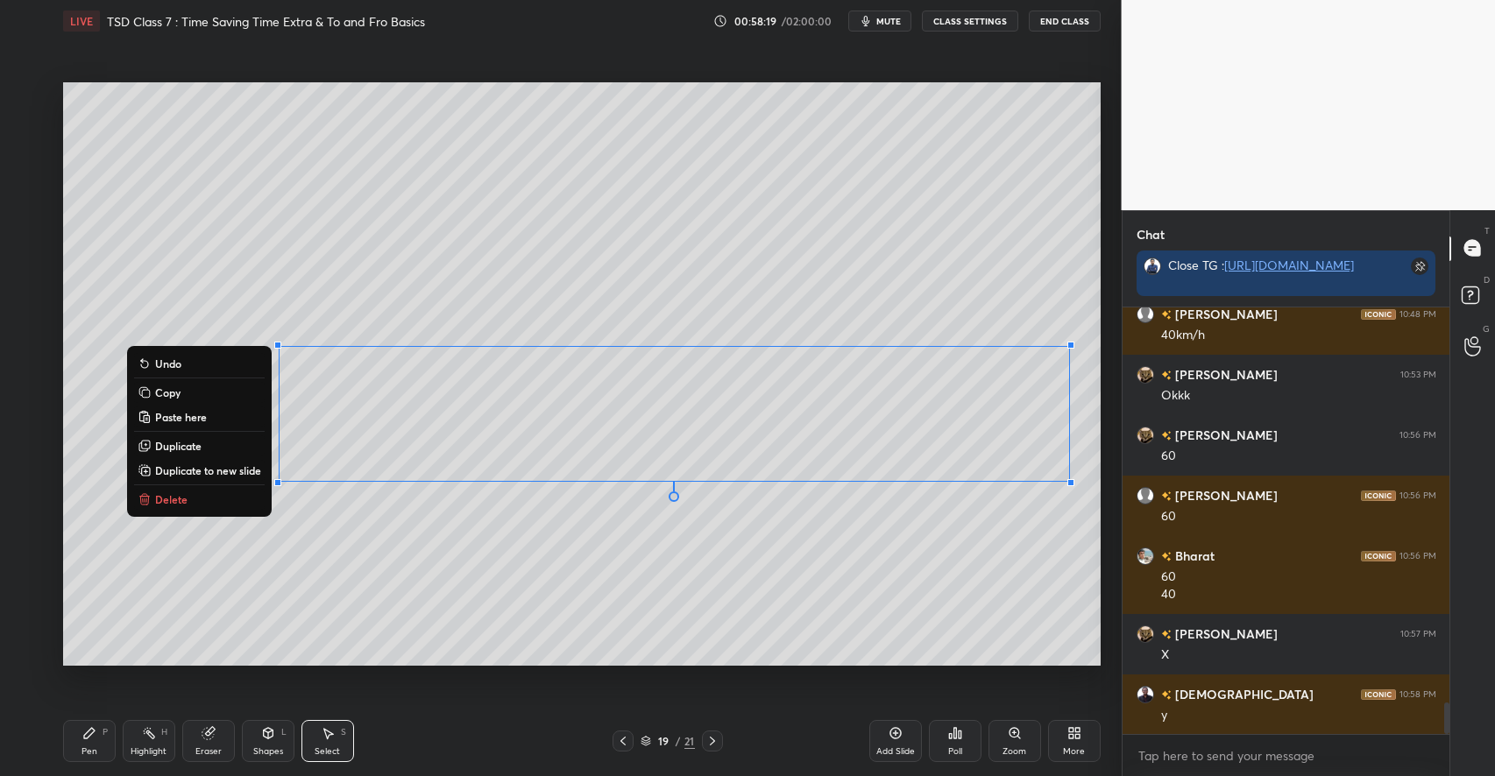
click at [198, 465] on p "Duplicate to new slide" at bounding box center [208, 470] width 106 height 14
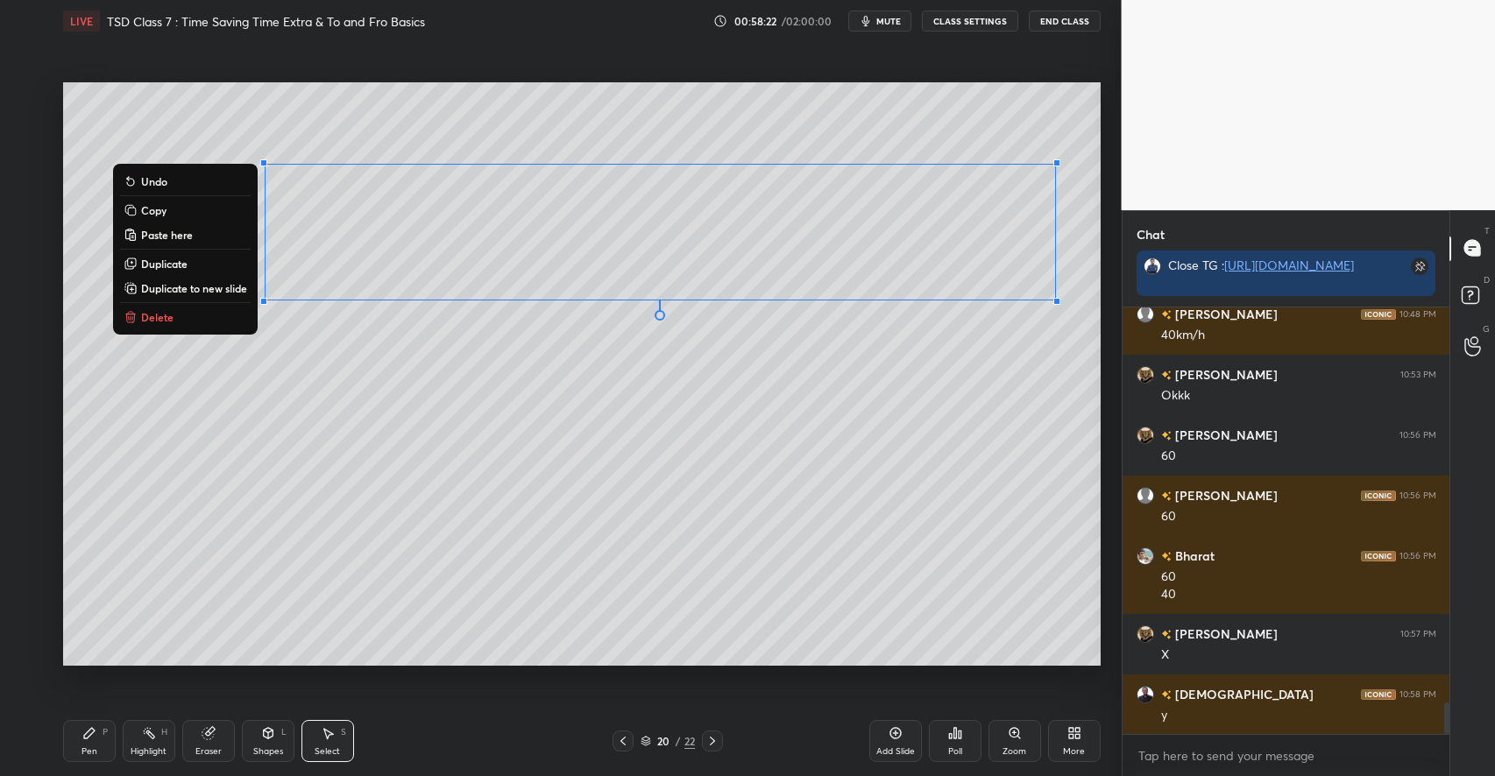
click at [607, 455] on div "0 ° Undo Copy Paste here Duplicate Duplicate to new slide Delete" at bounding box center [581, 373] width 1037 height 583
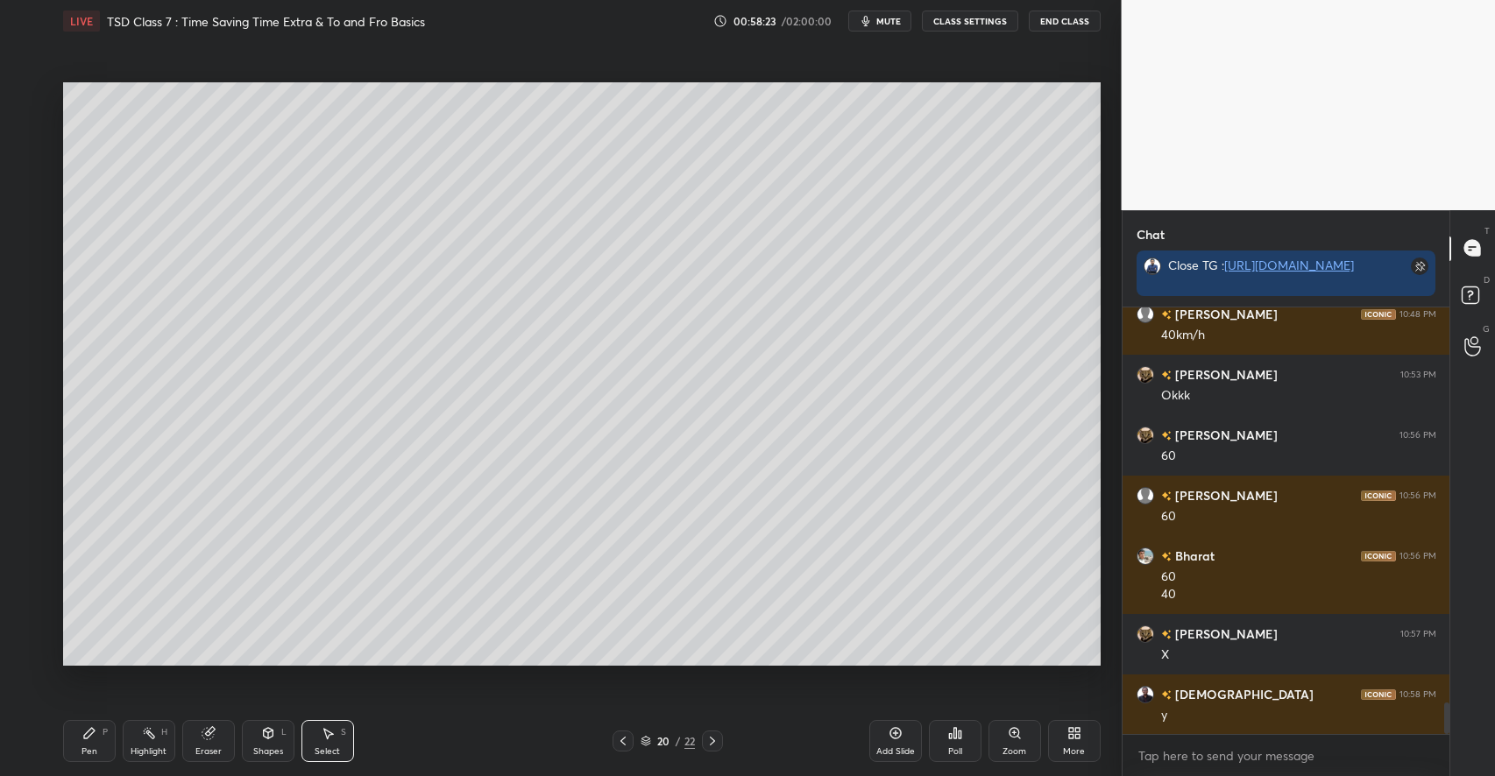
click at [98, 738] on div "Pen P" at bounding box center [89, 741] width 53 height 42
click at [32, 166] on div at bounding box center [29, 166] width 14 height 14
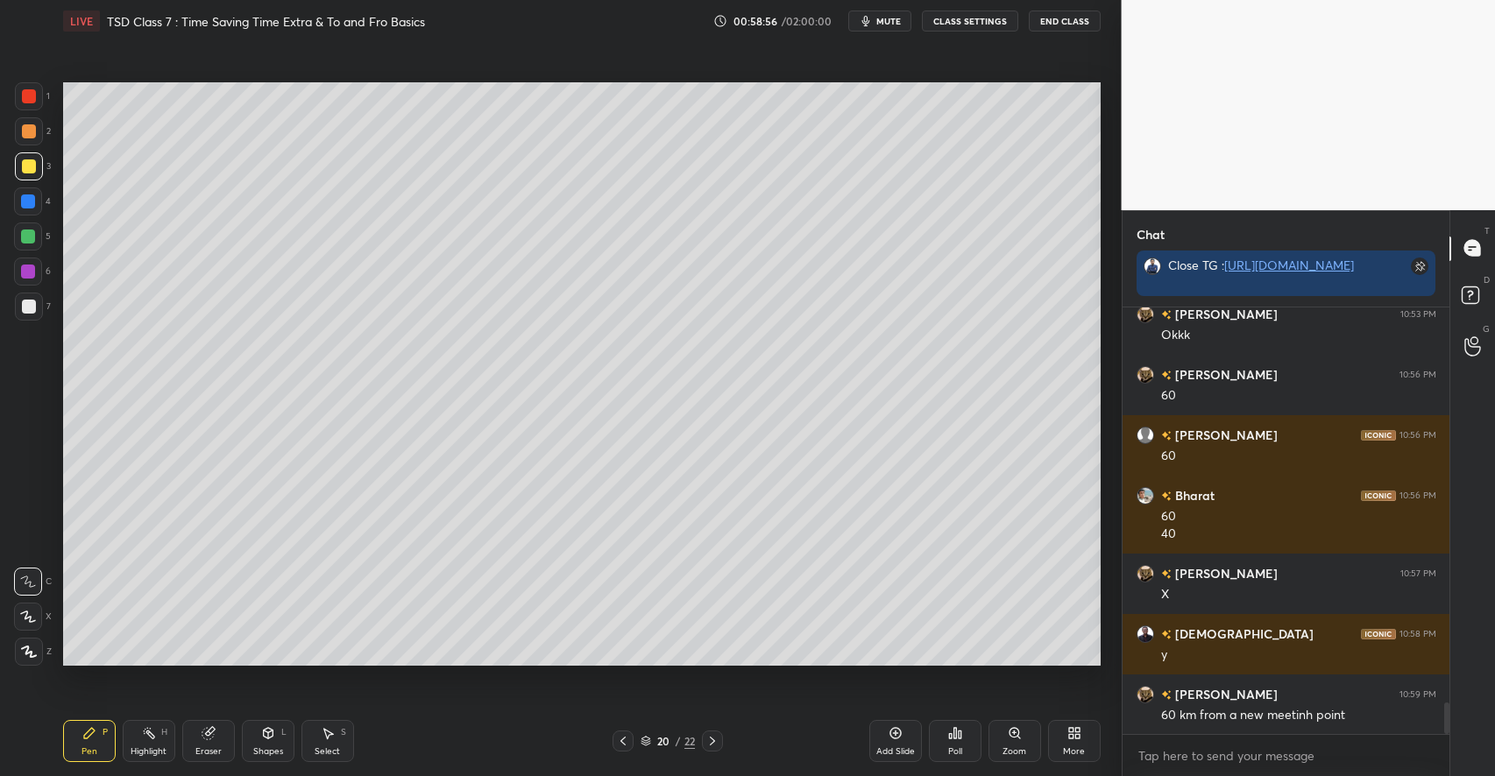
click at [40, 137] on div at bounding box center [29, 131] width 28 height 28
click at [166, 753] on div "Highlight" at bounding box center [149, 751] width 36 height 9
click at [267, 748] on div "Shapes" at bounding box center [268, 751] width 30 height 9
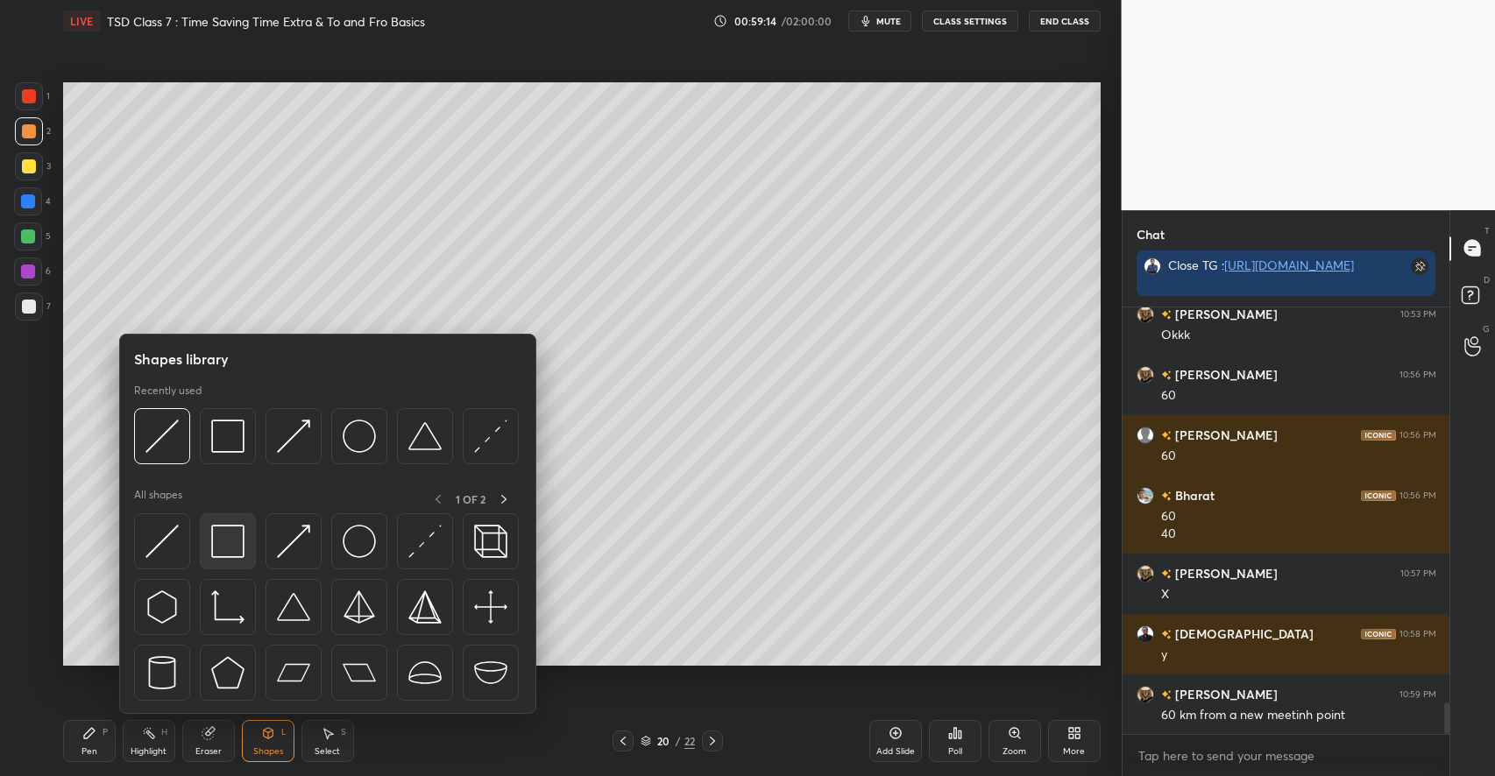
click at [226, 538] on img at bounding box center [227, 541] width 33 height 33
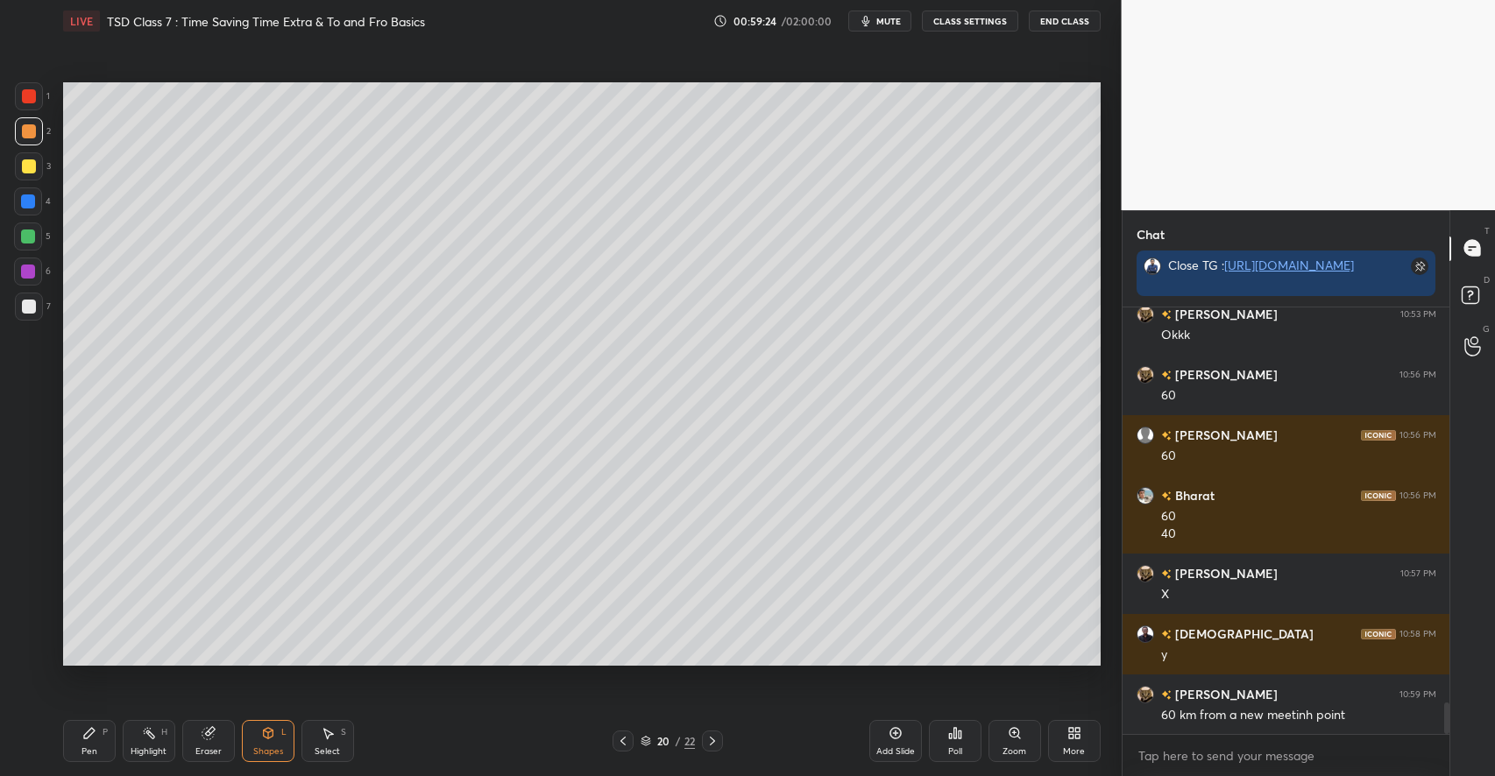
click at [207, 747] on div "Eraser" at bounding box center [208, 751] width 26 height 9
click at [101, 738] on div "Pen P" at bounding box center [89, 741] width 53 height 42
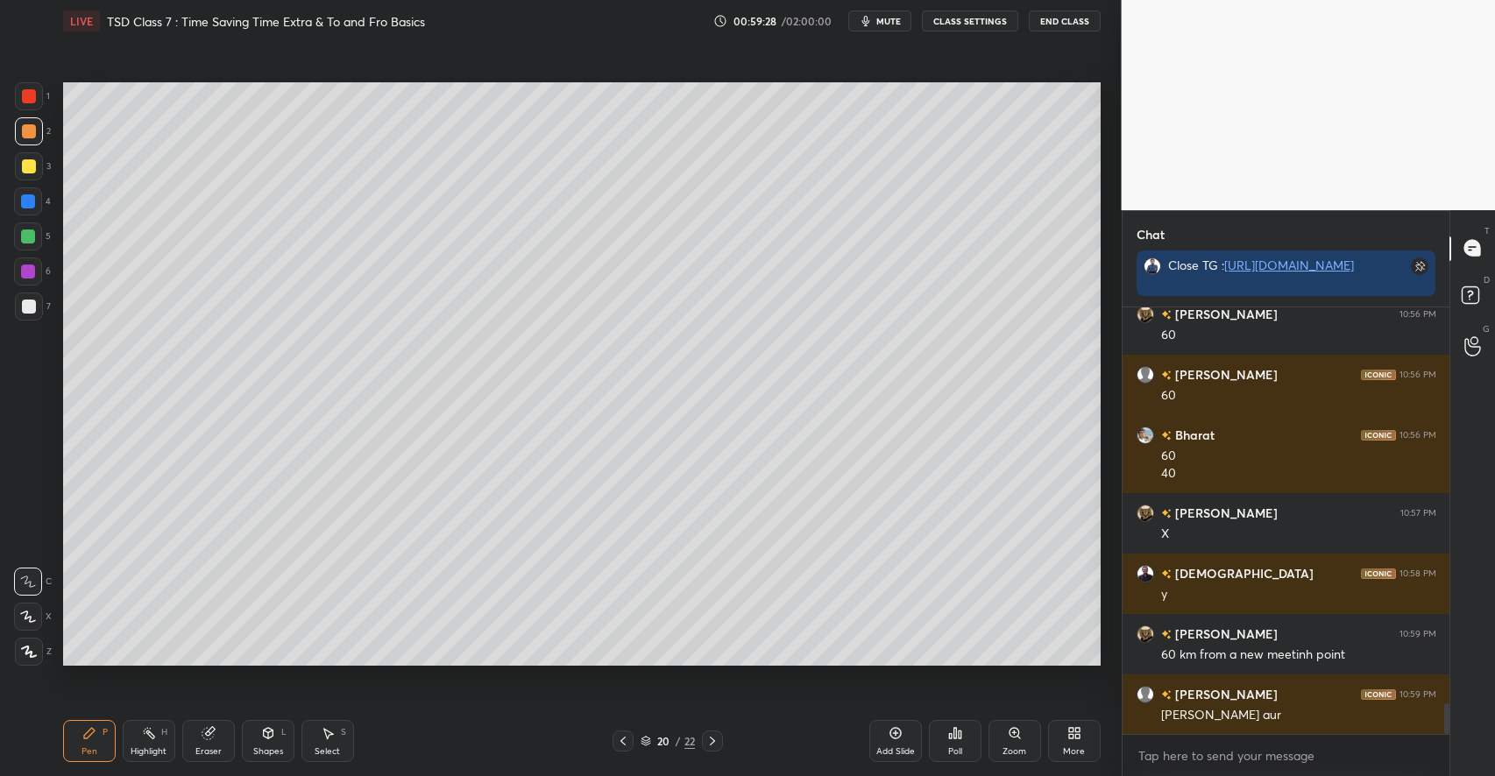
scroll to position [5530, 0]
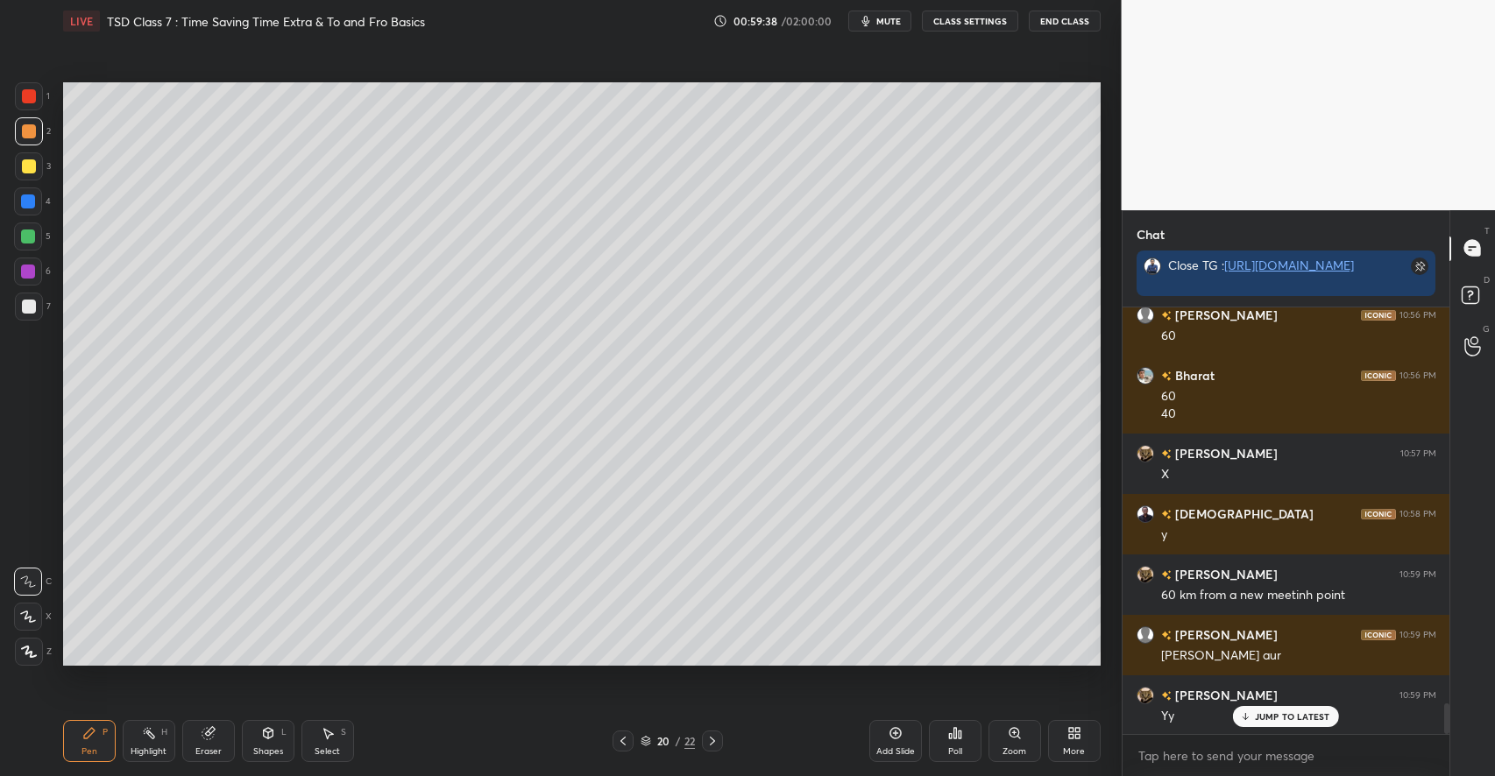
click at [334, 734] on icon at bounding box center [328, 733] width 14 height 14
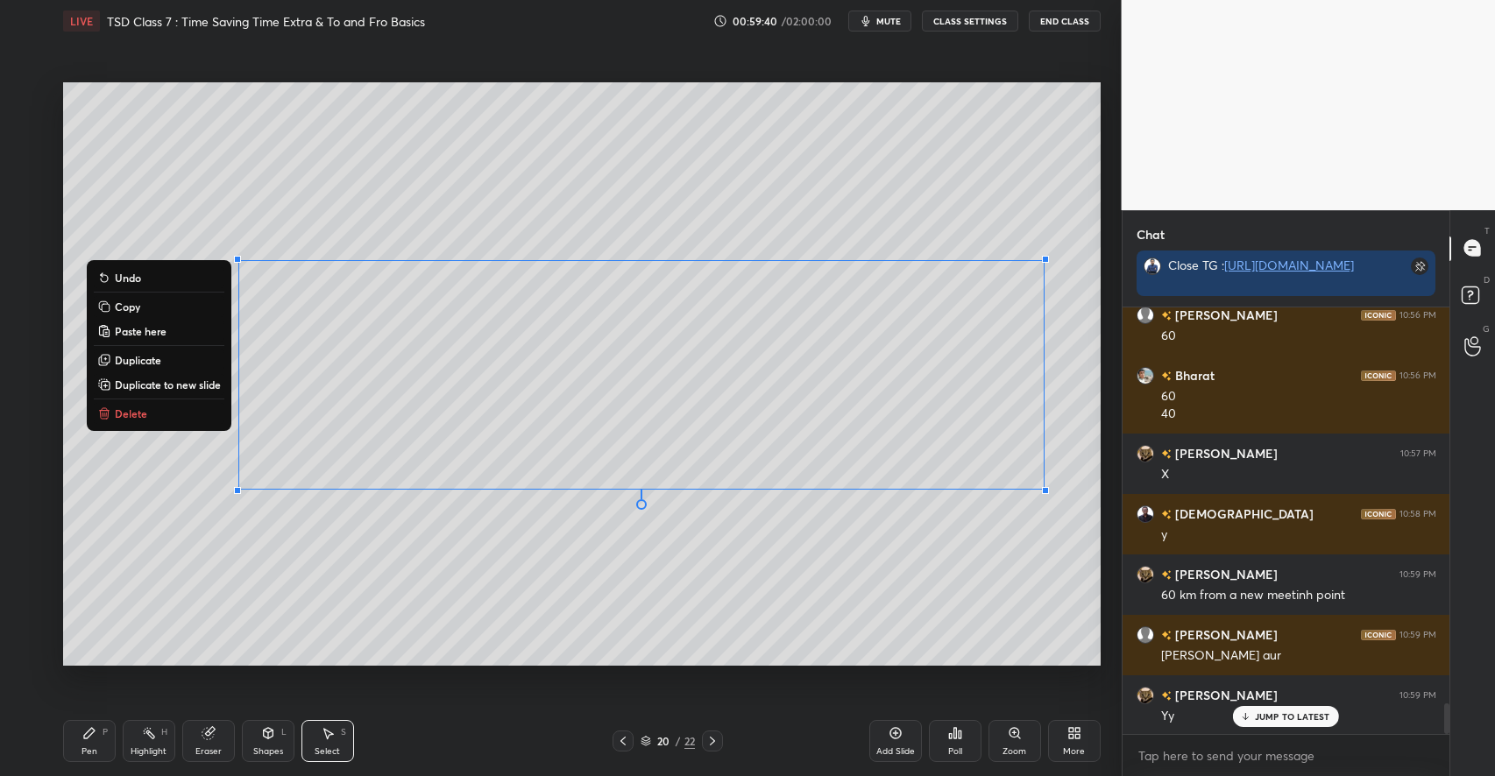
click at [662, 596] on div "0 ° Undo Copy Paste here Duplicate Duplicate to new slide Delete" at bounding box center [581, 373] width 1037 height 583
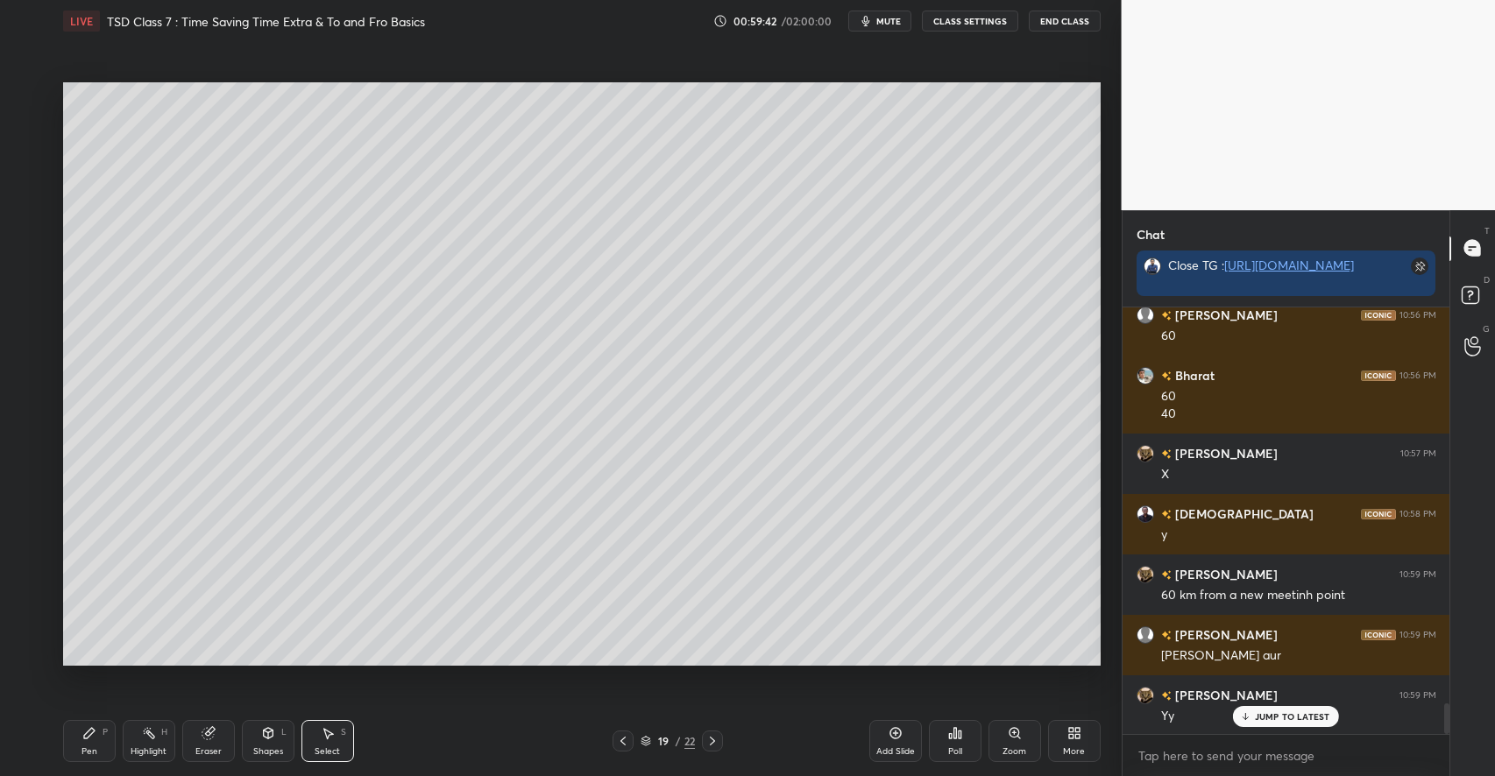
click at [332, 732] on icon at bounding box center [328, 733] width 14 height 14
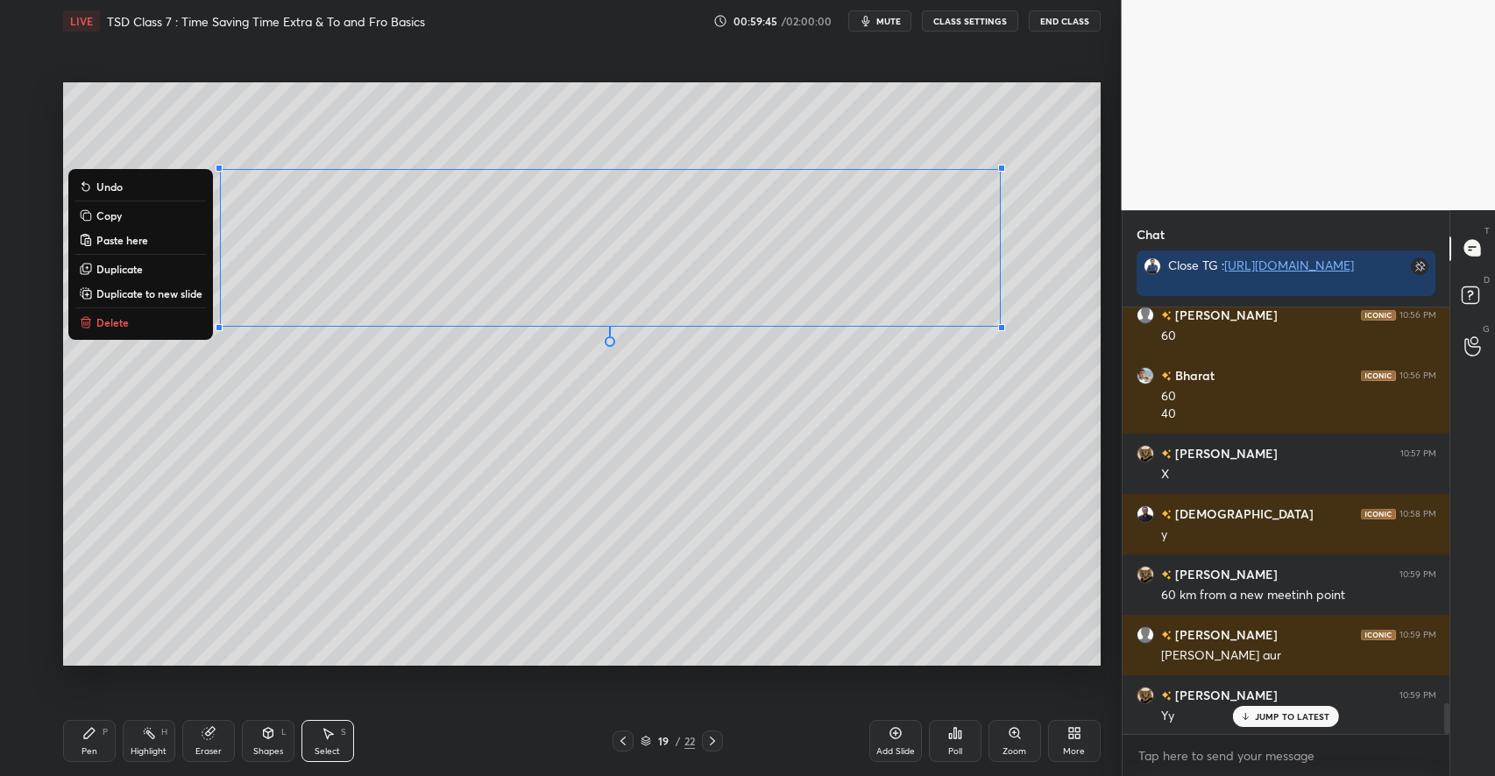
click at [111, 215] on p "Copy" at bounding box center [108, 216] width 25 height 14
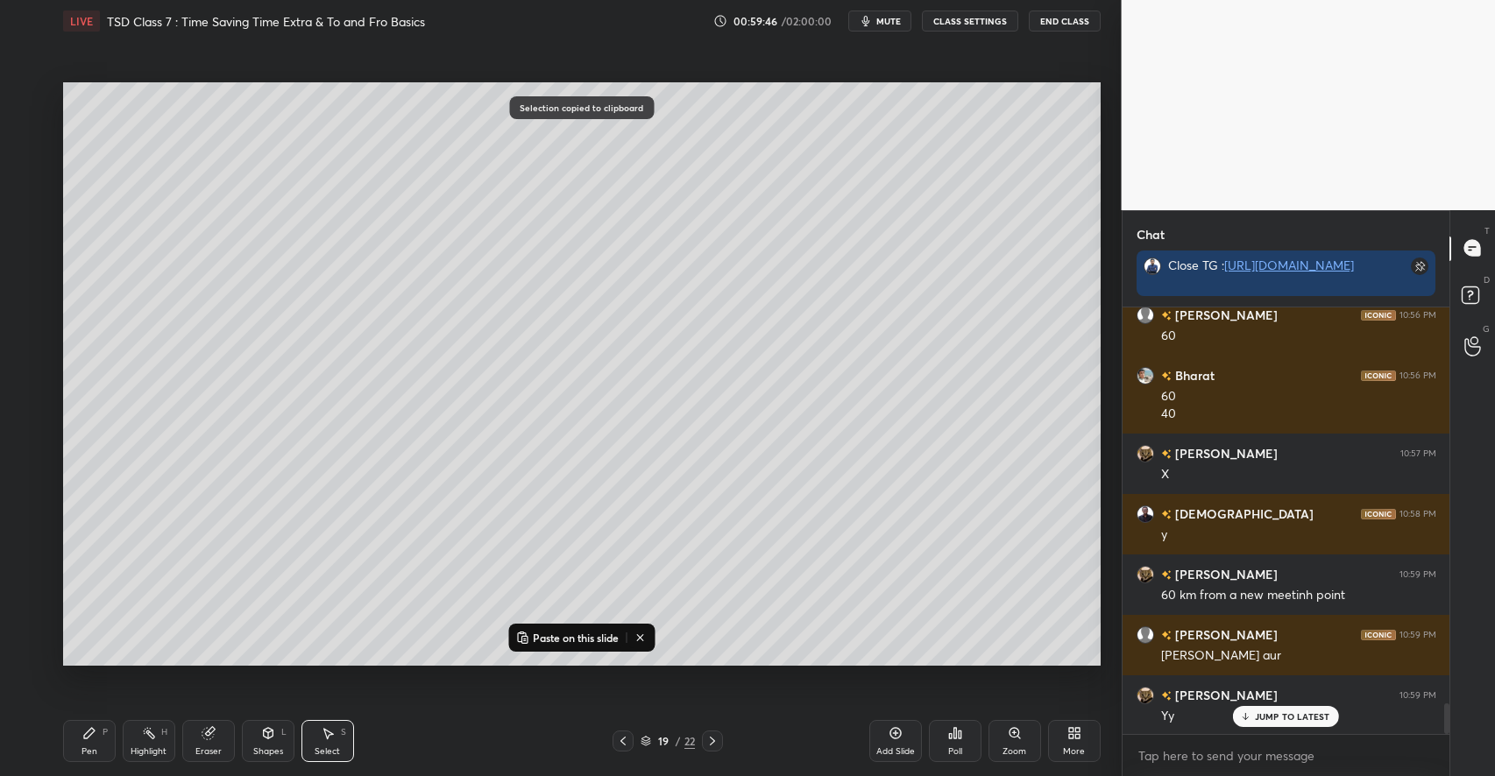
click at [711, 740] on icon at bounding box center [712, 741] width 14 height 14
click at [571, 632] on p "Paste on this slide" at bounding box center [576, 638] width 86 height 14
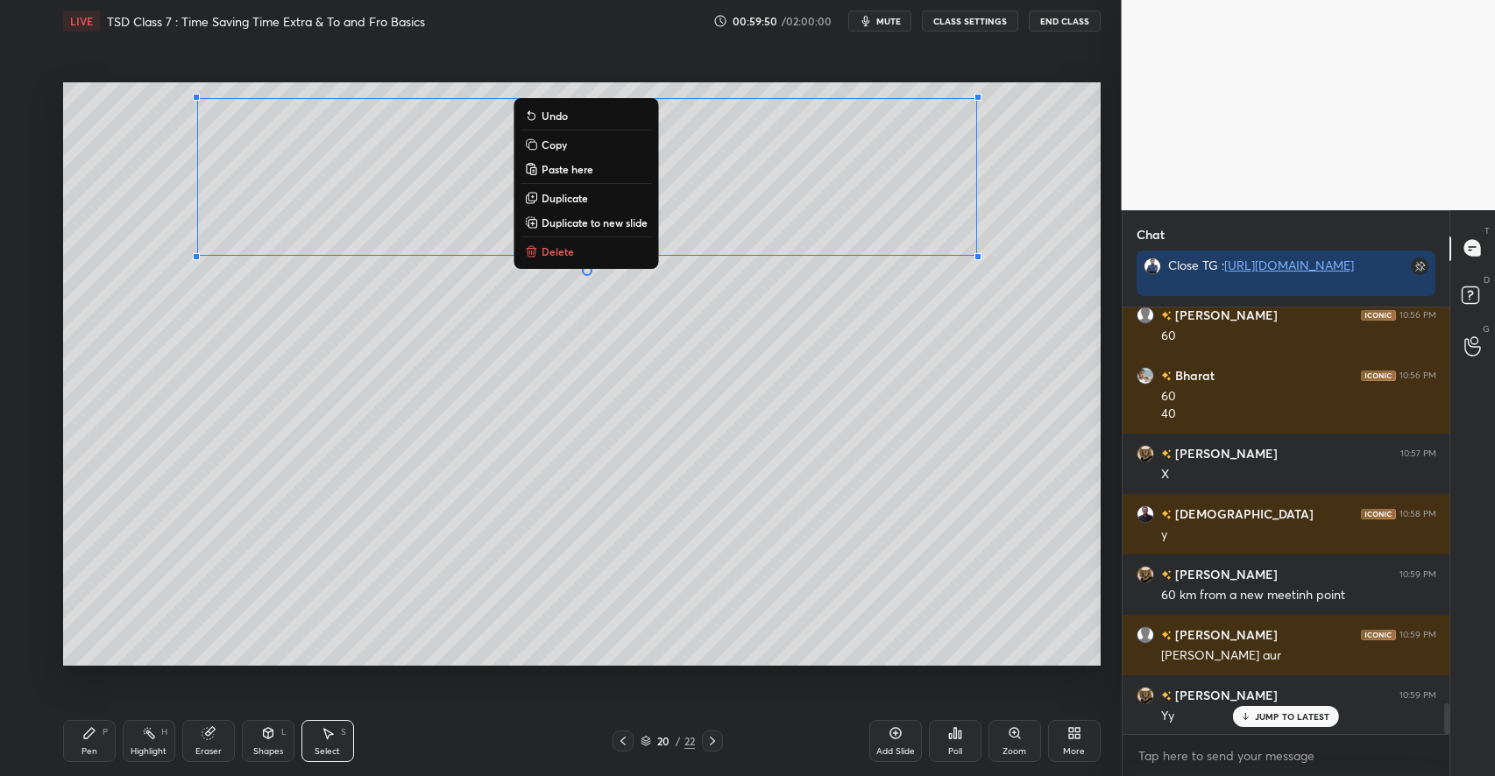
click at [512, 577] on div "0 ° Undo Copy Paste here Duplicate Duplicate to new slide Delete" at bounding box center [581, 373] width 1037 height 583
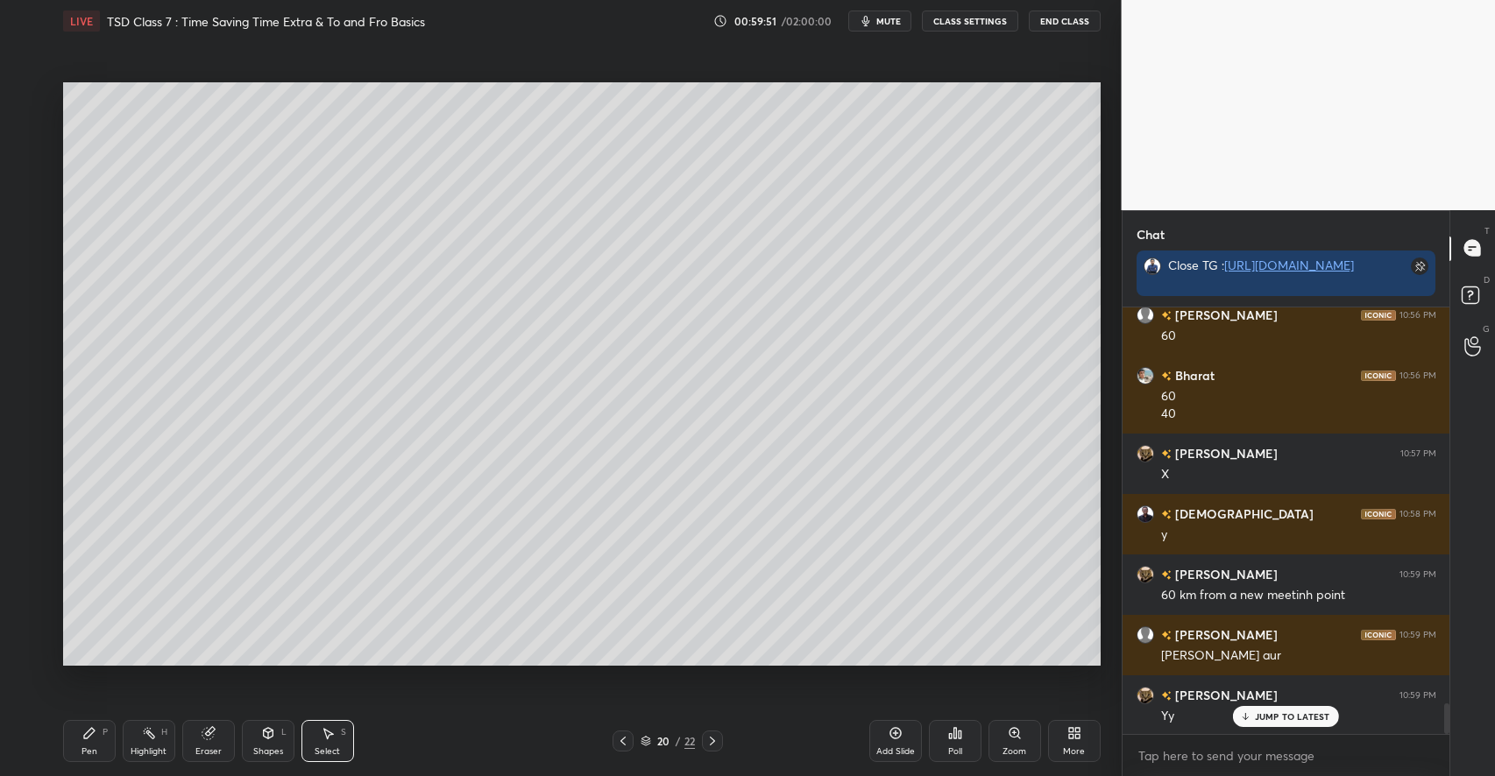
click at [201, 739] on icon at bounding box center [208, 733] width 14 height 14
click at [138, 745] on div "Highlight H" at bounding box center [149, 741] width 53 height 42
click at [35, 651] on div at bounding box center [28, 652] width 28 height 28
click at [98, 732] on div "Pen P" at bounding box center [89, 741] width 53 height 42
click at [28, 232] on div at bounding box center [28, 237] width 14 height 14
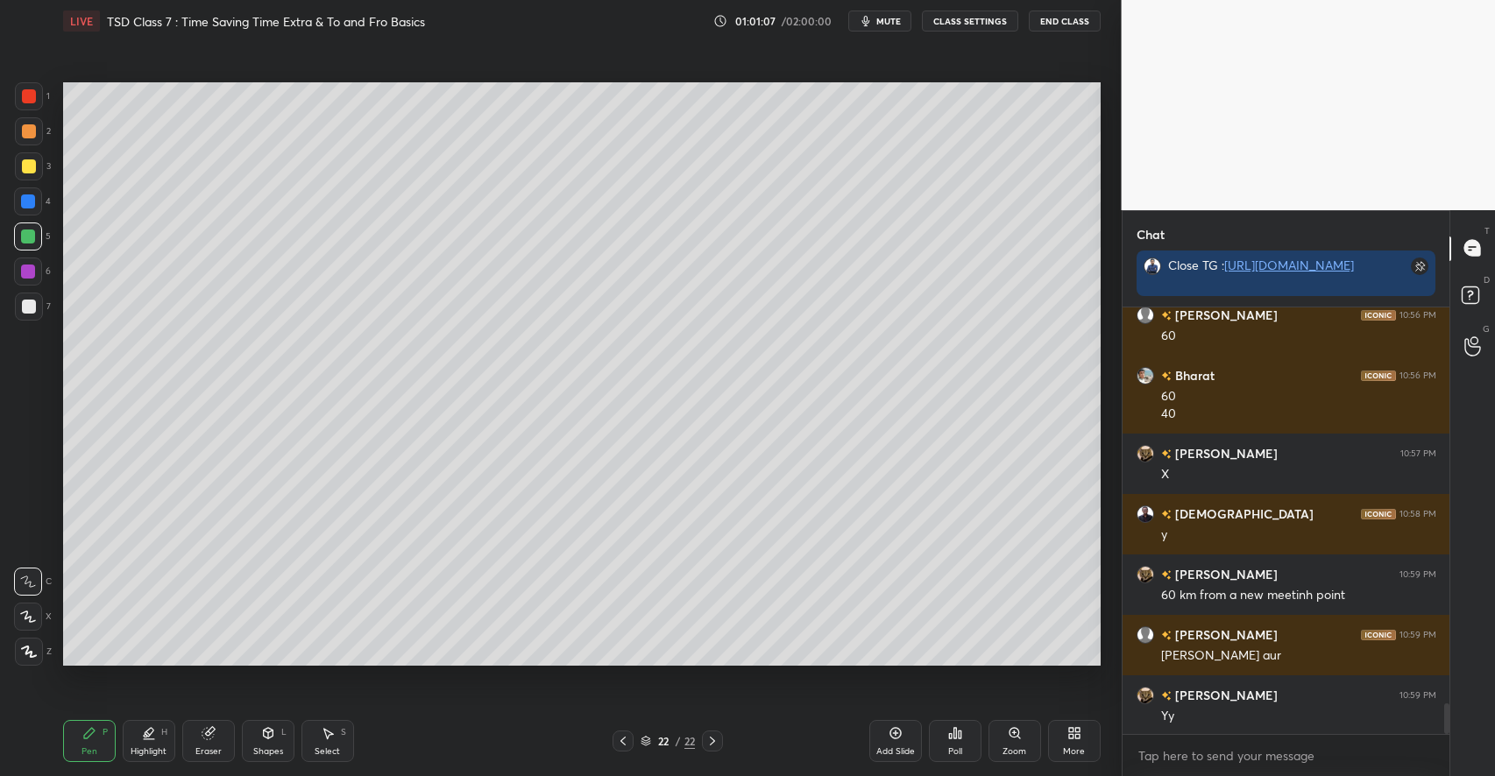
scroll to position [5591, 0]
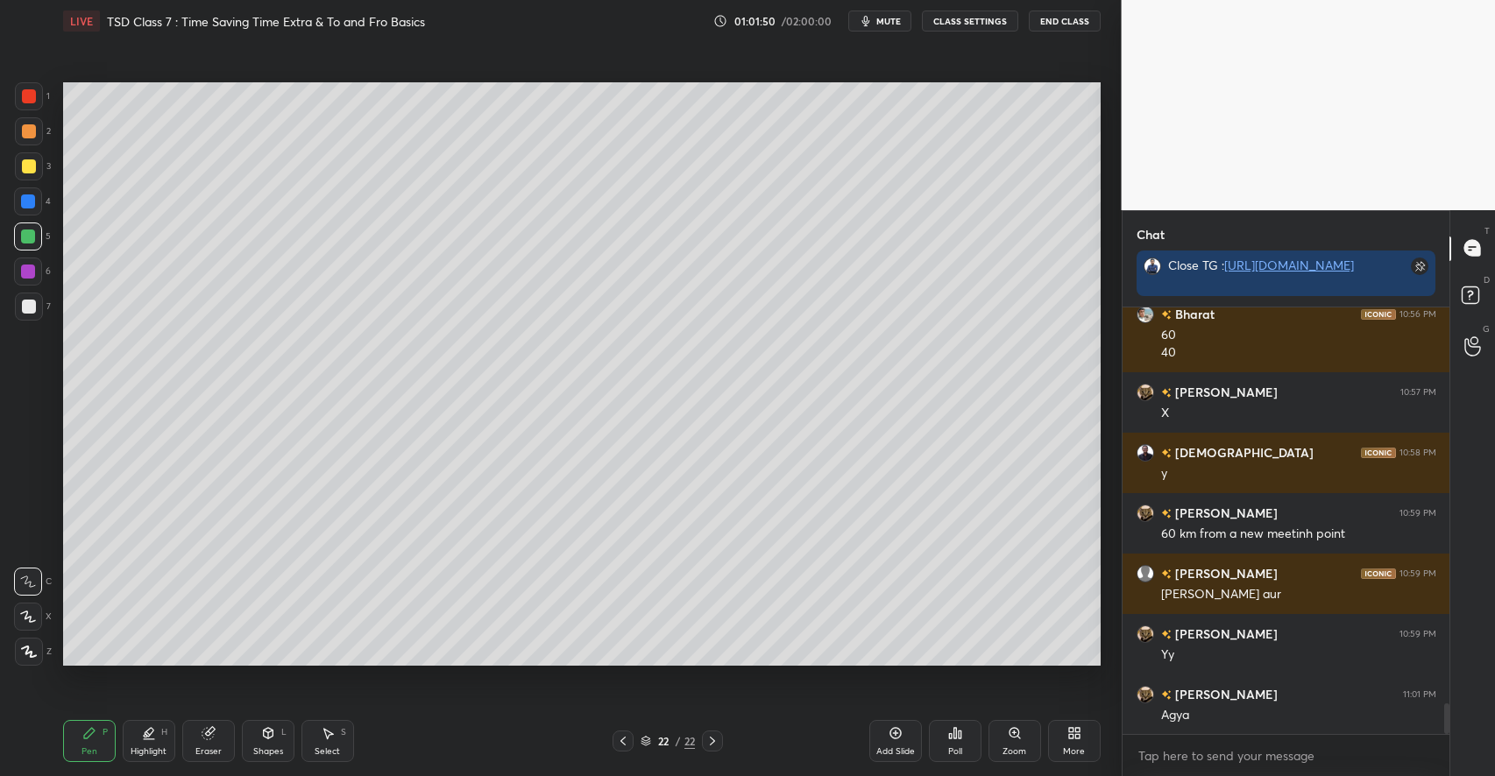
click at [268, 747] on div "Shapes" at bounding box center [268, 751] width 30 height 9
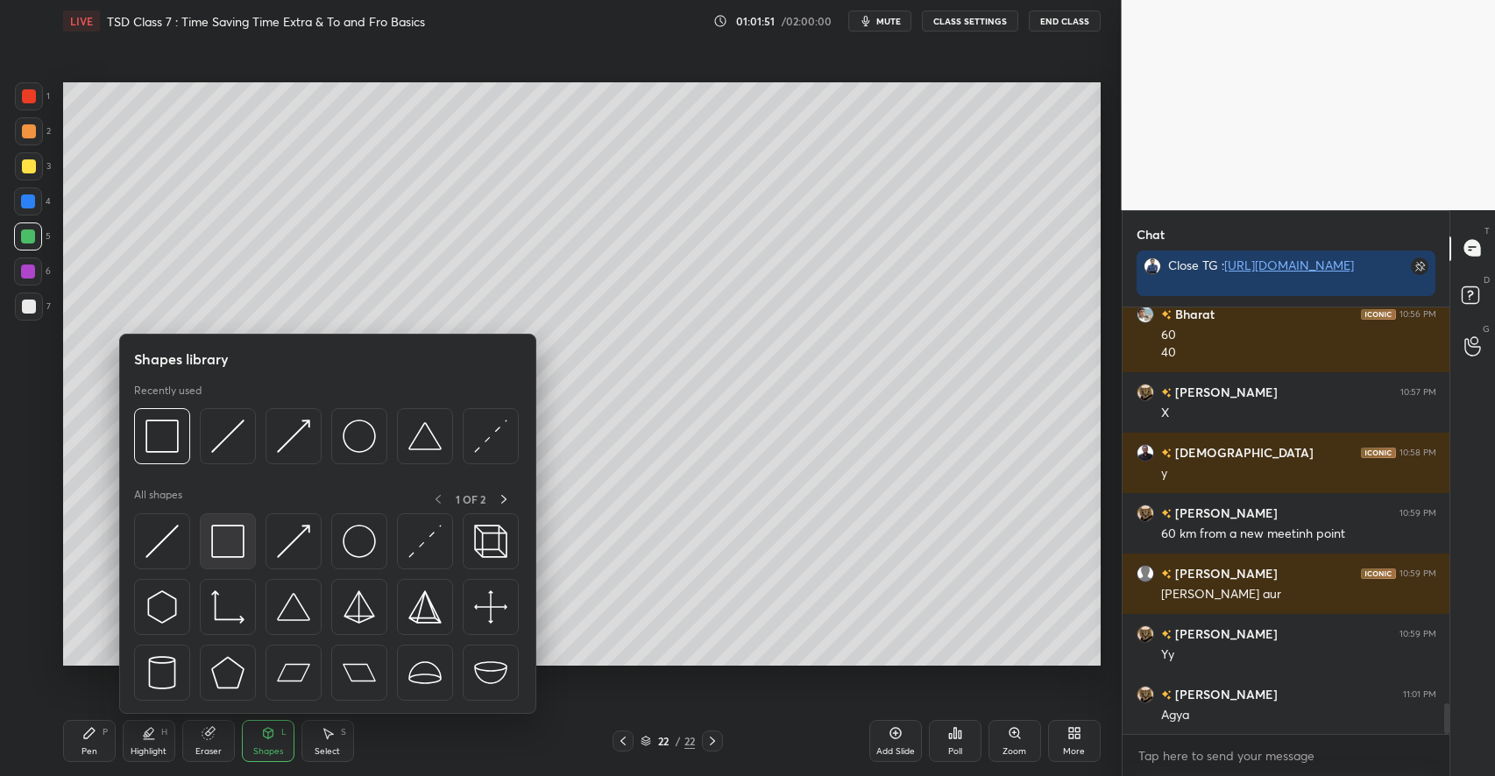
click at [239, 544] on img at bounding box center [227, 541] width 33 height 33
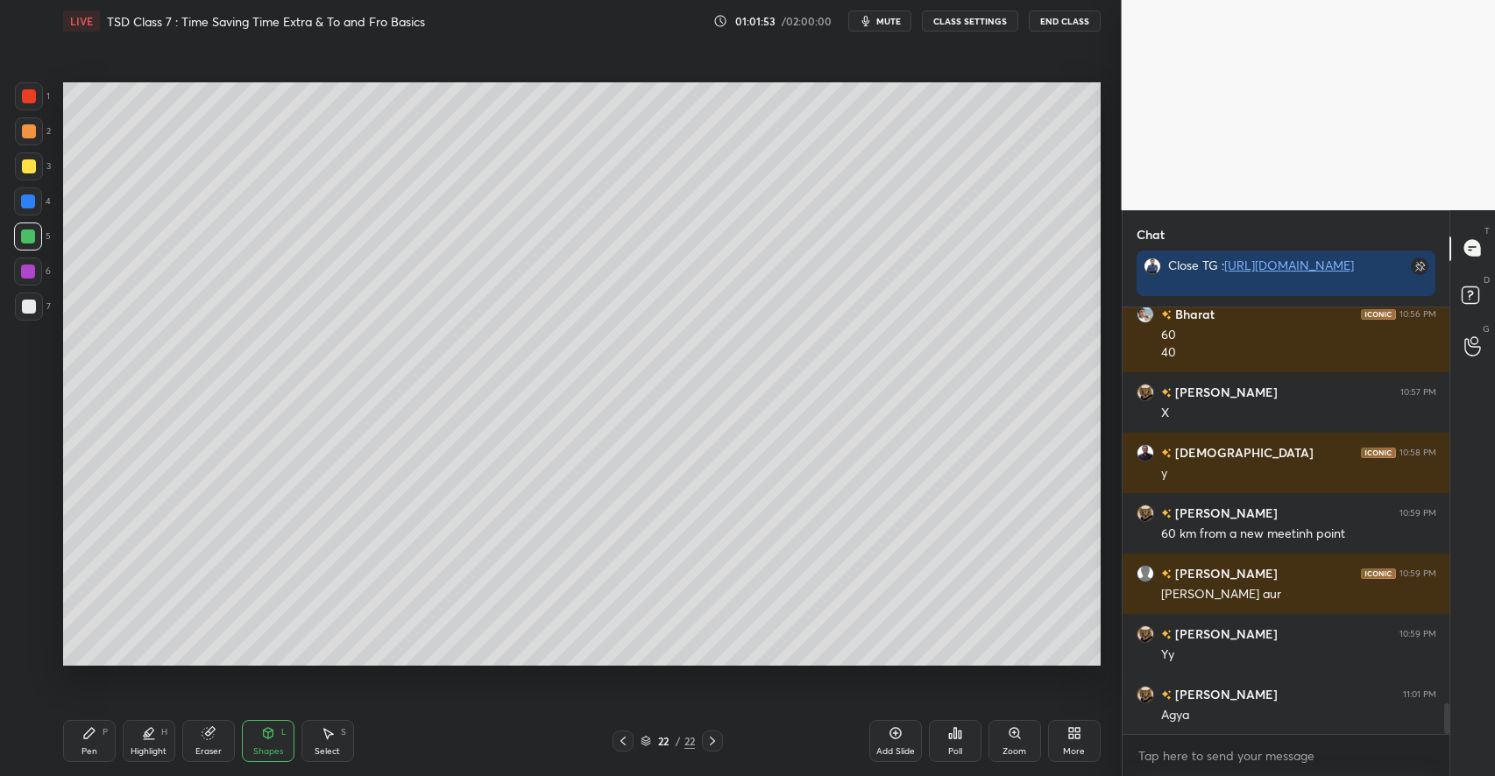
click at [86, 751] on div "Pen" at bounding box center [89, 751] width 16 height 9
click at [205, 739] on icon at bounding box center [206, 733] width 11 height 11
click at [265, 742] on div "Shapes L" at bounding box center [268, 741] width 53 height 42
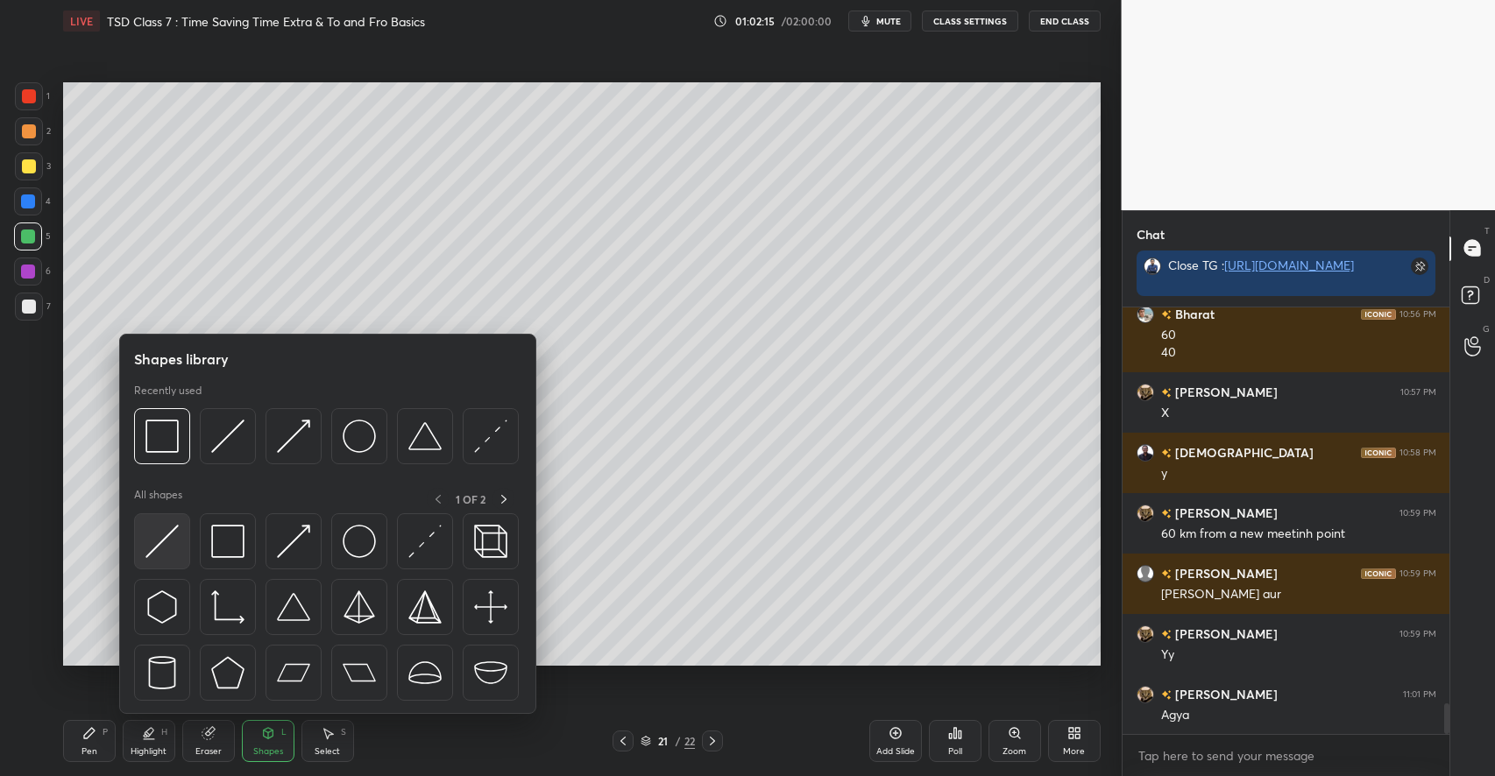
click at [168, 548] on img at bounding box center [161, 541] width 33 height 33
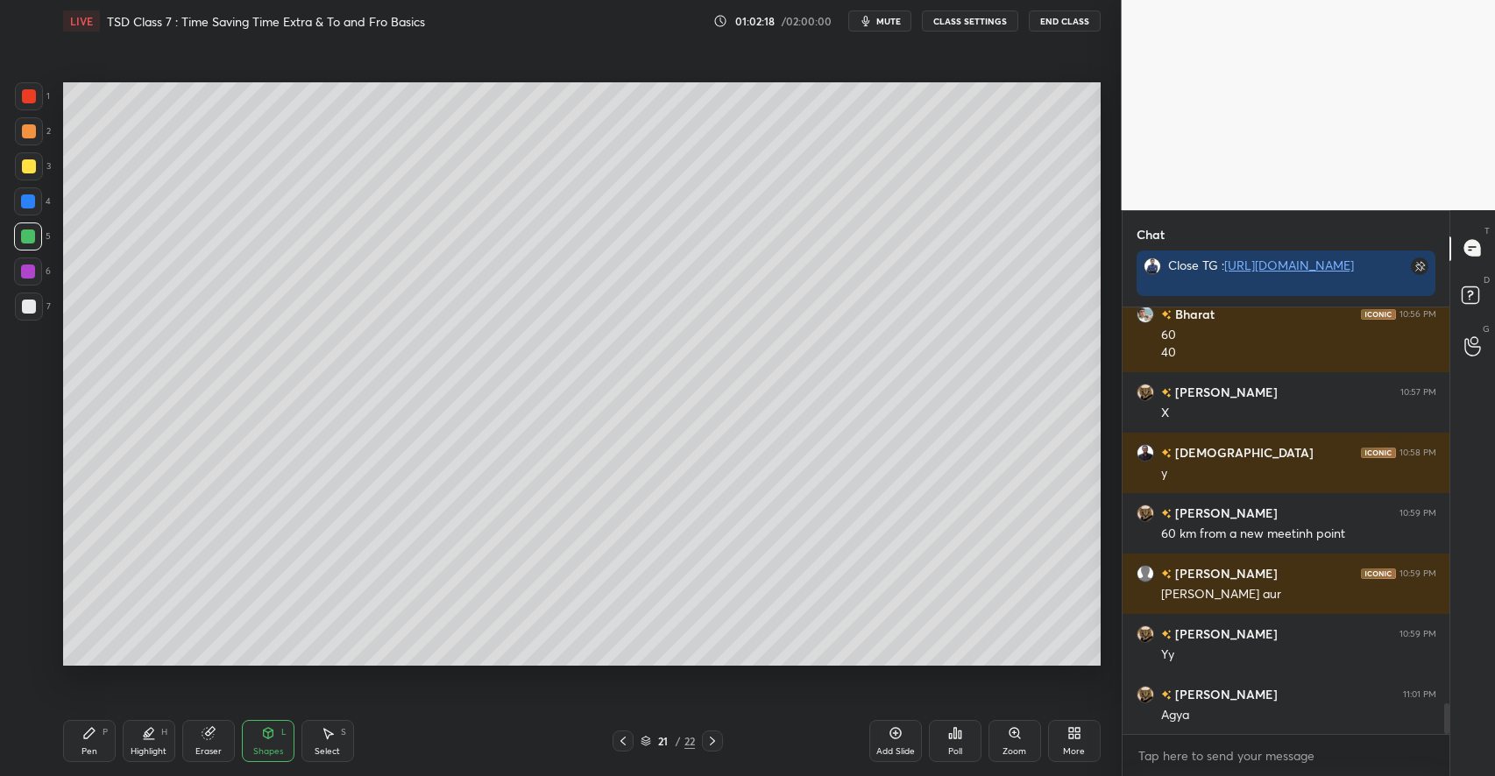
click at [91, 727] on icon at bounding box center [89, 733] width 14 height 14
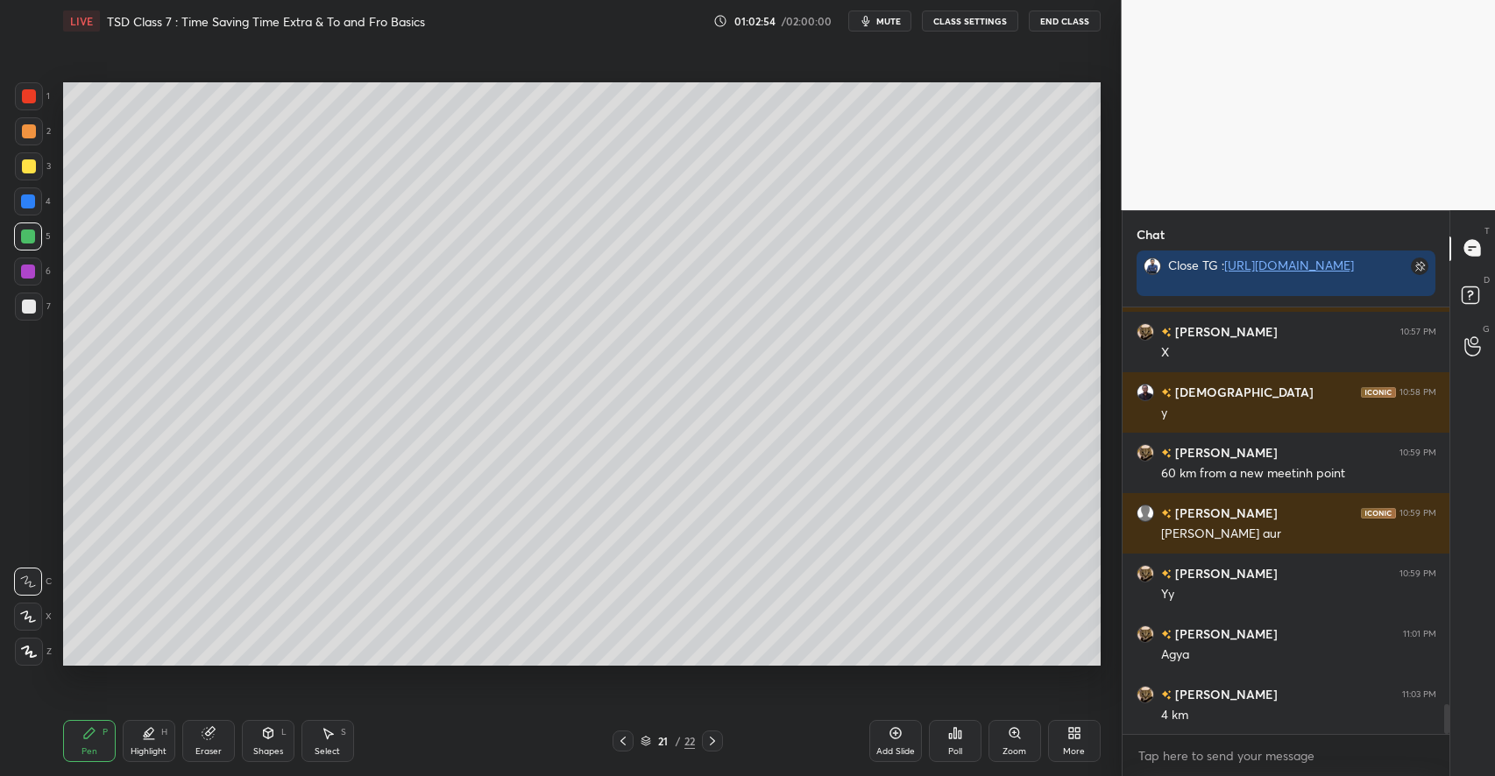
click at [28, 168] on div at bounding box center [29, 166] width 14 height 14
click at [163, 736] on div "H" at bounding box center [164, 732] width 6 height 9
click at [48, 617] on p "H" at bounding box center [49, 616] width 6 height 9
click at [105, 739] on div "Pen P" at bounding box center [89, 741] width 53 height 42
click at [329, 727] on icon at bounding box center [328, 733] width 14 height 14
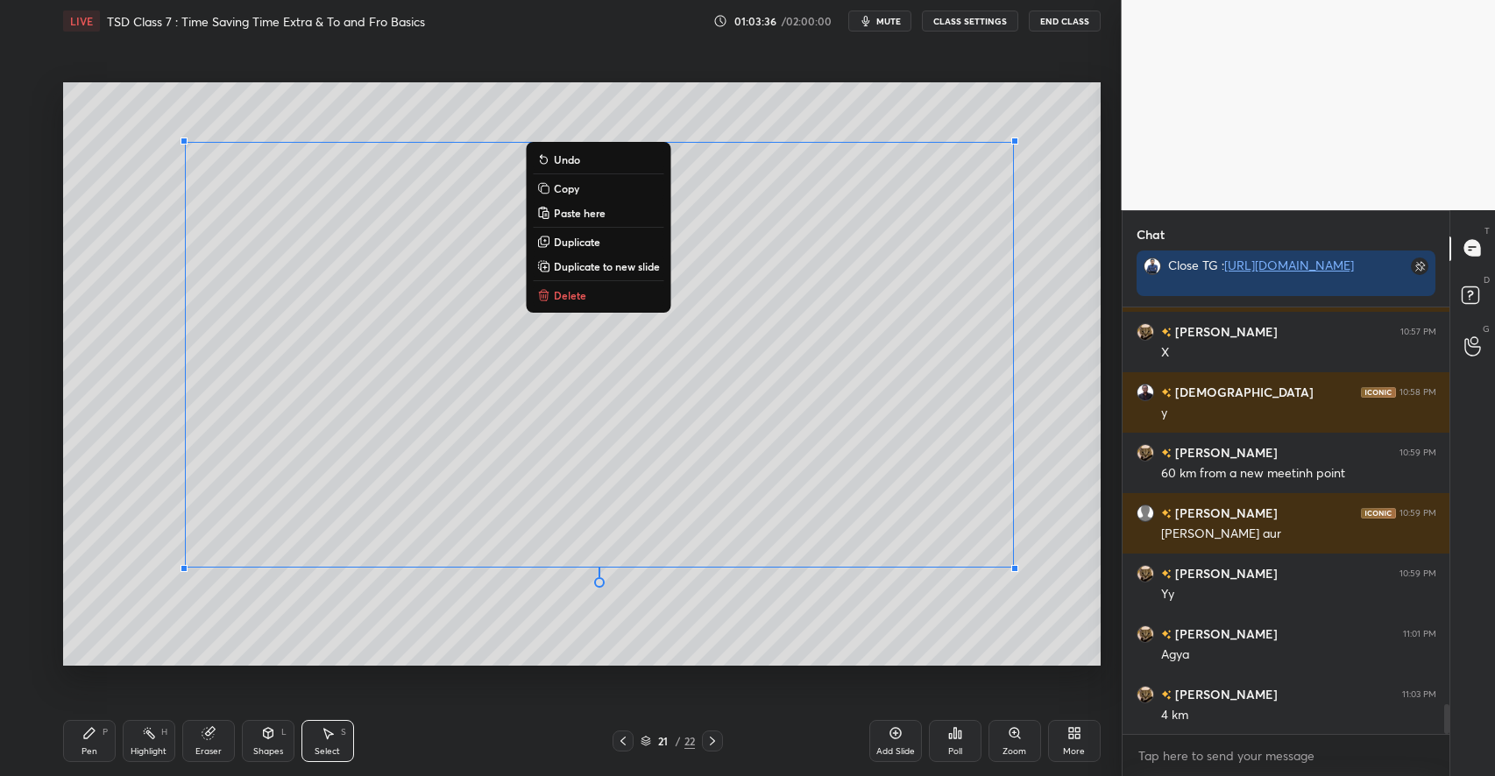
click at [594, 269] on p "Duplicate to new slide" at bounding box center [607, 266] width 106 height 14
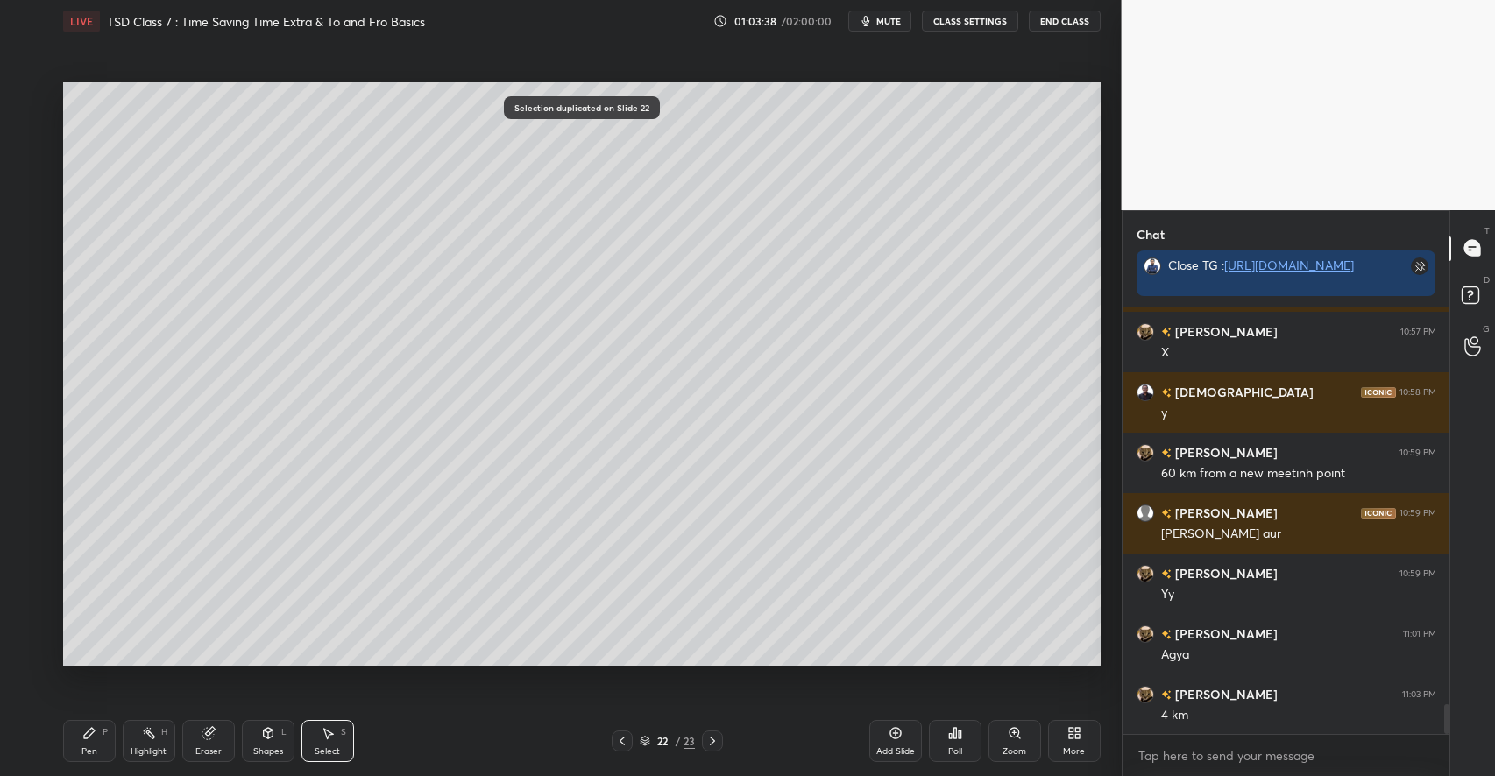
click at [207, 736] on icon at bounding box center [206, 733] width 11 height 11
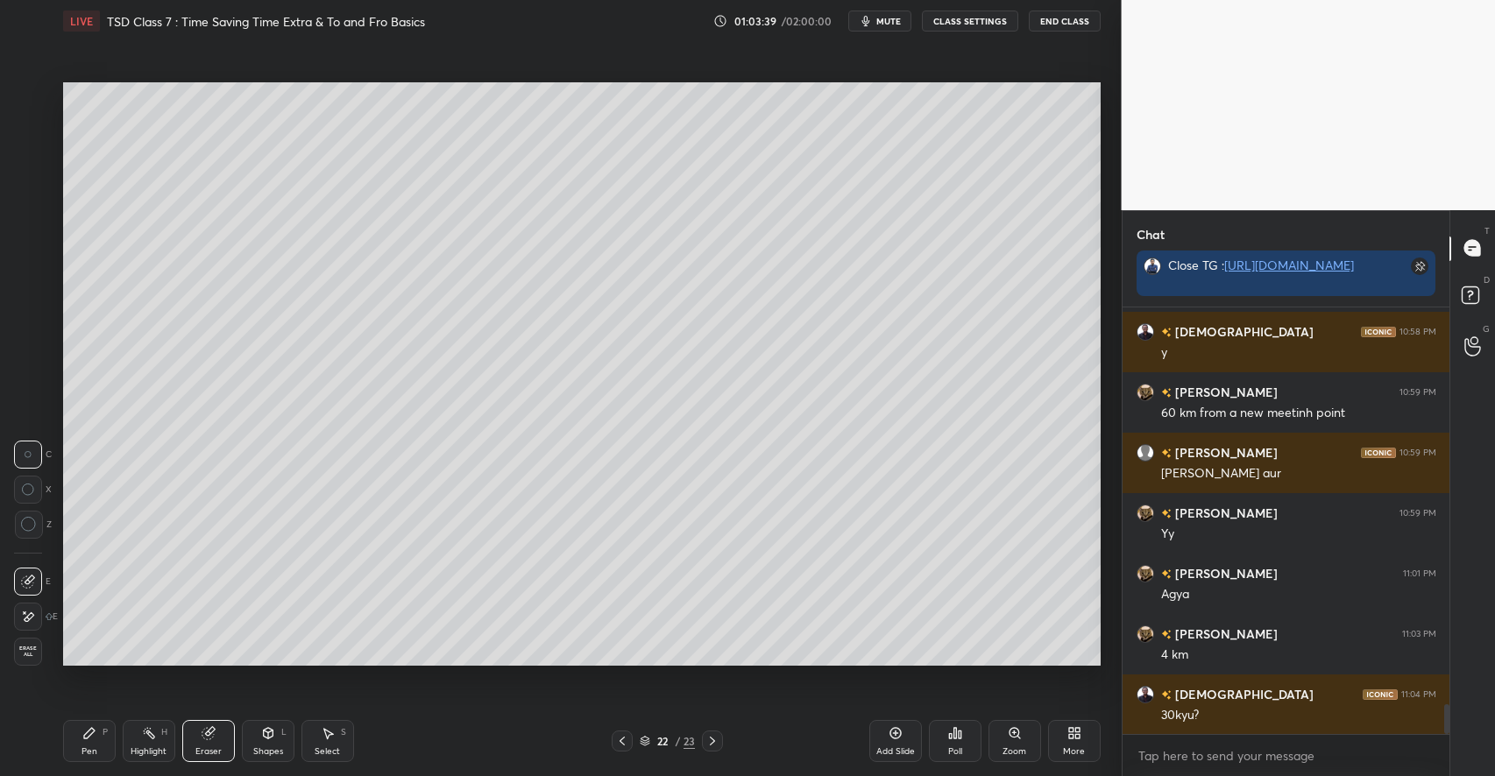
click at [39, 613] on div at bounding box center [28, 617] width 28 height 28
click at [87, 743] on div "Pen P" at bounding box center [89, 741] width 53 height 42
click at [150, 740] on div "Highlight H" at bounding box center [149, 741] width 53 height 42
click at [92, 725] on div "Pen P" at bounding box center [89, 741] width 53 height 42
click at [327, 736] on icon at bounding box center [328, 734] width 10 height 11
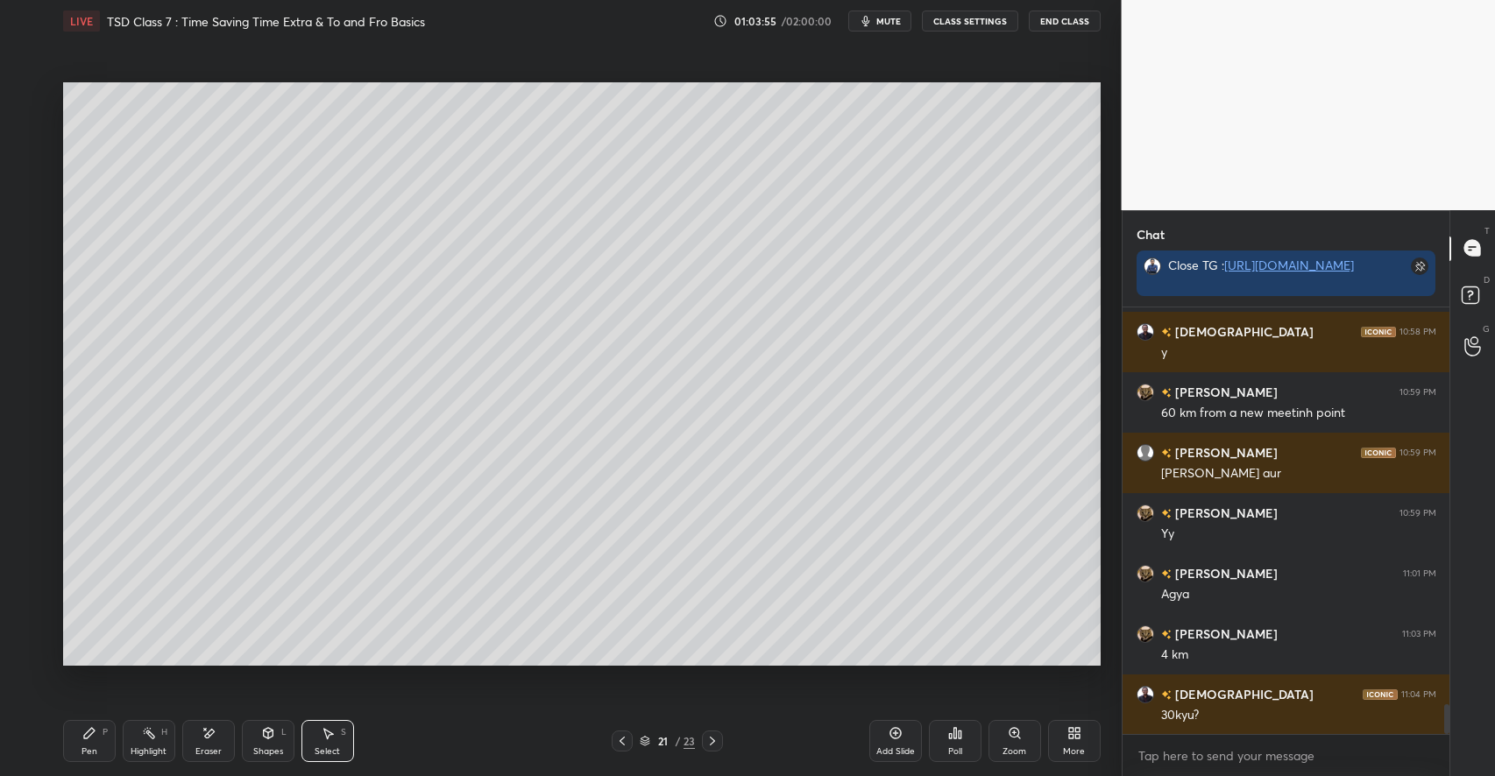
click at [322, 730] on icon at bounding box center [328, 733] width 14 height 14
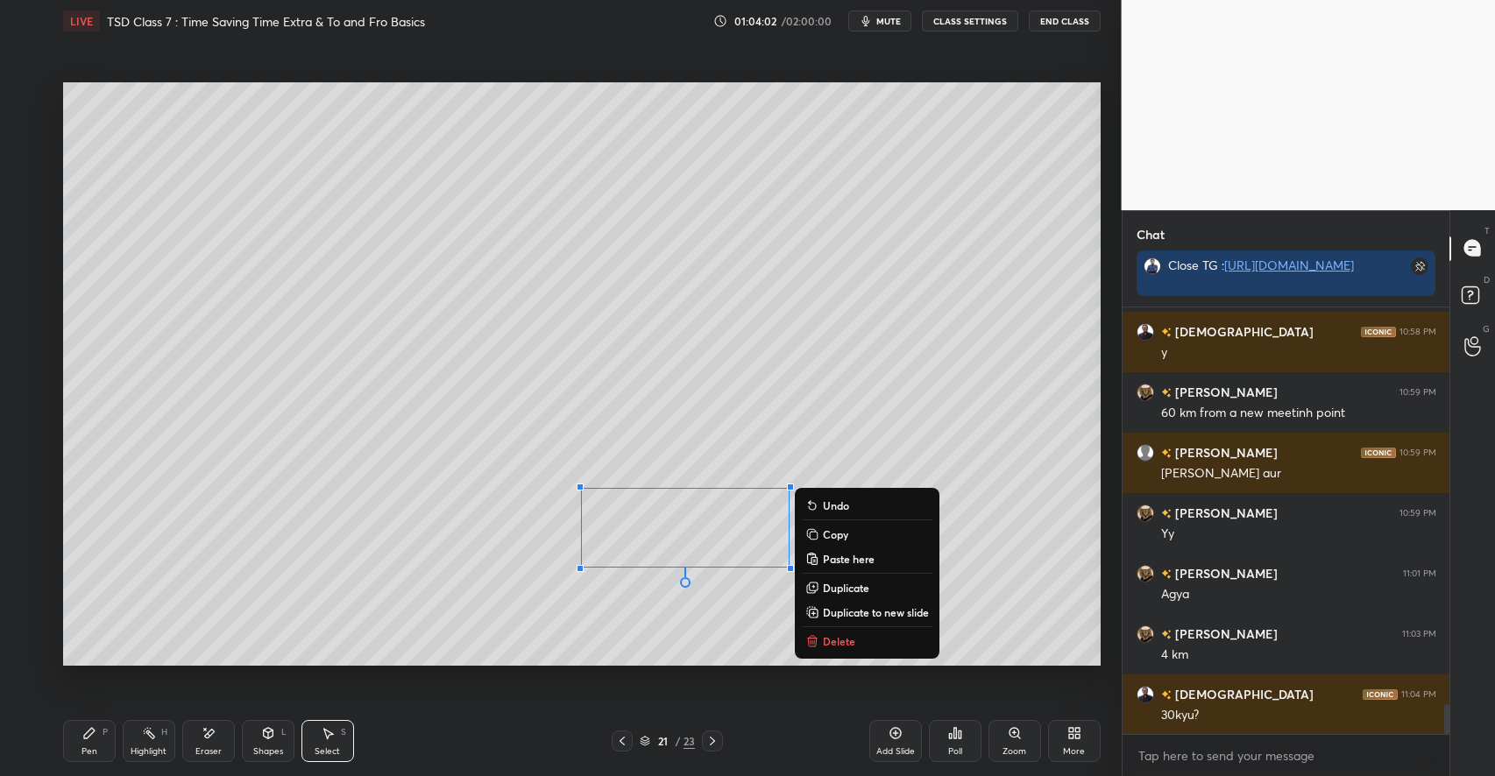
click at [830, 637] on p "Delete" at bounding box center [839, 641] width 32 height 14
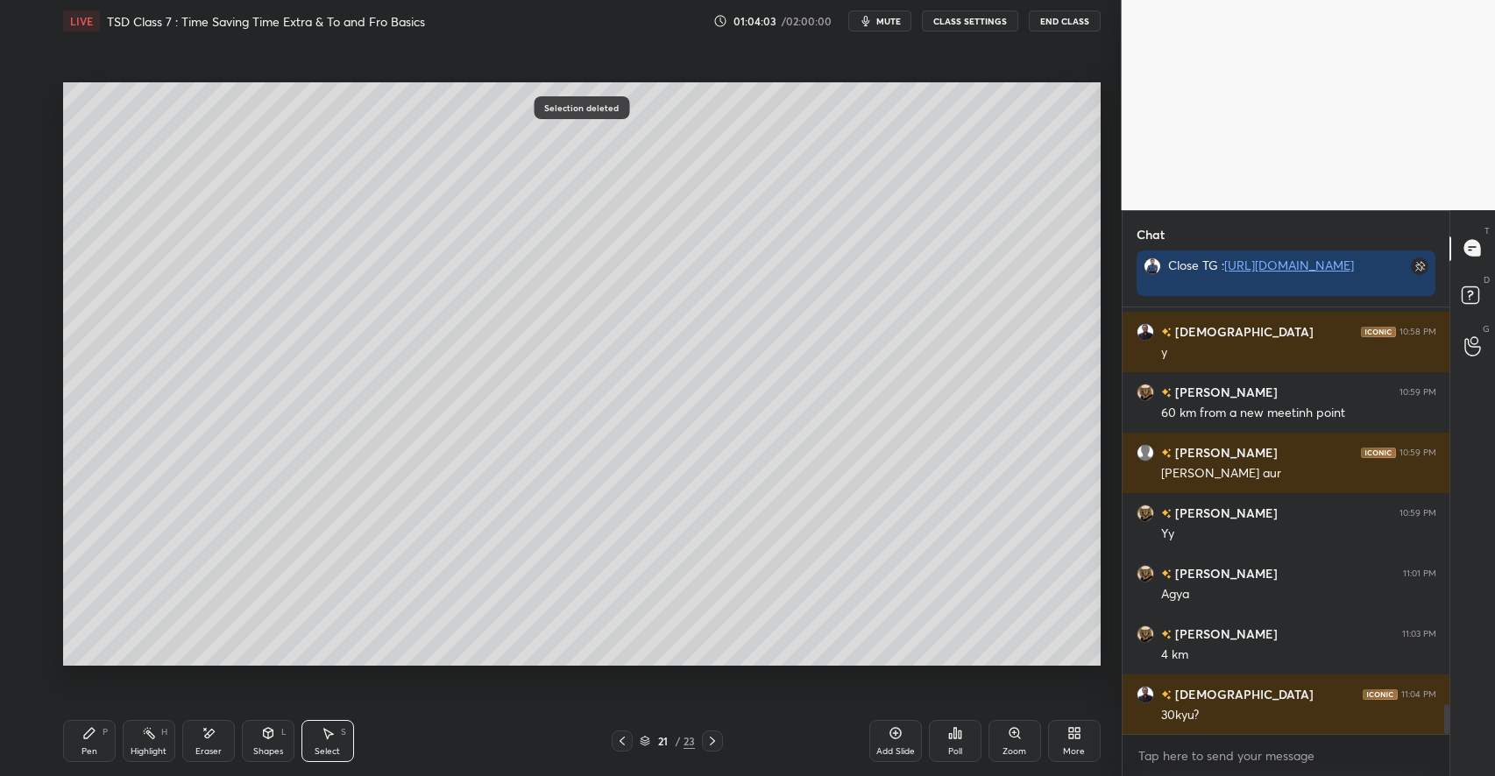
click at [85, 741] on div "Pen P" at bounding box center [89, 741] width 53 height 42
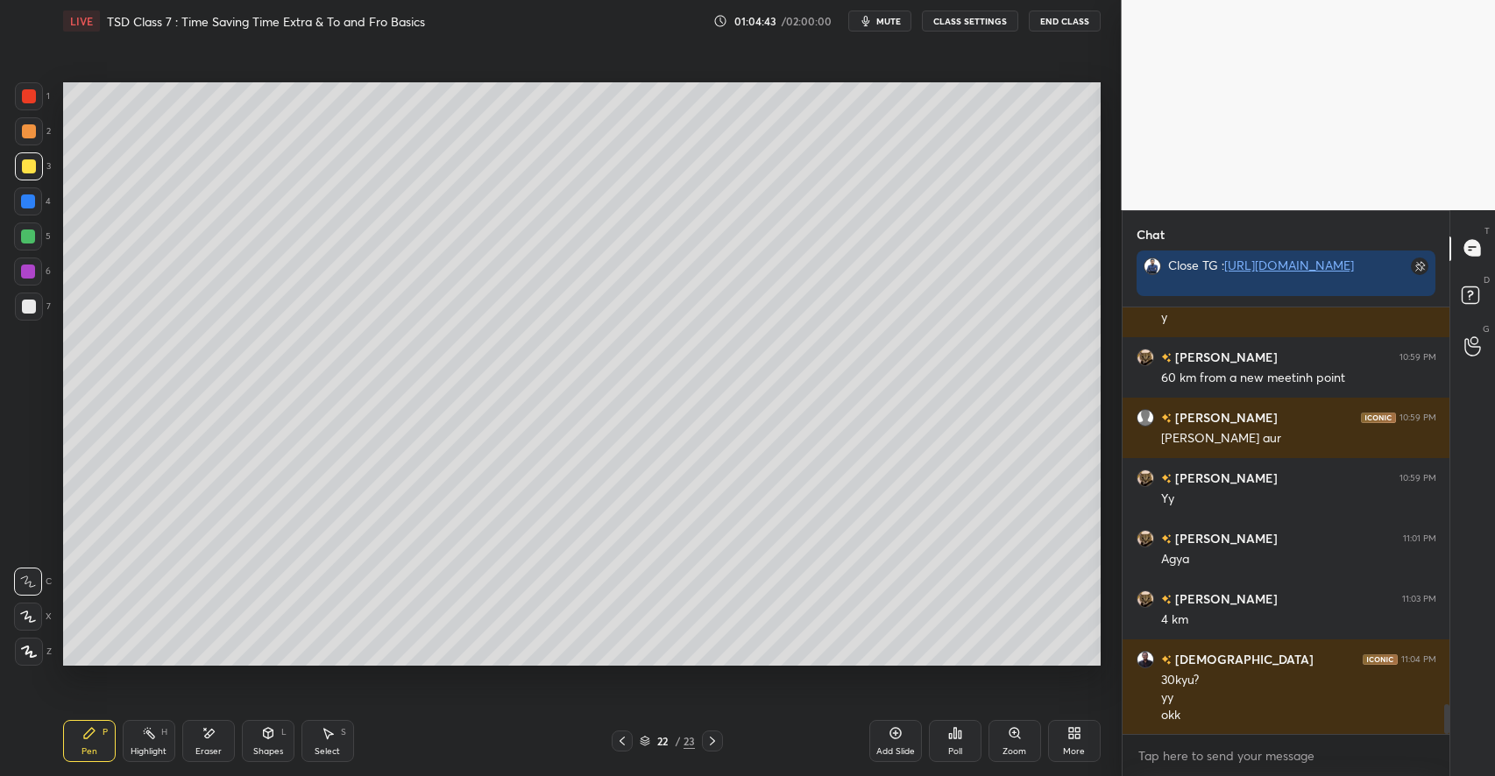
scroll to position [5806, 0]
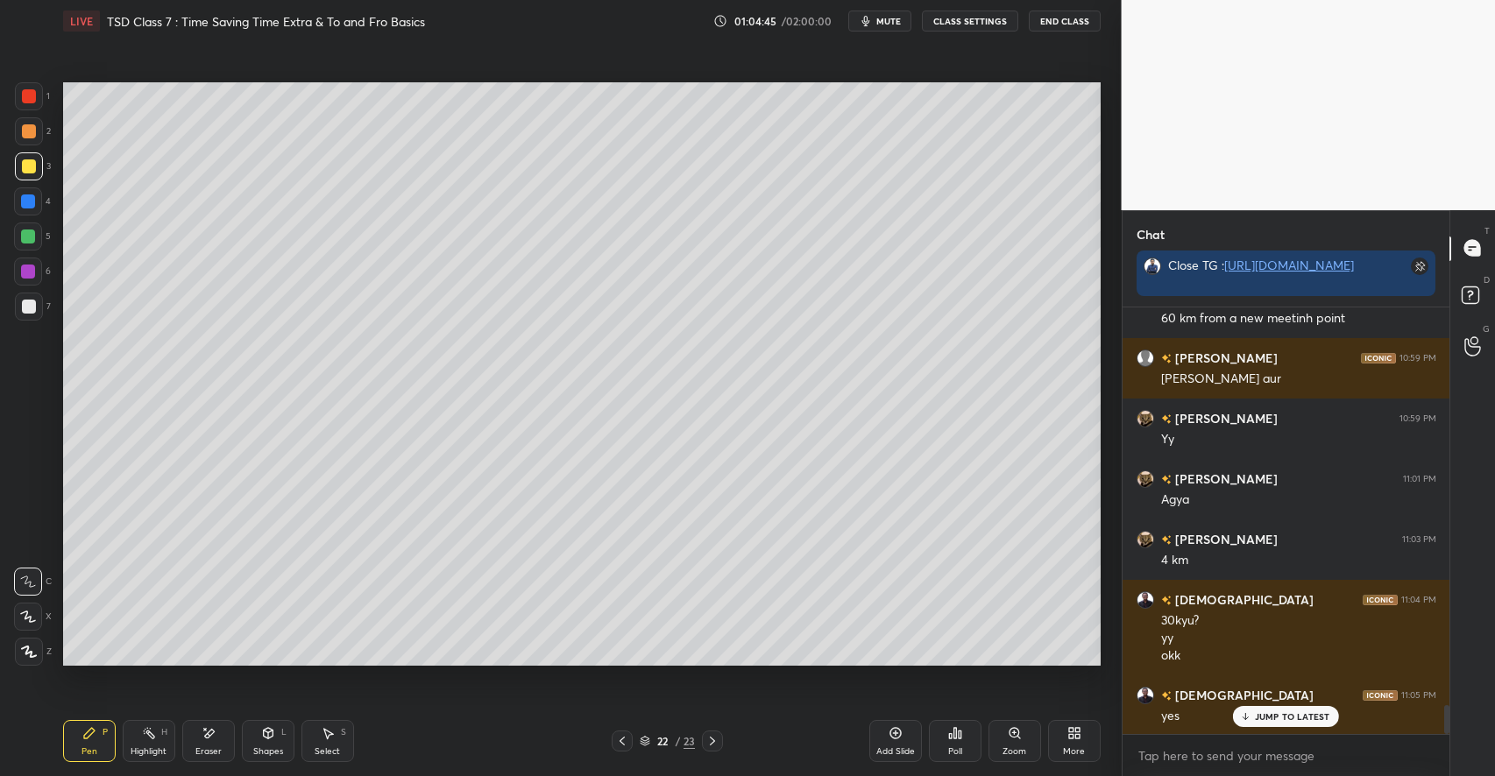
click at [336, 737] on div "Select S" at bounding box center [327, 741] width 53 height 42
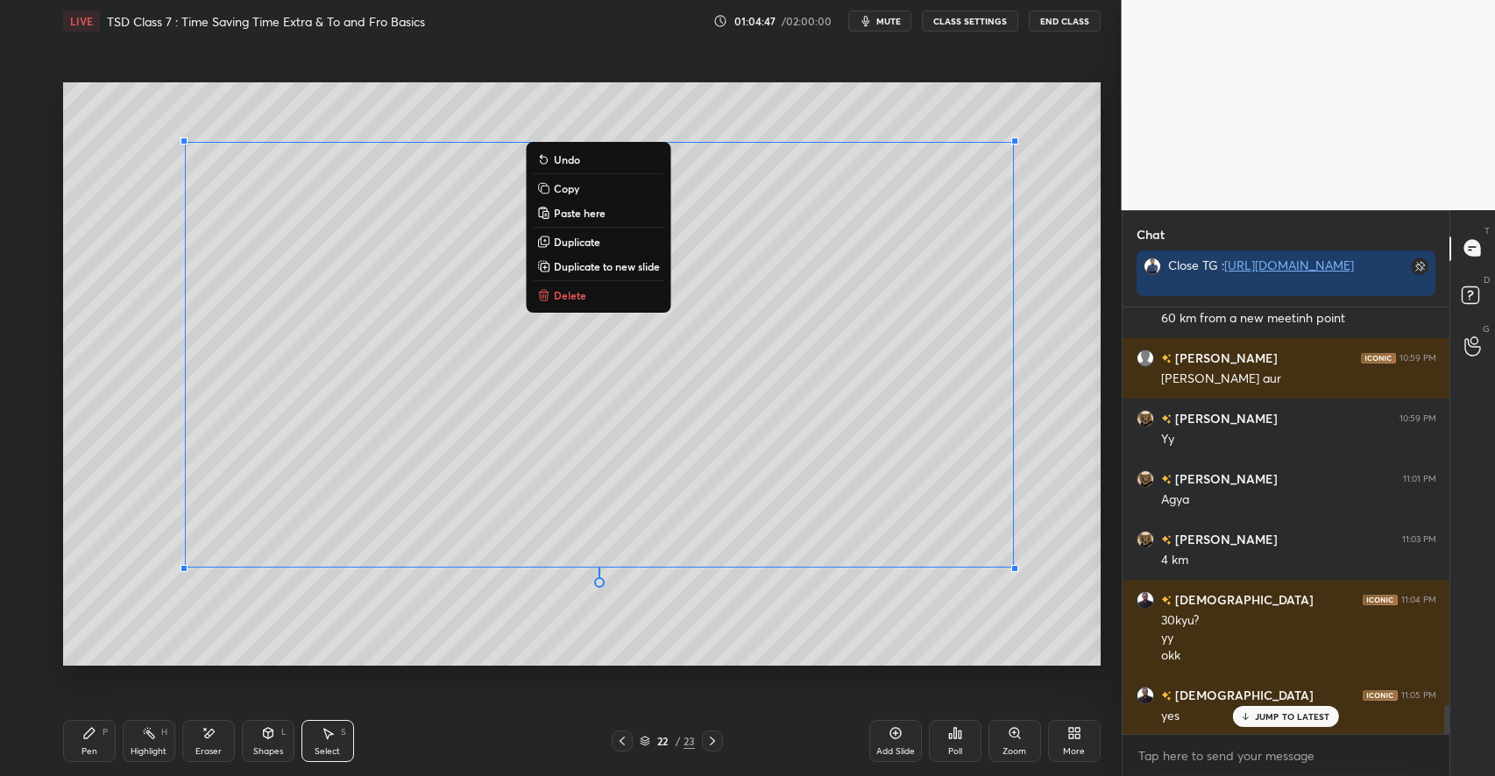
click at [569, 288] on p "Delete" at bounding box center [570, 295] width 32 height 14
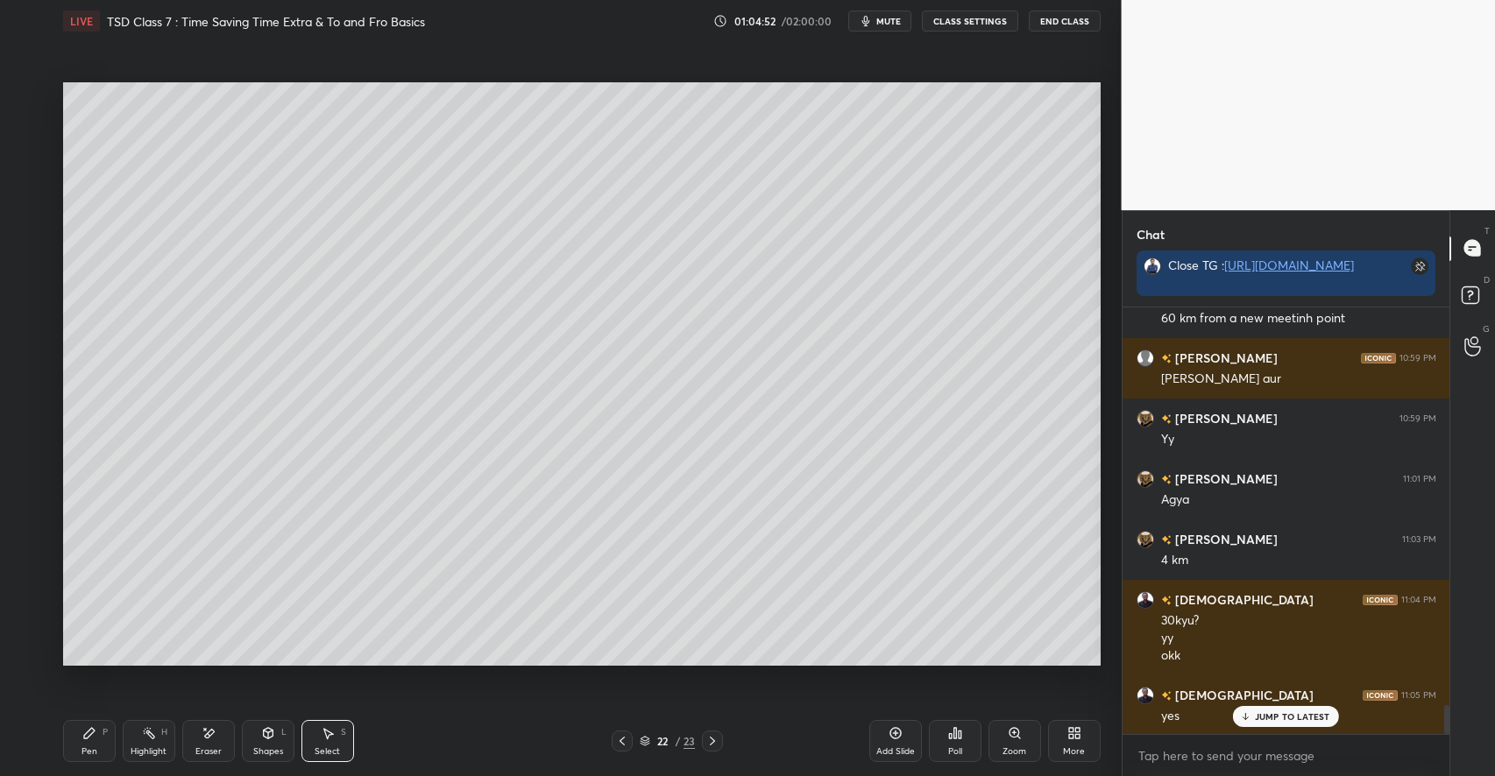
click at [263, 741] on div "Shapes L" at bounding box center [268, 741] width 53 height 42
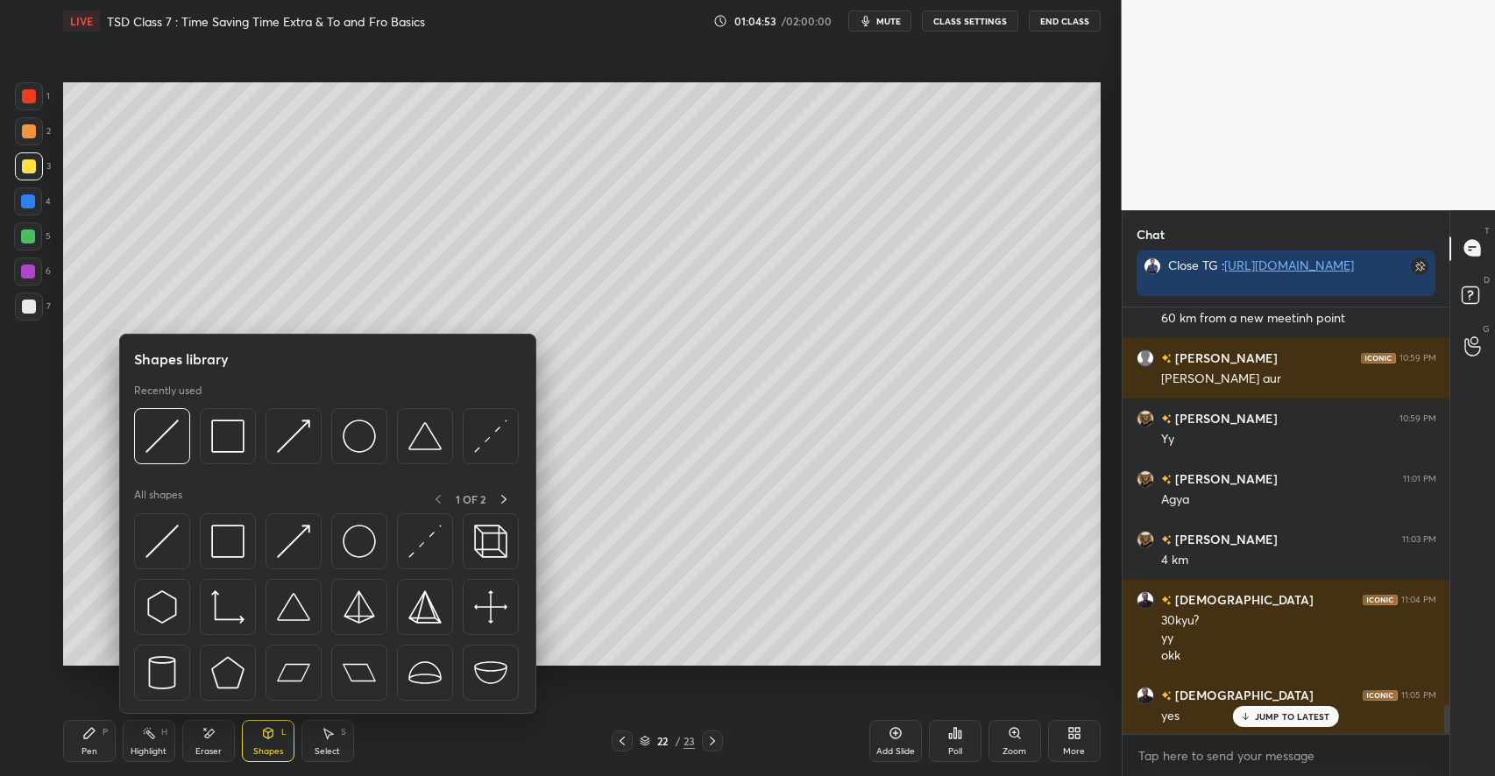
click at [99, 745] on div "Pen P" at bounding box center [89, 741] width 53 height 42
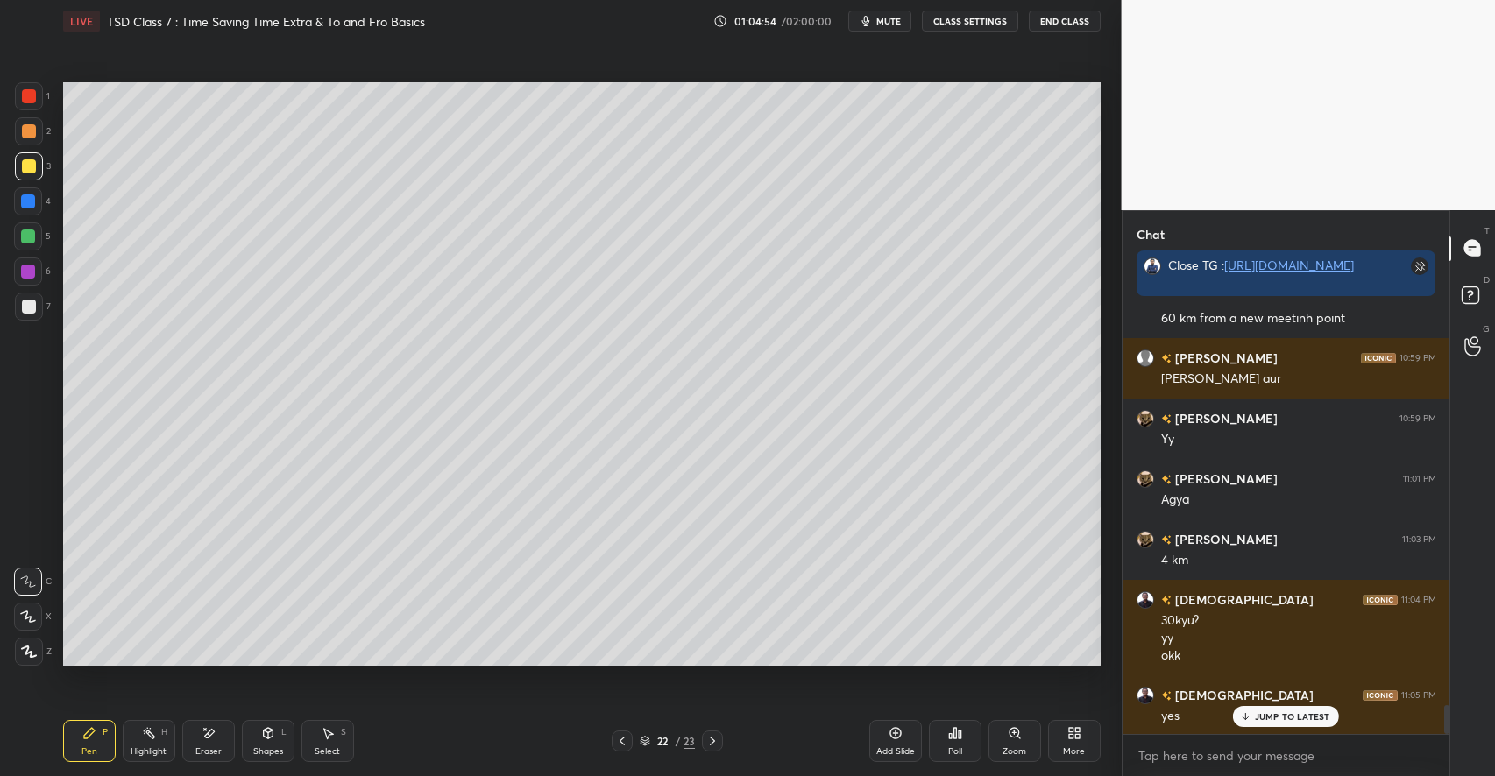
click at [35, 308] on div at bounding box center [29, 307] width 14 height 14
click at [31, 168] on div at bounding box center [29, 166] width 14 height 14
click at [207, 732] on icon at bounding box center [208, 733] width 14 height 15
click at [94, 735] on icon at bounding box center [89, 733] width 14 height 14
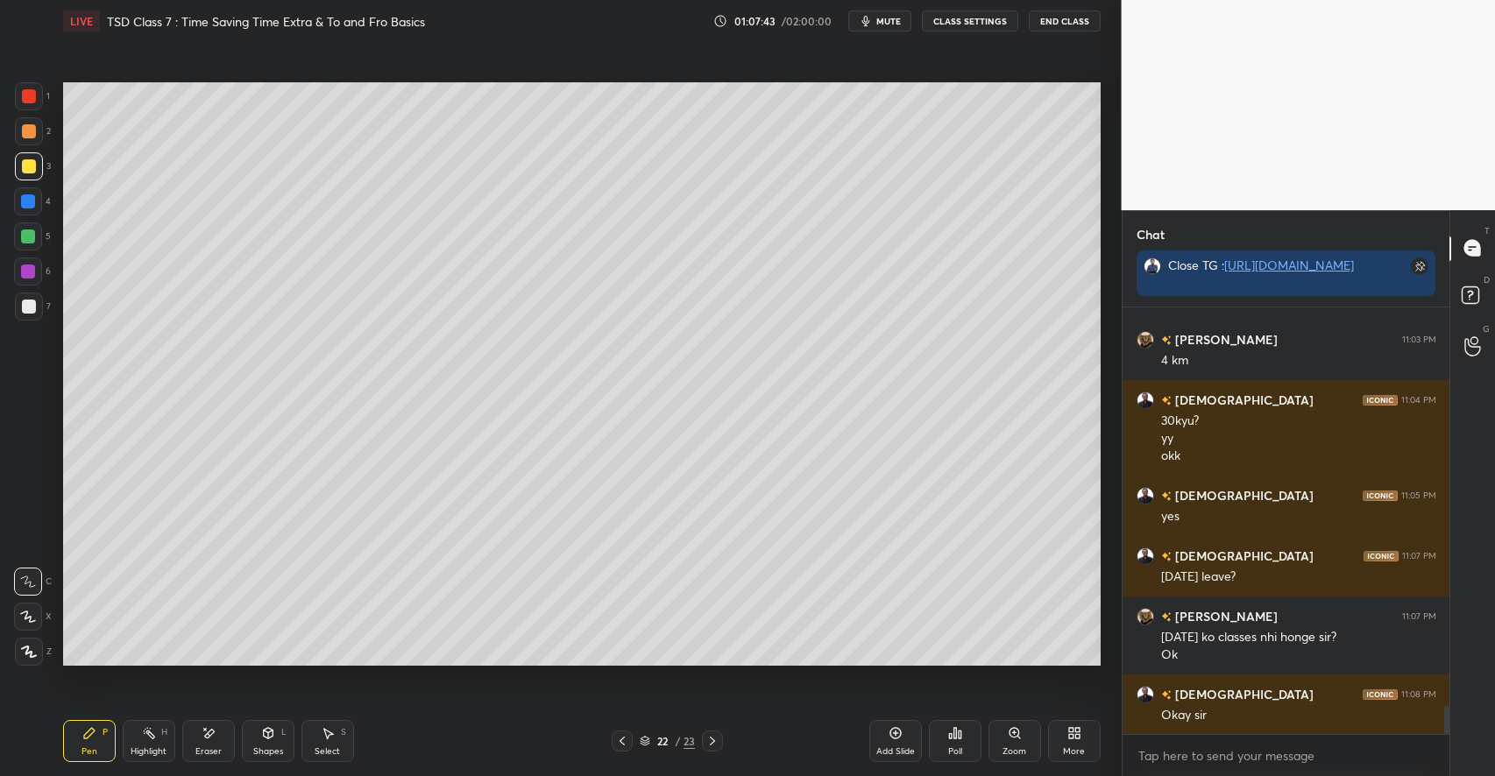
scroll to position [6024, 0]
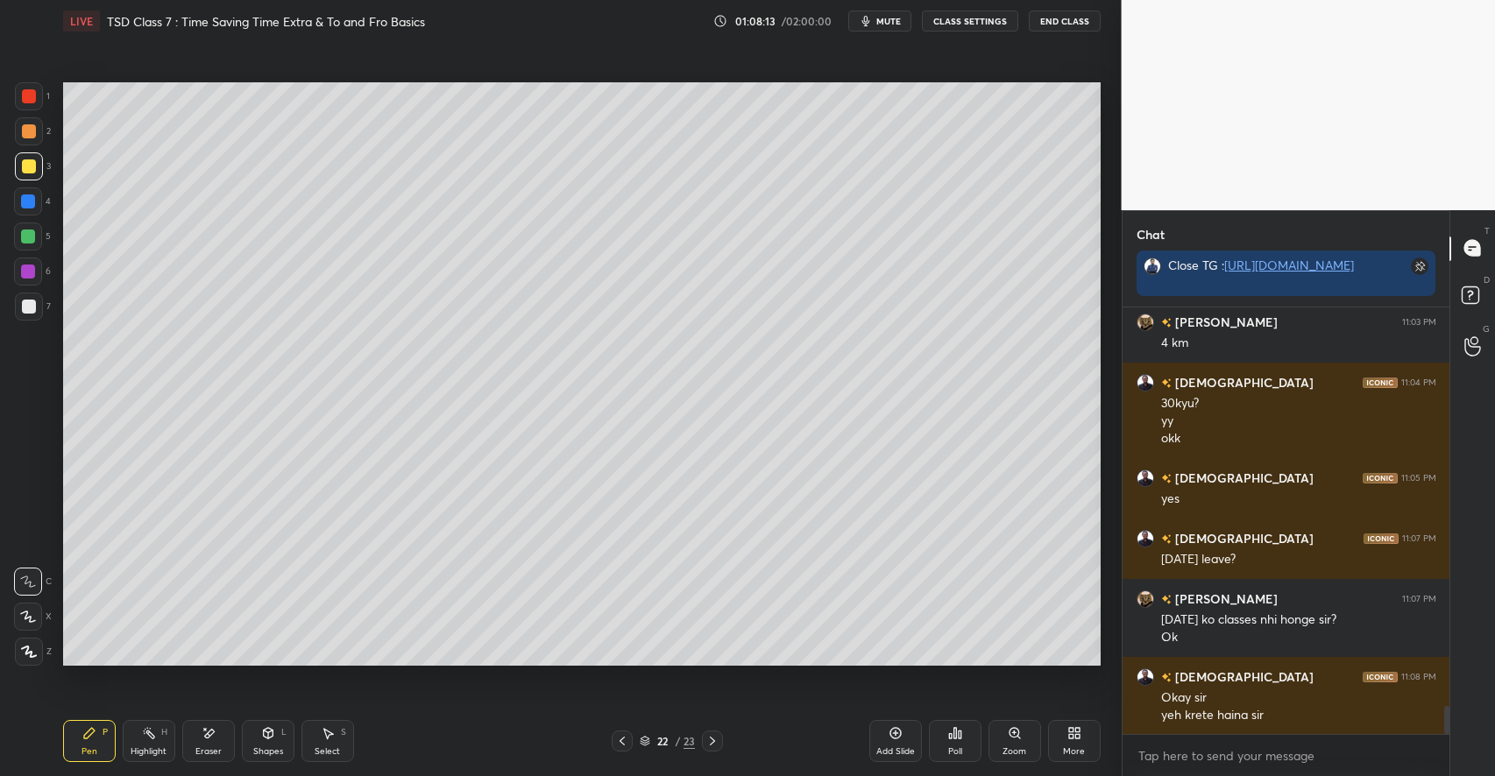
click at [272, 739] on icon at bounding box center [268, 733] width 14 height 14
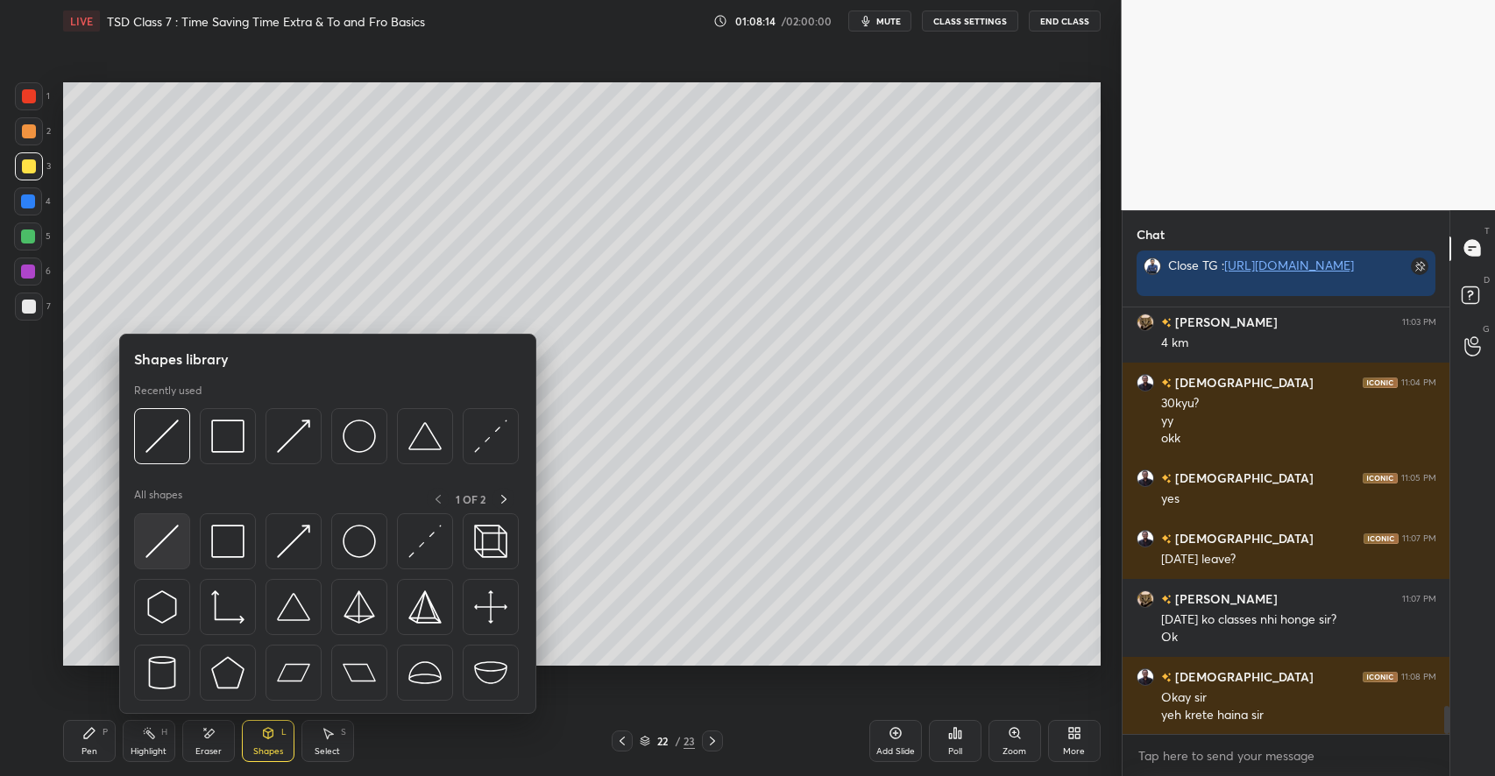
click at [159, 549] on img at bounding box center [161, 541] width 33 height 33
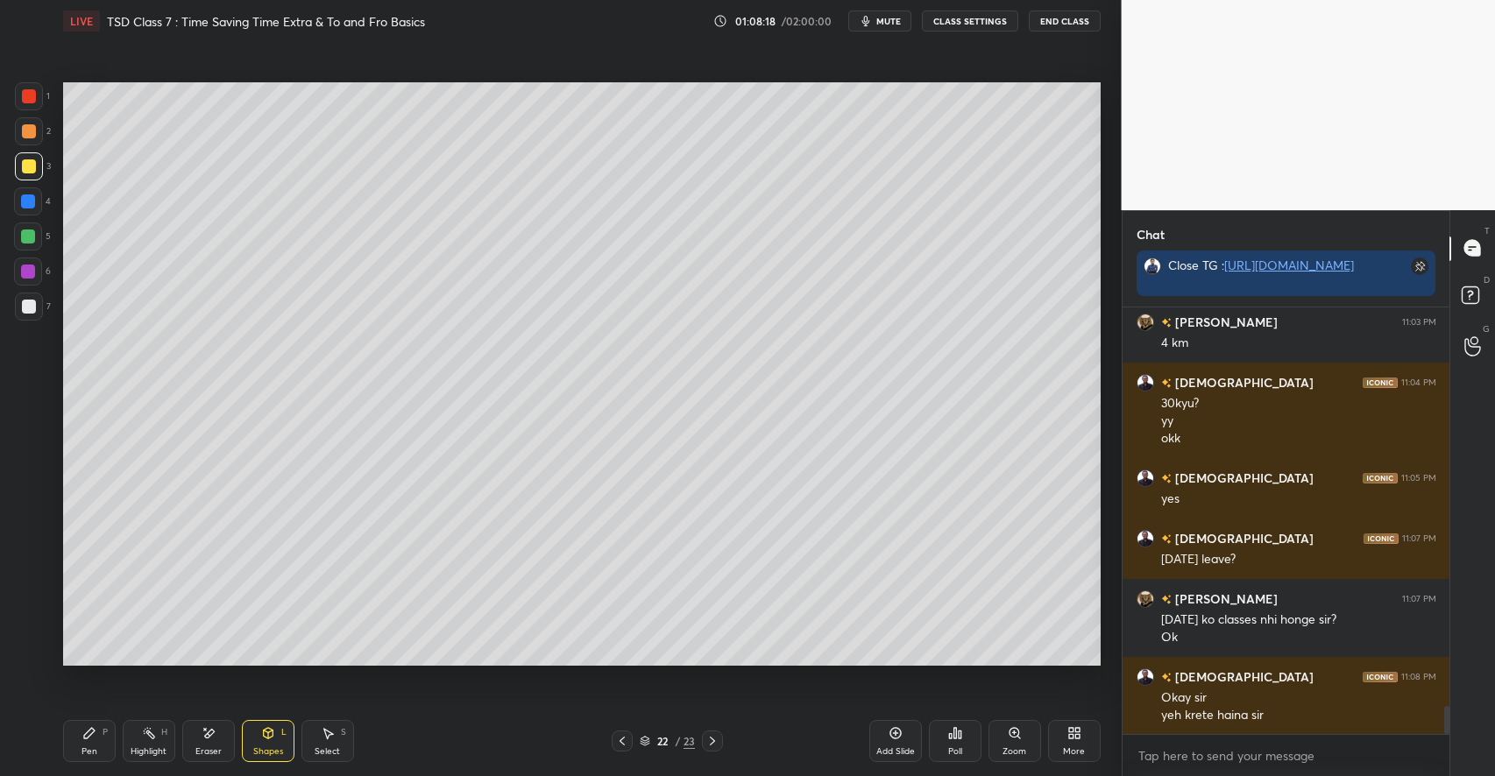
click at [89, 736] on icon at bounding box center [89, 733] width 11 height 11
click at [25, 235] on div at bounding box center [28, 237] width 14 height 14
click at [268, 744] on div "Shapes L" at bounding box center [268, 741] width 53 height 42
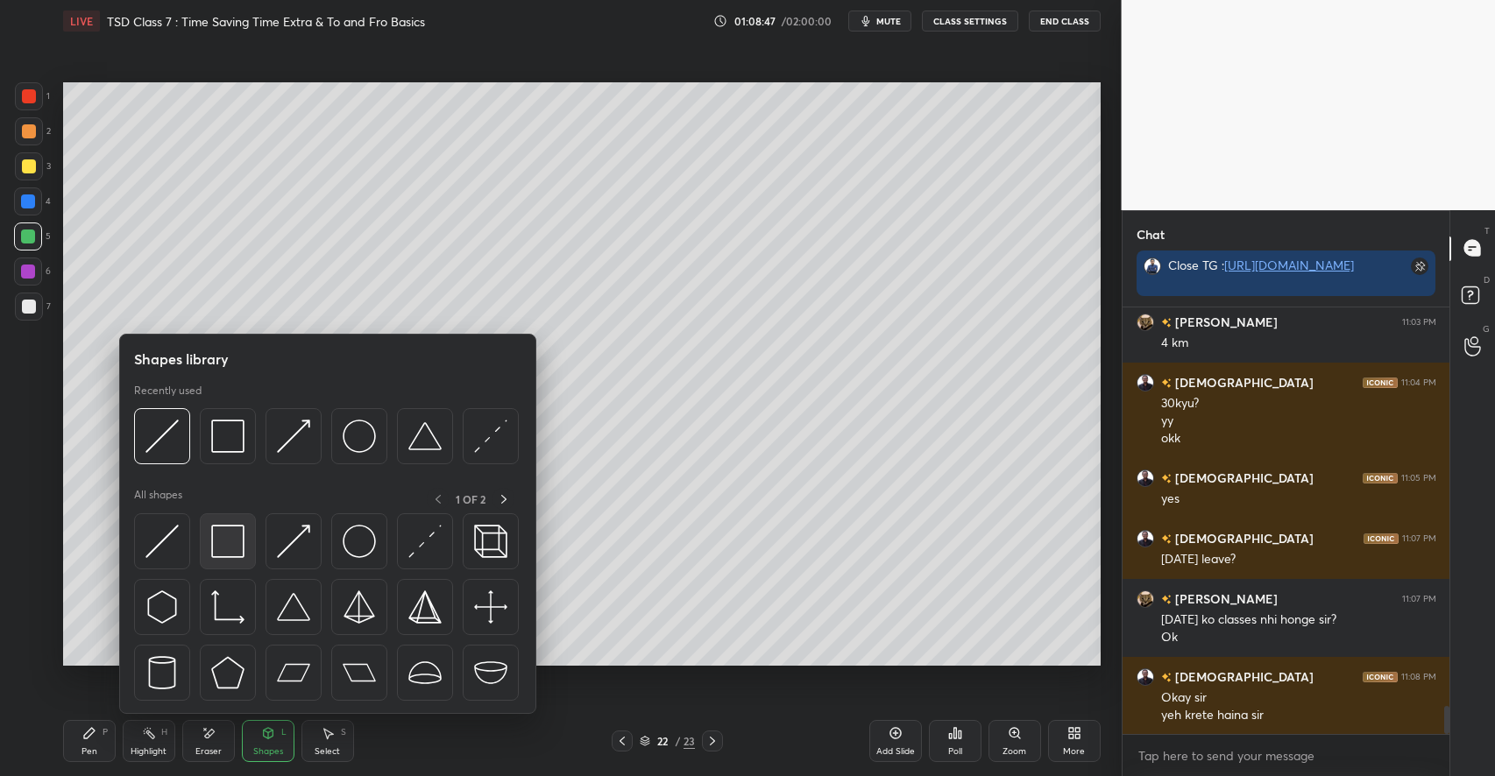
click at [239, 550] on img at bounding box center [227, 541] width 33 height 33
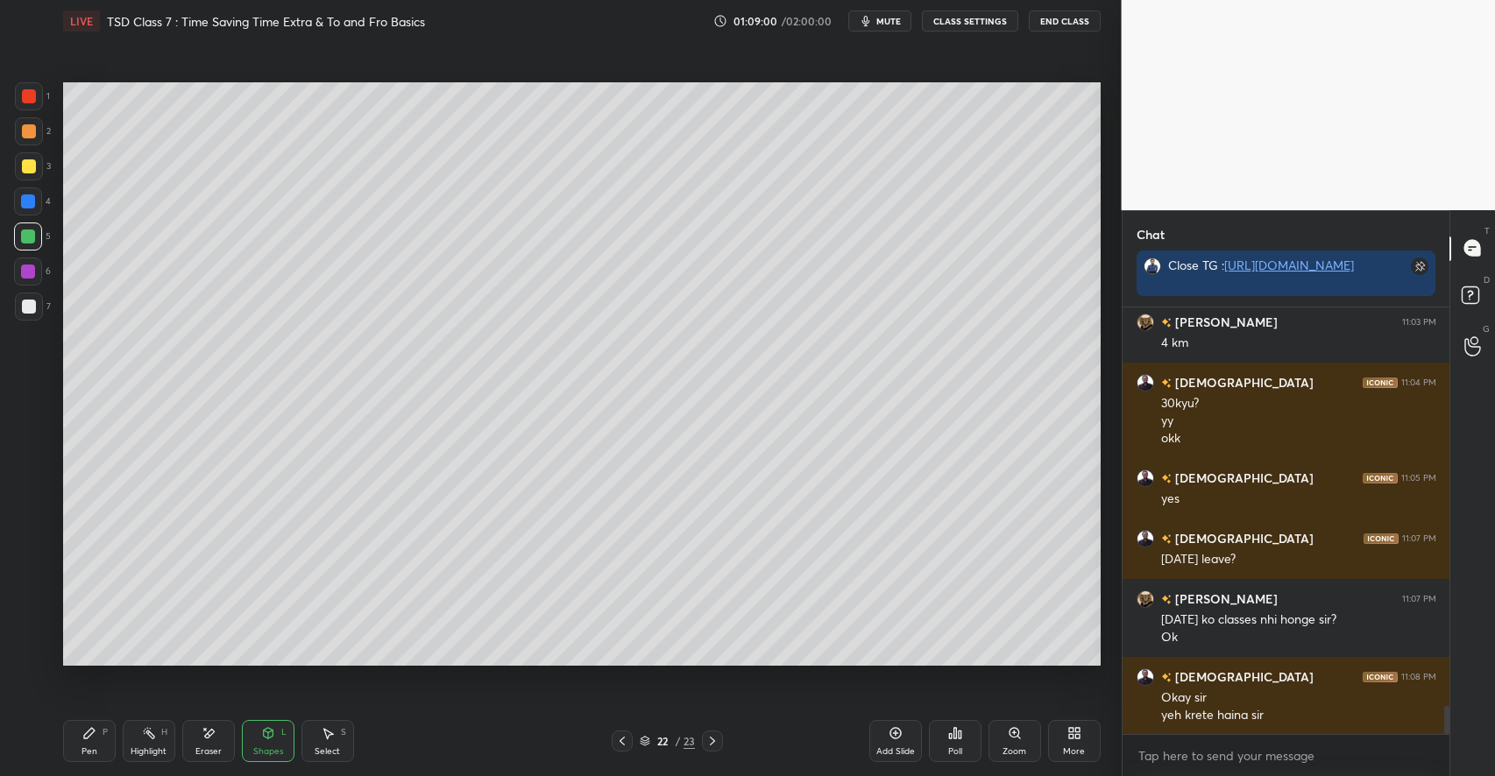
click at [156, 734] on div "Highlight H" at bounding box center [149, 741] width 53 height 42
click at [94, 745] on div "Pen P" at bounding box center [89, 741] width 53 height 42
click at [219, 747] on div "Eraser" at bounding box center [208, 751] width 26 height 9
click at [86, 747] on div "Pen" at bounding box center [89, 751] width 16 height 9
click at [201, 749] on div "Eraser" at bounding box center [208, 751] width 26 height 9
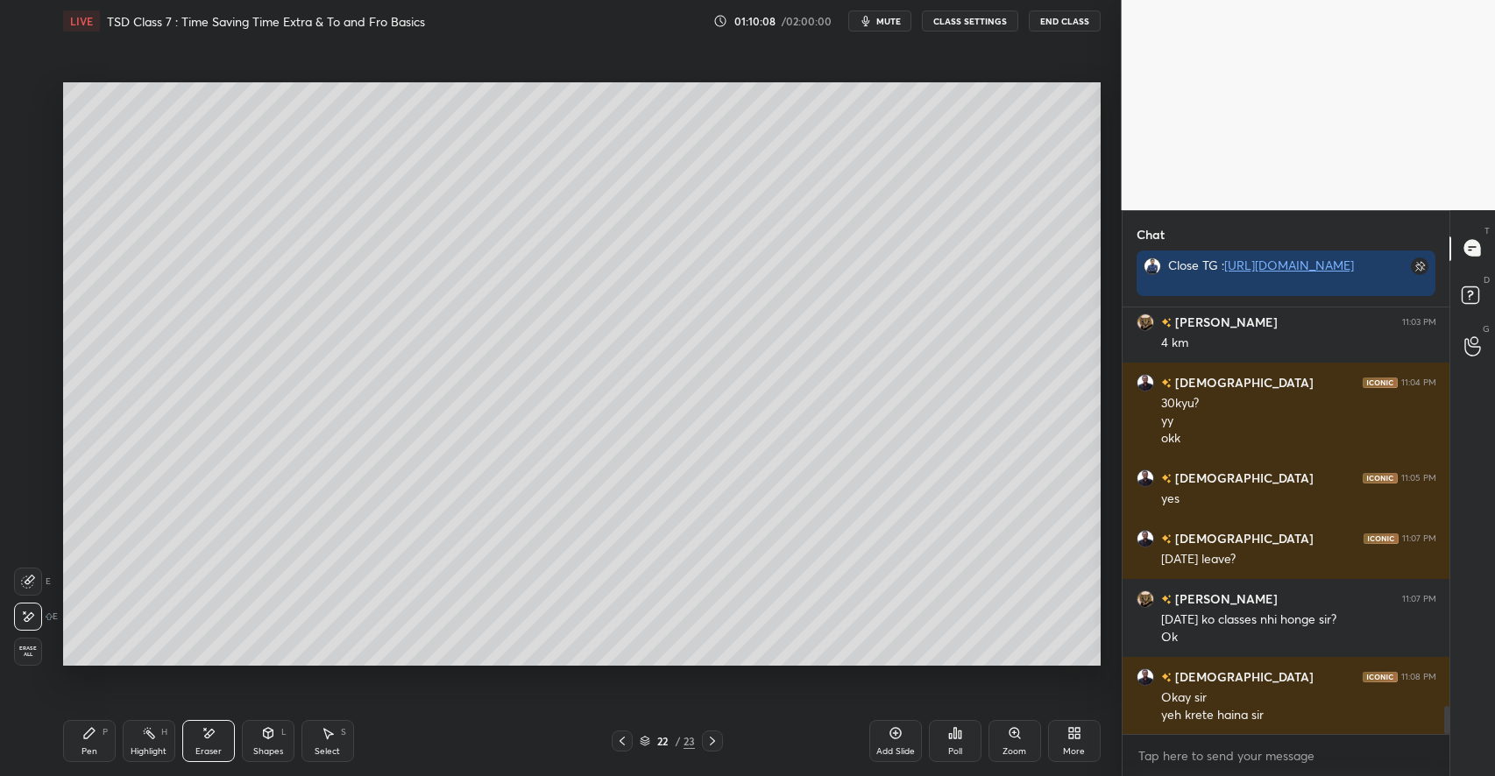
click at [86, 746] on div "Pen P" at bounding box center [89, 741] width 53 height 42
click at [272, 756] on div "Shapes" at bounding box center [268, 751] width 30 height 9
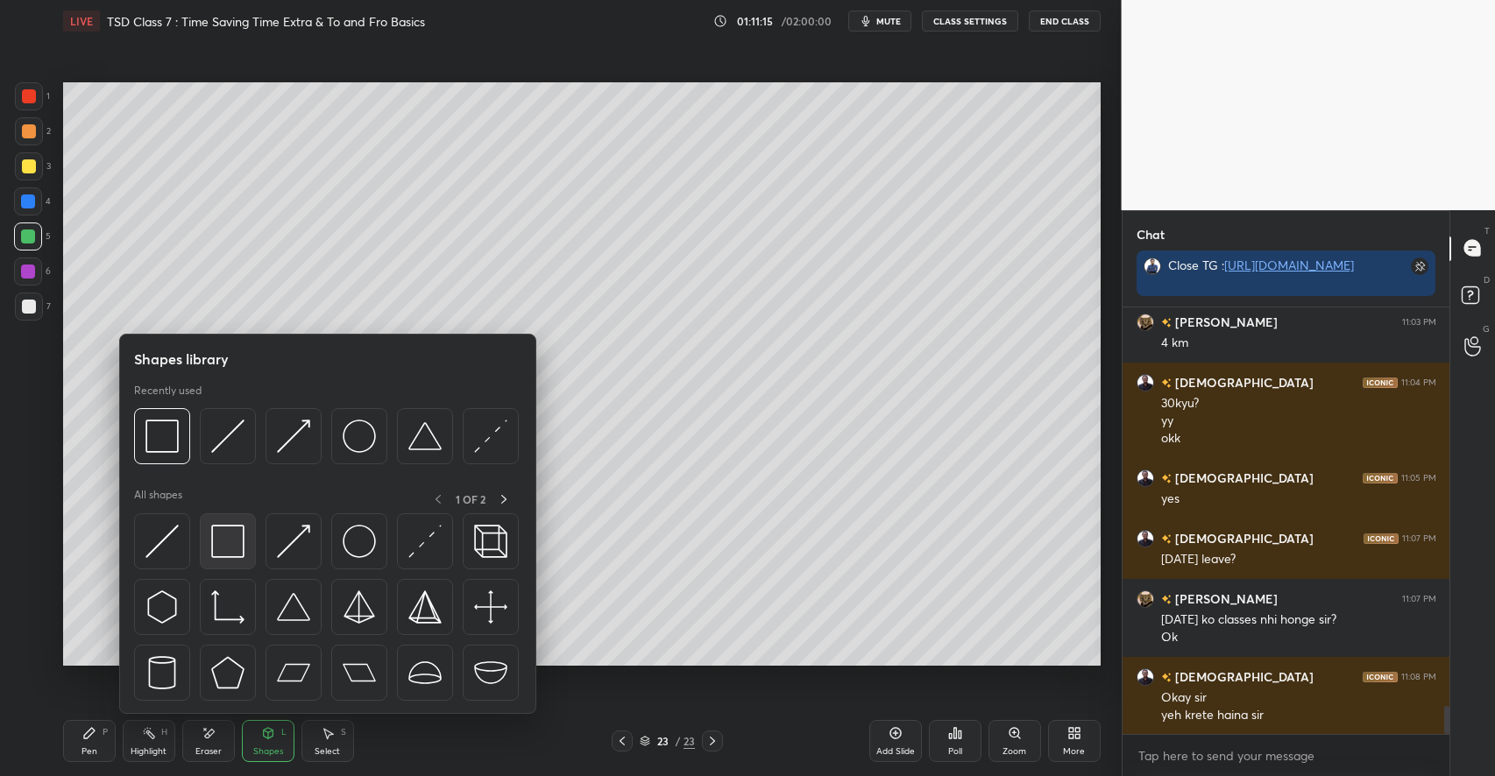
click at [223, 536] on img at bounding box center [227, 541] width 33 height 33
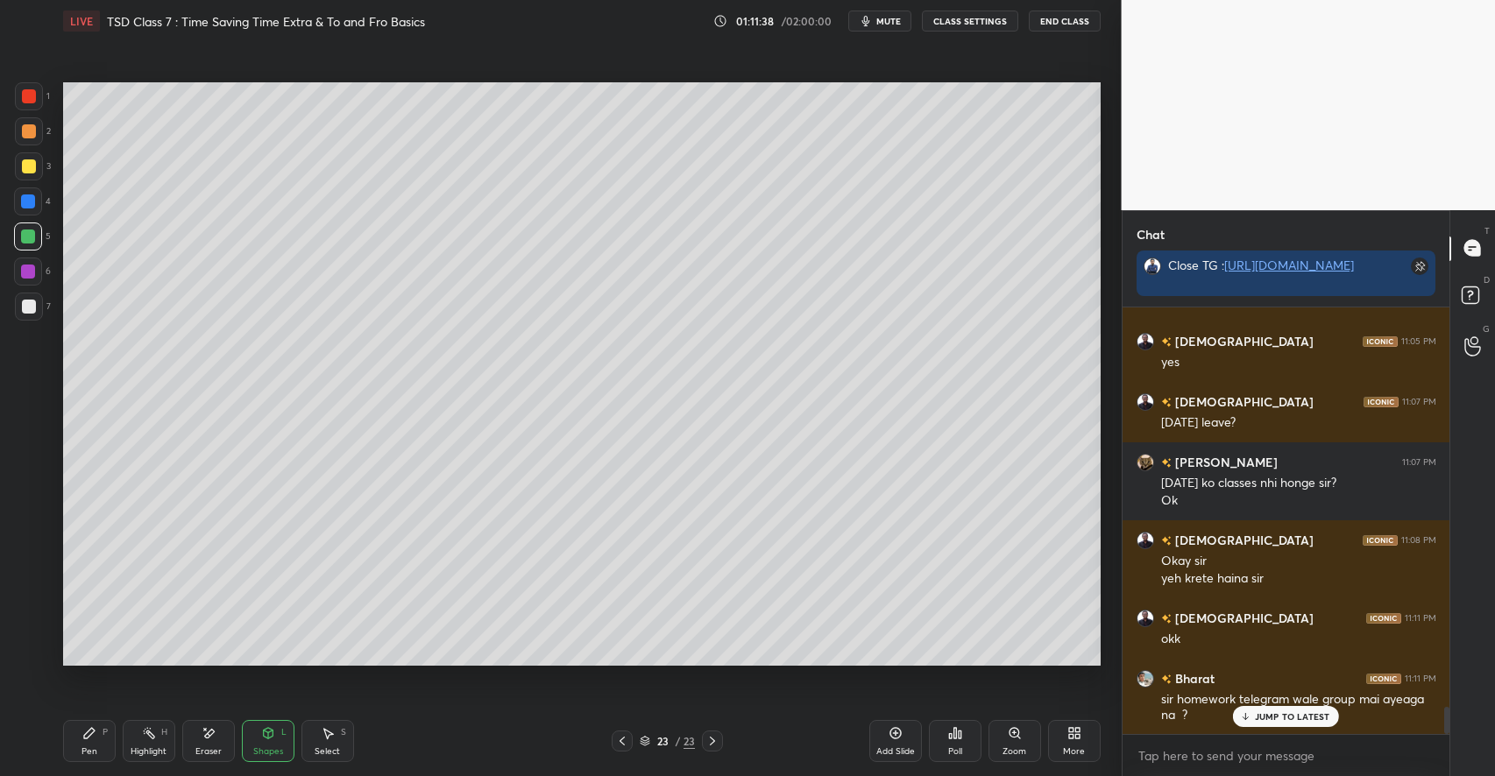
scroll to position [6220, 0]
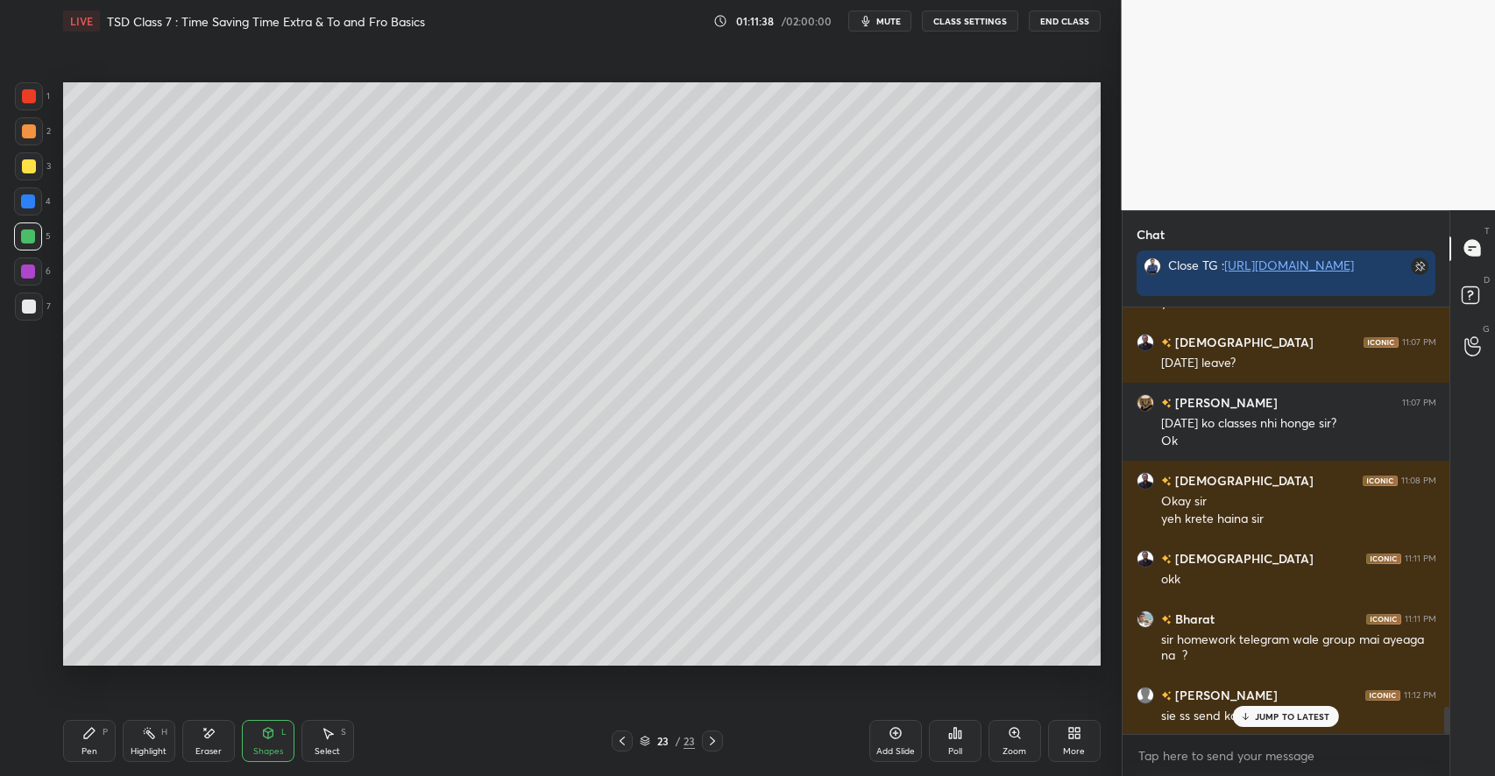
click at [102, 735] on div "P" at bounding box center [104, 732] width 5 height 9
click at [1262, 712] on p "JUMP TO LATEST" at bounding box center [1292, 716] width 75 height 11
click at [882, 732] on div "Add Slide" at bounding box center [895, 741] width 53 height 42
click at [30, 166] on div at bounding box center [29, 166] width 14 height 14
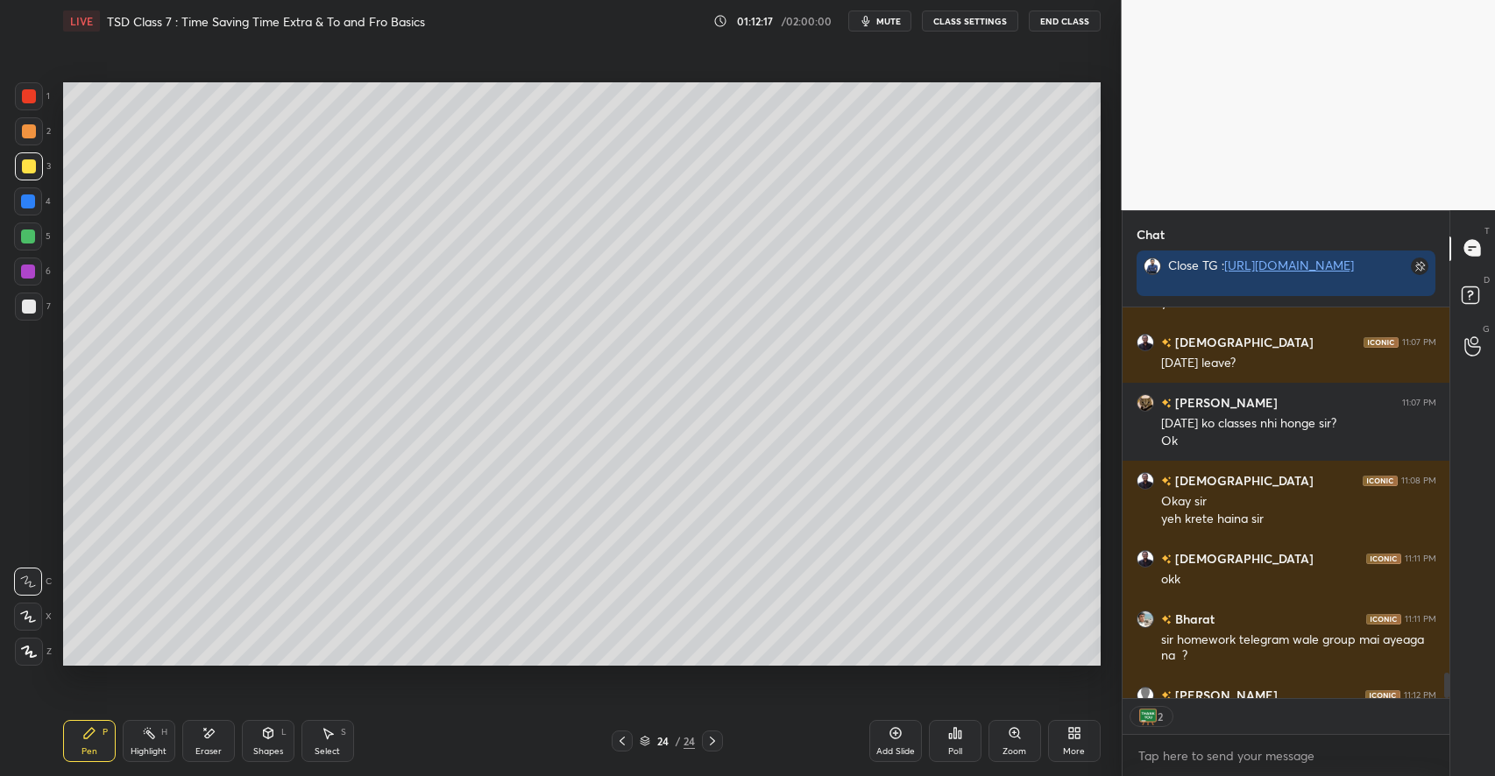
click at [259, 737] on div "Shapes L" at bounding box center [268, 741] width 53 height 42
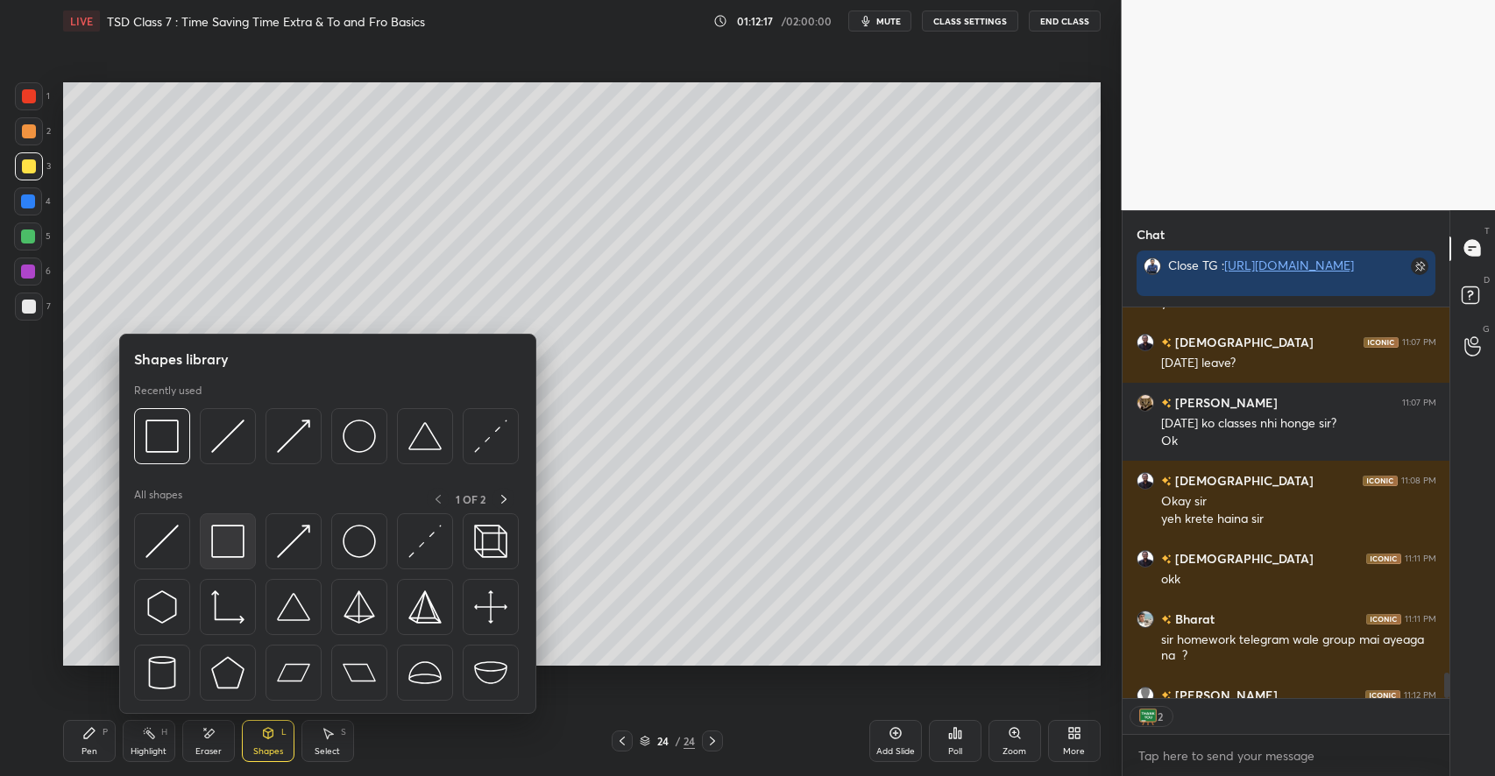
click at [217, 539] on img at bounding box center [227, 541] width 33 height 33
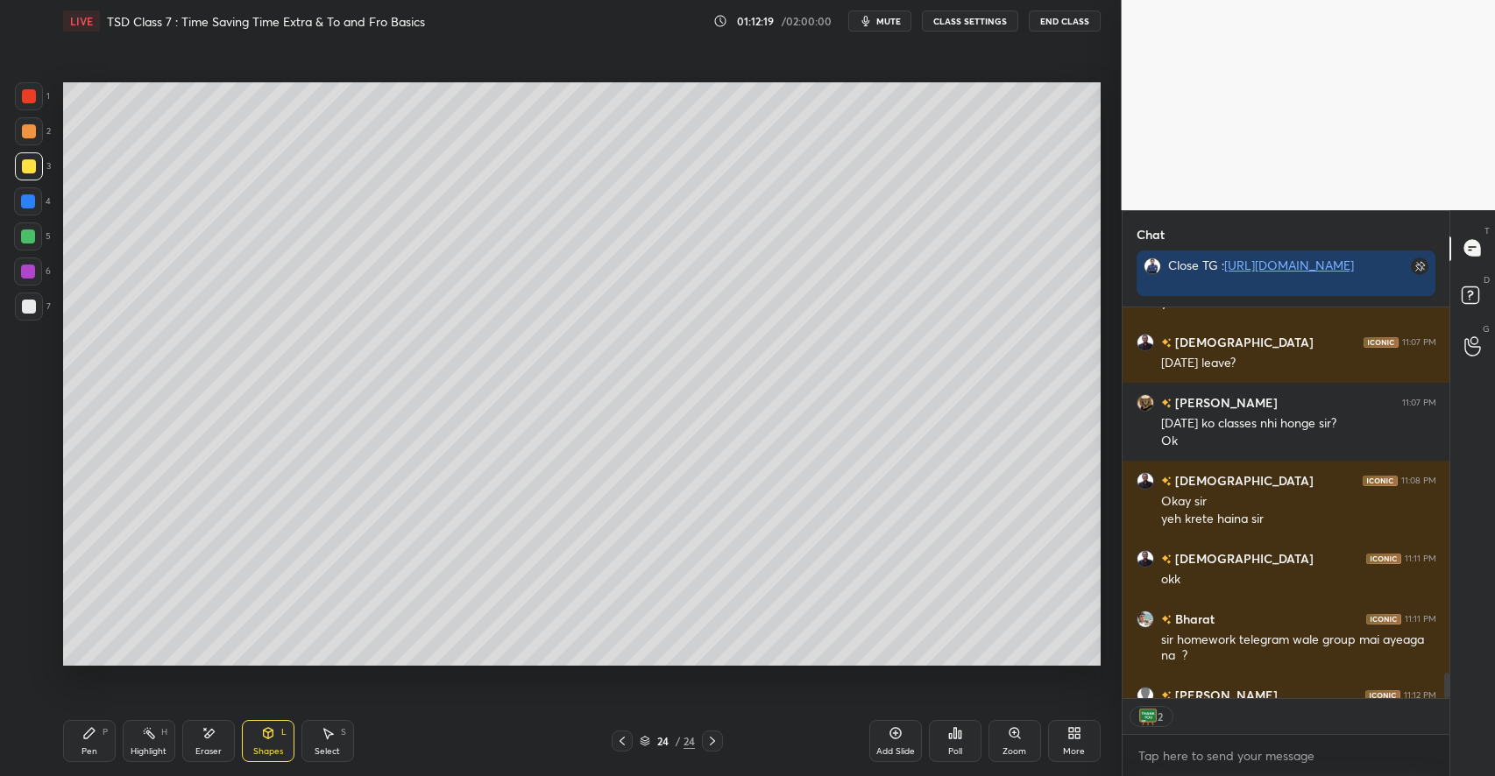
click at [106, 728] on div "P" at bounding box center [104, 732] width 5 height 9
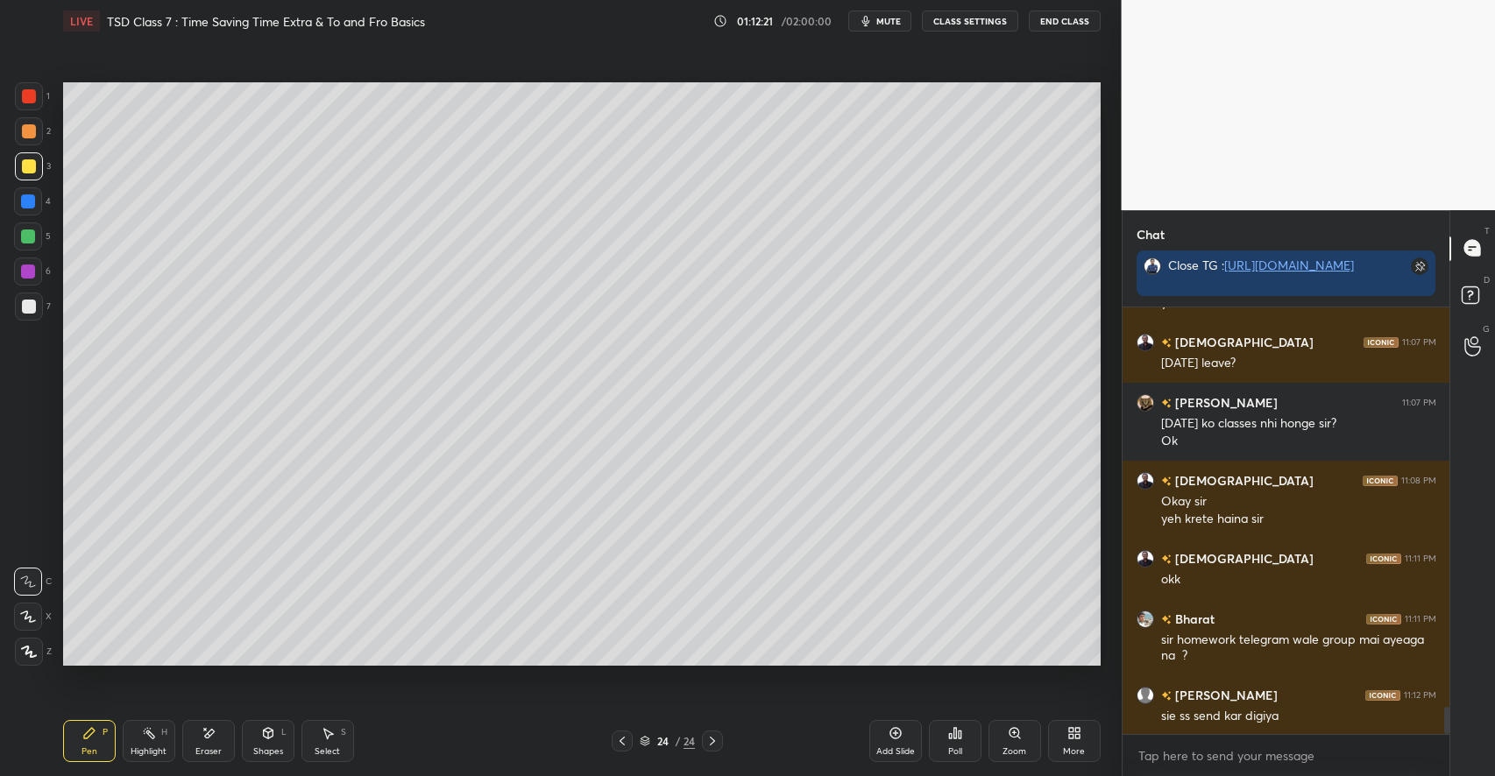
scroll to position [6220, 0]
click at [33, 305] on div at bounding box center [29, 307] width 14 height 14
click at [277, 730] on div "Shapes L" at bounding box center [268, 741] width 53 height 42
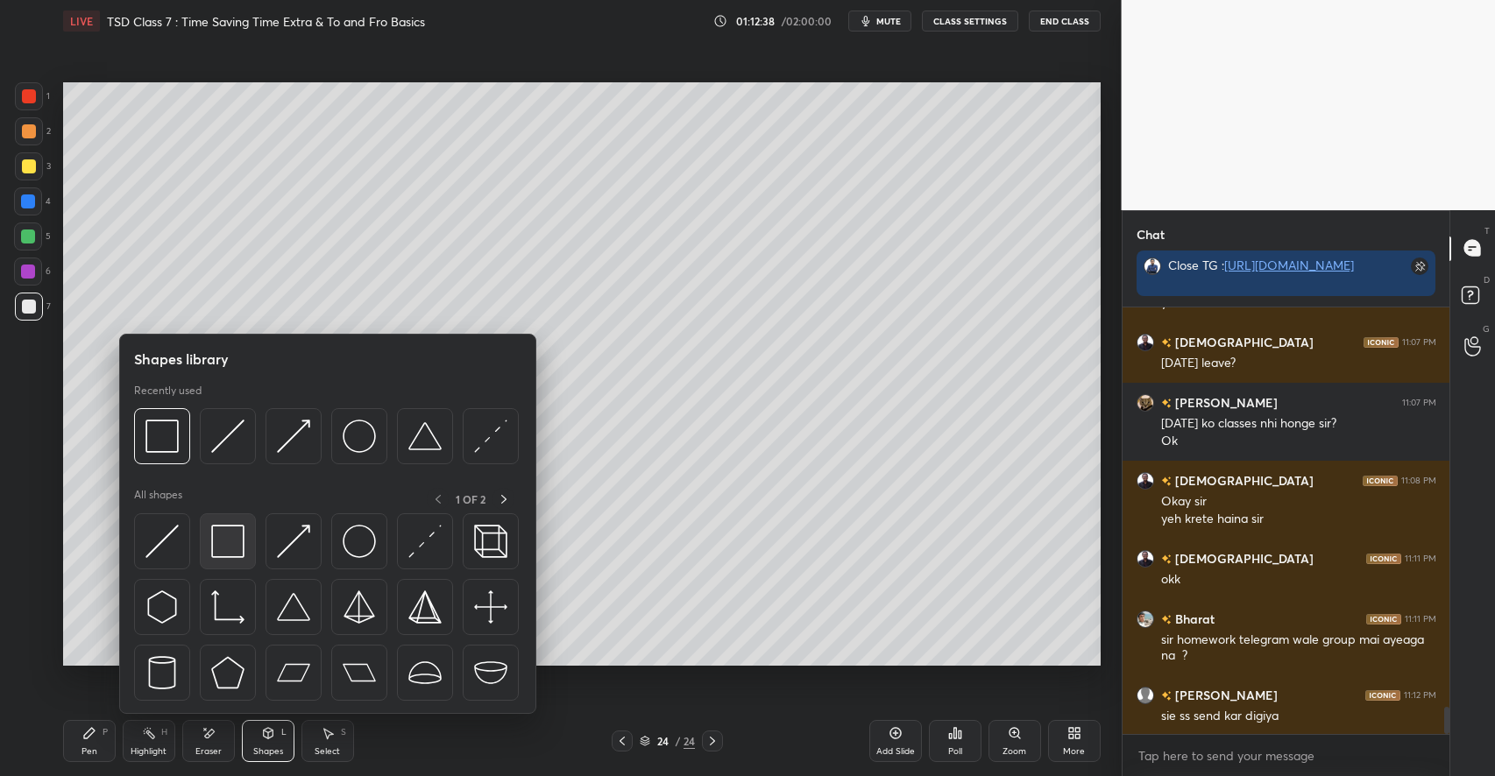
click at [234, 547] on img at bounding box center [227, 541] width 33 height 33
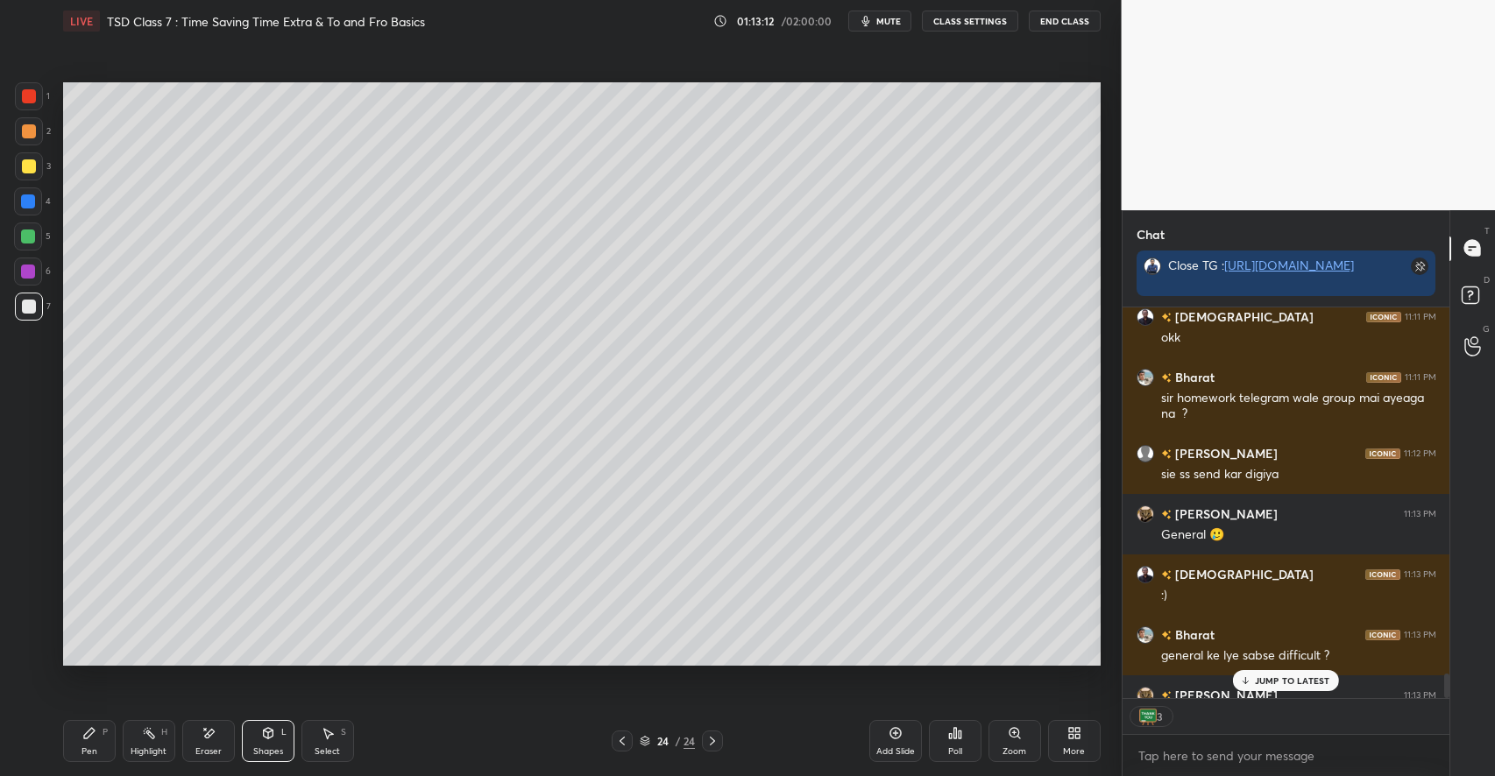
scroll to position [6559, 0]
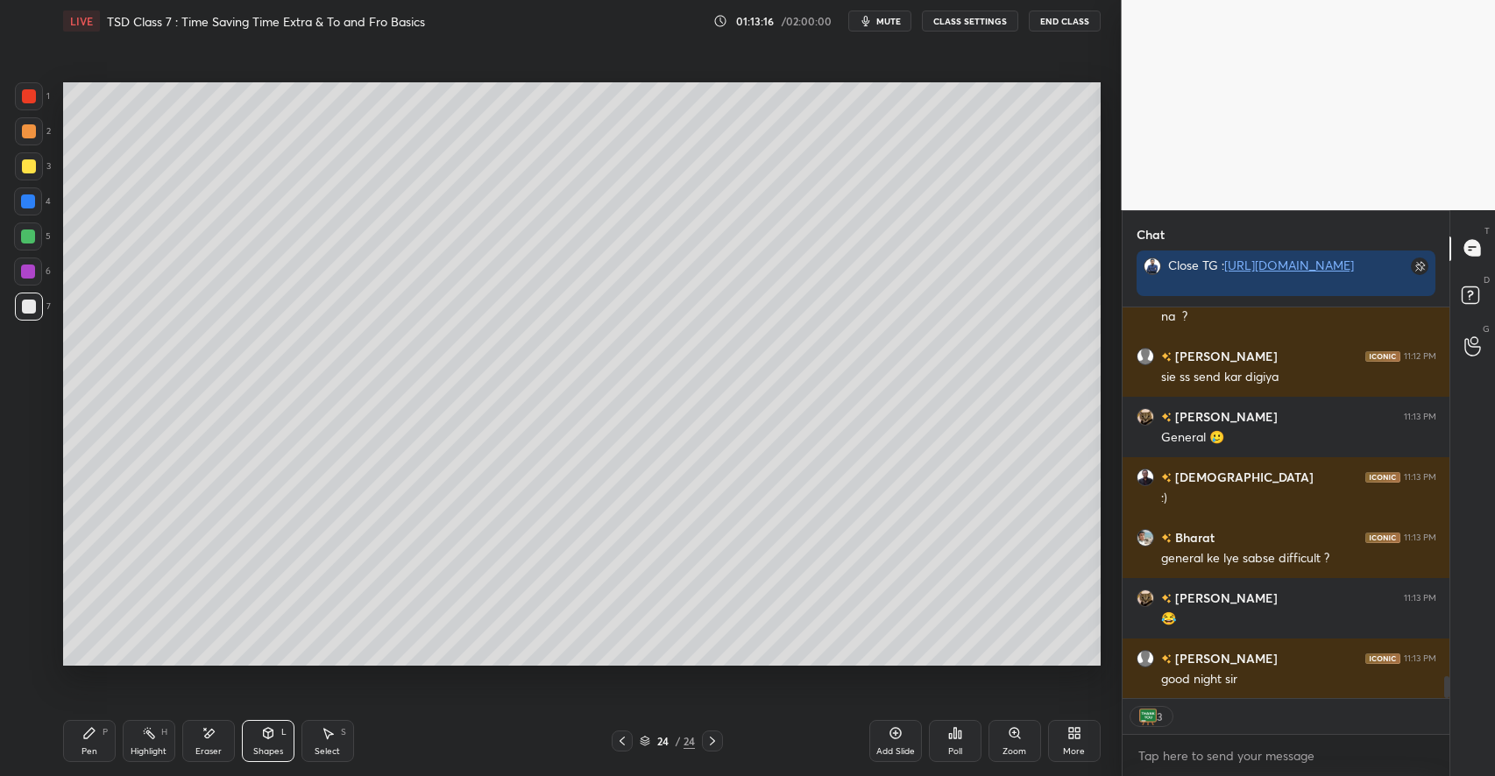
click at [1057, 18] on button "End Class" at bounding box center [1064, 21] width 72 height 21
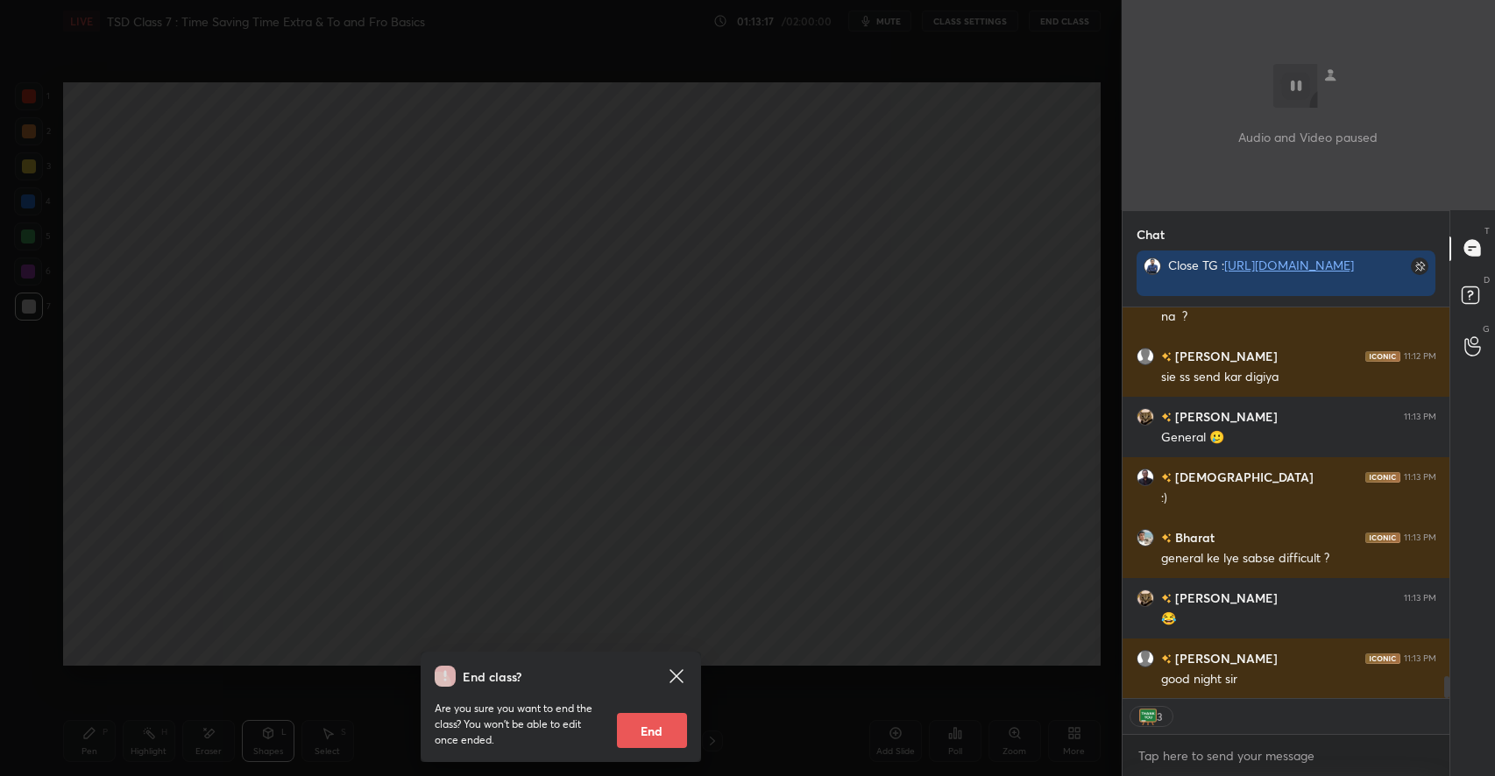
click at [652, 719] on button "End" at bounding box center [652, 730] width 70 height 35
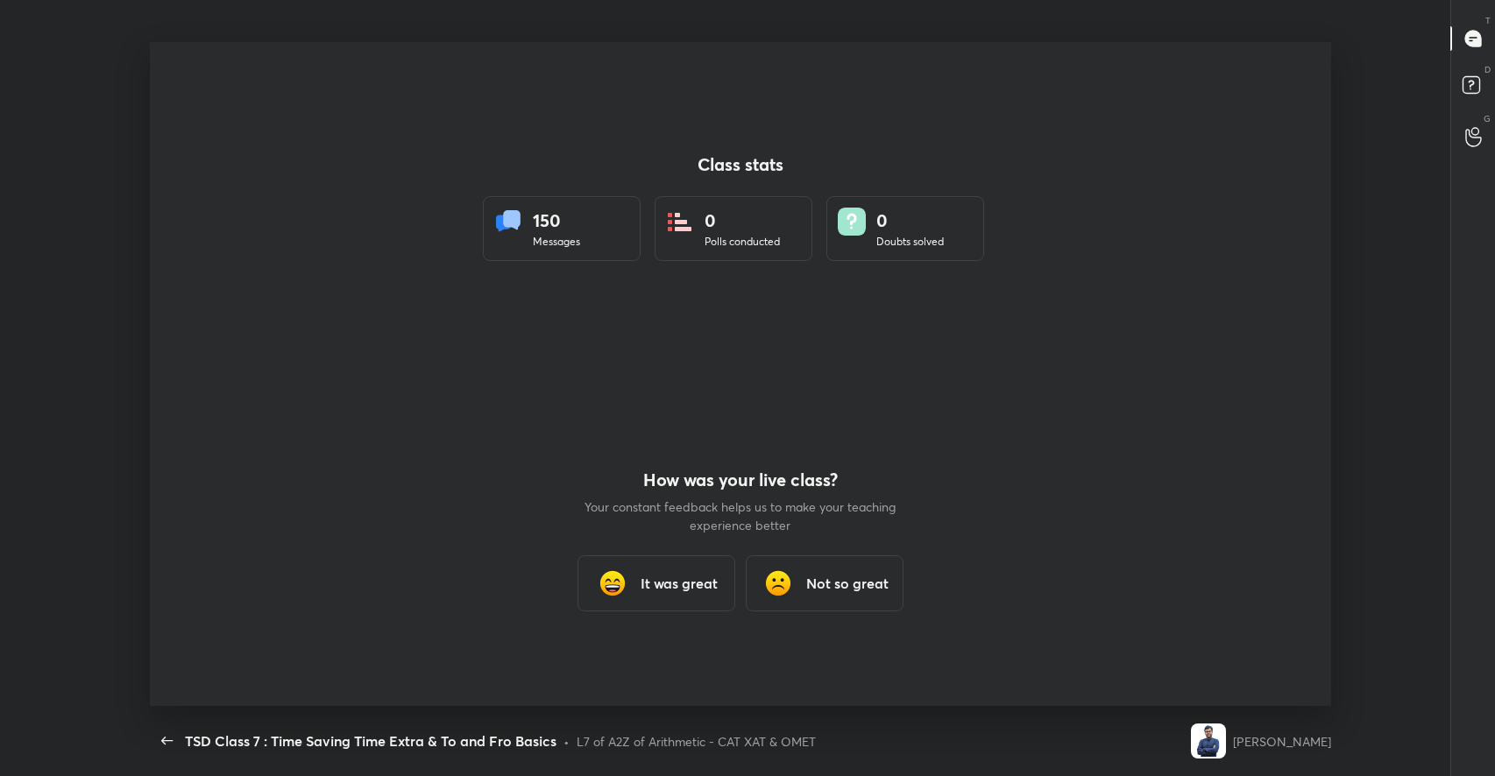
scroll to position [0, 0]
click at [669, 600] on div "It was great" at bounding box center [656, 583] width 158 height 56
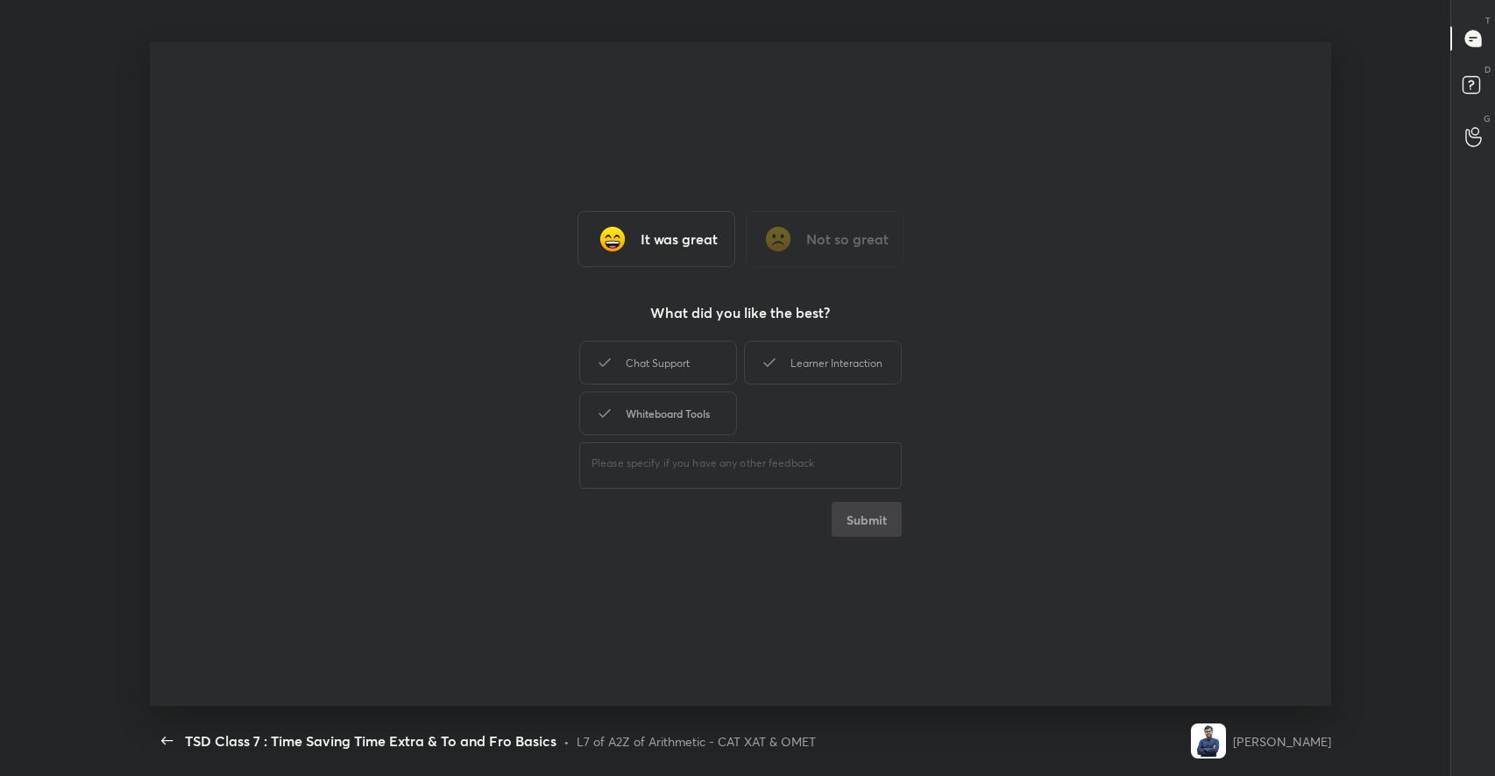
type textarea "x"
click at [641, 349] on div "Chat Support" at bounding box center [658, 363] width 158 height 44
click at [802, 337] on div "Chat Support Learner Interaction Whiteboard Tools" at bounding box center [740, 388] width 322 height 102
click at [791, 357] on div "Learner Interaction" at bounding box center [823, 363] width 158 height 44
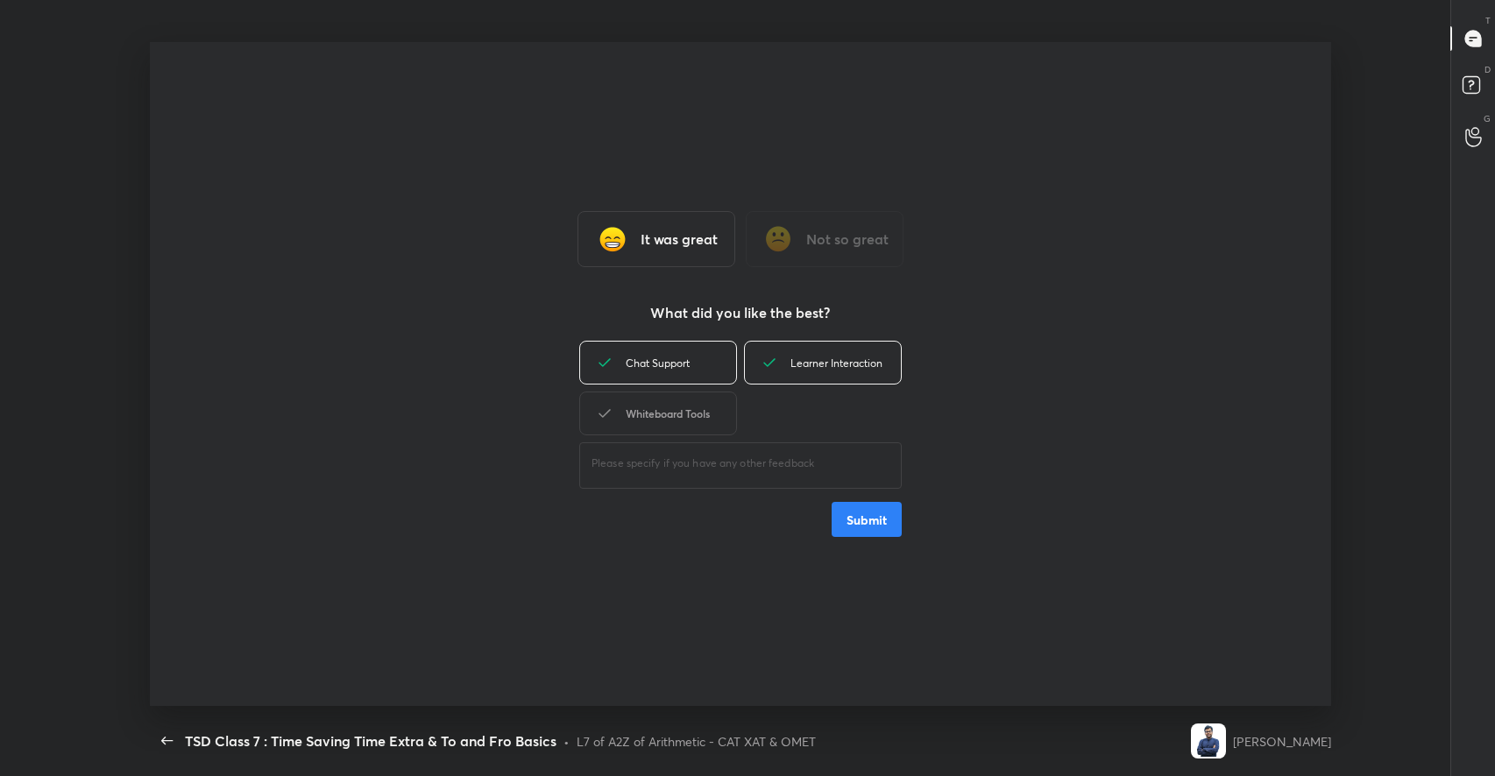
click at [654, 410] on div "Whiteboard Tools" at bounding box center [658, 414] width 158 height 44
click at [853, 531] on button "Submit" at bounding box center [866, 519] width 70 height 35
